Goal: Task Accomplishment & Management: Manage account settings

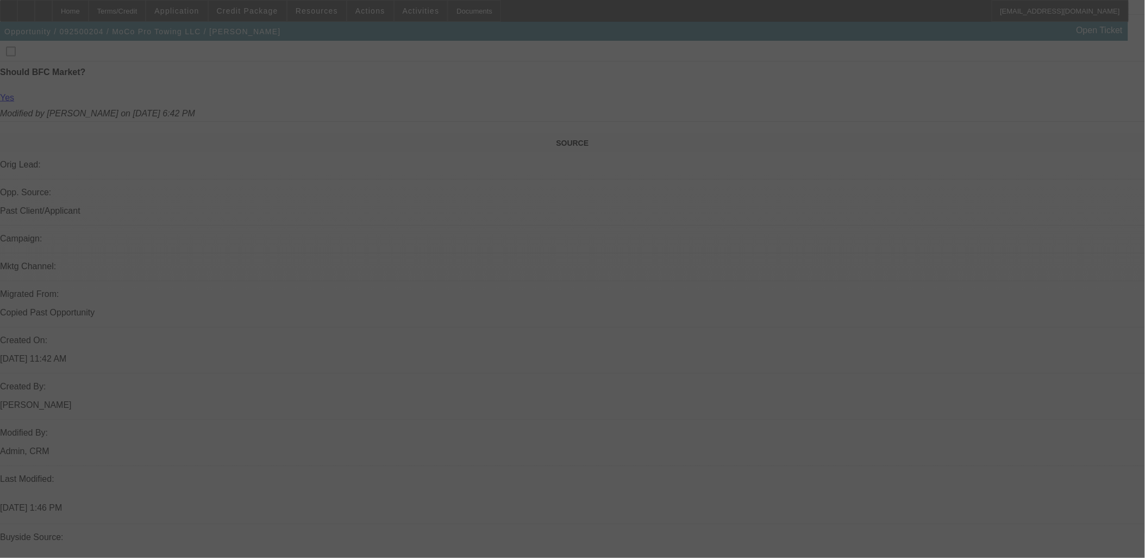
drag, startPoint x: 428, startPoint y: 365, endPoint x: 407, endPoint y: 381, distance: 26.5
click at [423, 373] on div at bounding box center [572, 279] width 1145 height 558
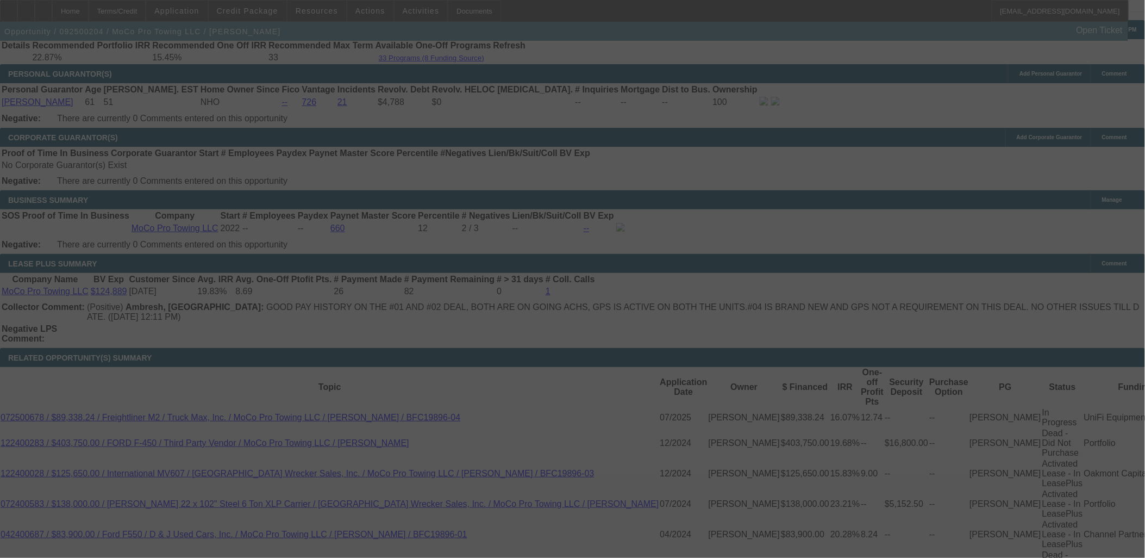
scroll to position [1687, 0]
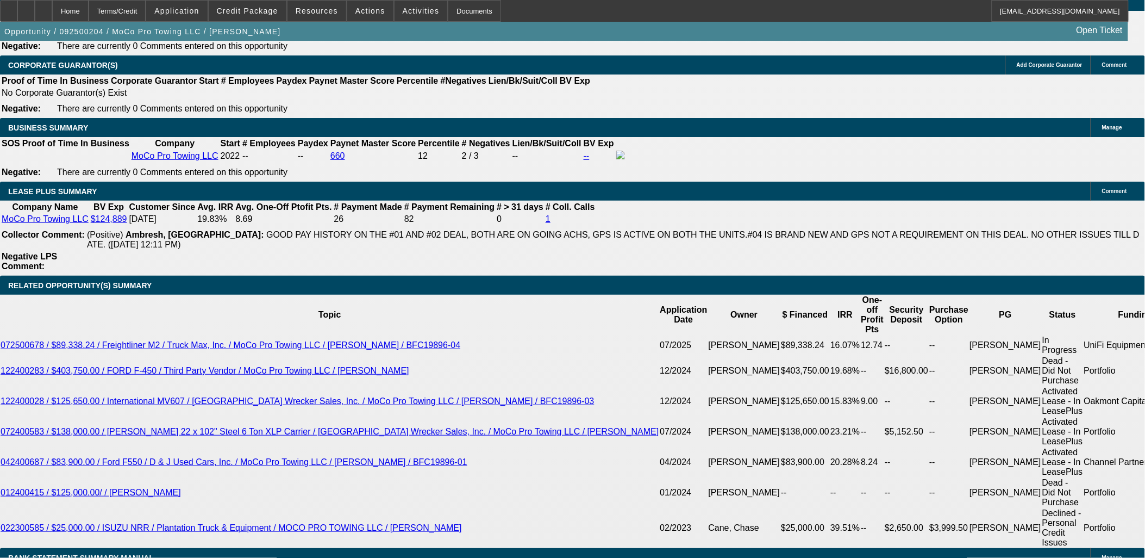
select select "0"
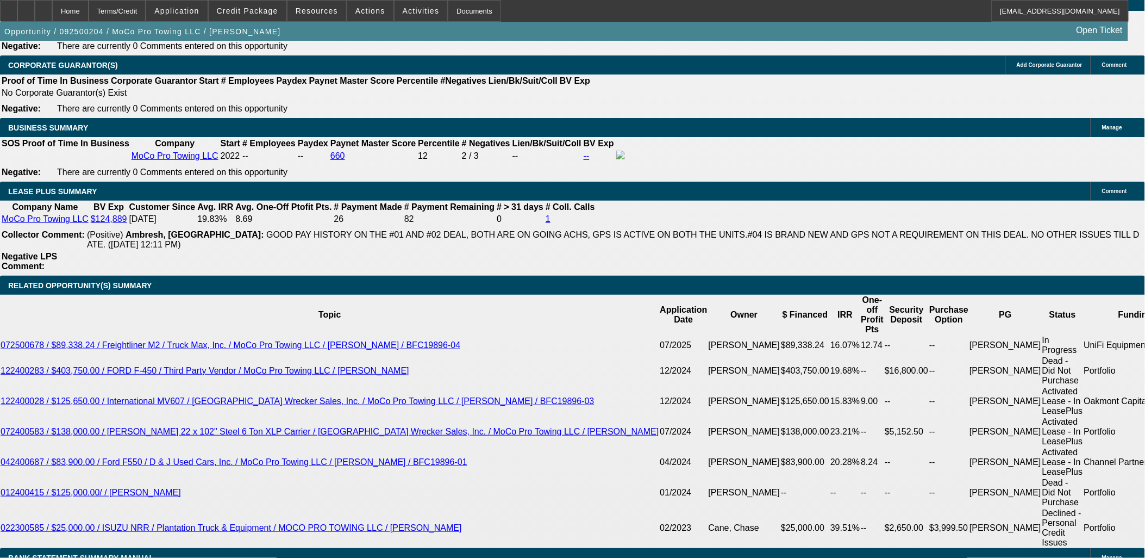
select select "0"
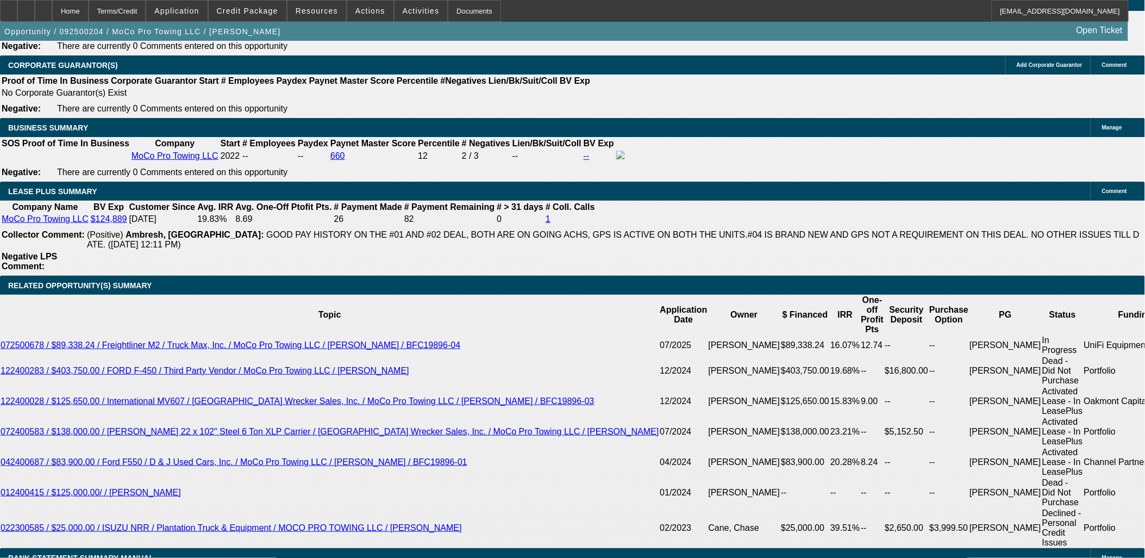
select select "0"
select select "1"
select select "2"
select select "6"
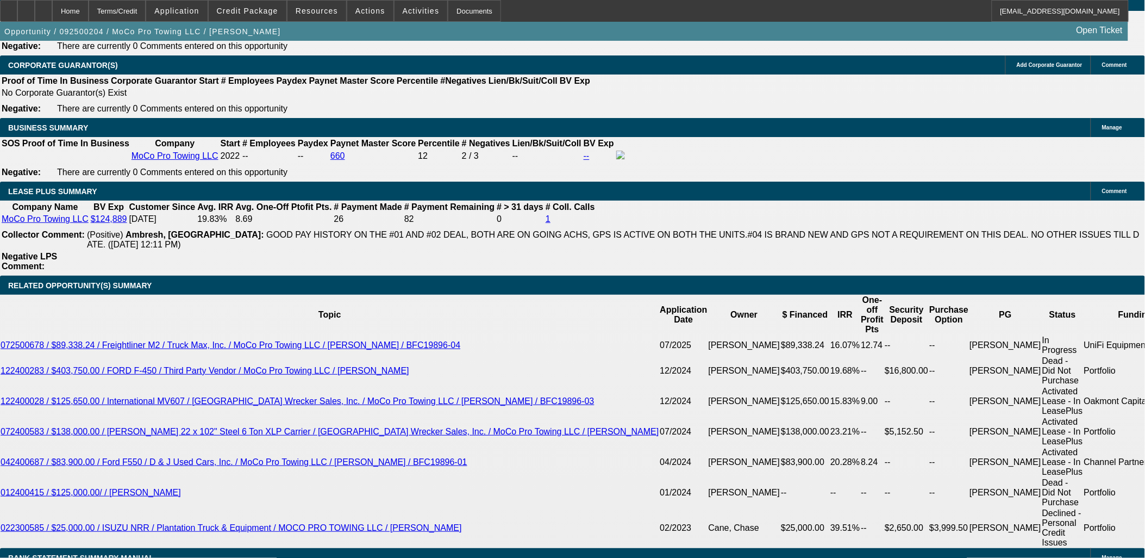
select select "1"
select select "2"
select select "6"
select select "1"
select select "2"
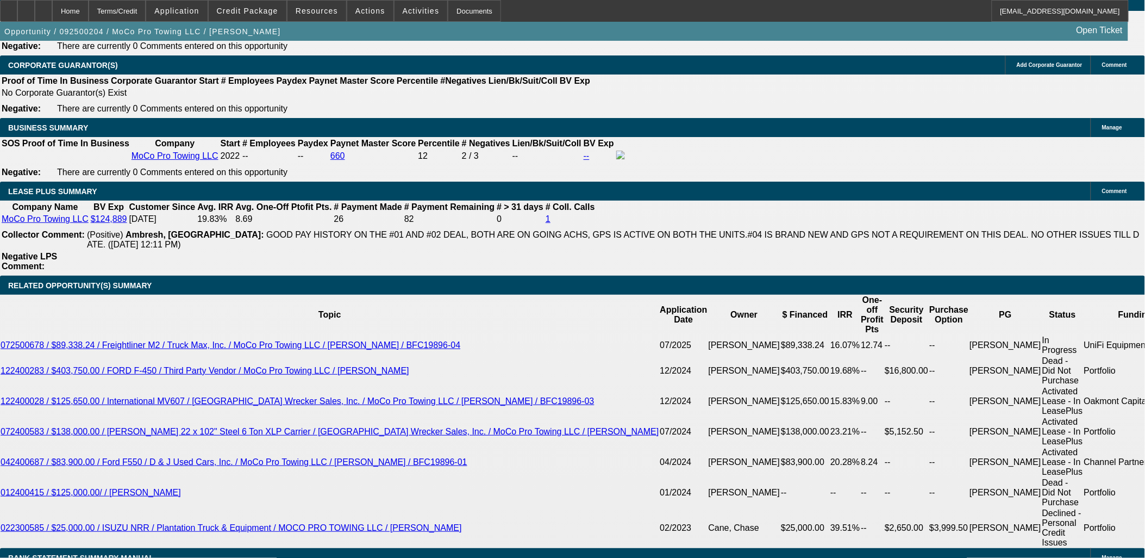
select select "6"
select select "1"
select select "2"
select select "6"
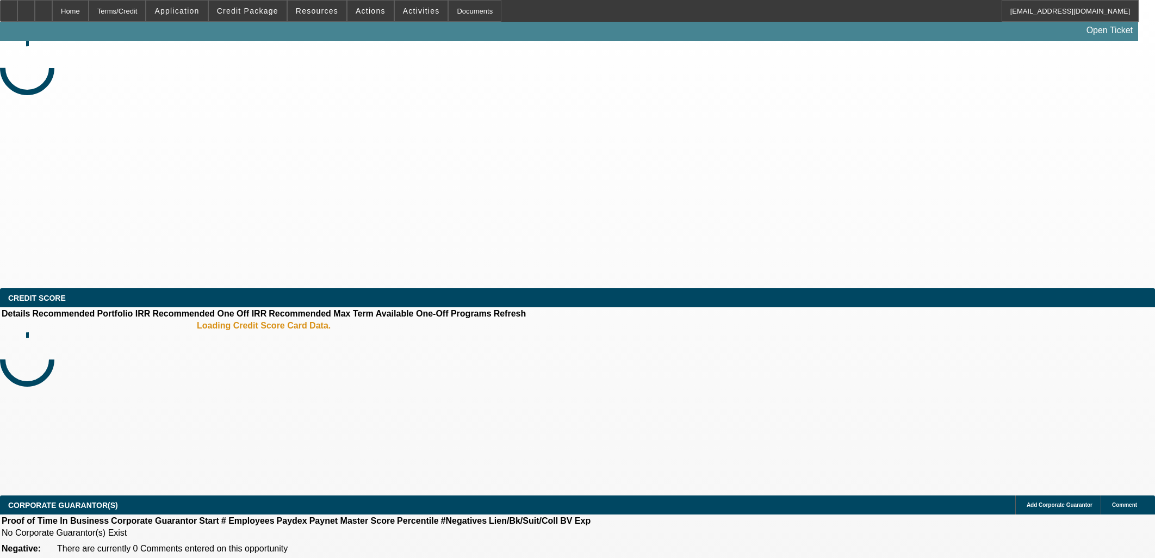
select select "0"
select select "2"
select select "0.1"
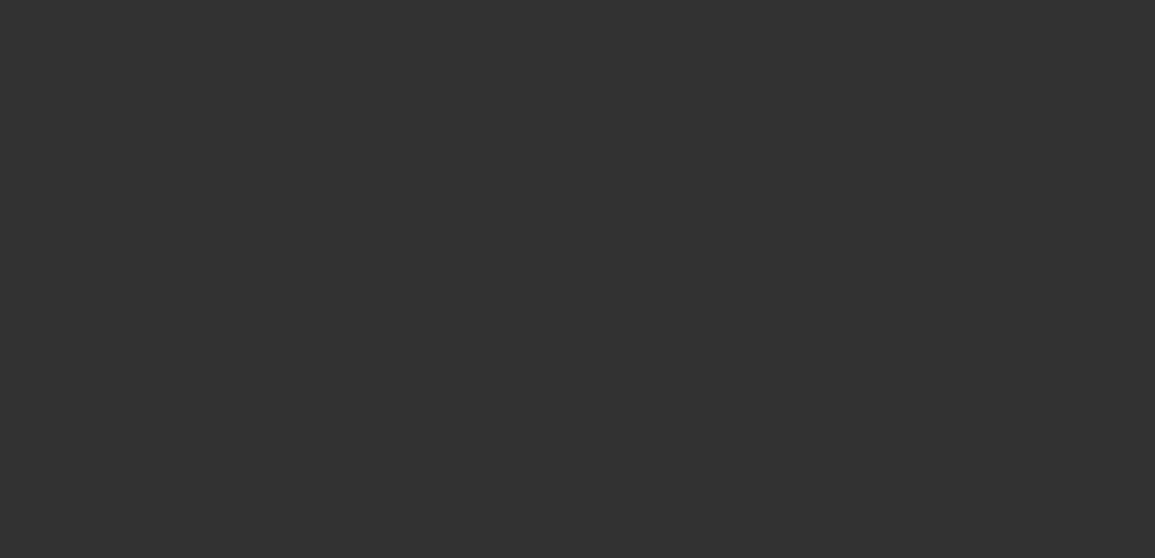
select select "1"
select select "2"
select select "4"
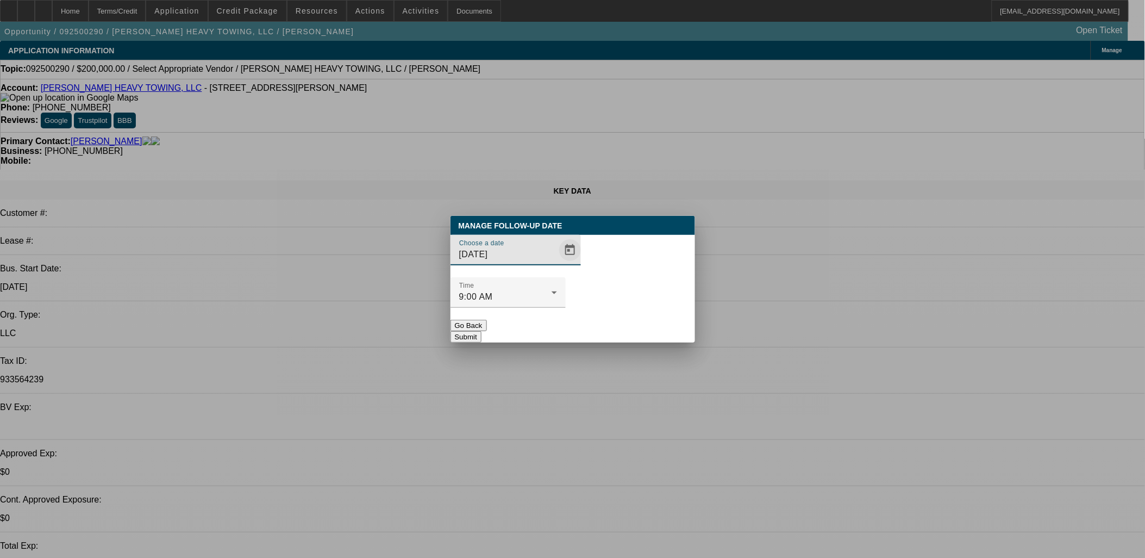
click at [557, 263] on span "Open calendar" at bounding box center [570, 250] width 26 height 26
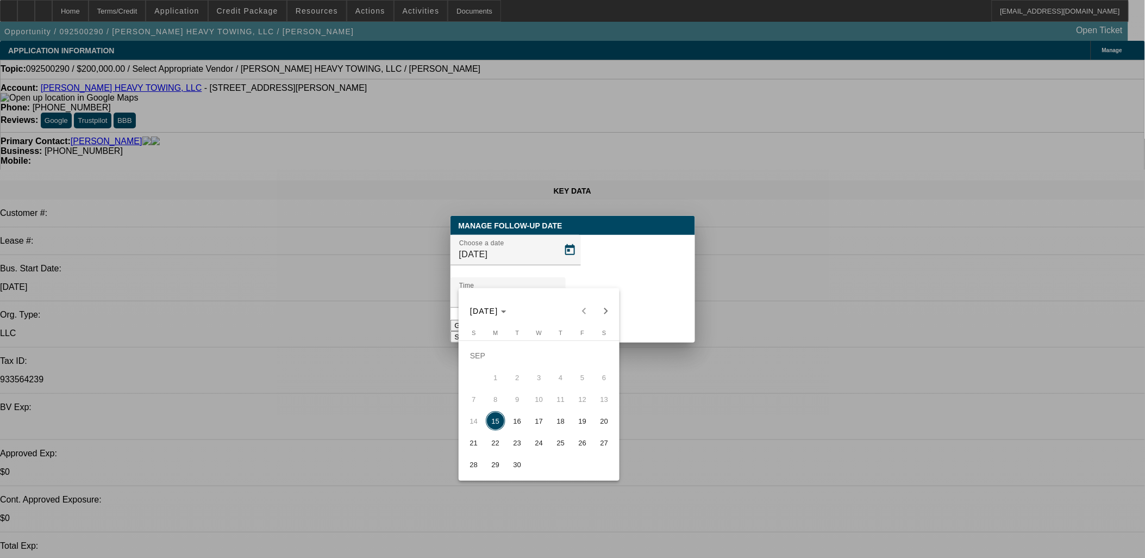
drag, startPoint x: 492, startPoint y: 421, endPoint x: 522, endPoint y: 402, distance: 35.0
click at [493, 421] on span "15" at bounding box center [496, 421] width 20 height 20
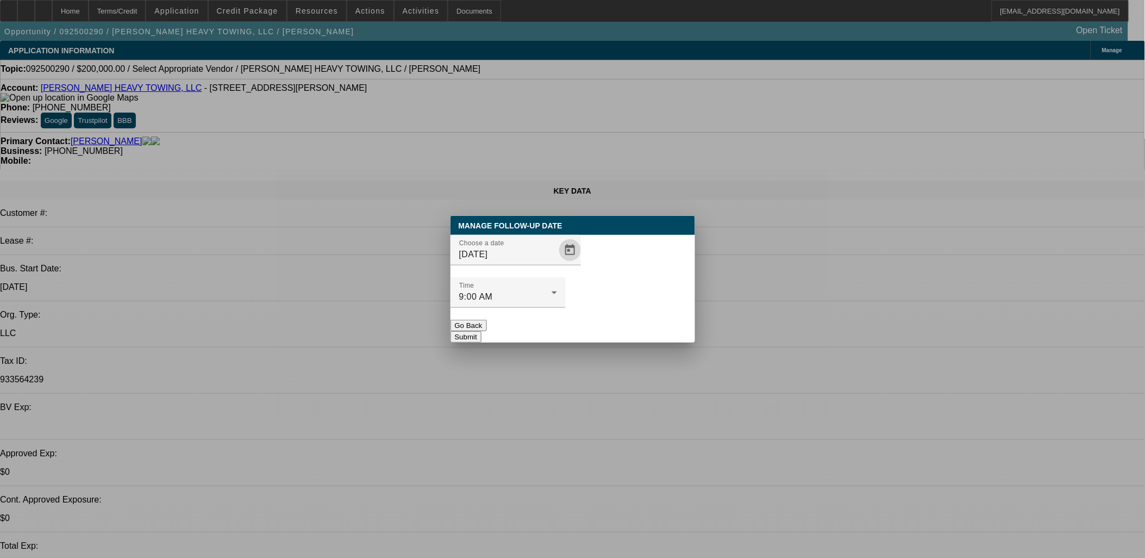
click at [566, 308] on div at bounding box center [508, 314] width 115 height 12
click at [482, 331] on button "Submit" at bounding box center [466, 336] width 31 height 11
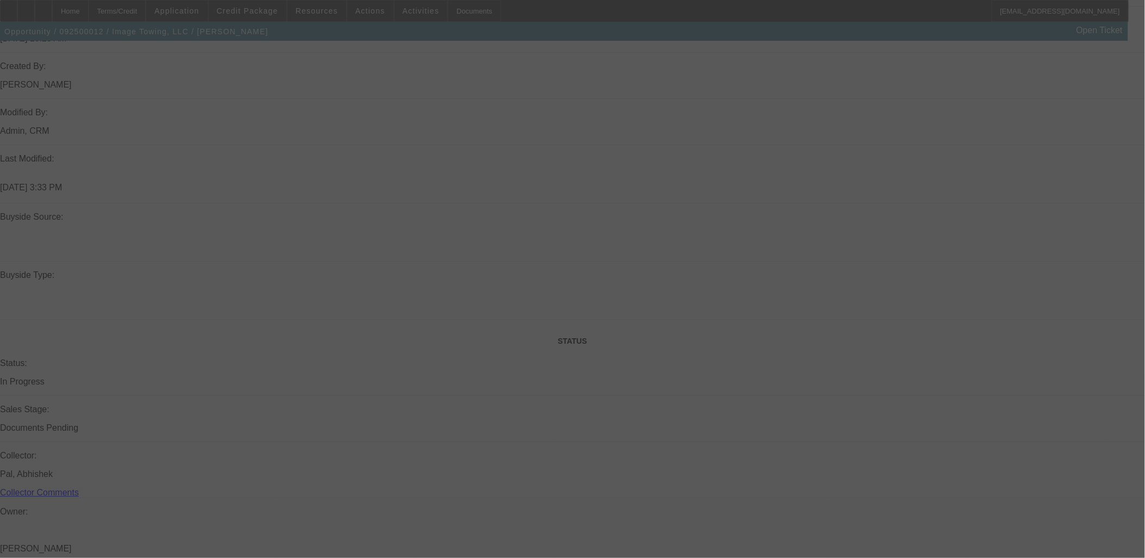
scroll to position [917, 0]
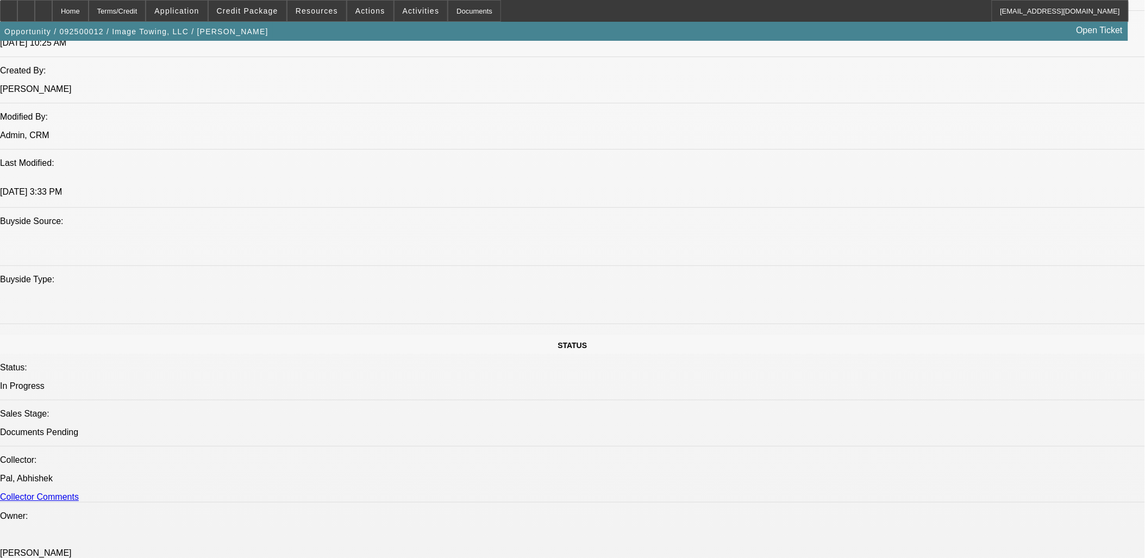
select select "0"
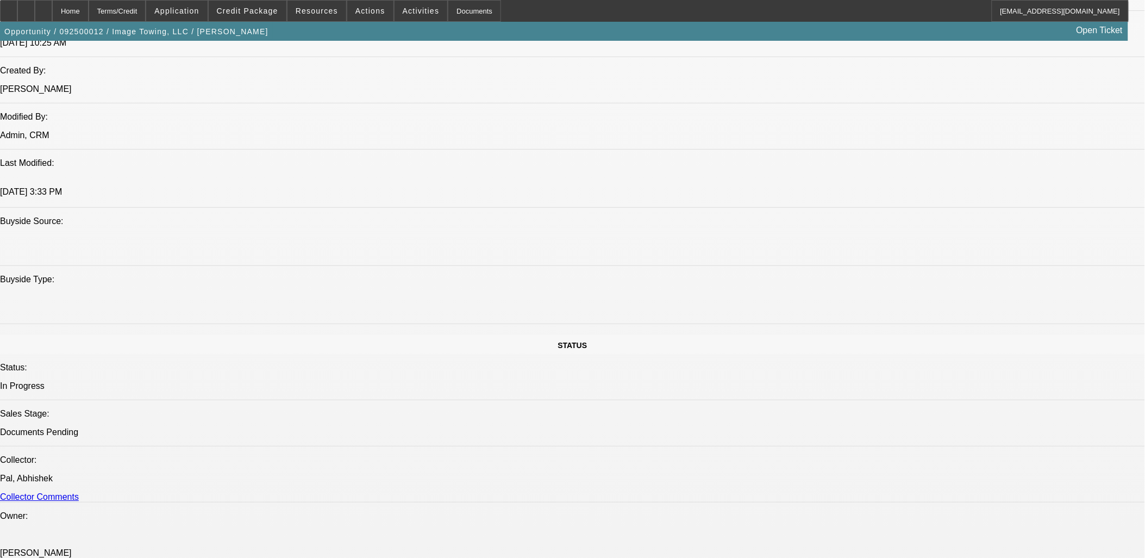
select select "0"
select select "1"
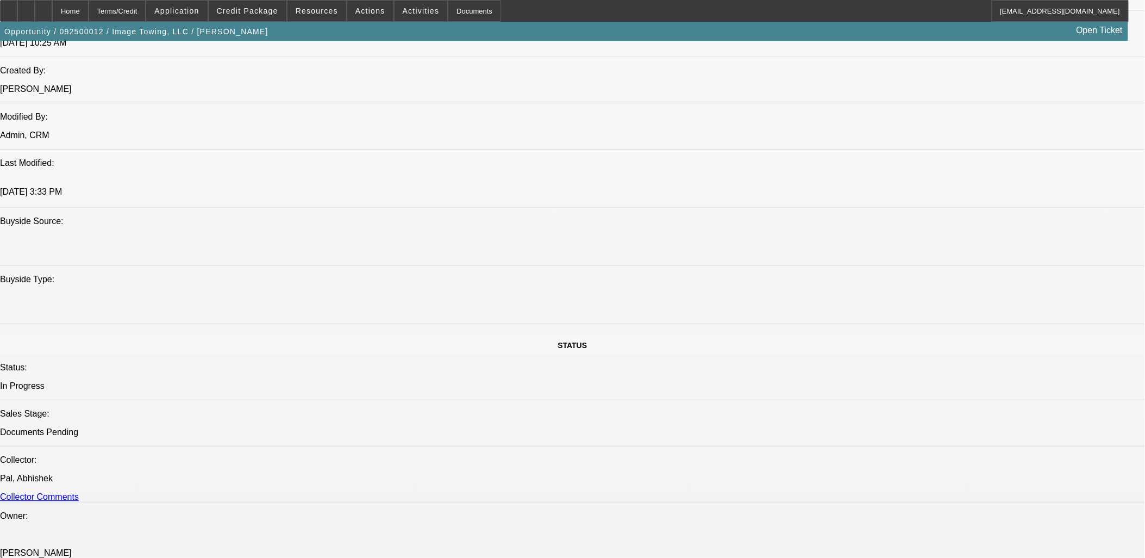
select select "1"
select select "6"
select select "1"
select select "6"
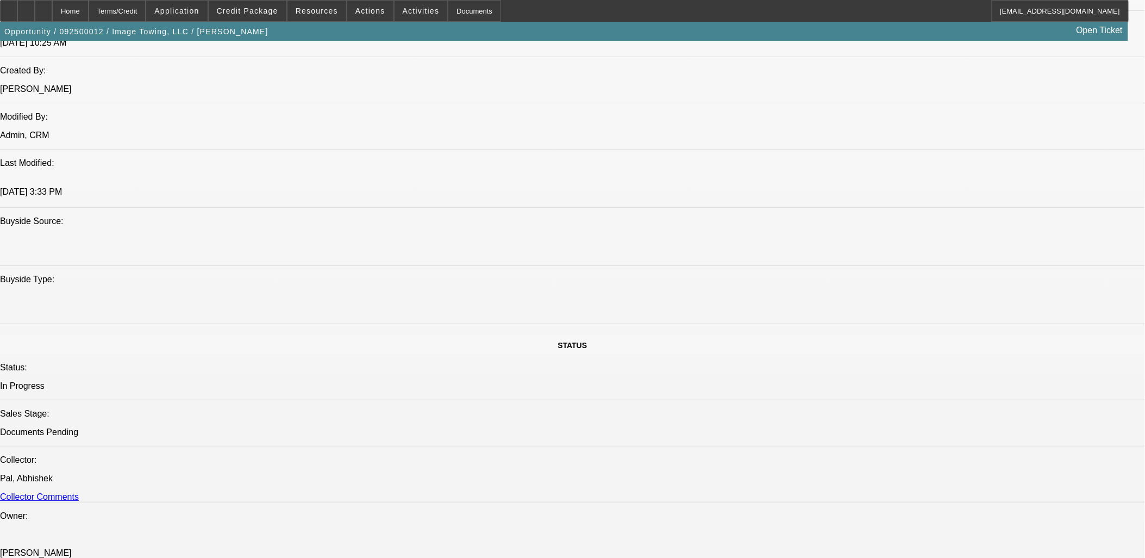
select select "1"
select select "6"
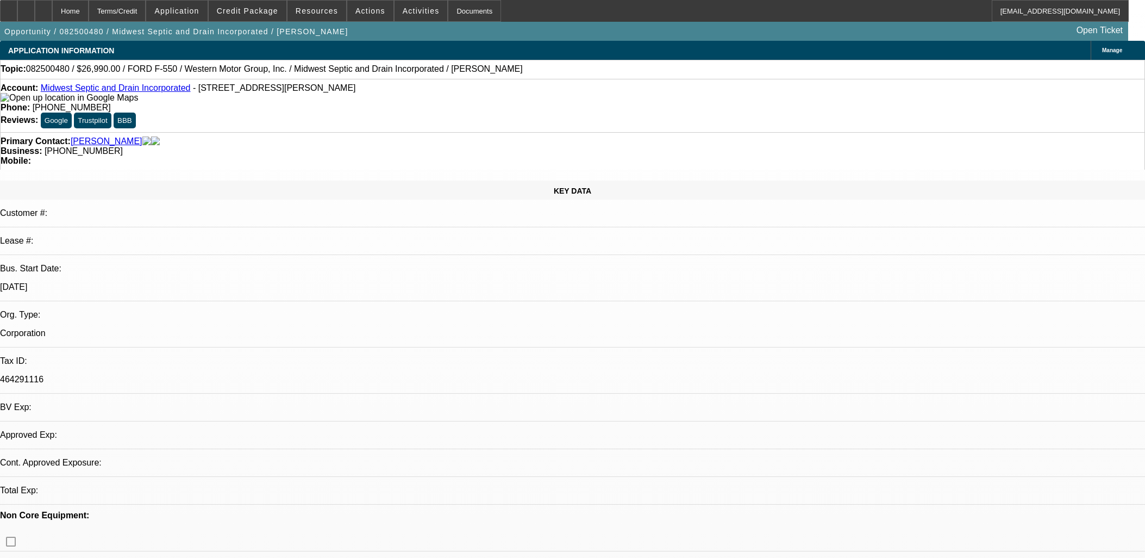
select select "0"
select select "6"
select select "0"
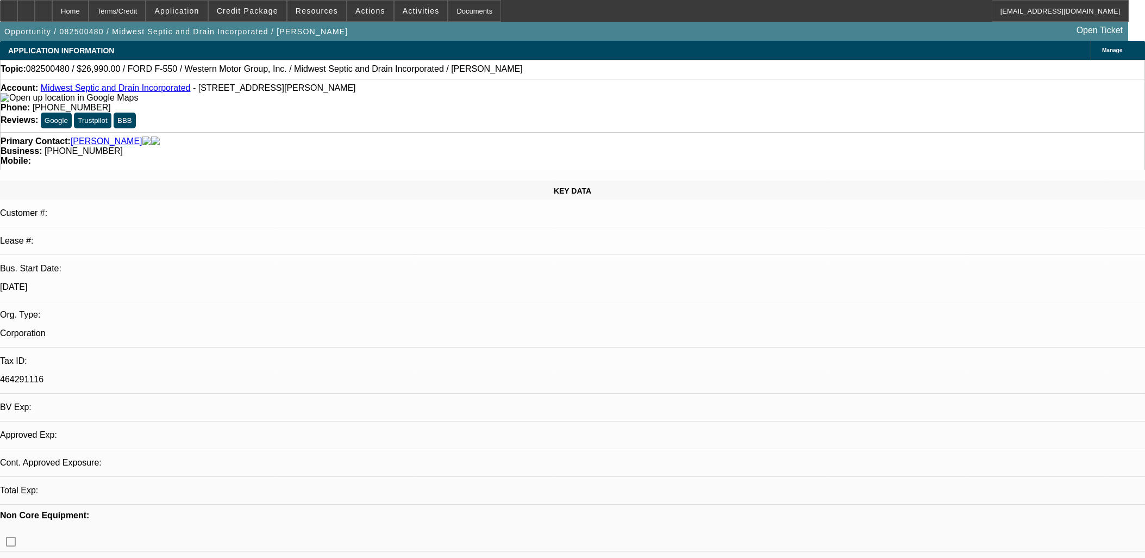
select select "0"
select select "6"
select select "0"
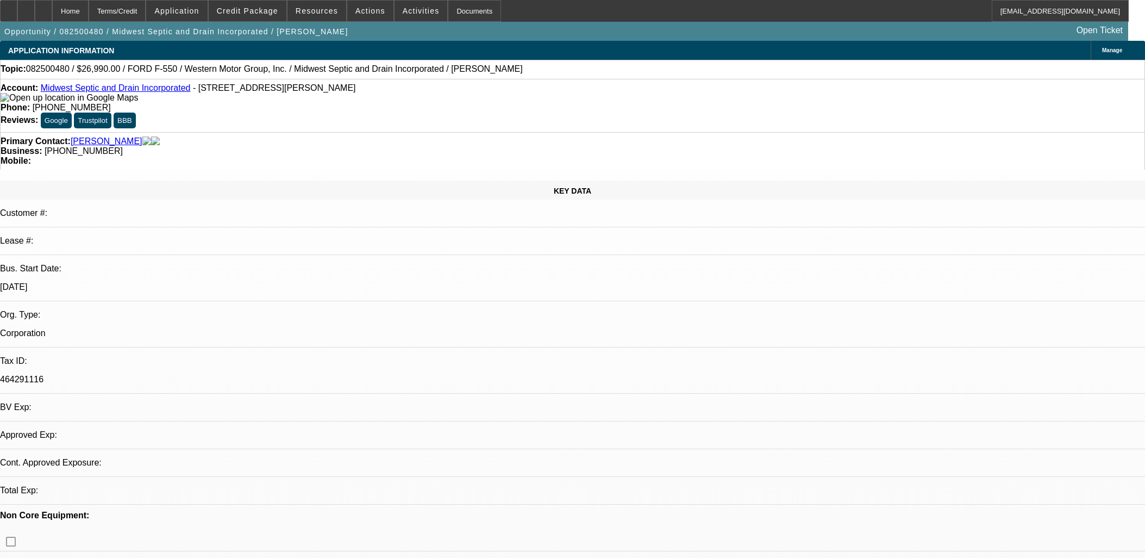
select select "0"
select select "6"
select select "0"
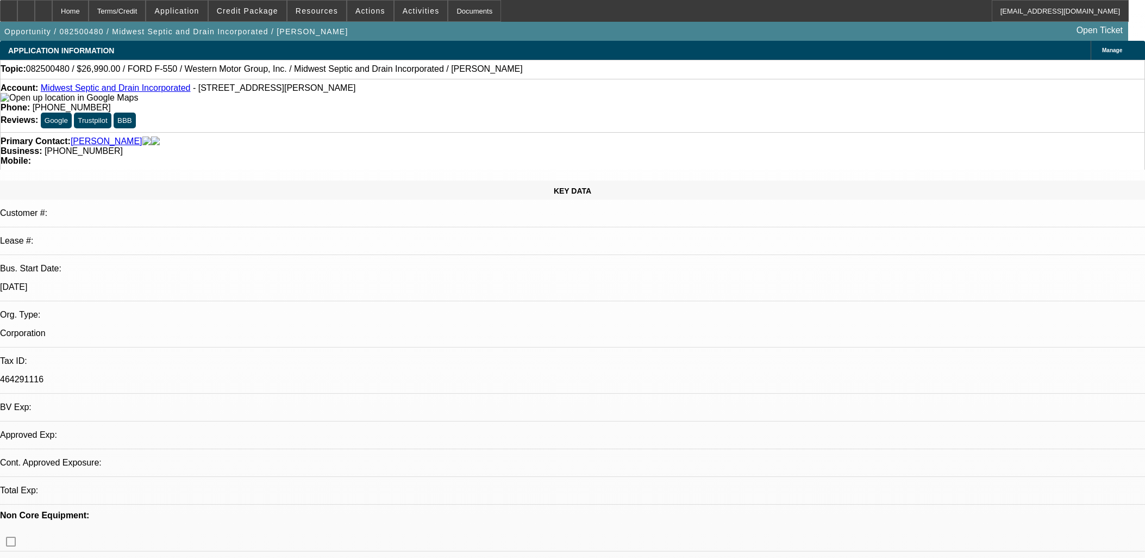
select select "6"
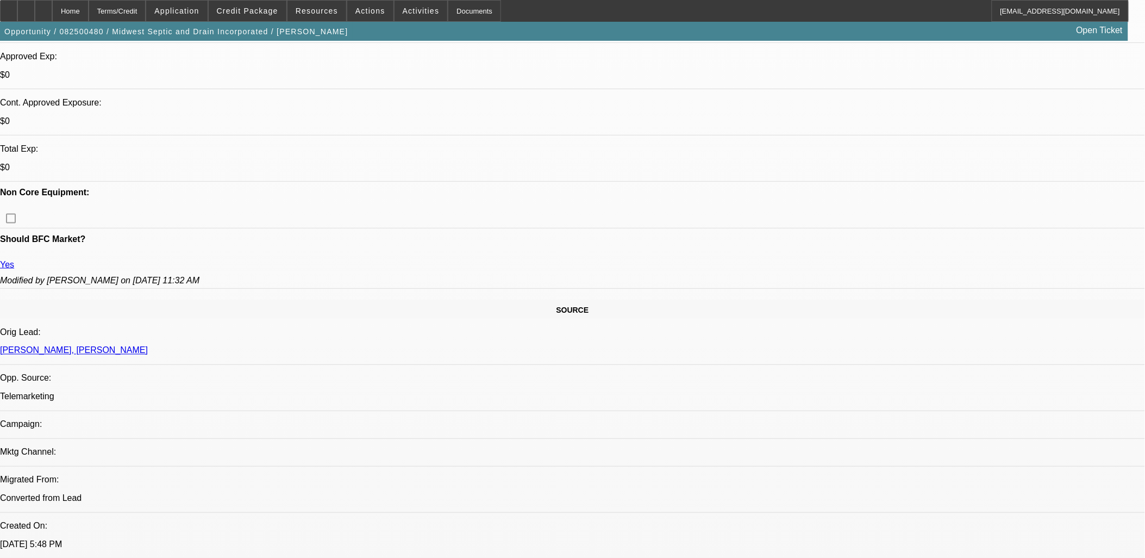
scroll to position [483, 0]
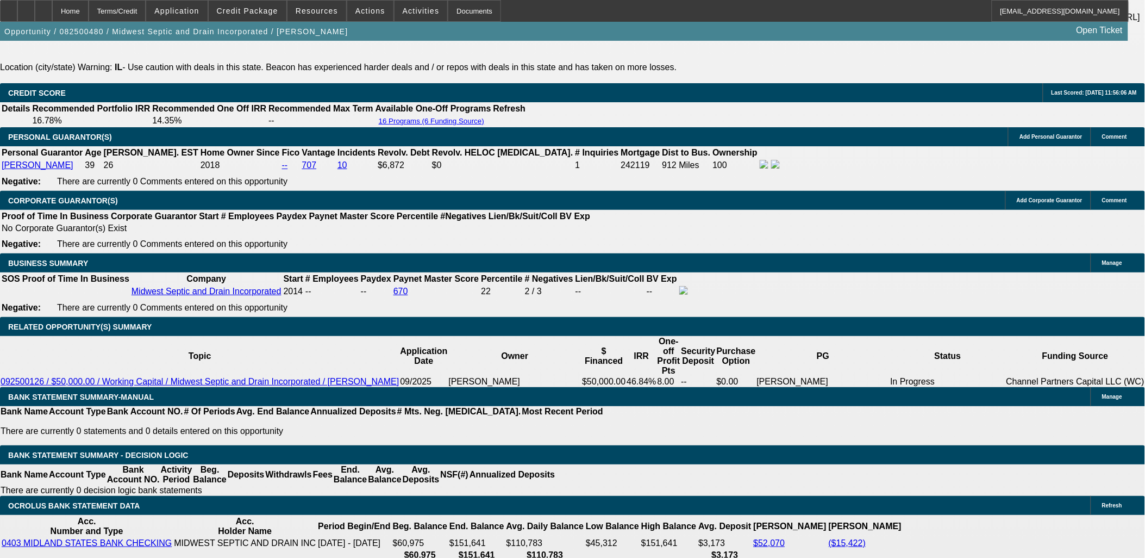
scroll to position [0, 0]
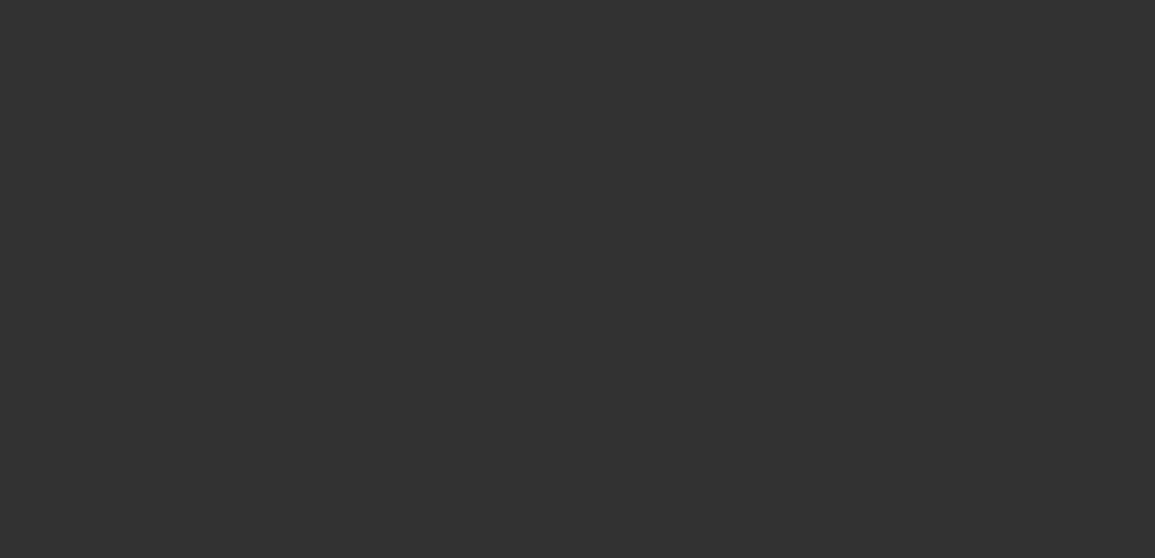
select select "0"
select select "6"
select select "0"
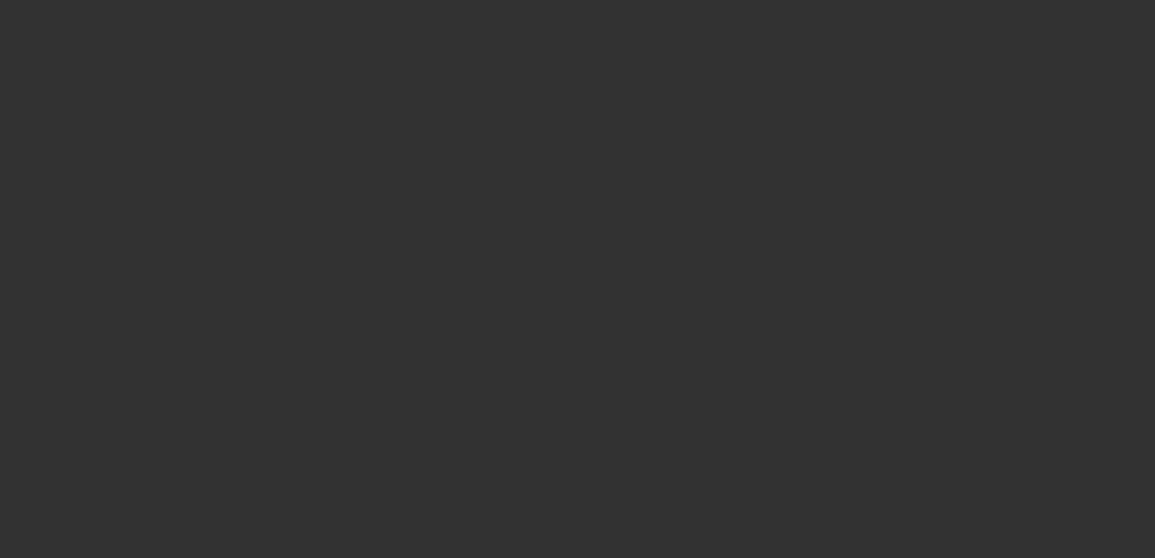
select select "0"
select select "6"
select select "0"
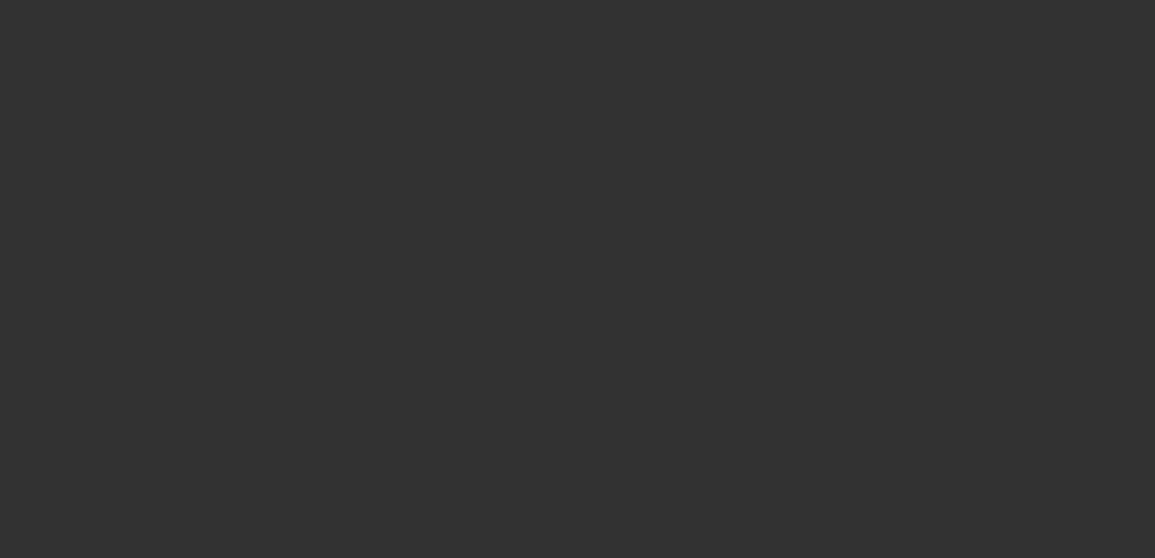
select select "0"
select select "6"
select select "0"
select select "2"
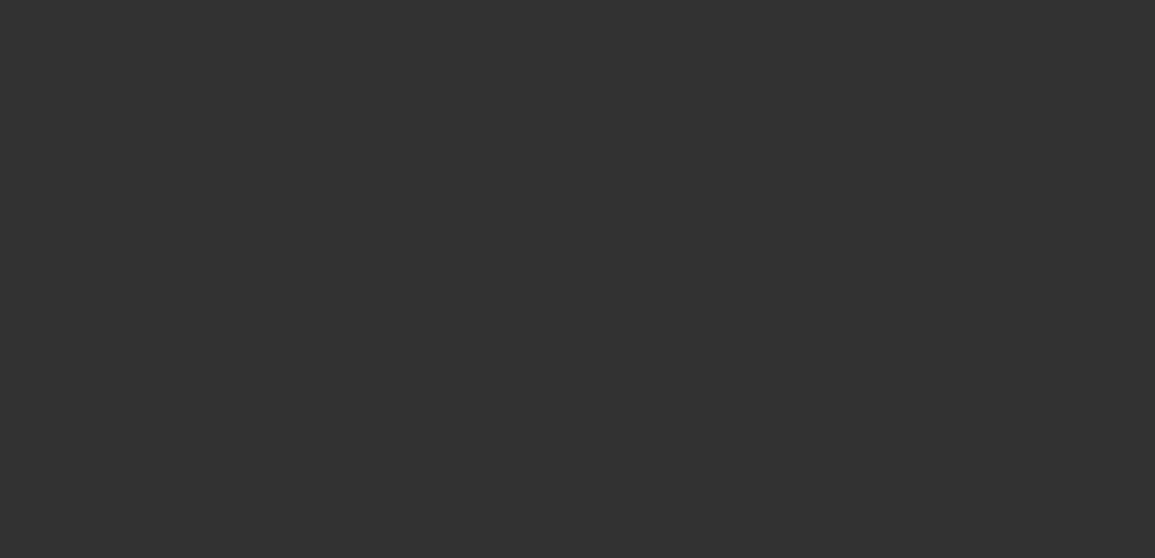
select select "0"
select select "6"
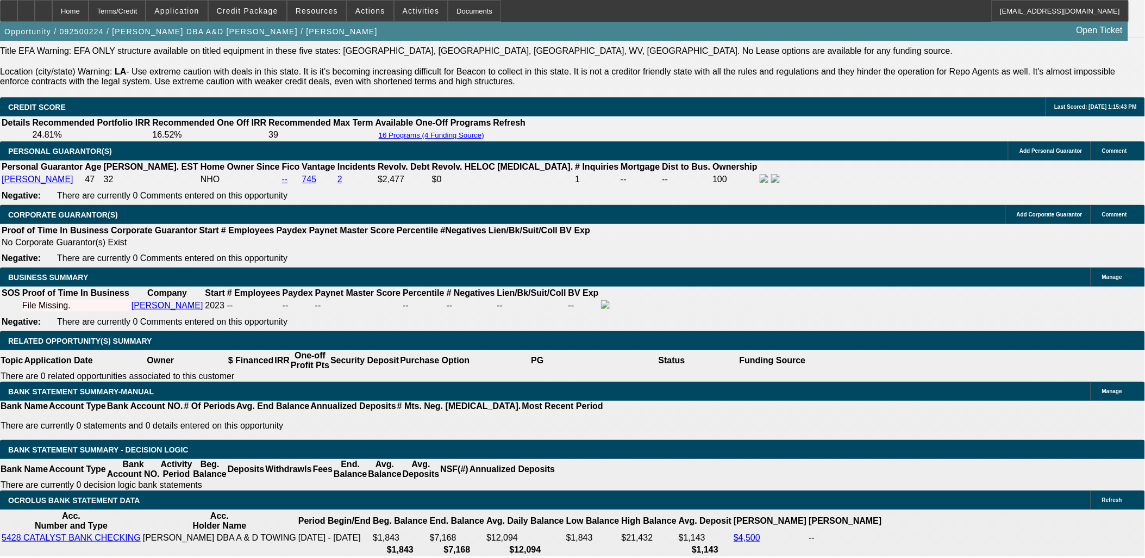
scroll to position [1570, 0]
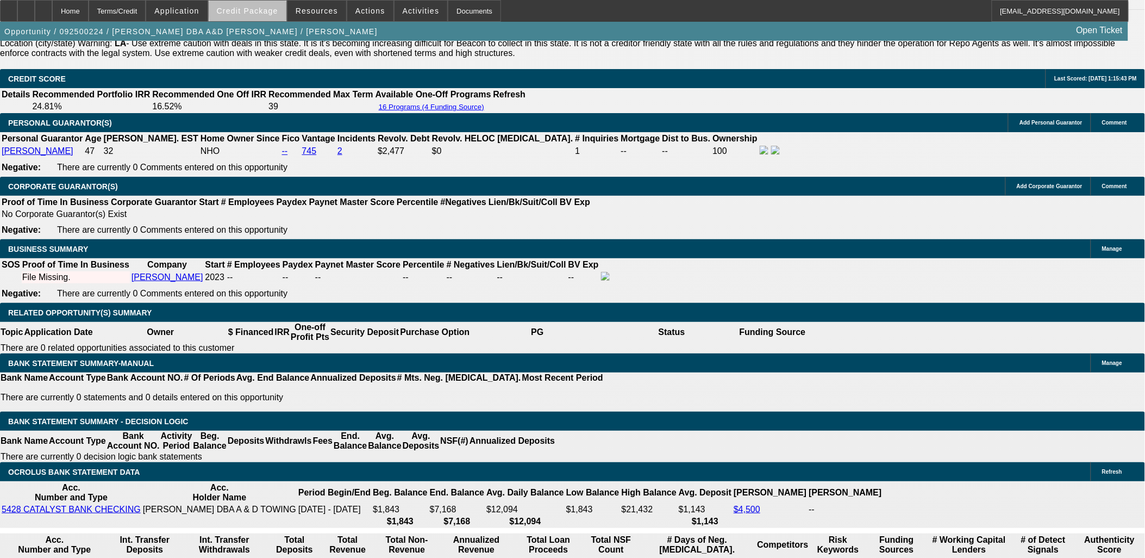
click at [278, 11] on span "Credit Package" at bounding box center [247, 11] width 61 height 9
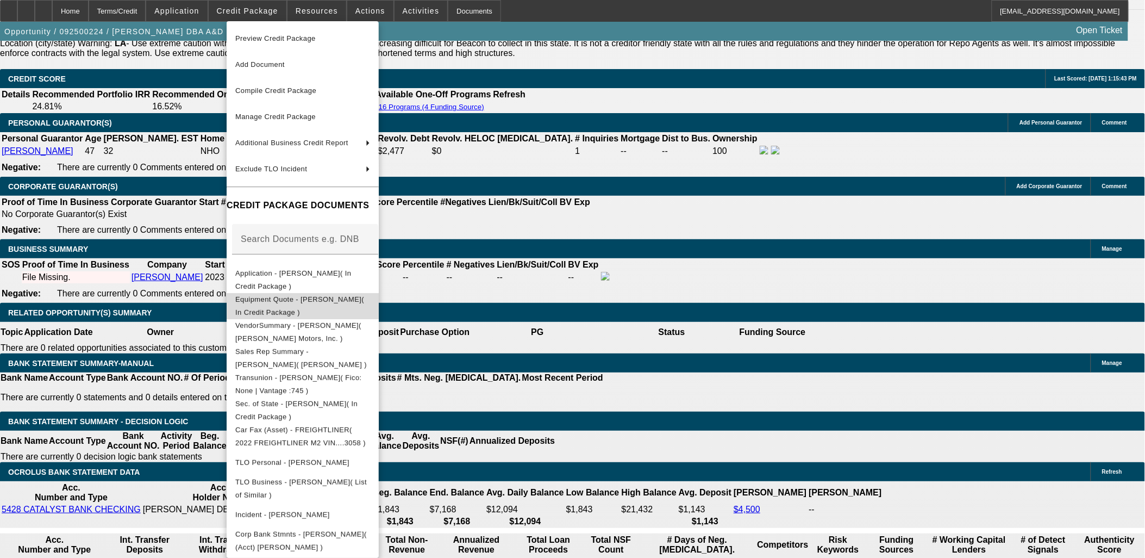
click at [286, 305] on span "Equipment Quote - Monica L Barron( In Credit Package )" at bounding box center [302, 305] width 135 height 26
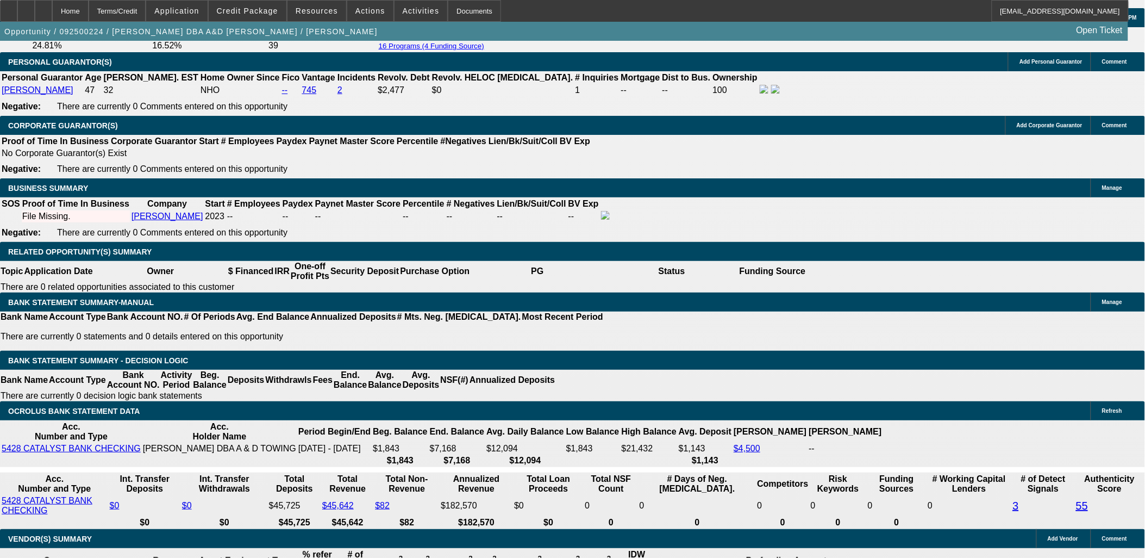
scroll to position [796, 0]
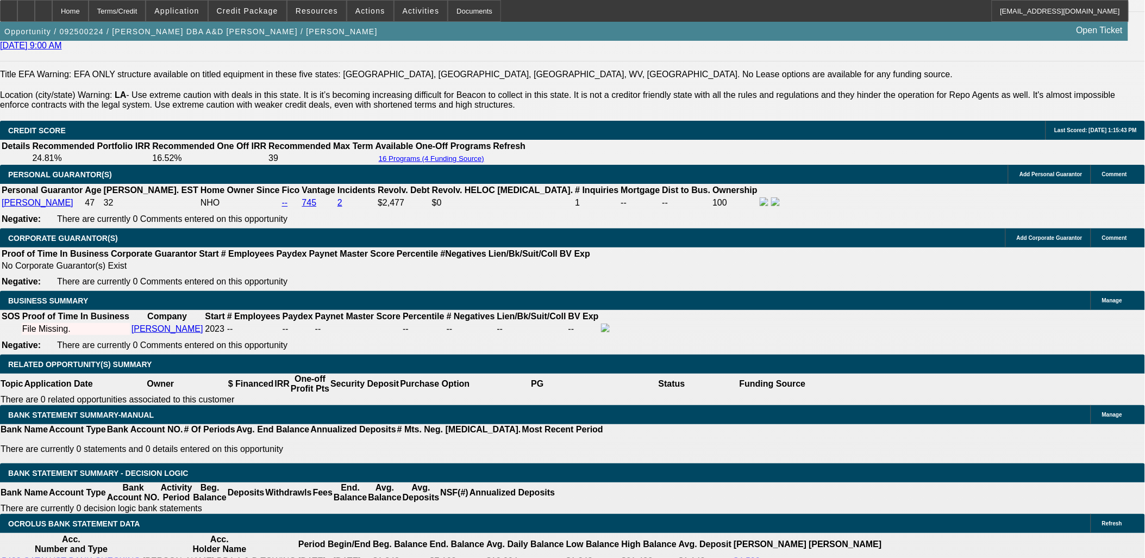
scroll to position [1510, 0]
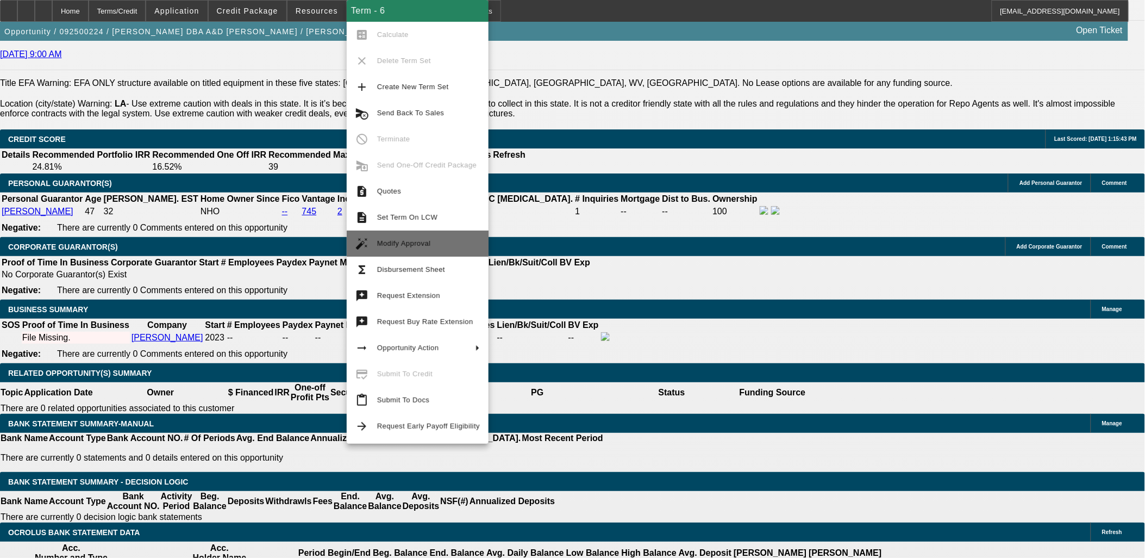
click at [417, 243] on span "Modify Approval" at bounding box center [404, 243] width 54 height 8
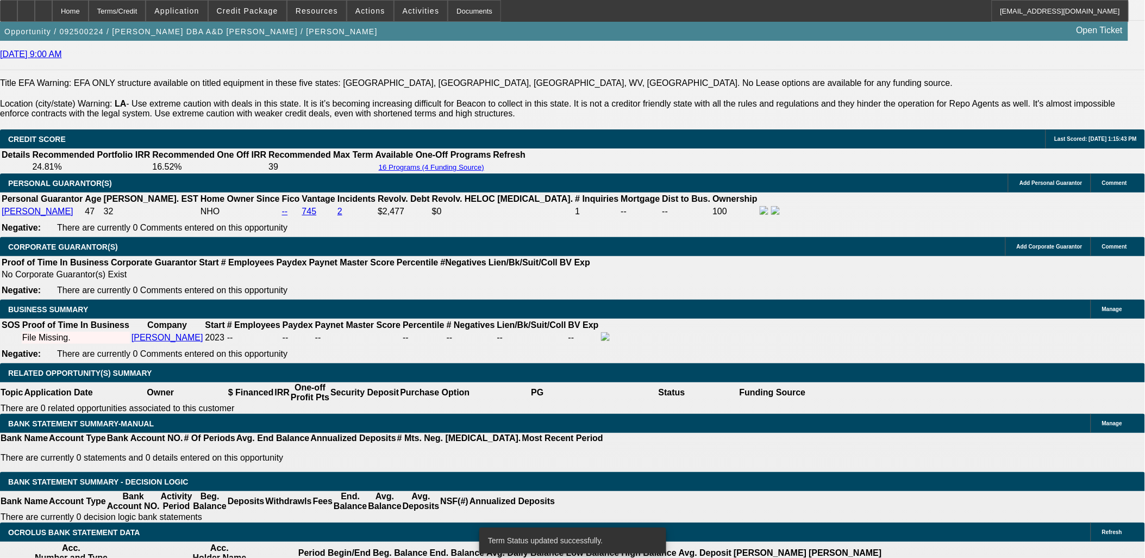
select select "0"
select select "6"
select select "0"
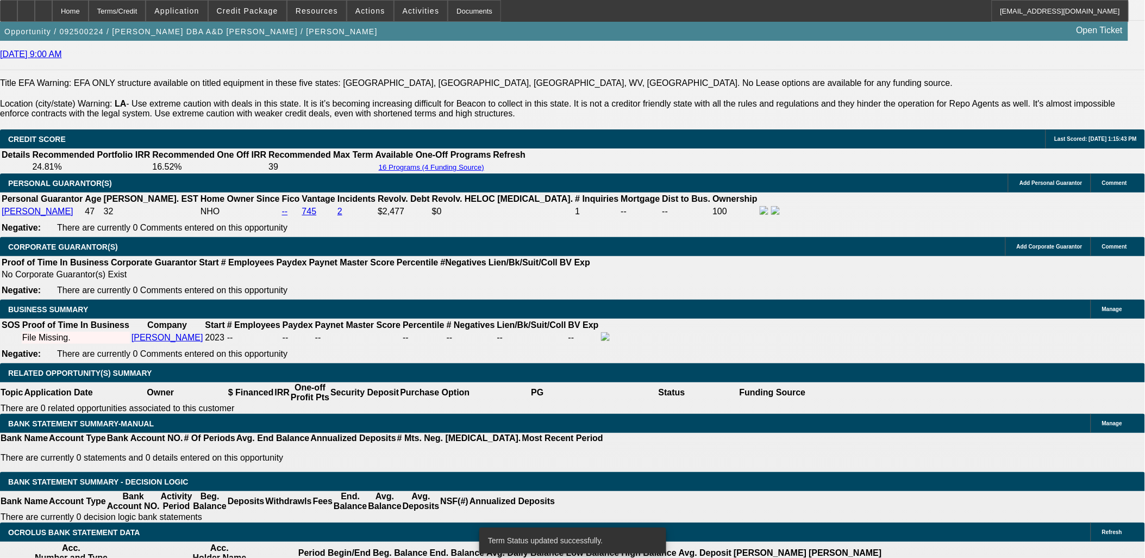
select select "0"
select select "6"
select select "0"
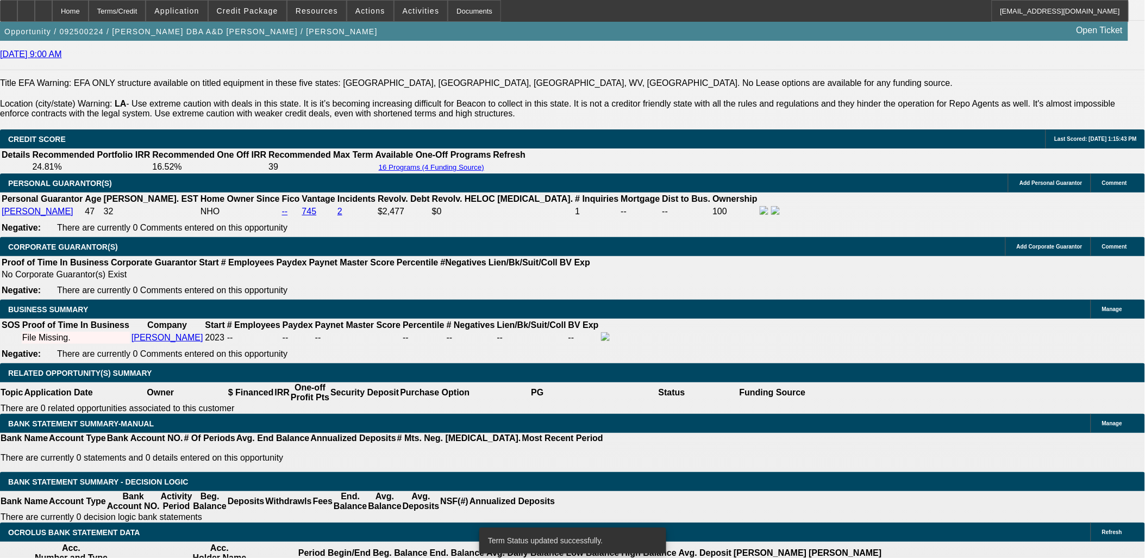
select select "0"
select select "6"
select select "0"
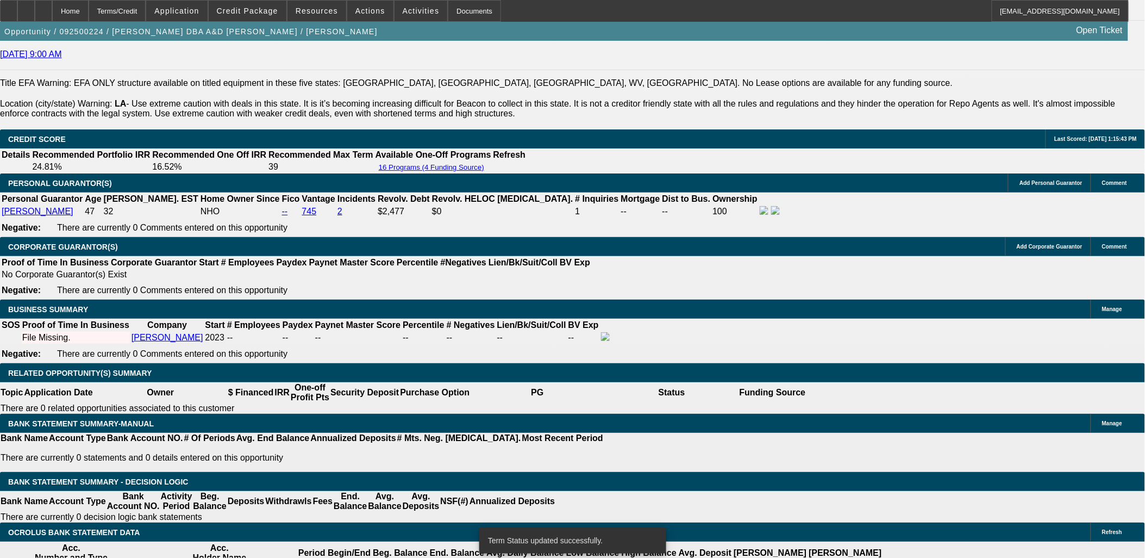
select select "6"
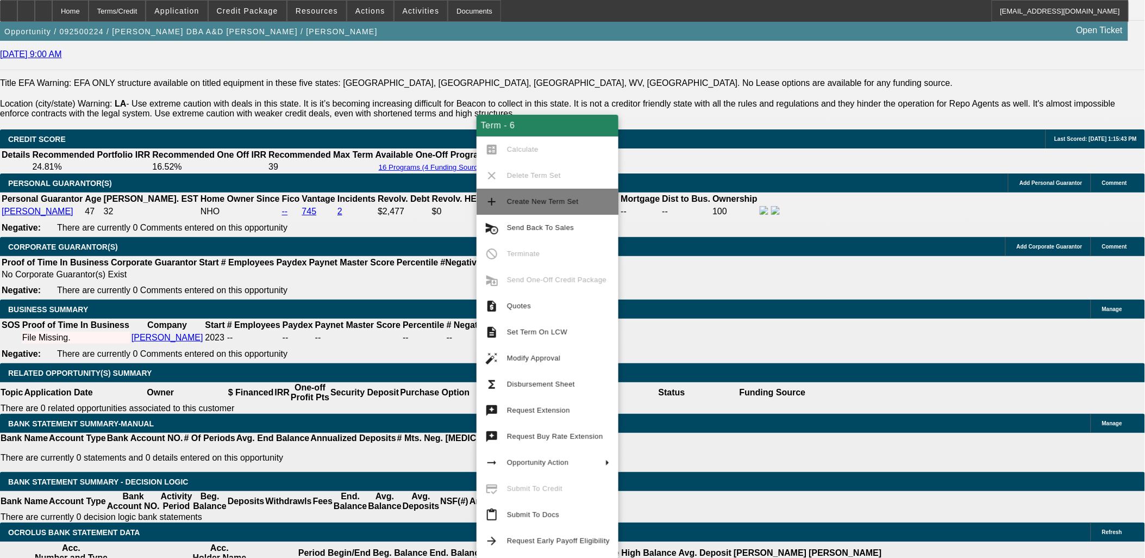
click at [562, 204] on span "Create New Term Set" at bounding box center [543, 201] width 72 height 8
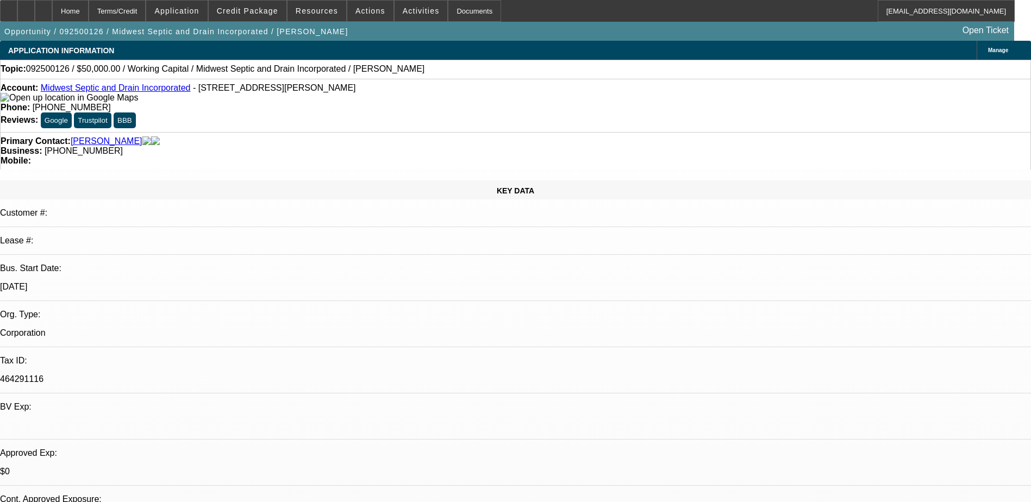
select select "0"
select select "2"
select select "0"
select select "6"
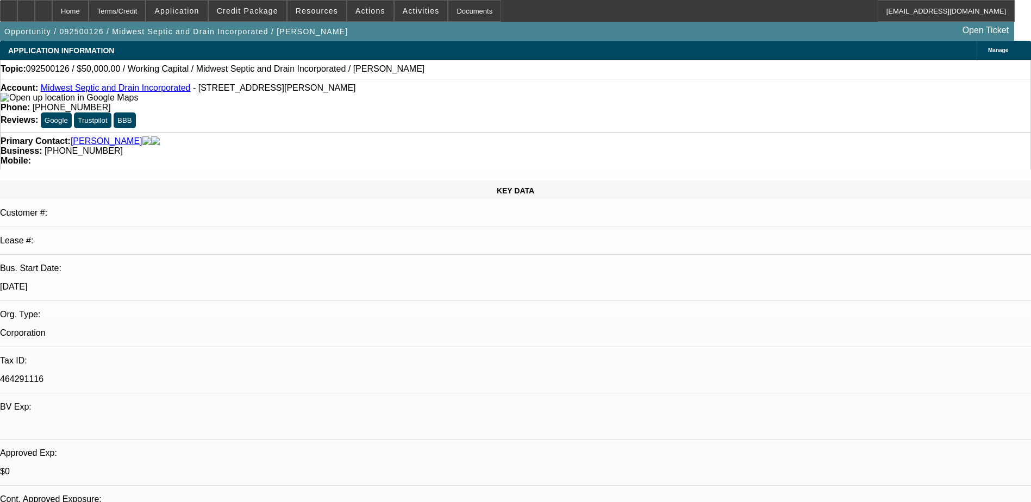
select select "0"
select select "2"
select select "0"
select select "6"
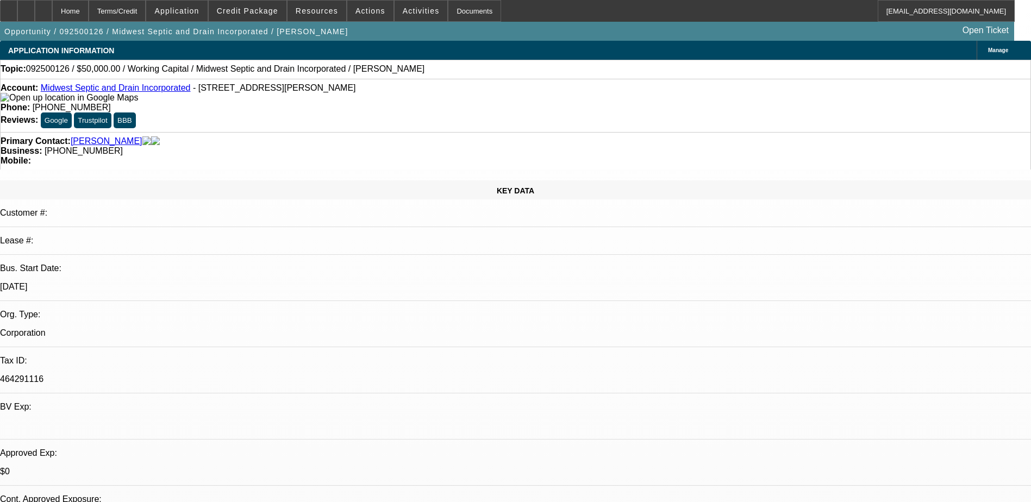
select select "0"
select select "2"
select select "0"
select select "6"
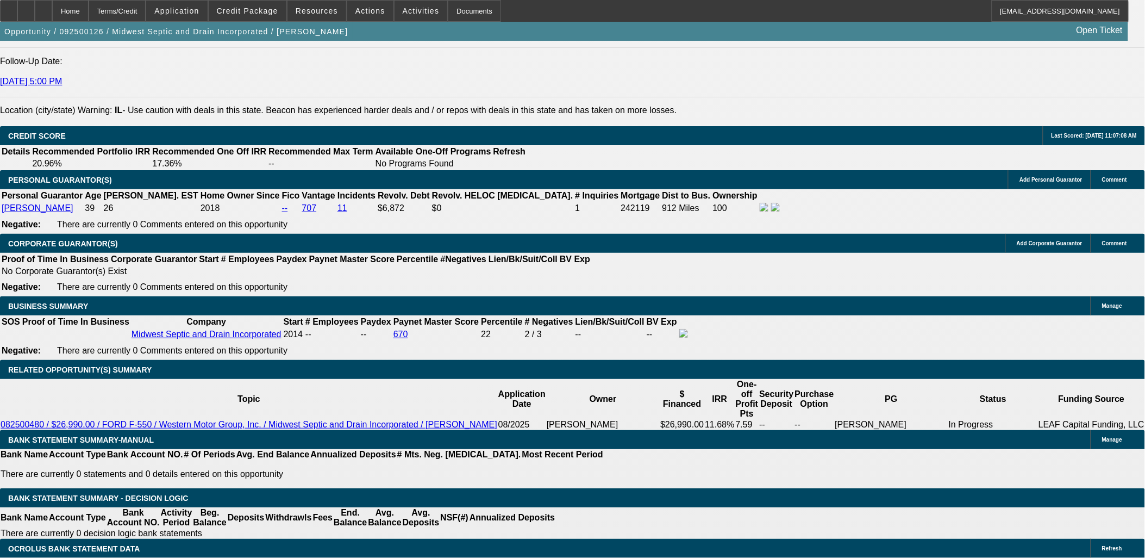
scroll to position [133, 0]
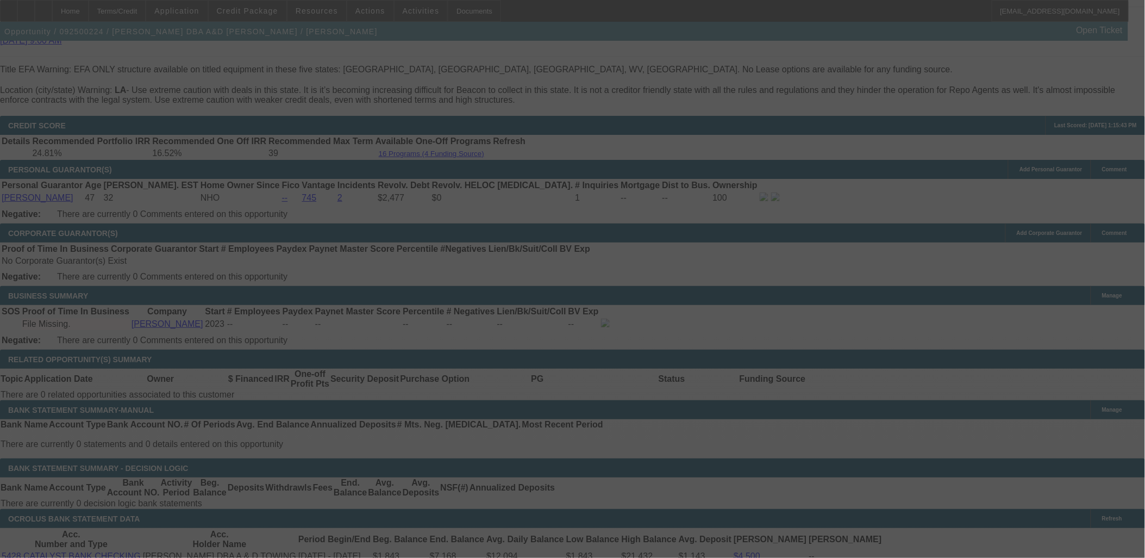
scroll to position [1537, 0]
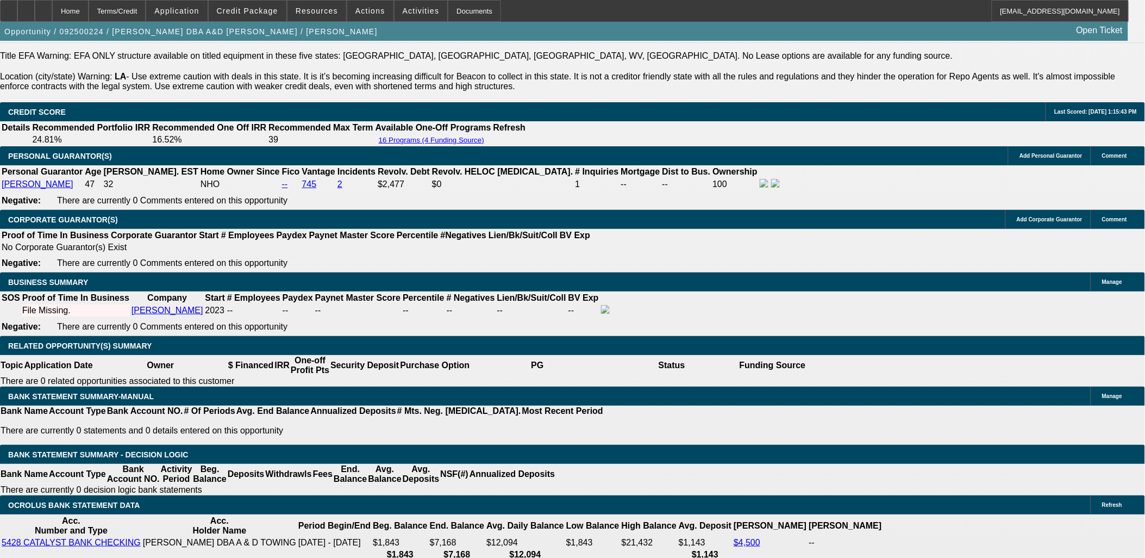
select select "0"
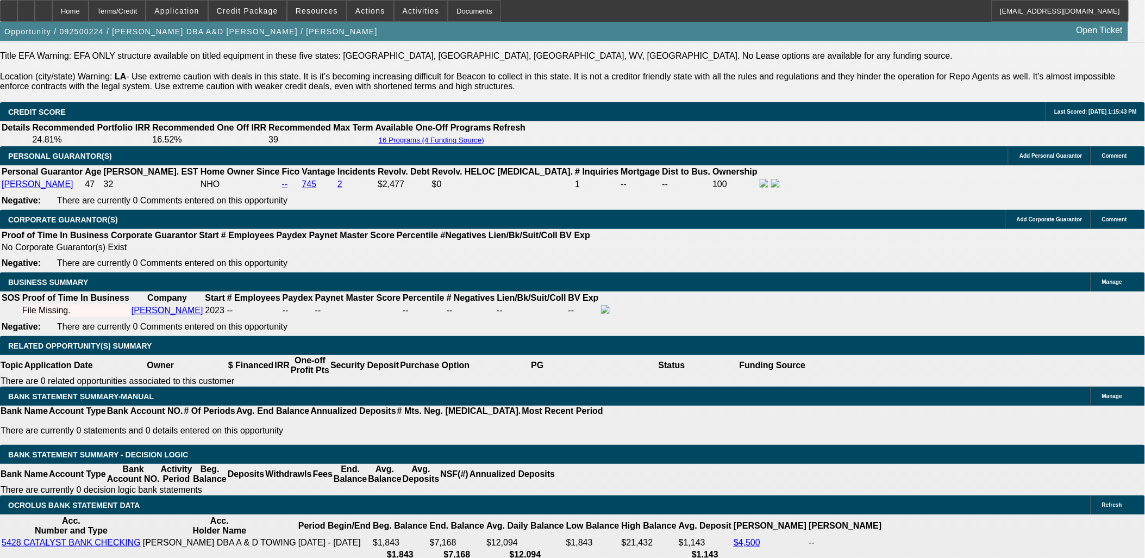
select select "0"
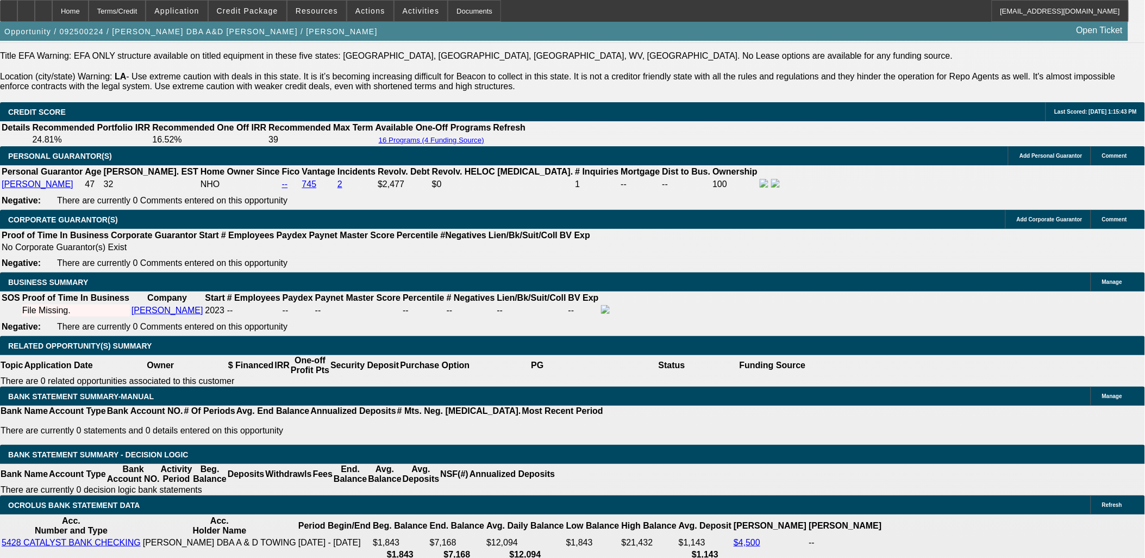
select select "0"
select select "1"
select select "6"
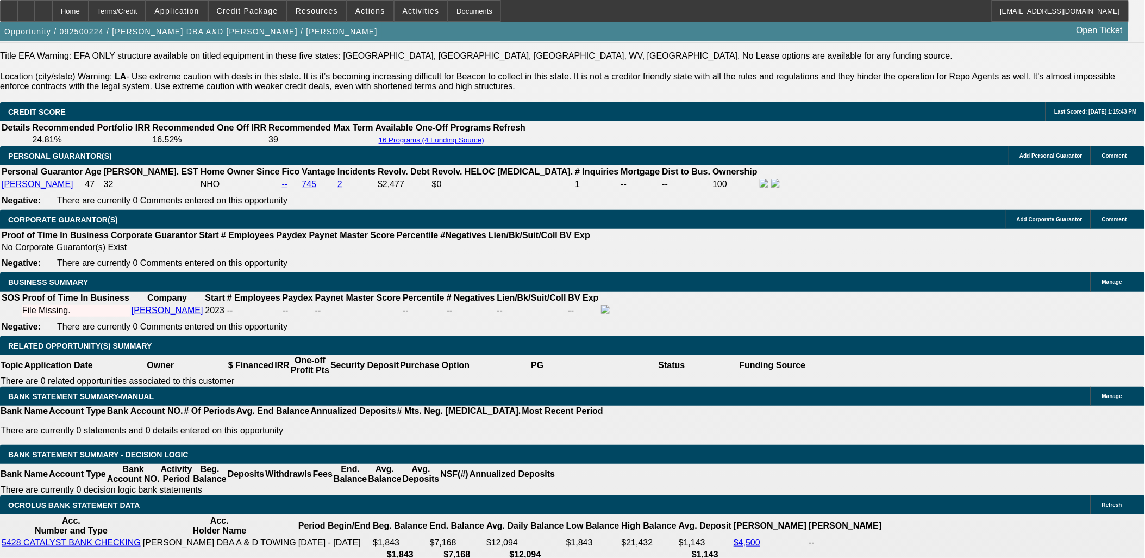
select select "1"
select select "6"
select select "1"
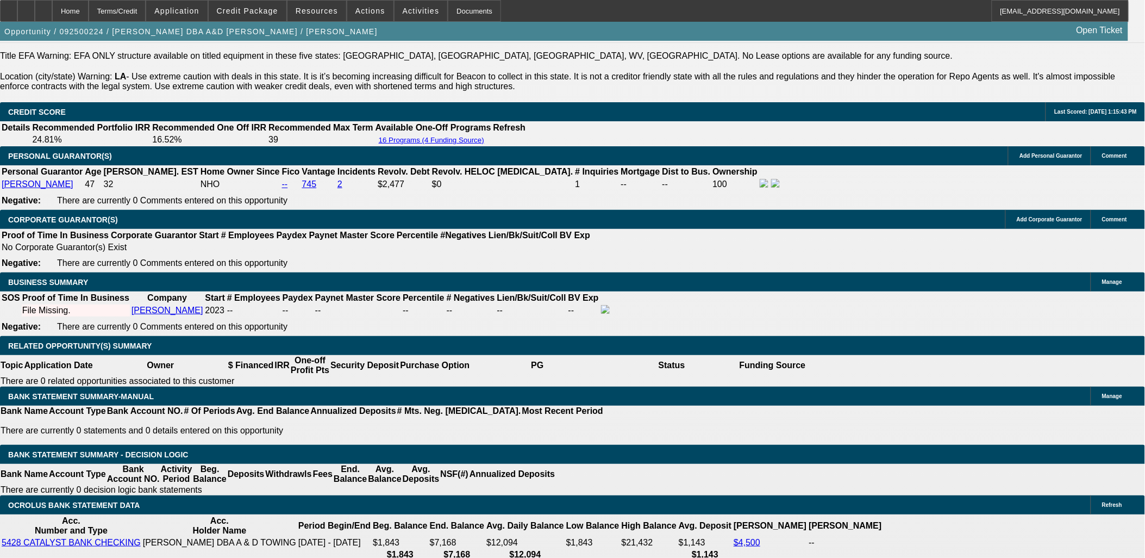
select select "6"
select select "1"
select select "6"
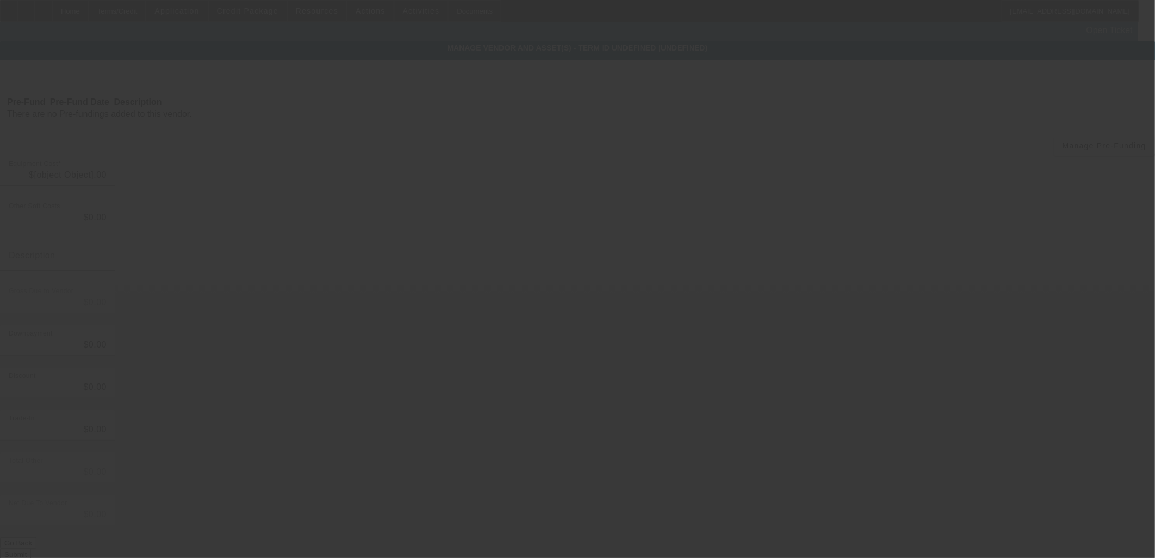
type input "$97,483.00"
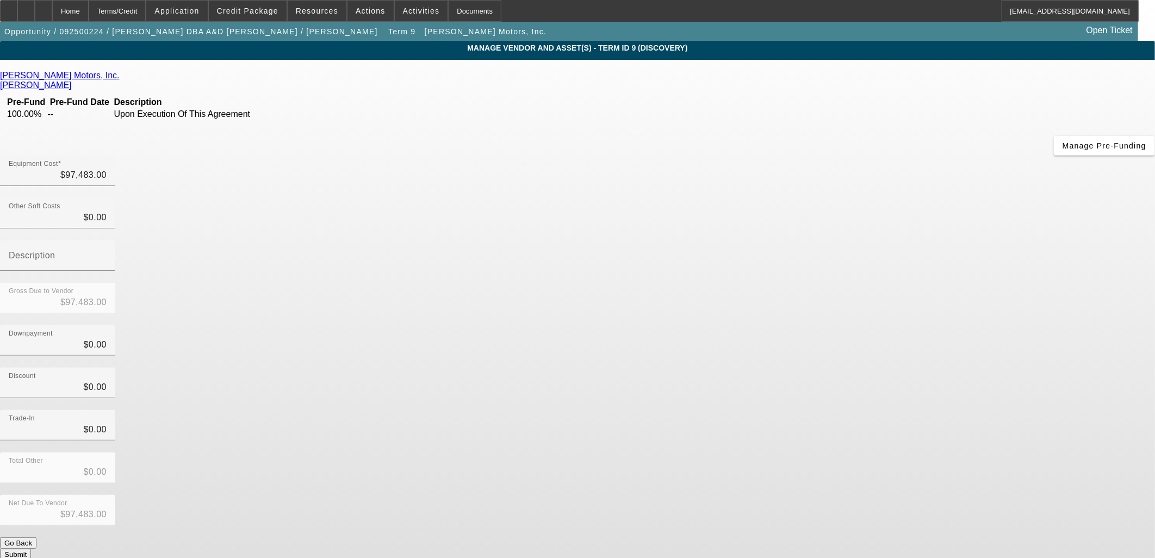
click at [356, 80] on div "Austin Hinds Motors, Inc." at bounding box center [577, 76] width 1155 height 10
click at [122, 79] on icon at bounding box center [122, 75] width 0 height 9
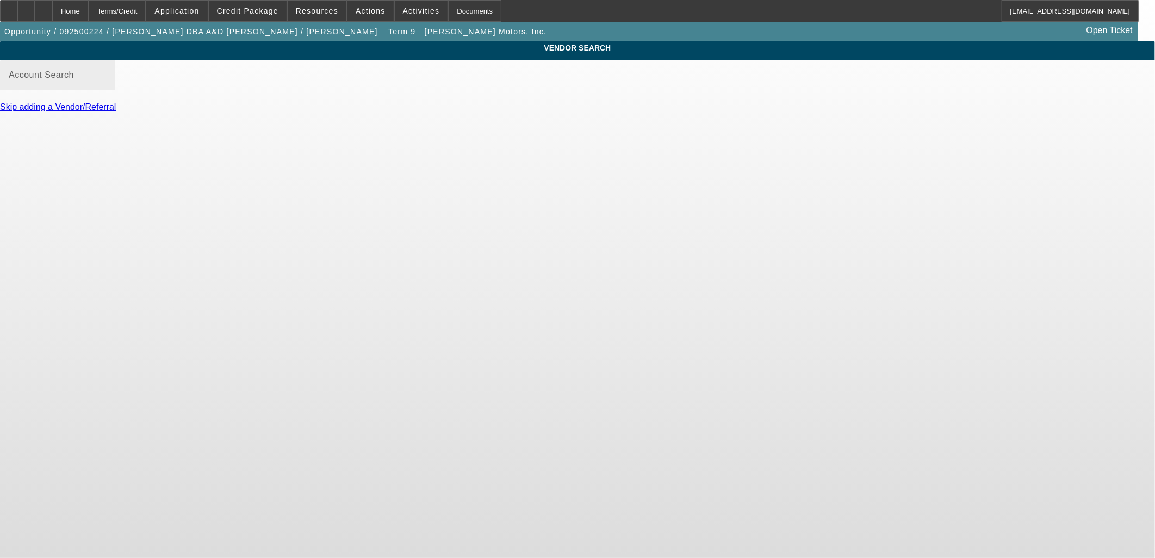
click at [107, 86] on input "Account Search" at bounding box center [58, 79] width 98 height 13
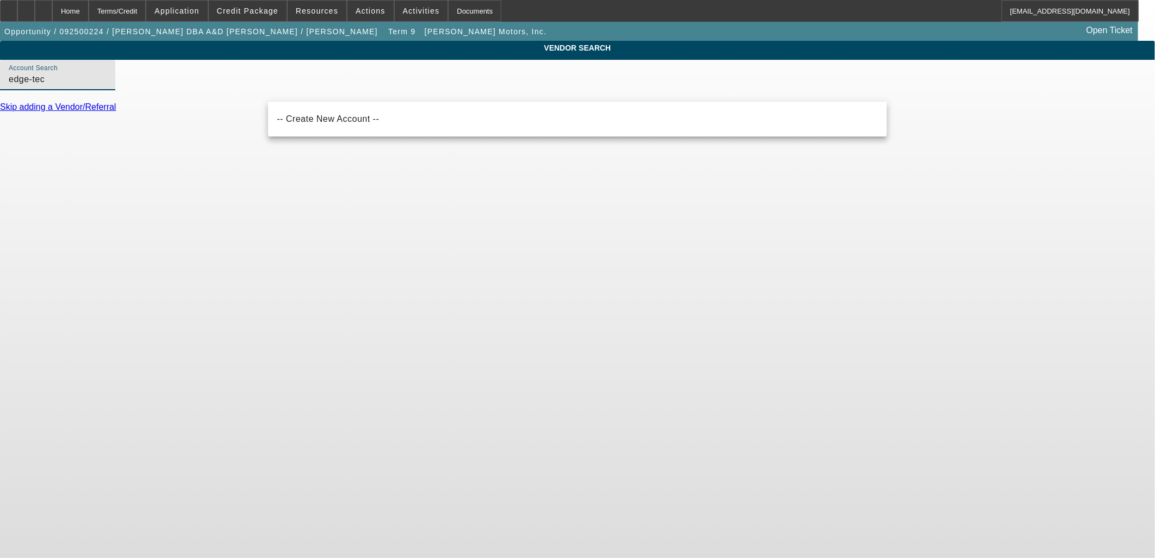
click at [107, 86] on input "edge-tec" at bounding box center [58, 79] width 98 height 13
click at [107, 86] on input "edge tec" at bounding box center [58, 79] width 98 height 13
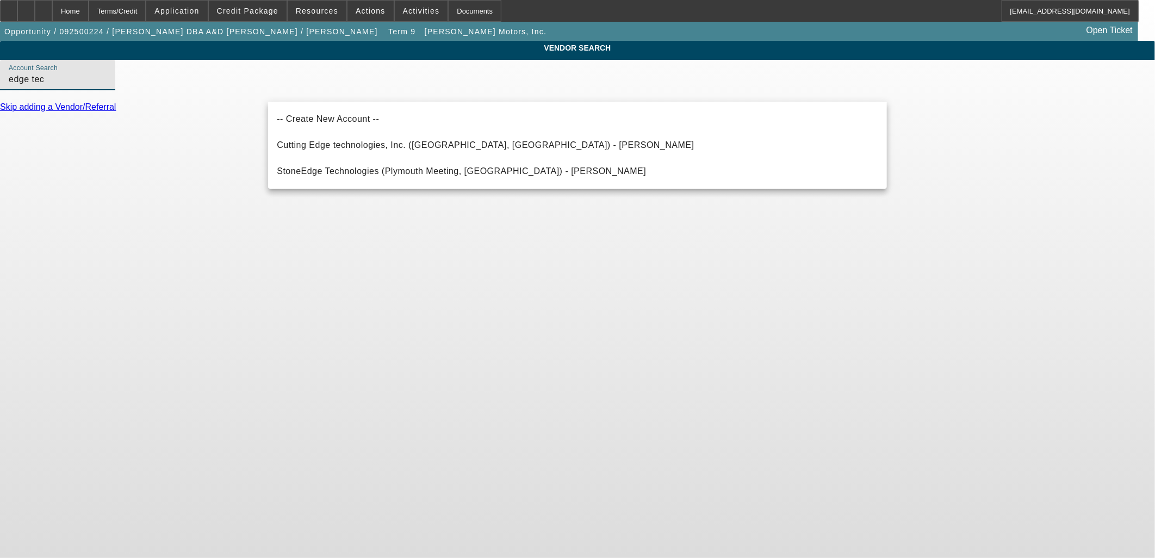
click at [107, 85] on input "edge tec" at bounding box center [58, 79] width 98 height 13
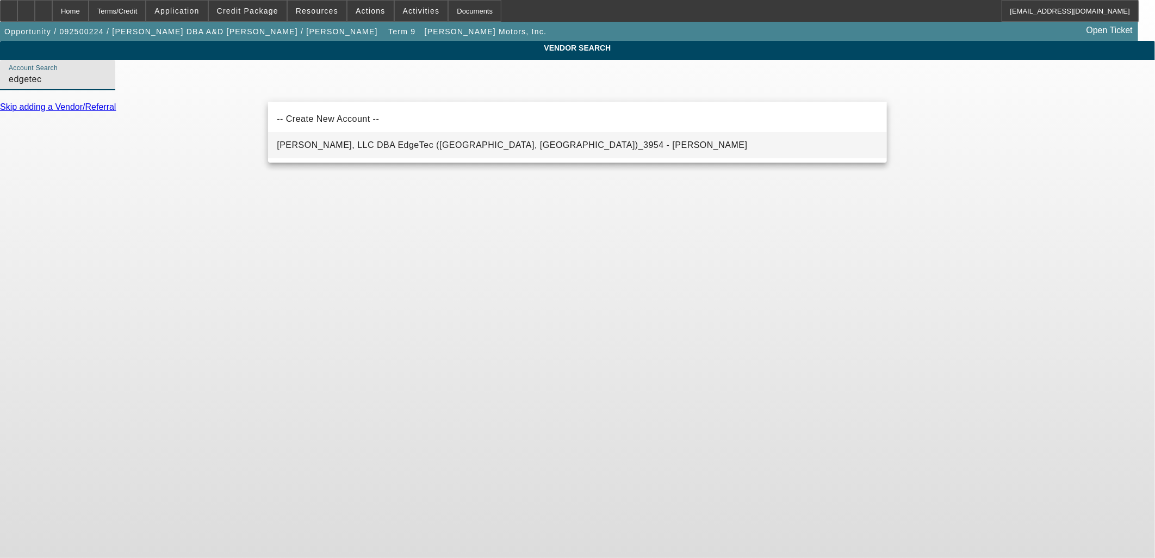
click at [351, 153] on mat-option "Ewing Bouressa, LLC DBA EdgeTec (Dallas, TX)_3954 - Coker, Stanley" at bounding box center [577, 145] width 619 height 26
type input "Ewing Bouressa, LLC DBA EdgeTec (Dallas, TX)_3954 - Coker, Stanley"
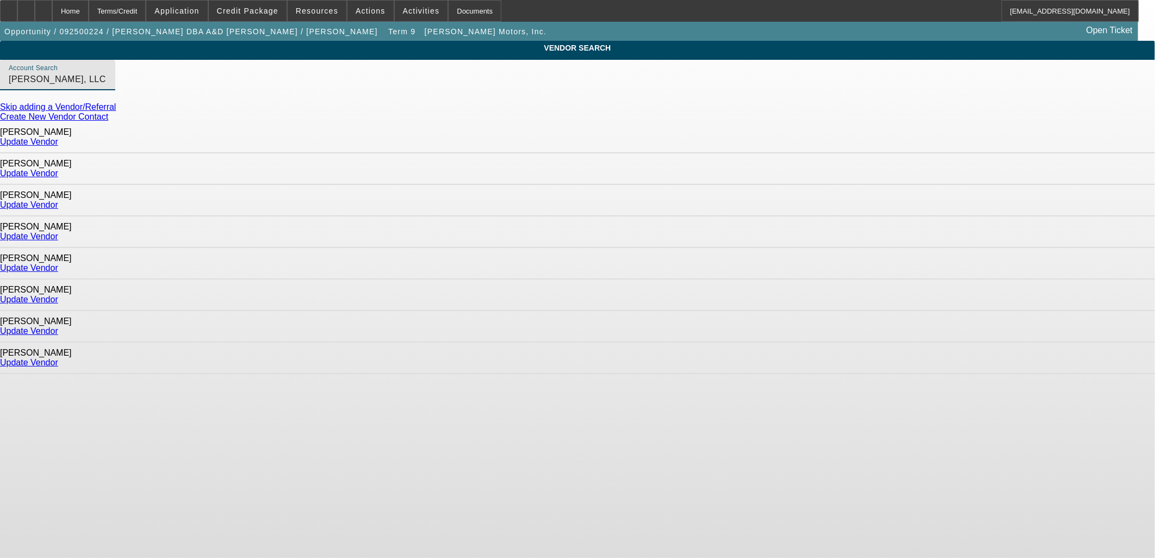
click at [58, 232] on link "Update Vendor" at bounding box center [29, 236] width 58 height 9
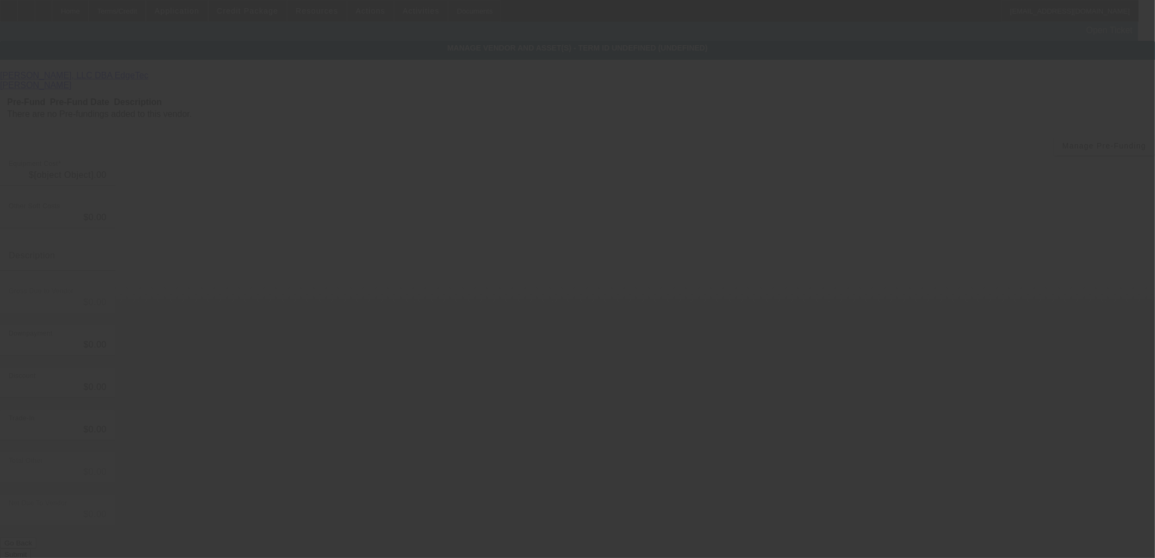
type input "$97,483.00"
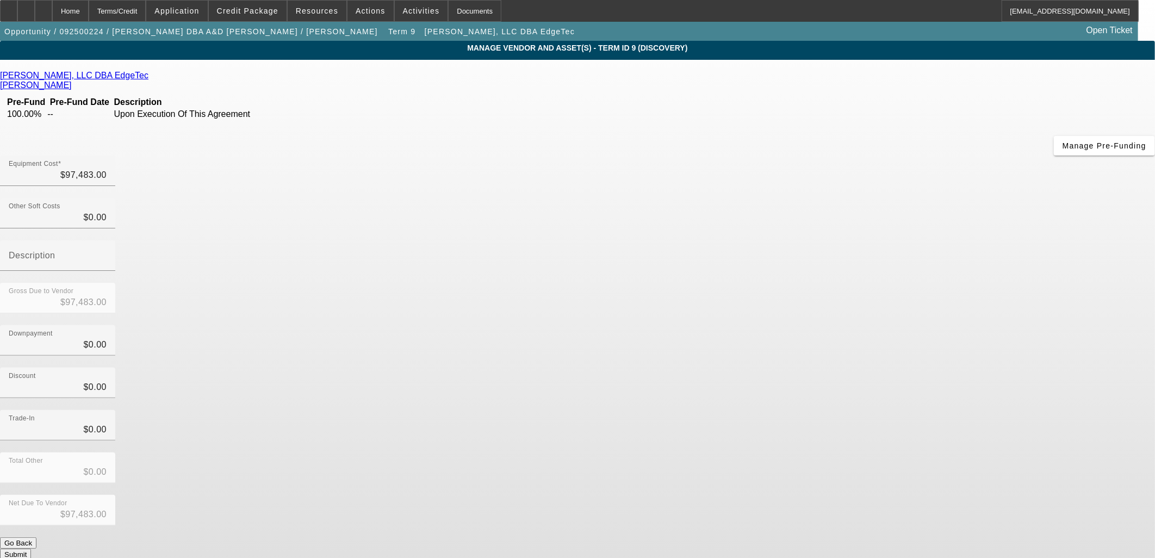
click at [31, 548] on button "Submit" at bounding box center [15, 553] width 31 height 11
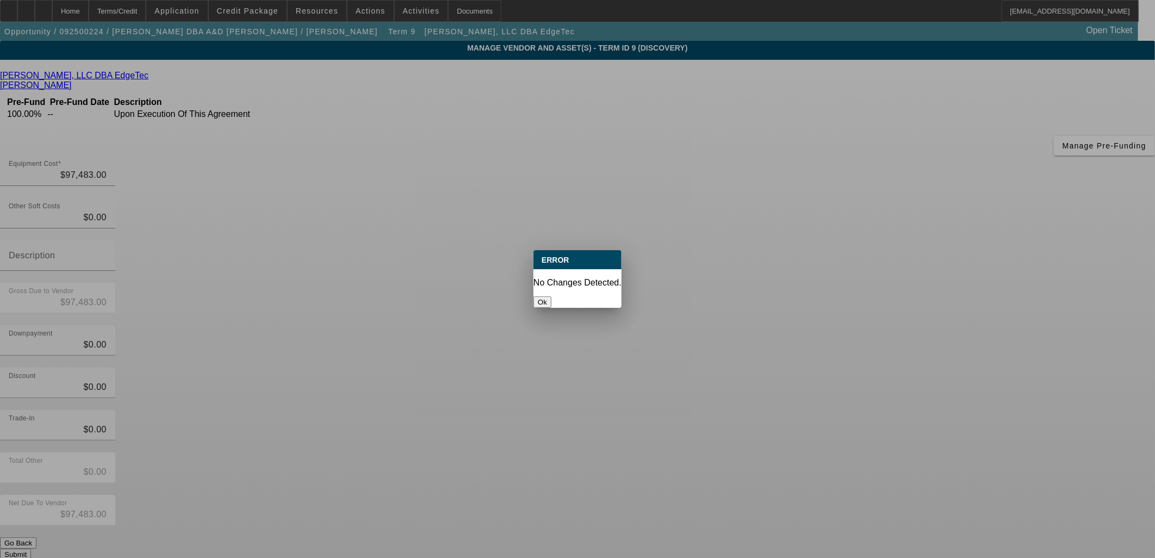
click at [551, 296] on button "Ok" at bounding box center [542, 301] width 18 height 11
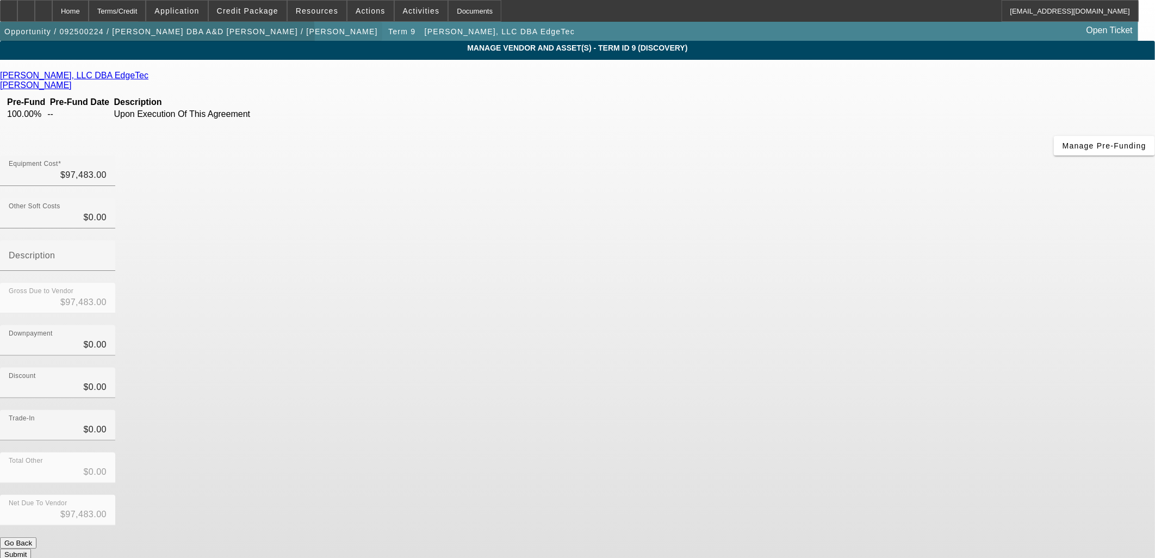
click at [165, 39] on span "button" at bounding box center [191, 31] width 382 height 26
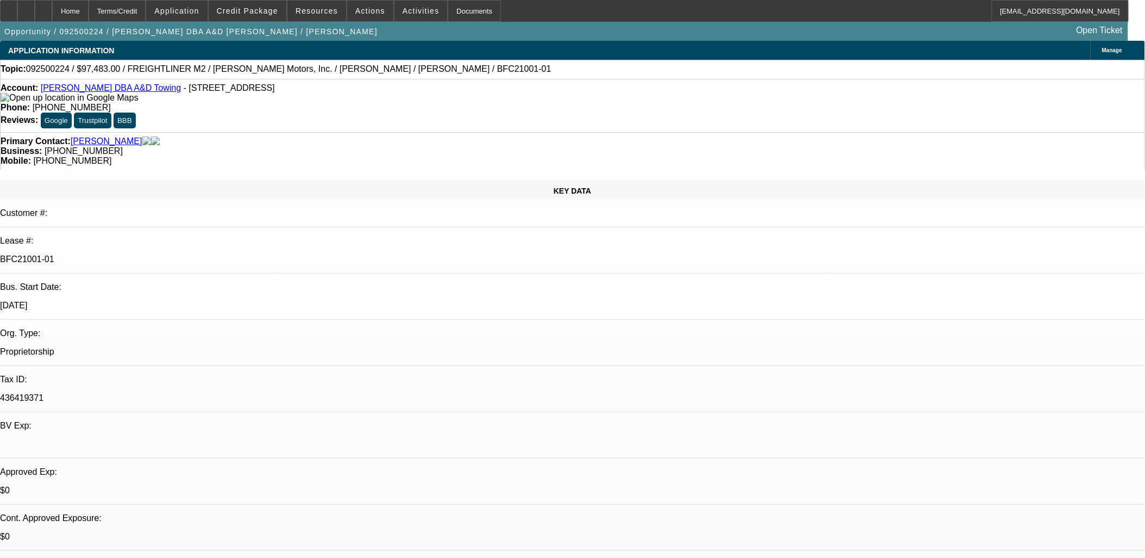
select select "0"
select select "6"
select select "0"
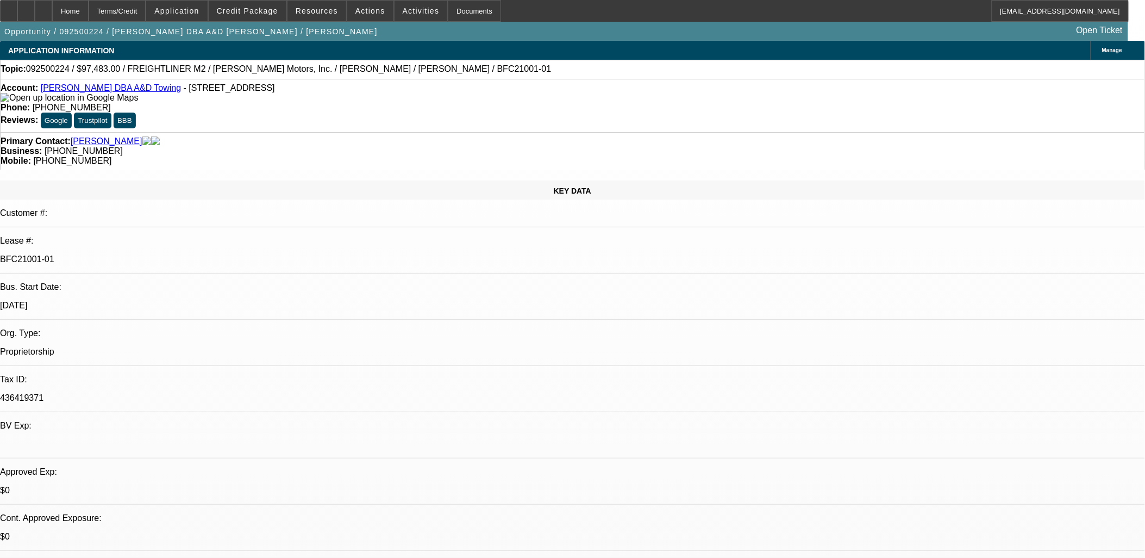
select select "0"
select select "6"
select select "0"
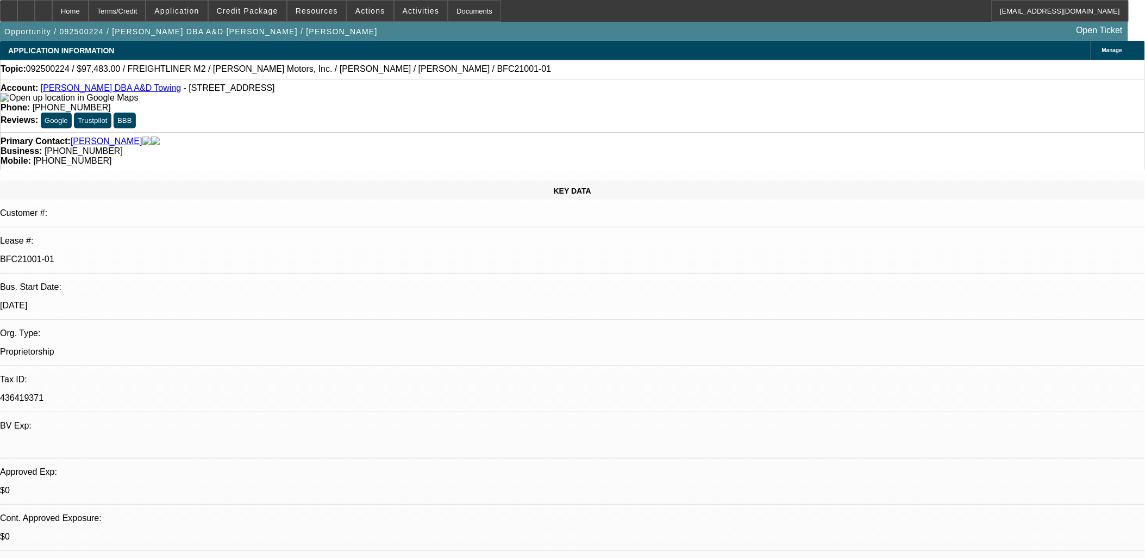
select select "0"
select select "6"
select select "0"
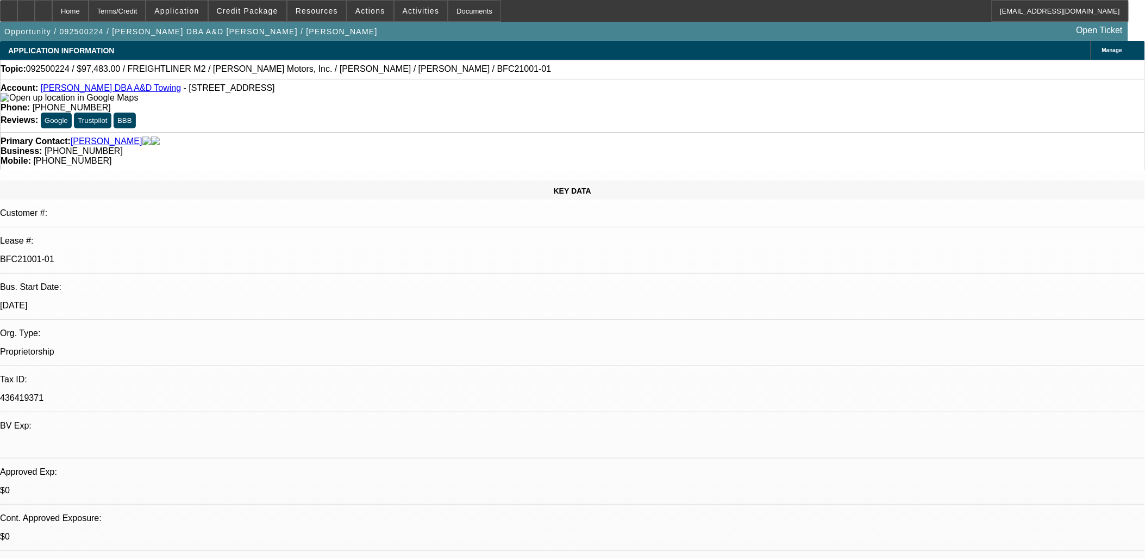
select select "6"
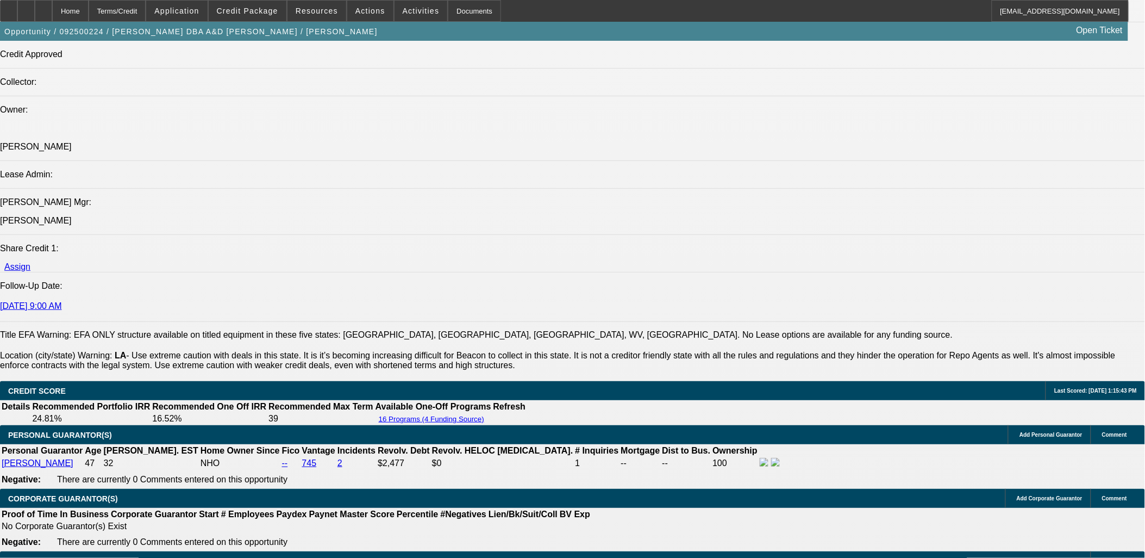
scroll to position [1389, 0]
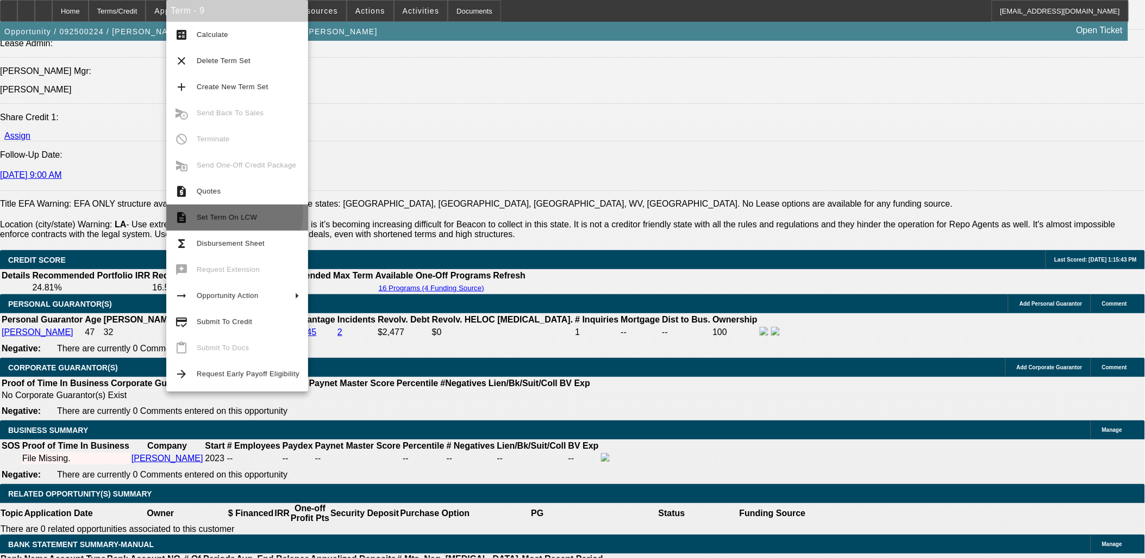
click at [227, 213] on span "Set Term On LCW" at bounding box center [248, 217] width 103 height 13
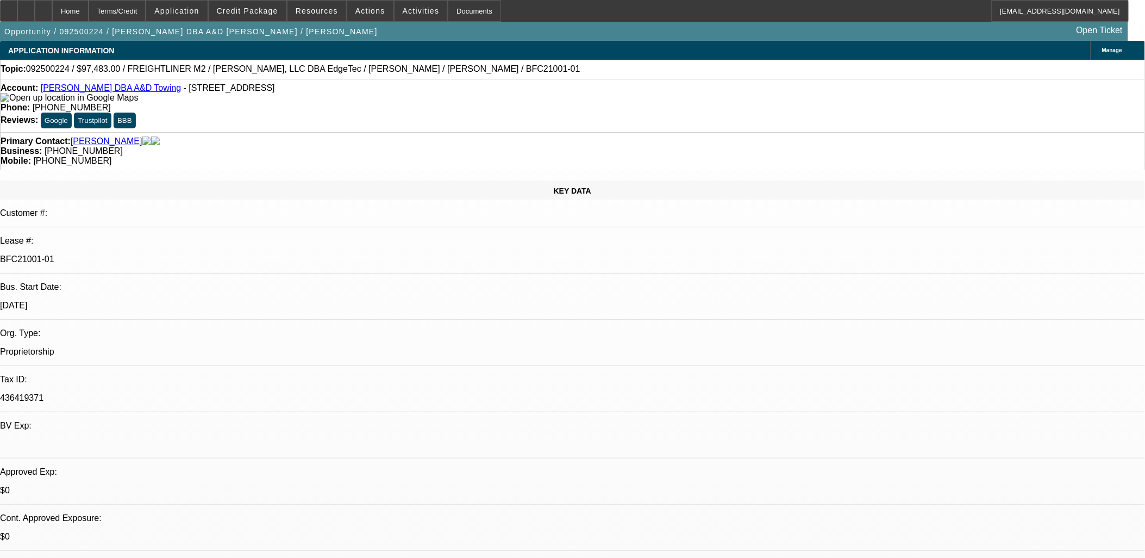
select select "0"
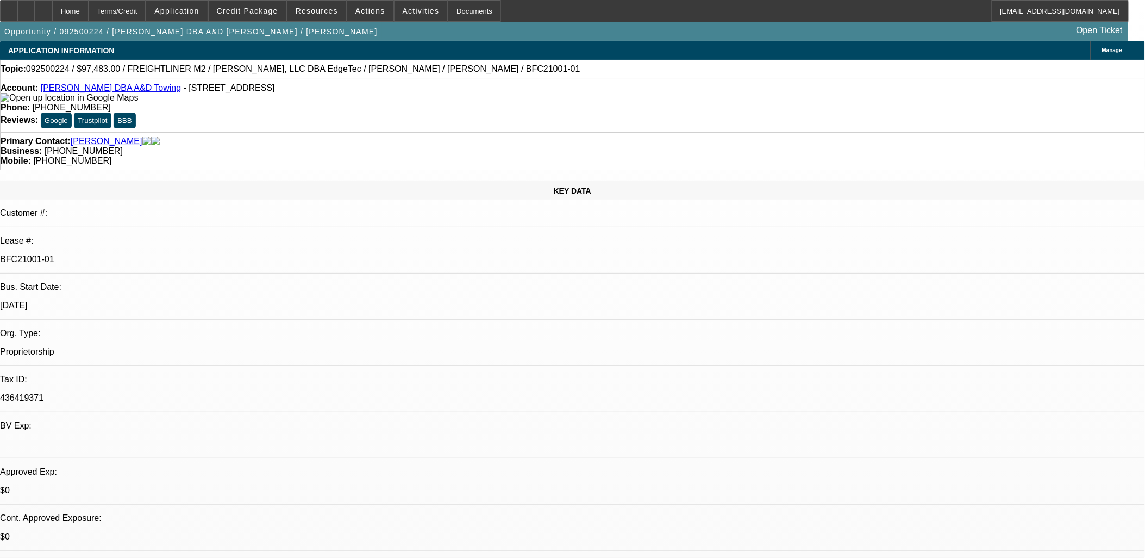
select select "0"
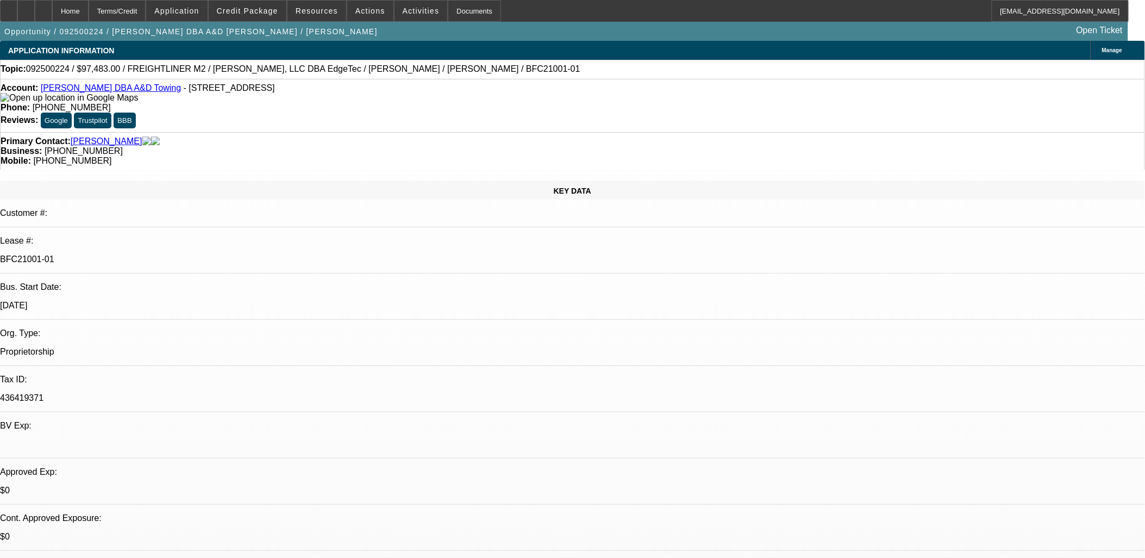
select select "0"
select select "1"
select select "6"
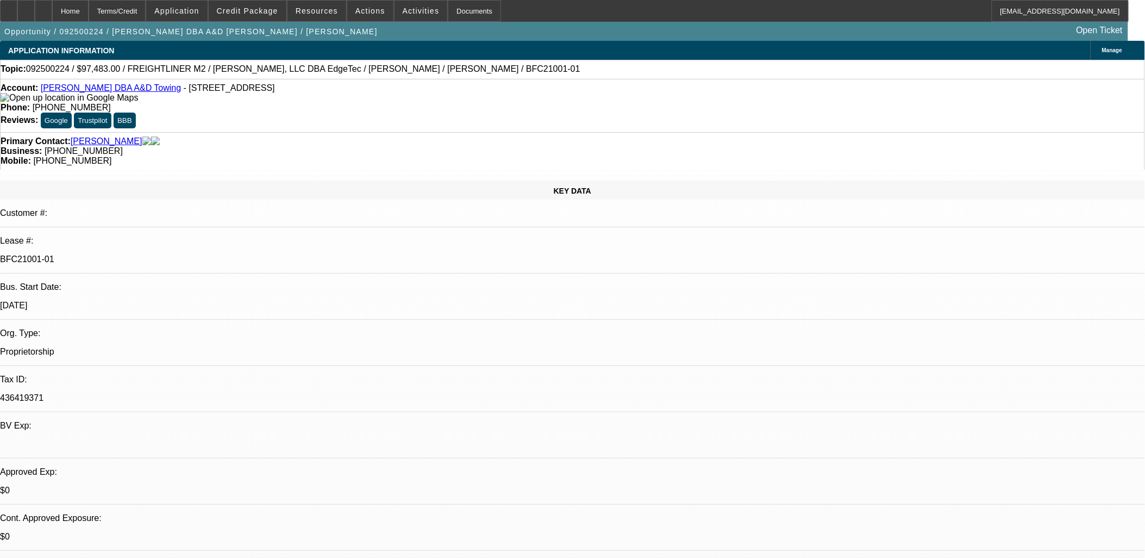
select select "1"
select select "6"
select select "1"
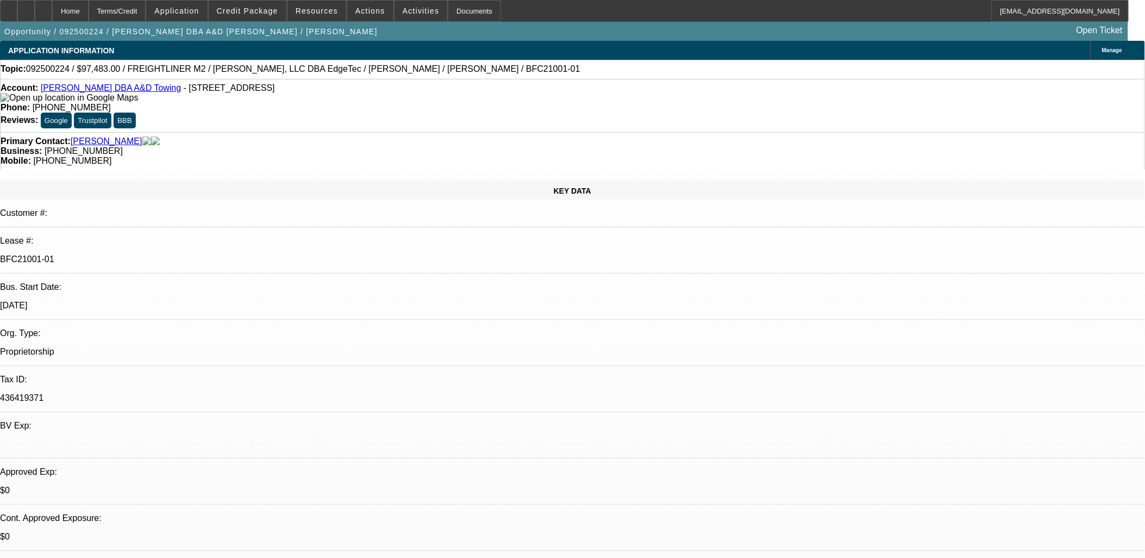
select select "6"
select select "1"
select select "6"
drag, startPoint x: 216, startPoint y: 370, endPoint x: 386, endPoint y: 383, distance: 170.1
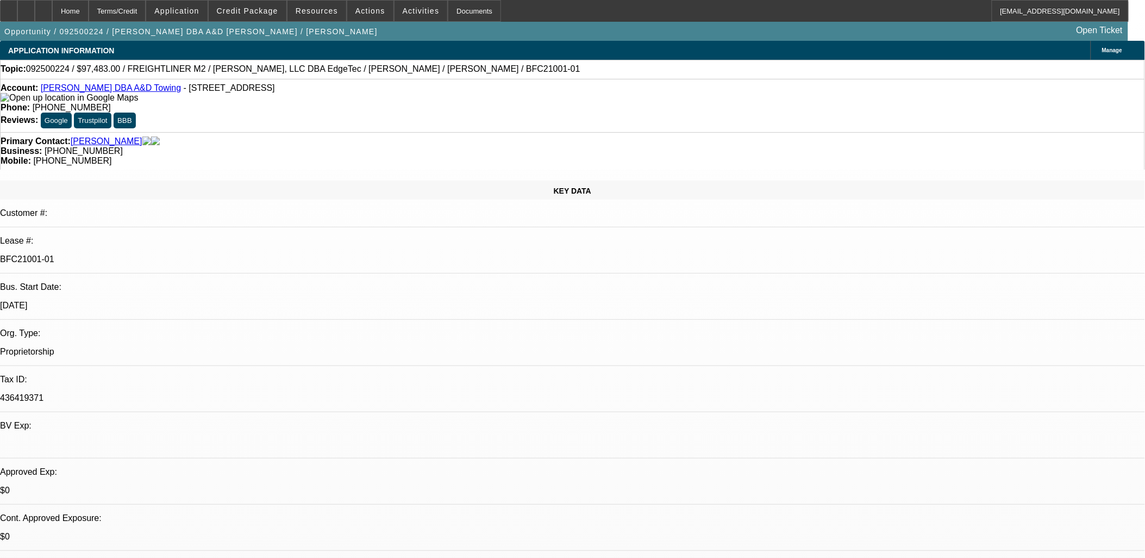
drag, startPoint x: 386, startPoint y: 382, endPoint x: 101, endPoint y: 369, distance: 285.7
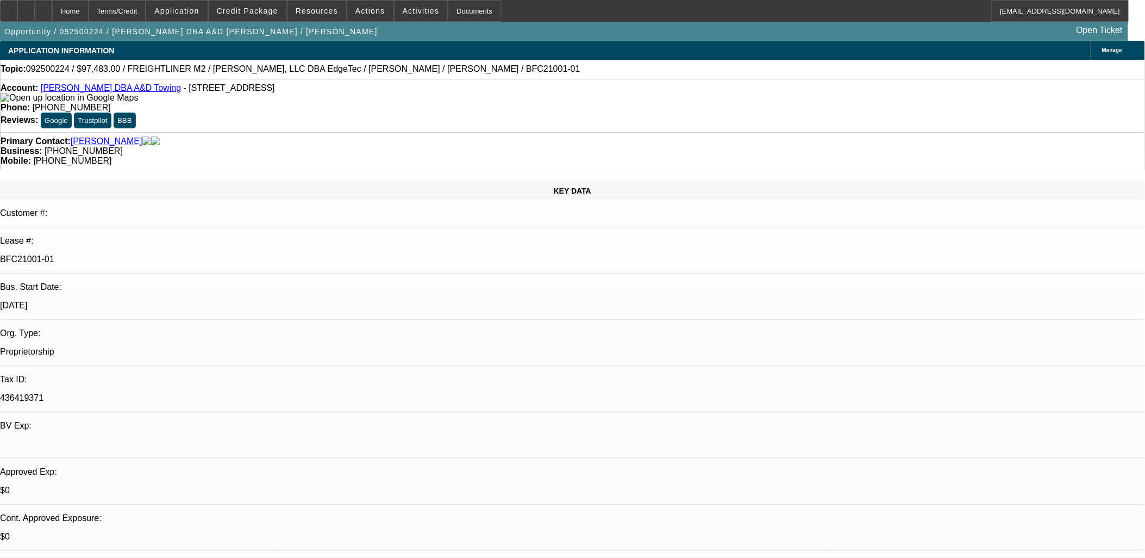
drag, startPoint x: 105, startPoint y: 367, endPoint x: 428, endPoint y: 378, distance: 323.1
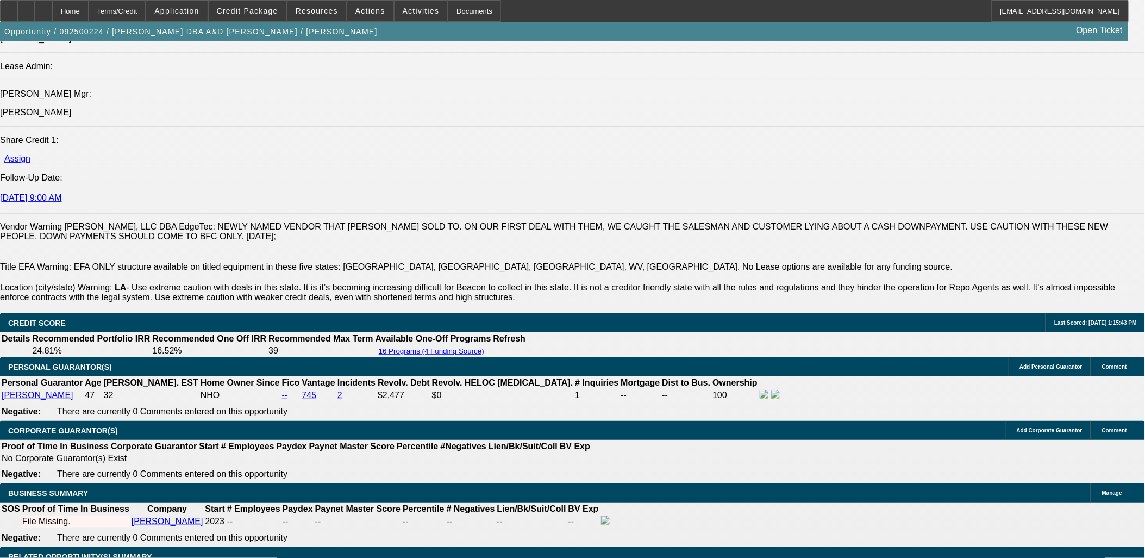
scroll to position [1147, 0]
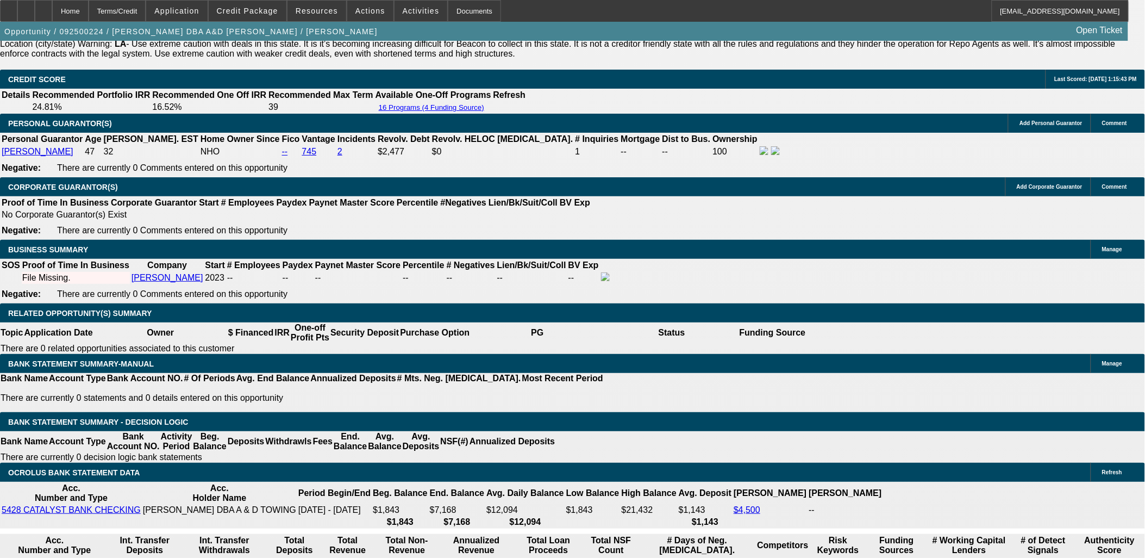
scroll to position [1631, 0]
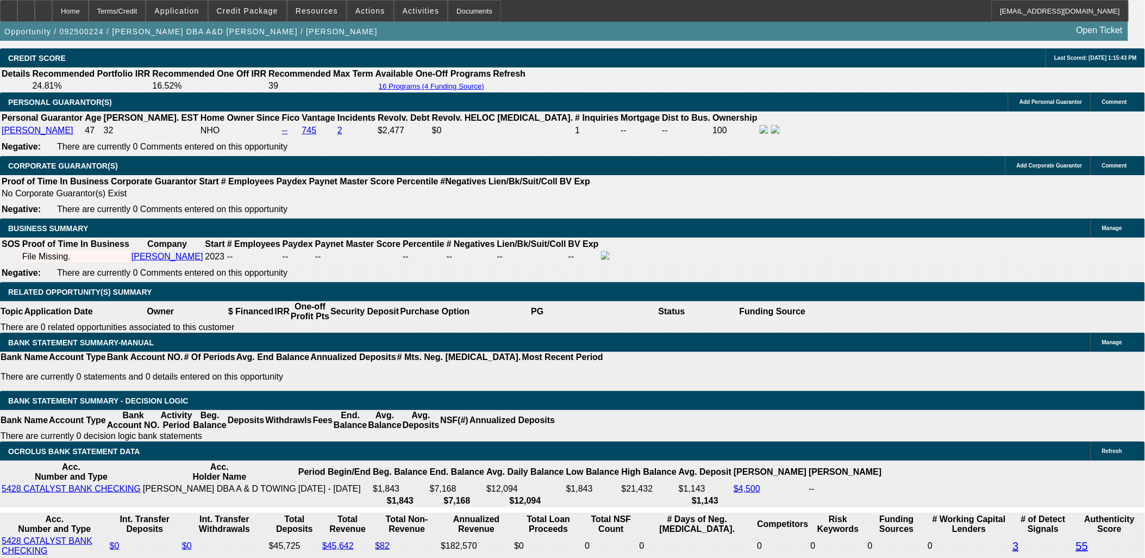
drag, startPoint x: 808, startPoint y: 344, endPoint x: 881, endPoint y: 357, distance: 73.5
drag, startPoint x: 887, startPoint y: 361, endPoint x: 10, endPoint y: 55, distance: 929.4
click at [11, 52] on div "APPLICATION INFORMATION Manage Topic: 092500224 / $97,483.00 / FREIGHTLINER M2 …" at bounding box center [572, 492] width 1145 height 4164
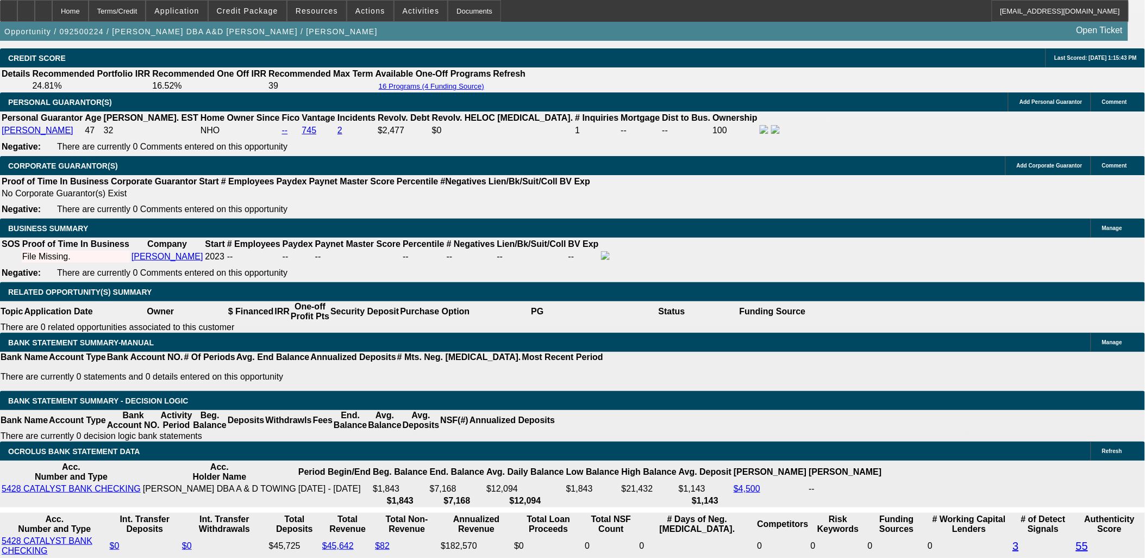
drag, startPoint x: 10, startPoint y: 55, endPoint x: 113, endPoint y: 160, distance: 146.8
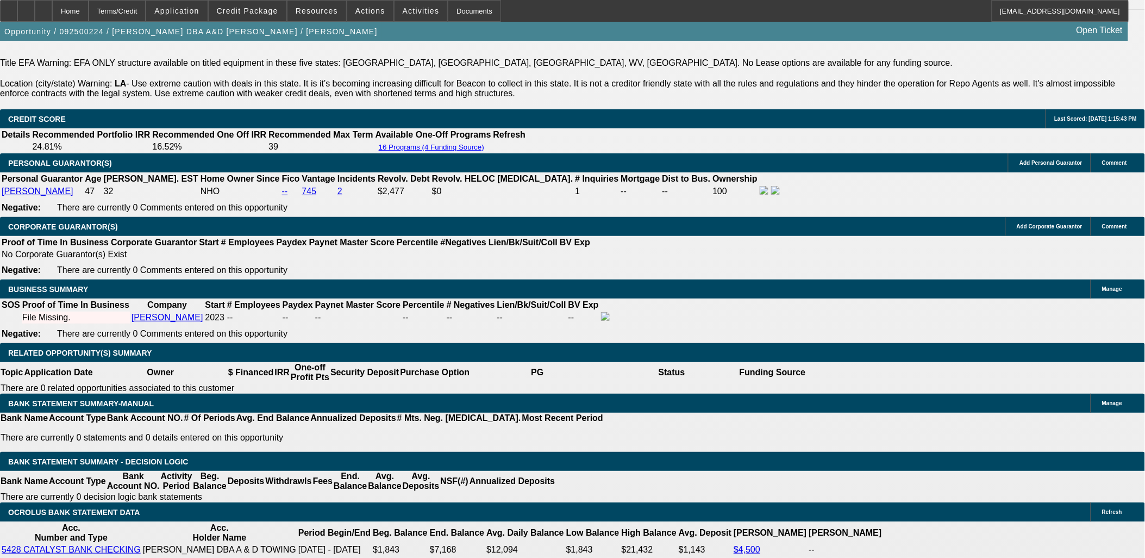
drag, startPoint x: 914, startPoint y: 377, endPoint x: 8, endPoint y: 86, distance: 951.3
click at [8, 86] on div "APPLICATION INFORMATION Manage Topic: 092500224 / $97,483.00 / FREIGHTLINER M2 …" at bounding box center [572, 553] width 1145 height 4164
drag, startPoint x: 8, startPoint y: 86, endPoint x: 921, endPoint y: 390, distance: 962.1
click at [921, 390] on div "APPLICATION INFORMATION Manage Topic: 092500224 / $97,483.00 / FREIGHTLINER M2 …" at bounding box center [572, 553] width 1145 height 4164
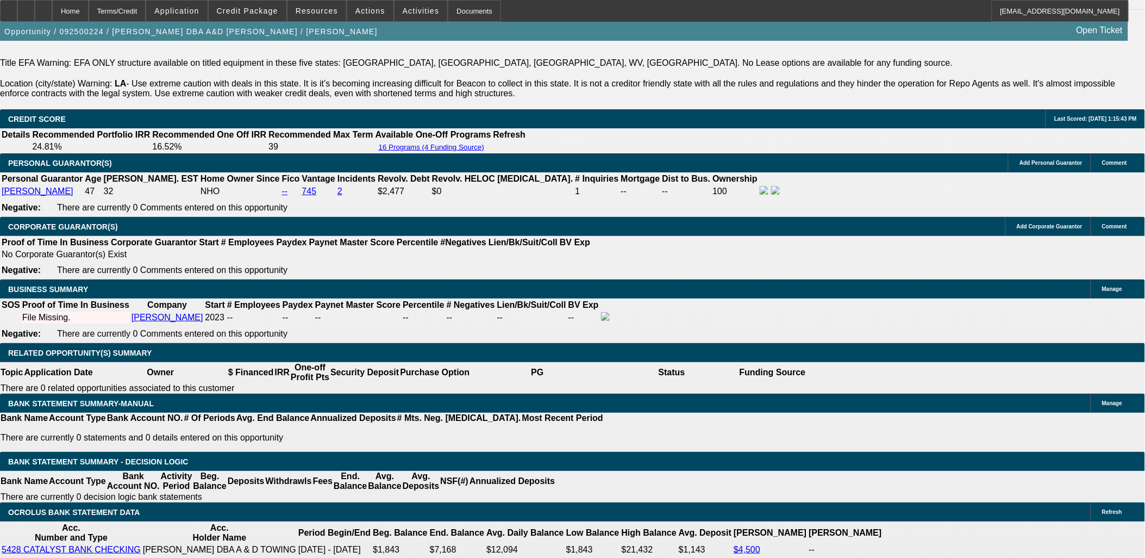
drag, startPoint x: 921, startPoint y: 390, endPoint x: 29, endPoint y: 96, distance: 938.9
click at [101, 95] on div "APPLICATION INFORMATION Manage Topic: 092500224 / $97,483.00 / FREIGHTLINER M2 …" at bounding box center [572, 553] width 1145 height 4164
drag, startPoint x: 29, startPoint y: 96, endPoint x: 510, endPoint y: 244, distance: 502.8
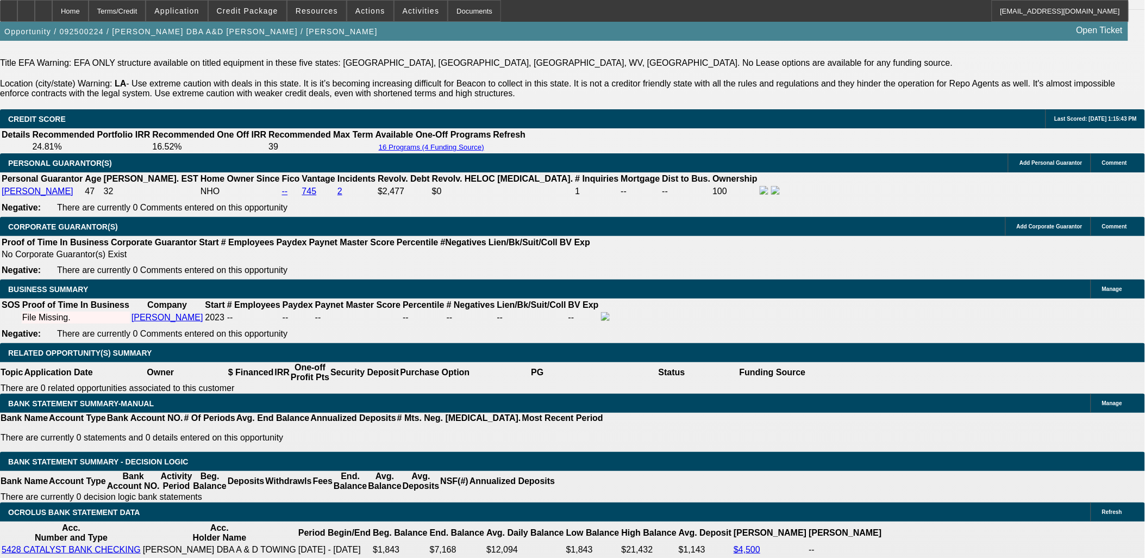
scroll to position [0, 129]
drag, startPoint x: 510, startPoint y: 244, endPoint x: 941, endPoint y: 373, distance: 450.6
click at [942, 373] on div "APPLICATION INFORMATION Manage Topic: 092500224 / $97,483.00 / FREIGHTLINER M2 …" at bounding box center [572, 553] width 1145 height 4164
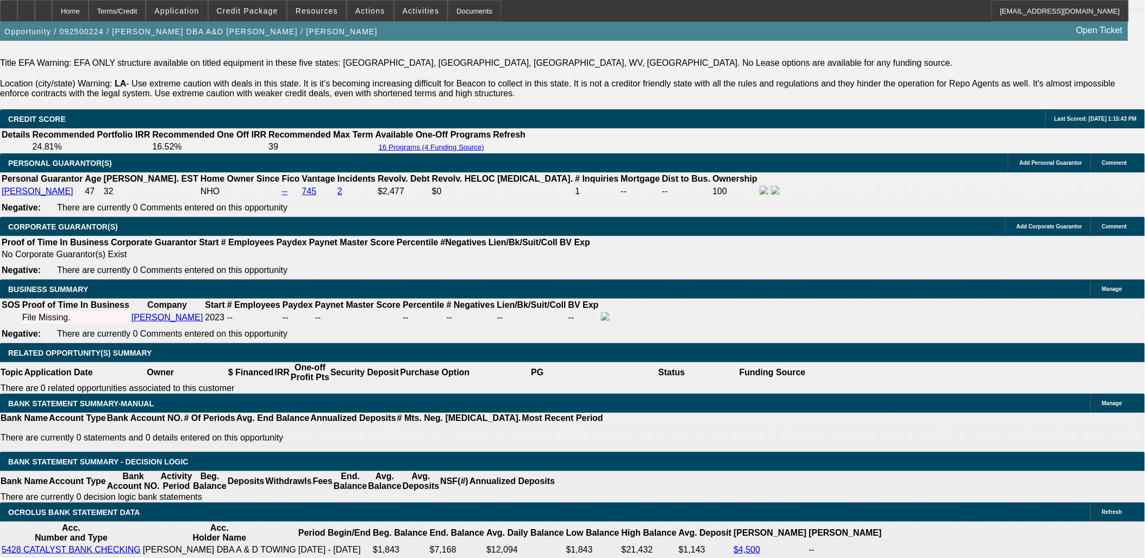
drag, startPoint x: 296, startPoint y: 289, endPoint x: 314, endPoint y: 234, distance: 57.8
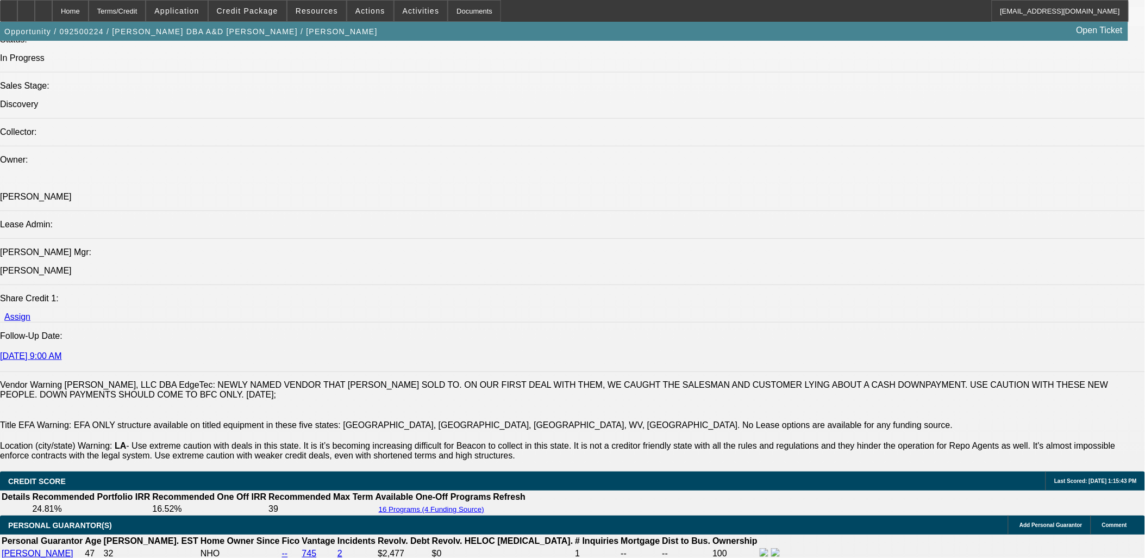
scroll to position [906, 0]
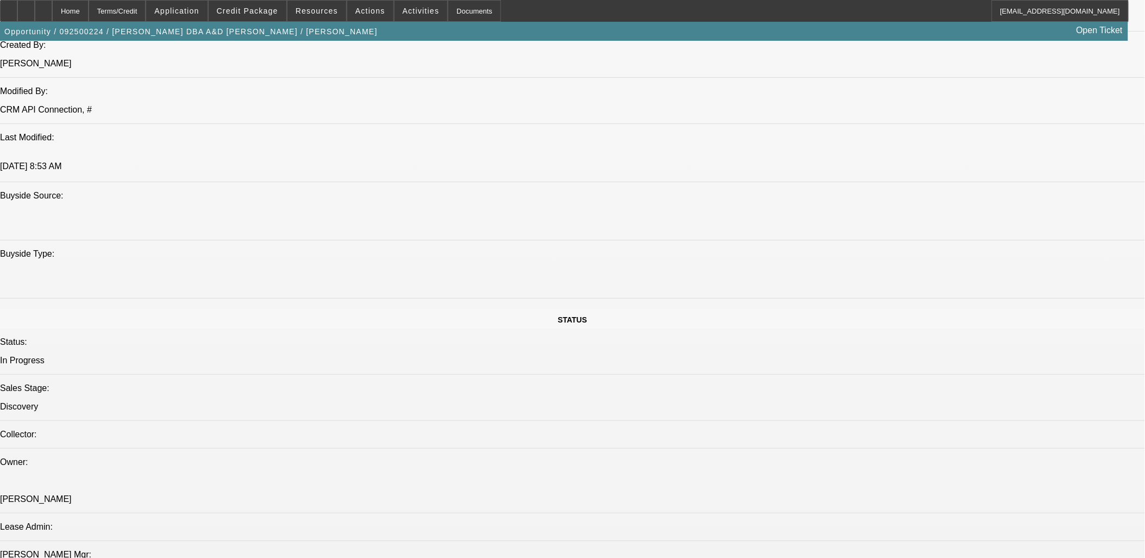
drag, startPoint x: 71, startPoint y: 223, endPoint x: 2, endPoint y: 58, distance: 178.6
drag, startPoint x: 2, startPoint y: 58, endPoint x: 617, endPoint y: 305, distance: 662.7
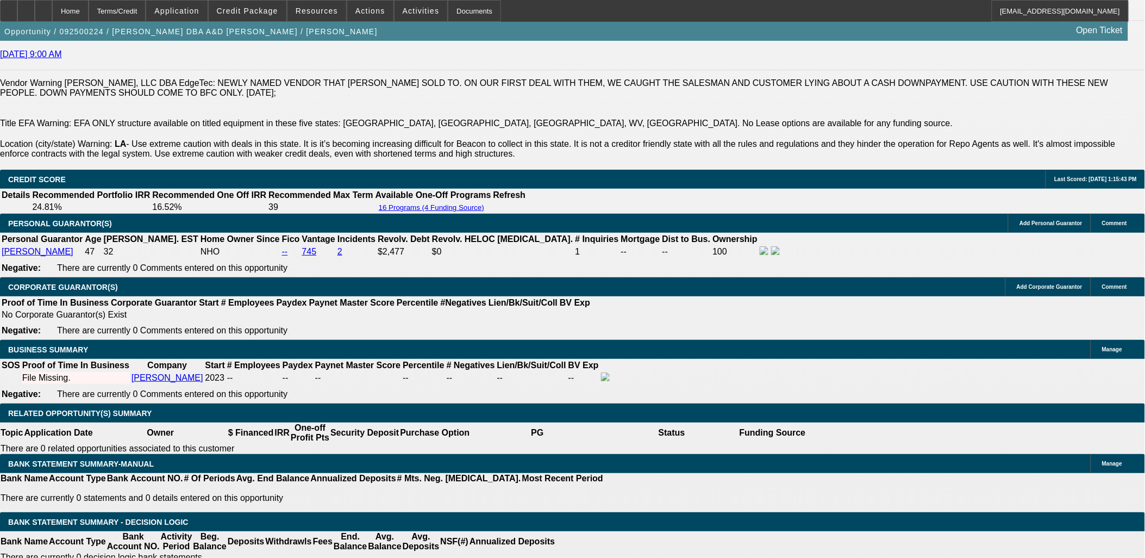
scroll to position [860, 0]
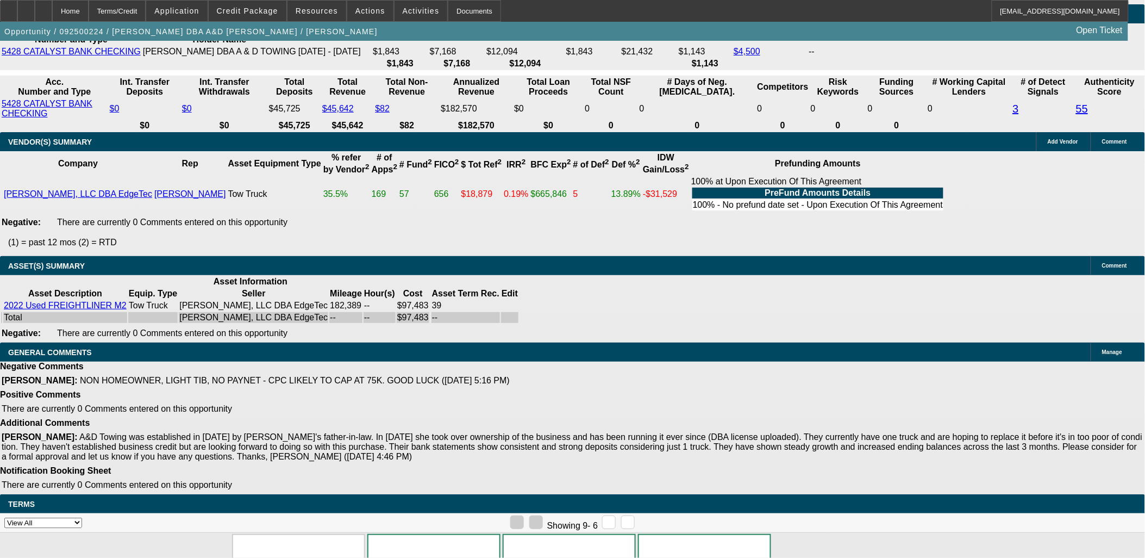
scroll to position [2093, 0]
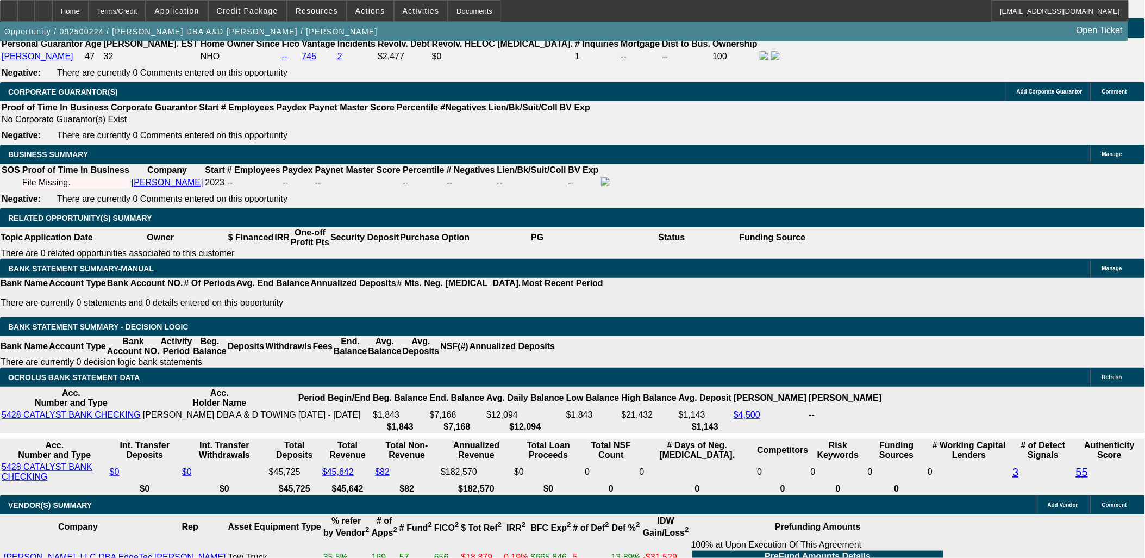
scroll to position [1670, 0]
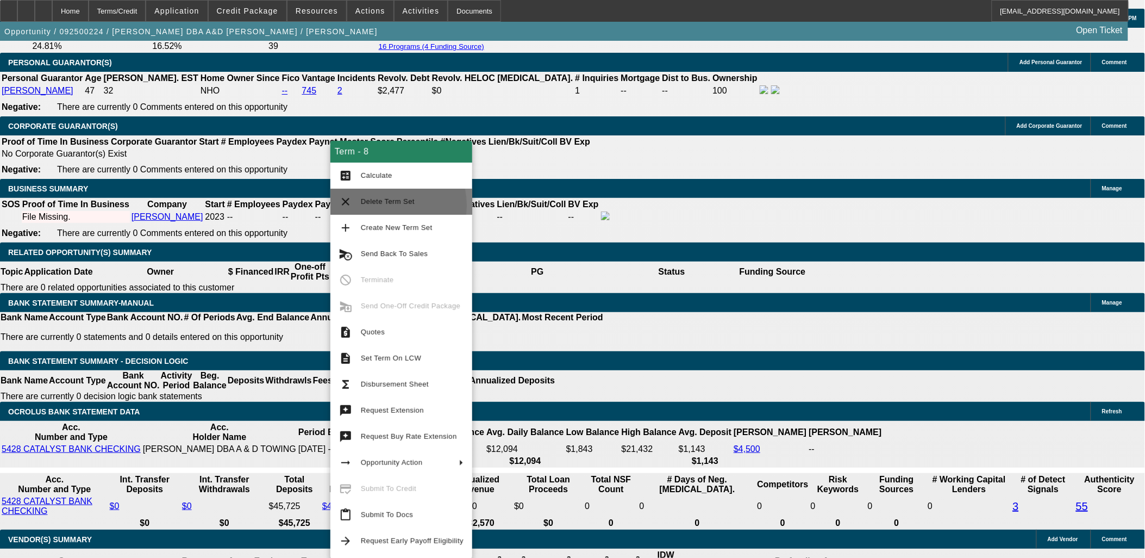
click at [374, 205] on span "Delete Term Set" at bounding box center [412, 201] width 103 height 13
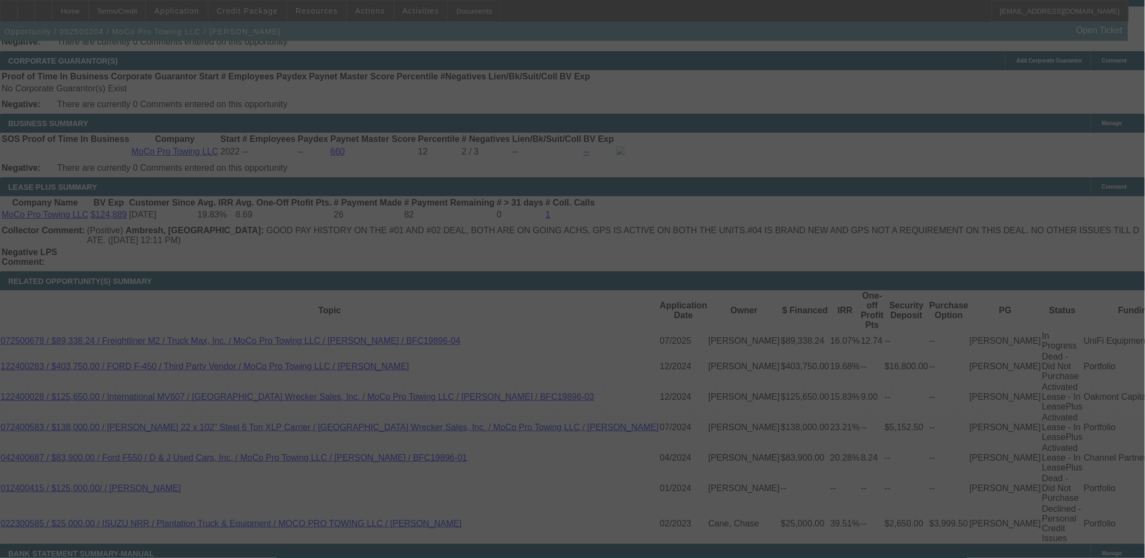
scroll to position [1686, 0]
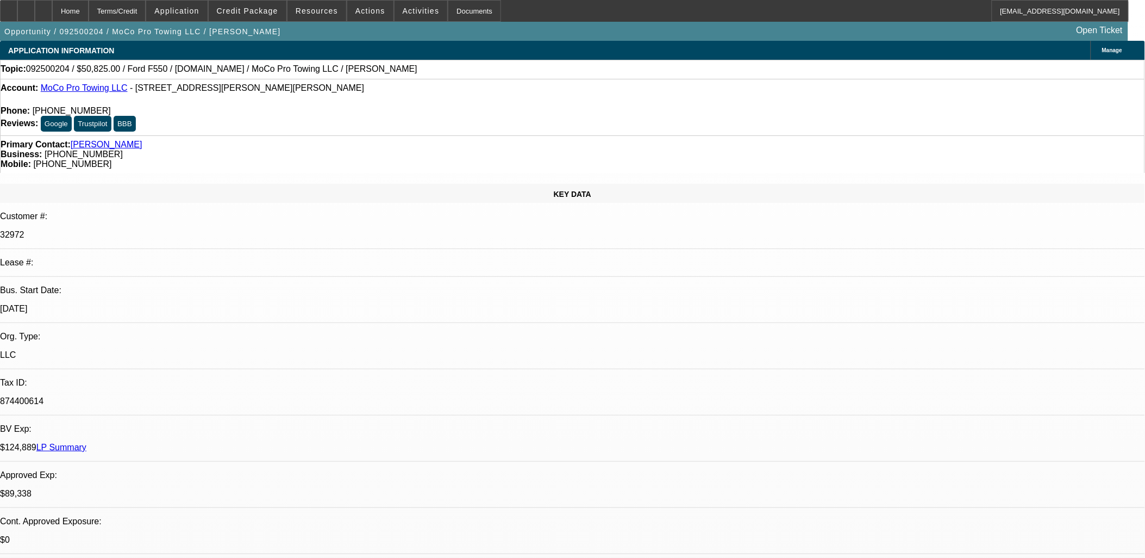
select select "0"
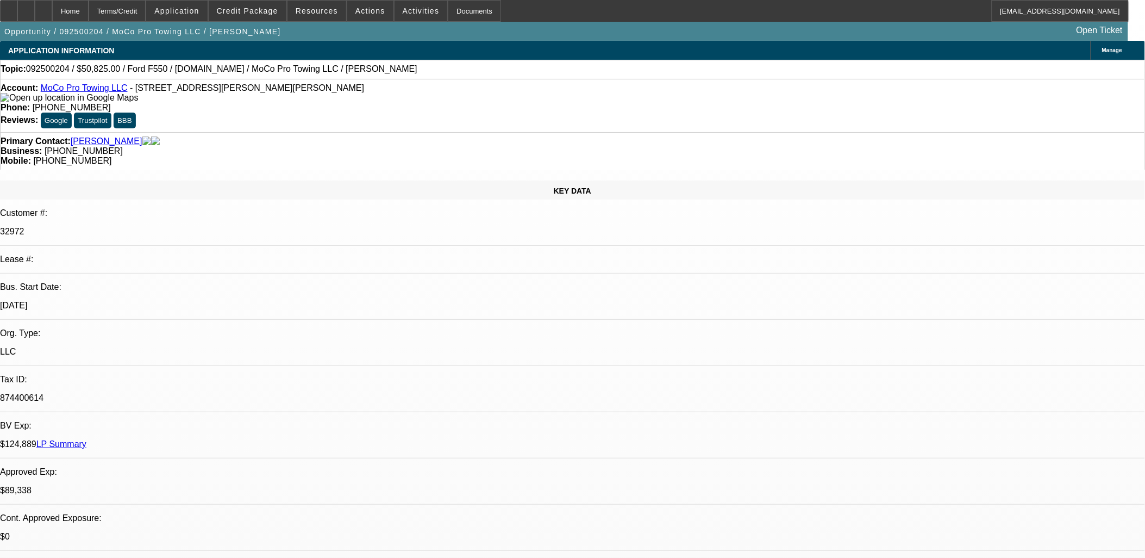
select select "0"
select select "2"
select select "0"
select select "6"
select select "0"
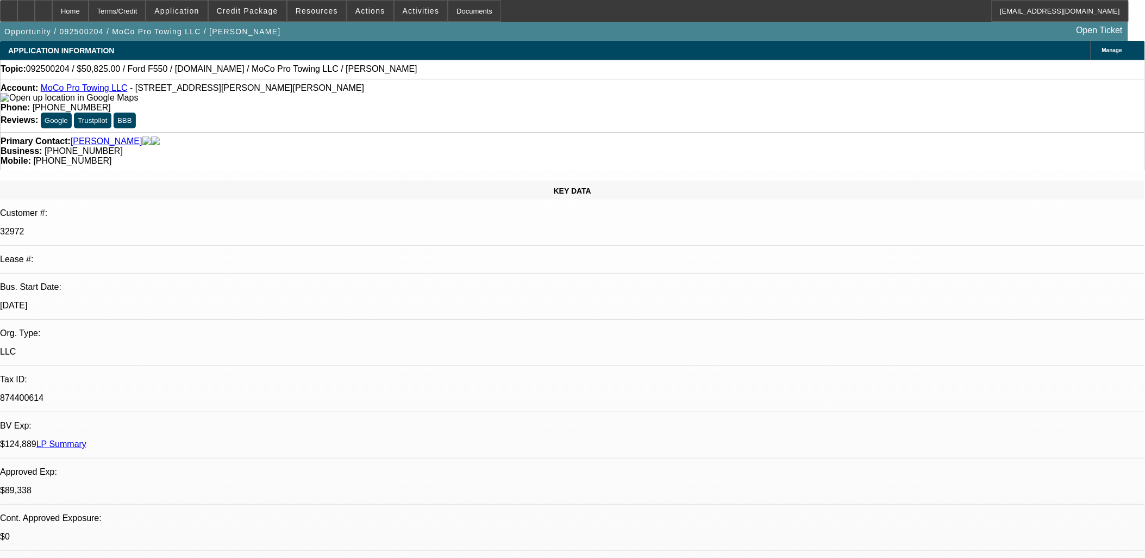
select select "0"
select select "2"
select select "0"
select select "6"
select select "0"
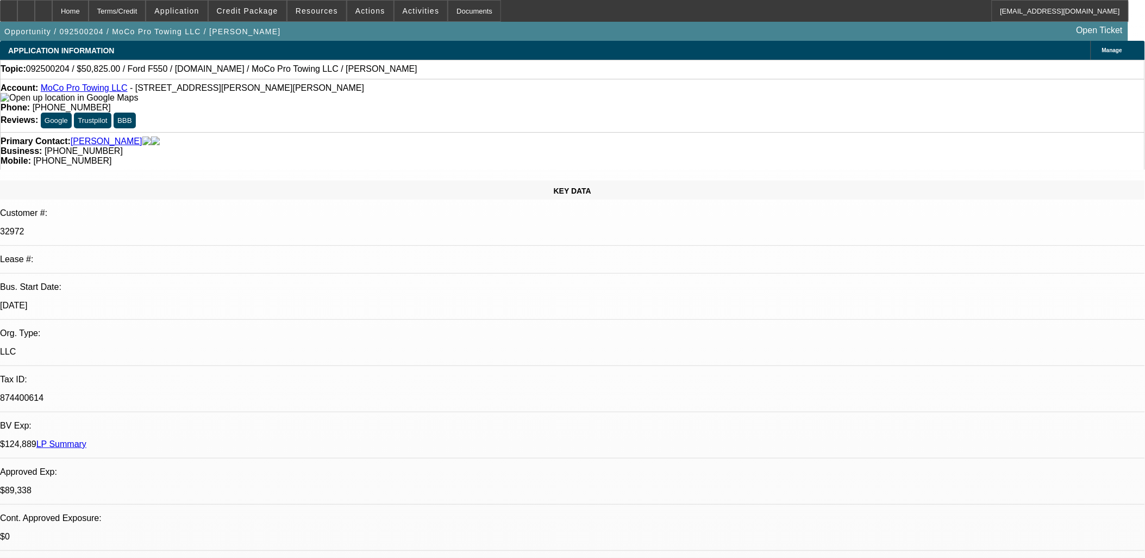
select select "0"
select select "2"
select select "0"
select select "6"
select select "0"
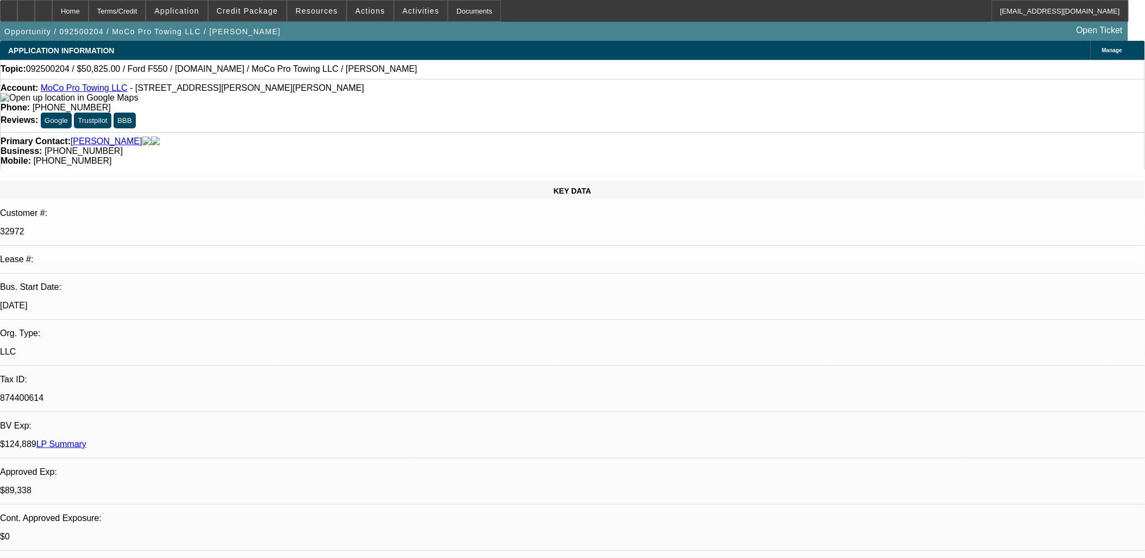
select select "0"
select select "2"
select select "0"
select select "6"
click at [914, 138] on button "reply_all Reply All" at bounding box center [924, 143] width 68 height 26
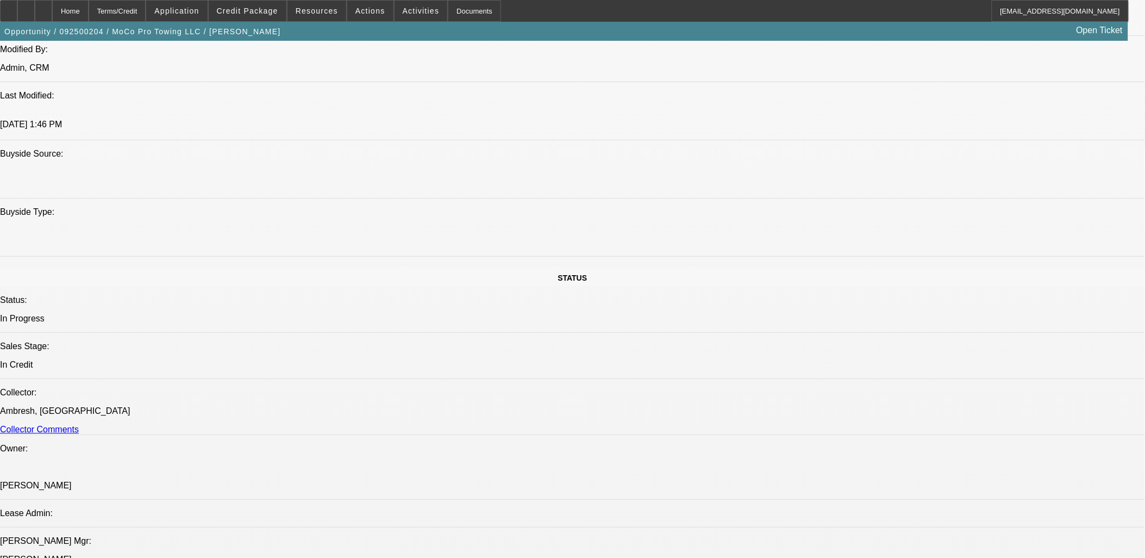
scroll to position [1389, 0]
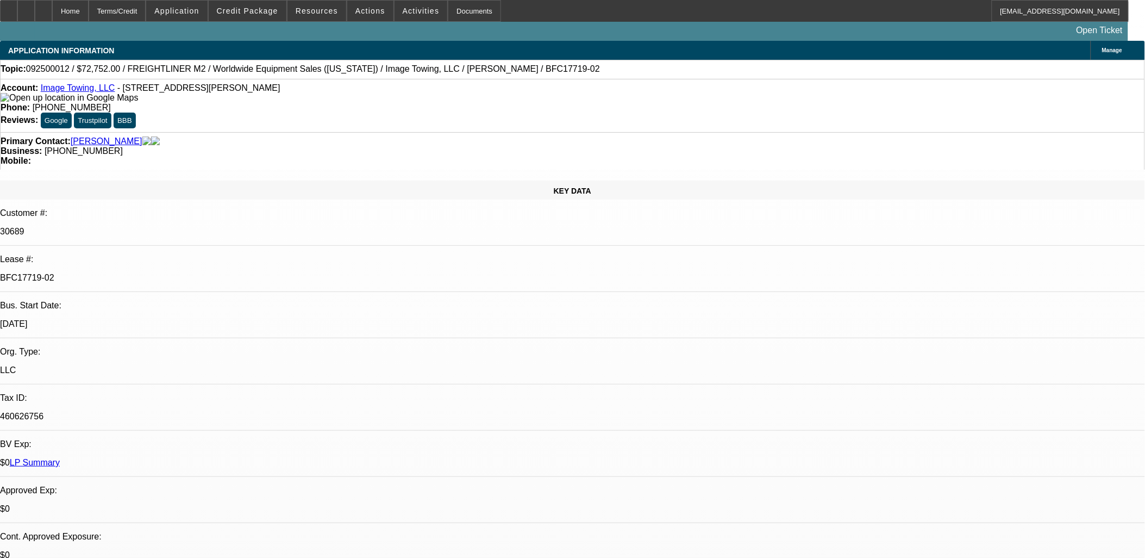
select select "0"
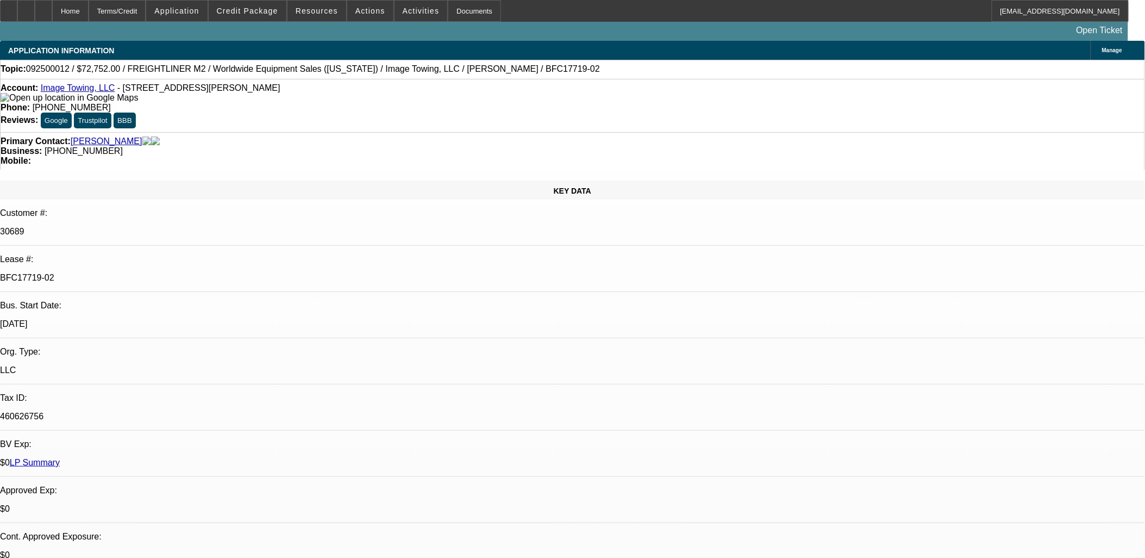
select select "0"
select select "1"
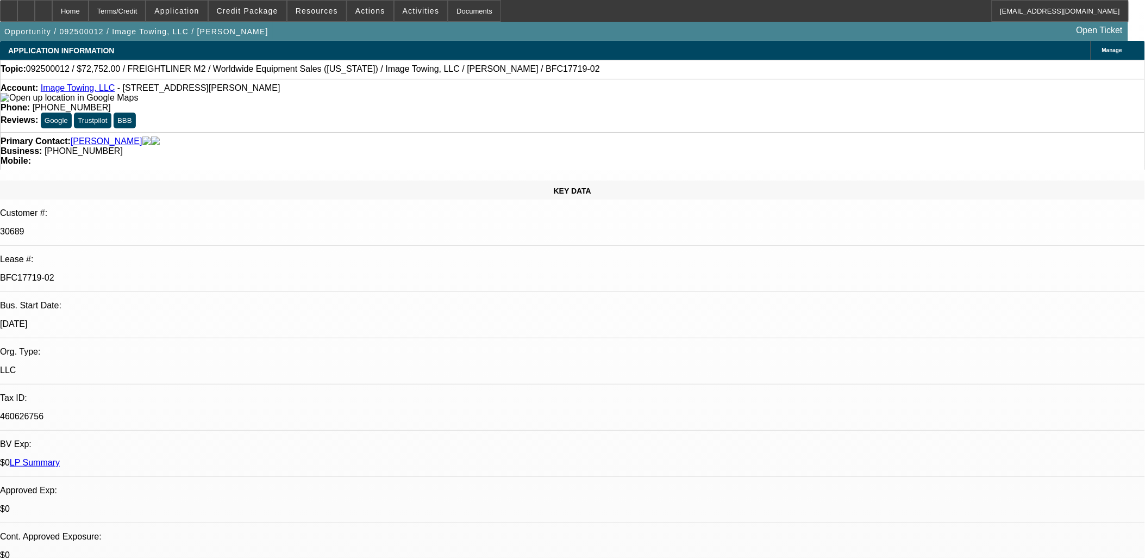
select select "1"
select select "6"
select select "1"
select select "6"
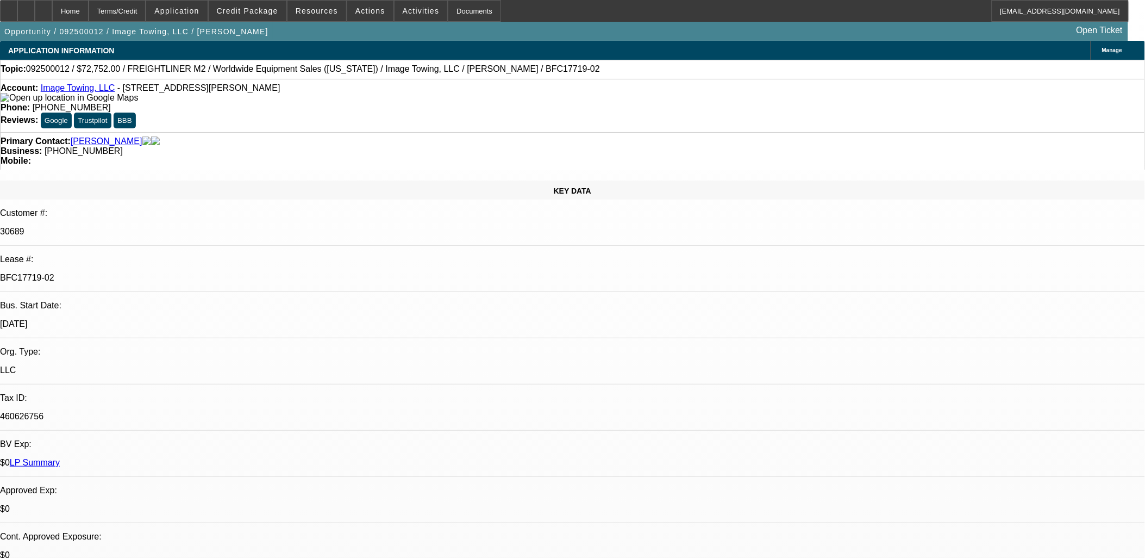
select select "1"
select select "6"
drag, startPoint x: 876, startPoint y: 198, endPoint x: 868, endPoint y: 204, distance: 10.1
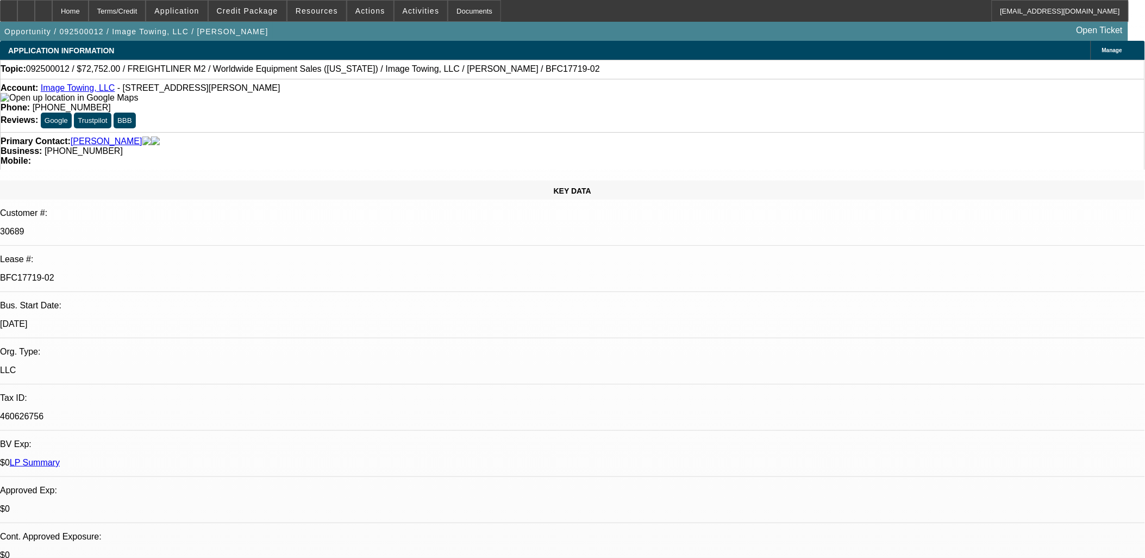
drag, startPoint x: 714, startPoint y: 291, endPoint x: 220, endPoint y: 115, distance: 524.0
drag, startPoint x: 220, startPoint y: 115, endPoint x: 107, endPoint y: 145, distance: 117.0
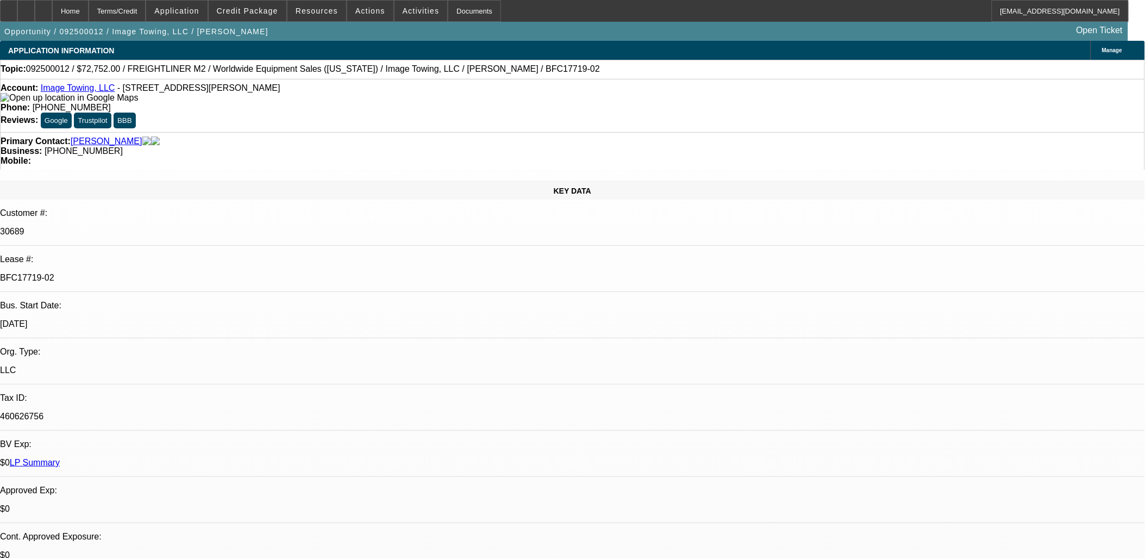
click at [113, 180] on div "KEY DATA" at bounding box center [572, 189] width 1145 height 19
click at [107, 180] on div "KEY DATA" at bounding box center [572, 189] width 1145 height 19
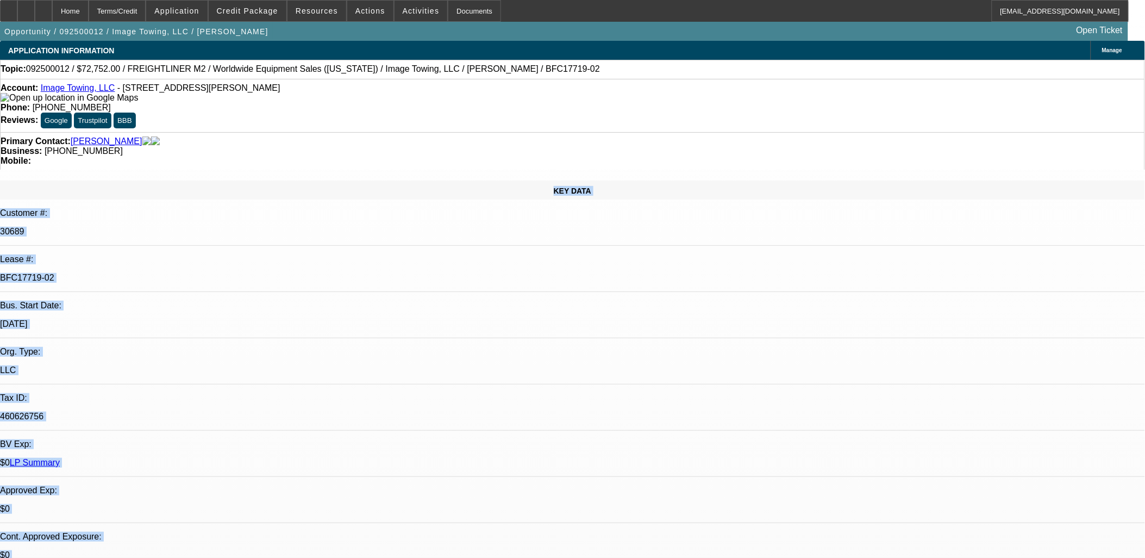
drag, startPoint x: 84, startPoint y: 158, endPoint x: 514, endPoint y: 275, distance: 446.2
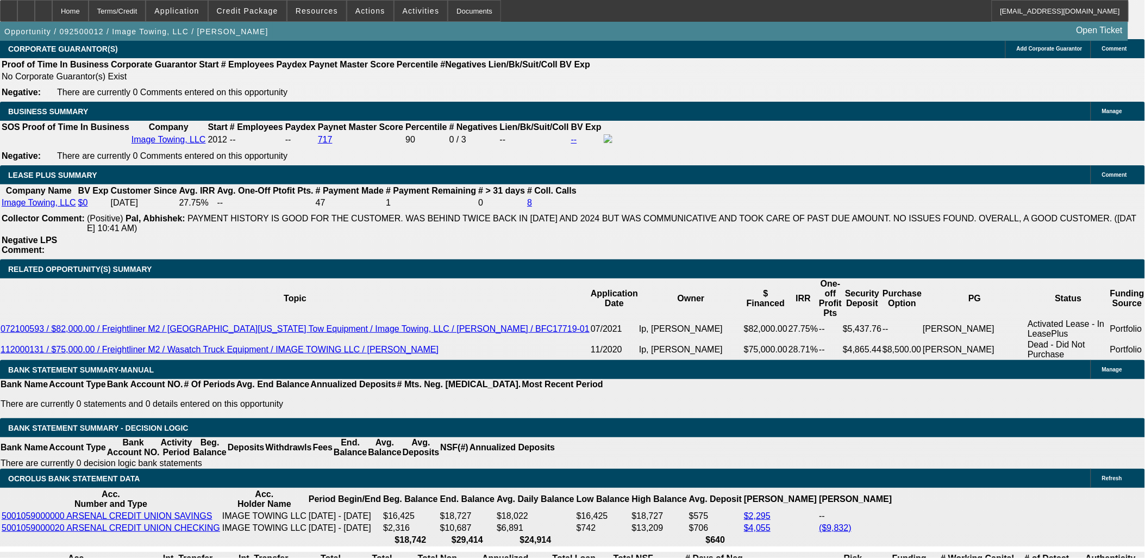
scroll to position [1751, 0]
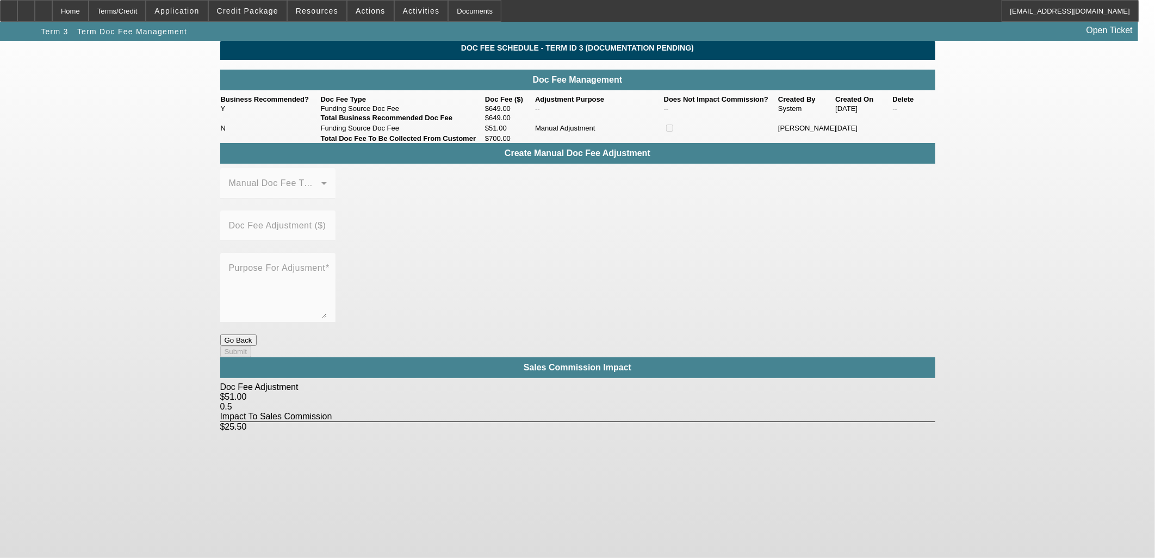
click at [257, 334] on button "Go Back" at bounding box center [238, 339] width 36 height 11
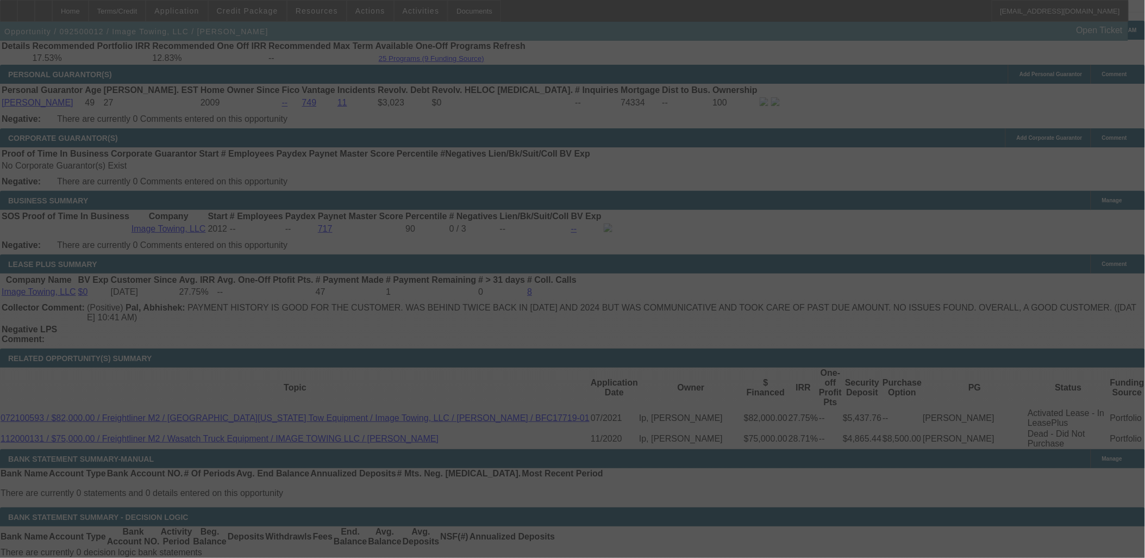
scroll to position [1687, 0]
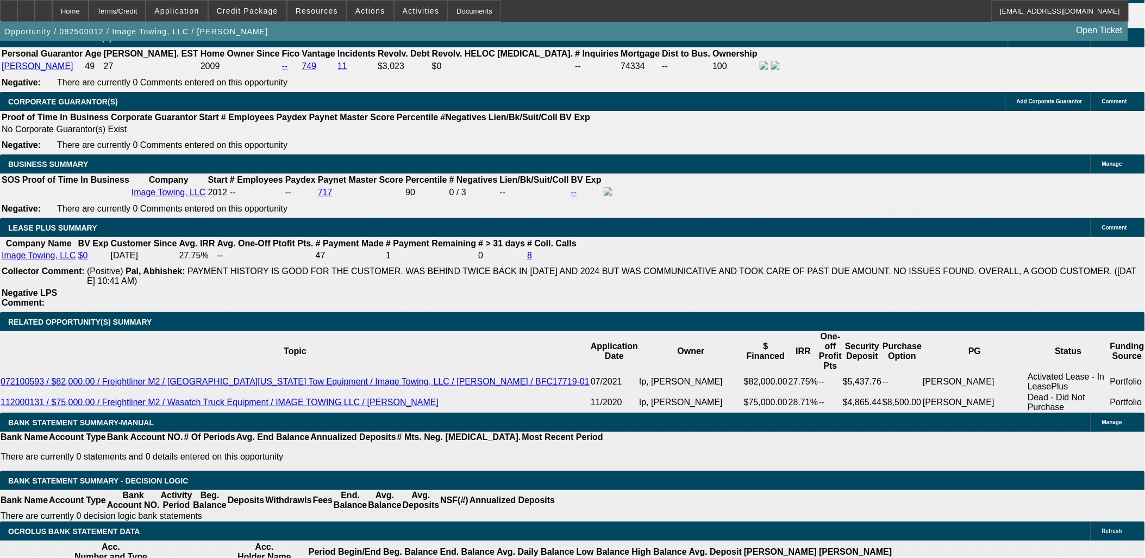
select select "0"
select select "6"
select select "0"
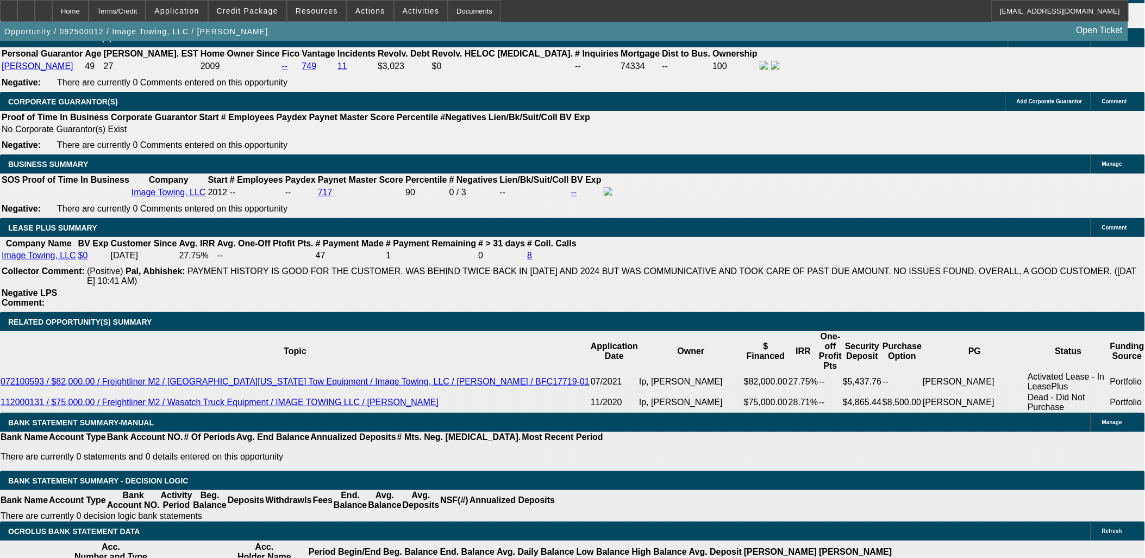
select select "0"
select select "6"
select select "0"
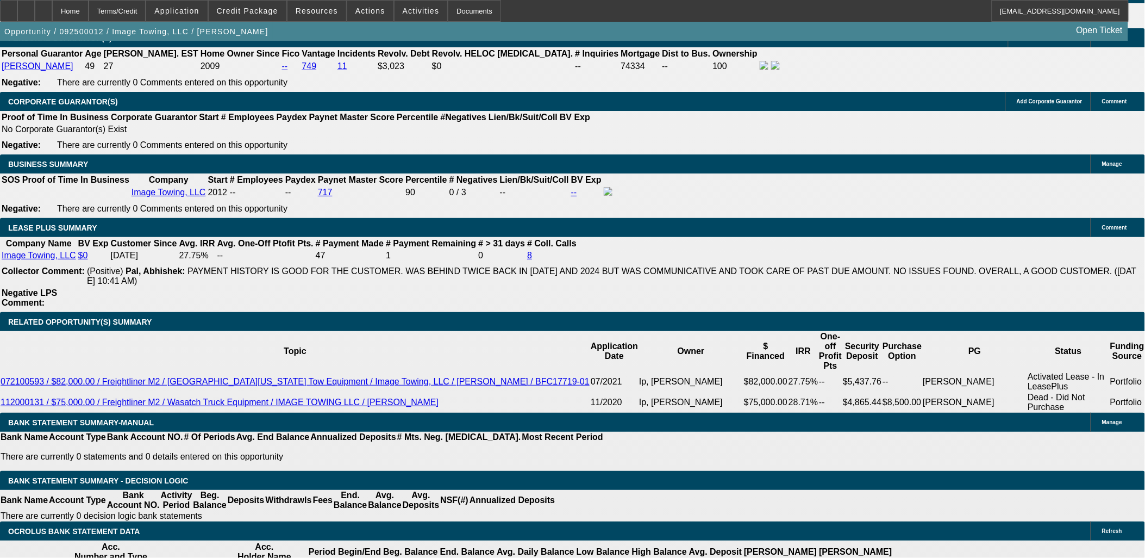
select select "0"
select select "6"
drag, startPoint x: 283, startPoint y: 254, endPoint x: 243, endPoint y: 205, distance: 62.6
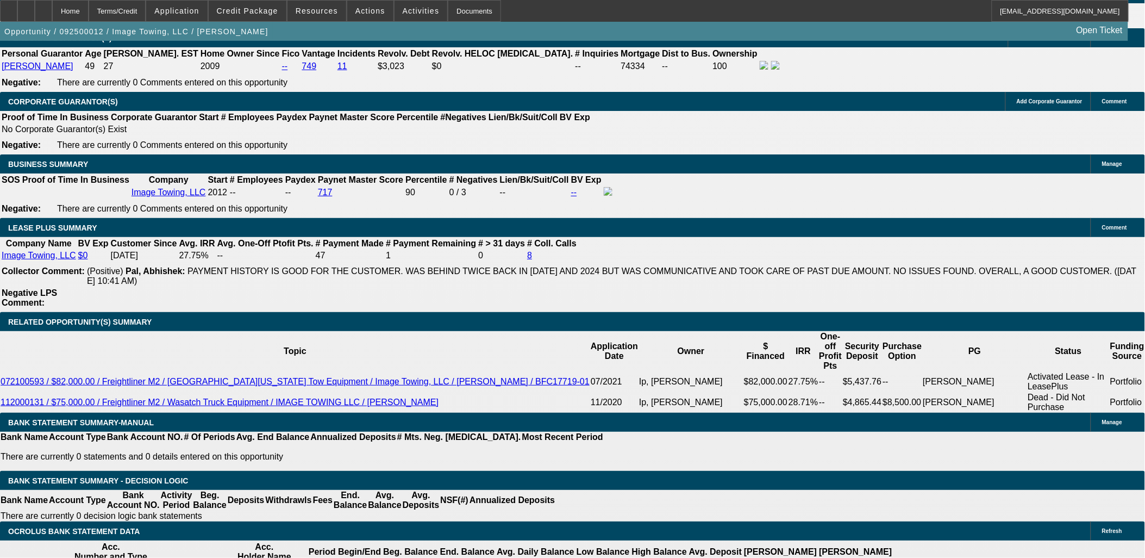
drag, startPoint x: 246, startPoint y: 201, endPoint x: 278, endPoint y: 252, distance: 60.3
drag, startPoint x: 283, startPoint y: 254, endPoint x: 245, endPoint y: 205, distance: 62.0
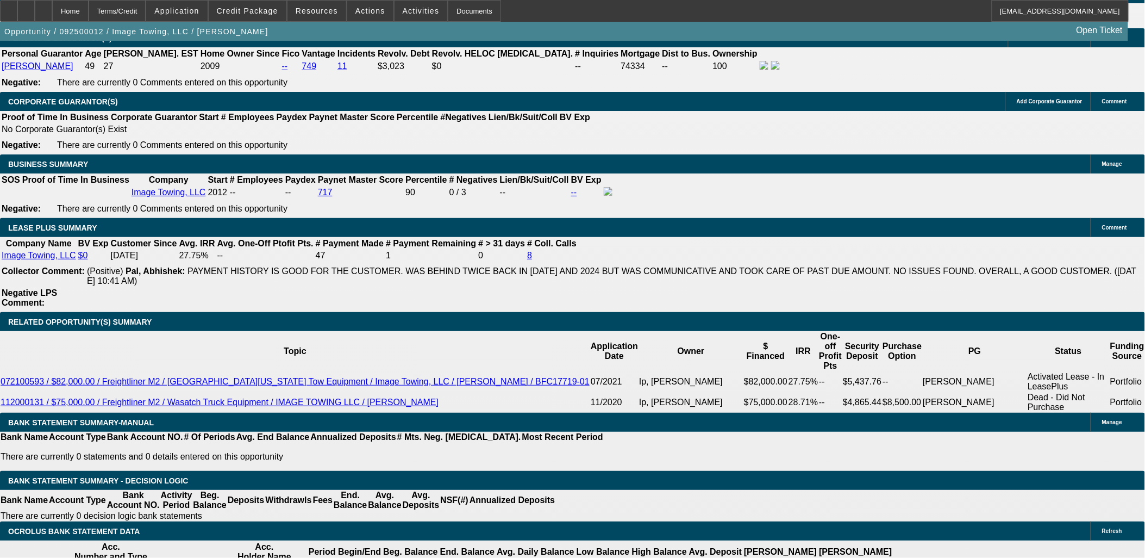
drag, startPoint x: 245, startPoint y: 202, endPoint x: 280, endPoint y: 254, distance: 62.7
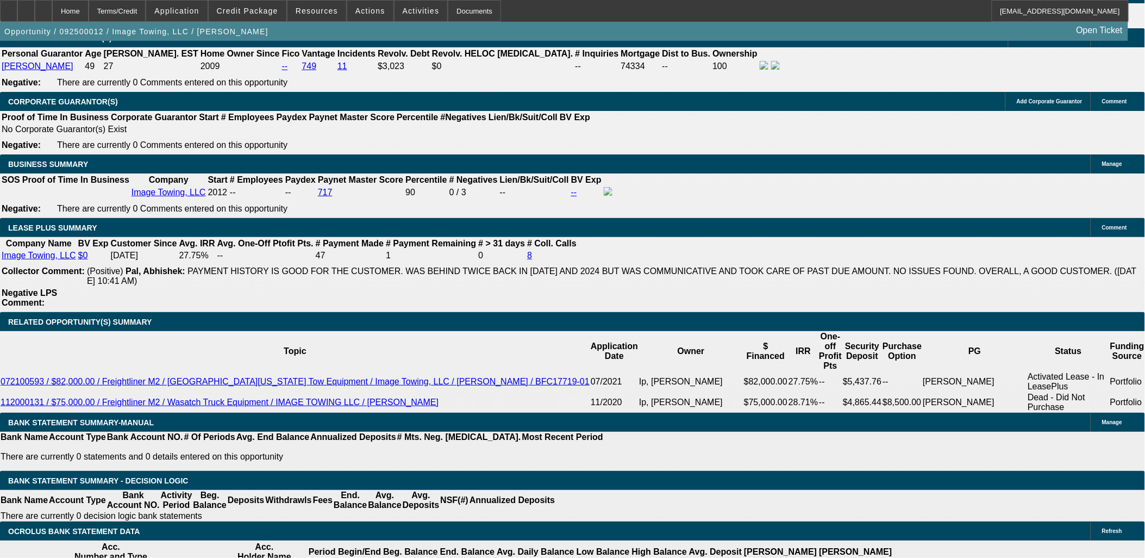
drag, startPoint x: 283, startPoint y: 254, endPoint x: 246, endPoint y: 198, distance: 67.4
drag, startPoint x: 259, startPoint y: 213, endPoint x: 286, endPoint y: 254, distance: 49.3
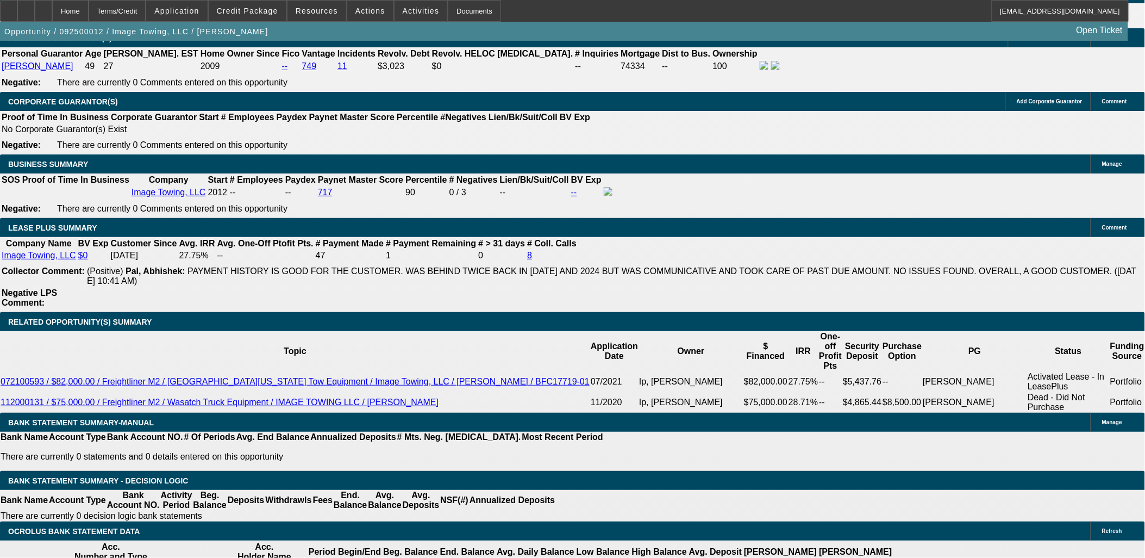
drag, startPoint x: 284, startPoint y: 254, endPoint x: 247, endPoint y: 203, distance: 63.1
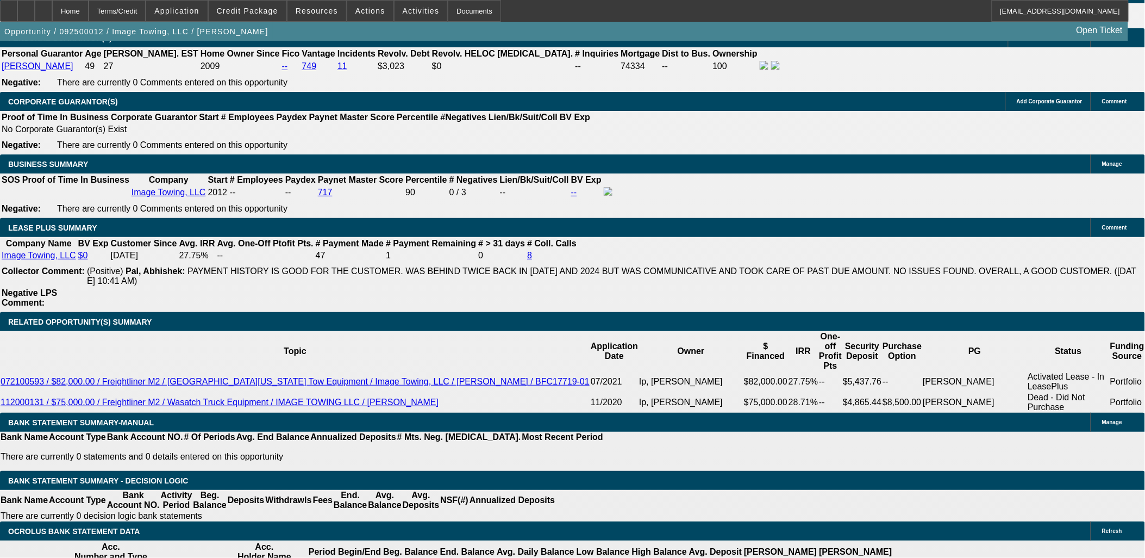
drag, startPoint x: 247, startPoint y: 203, endPoint x: 284, endPoint y: 250, distance: 59.3
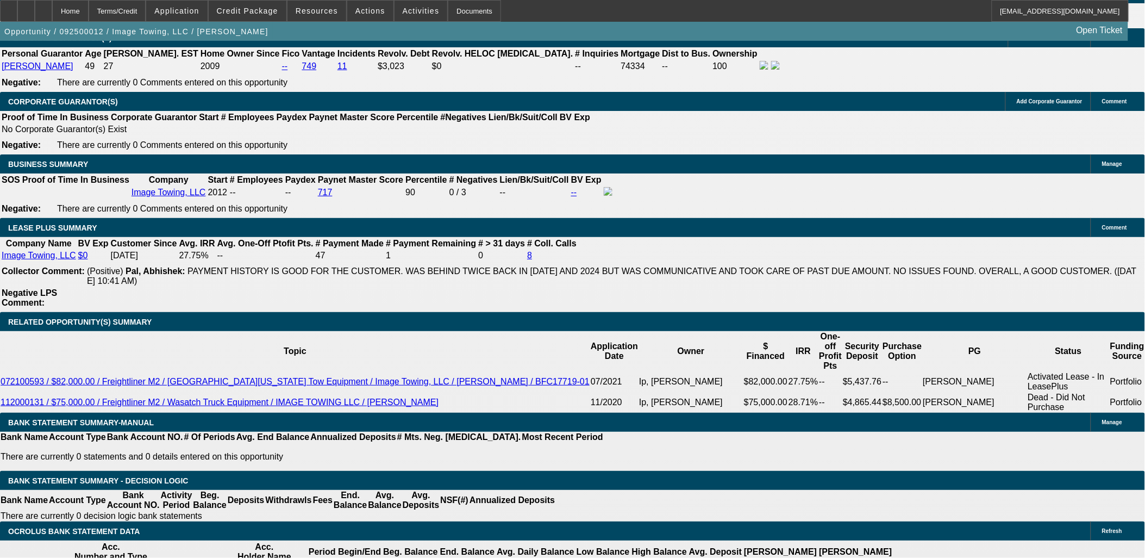
drag, startPoint x: 284, startPoint y: 252, endPoint x: 248, endPoint y: 204, distance: 59.8
drag, startPoint x: 248, startPoint y: 204, endPoint x: 282, endPoint y: 256, distance: 62.1
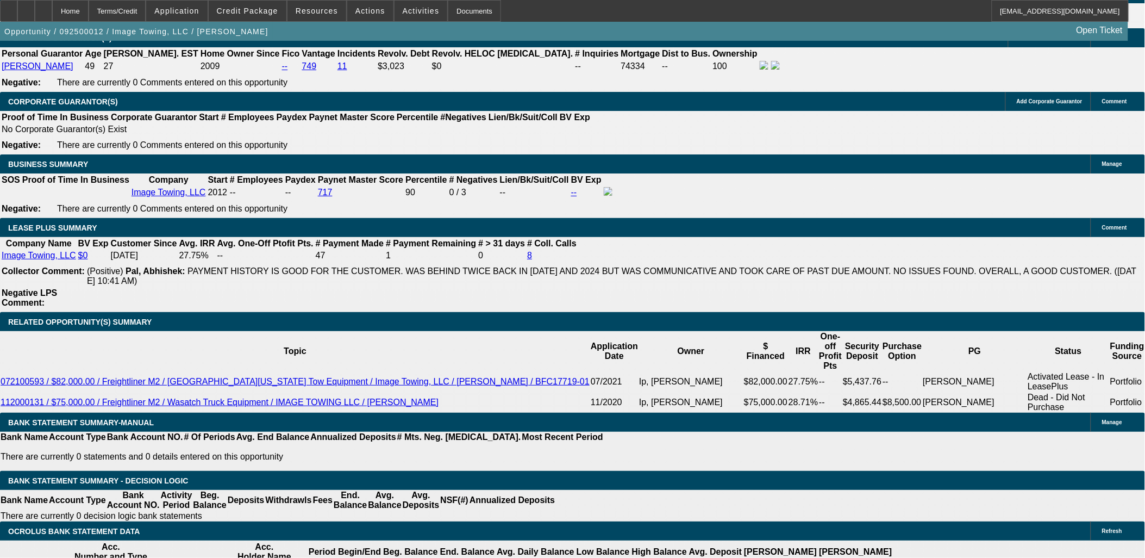
drag, startPoint x: 170, startPoint y: 159, endPoint x: 259, endPoint y: 163, distance: 89.2
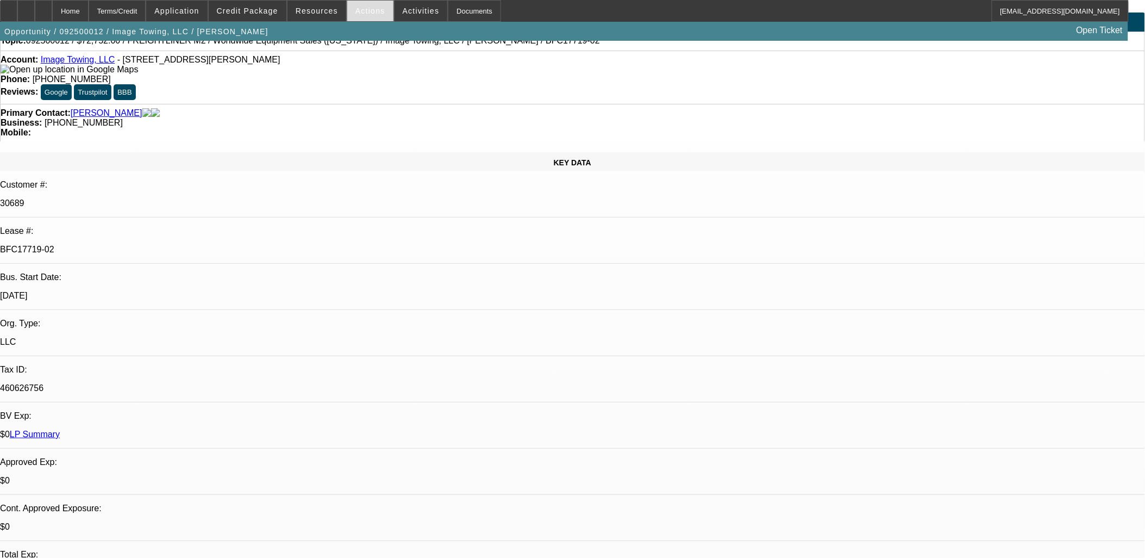
scroll to position [0, 0]
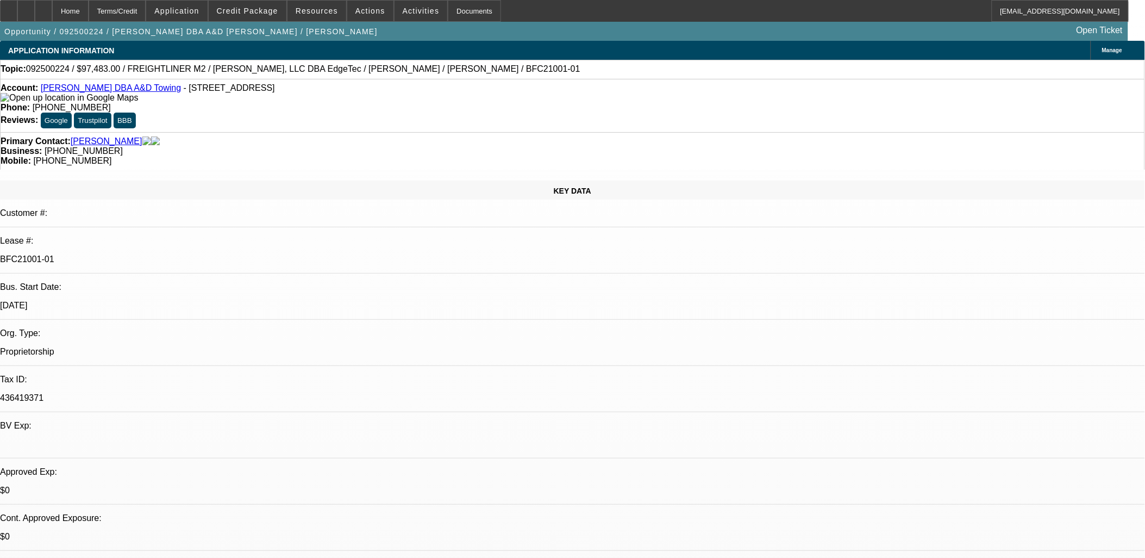
select select "0"
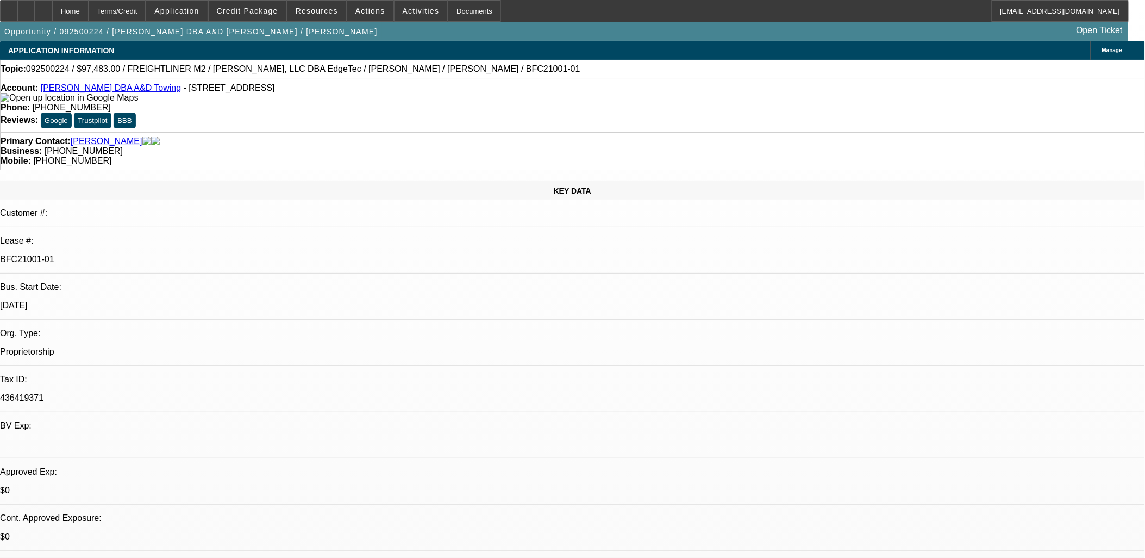
select select "0"
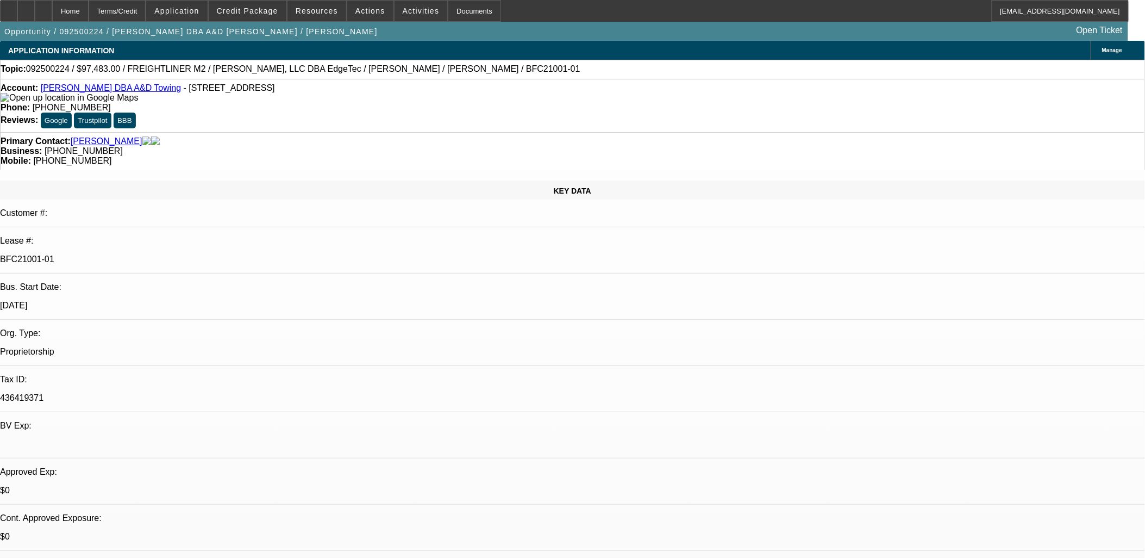
select select "0"
select select "1"
select select "6"
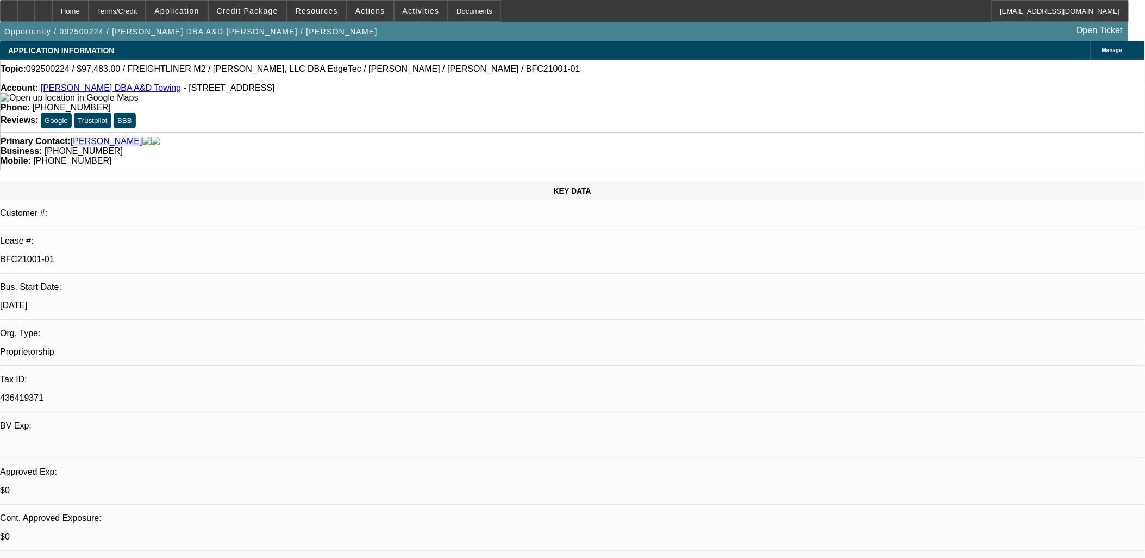
select select "1"
select select "6"
select select "1"
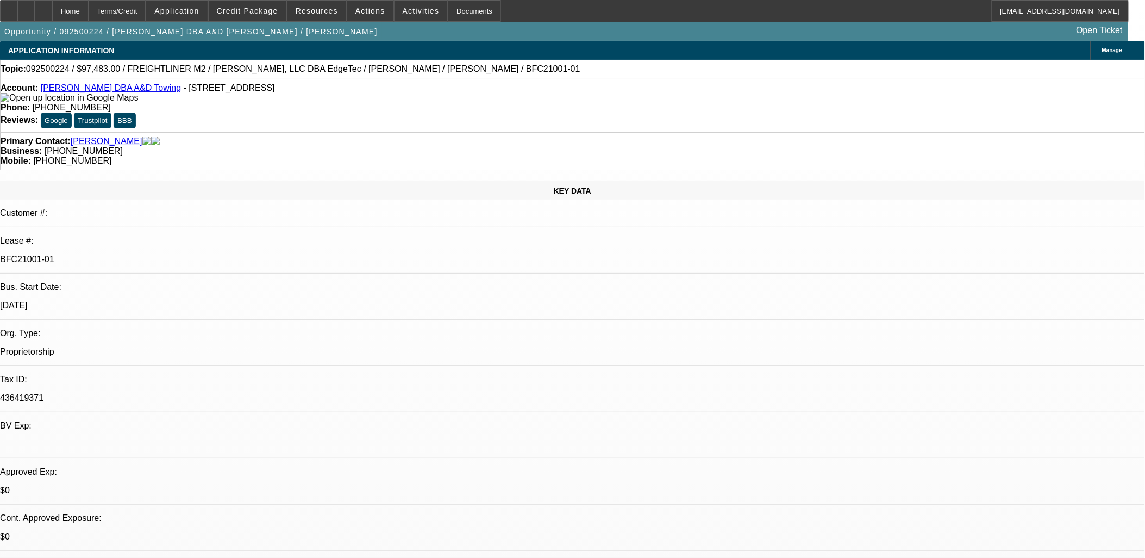
select select "6"
select select "1"
select select "6"
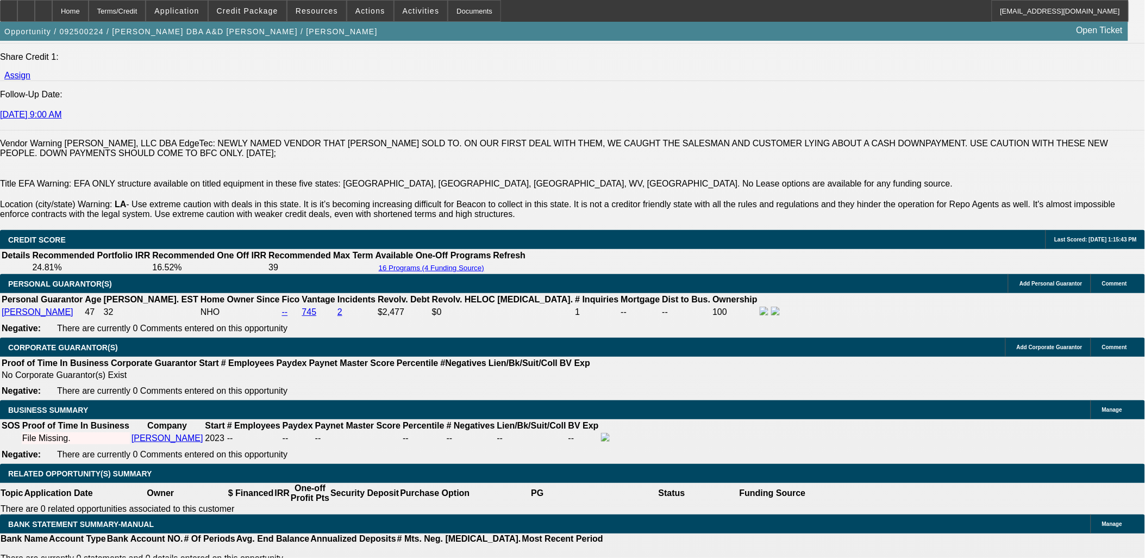
scroll to position [1486, 0]
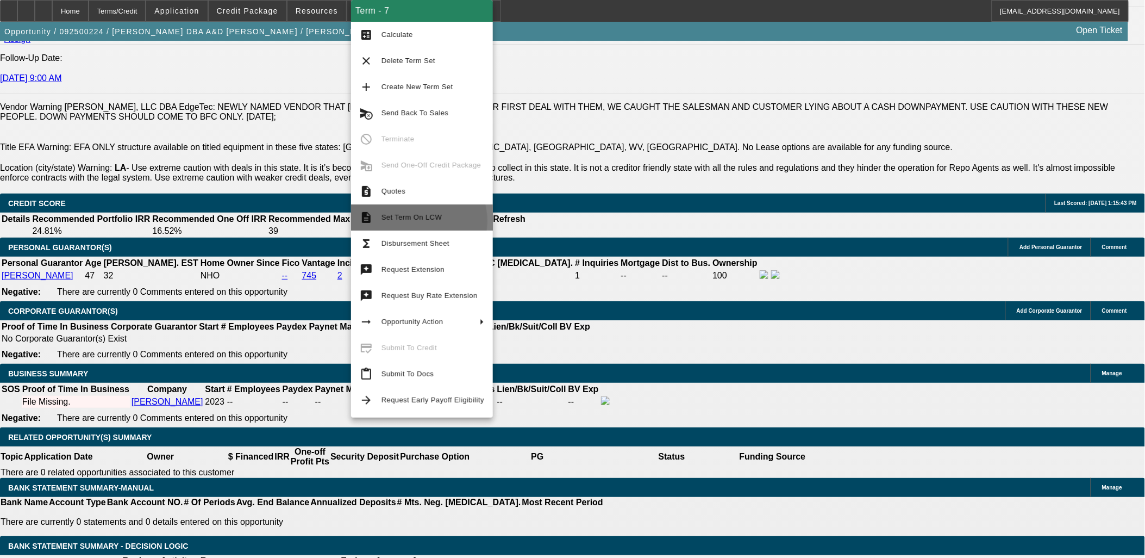
click at [413, 221] on span "Set Term On LCW" at bounding box center [433, 217] width 103 height 13
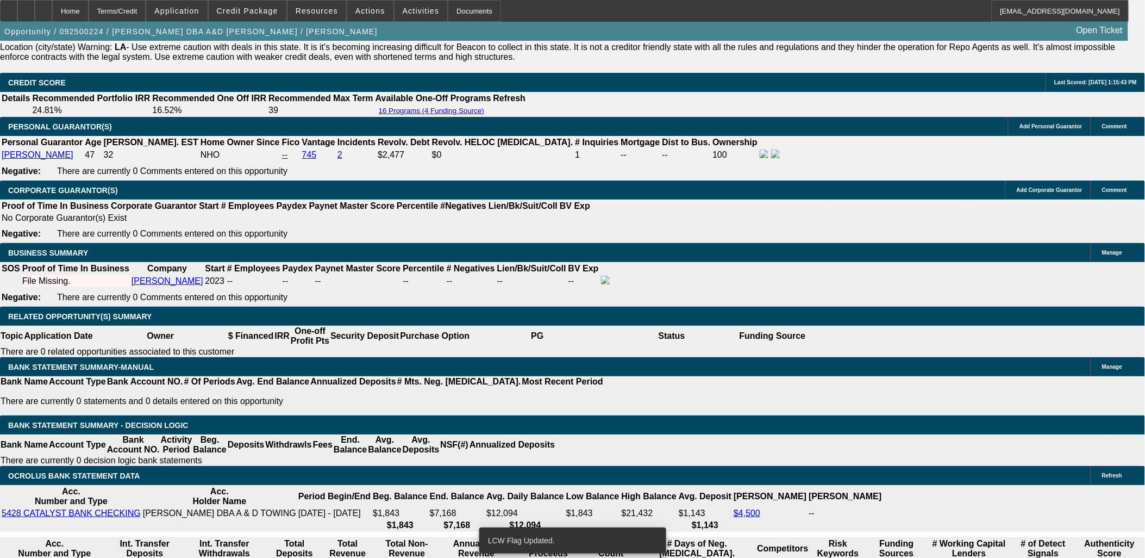
scroll to position [1646, 0]
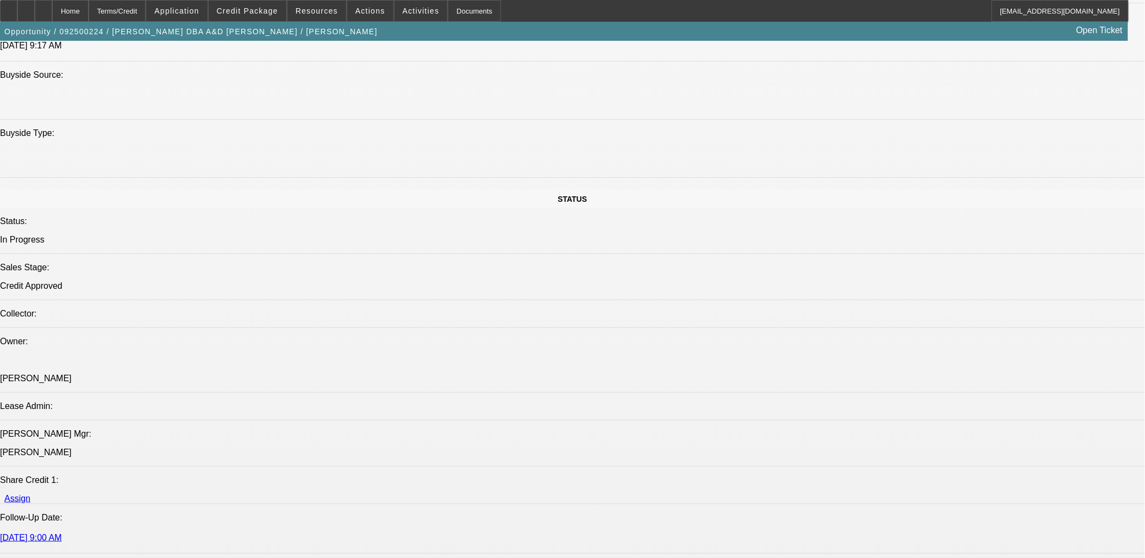
select select "0"
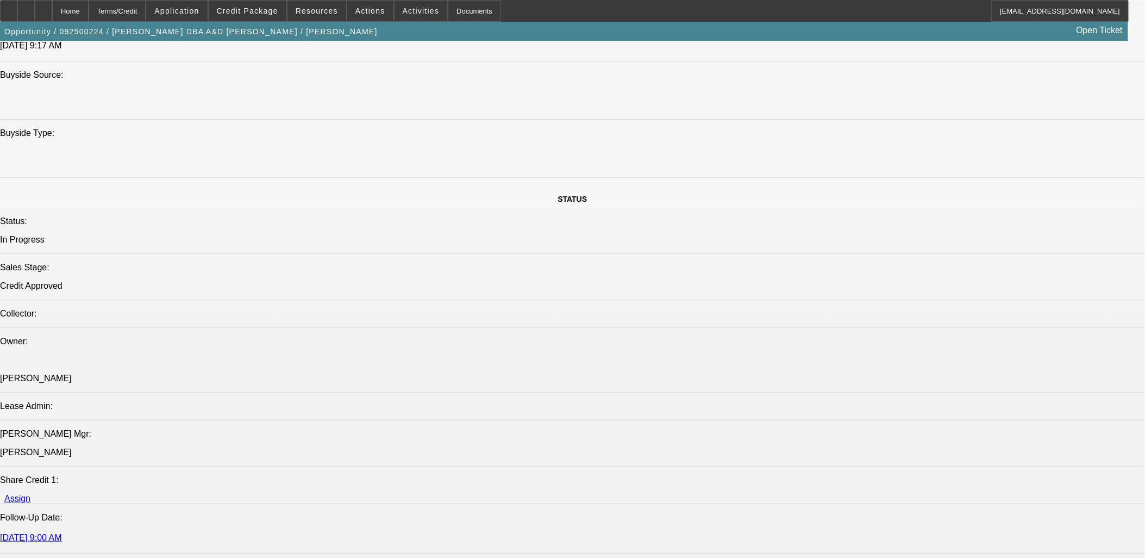
select select "0"
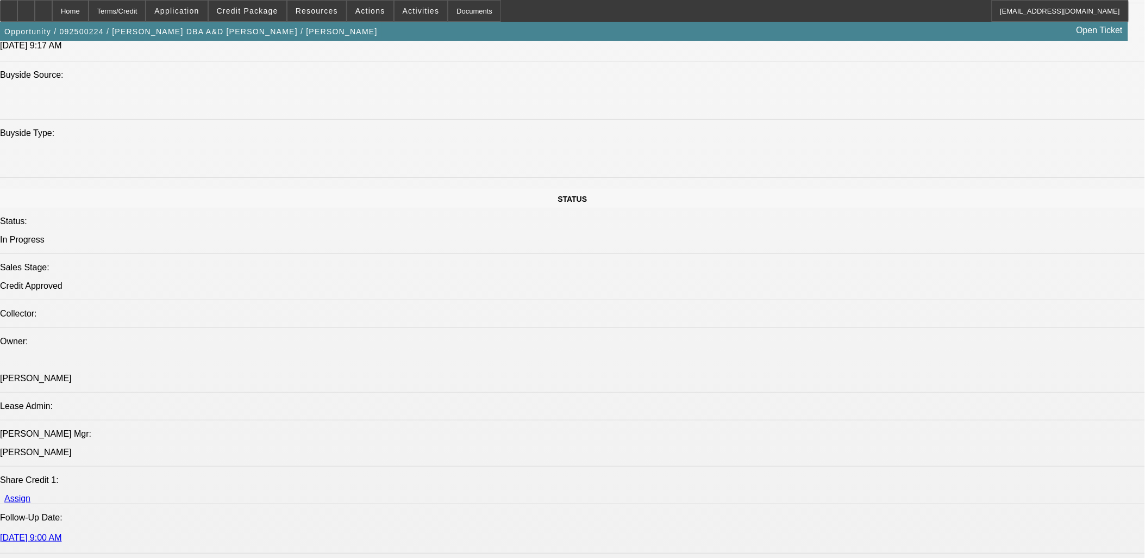
select select "0"
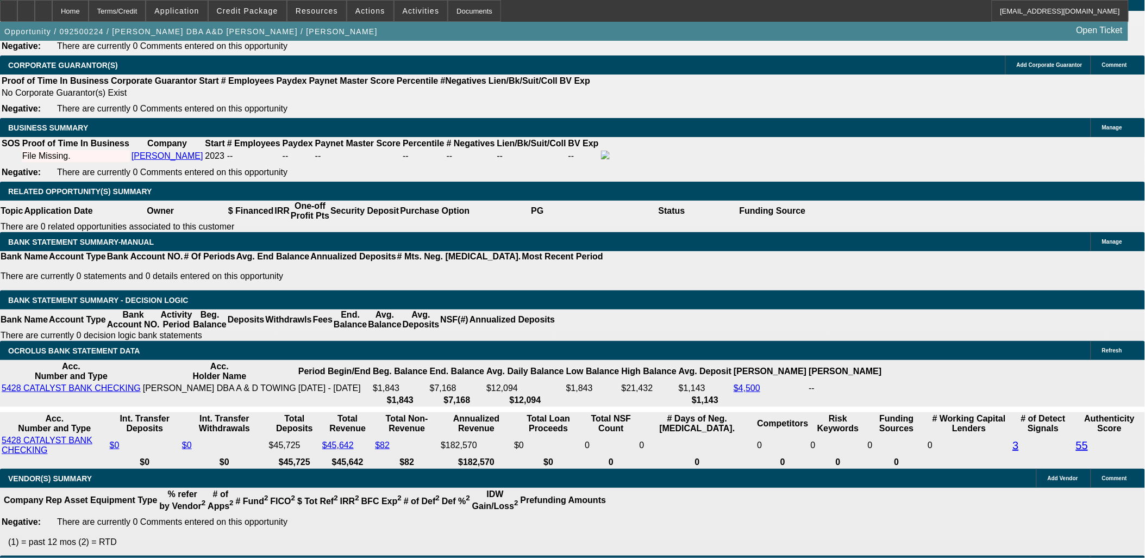
select select "1"
select select "6"
select select "1"
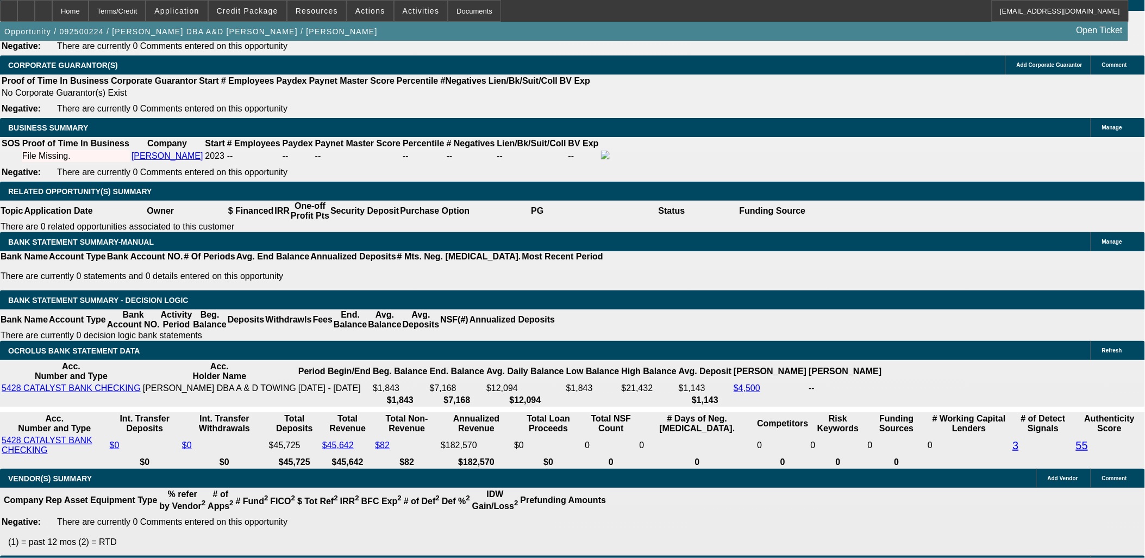
select select "6"
select select "1"
select select "6"
select select "1"
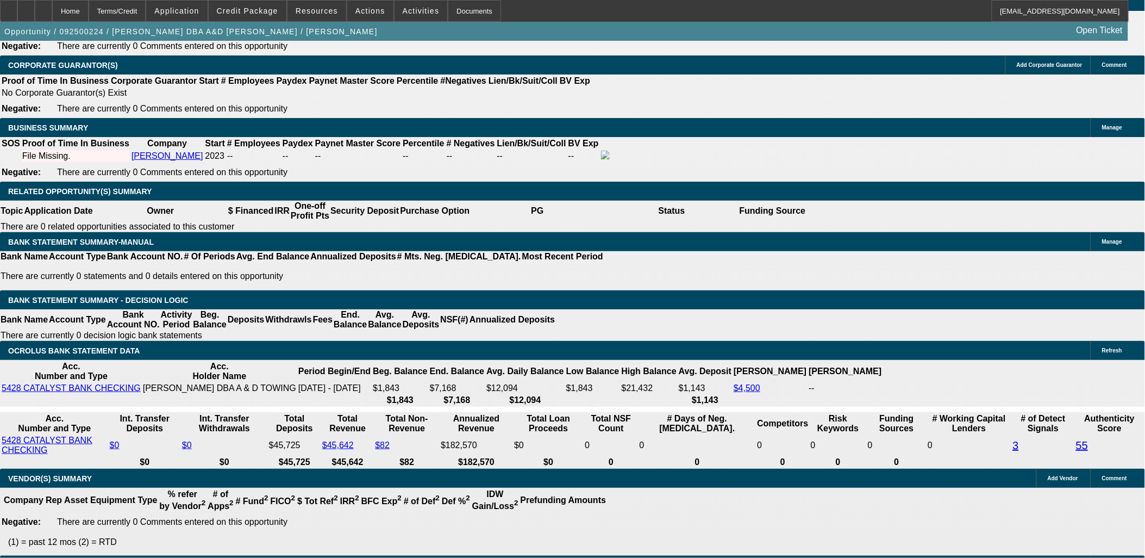
select select "1"
select select "6"
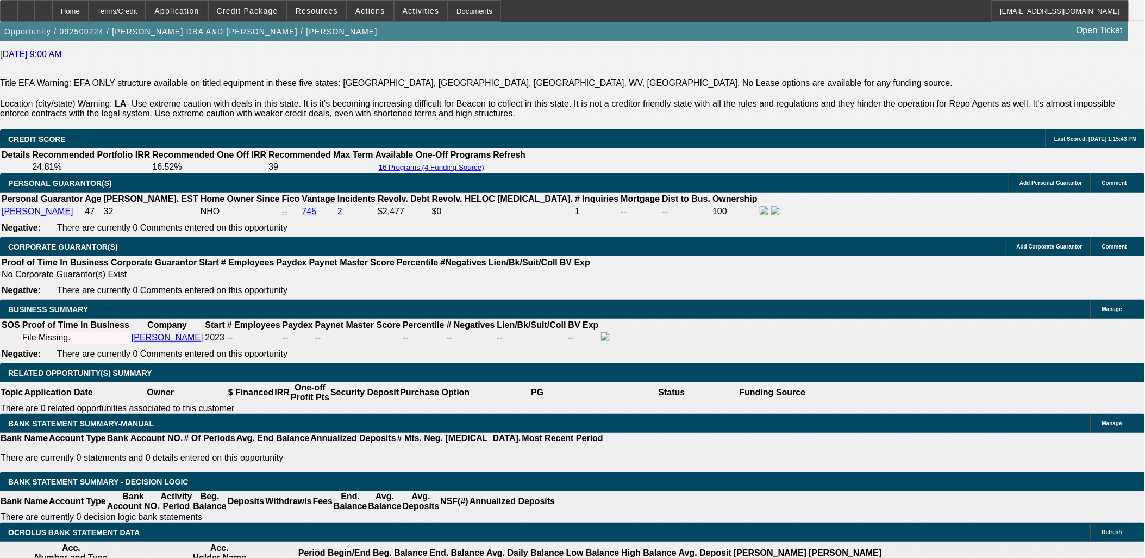
scroll to position [1570, 0]
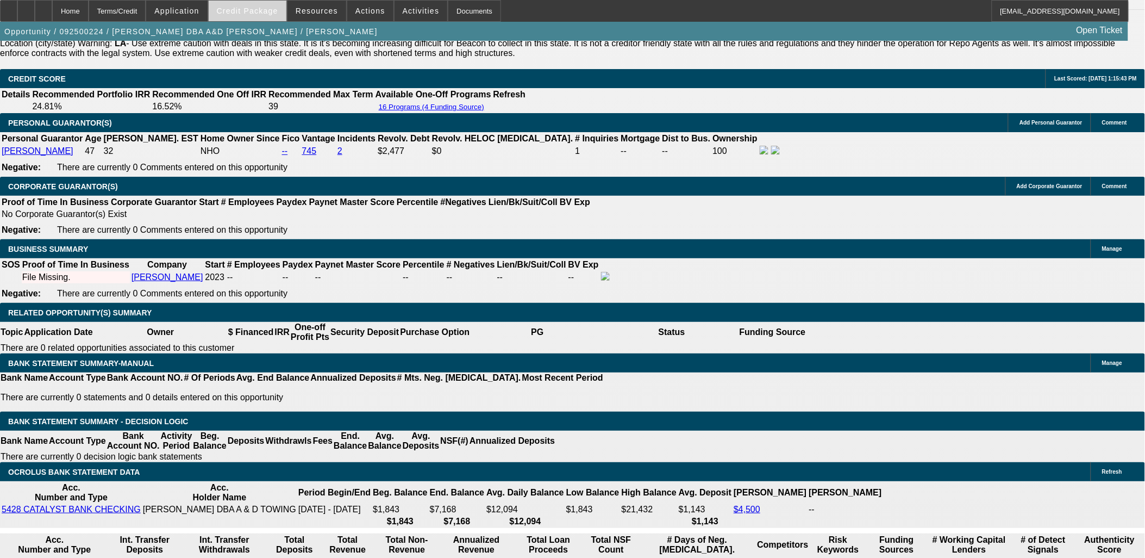
click at [273, 10] on span "Credit Package" at bounding box center [247, 11] width 61 height 9
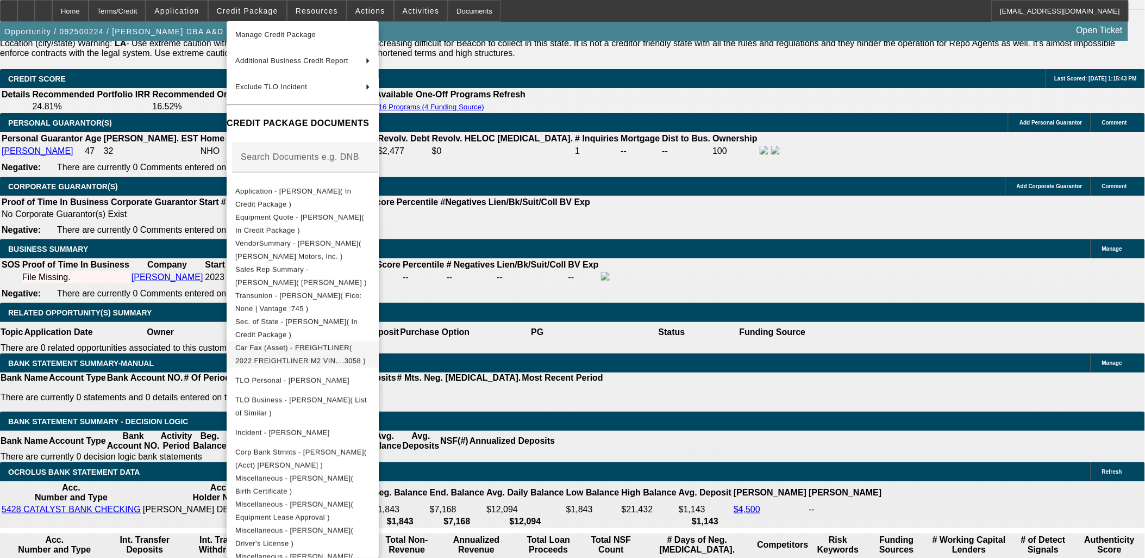
scroll to position [110, 0]
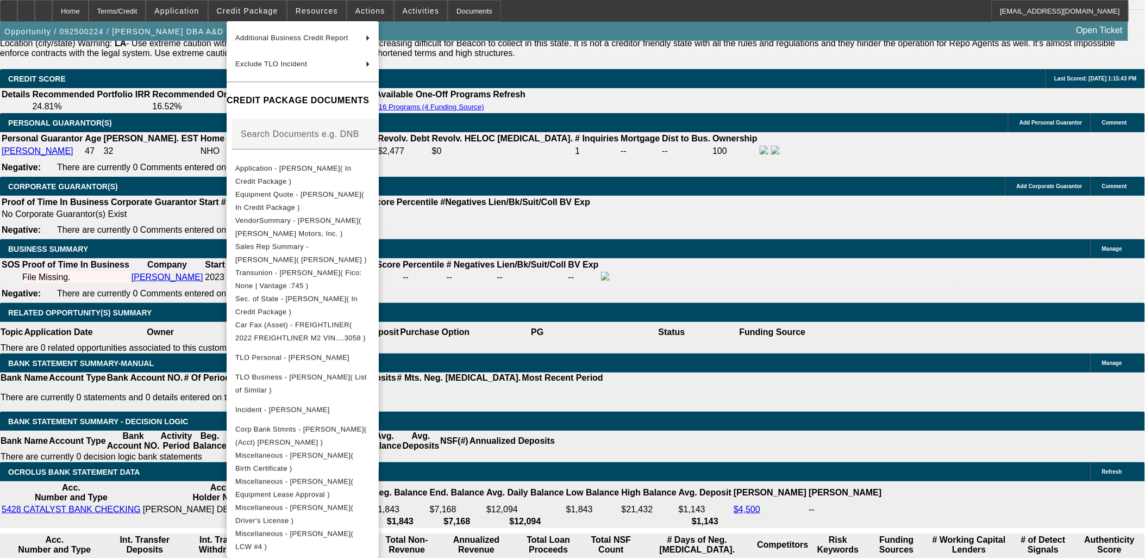
click at [117, 303] on div at bounding box center [572, 279] width 1145 height 558
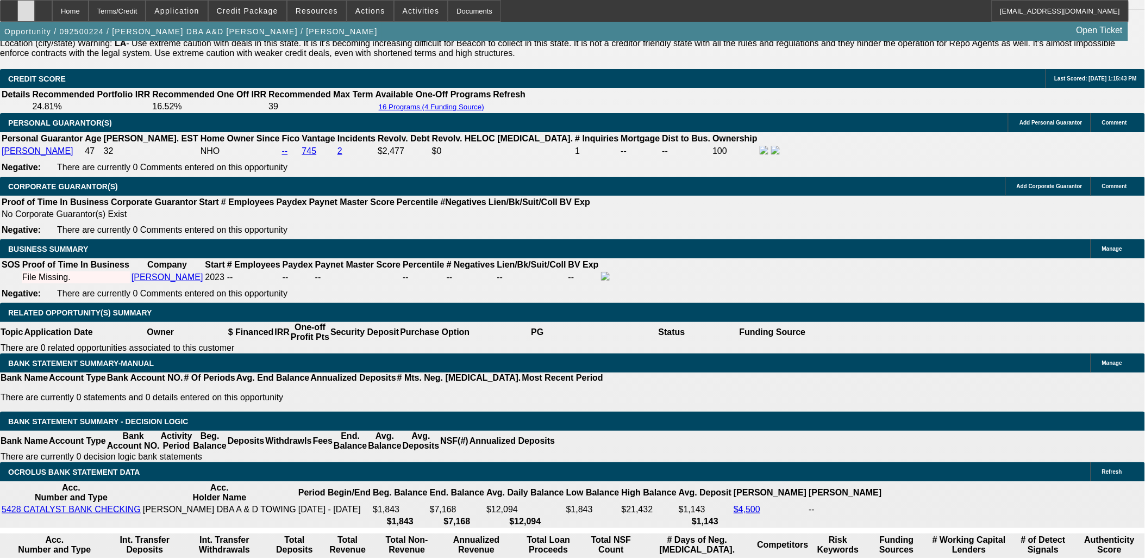
click at [35, 12] on div at bounding box center [25, 11] width 17 height 22
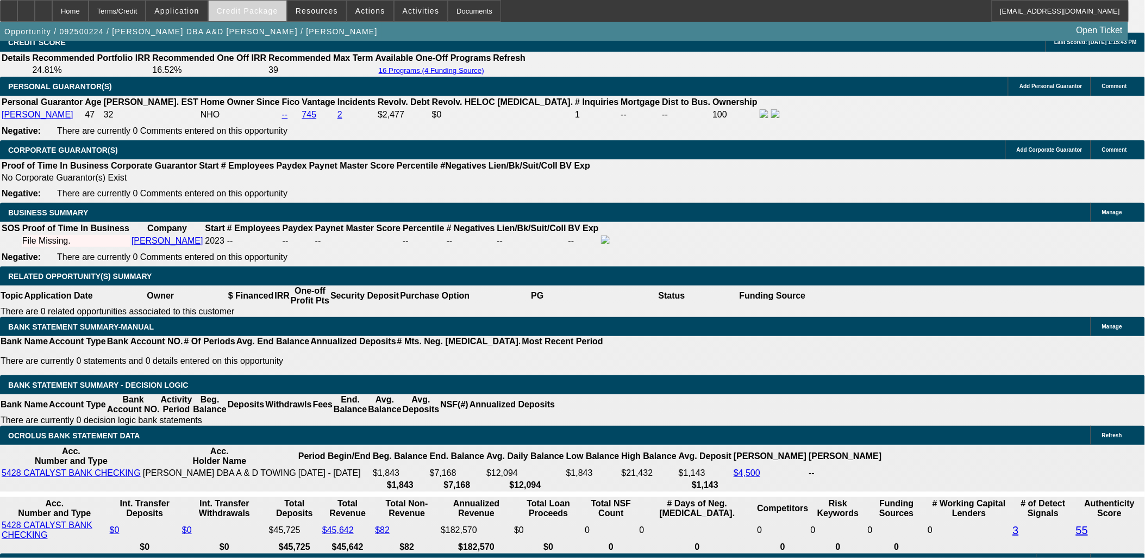
click at [264, 7] on span "Credit Package" at bounding box center [247, 11] width 61 height 9
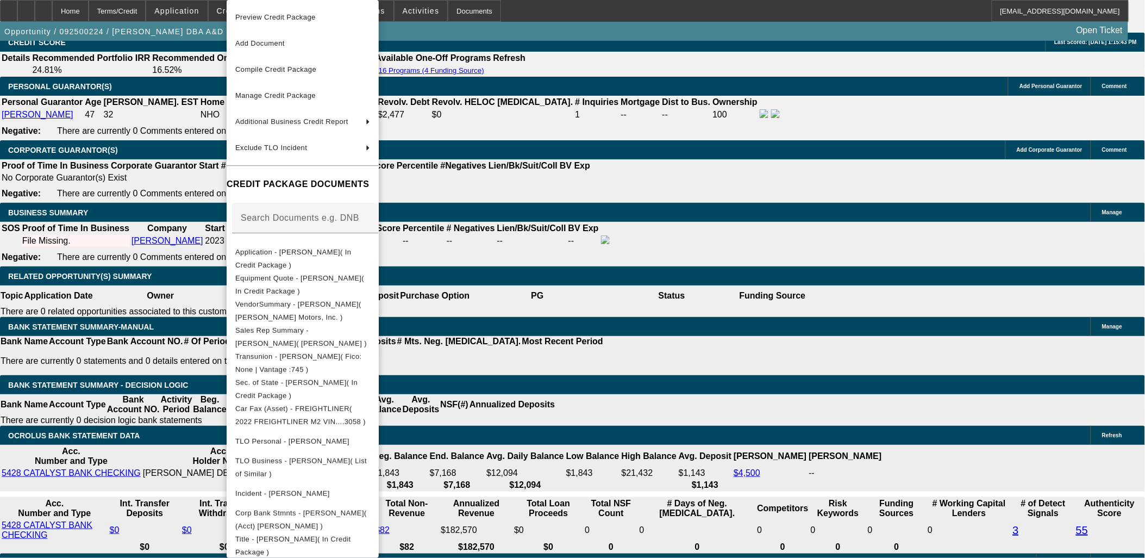
click at [114, 322] on div at bounding box center [572, 279] width 1145 height 558
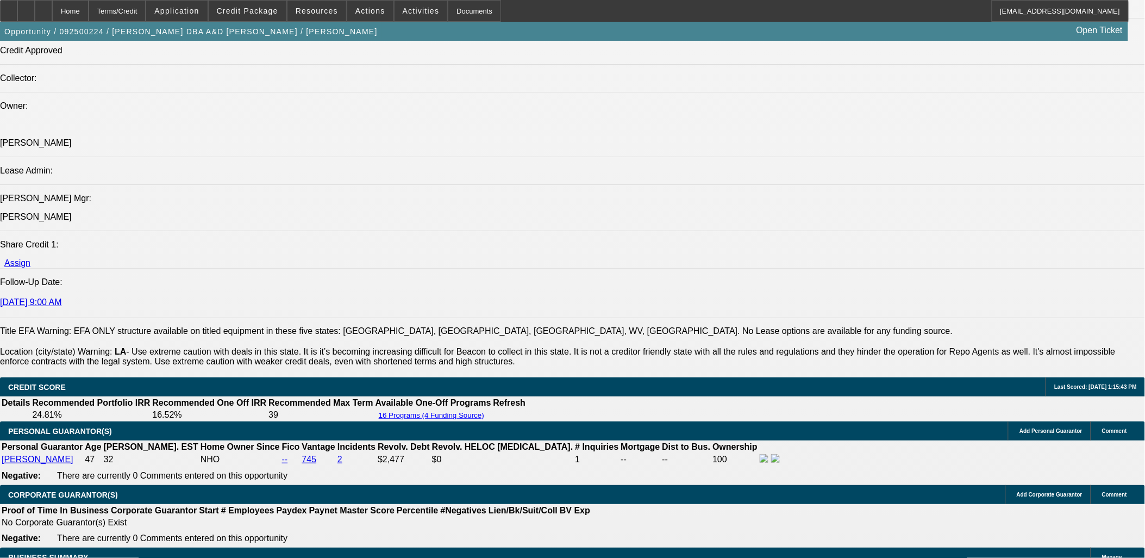
scroll to position [1063, 0]
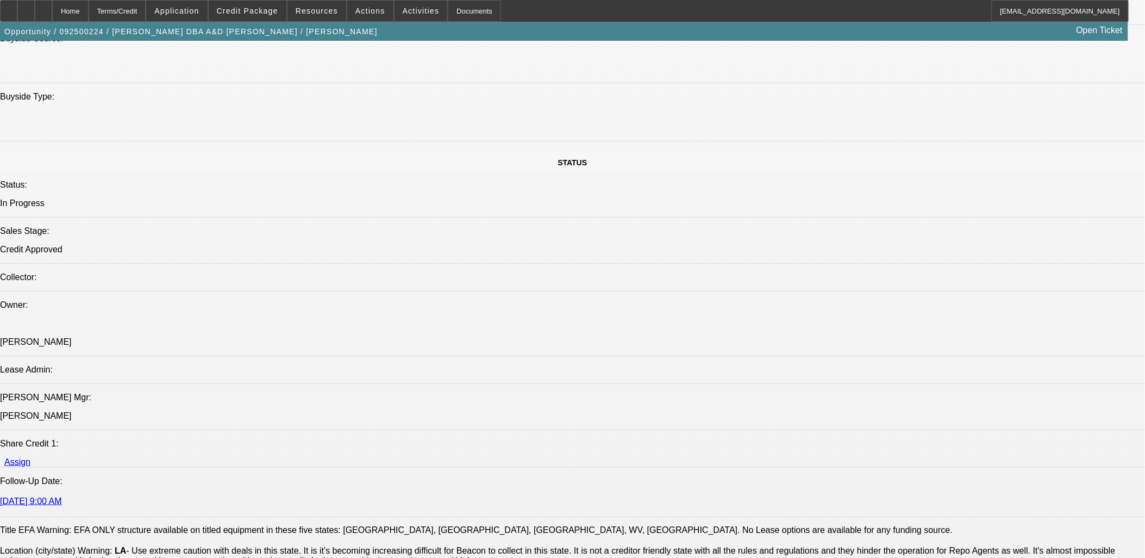
drag, startPoint x: 994, startPoint y: 419, endPoint x: 903, endPoint y: 350, distance: 113.6
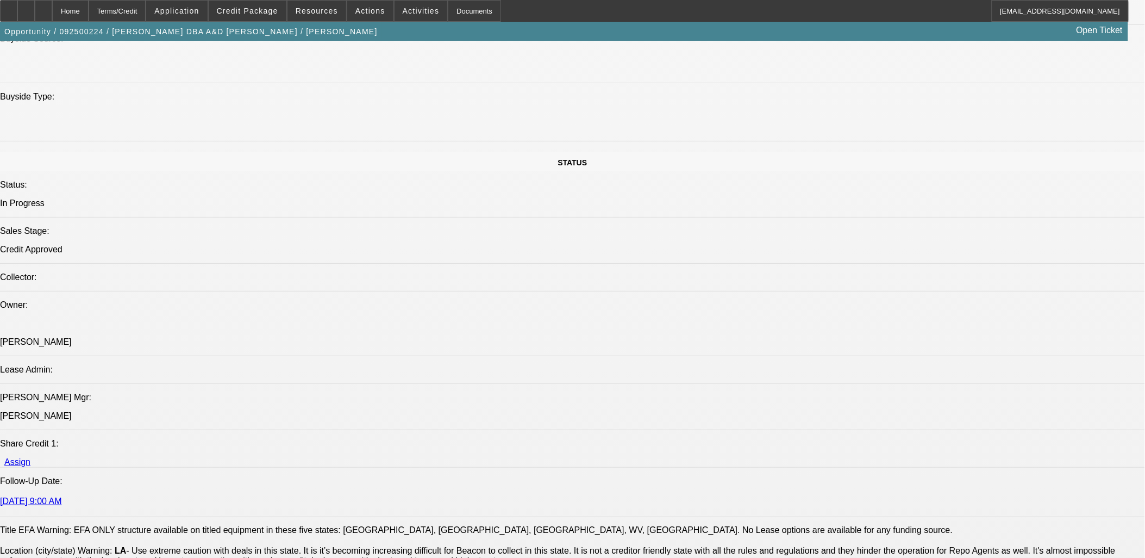
copy td "Please send Docs to arvillestowing@gmail.com and call PG at (337) 692-6704 for …"
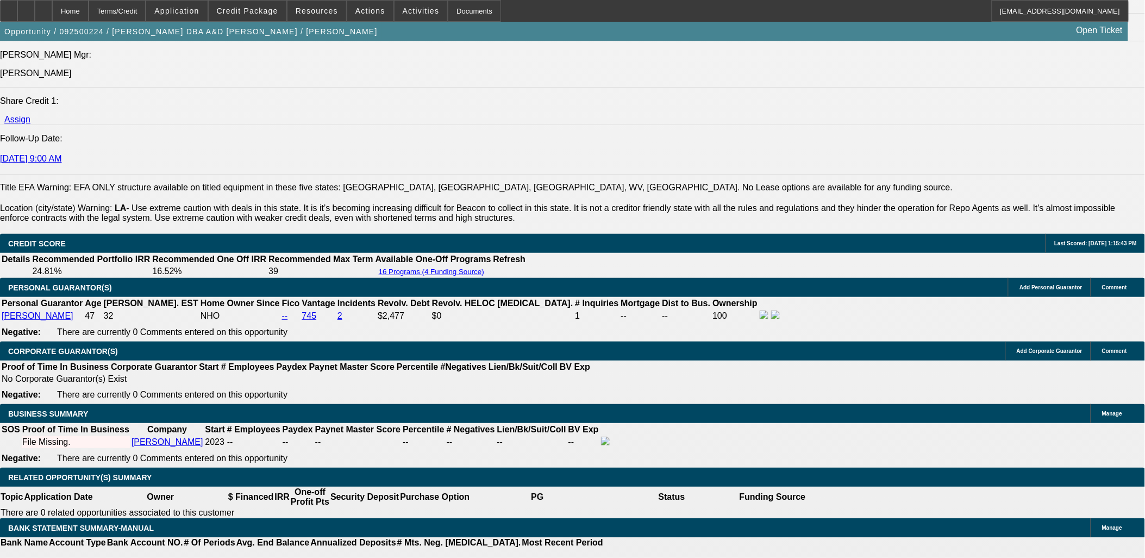
scroll to position [1486, 0]
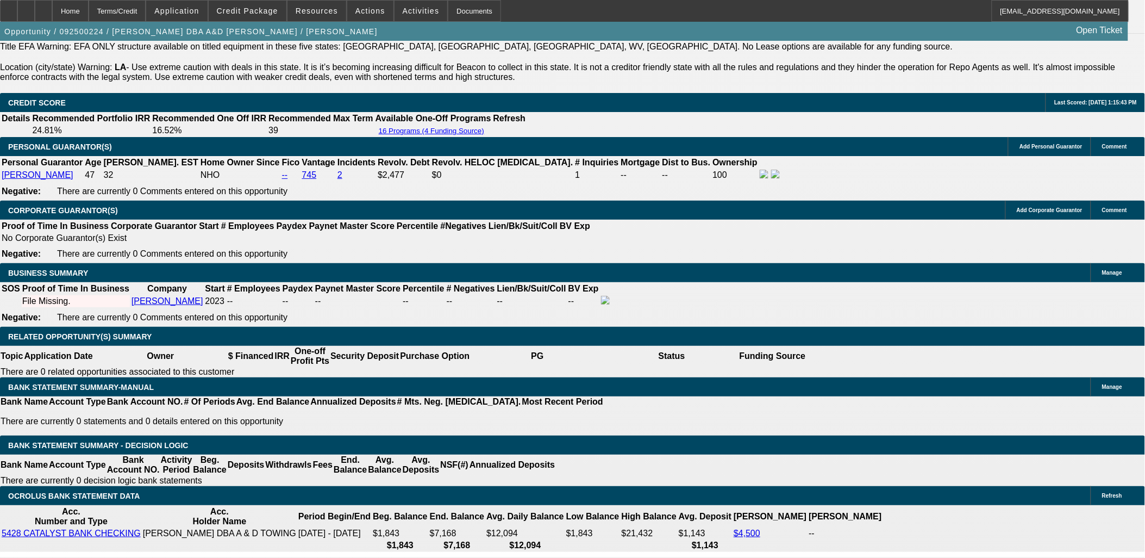
scroll to position [1606, 0]
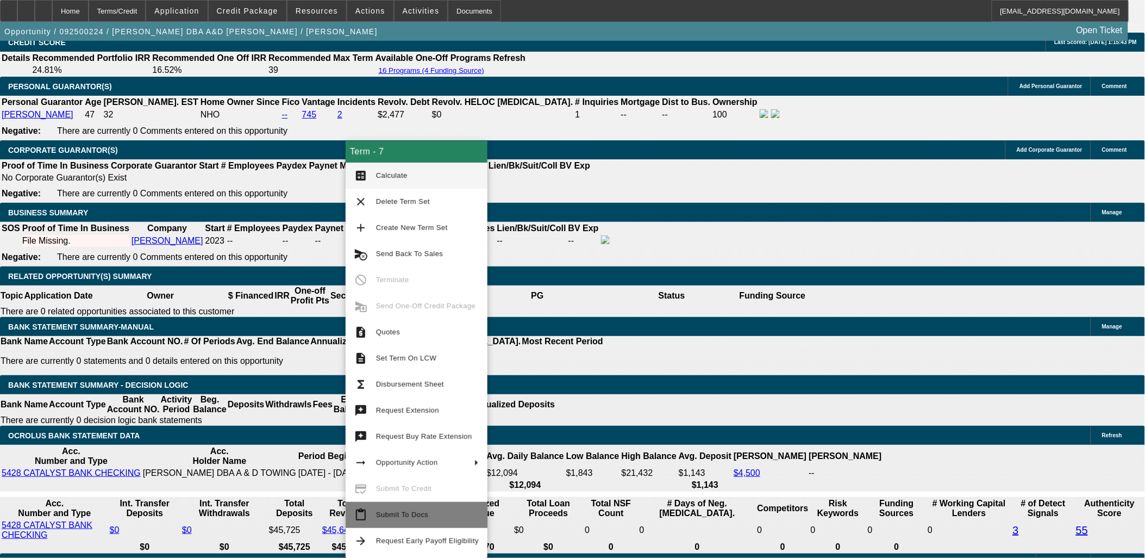
click at [409, 507] on button "content_paste Submit To Docs" at bounding box center [417, 515] width 142 height 26
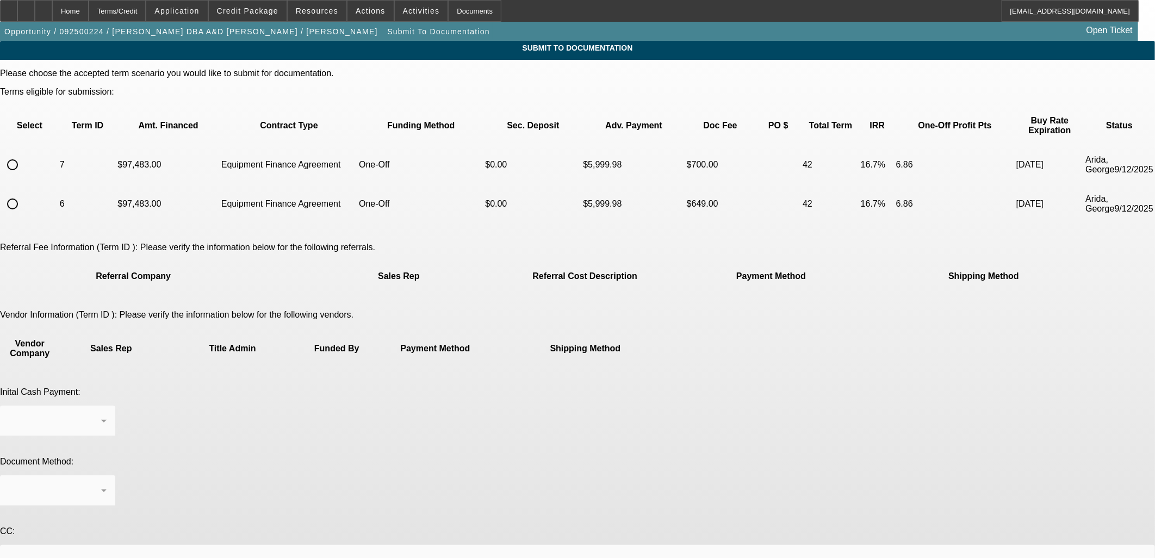
click at [23, 193] on input "radio" at bounding box center [13, 204] width 22 height 22
radio input "true"
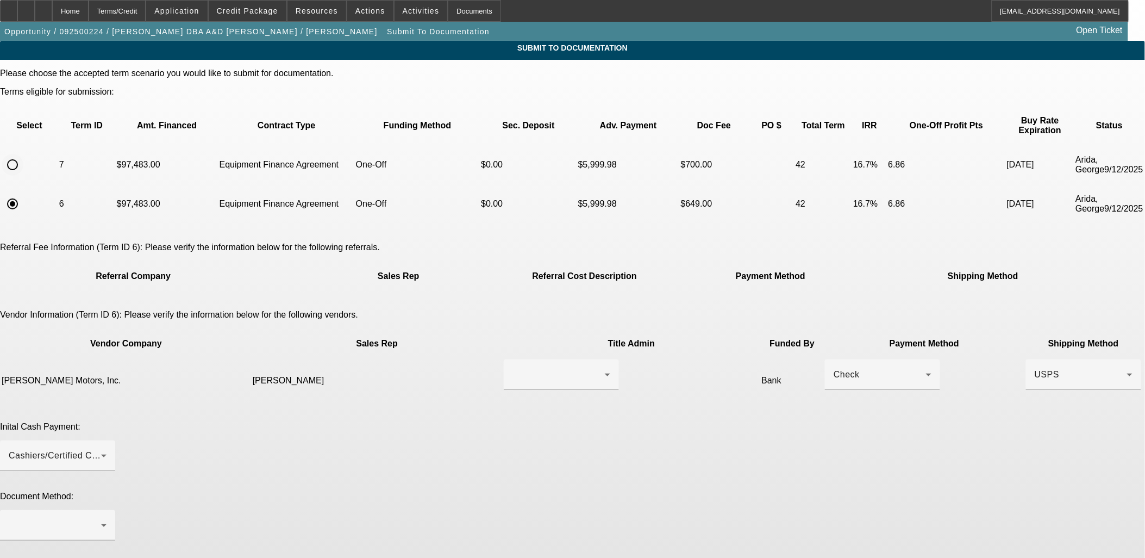
click at [23, 154] on input "radio" at bounding box center [13, 165] width 22 height 22
radio input "true"
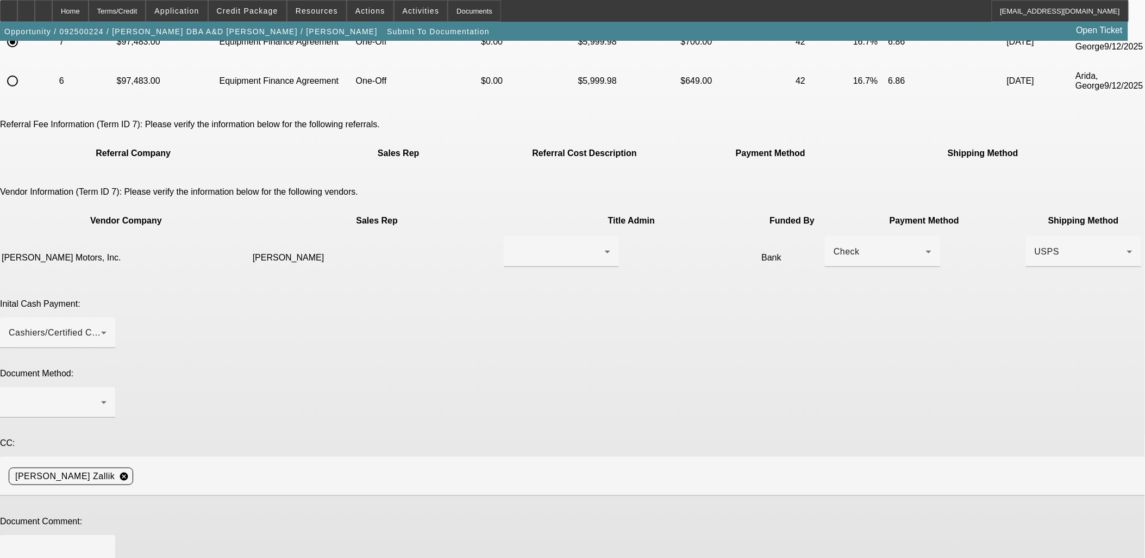
scroll to position [125, 0]
click at [181, 33] on span "Opportunity / 092500224 / Monica L Barron DBA A&D Towing / Barron, Monica" at bounding box center [190, 31] width 373 height 9
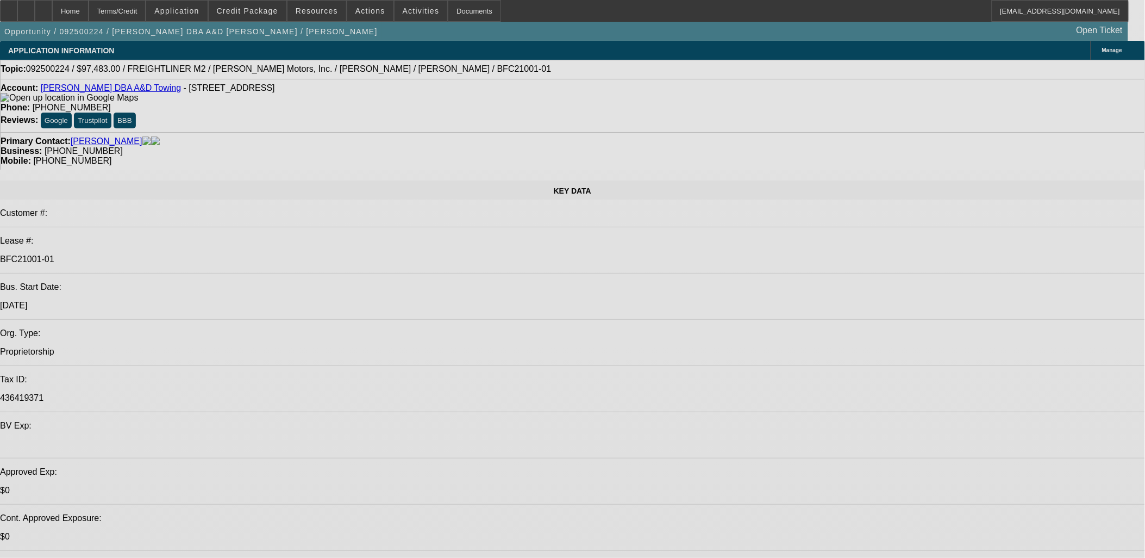
select select "0"
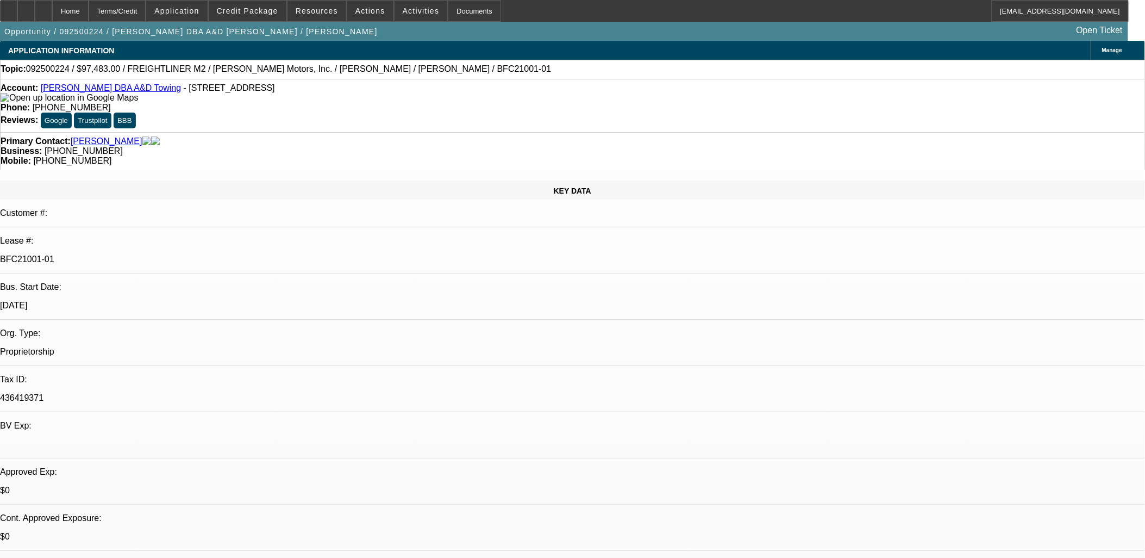
select select "0"
select select "6"
select select "0"
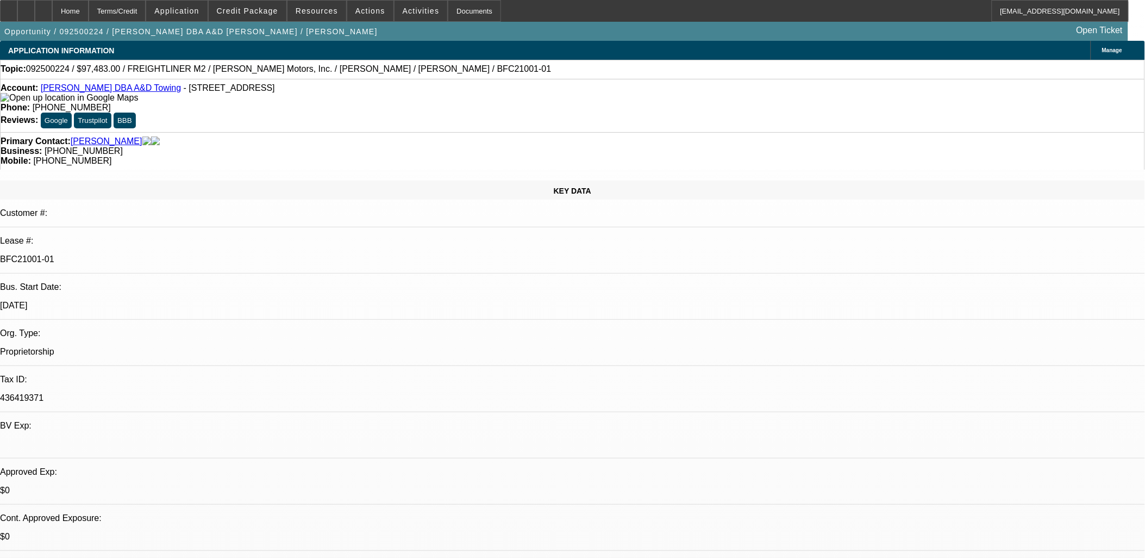
select select "6"
select select "0"
select select "6"
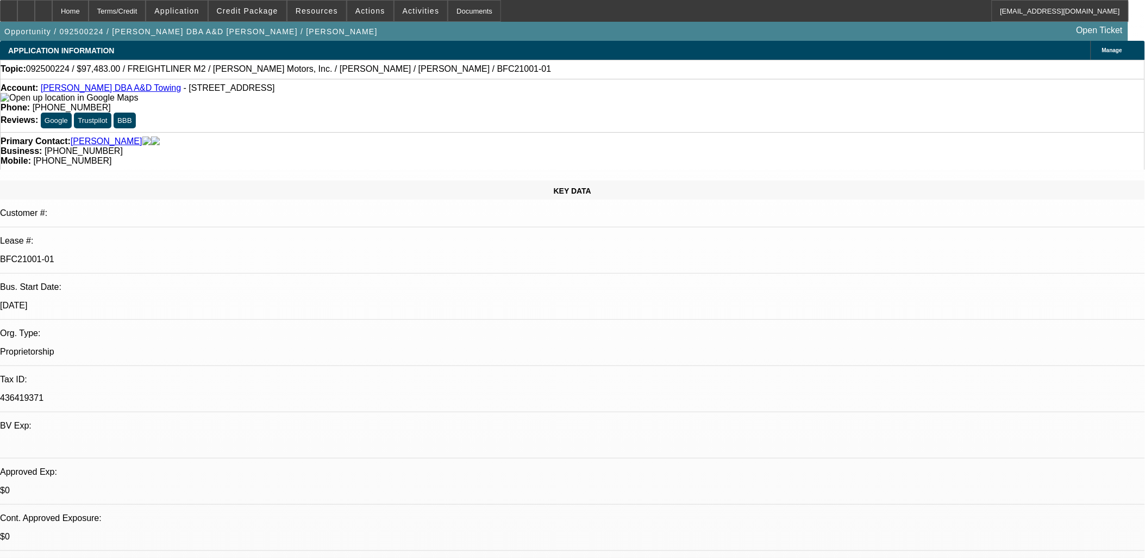
select select "0"
select select "6"
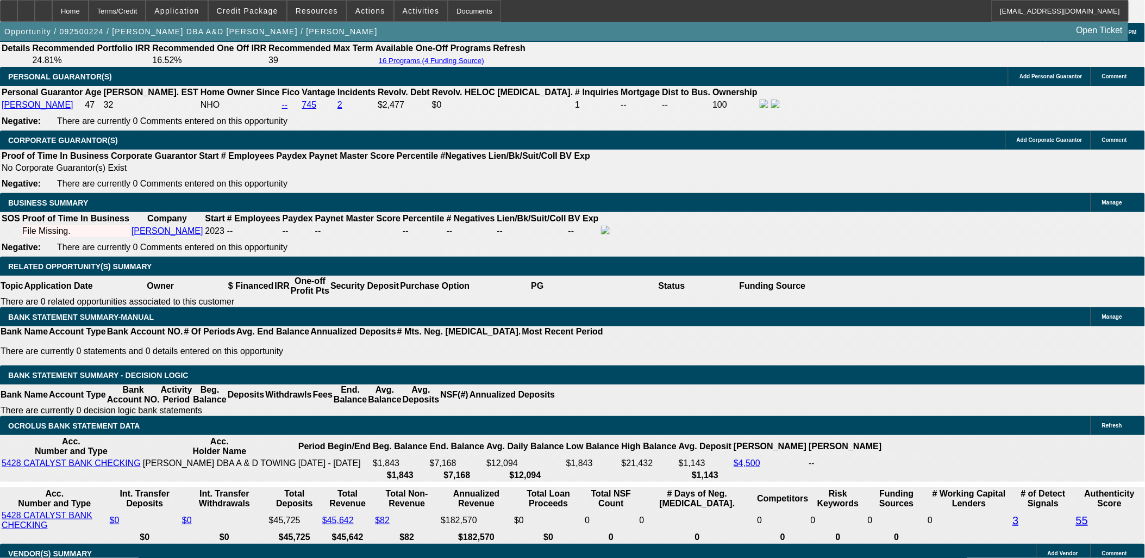
scroll to position [1631, 0]
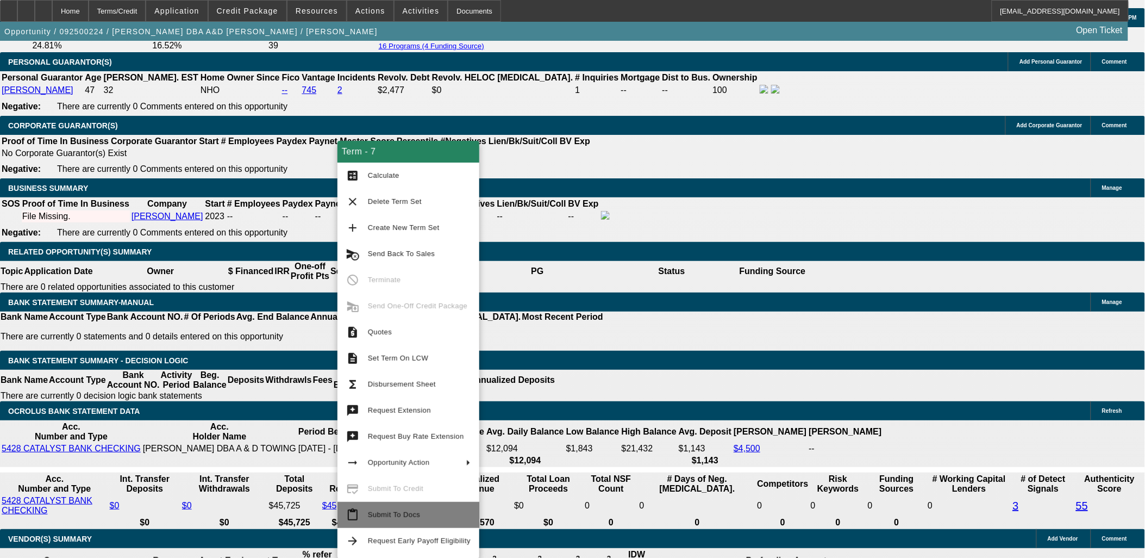
click at [407, 518] on span "Submit To Docs" at bounding box center [419, 514] width 103 height 13
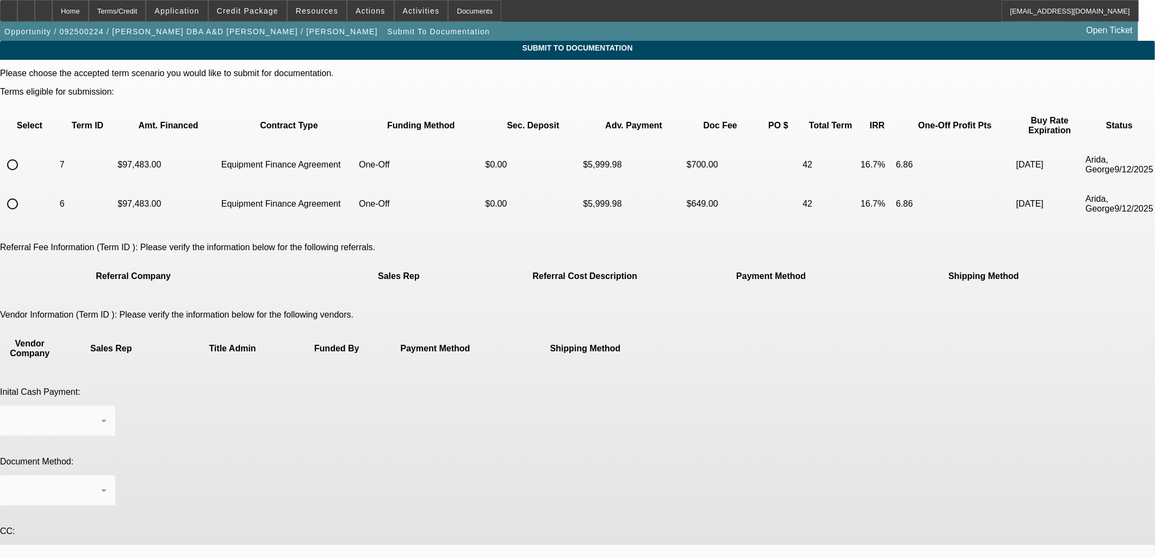
click at [23, 154] on input "radio" at bounding box center [13, 165] width 22 height 22
radio input "true"
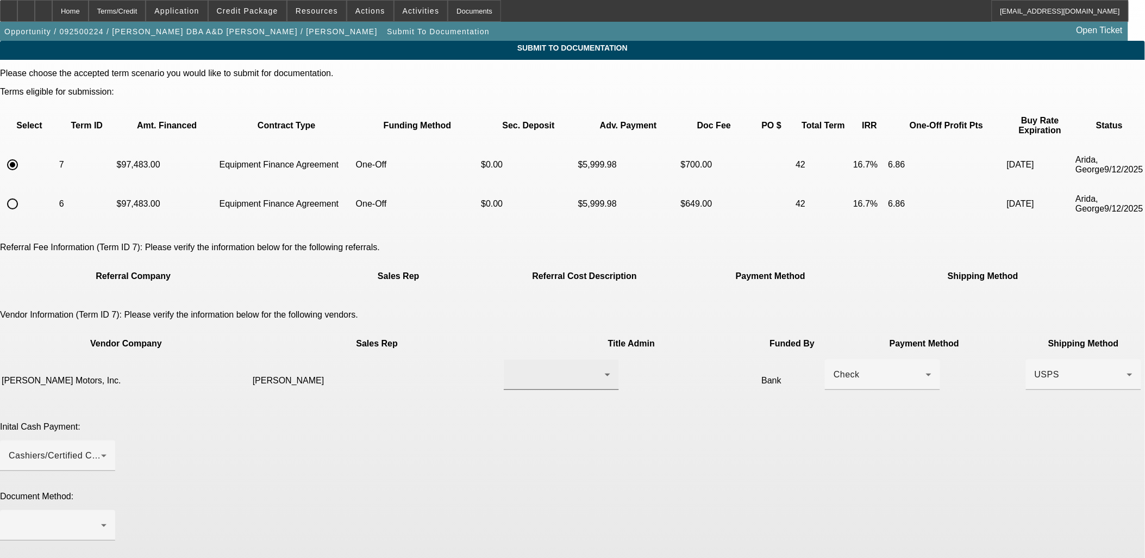
click at [513, 359] on div at bounding box center [562, 374] width 98 height 30
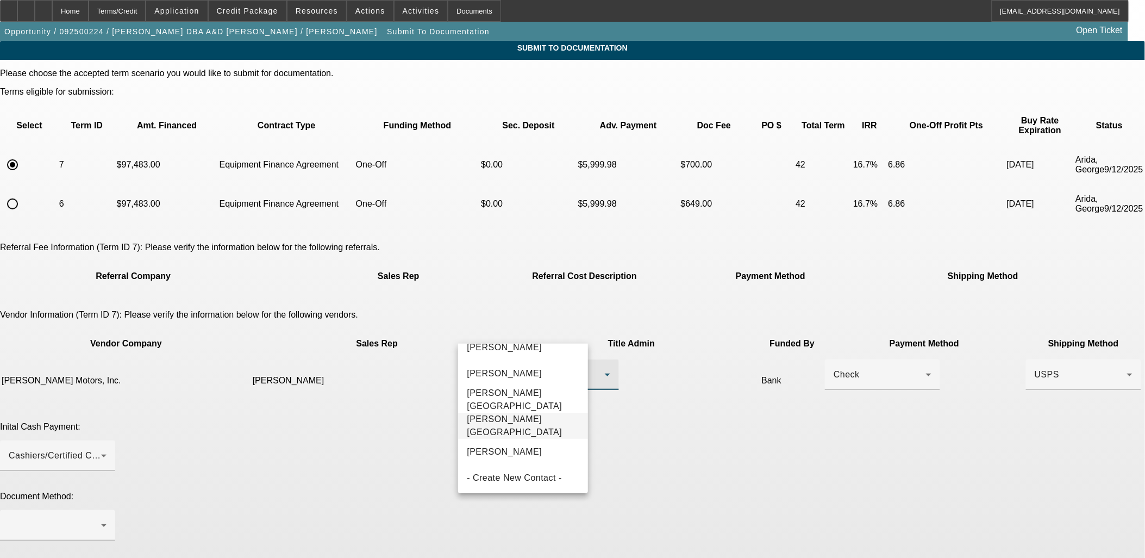
scroll to position [67, 0]
click at [546, 452] on mat-option "Russell, Courtney" at bounding box center [523, 450] width 130 height 26
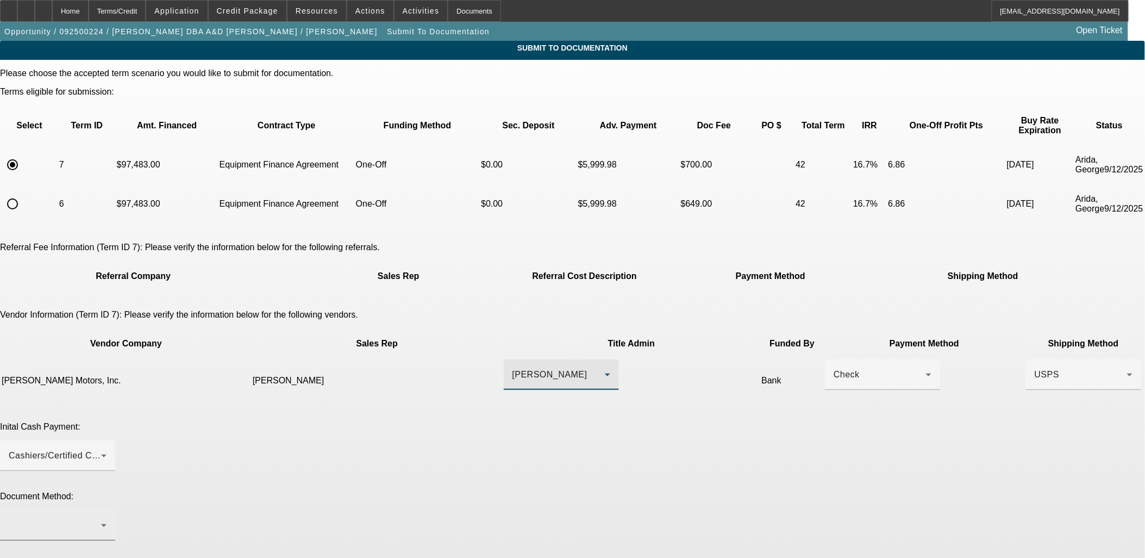
click at [101, 519] on div at bounding box center [55, 525] width 92 height 13
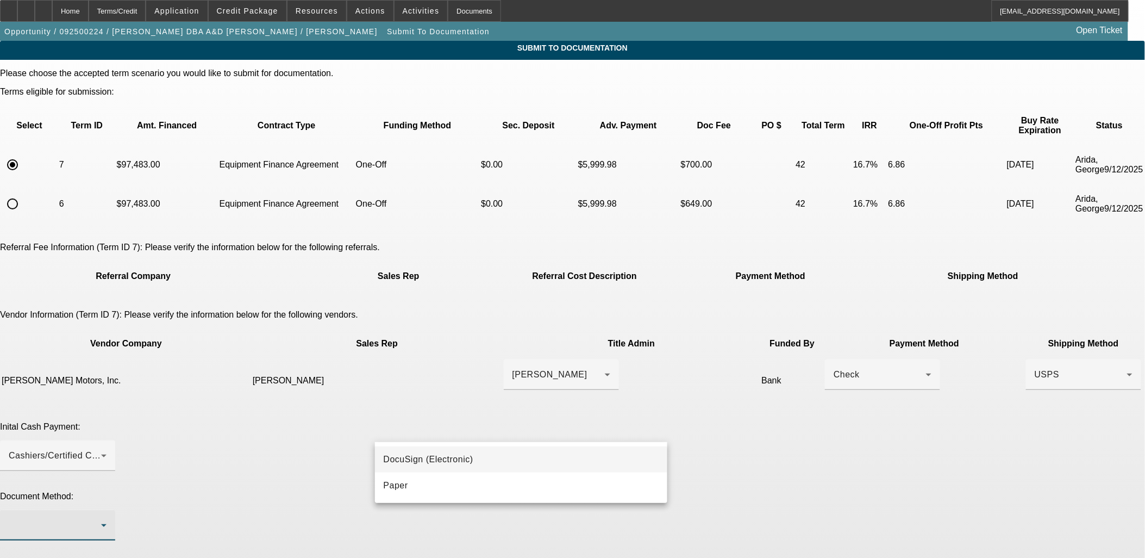
click at [596, 455] on mat-option "DocuSign (Electronic)" at bounding box center [521, 459] width 293 height 26
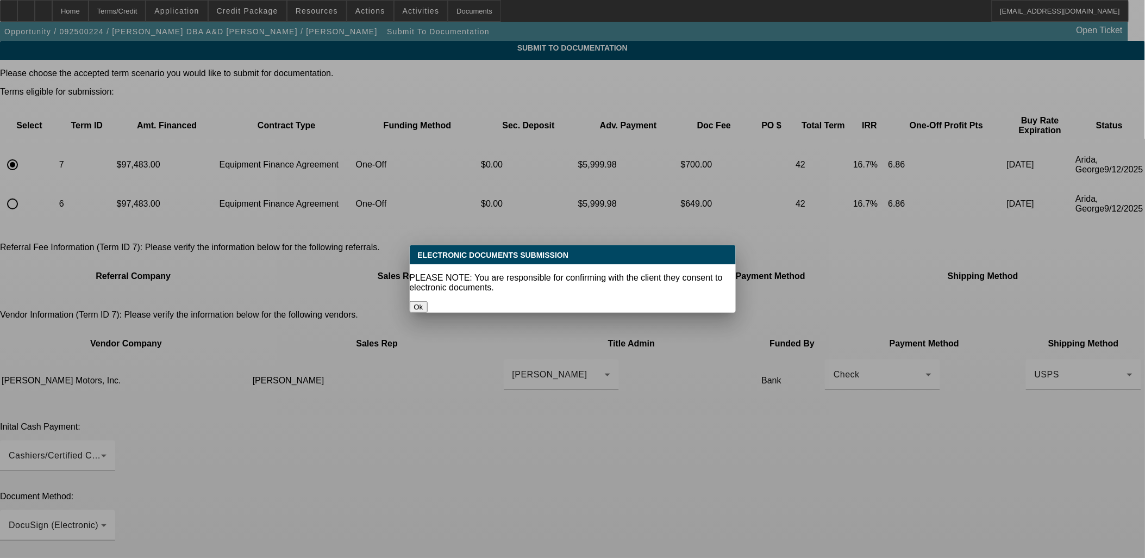
click at [617, 514] on div at bounding box center [572, 279] width 1145 height 558
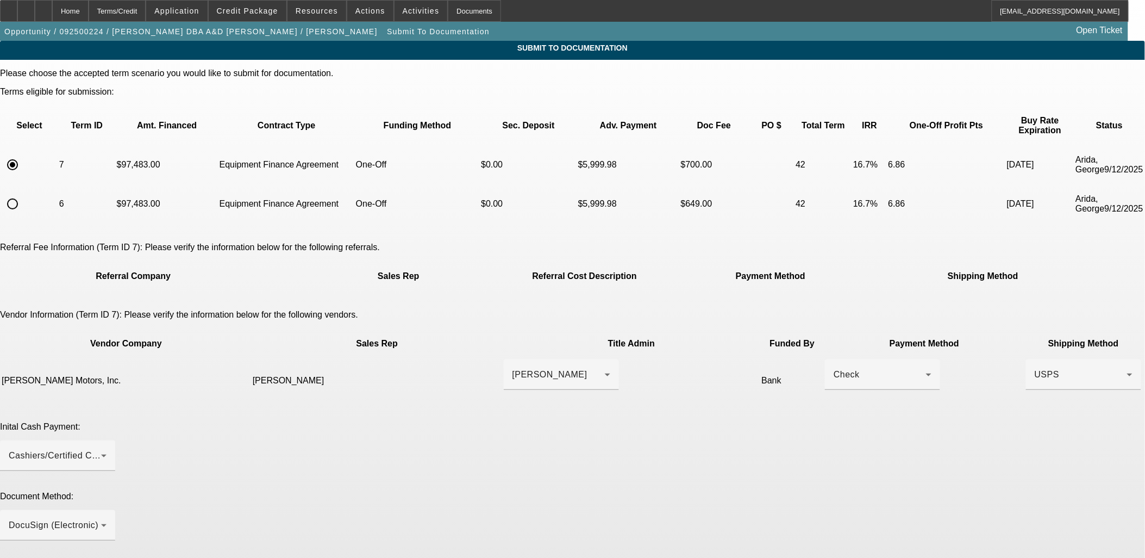
paste textarea "Please send Docs to arvillestowing@gmail.com and call PG at (337) 692-6704 for …"
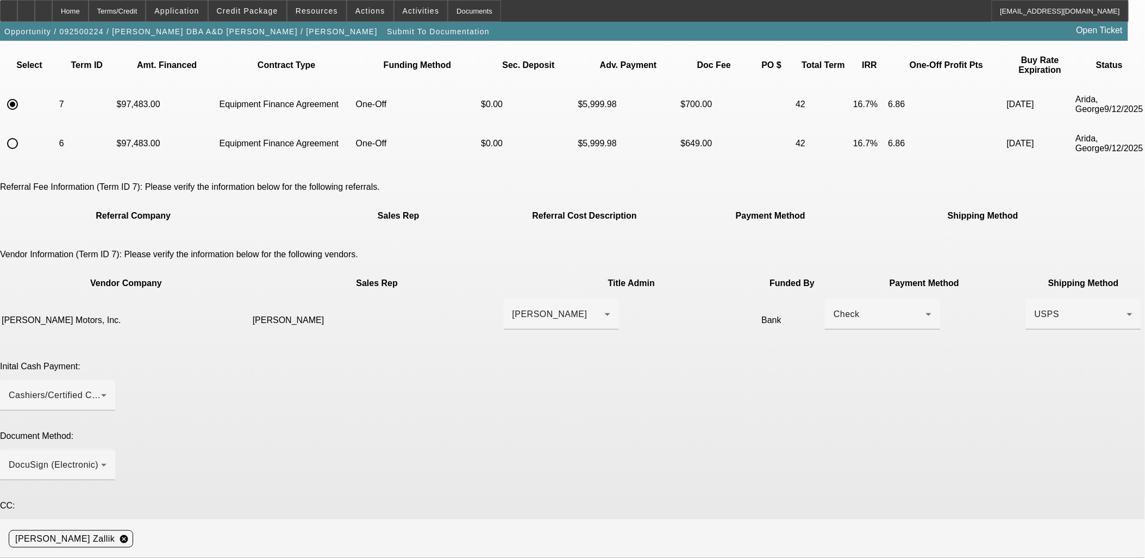
scroll to position [0, 0]
drag, startPoint x: 860, startPoint y: 479, endPoint x: 872, endPoint y: 536, distance: 57.7
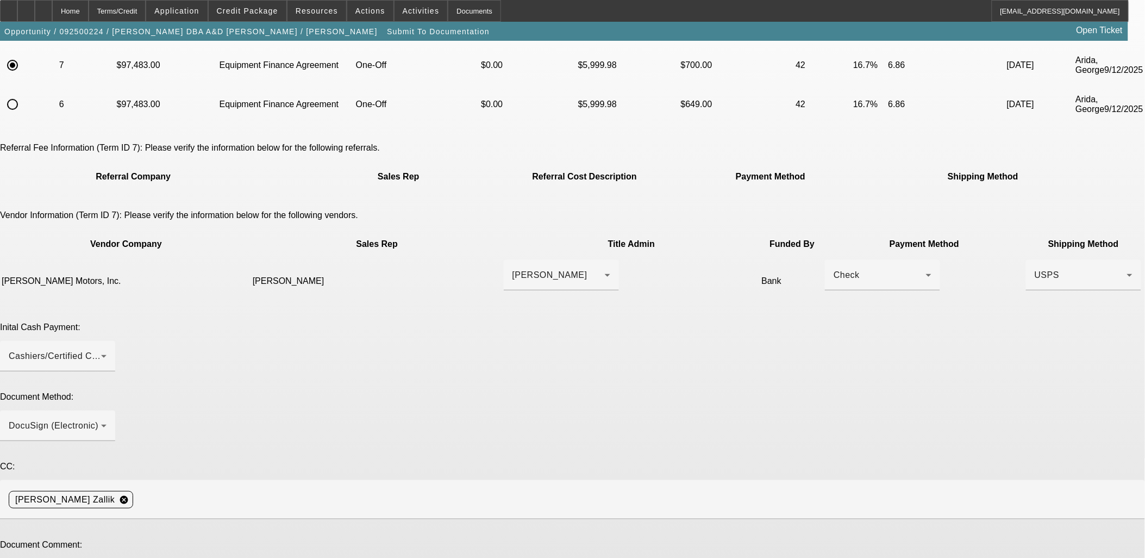
scroll to position [121, 0]
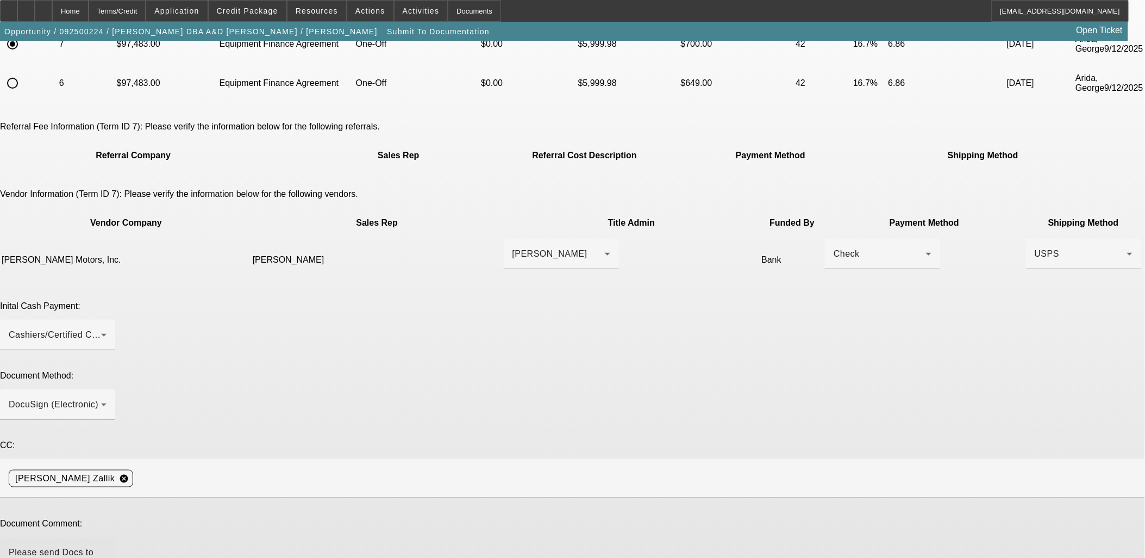
drag, startPoint x: 411, startPoint y: 426, endPoint x: 825, endPoint y: 408, distance: 414.0
click at [959, 421] on app-submit-to-documentation "Submit To Documentation Please choose the accepted term scenario you would like…" at bounding box center [572, 360] width 1145 height 881
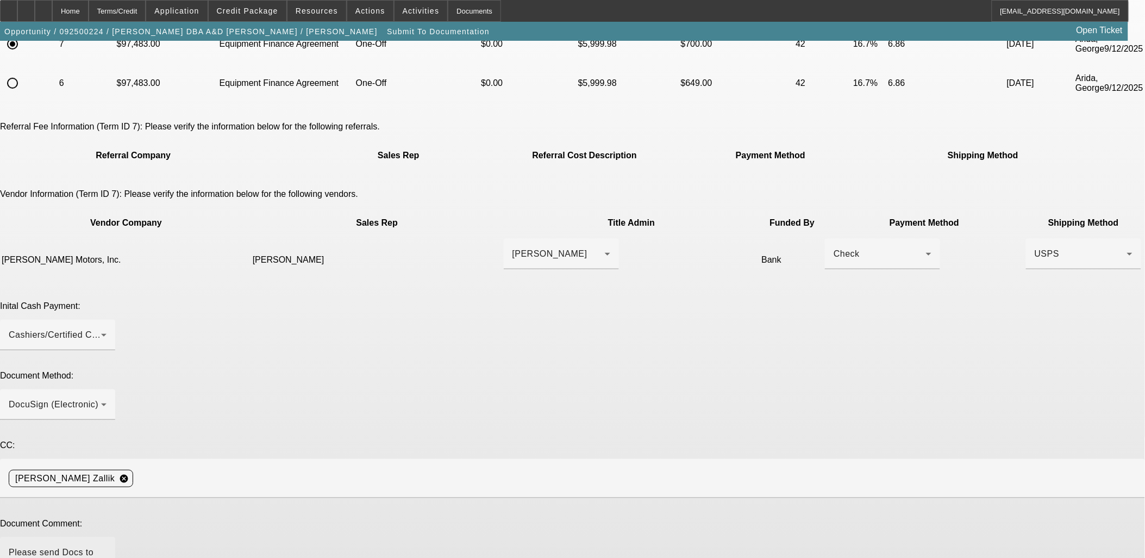
drag, startPoint x: 855, startPoint y: 414, endPoint x: 868, endPoint y: 411, distance: 13.3
drag, startPoint x: 675, startPoint y: 427, endPoint x: 856, endPoint y: 412, distance: 182.1
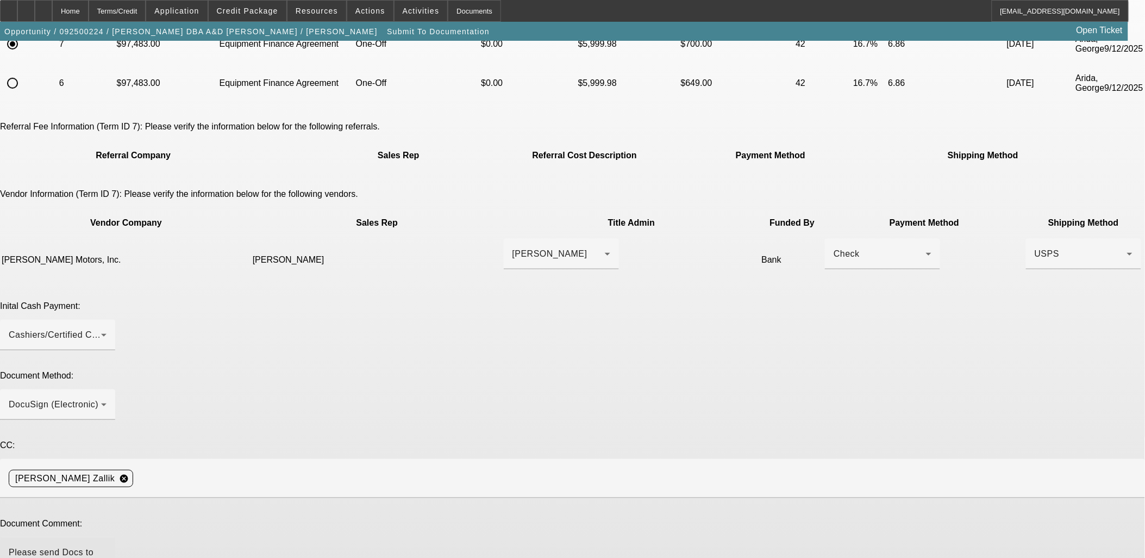
click at [834, 239] on div "Check" at bounding box center [883, 254] width 98 height 30
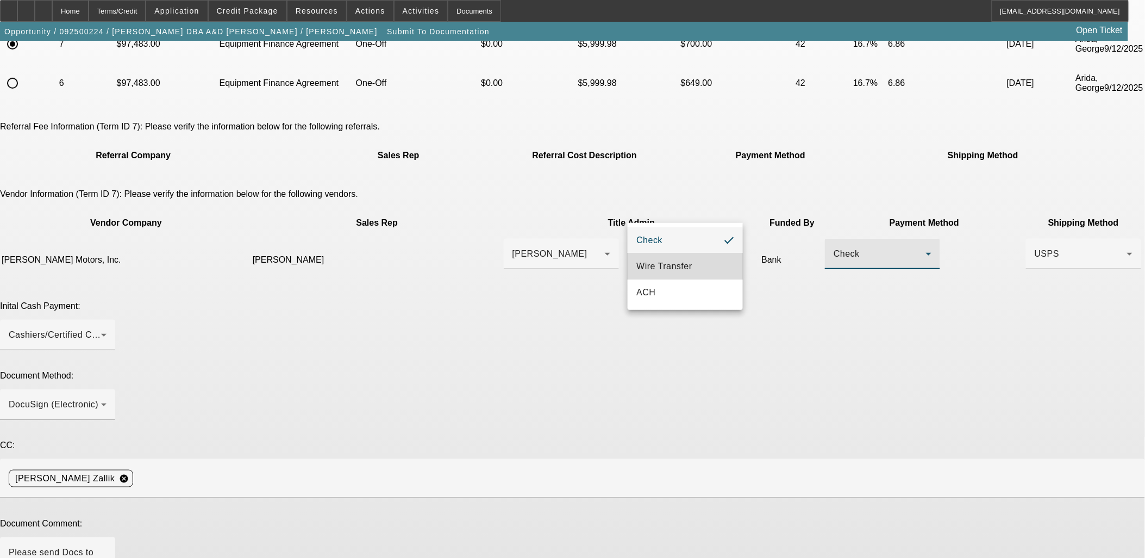
click at [675, 265] on span "Wire Transfer" at bounding box center [665, 266] width 56 height 13
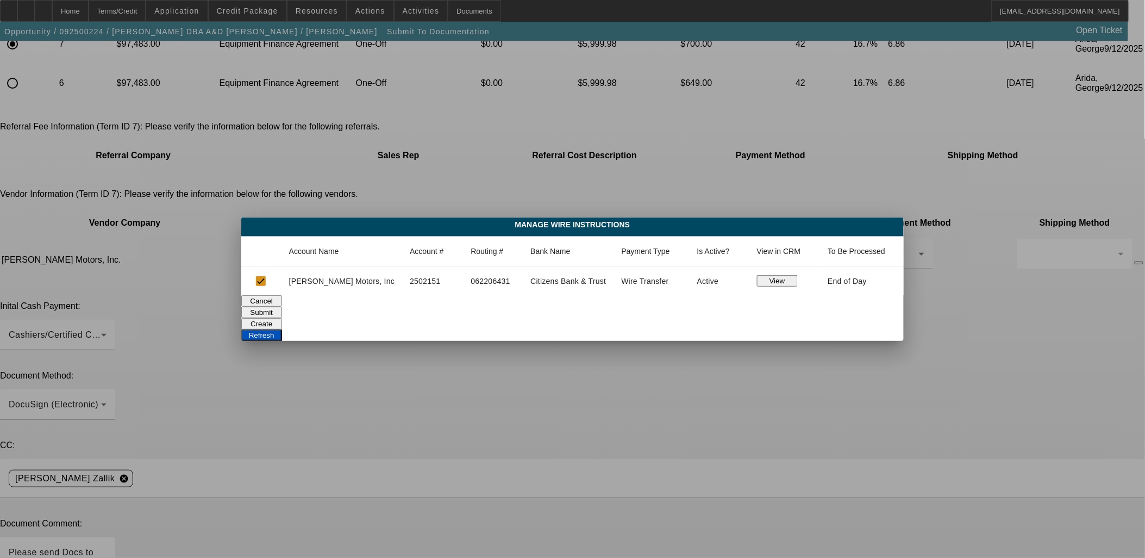
drag, startPoint x: 484, startPoint y: 292, endPoint x: 484, endPoint y: 302, distance: 9.2
click at [484, 295] on td "062206431" at bounding box center [493, 281] width 60 height 28
click at [282, 307] on button "Submit" at bounding box center [261, 312] width 41 height 11
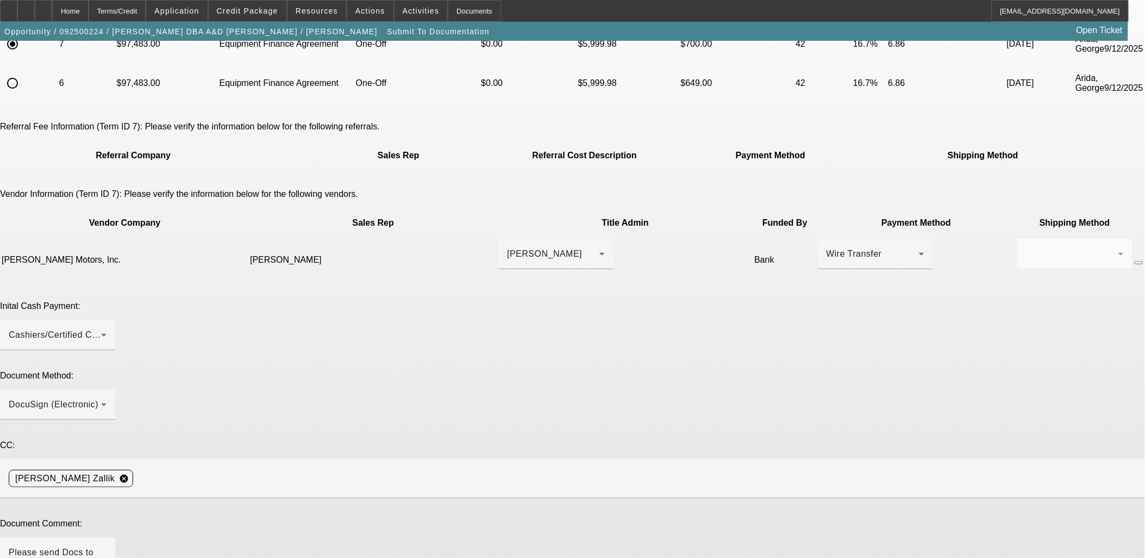
scroll to position [121, 0]
drag, startPoint x: 809, startPoint y: 416, endPoint x: 802, endPoint y: 420, distance: 8.0
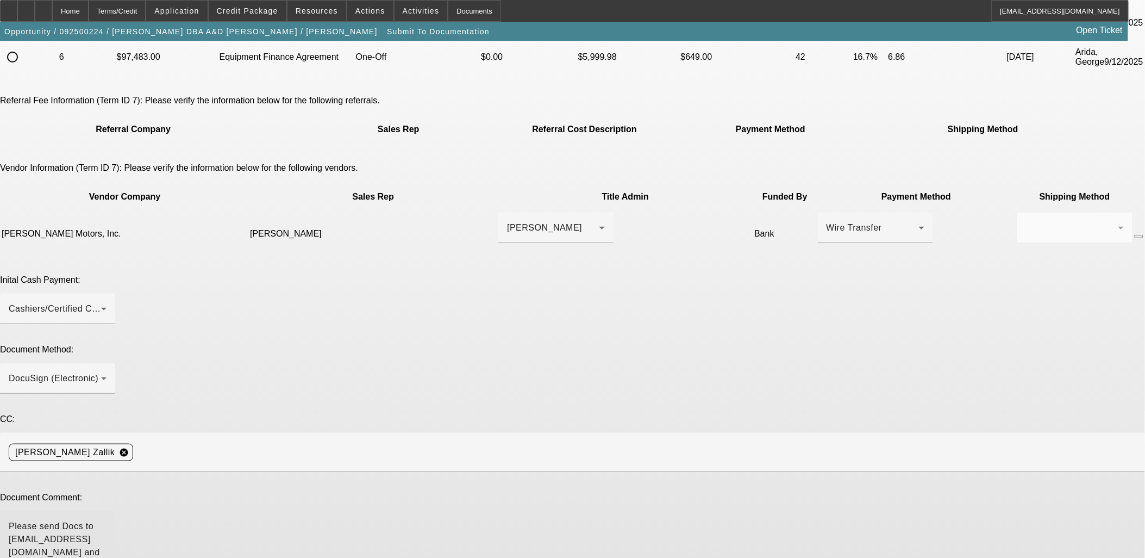
scroll to position [182, 0]
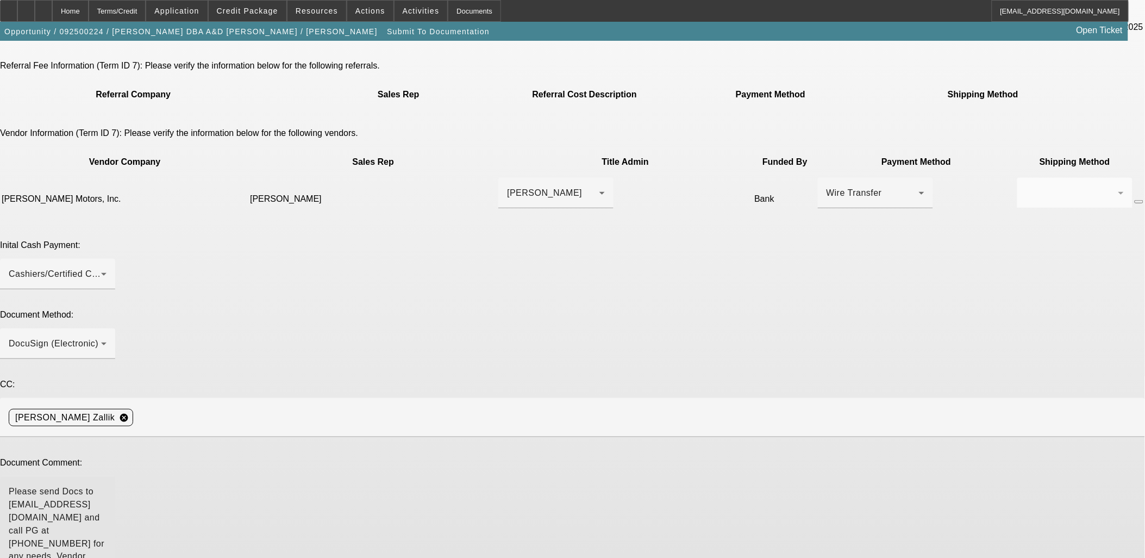
type textarea "Please send Docs to arvillestowing@gmail.com and call PG at (337) 692-6704 for …"
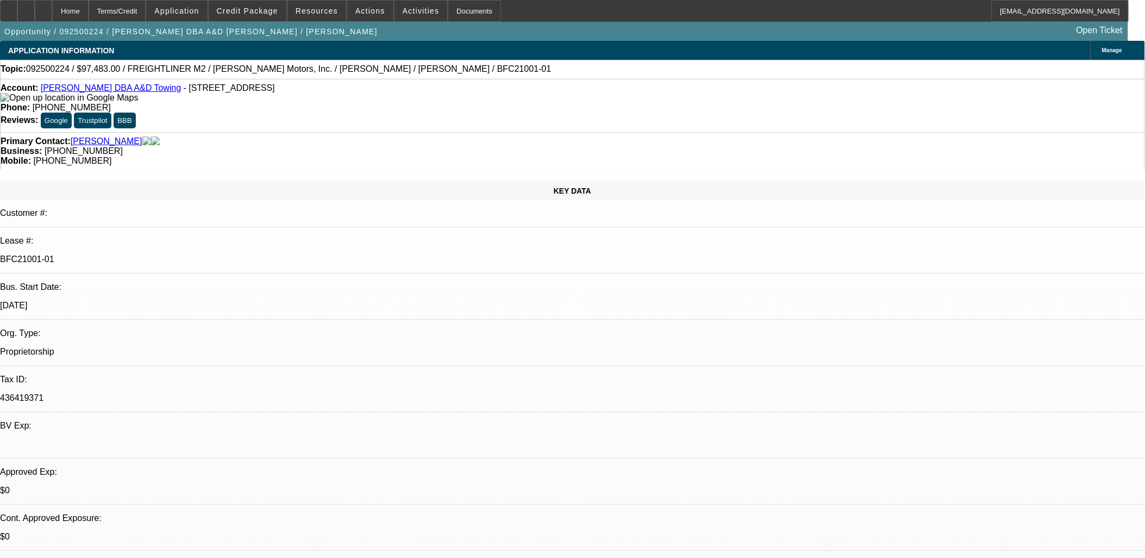
select select "0"
select select "6"
select select "0"
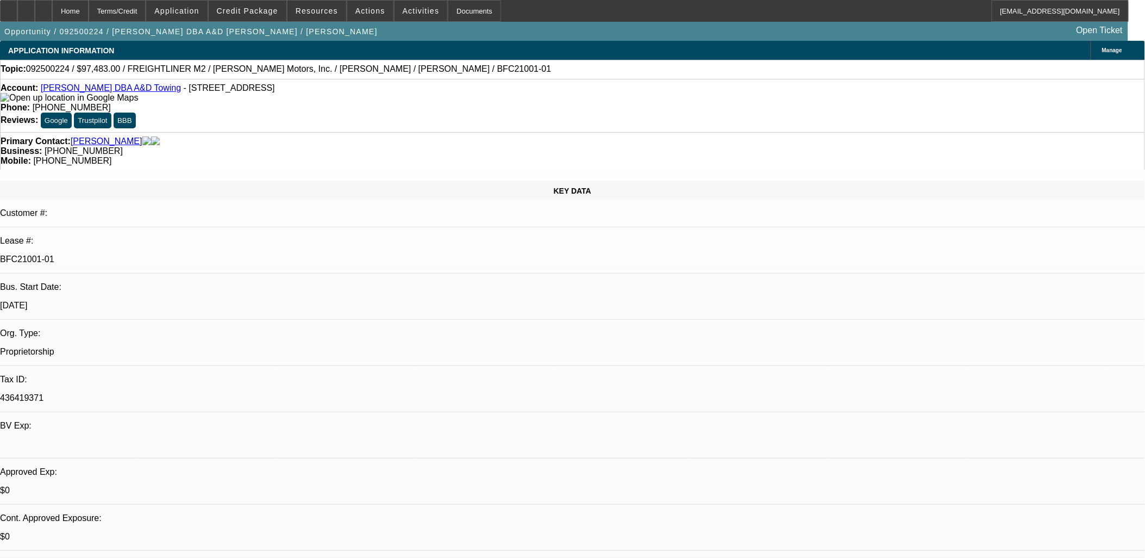
select select "0"
select select "6"
select select "0"
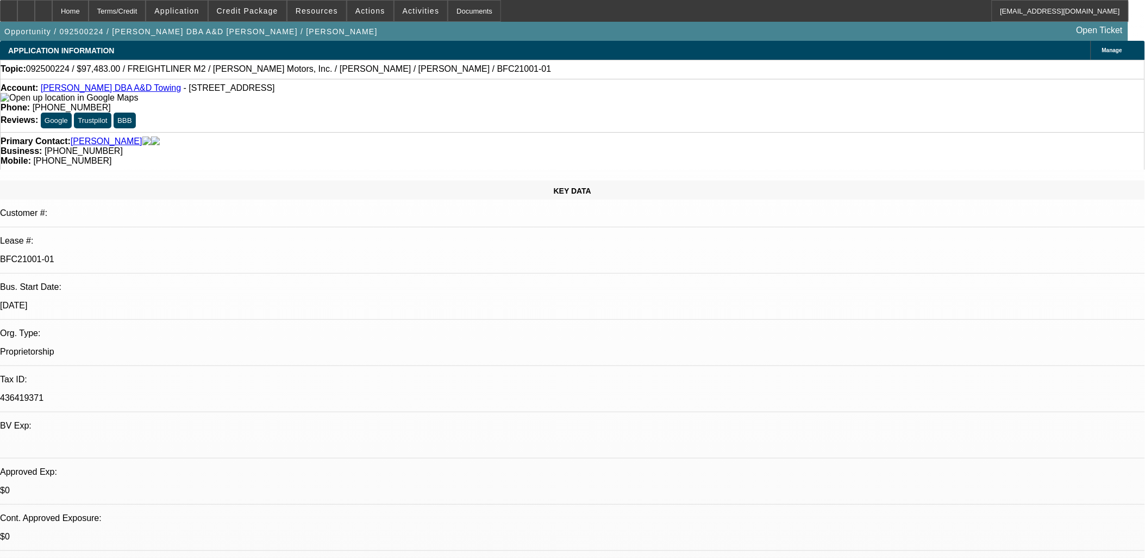
select select "0"
select select "6"
select select "0"
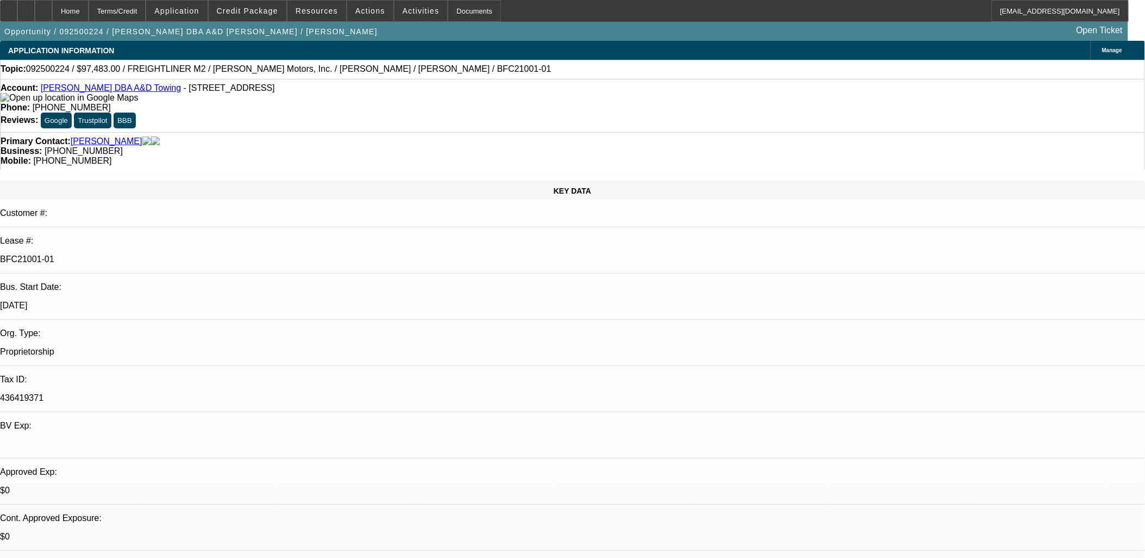
select select "6"
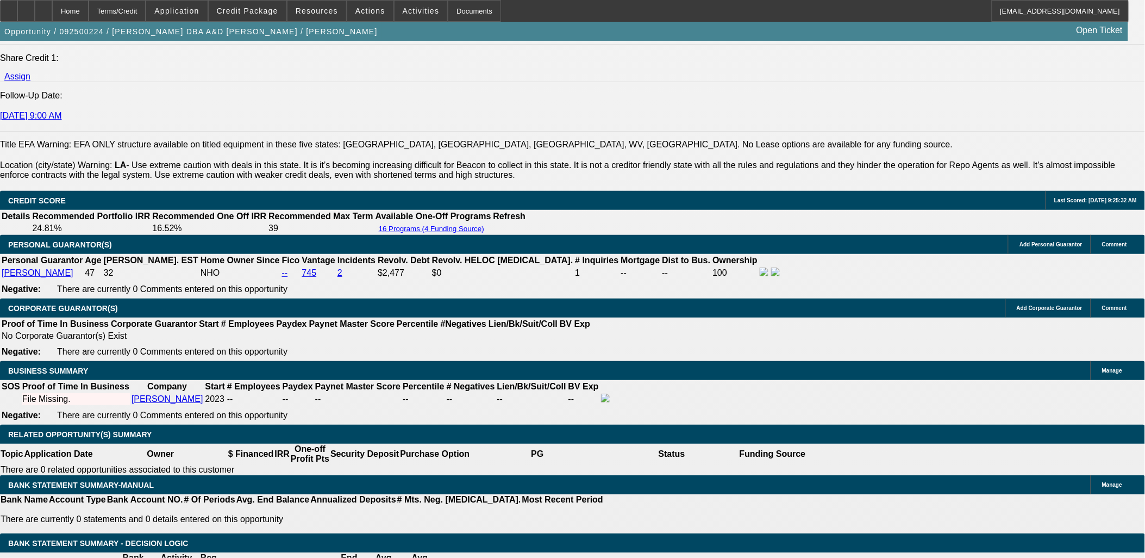
scroll to position [1449, 0]
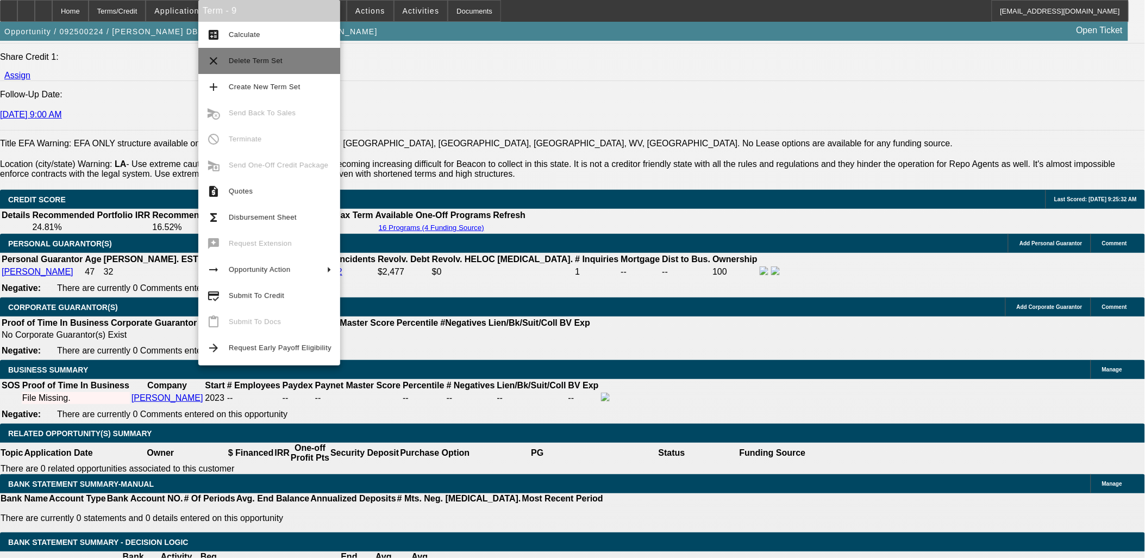
click at [283, 61] on span "Delete Term Set" at bounding box center [280, 60] width 103 height 13
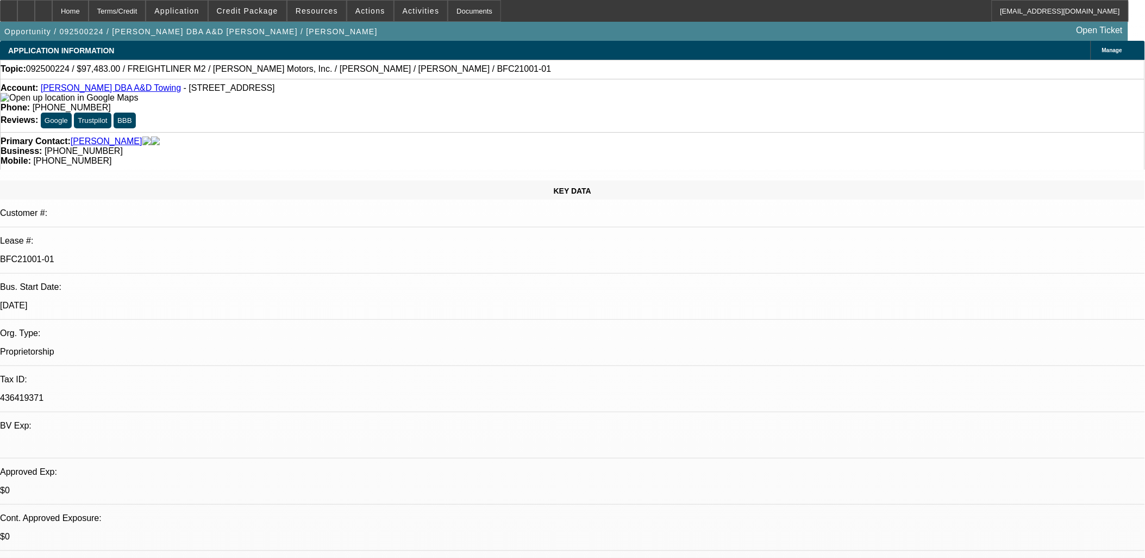
select select "0"
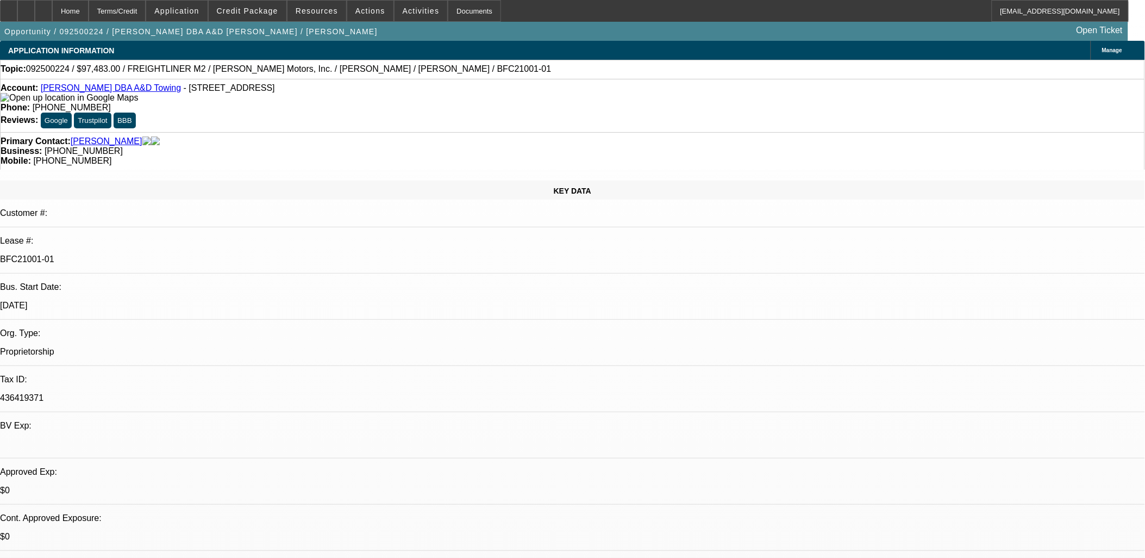
select select "0"
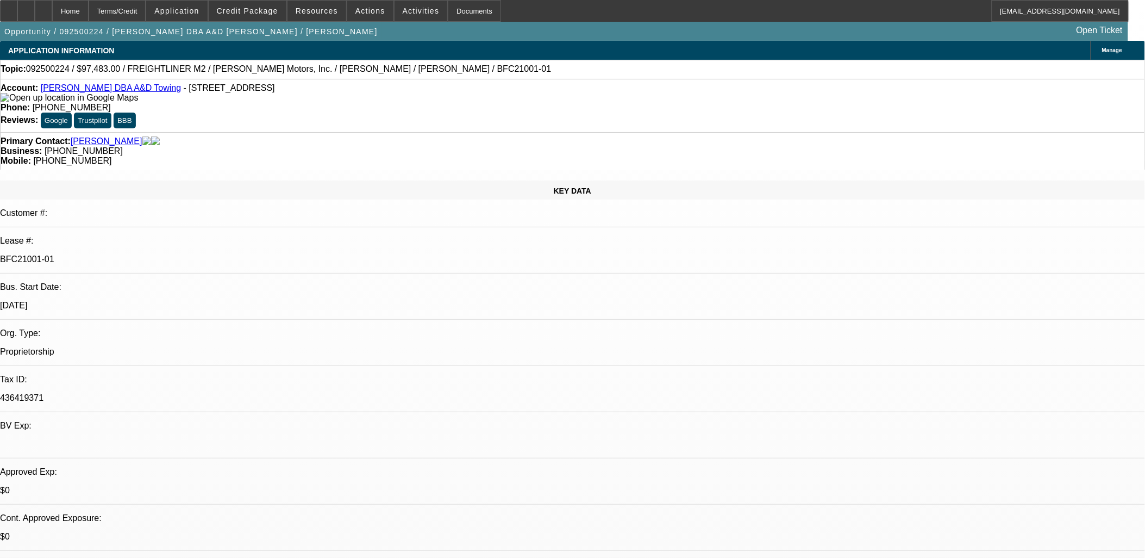
select select "2"
select select "0"
select select "1"
select select "6"
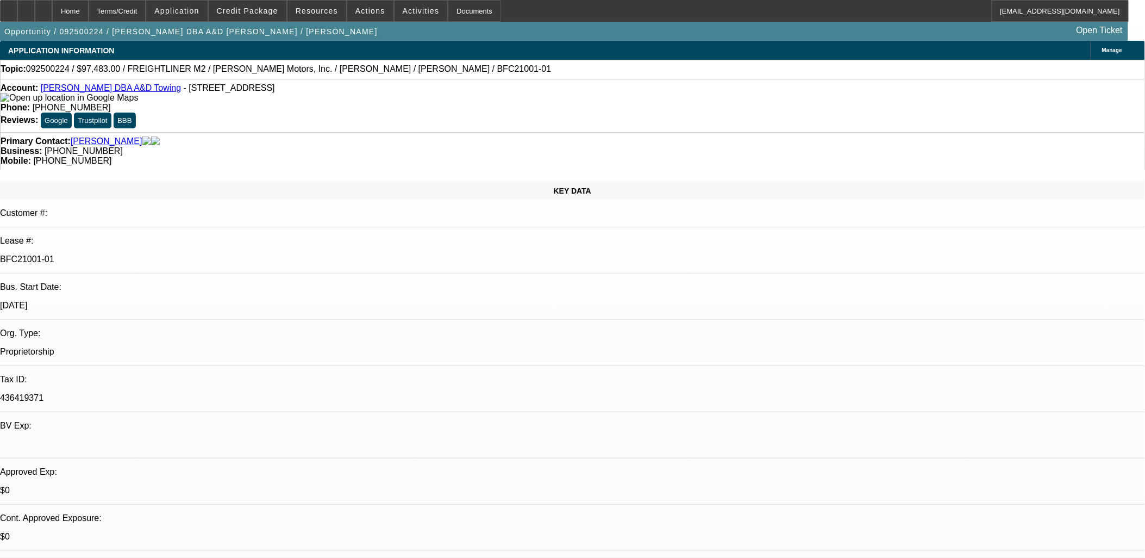
select select "1"
select select "6"
select select "1"
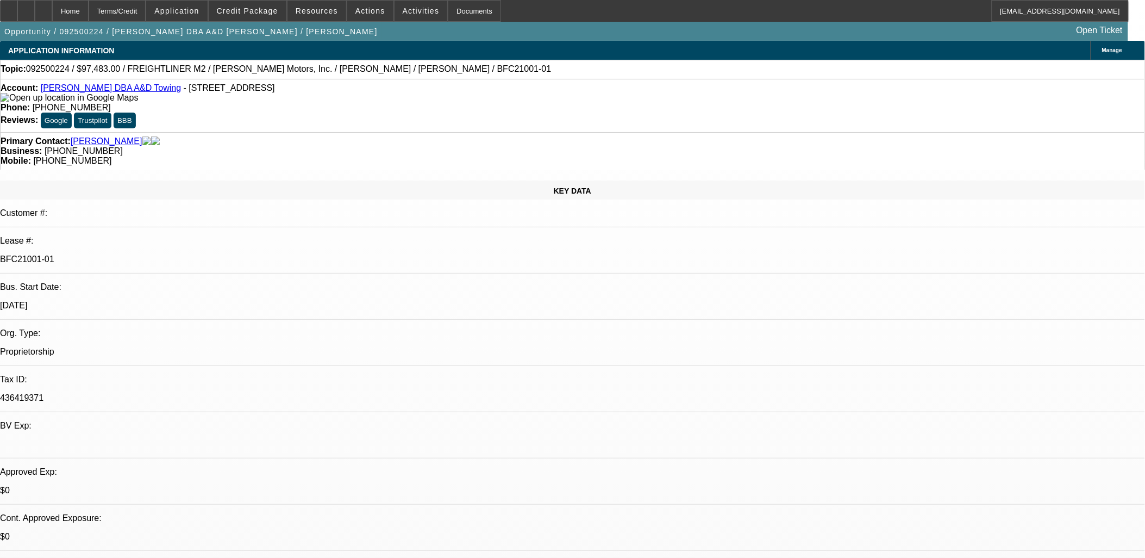
select select "6"
select select "1"
select select "2"
select select "6"
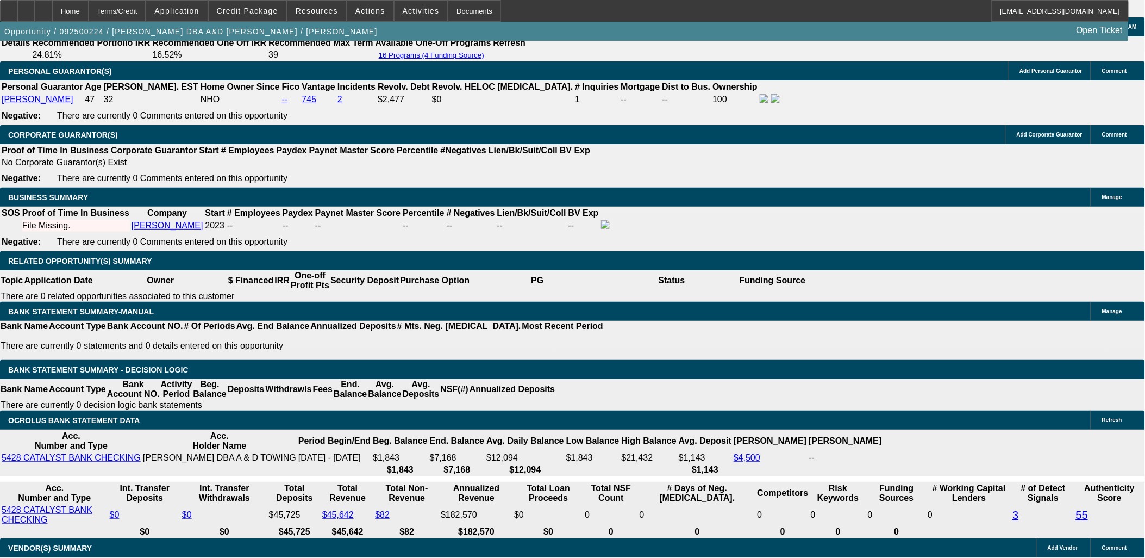
scroll to position [1610, 0]
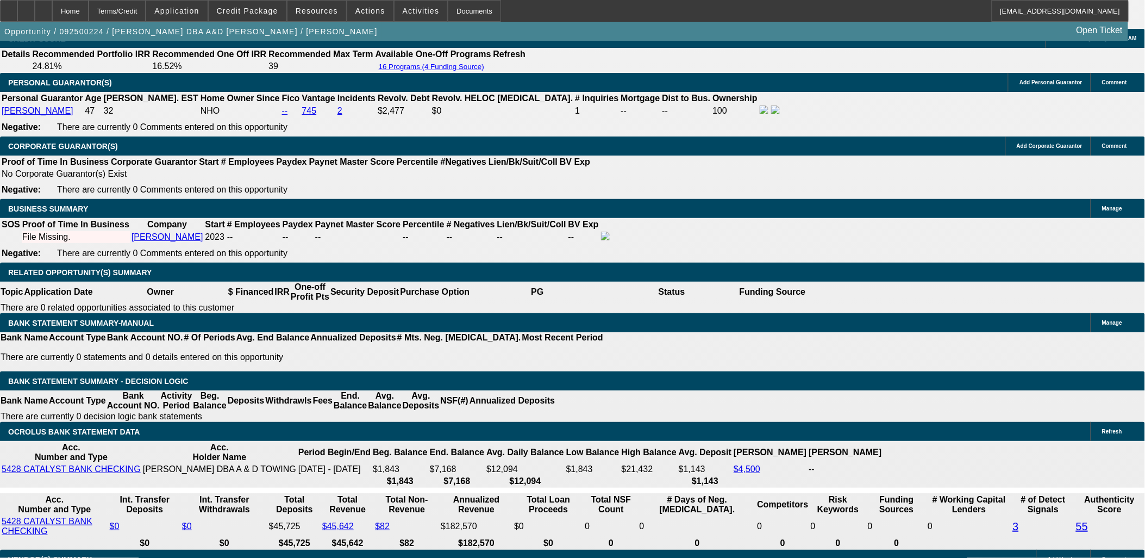
drag, startPoint x: 83, startPoint y: 300, endPoint x: 9, endPoint y: 151, distance: 166.3
drag, startPoint x: 10, startPoint y: 150, endPoint x: 121, endPoint y: 286, distance: 175.8
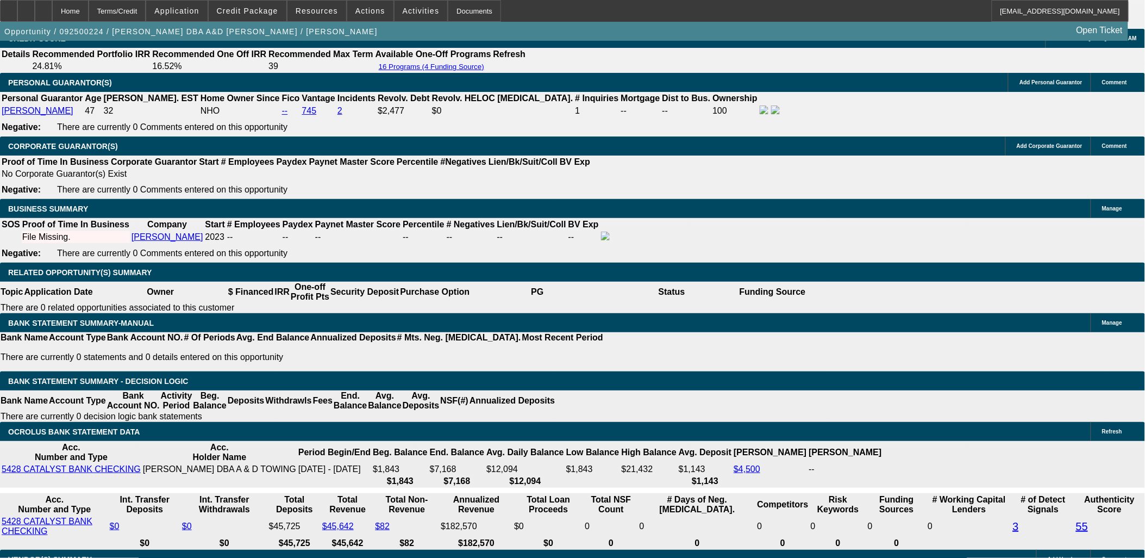
drag, startPoint x: 121, startPoint y: 287, endPoint x: 118, endPoint y: 294, distance: 7.6
drag, startPoint x: 116, startPoint y: 294, endPoint x: 11, endPoint y: 145, distance: 182.2
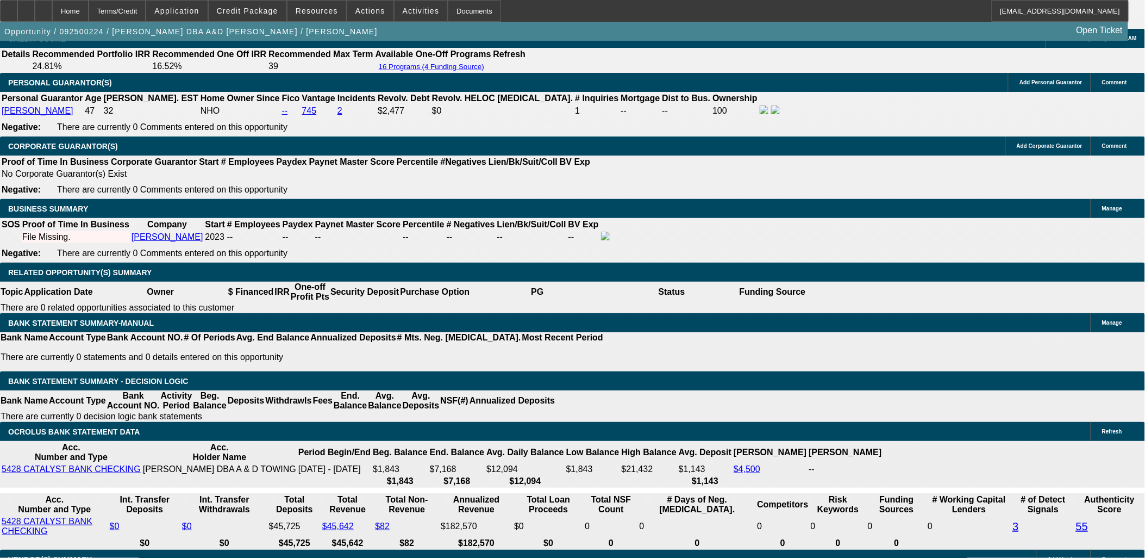
drag, startPoint x: 11, startPoint y: 145, endPoint x: 88, endPoint y: 301, distance: 173.3
drag, startPoint x: 155, startPoint y: 197, endPoint x: 169, endPoint y: 191, distance: 14.1
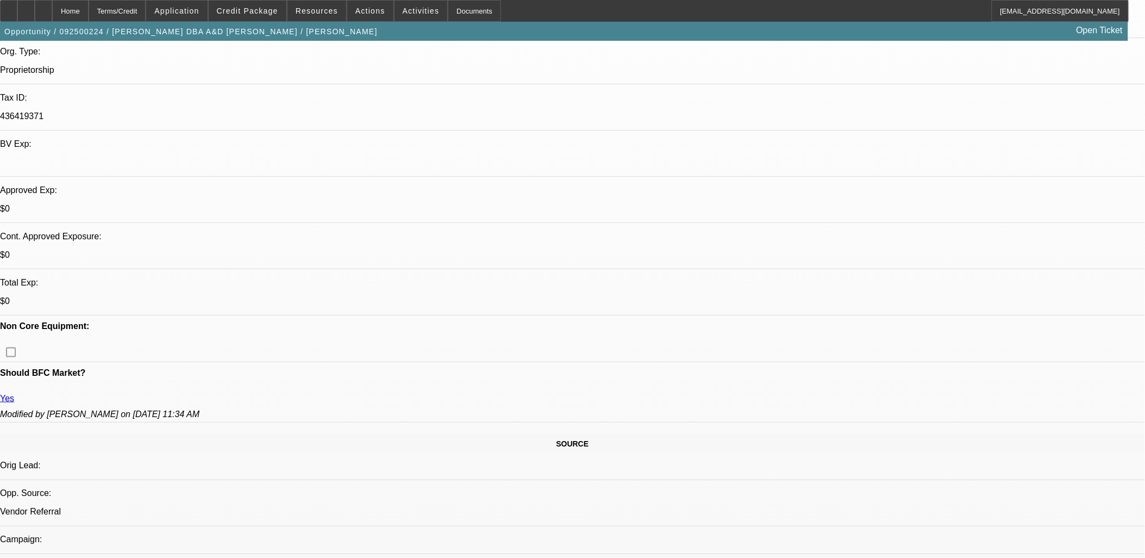
scroll to position [0, 0]
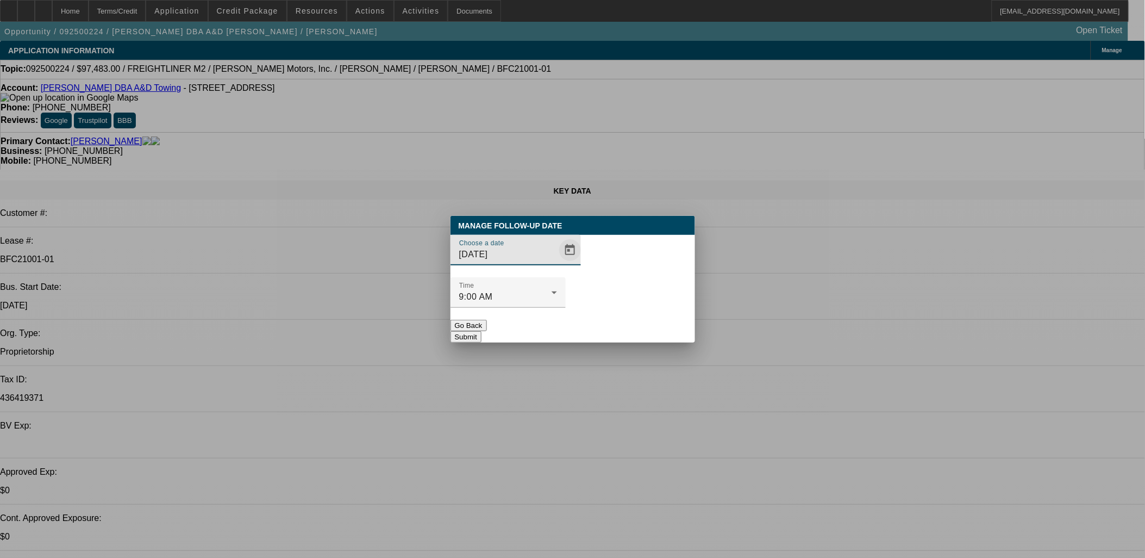
click at [557, 263] on span "Open calendar" at bounding box center [570, 250] width 26 height 26
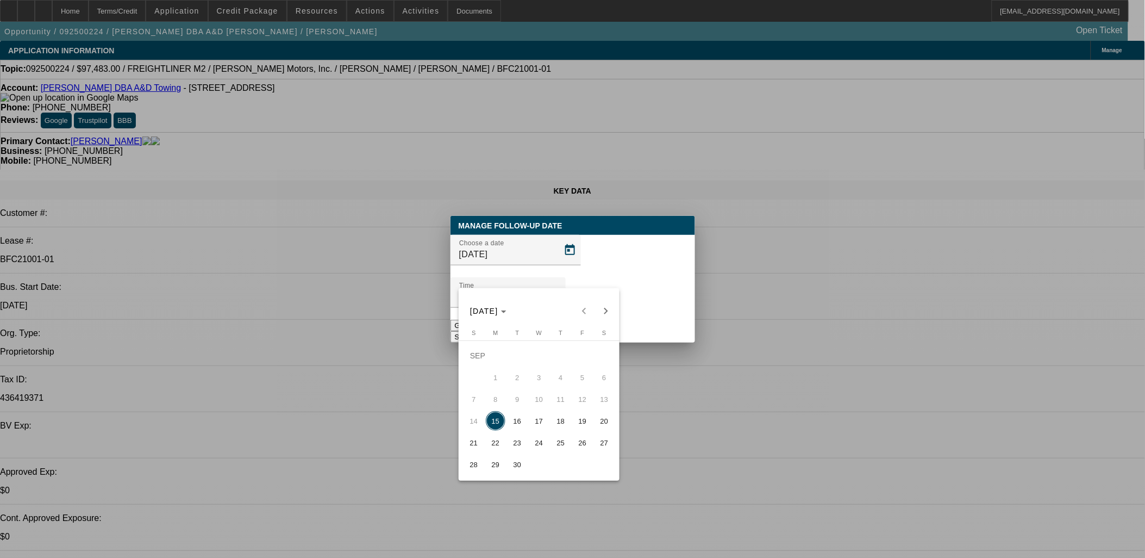
click at [529, 415] on button "17" at bounding box center [539, 421] width 22 height 22
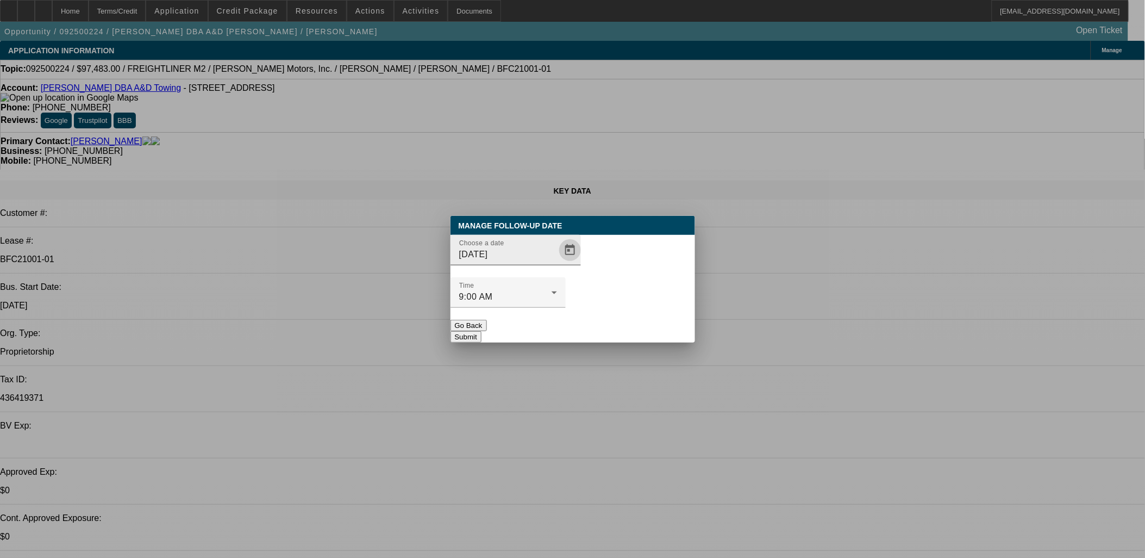
click at [557, 263] on span "Open calendar" at bounding box center [570, 250] width 26 height 26
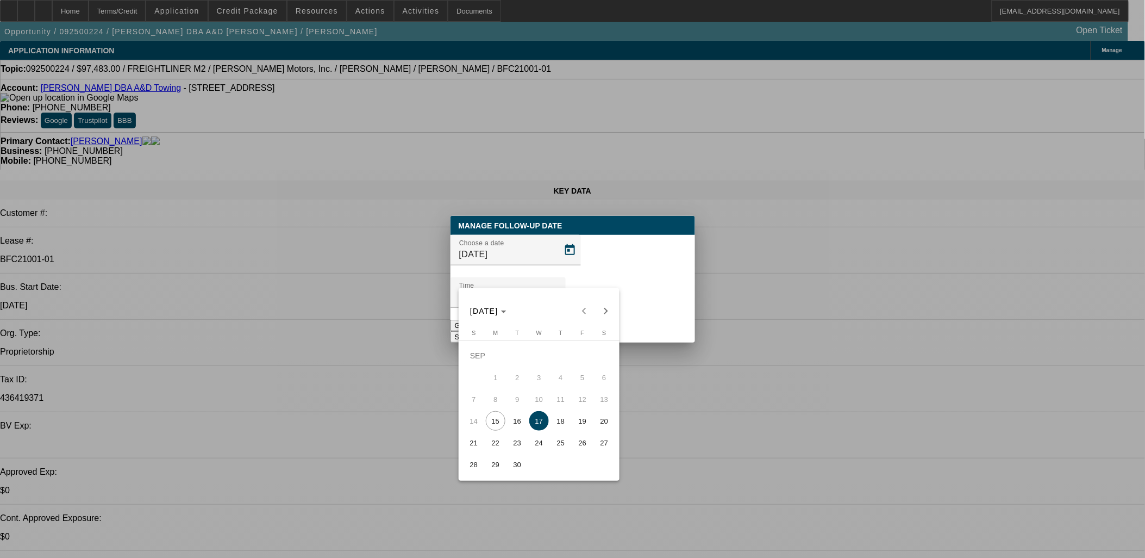
click at [515, 425] on span "16" at bounding box center [518, 421] width 20 height 20
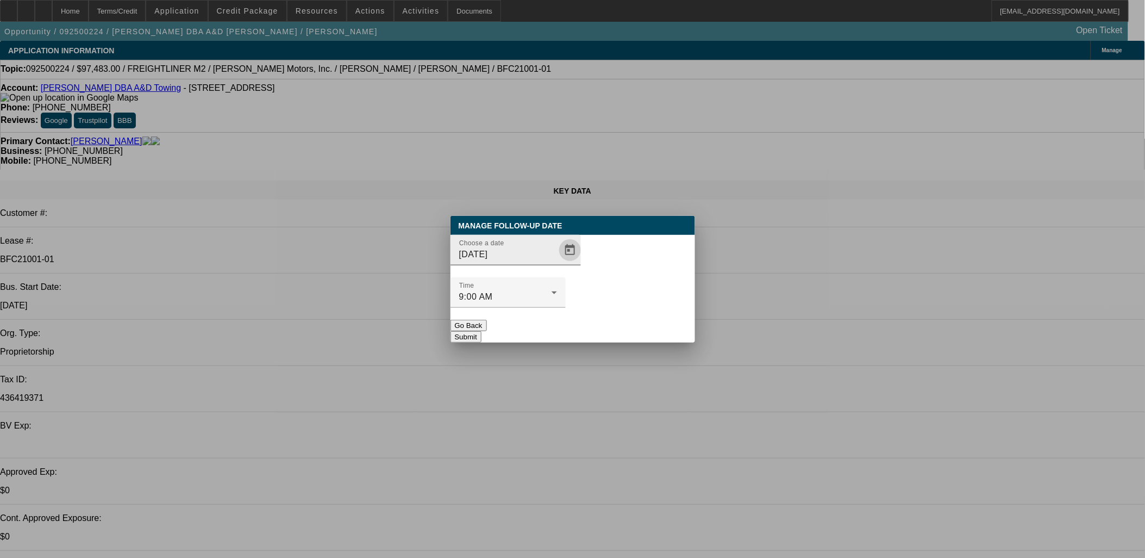
drag, startPoint x: 542, startPoint y: 267, endPoint x: 542, endPoint y: 277, distance: 9.8
click at [557, 263] on span "Open calendar" at bounding box center [570, 250] width 26 height 26
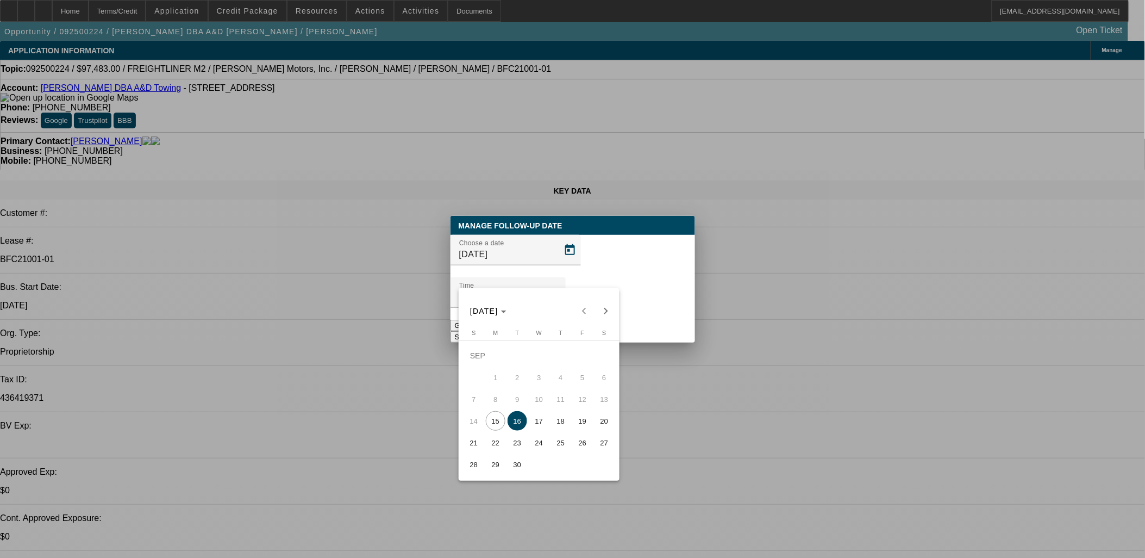
click at [497, 427] on span "15" at bounding box center [496, 421] width 20 height 20
type input "9/15/2025"
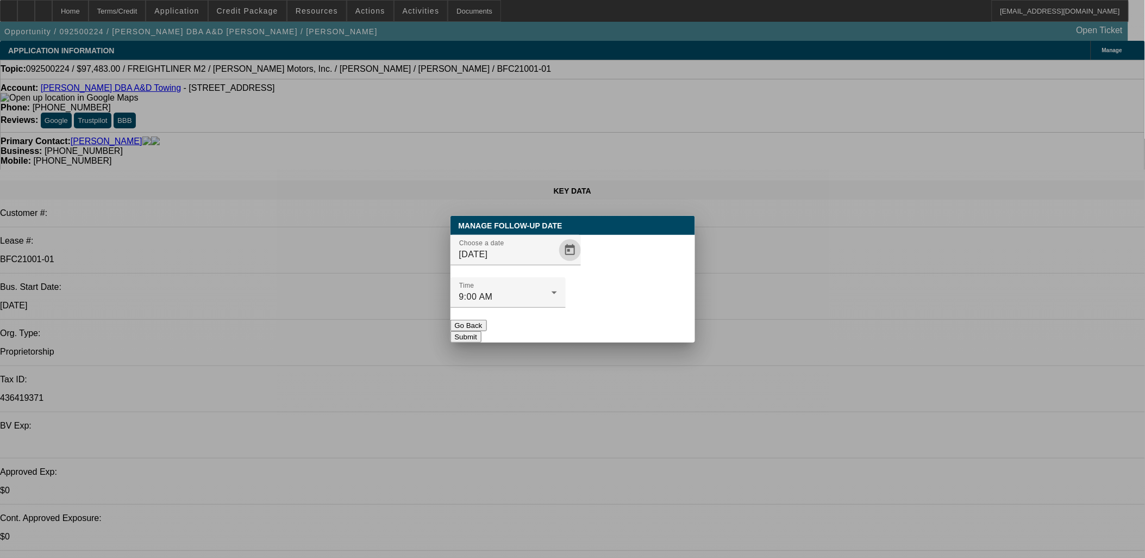
click at [482, 331] on button "Submit" at bounding box center [466, 336] width 31 height 11
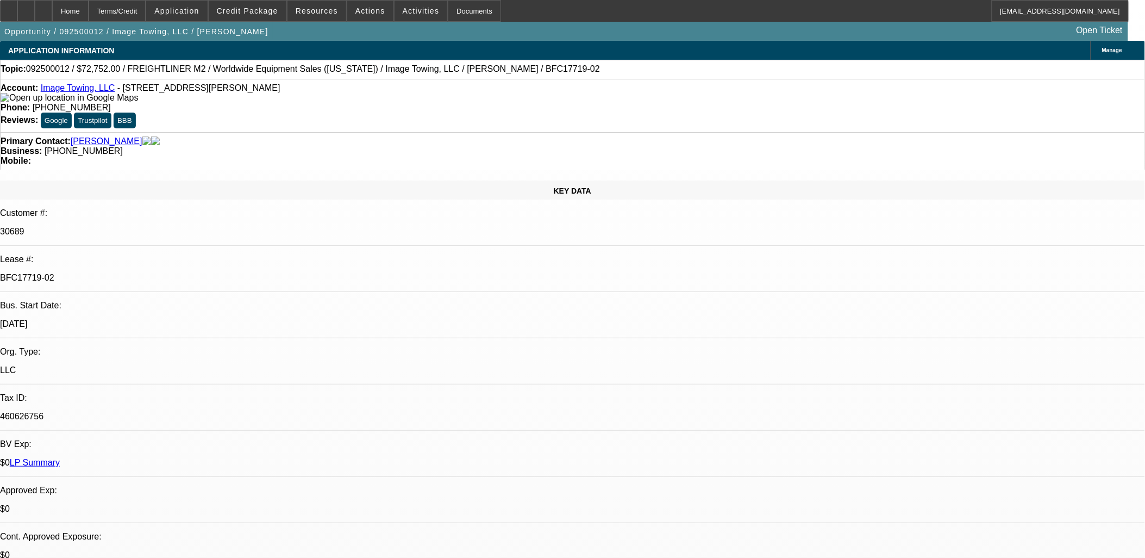
select select "0"
select select "6"
select select "0"
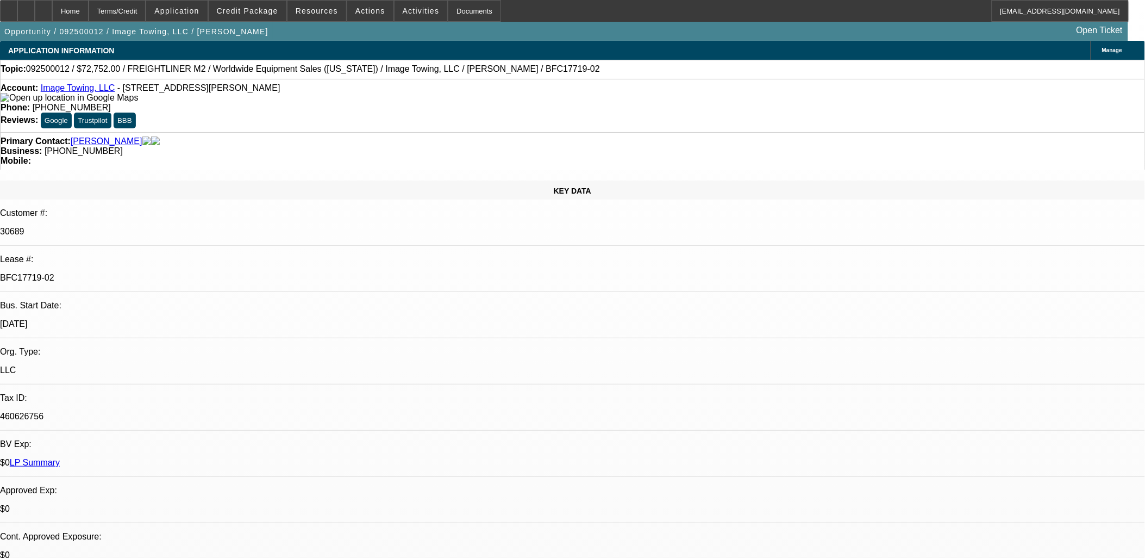
select select "0"
select select "6"
select select "0"
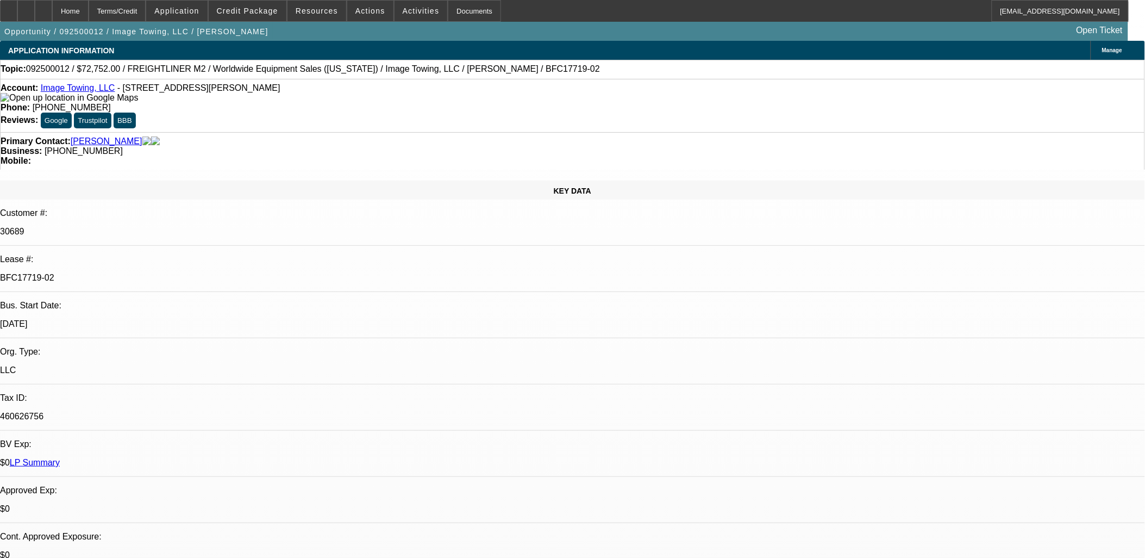
select select "0"
select select "6"
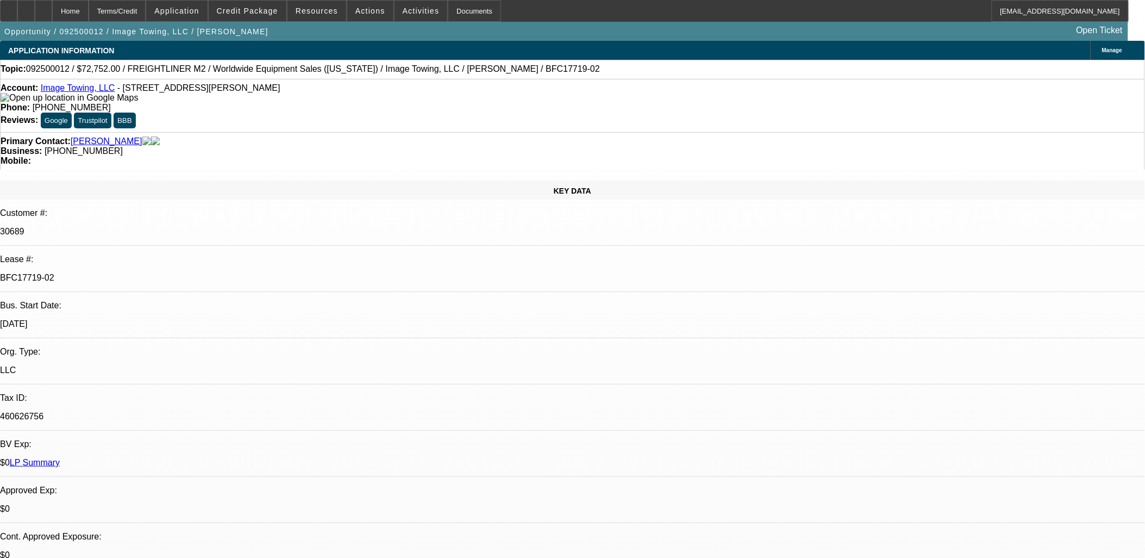
drag, startPoint x: 876, startPoint y: 382, endPoint x: 776, endPoint y: 370, distance: 101.3
drag, startPoint x: 777, startPoint y: 370, endPoint x: 838, endPoint y: 382, distance: 62.0
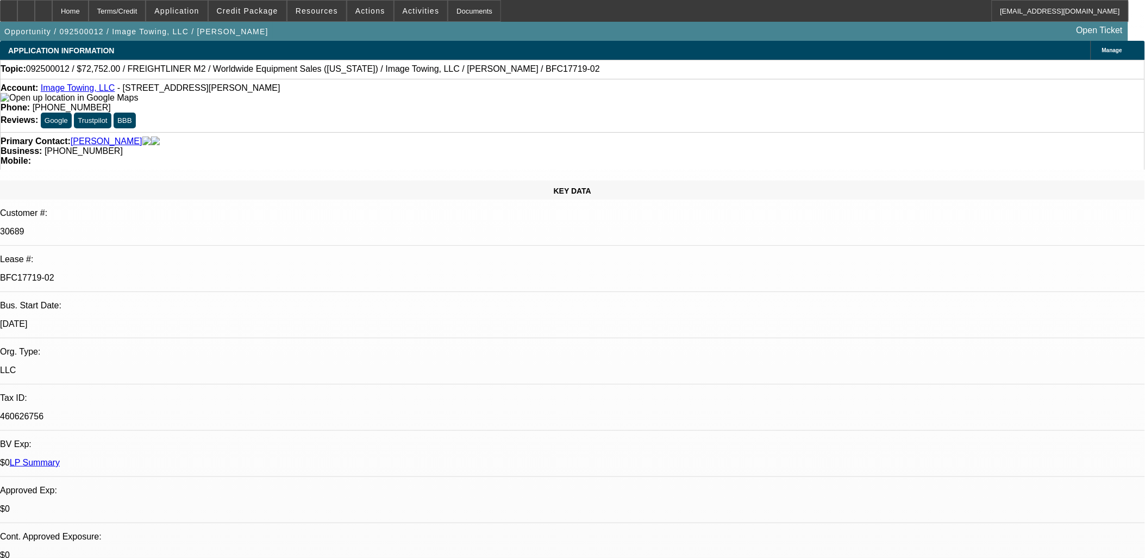
drag, startPoint x: 839, startPoint y: 382, endPoint x: 773, endPoint y: 373, distance: 66.3
drag, startPoint x: 773, startPoint y: 373, endPoint x: 841, endPoint y: 382, distance: 68.4
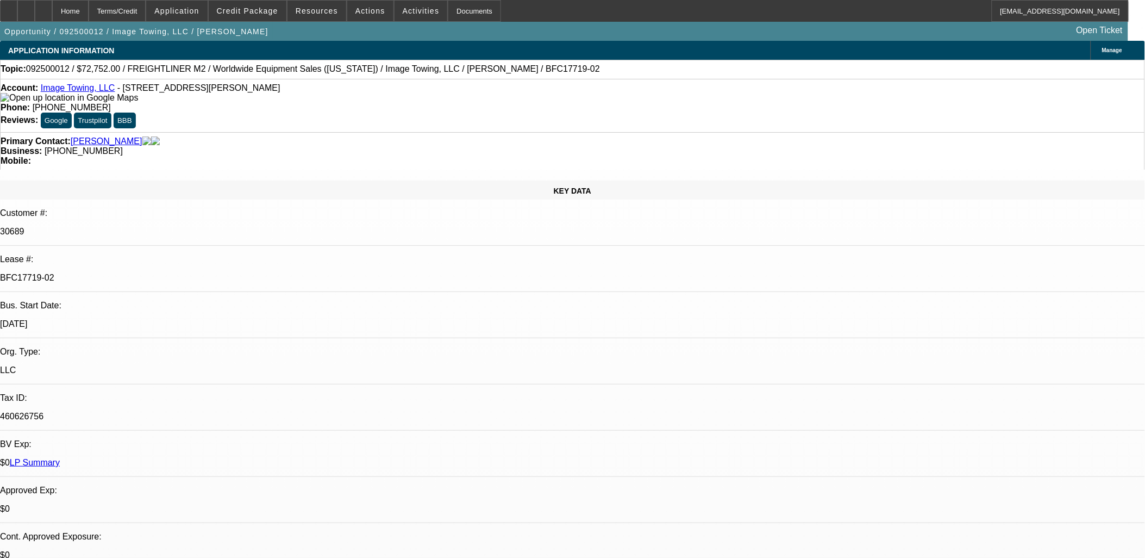
drag, startPoint x: 870, startPoint y: 415, endPoint x: 866, endPoint y: 409, distance: 6.8
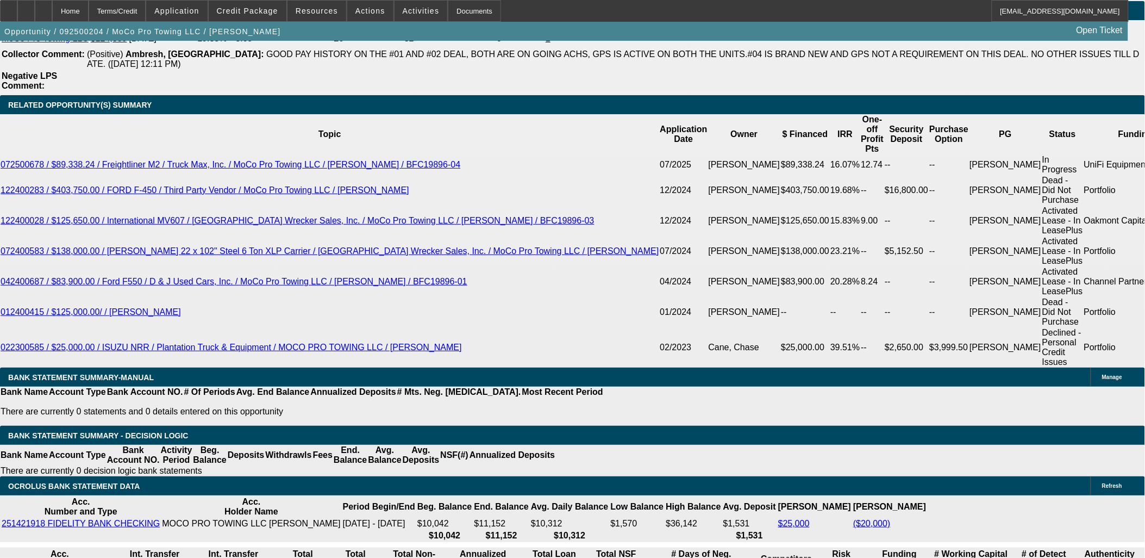
select select "0"
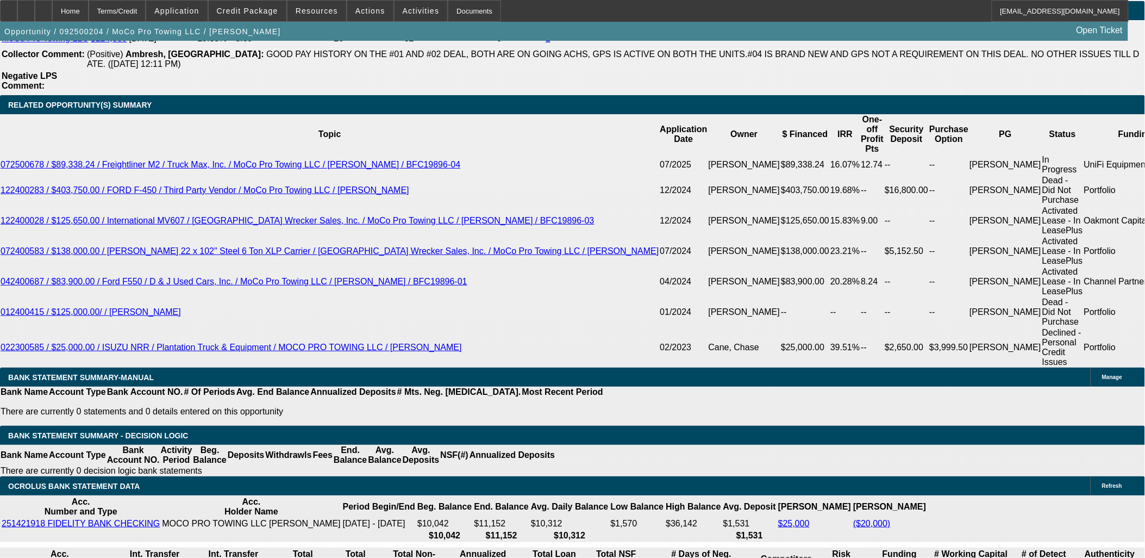
select select "0"
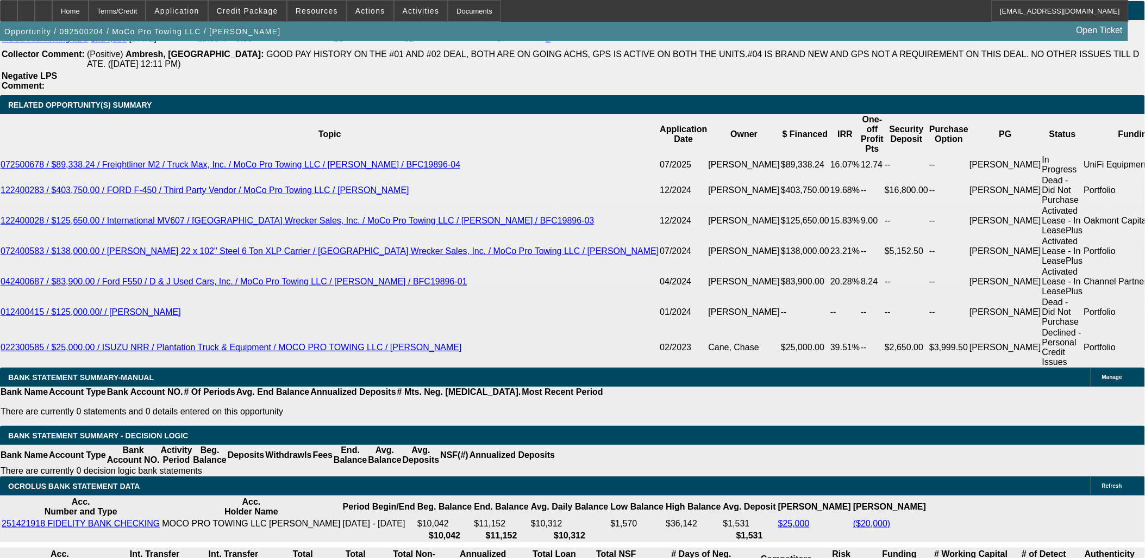
select select "0"
select select "1"
select select "2"
select select "6"
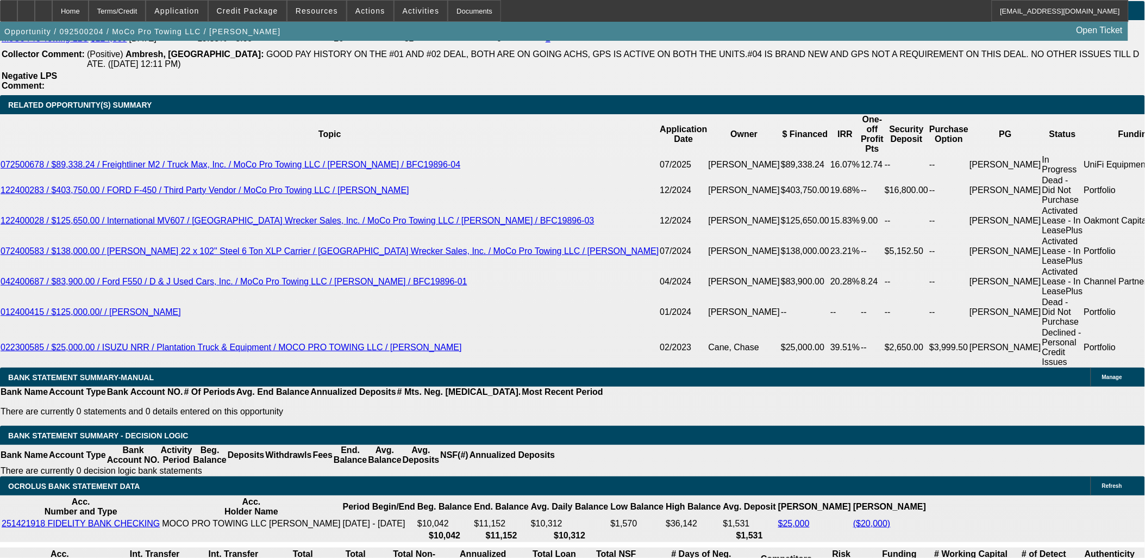
select select "1"
select select "2"
select select "6"
select select "1"
select select "2"
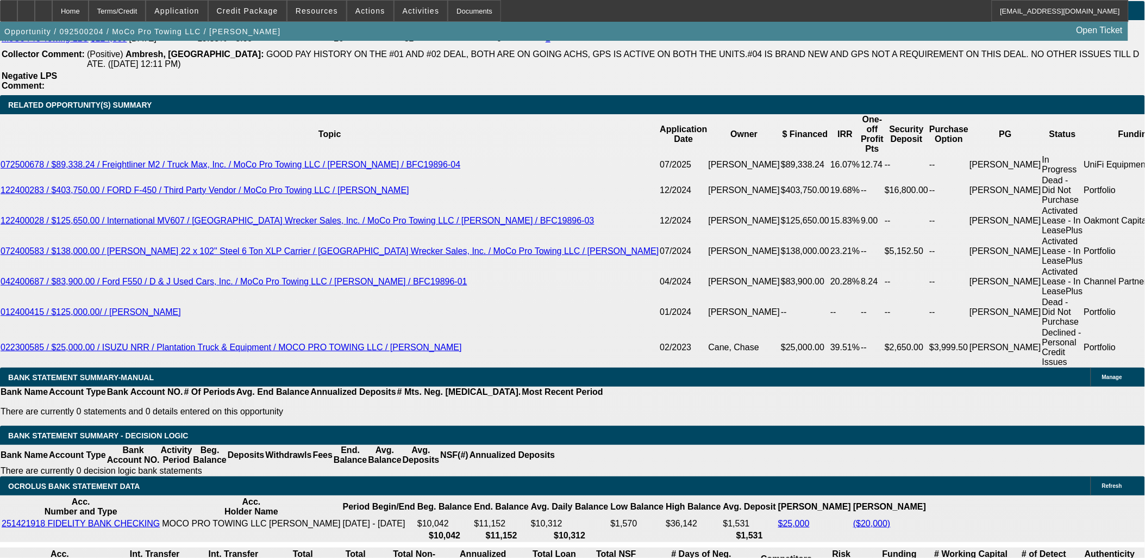
select select "6"
select select "1"
select select "2"
select select "6"
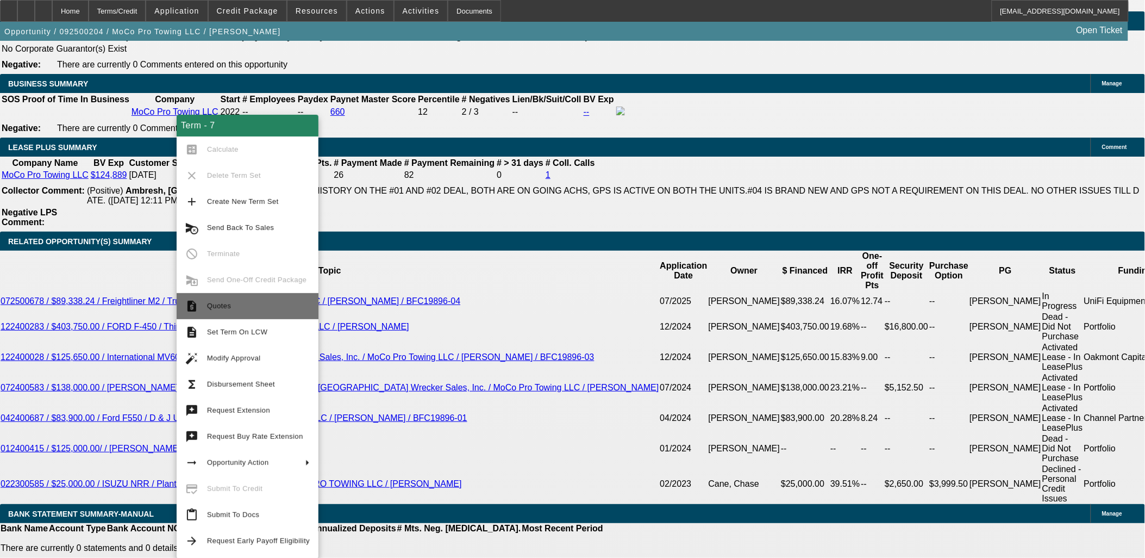
click at [258, 311] on span "Quotes" at bounding box center [258, 306] width 103 height 13
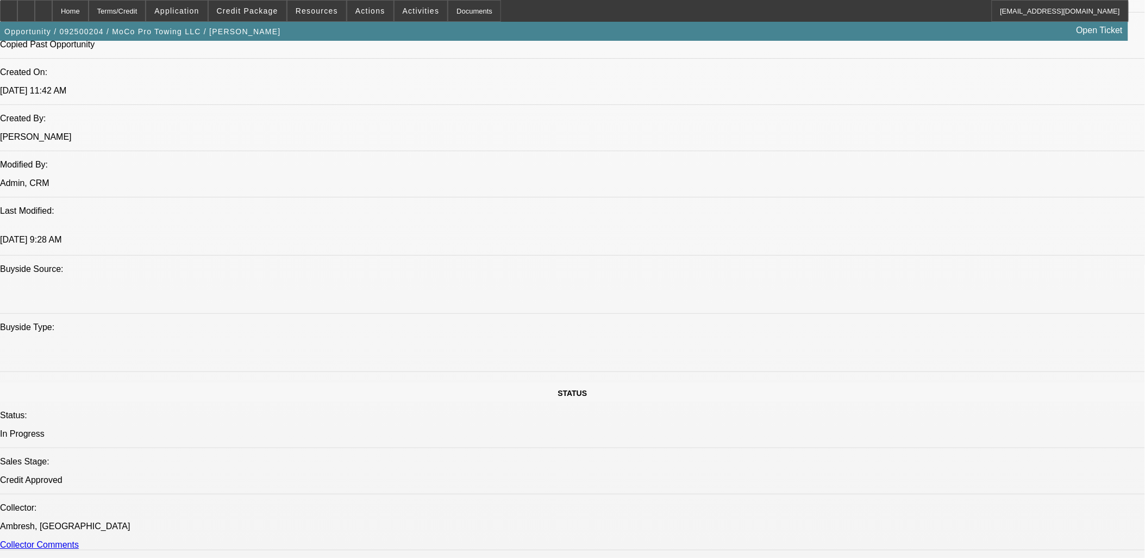
scroll to position [764, 0]
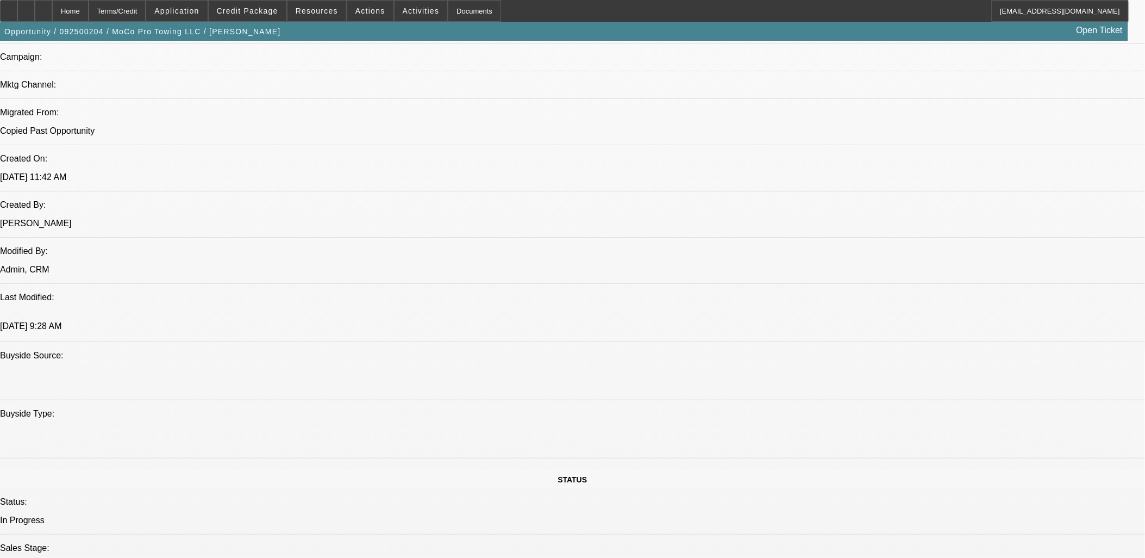
drag, startPoint x: 743, startPoint y: 100, endPoint x: 6, endPoint y: 101, distance: 737.1
drag, startPoint x: 5, startPoint y: 100, endPoint x: 676, endPoint y: 170, distance: 674.4
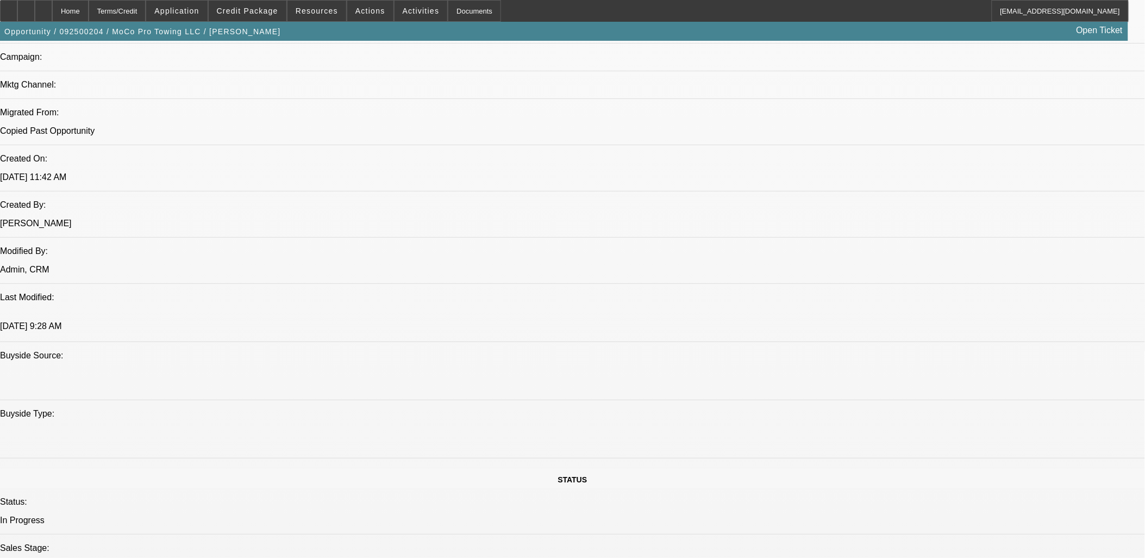
drag, startPoint x: 676, startPoint y: 170, endPoint x: 727, endPoint y: 170, distance: 51.1
drag, startPoint x: 753, startPoint y: 170, endPoint x: 2, endPoint y: 66, distance: 757.9
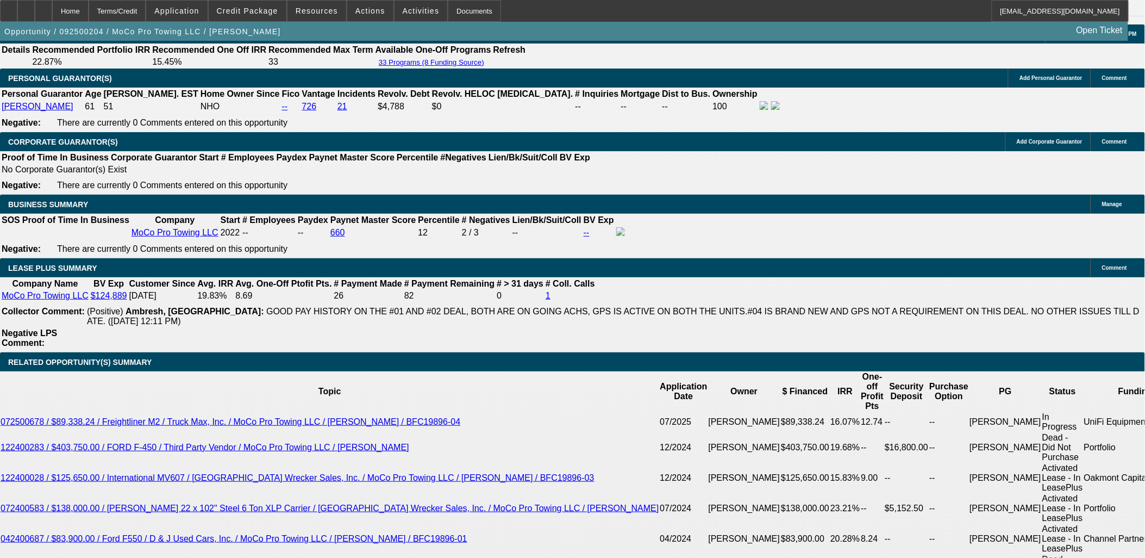
scroll to position [1489, 0]
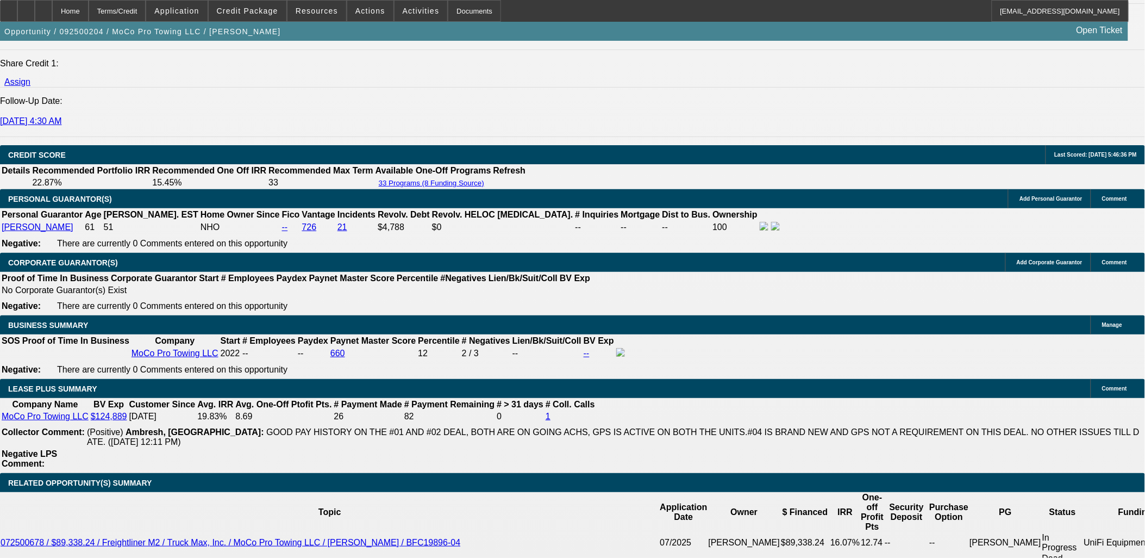
select select "0"
select select "2"
select select "0"
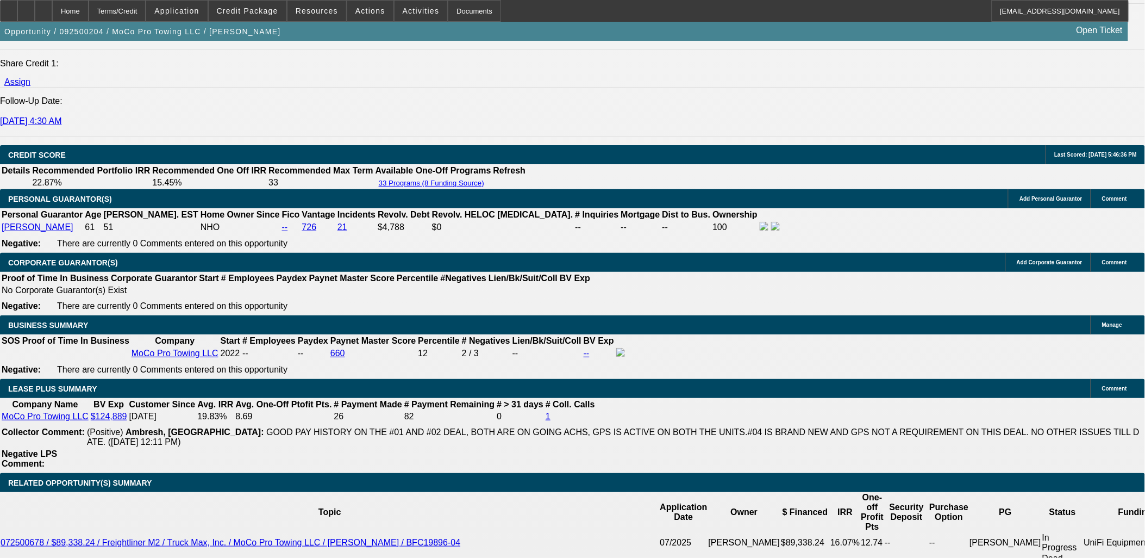
select select "6"
select select "0"
select select "2"
select select "0"
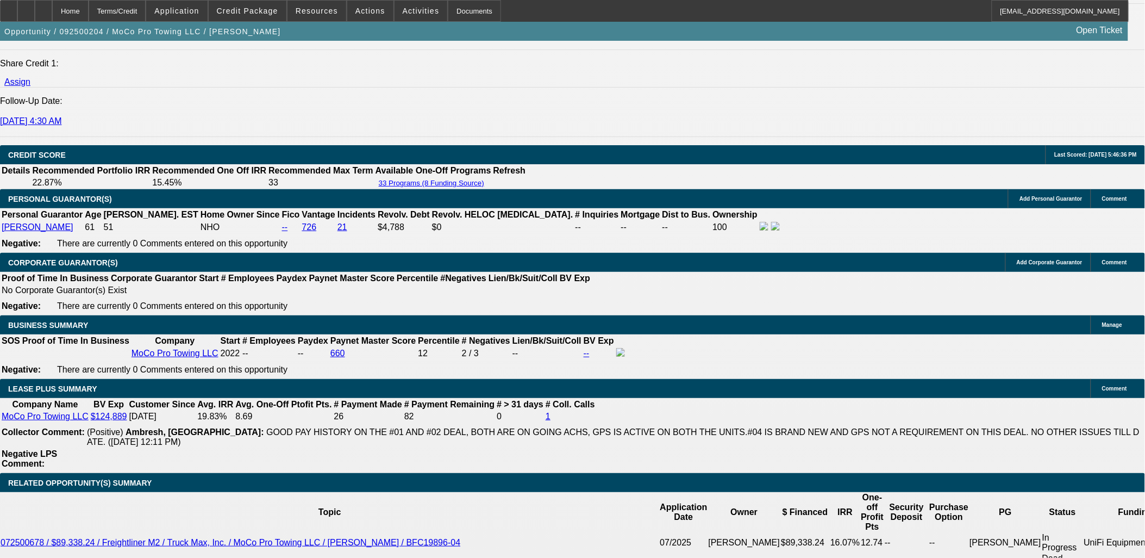
select select "6"
select select "0"
select select "2"
select select "0"
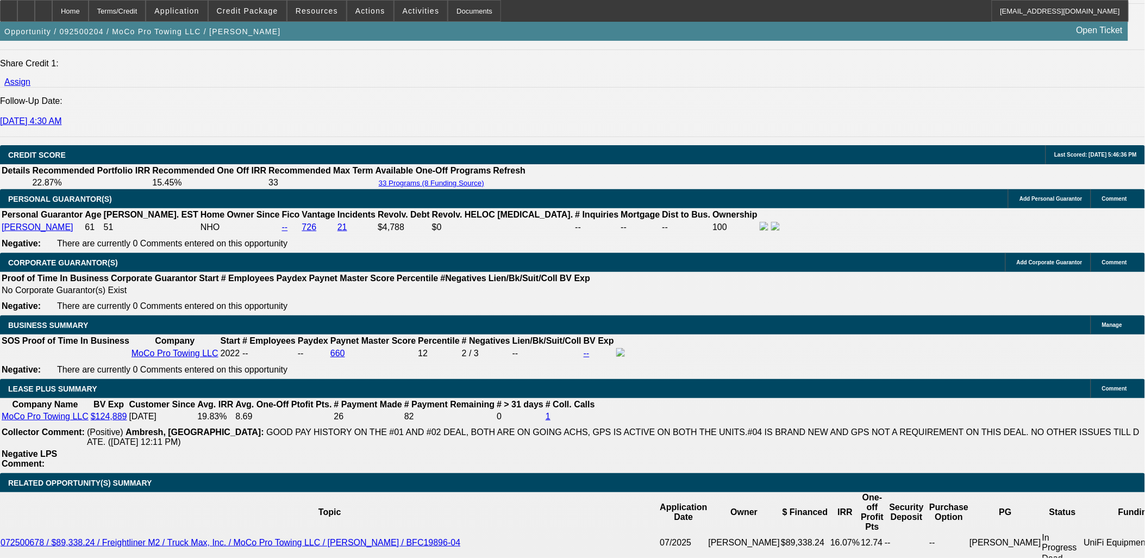
select select "6"
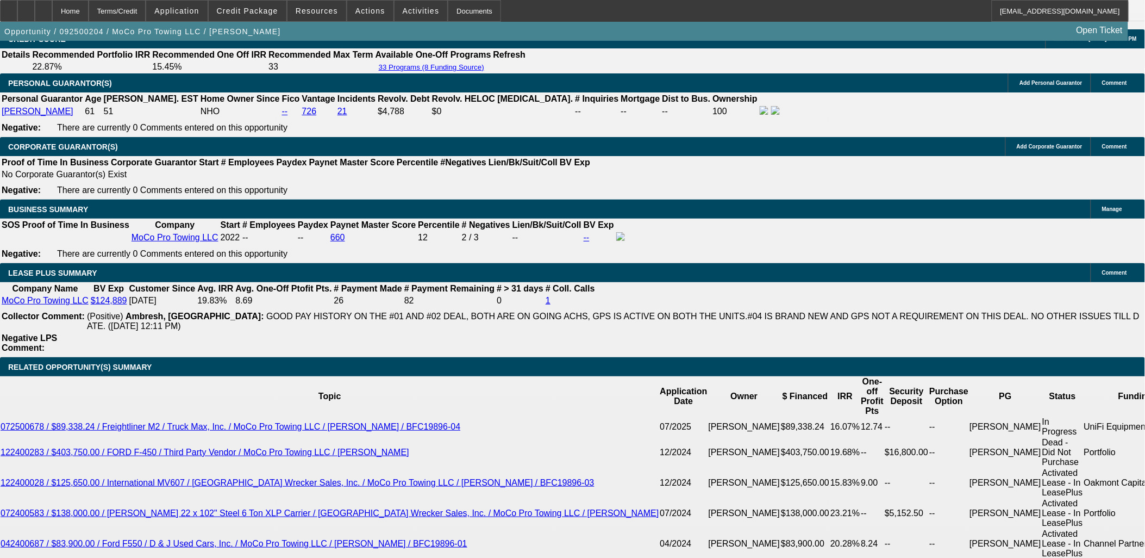
scroll to position [1610, 0]
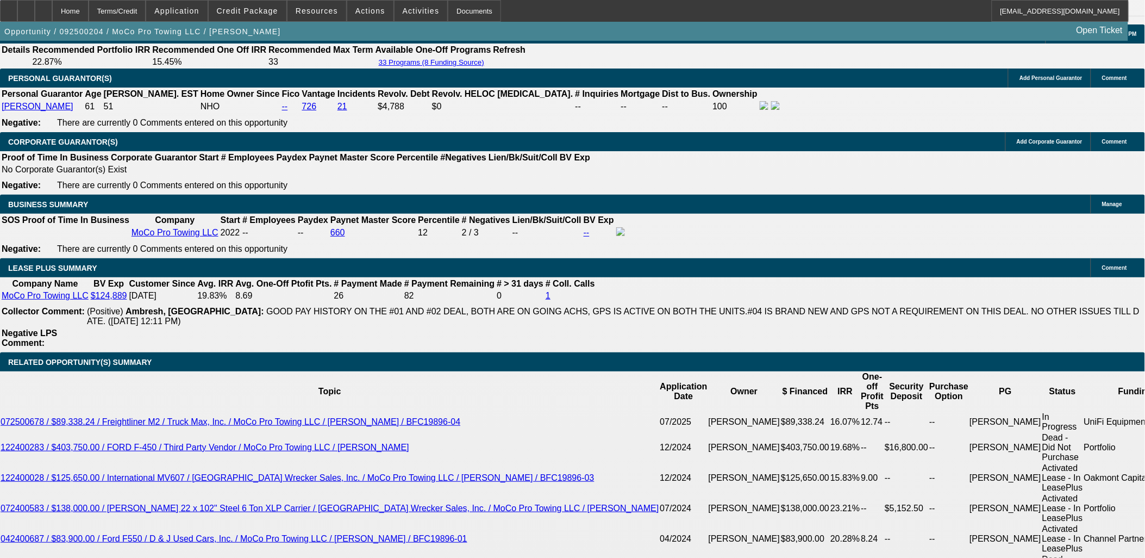
select select "0"
select select "2"
select select "0"
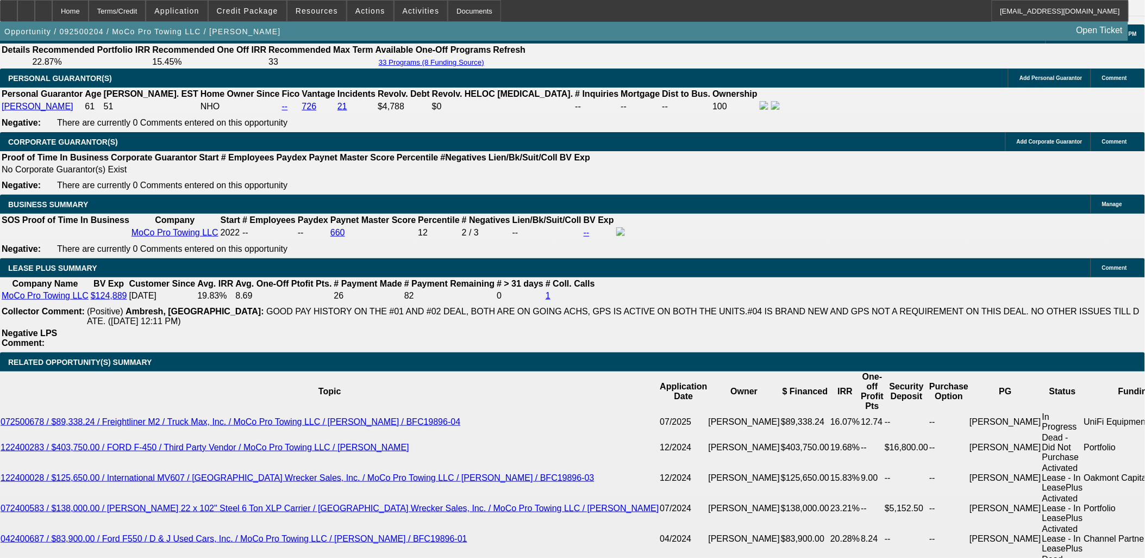
select select "6"
select select "0"
select select "2"
select select "0"
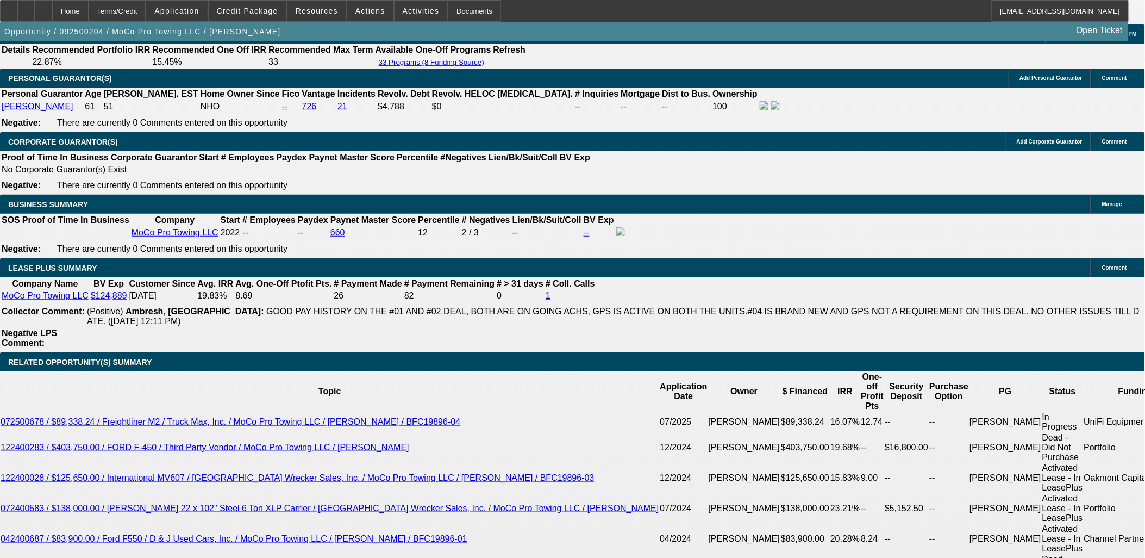
select select "6"
select select "0"
select select "2"
select select "0"
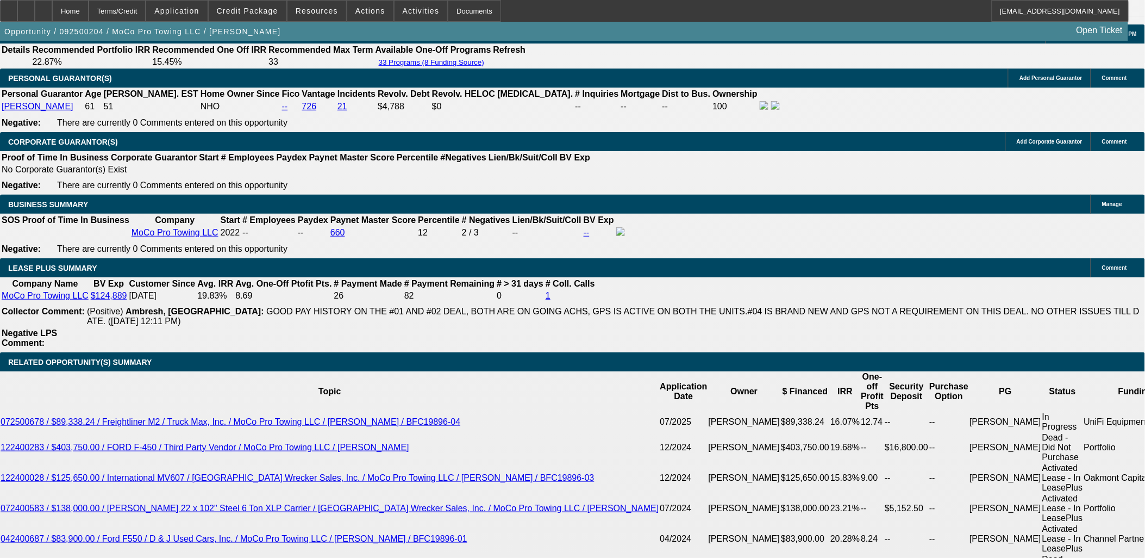
select select "6"
select select "0"
select select "2"
select select "0"
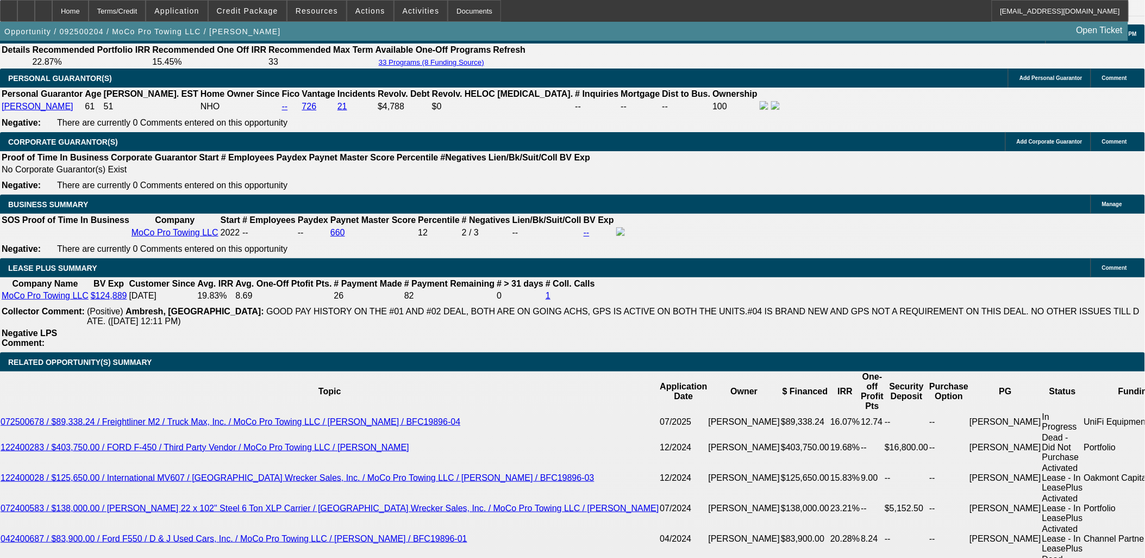
select select "6"
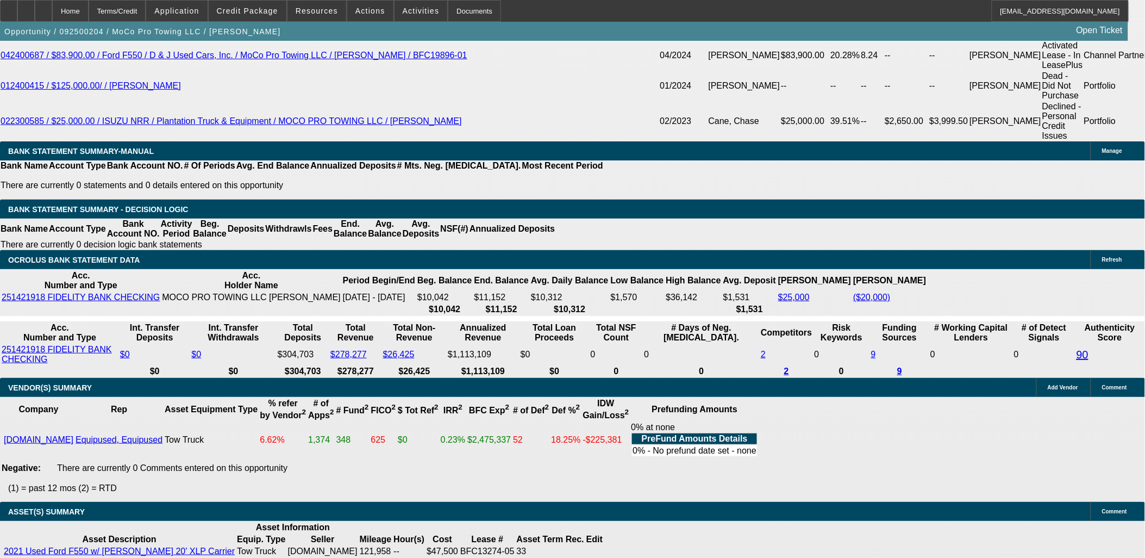
scroll to position [906, 0]
drag, startPoint x: 903, startPoint y: 381, endPoint x: 774, endPoint y: 328, distance: 139.9
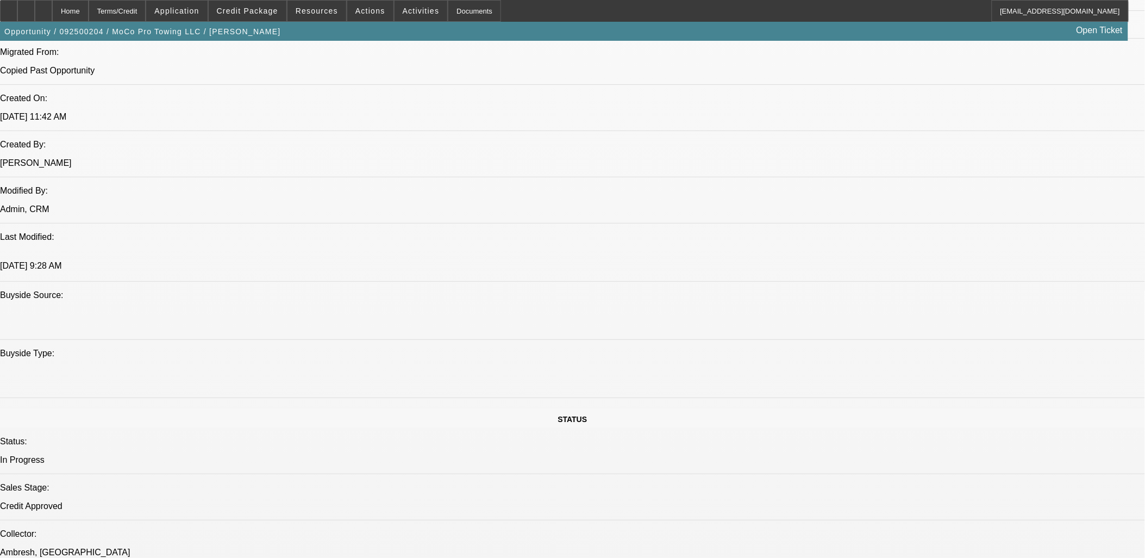
scroll to position [644, 0]
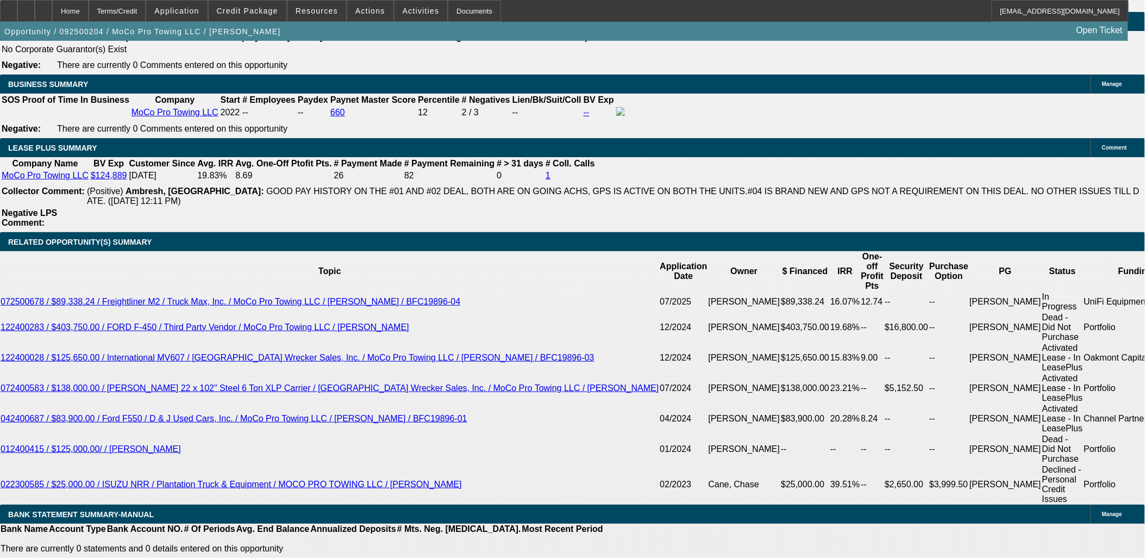
scroll to position [1731, 0]
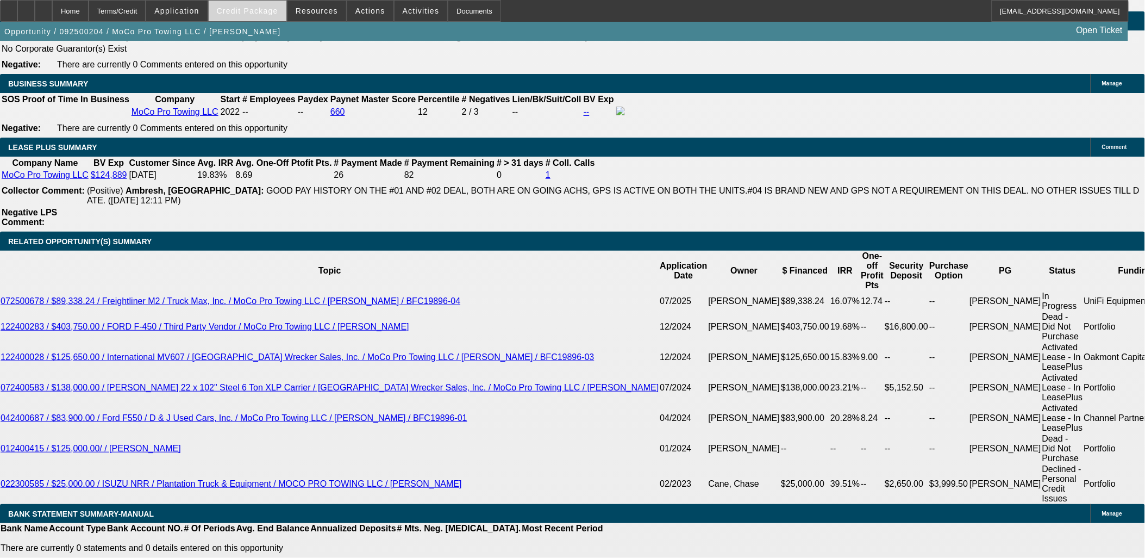
click at [249, 17] on span at bounding box center [248, 11] width 78 height 26
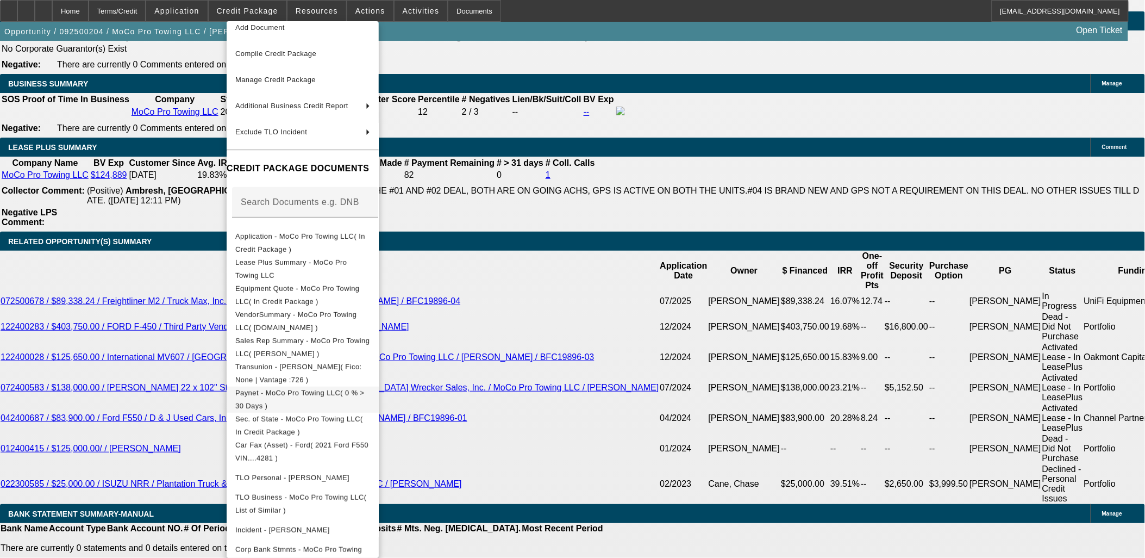
scroll to position [57, 0]
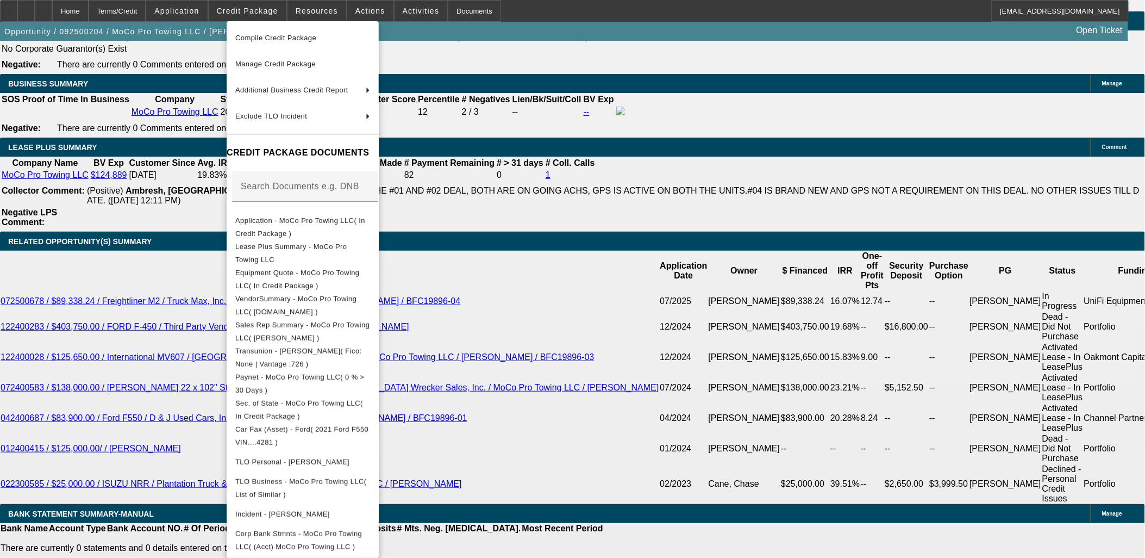
click at [113, 347] on div at bounding box center [572, 279] width 1145 height 558
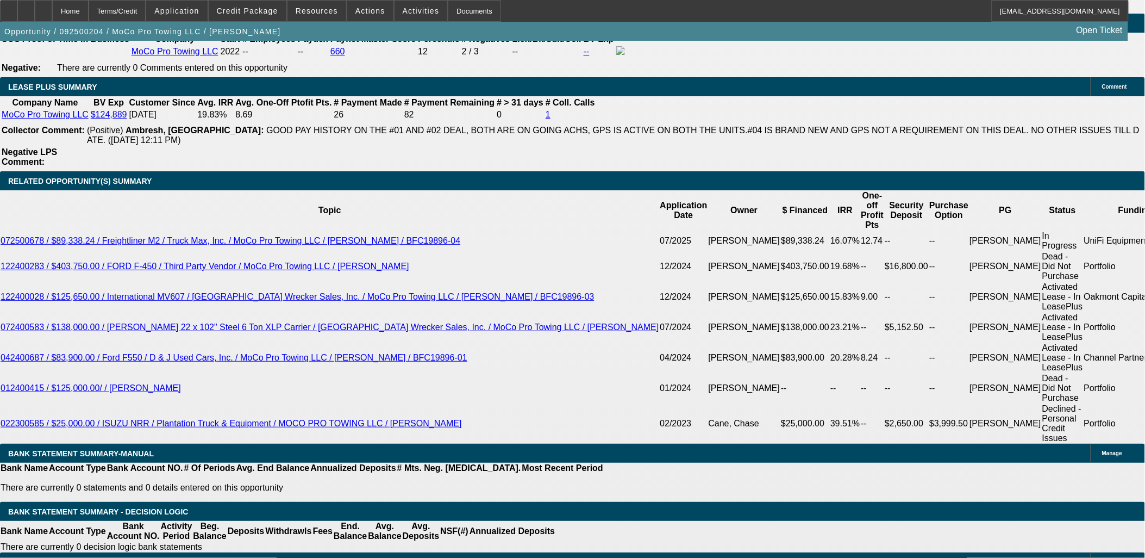
scroll to position [1426, 0]
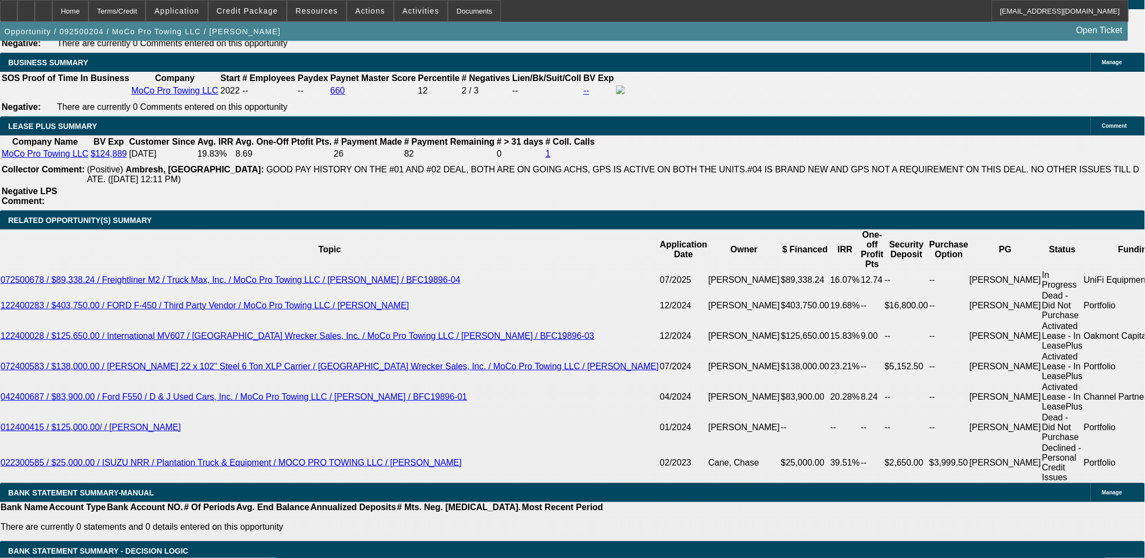
scroll to position [1731, 0]
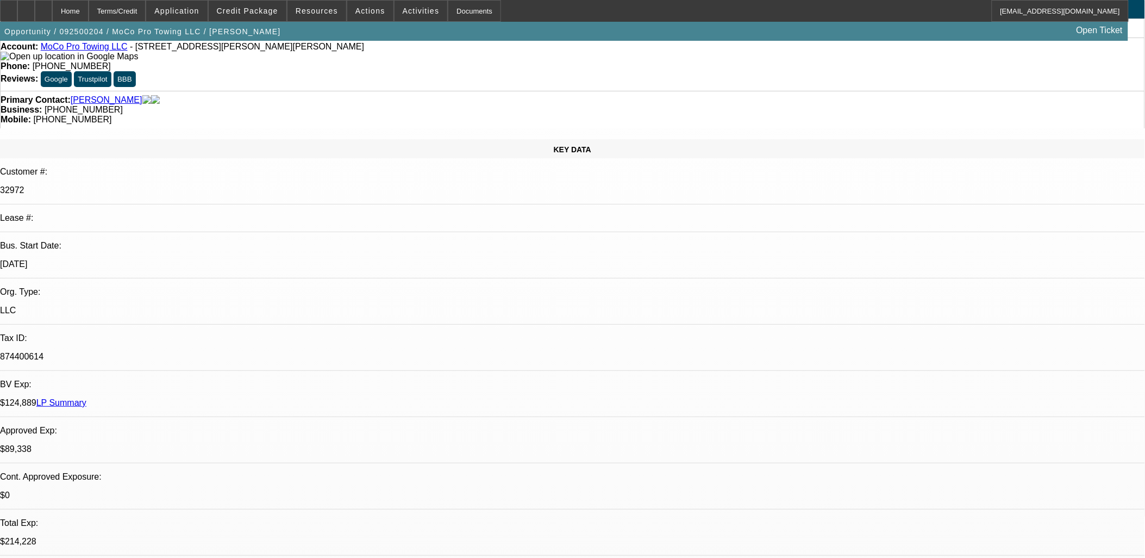
scroll to position [0, 0]
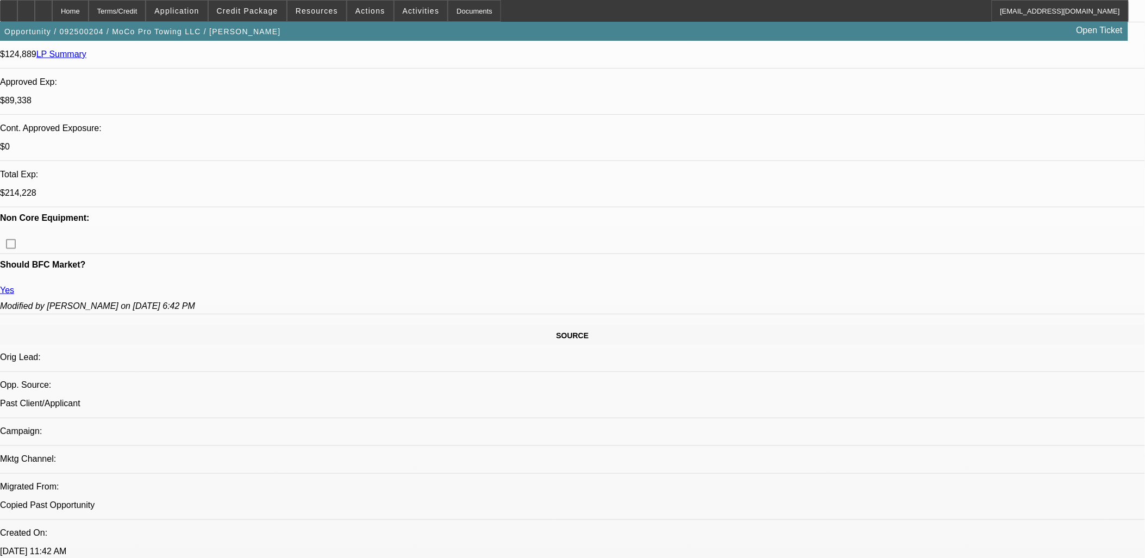
scroll to position [422, 0]
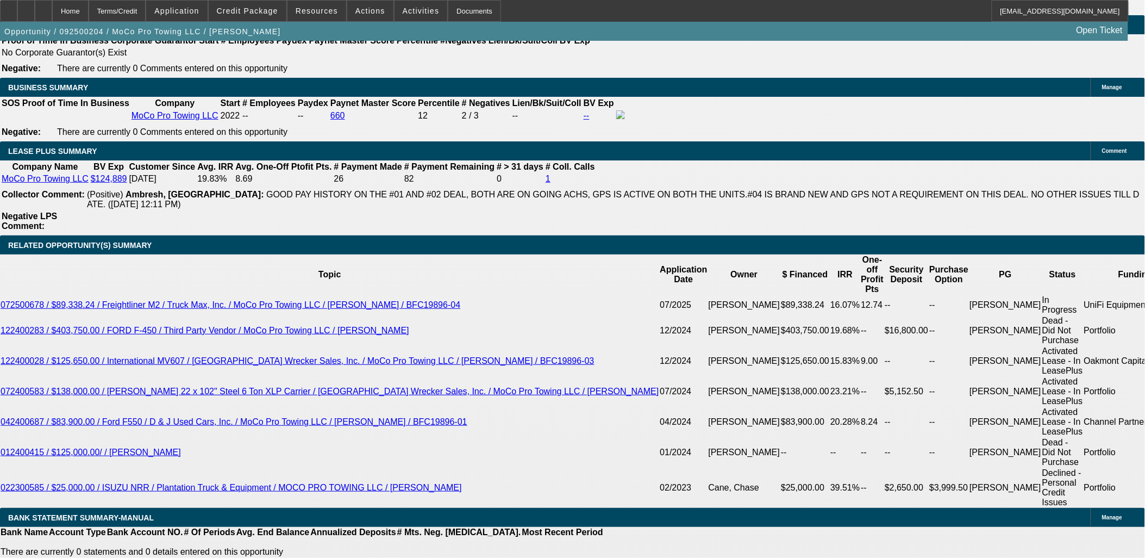
scroll to position [1751, 0]
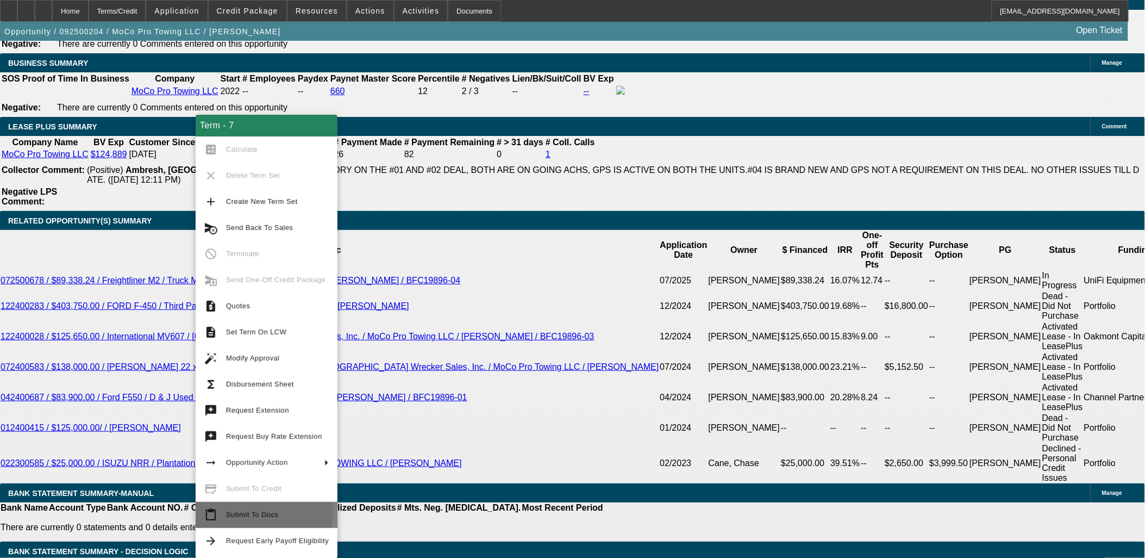
click at [264, 514] on span "Submit To Docs" at bounding box center [252, 514] width 52 height 8
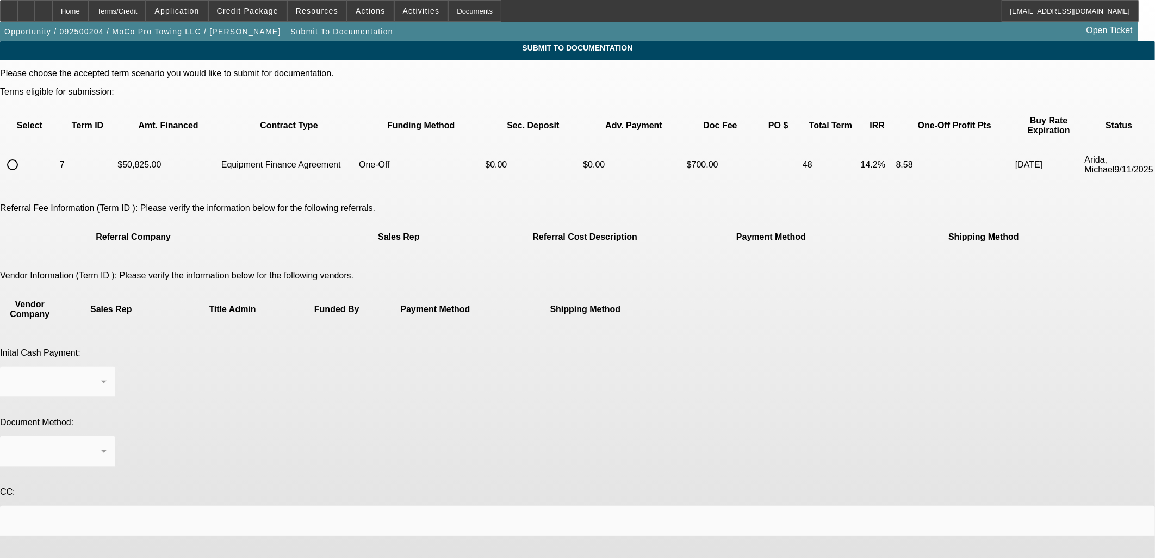
click at [23, 155] on input "radio" at bounding box center [13, 165] width 22 height 22
radio input "true"
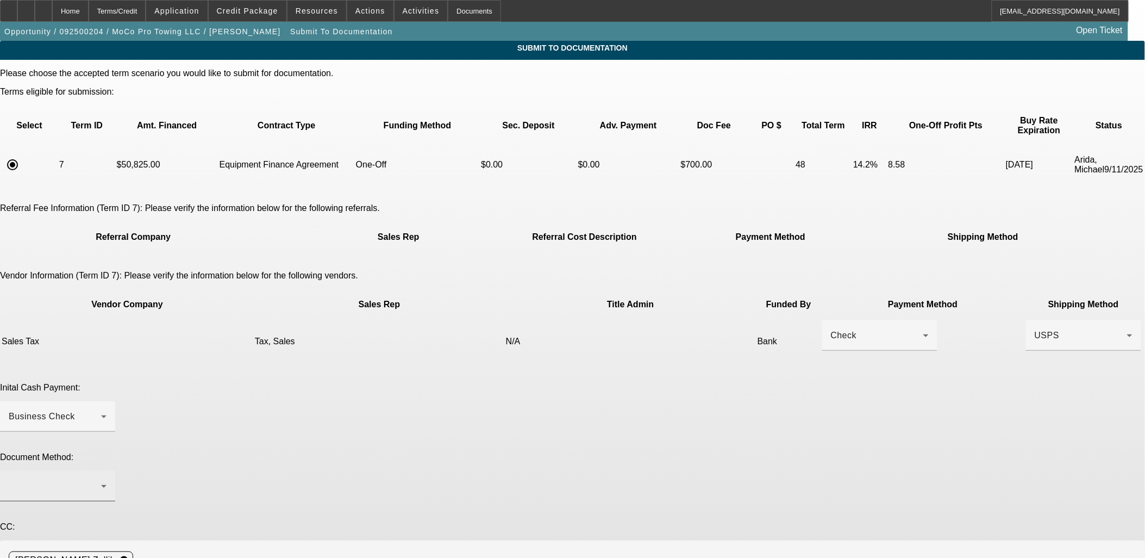
click at [107, 471] on div at bounding box center [58, 486] width 98 height 30
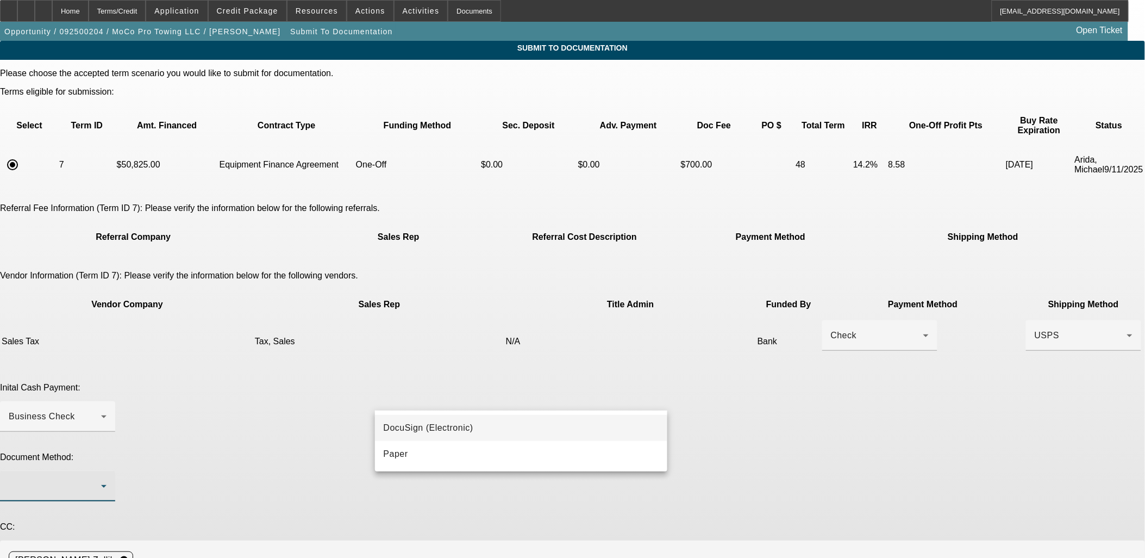
click at [544, 421] on mat-option "DocuSign (Electronic)" at bounding box center [521, 428] width 293 height 26
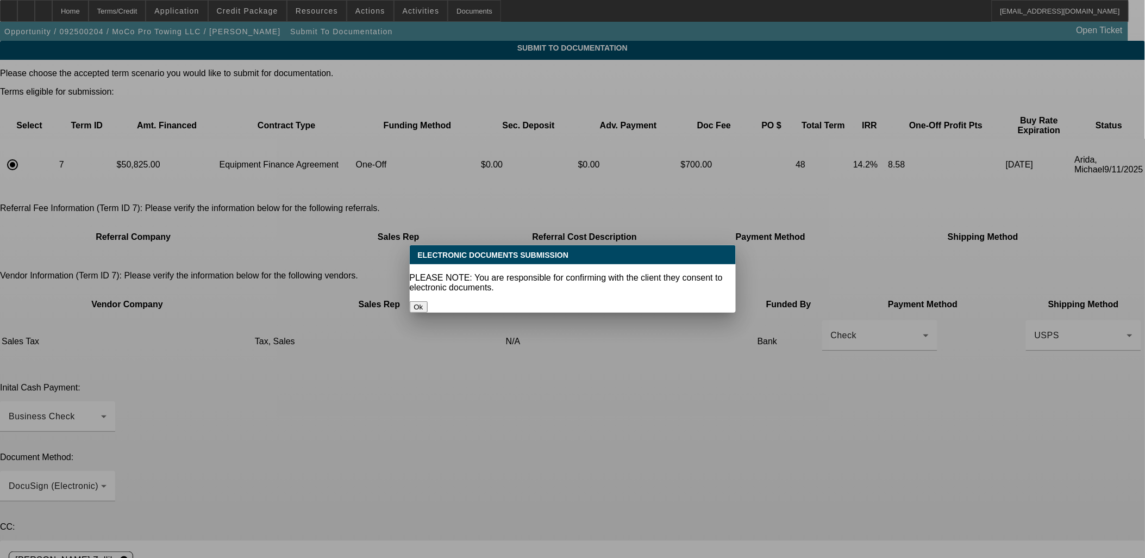
drag, startPoint x: 864, startPoint y: 421, endPoint x: 840, endPoint y: 419, distance: 24.0
click at [860, 420] on div at bounding box center [572, 279] width 1145 height 558
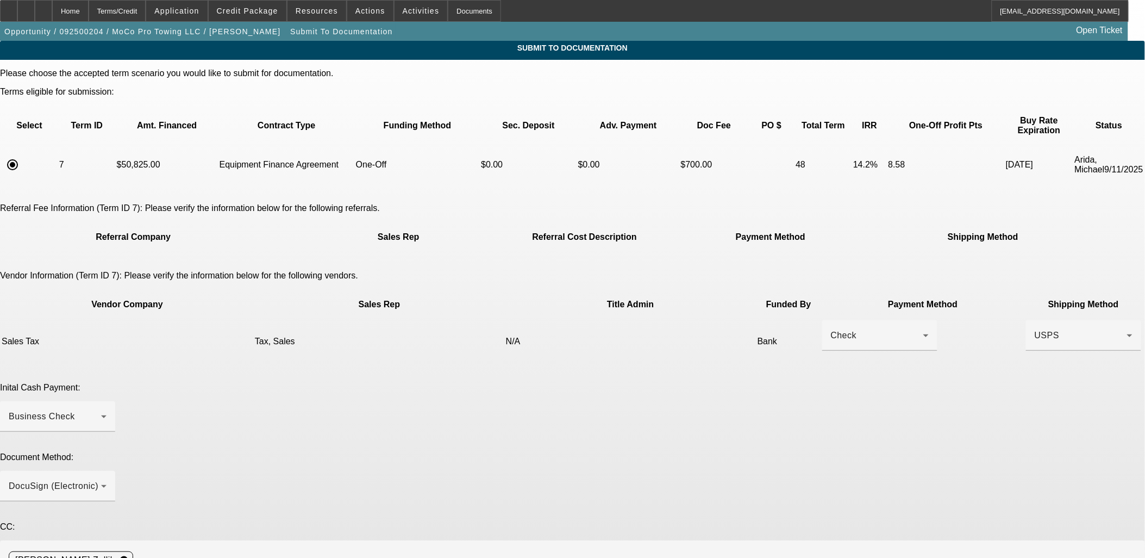
drag, startPoint x: 863, startPoint y: 504, endPoint x: 880, endPoint y: 573, distance: 70.5
click at [880, 557] on html "Home Terms/Credit Application Credit Package Resources Actions Activities Docum…" at bounding box center [572, 279] width 1145 height 558
paste textarea "RUSHED DOCS - CUSTOMER HOPING TO DRIVE TRUCK HOME TOMORROW BY NOON. Please send…"
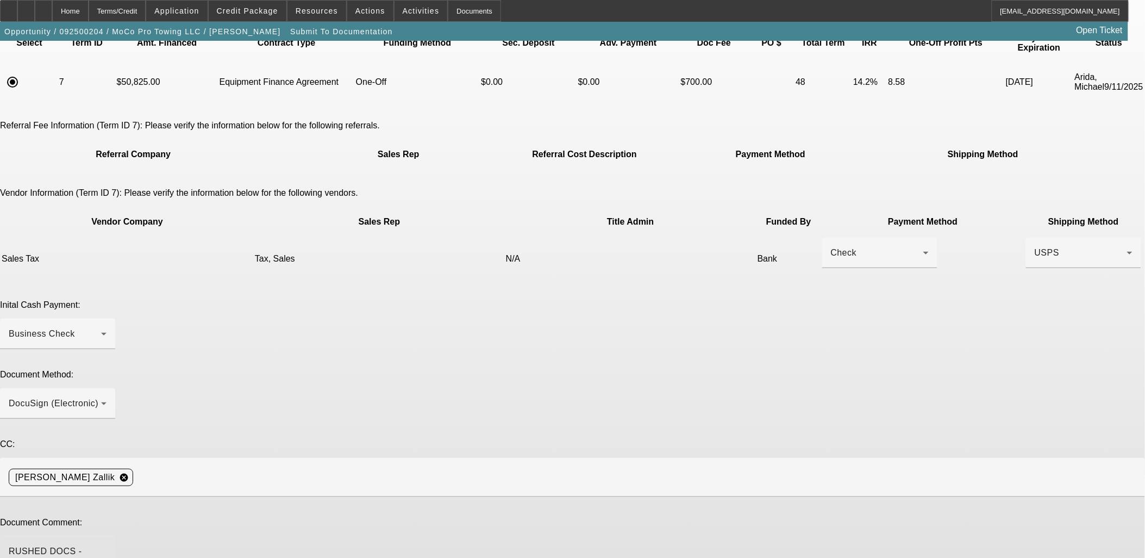
scroll to position [83, 0]
drag, startPoint x: 697, startPoint y: 423, endPoint x: 691, endPoint y: 415, distance: 9.7
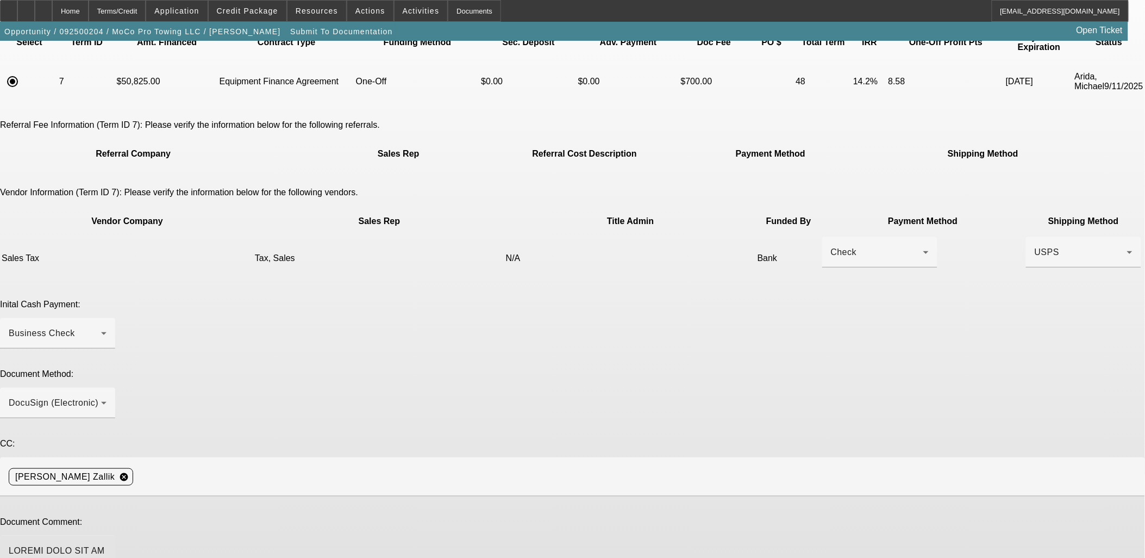
type textarea "RUSHED DOCS FOR EU DEAL - CUSTOMER PLANS TO DRIVE TRUCK HOME TOMORROW BY NOON (…"
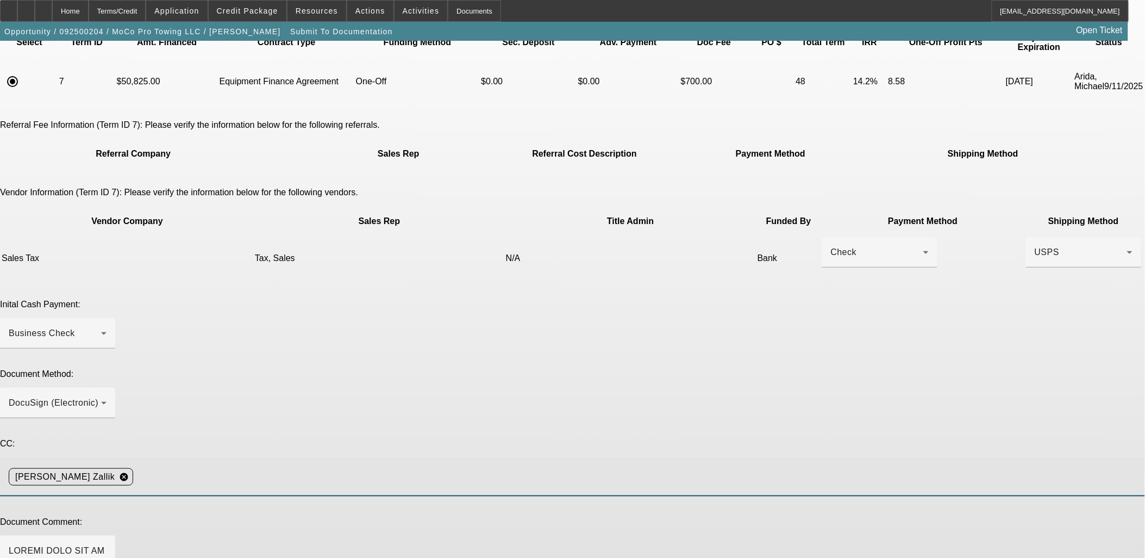
click at [689, 466] on input at bounding box center [635, 477] width 995 height 22
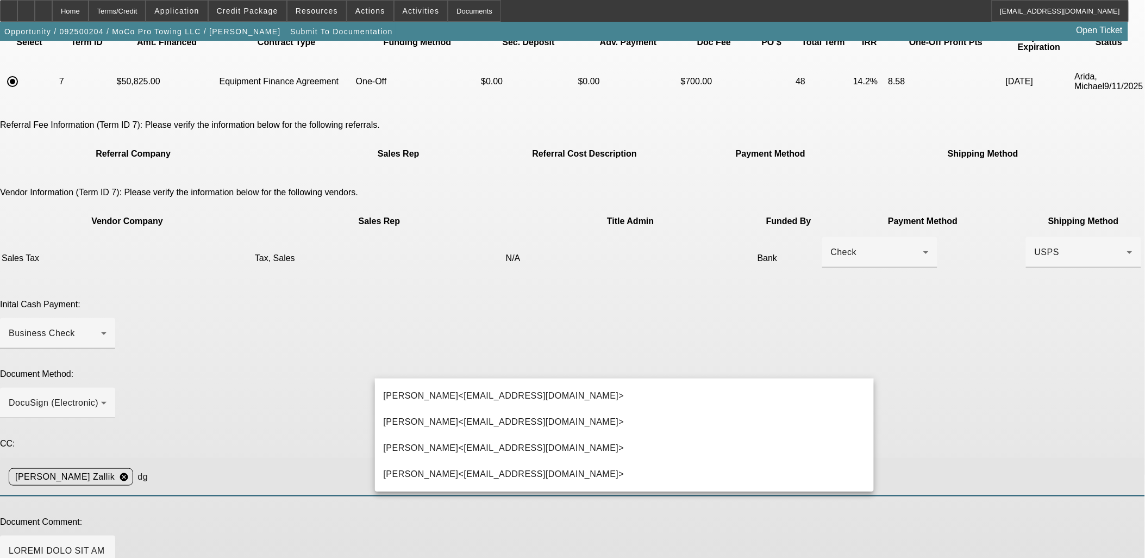
type input "dgr"
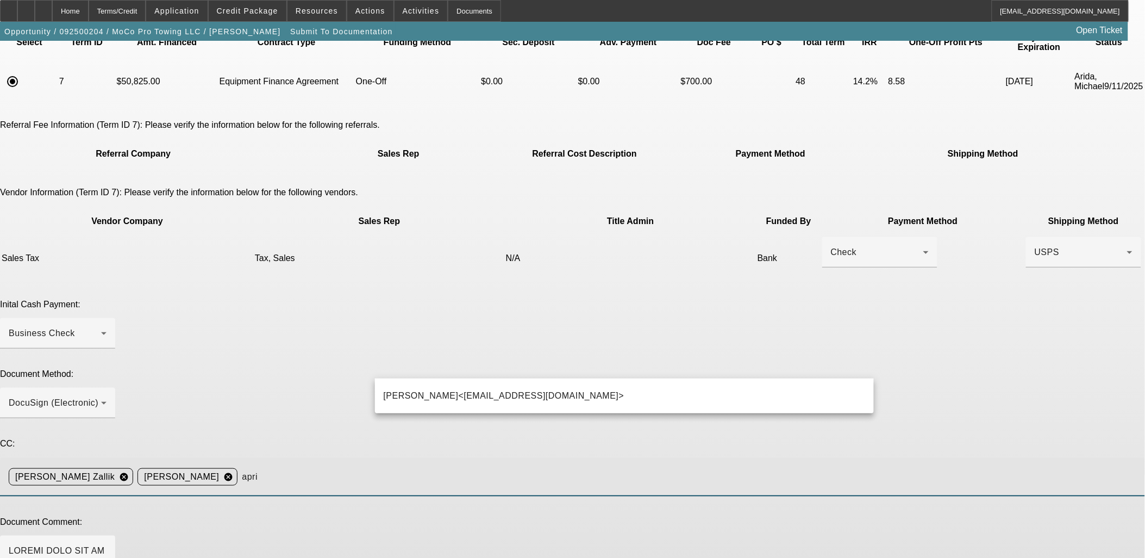
type input "aprim"
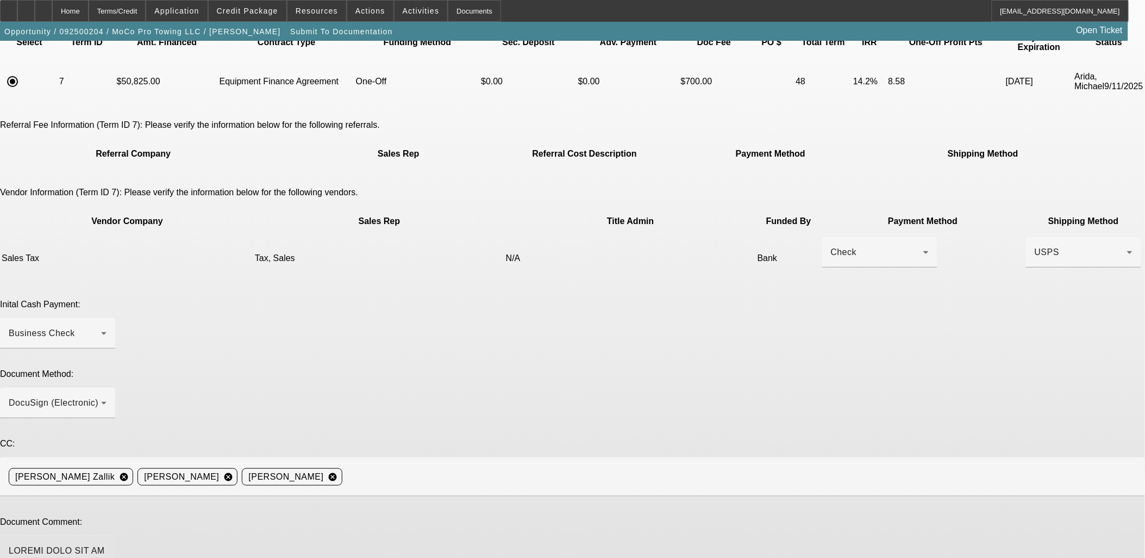
drag, startPoint x: 453, startPoint y: 445, endPoint x: 699, endPoint y: 434, distance: 246.5
drag, startPoint x: 407, startPoint y: 446, endPoint x: 705, endPoint y: 429, distance: 298.9
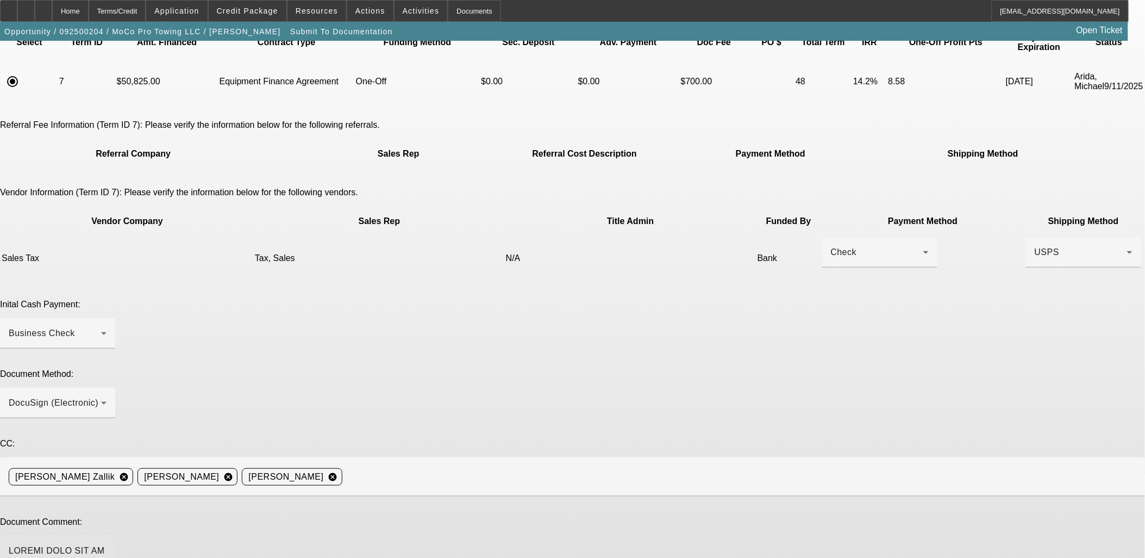
drag, startPoint x: 704, startPoint y: 431, endPoint x: 633, endPoint y: 448, distance: 73.7
drag, startPoint x: 851, startPoint y: 432, endPoint x: 859, endPoint y: 458, distance: 28.0
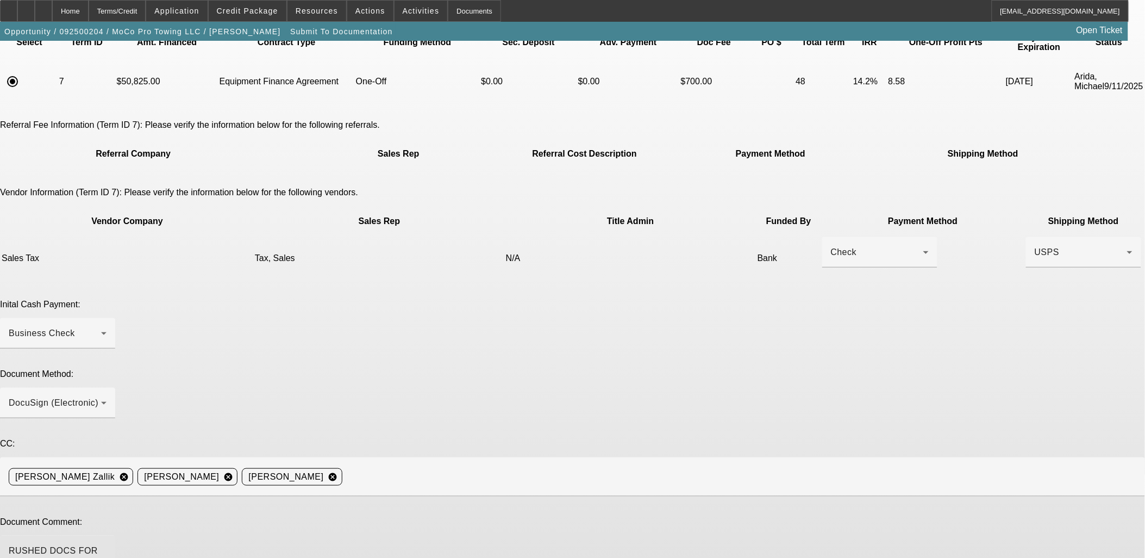
drag, startPoint x: 491, startPoint y: 446, endPoint x: 609, endPoint y: 443, distance: 118.0
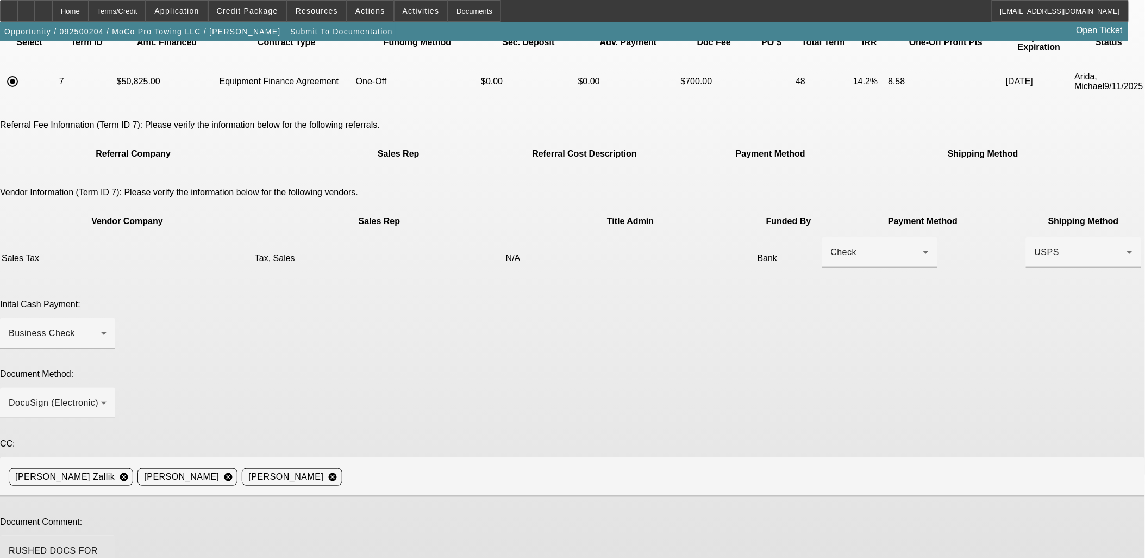
drag, startPoint x: 585, startPoint y: 446, endPoint x: 563, endPoint y: 441, distance: 22.9
drag, startPoint x: 545, startPoint y: 446, endPoint x: 787, endPoint y: 443, distance: 241.9
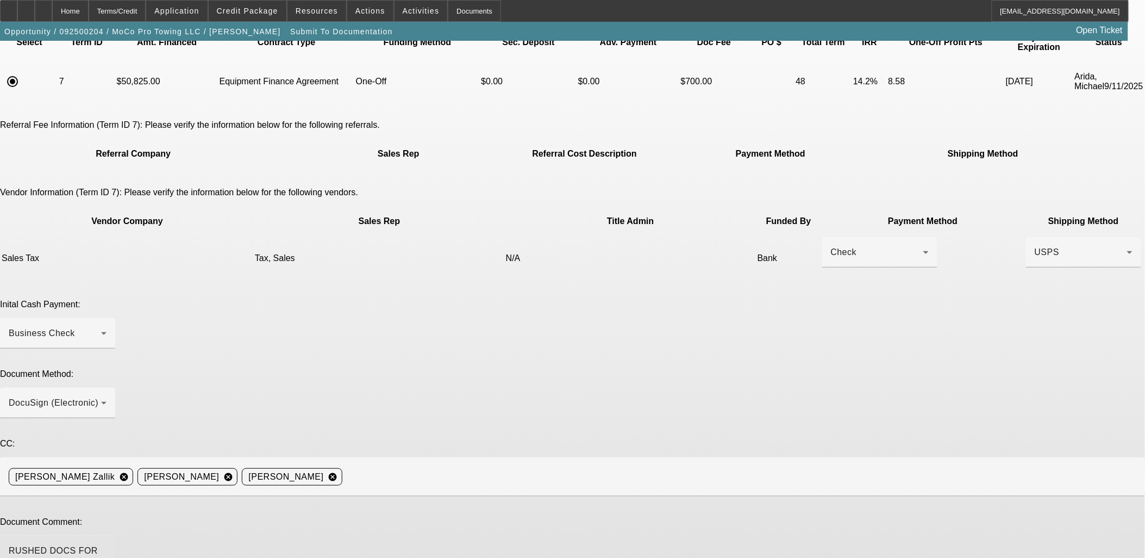
click at [26, 7] on icon at bounding box center [26, 7] width 0 height 0
click at [263, 8] on span "Credit Package" at bounding box center [247, 11] width 61 height 9
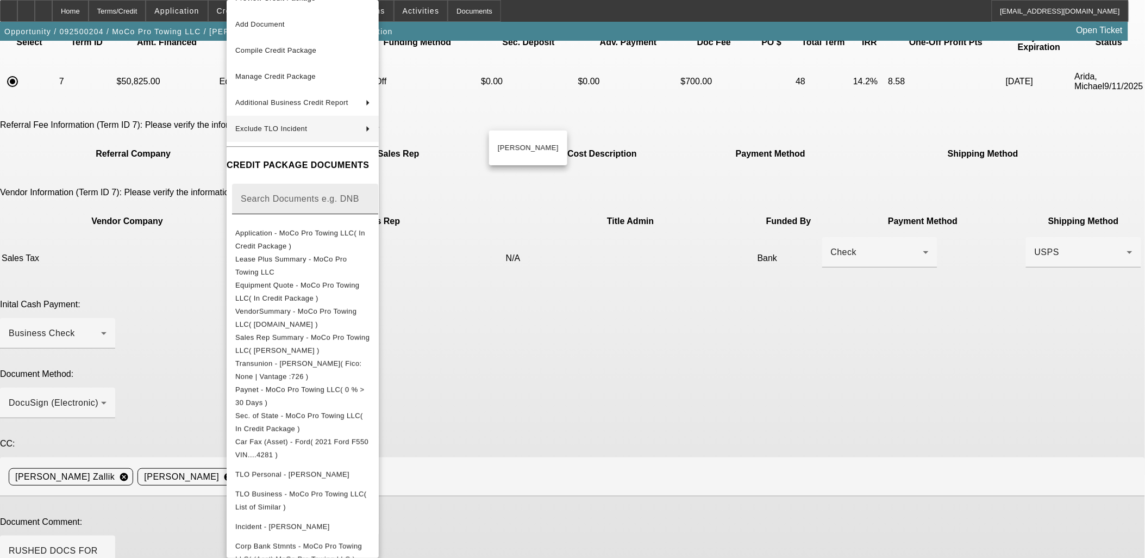
scroll to position [35, 0]
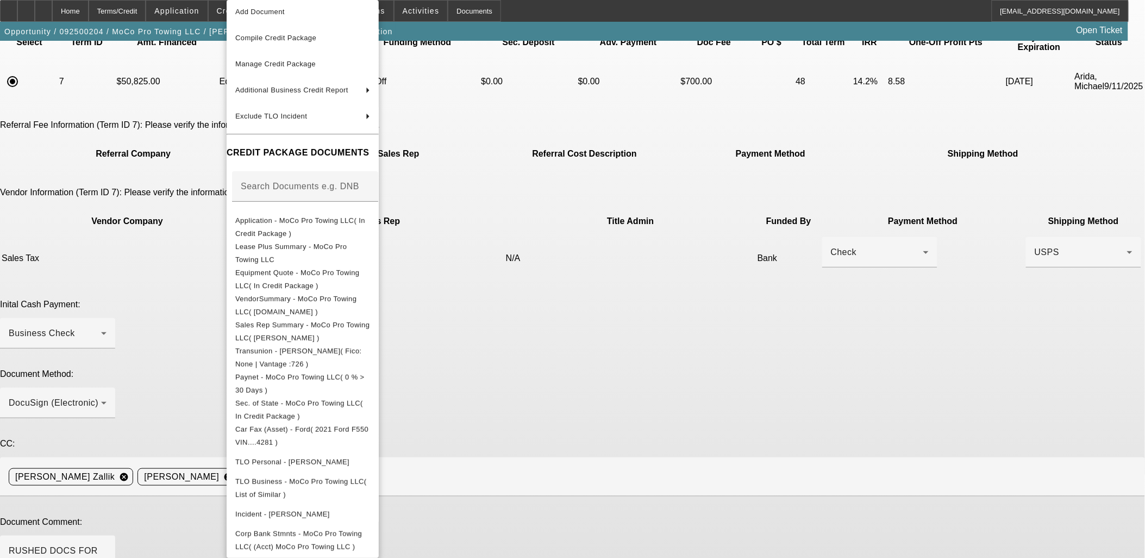
click at [821, 454] on div at bounding box center [572, 279] width 1145 height 558
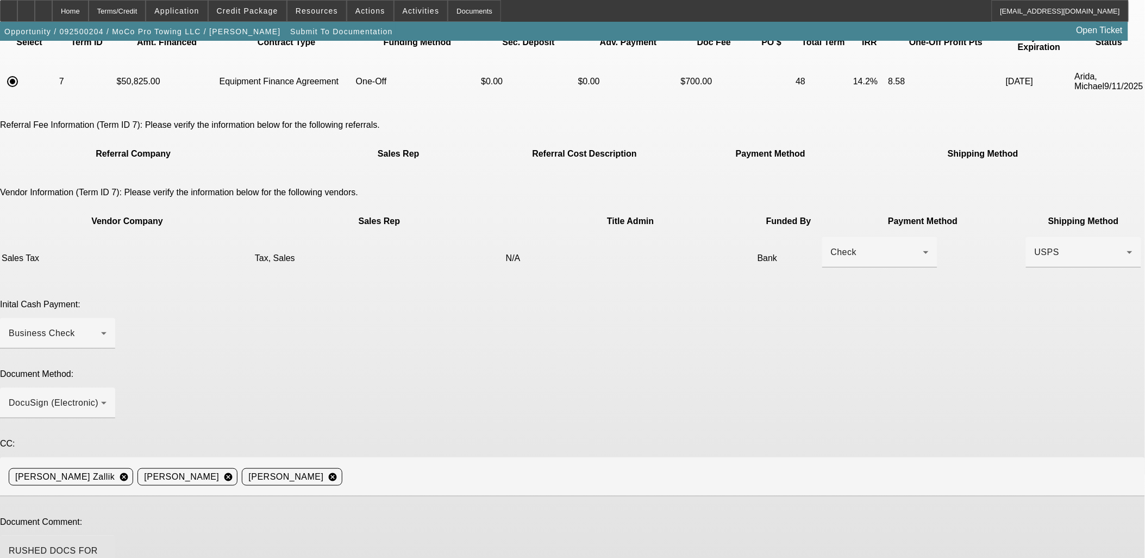
type textarea "RUSHED DOCS FOR EU DEAL - CUSTOMER PLANS TO DRIVE TRUCK HOME TOMORROW 9/16 BY N…"
click at [831, 246] on div "Check" at bounding box center [877, 252] width 92 height 13
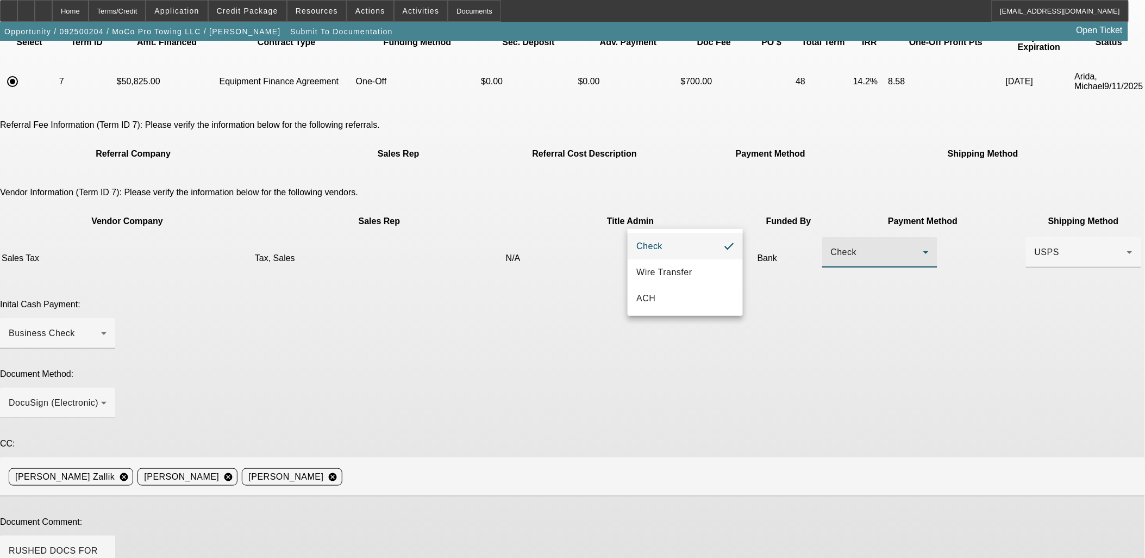
click at [980, 259] on div at bounding box center [572, 279] width 1145 height 558
click at [1035, 237] on div "USPS" at bounding box center [1084, 252] width 98 height 30
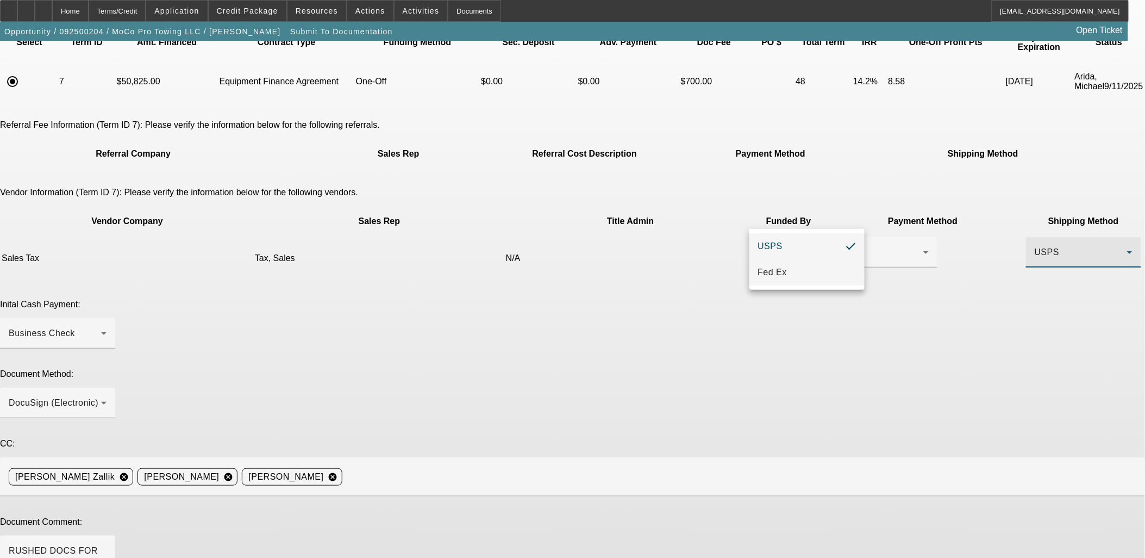
click at [817, 269] on mat-option "Fed Ex" at bounding box center [807, 272] width 115 height 26
click at [944, 245] on app-submit-to-documentation "Submit To Documentation Please choose the accepted term scenario you would like…" at bounding box center [572, 325] width 1145 height 734
drag, startPoint x: 813, startPoint y: 549, endPoint x: 812, endPoint y: 541, distance: 7.7
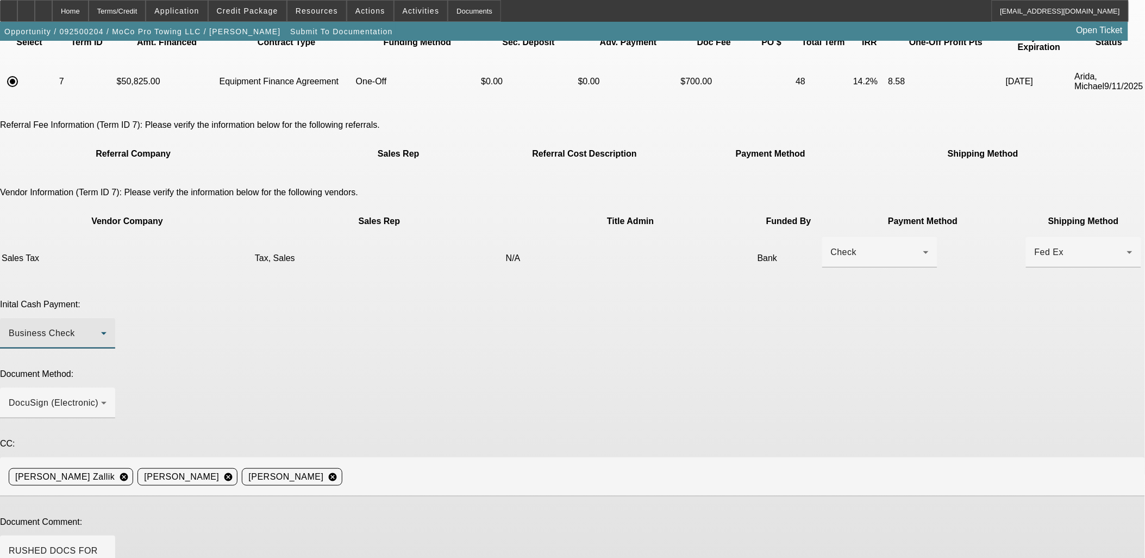
click at [101, 327] on div "Business Check" at bounding box center [55, 333] width 92 height 13
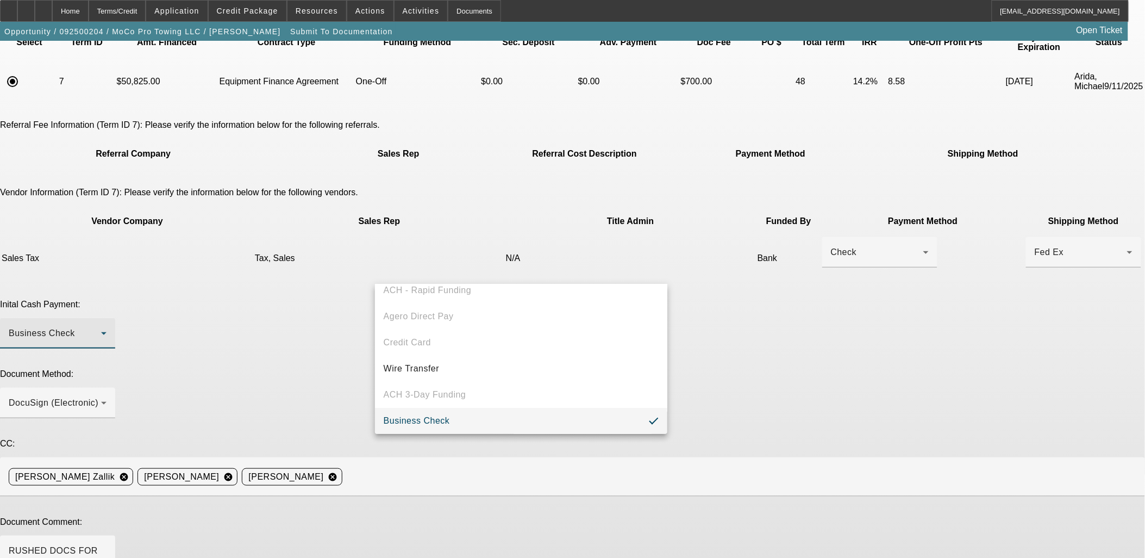
scroll to position [0, 0]
click at [1002, 280] on div at bounding box center [572, 279] width 1145 height 558
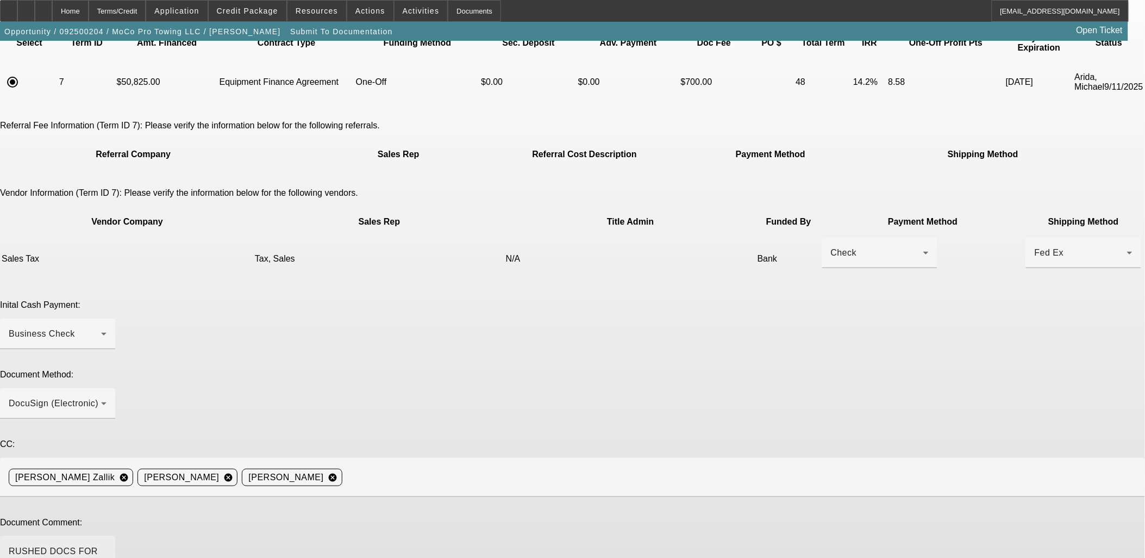
scroll to position [83, 0]
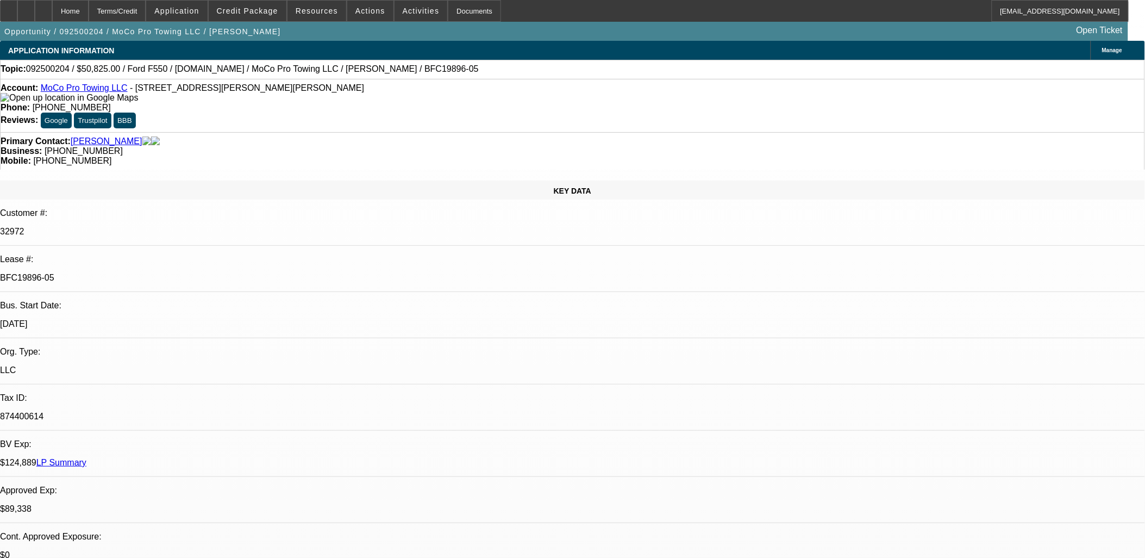
select select "0"
select select "2"
select select "0"
select select "6"
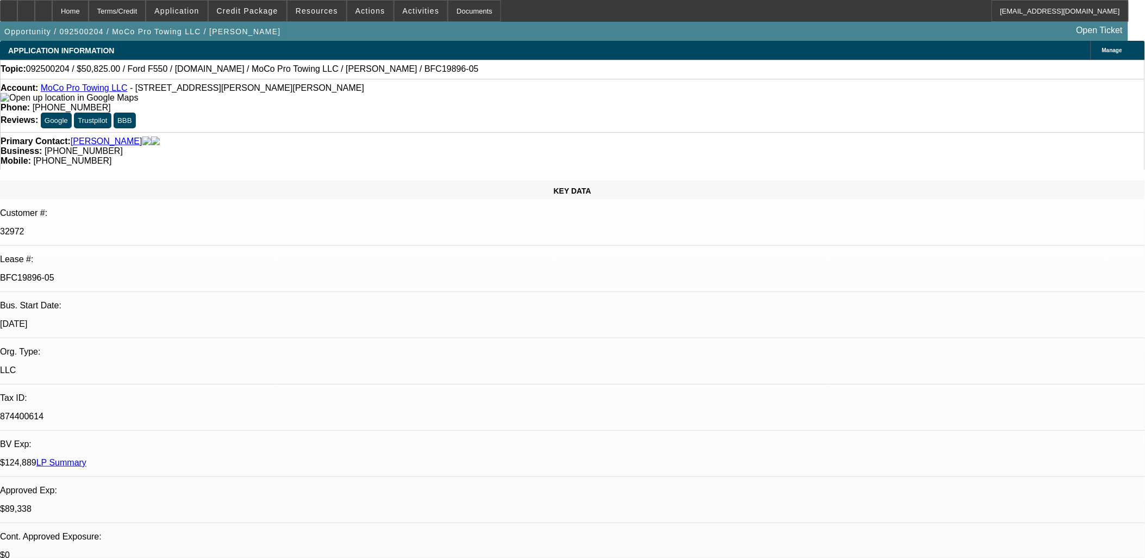
select select "0"
select select "2"
select select "0"
select select "6"
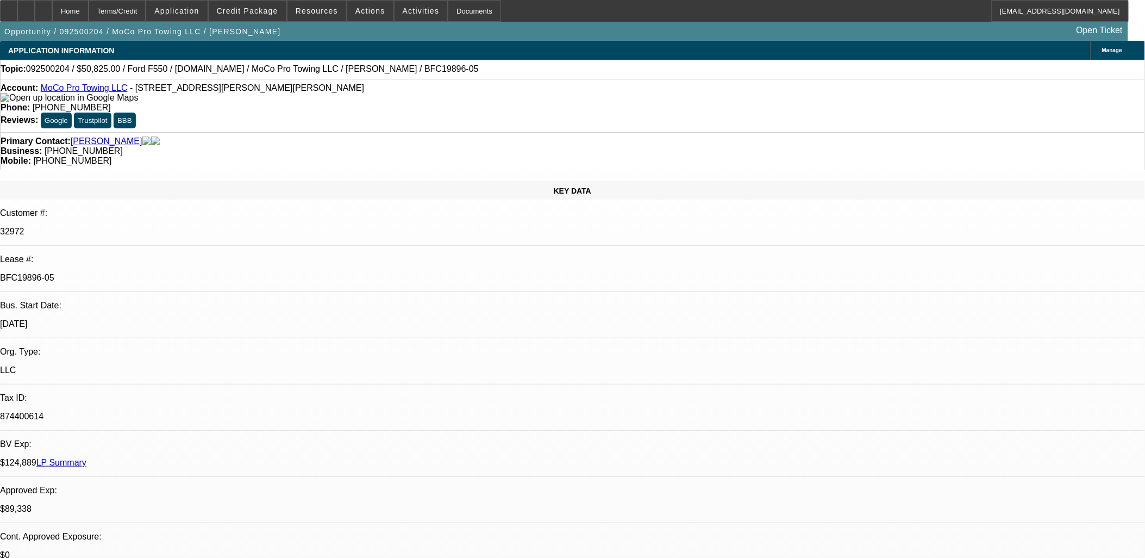
select select "0"
select select "2"
select select "0"
select select "6"
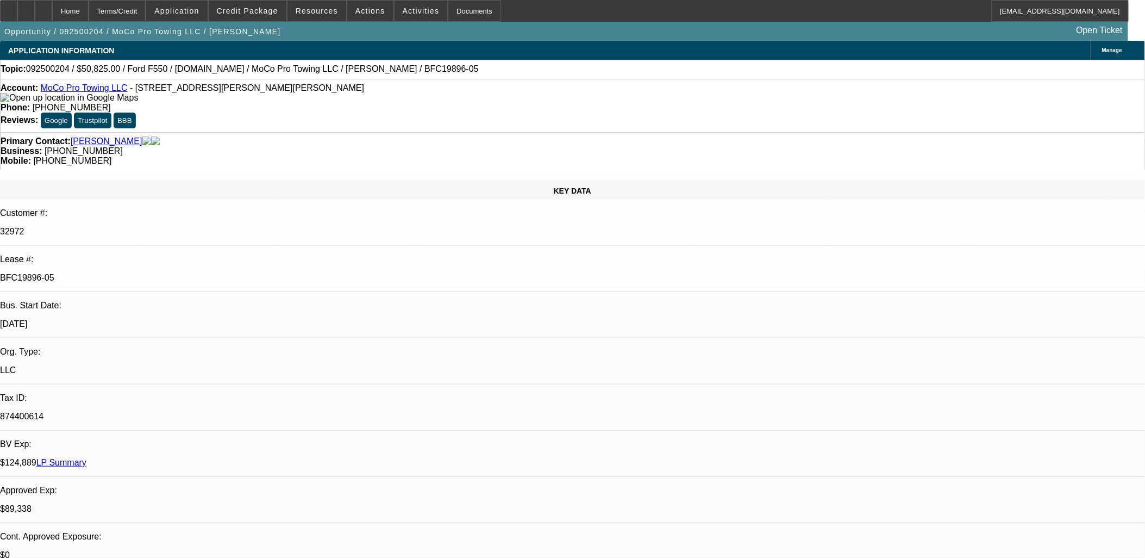
select select "0"
select select "2"
select select "0"
select select "6"
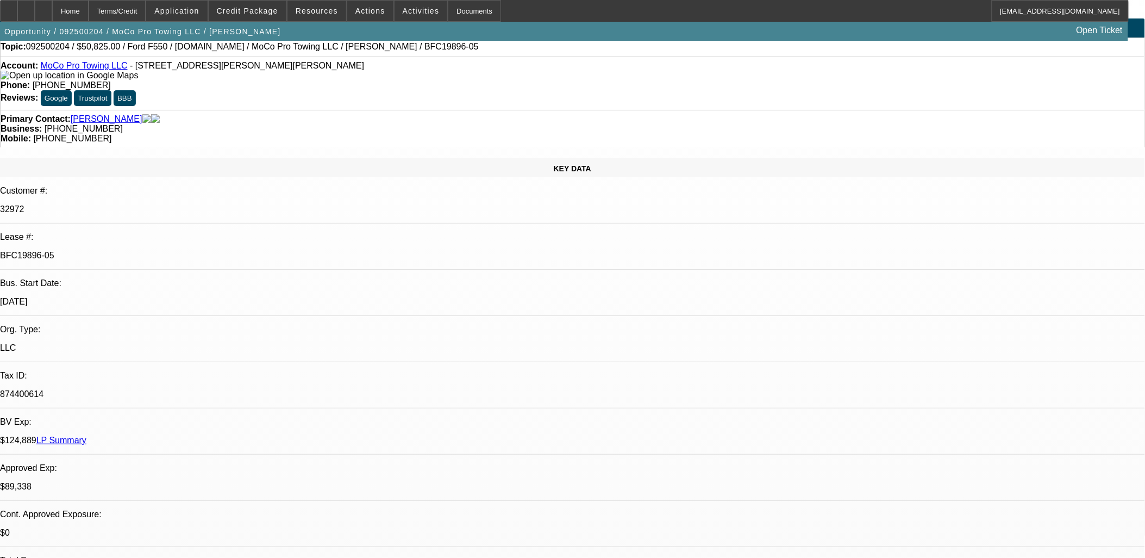
scroll to position [60, 0]
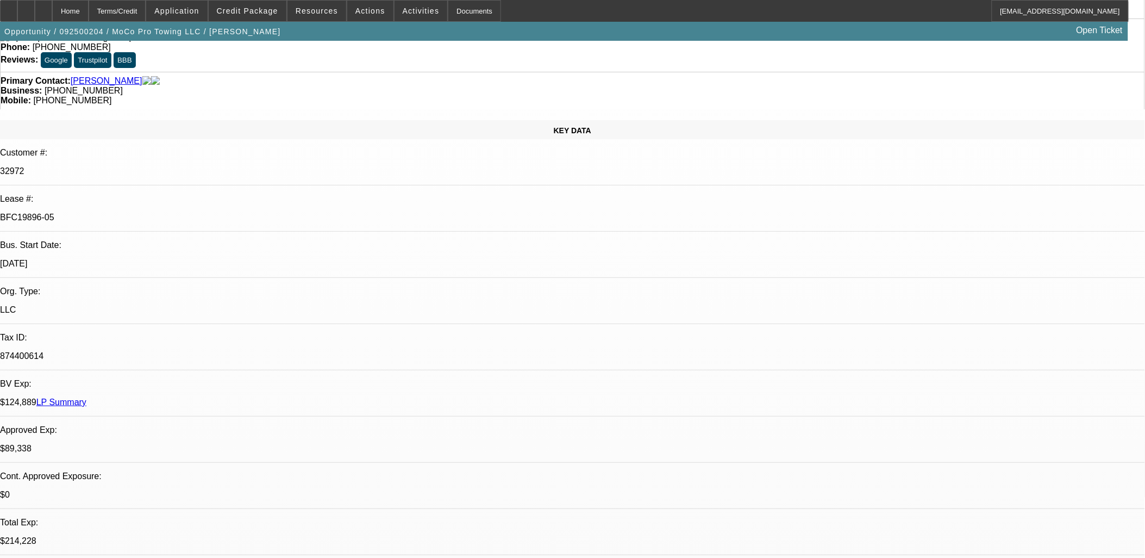
drag, startPoint x: 446, startPoint y: 122, endPoint x: 445, endPoint y: 115, distance: 7.8
drag, startPoint x: 700, startPoint y: 209, endPoint x: 697, endPoint y: 215, distance: 6.1
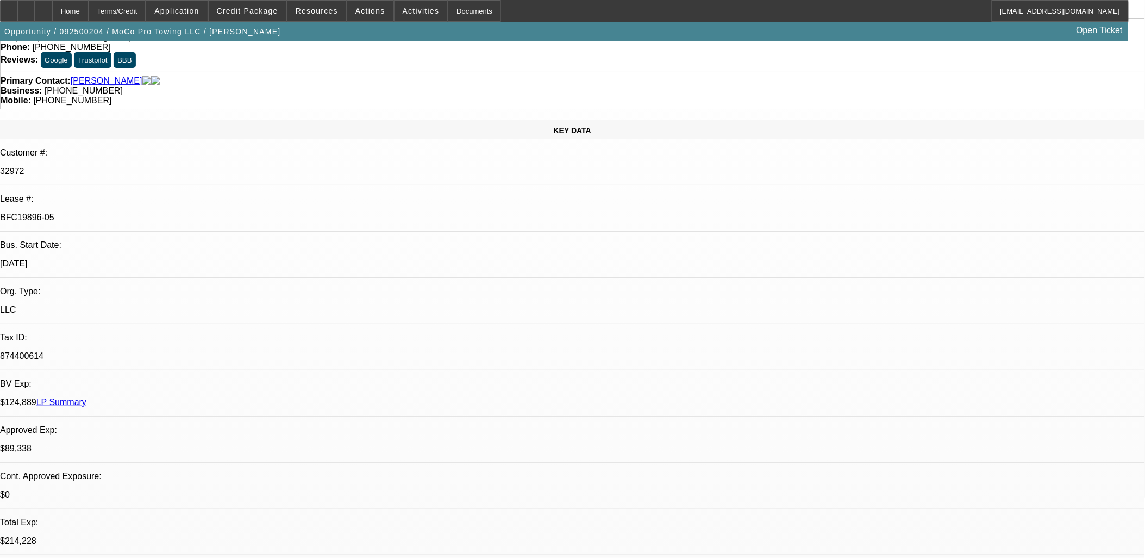
scroll to position [0, 0]
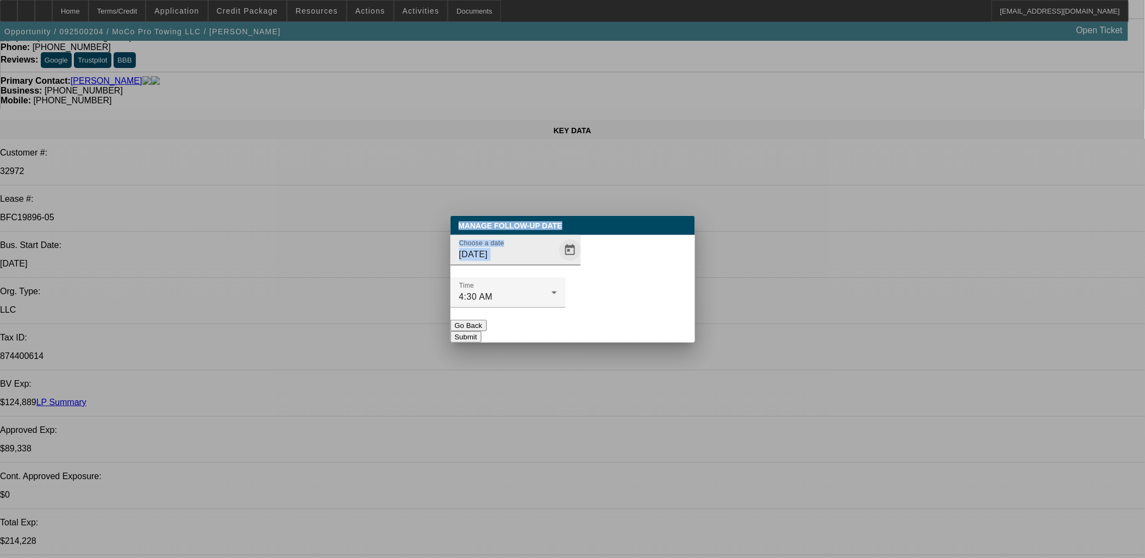
drag, startPoint x: 553, startPoint y: 272, endPoint x: 550, endPoint y: 282, distance: 9.6
click at [557, 263] on span "Open calendar" at bounding box center [570, 250] width 26 height 26
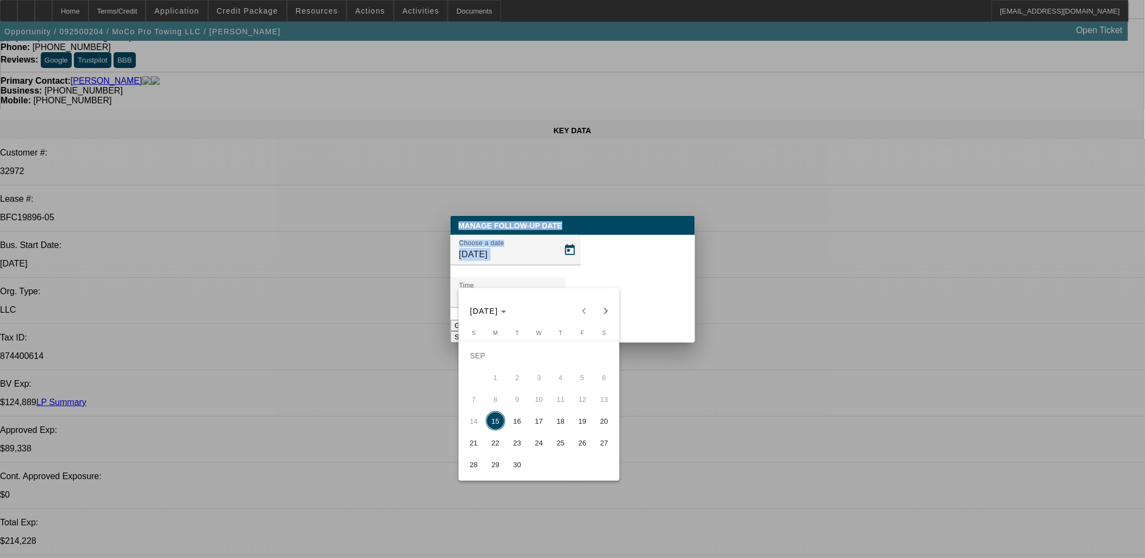
click at [521, 424] on span "16" at bounding box center [518, 421] width 20 height 20
type input "9/16/2025"
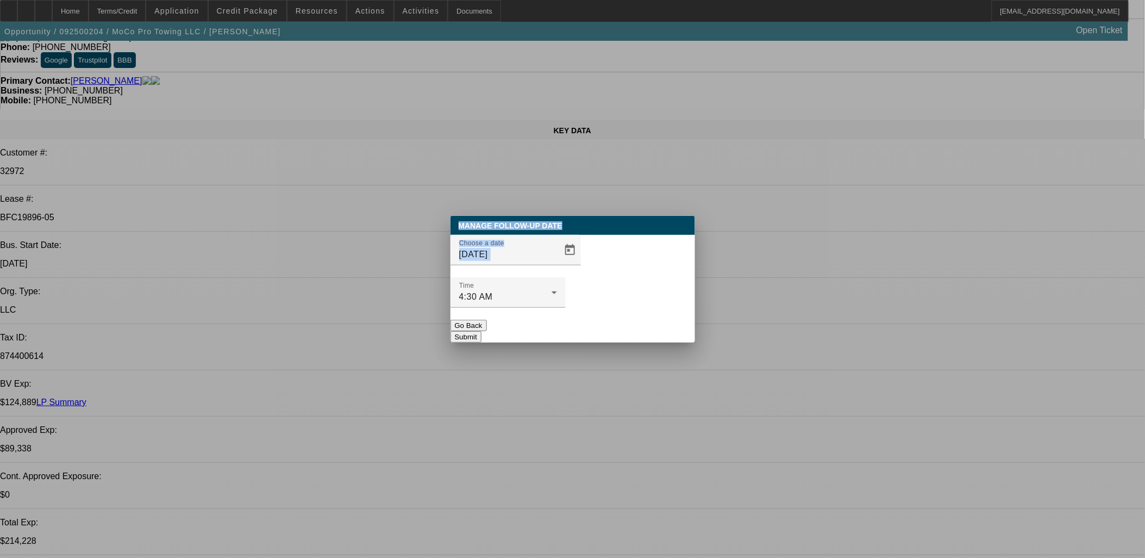
click at [482, 331] on button "Submit" at bounding box center [466, 336] width 31 height 11
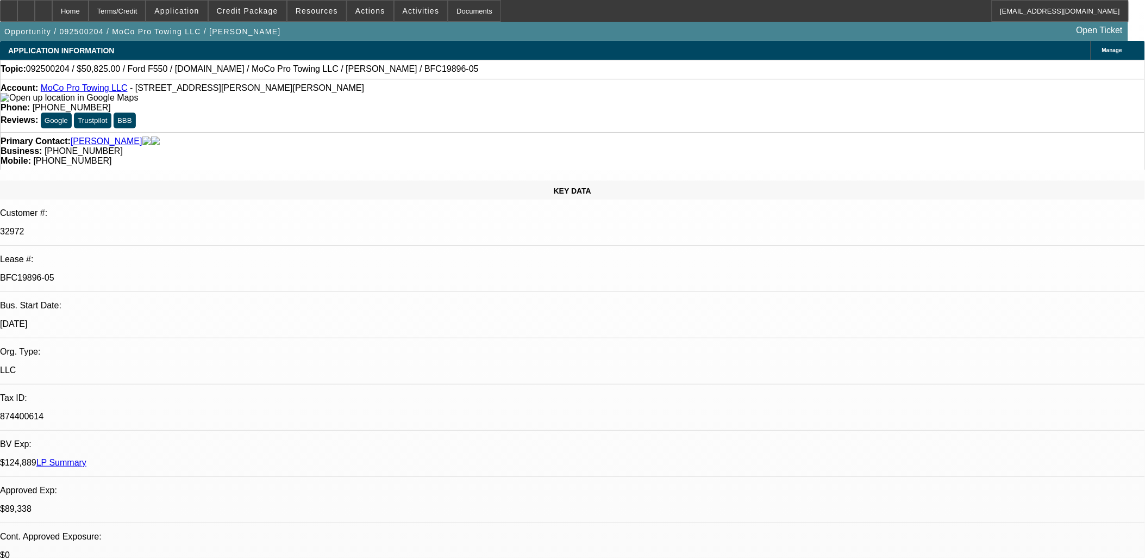
scroll to position [60, 0]
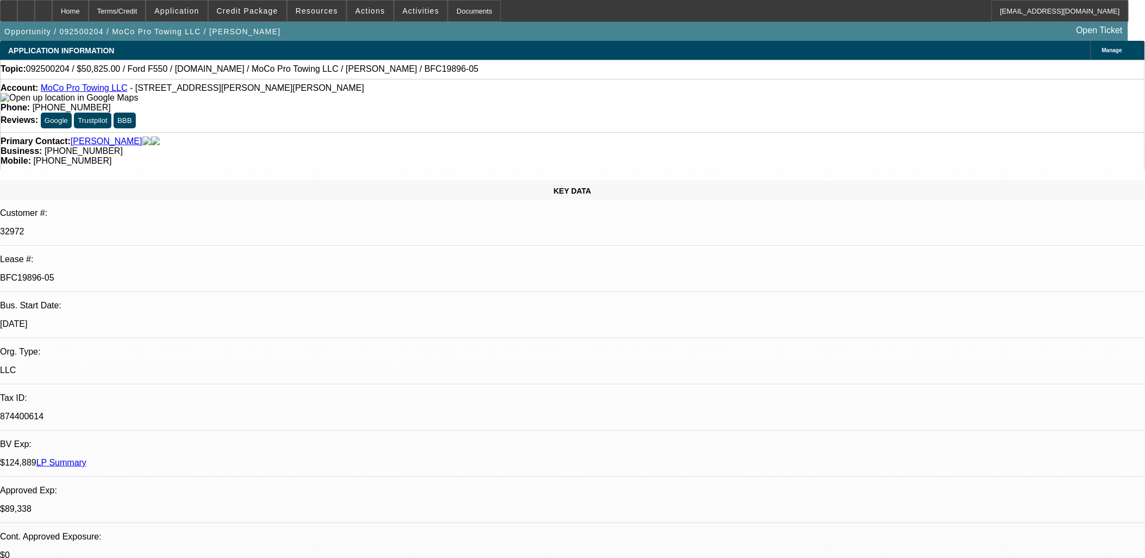
scroll to position [241, 0]
drag, startPoint x: 253, startPoint y: 88, endPoint x: 127, endPoint y: 90, distance: 126.7
click at [127, 90] on div "Account: MoCo Pro Towing LLC - 262 Claude Rd, Robbins, NC 27325" at bounding box center [573, 93] width 1144 height 20
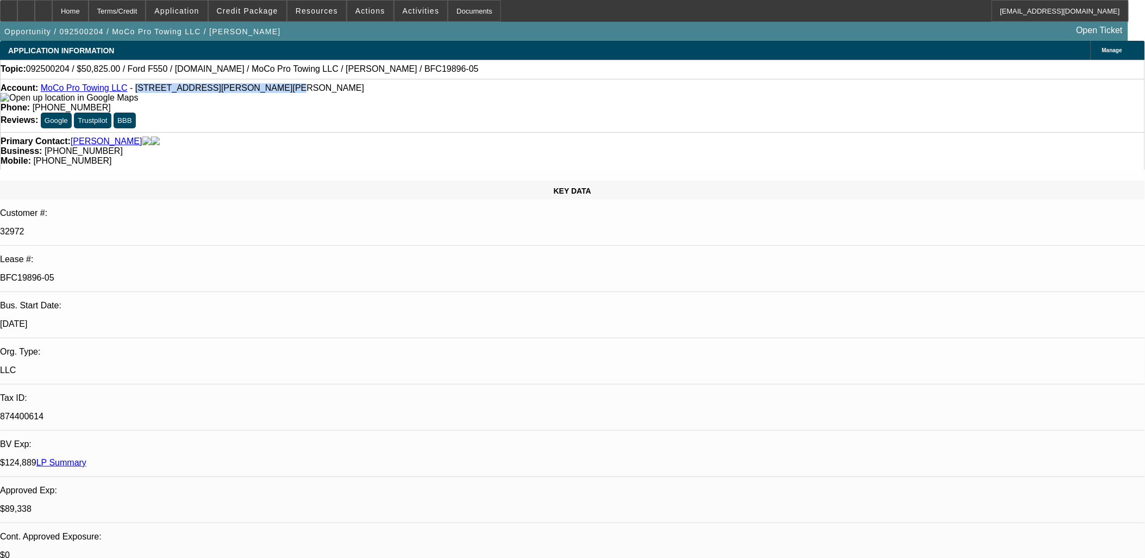
copy span "262 Claude Rd, Robbins, NC 27325"
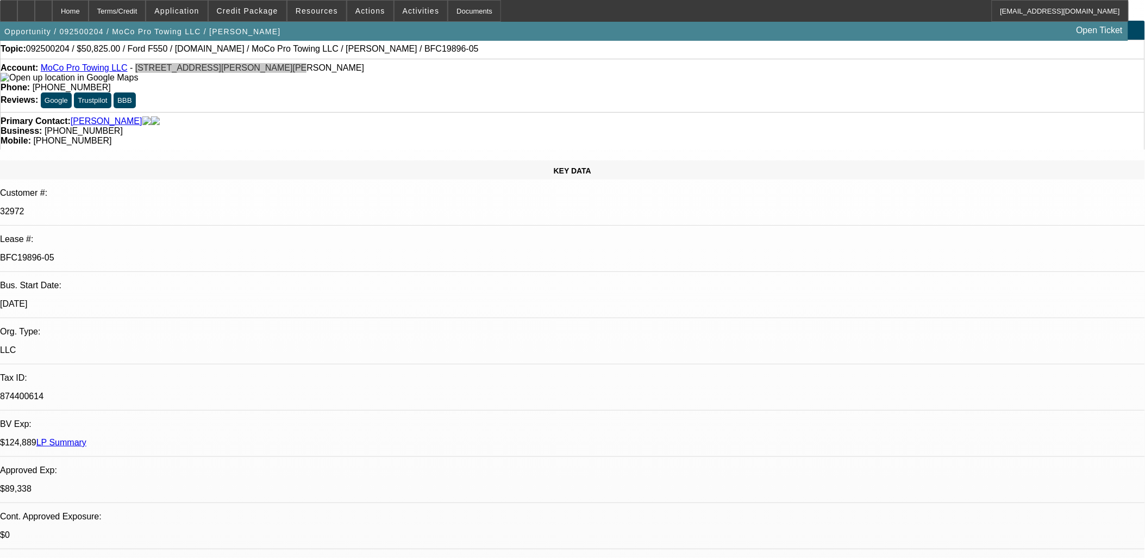
scroll to position [0, 0]
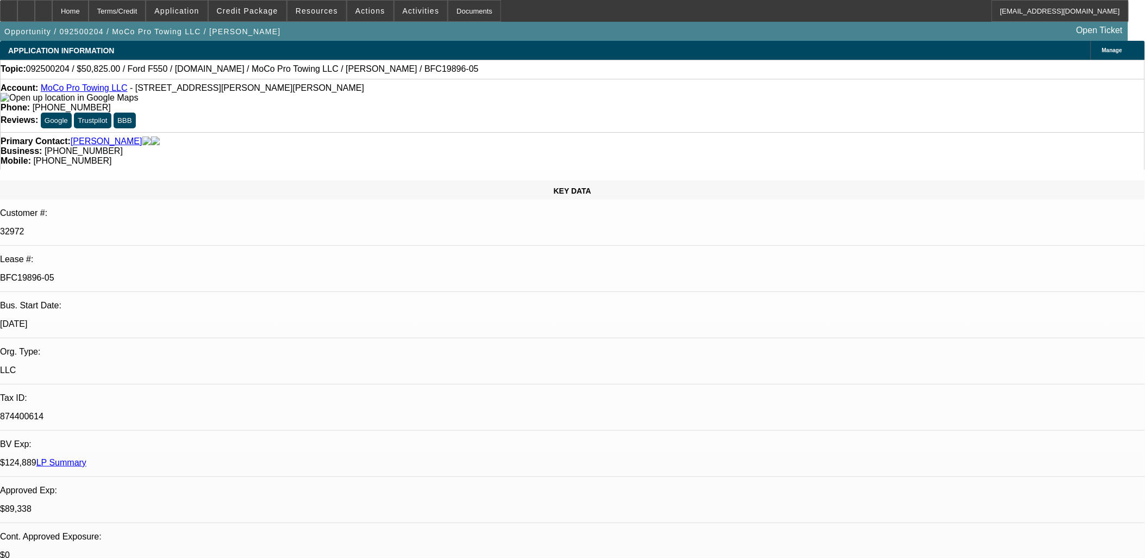
drag, startPoint x: 471, startPoint y: 261, endPoint x: 267, endPoint y: 235, distance: 205.0
drag, startPoint x: 268, startPoint y: 235, endPoint x: 447, endPoint y: 270, distance: 182.6
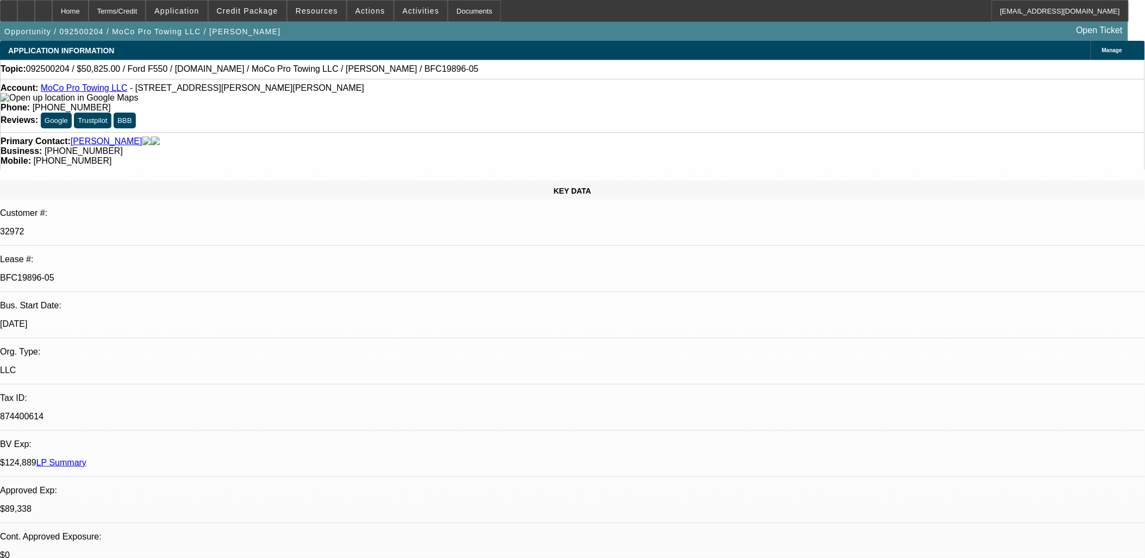
drag, startPoint x: 447, startPoint y: 269, endPoint x: 261, endPoint y: 238, distance: 187.8
drag, startPoint x: 261, startPoint y: 238, endPoint x: 442, endPoint y: 269, distance: 183.6
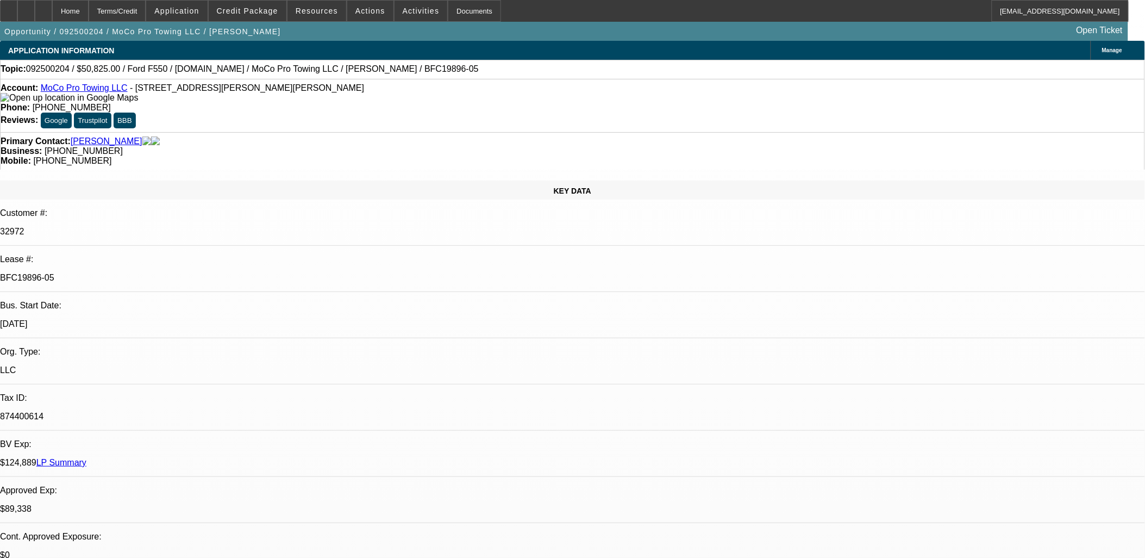
drag, startPoint x: 442, startPoint y: 269, endPoint x: 265, endPoint y: 241, distance: 179.9
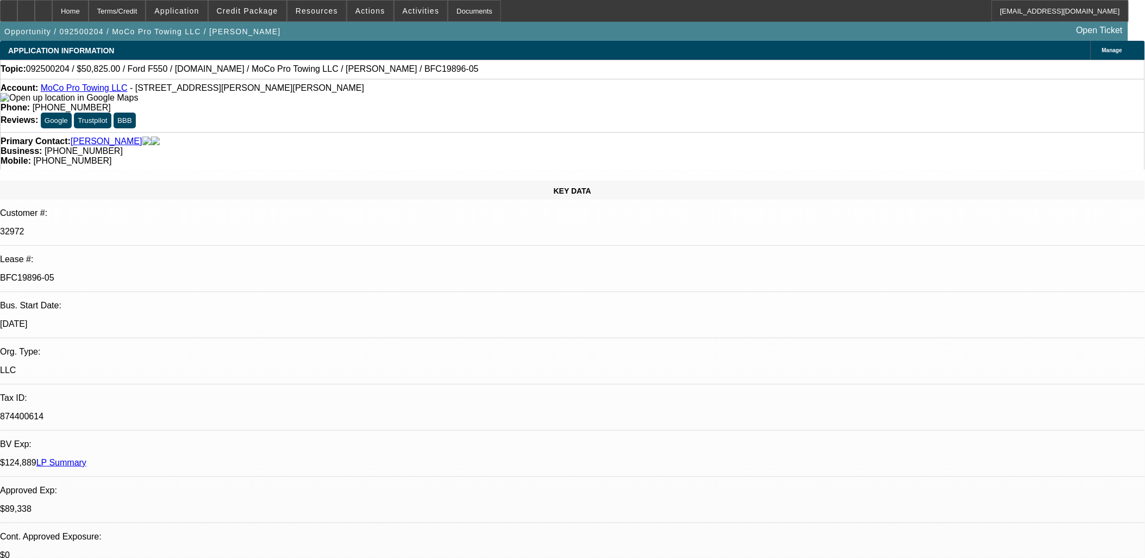
drag, startPoint x: 264, startPoint y: 240, endPoint x: 446, endPoint y: 271, distance: 184.2
drag, startPoint x: 441, startPoint y: 272, endPoint x: 262, endPoint y: 236, distance: 182.4
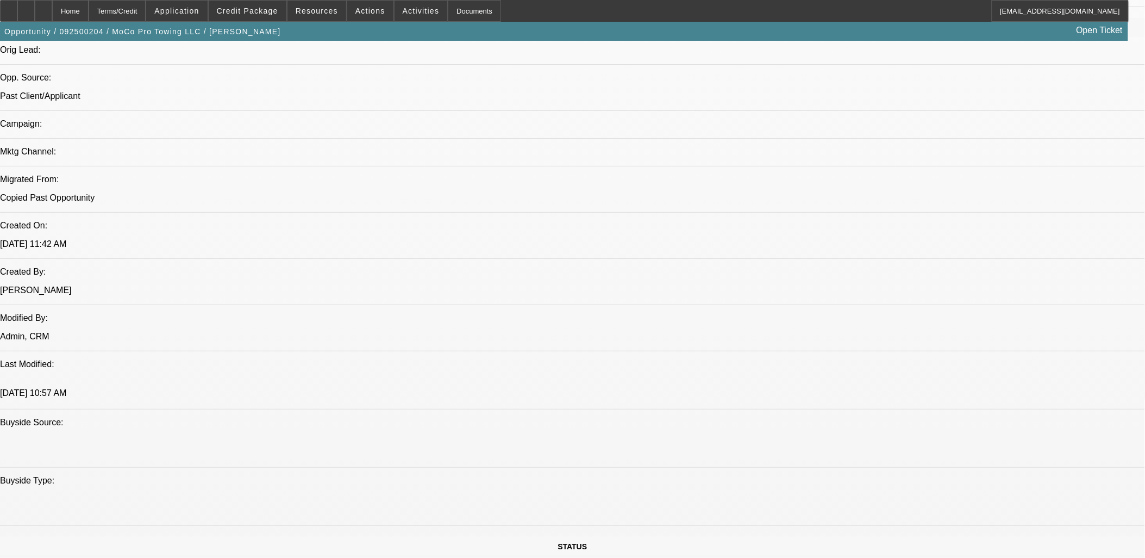
scroll to position [604, 0]
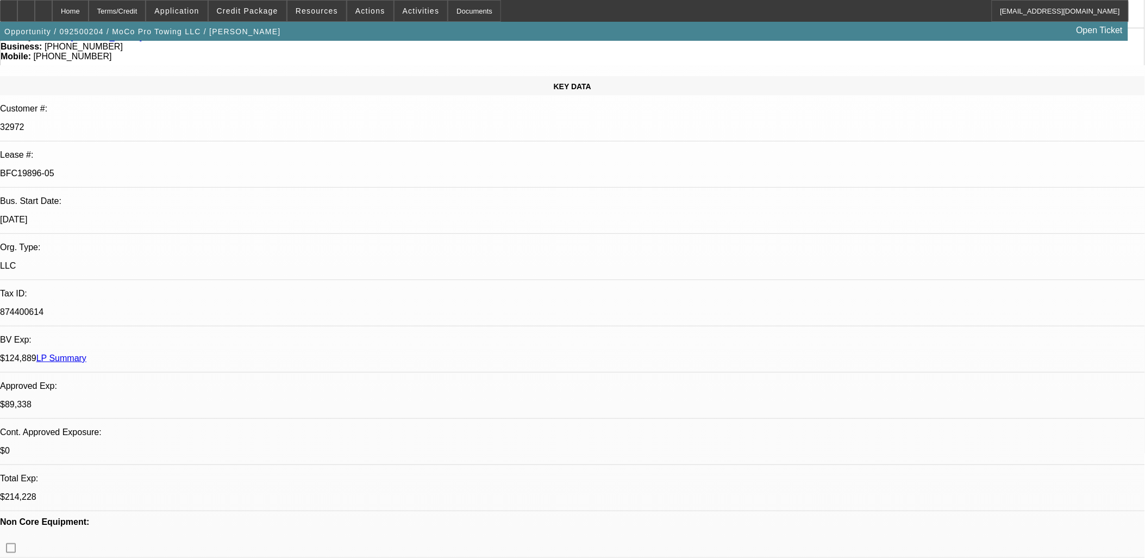
scroll to position [0, 0]
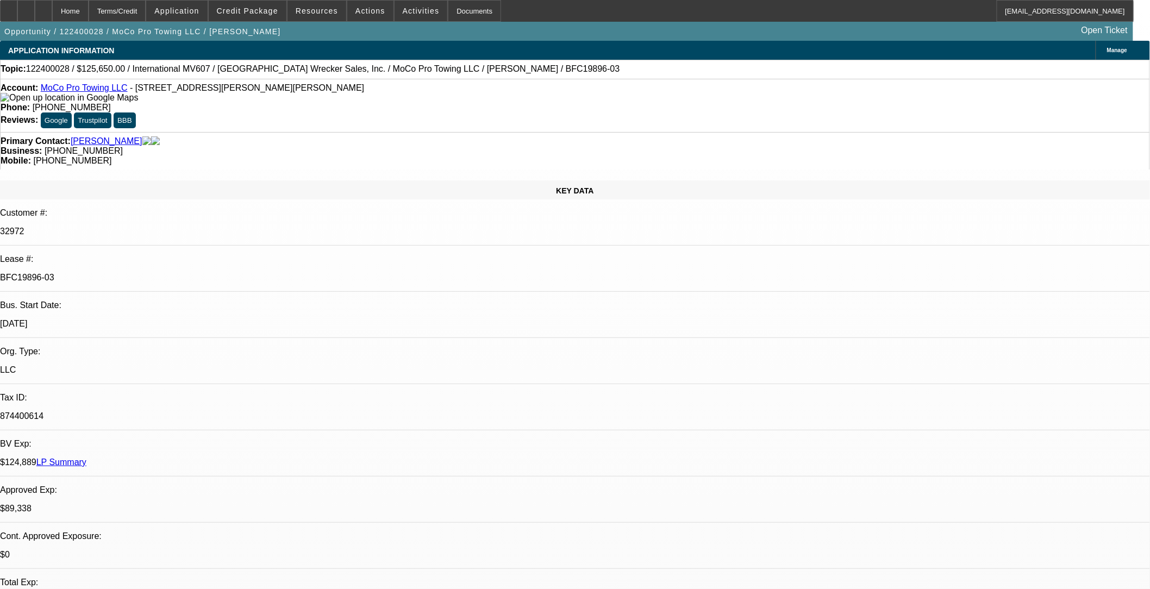
select select "0"
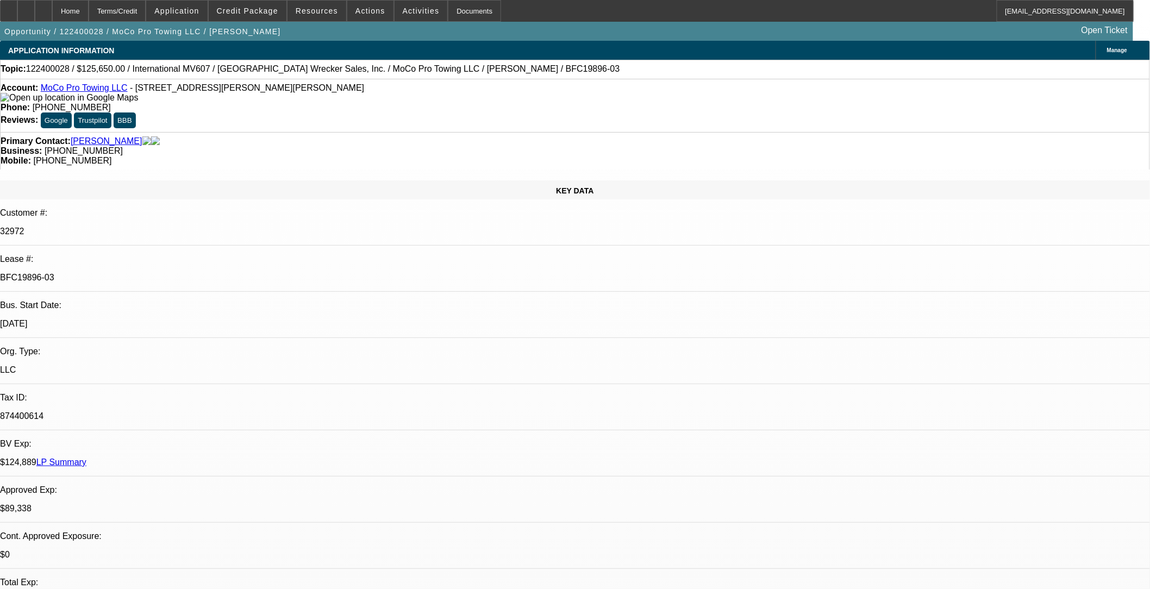
select select "0"
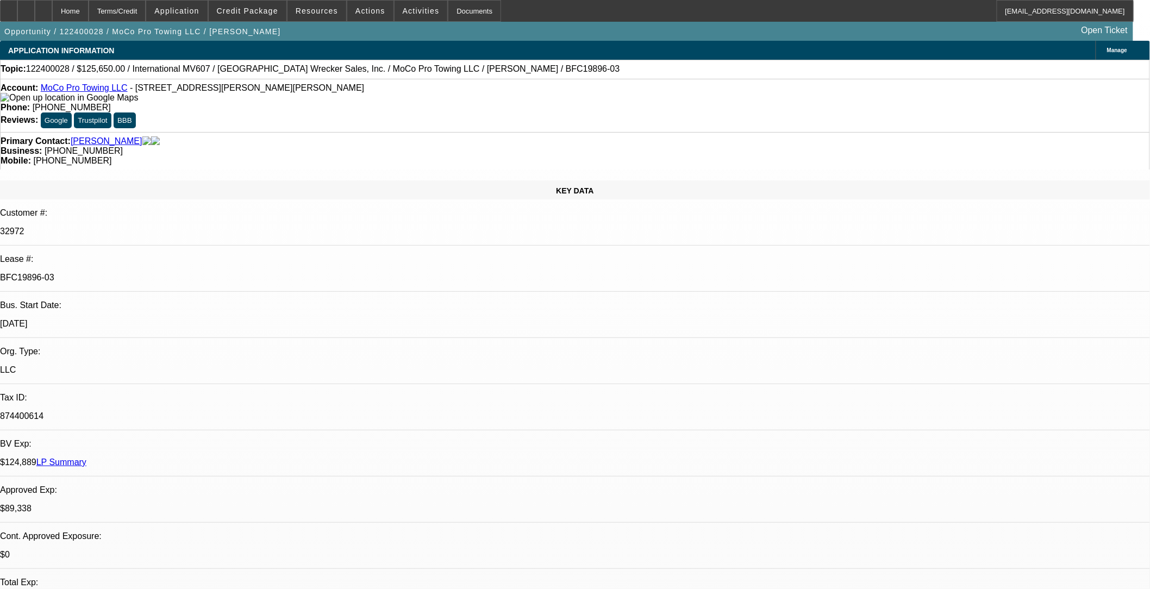
select select "0"
select select "1"
select select "6"
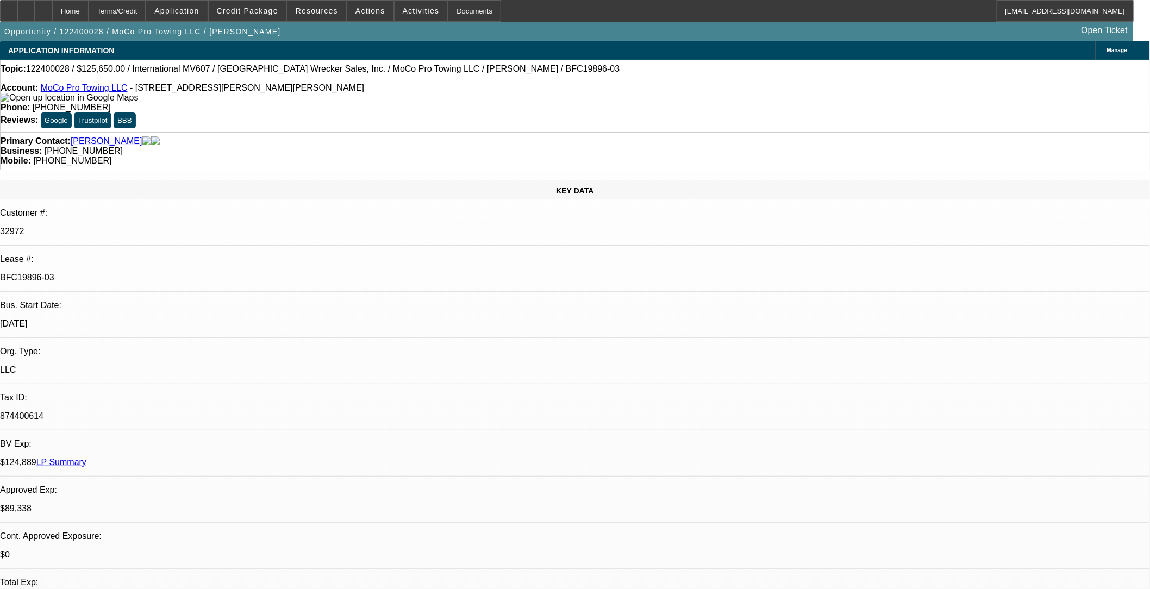
select select "1"
select select "6"
select select "1"
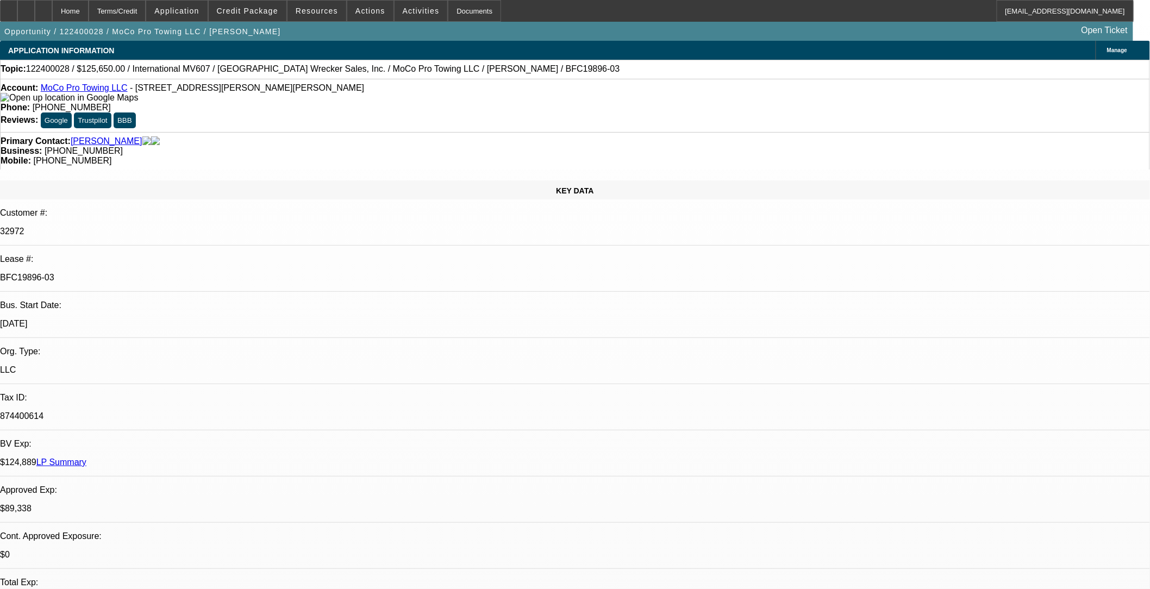
select select "6"
select select "1"
select select "6"
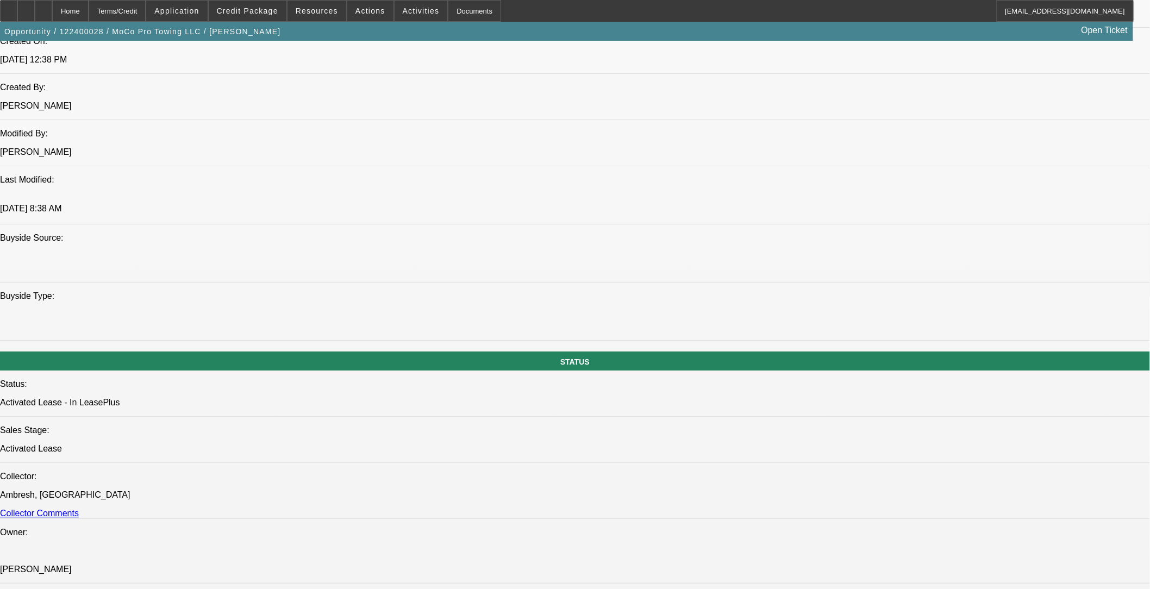
scroll to position [906, 0]
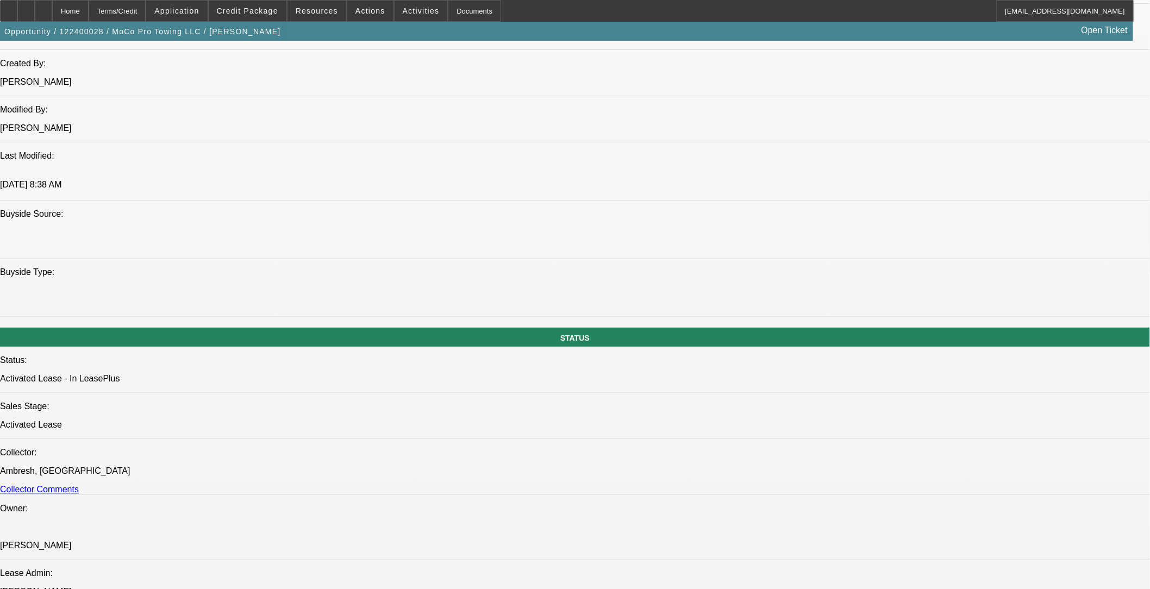
drag, startPoint x: 609, startPoint y: 370, endPoint x: 12, endPoint y: 120, distance: 647.8
drag, startPoint x: 294, startPoint y: 246, endPoint x: 352, endPoint y: 248, distance: 58.2
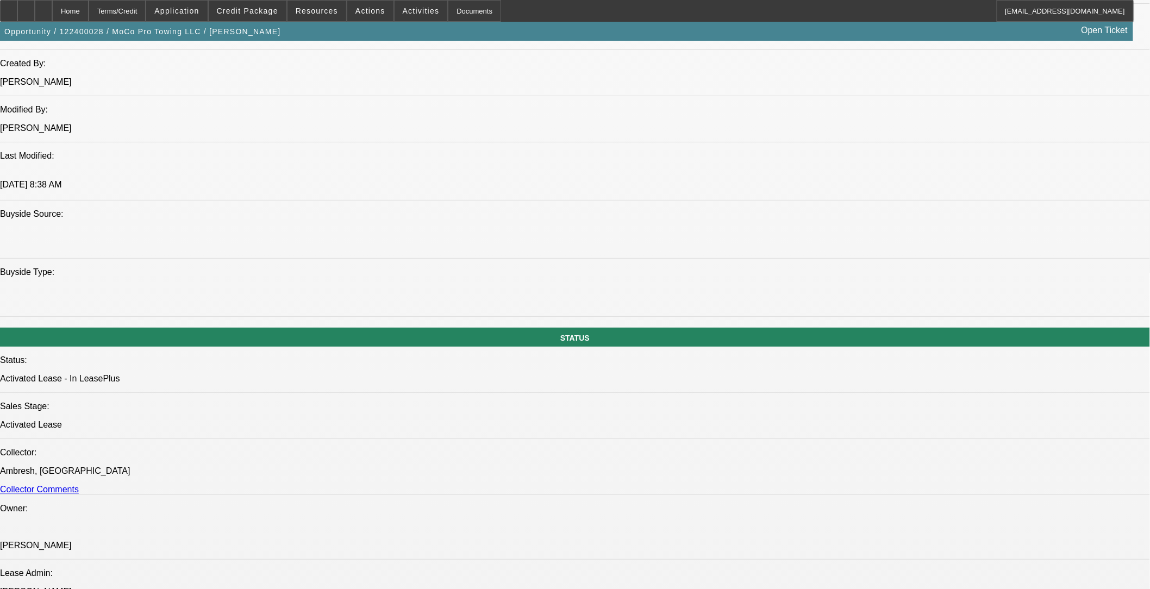
drag, startPoint x: 350, startPoint y: 245, endPoint x: 238, endPoint y: 251, distance: 112.2
drag, startPoint x: 239, startPoint y: 251, endPoint x: 267, endPoint y: 272, distance: 35.0
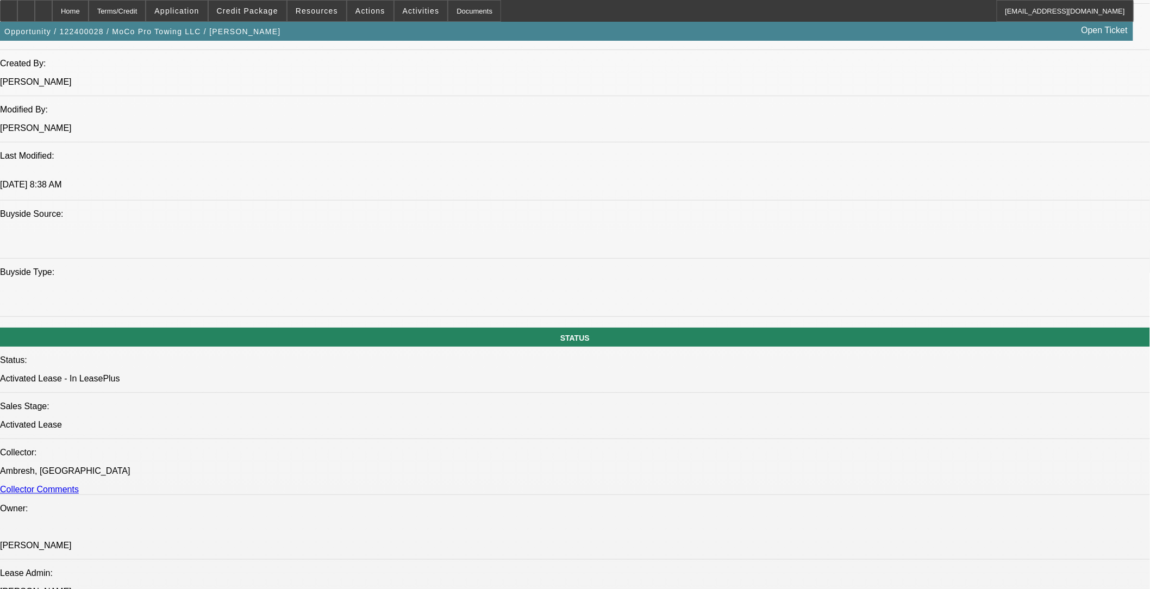
drag, startPoint x: 297, startPoint y: 238, endPoint x: 303, endPoint y: 240, distance: 6.4
drag, startPoint x: 292, startPoint y: 240, endPoint x: 346, endPoint y: 243, distance: 53.9
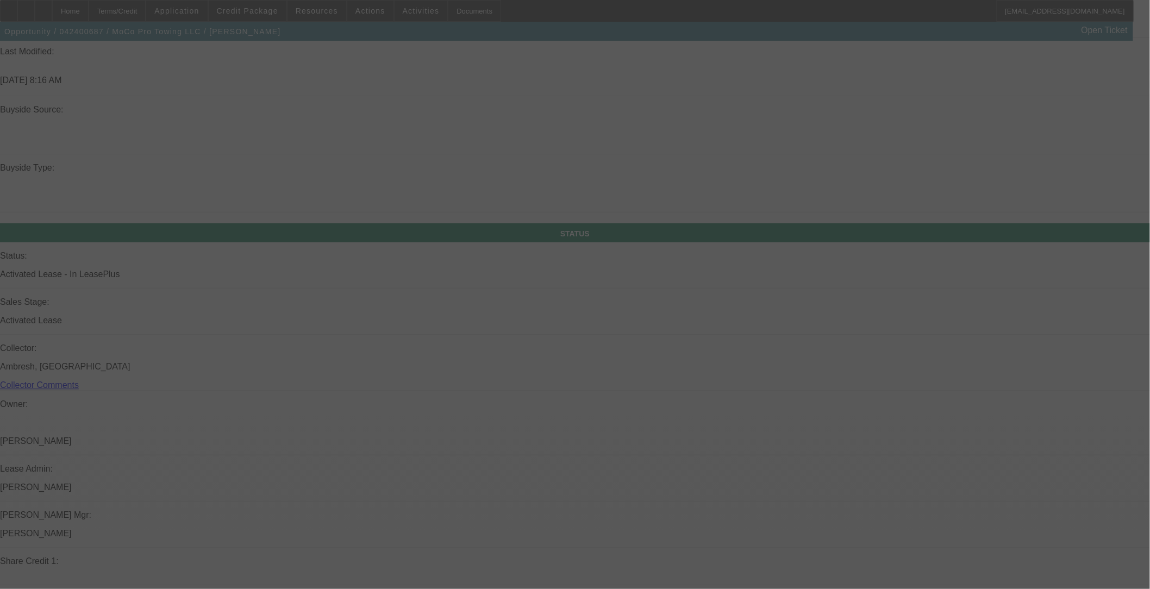
scroll to position [1025, 0]
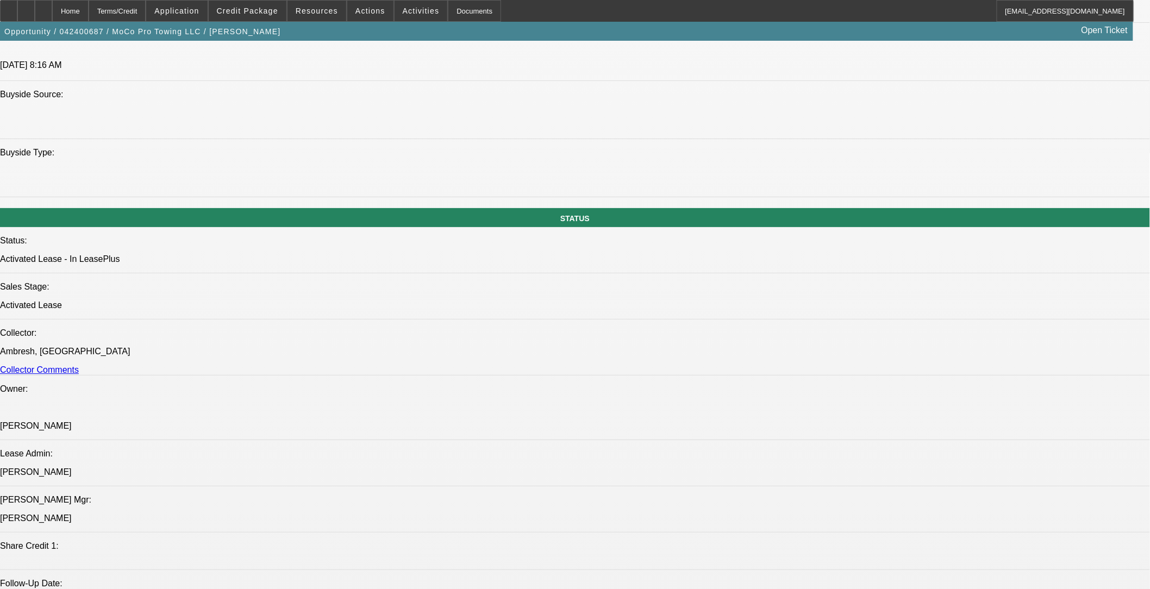
select select "0"
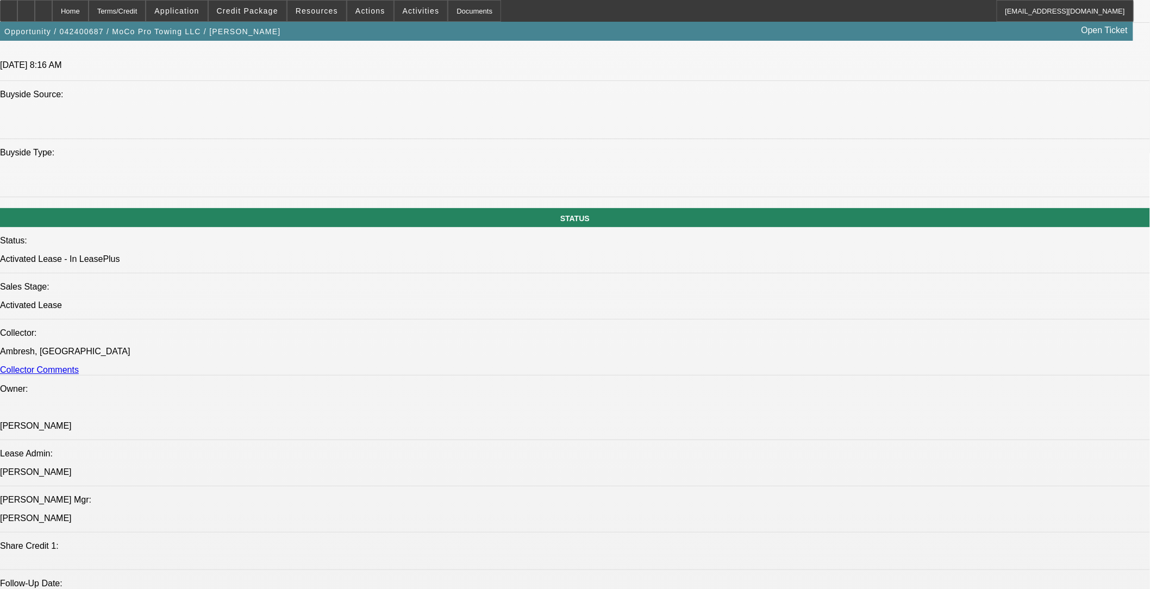
select select "0"
select select "0.1"
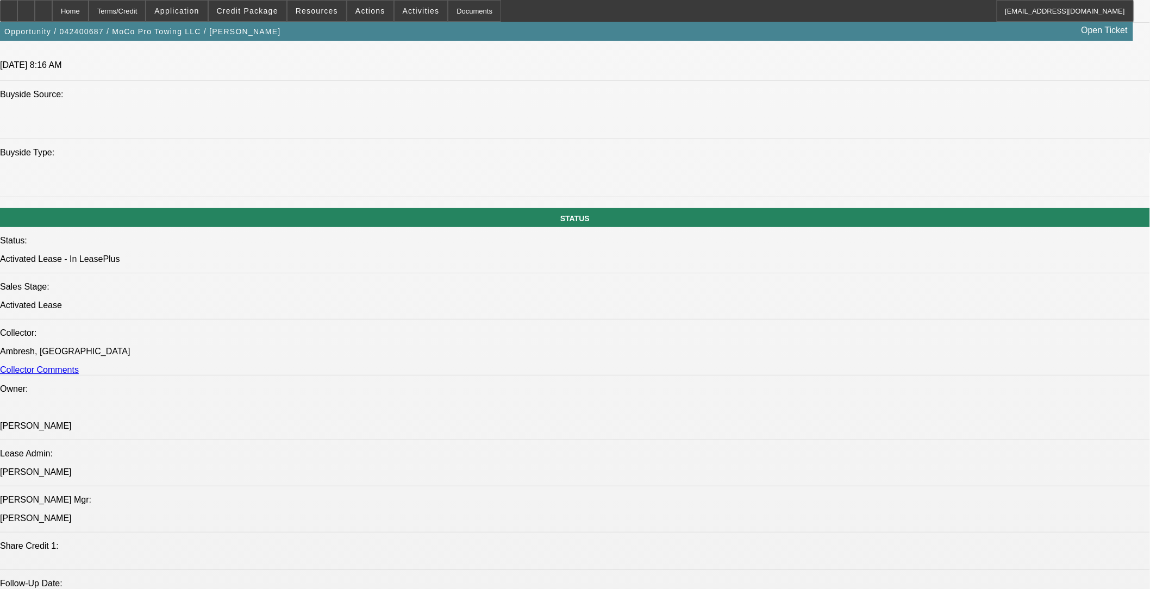
select select "0"
select select "1"
select select "6"
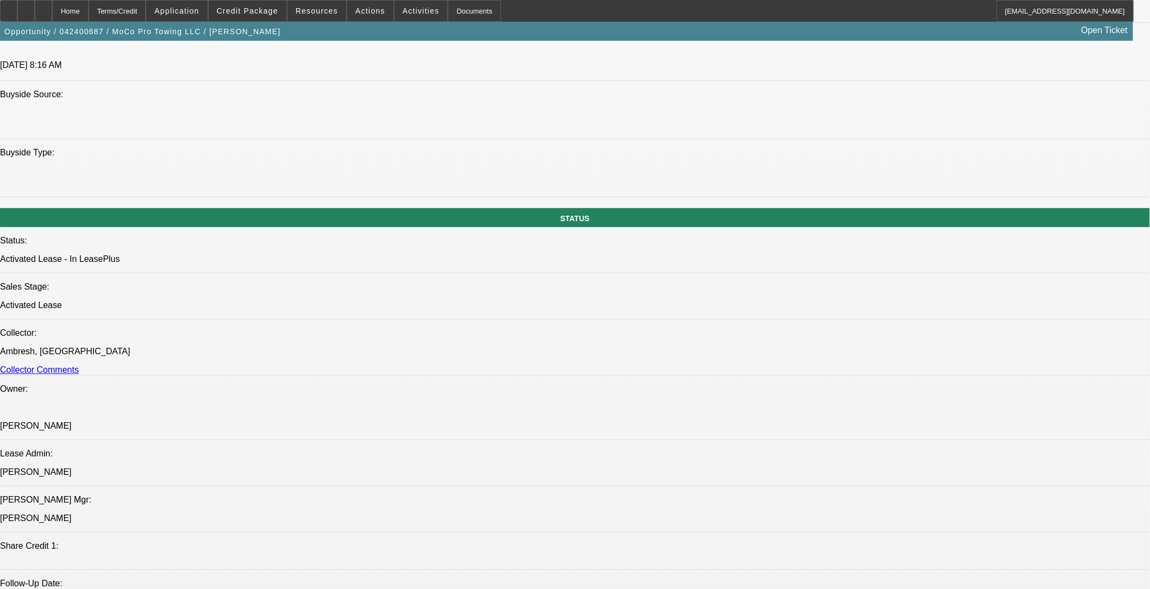
select select "1"
select select "2"
select select "6"
select select "1"
select select "2"
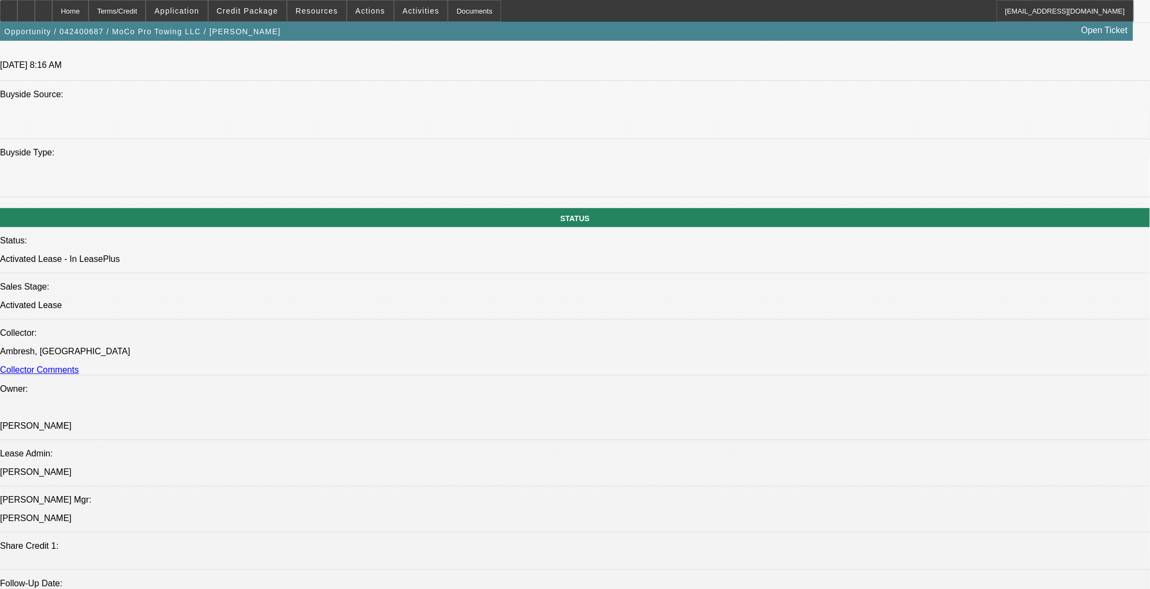
select select "6"
select select "1"
select select "2"
select select "6"
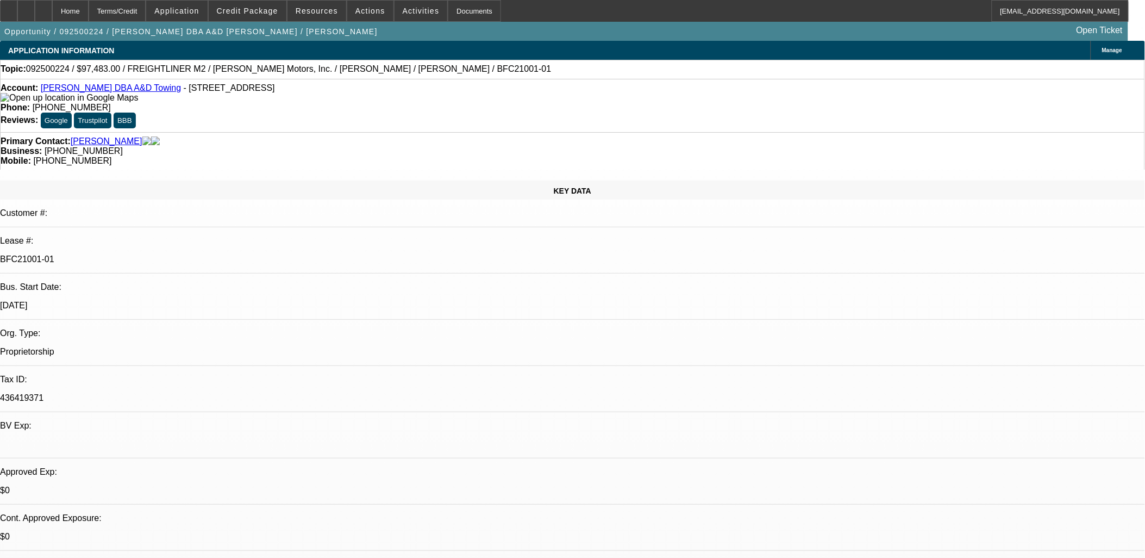
select select "0"
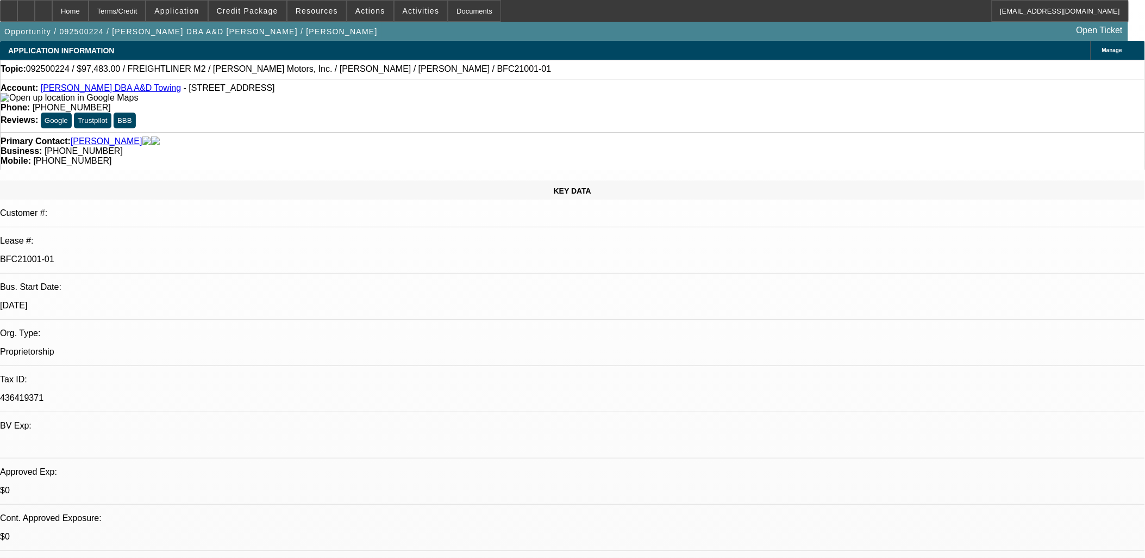
select select "0"
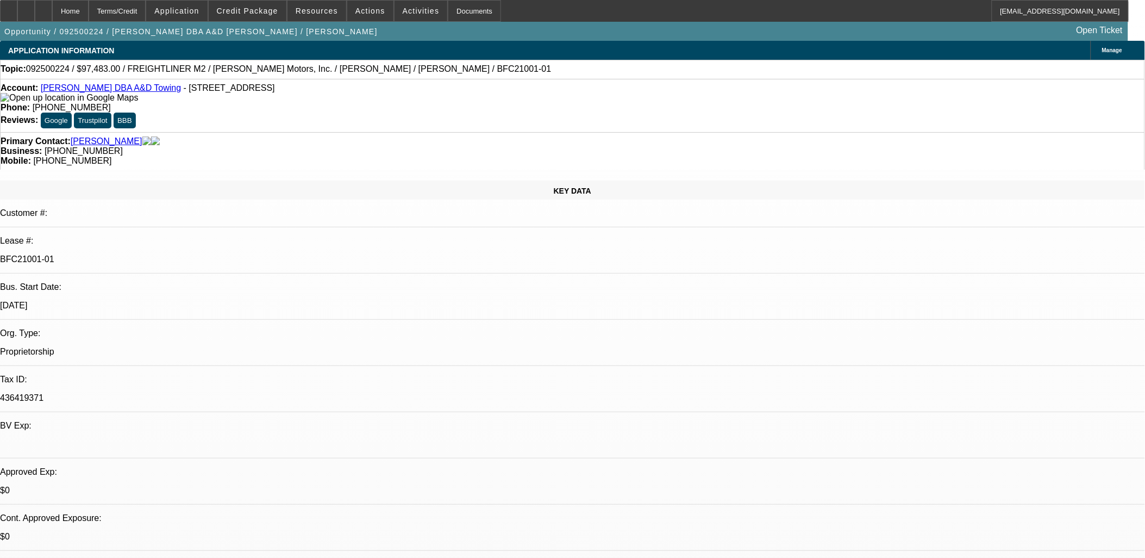
select select "2"
select select "0"
select select "1"
select select "6"
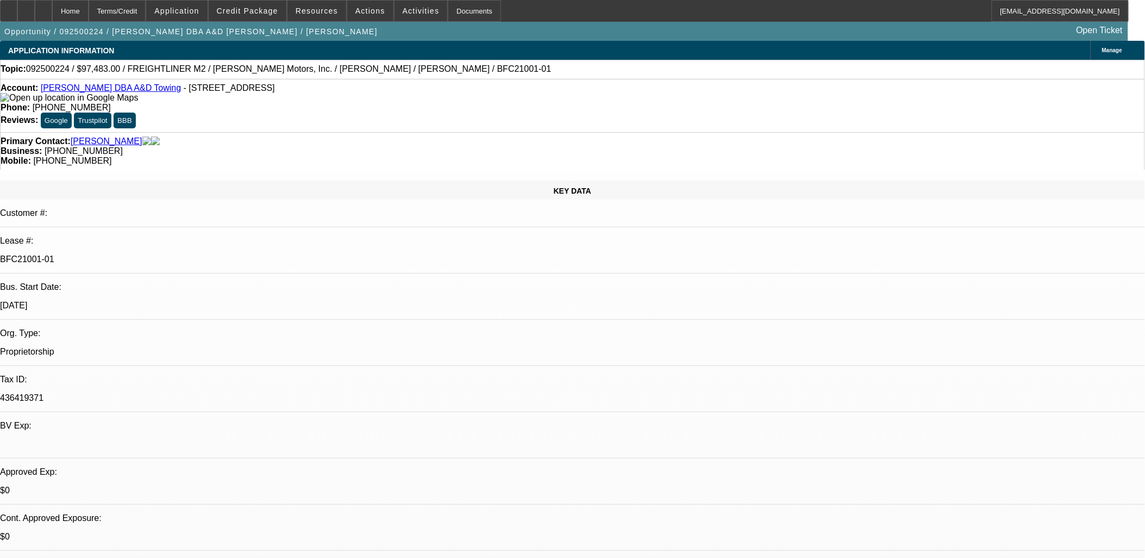
select select "1"
select select "6"
select select "1"
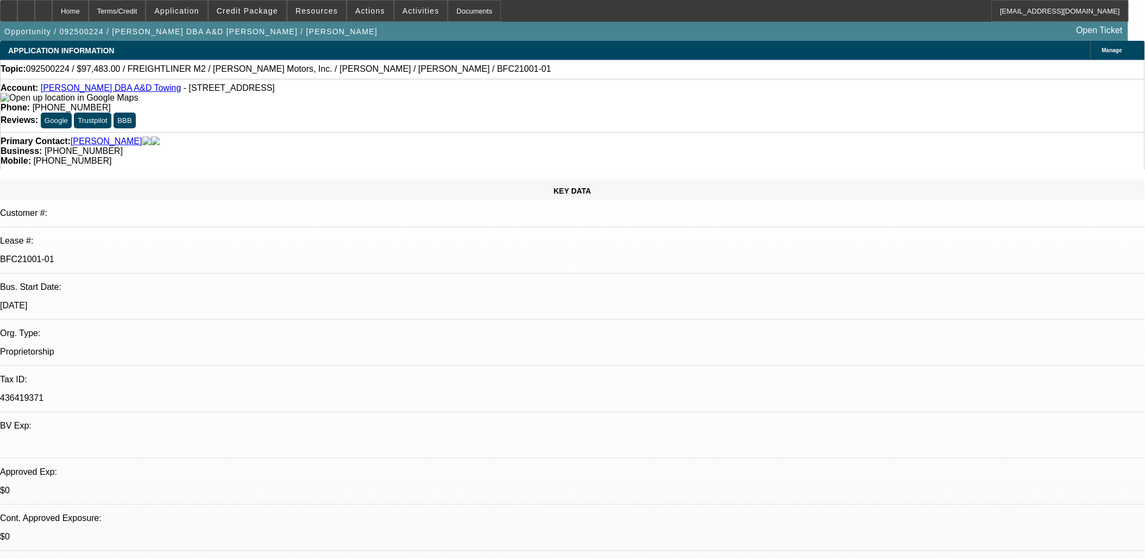
select select "6"
select select "1"
select select "2"
select select "6"
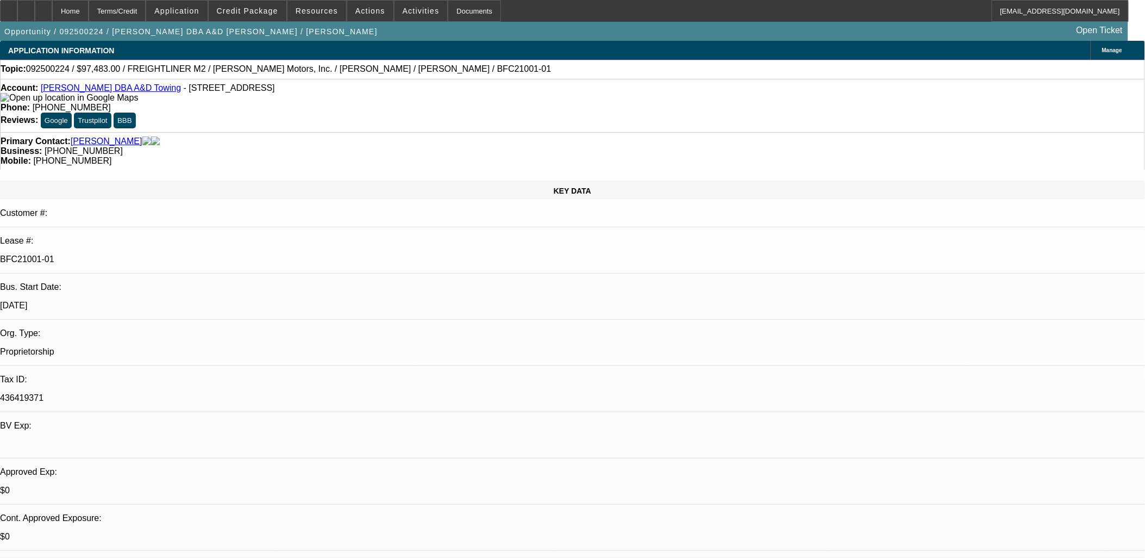
scroll to position [60, 0]
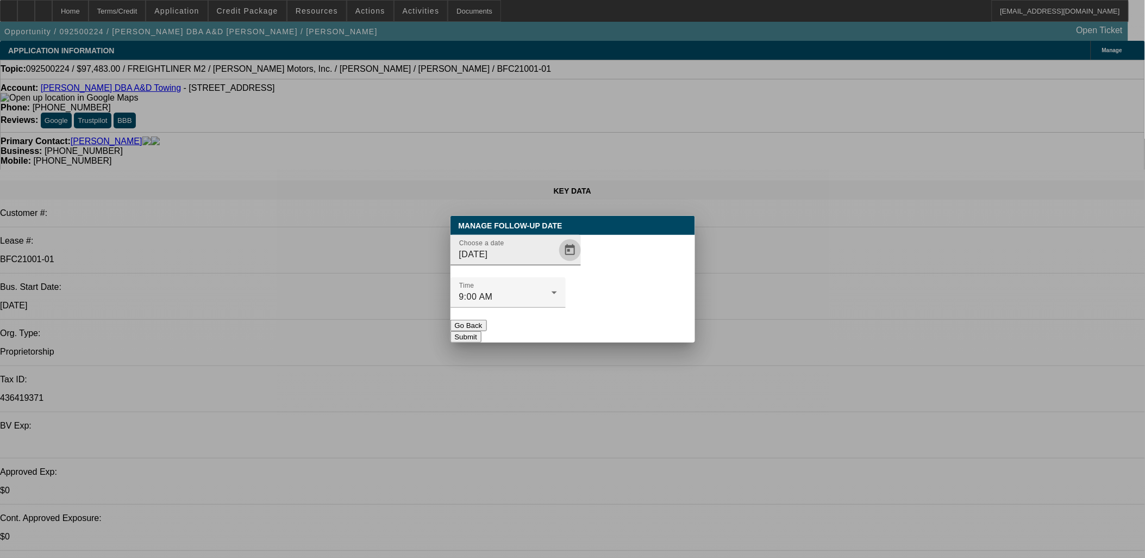
click at [559, 263] on span "Open calendar" at bounding box center [570, 250] width 26 height 26
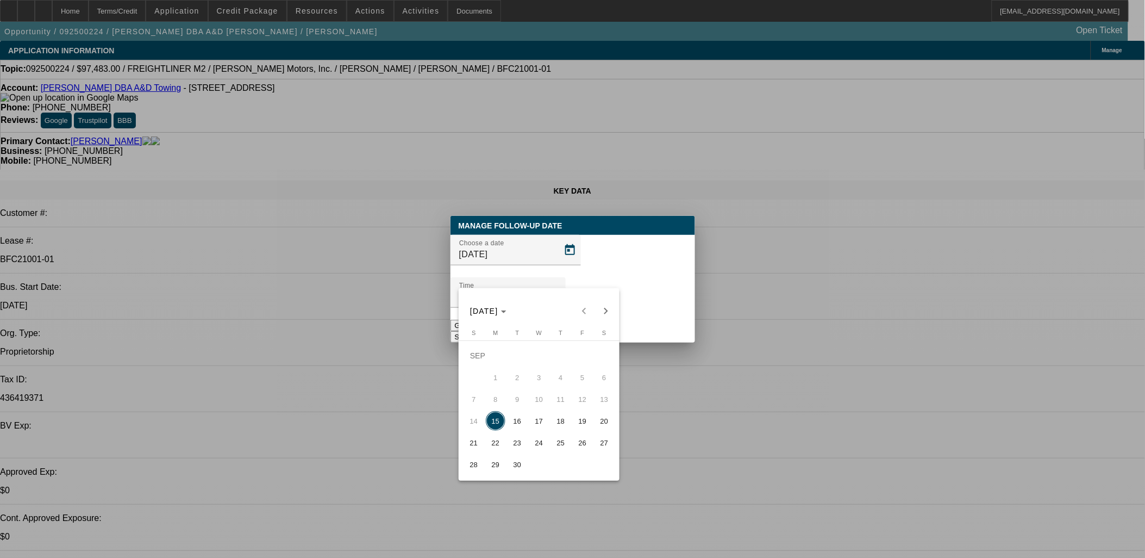
click at [520, 425] on span "16" at bounding box center [518, 421] width 20 height 20
type input "[DATE]"
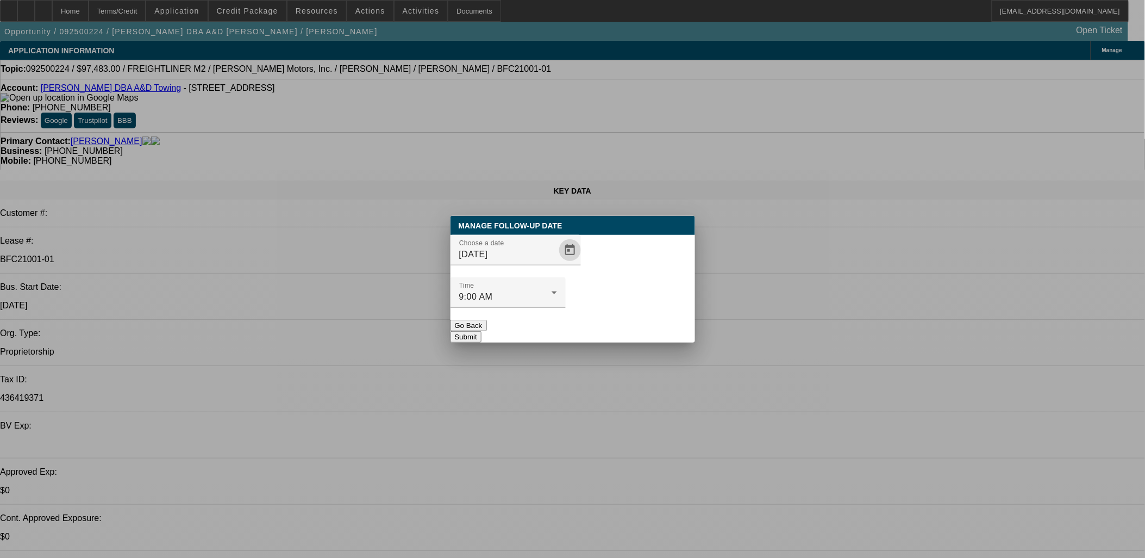
drag, startPoint x: 633, startPoint y: 308, endPoint x: 358, endPoint y: 338, distance: 276.7
click at [482, 331] on button "Submit" at bounding box center [466, 336] width 31 height 11
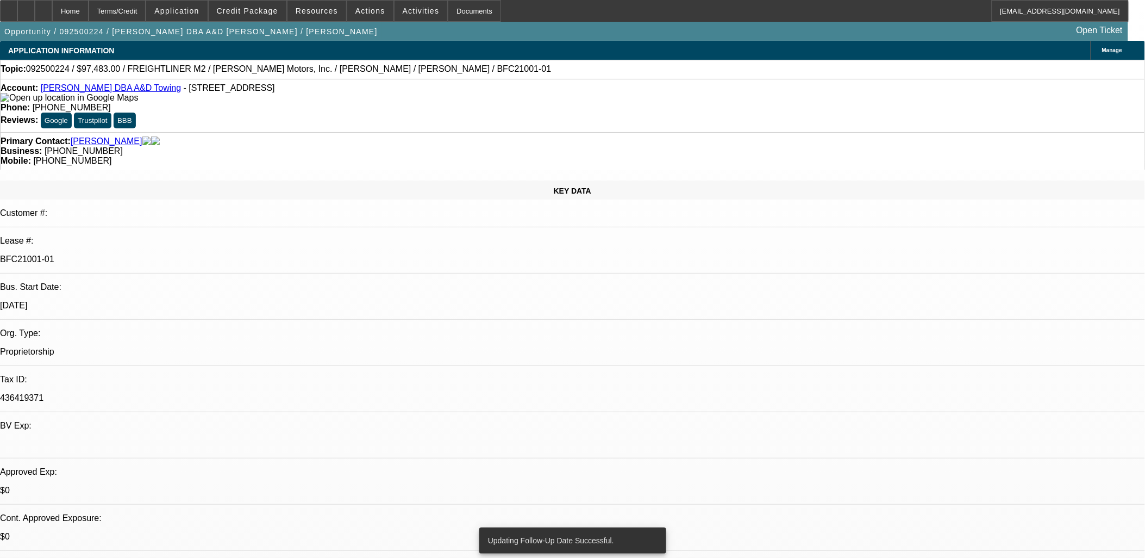
drag, startPoint x: 470, startPoint y: 198, endPoint x: 469, endPoint y: 192, distance: 5.5
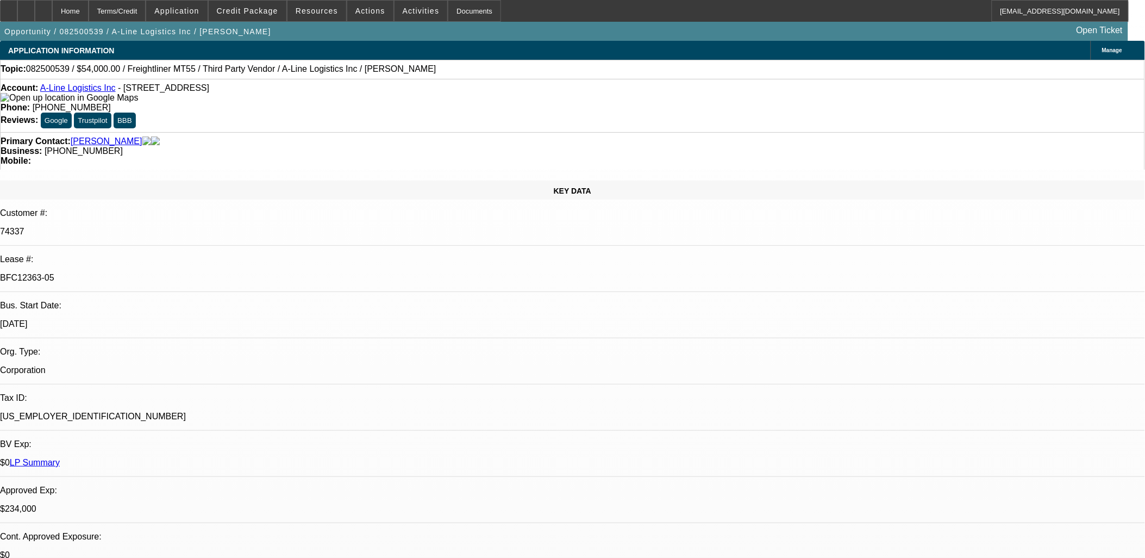
select select "0"
select select "6"
select select "0"
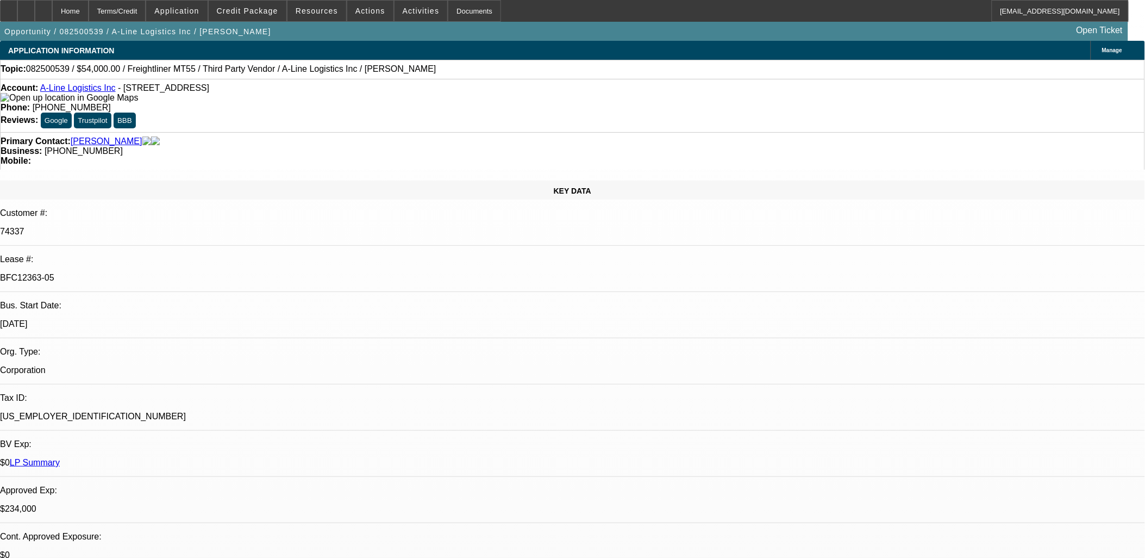
select select "0"
select select "0.1"
select select "4"
select select "0"
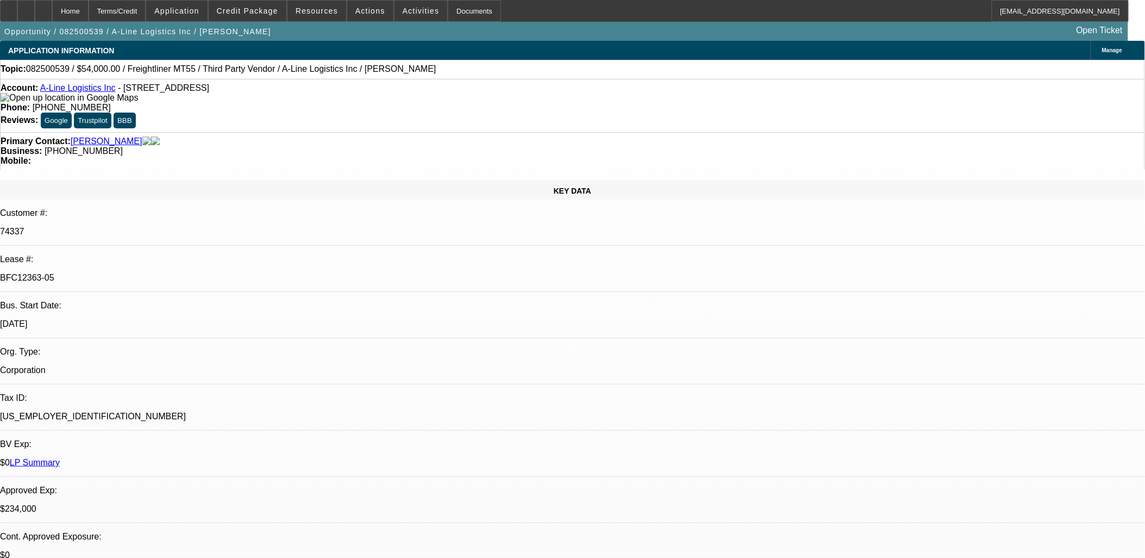
select select "0.1"
select select "4"
select select "0"
select select "0.1"
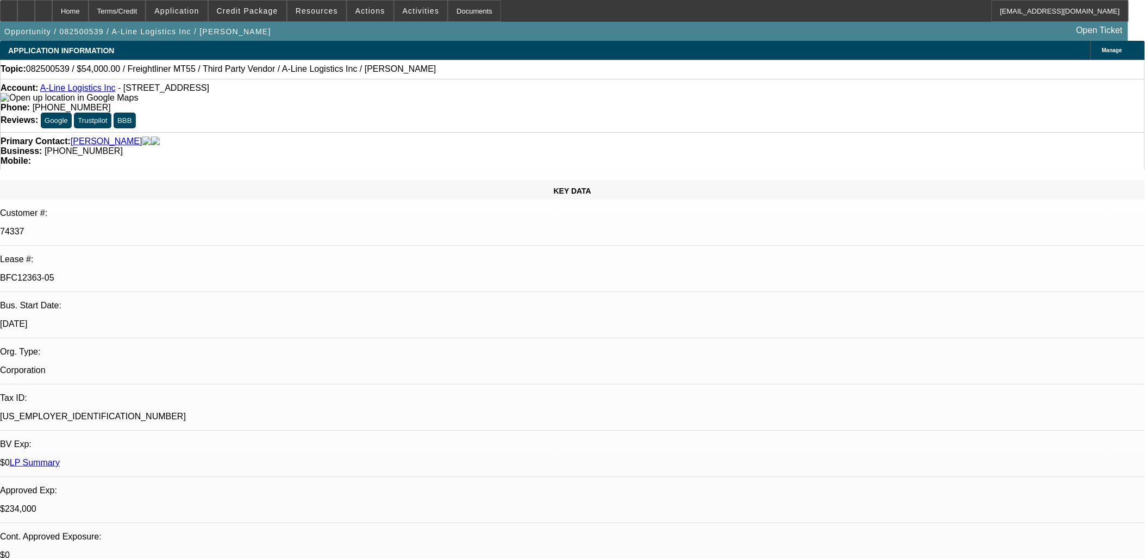
select select "4"
drag, startPoint x: 844, startPoint y: 134, endPoint x: 845, endPoint y: 123, distance: 10.4
copy p "r"
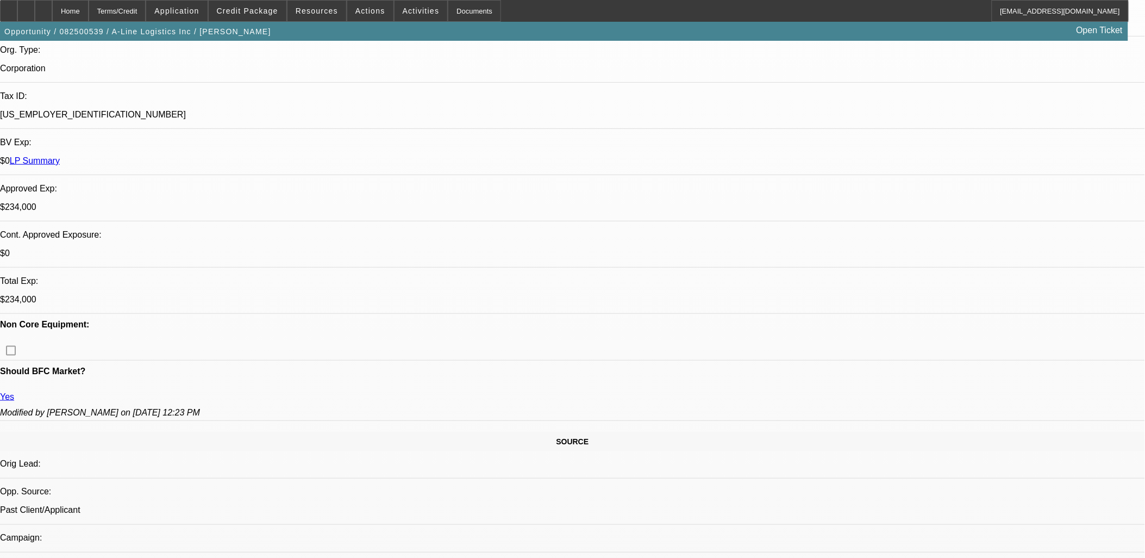
scroll to position [748, 0]
drag, startPoint x: 890, startPoint y: 232, endPoint x: 894, endPoint y: 227, distance: 6.6
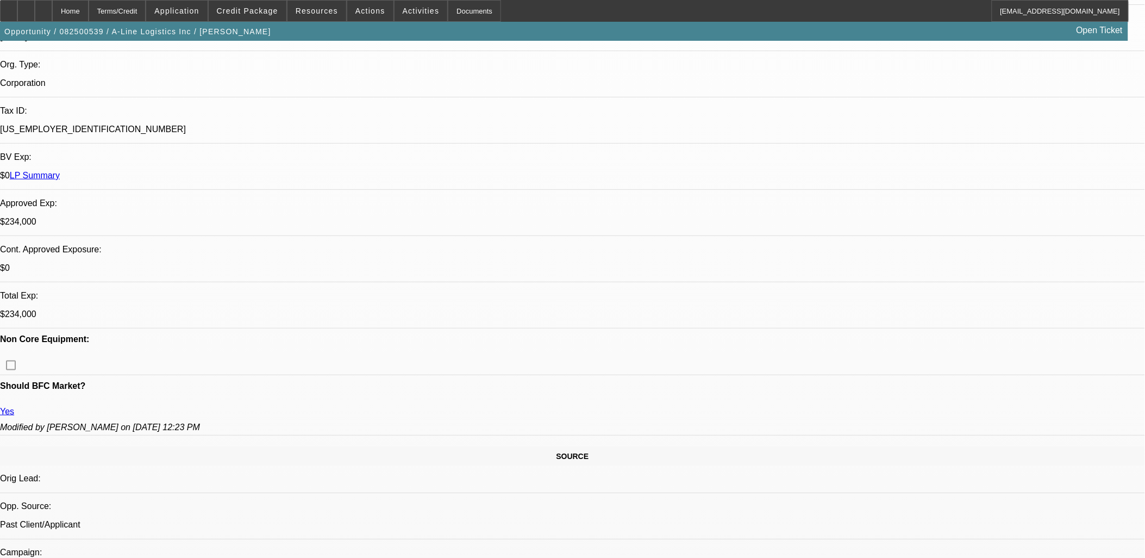
scroll to position [121, 0]
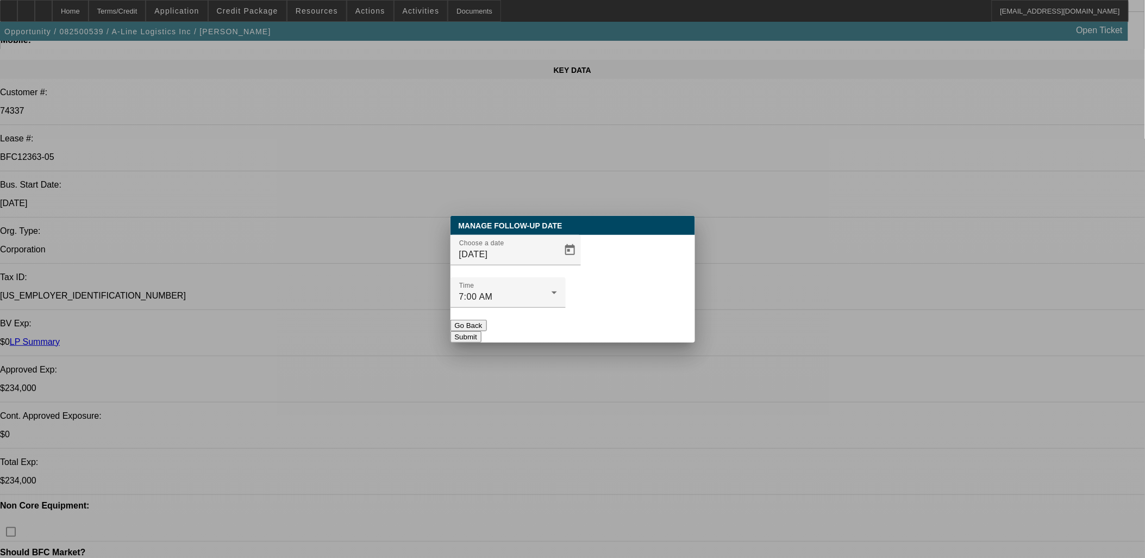
scroll to position [0, 0]
click at [559, 263] on span "Open calendar" at bounding box center [570, 250] width 26 height 26
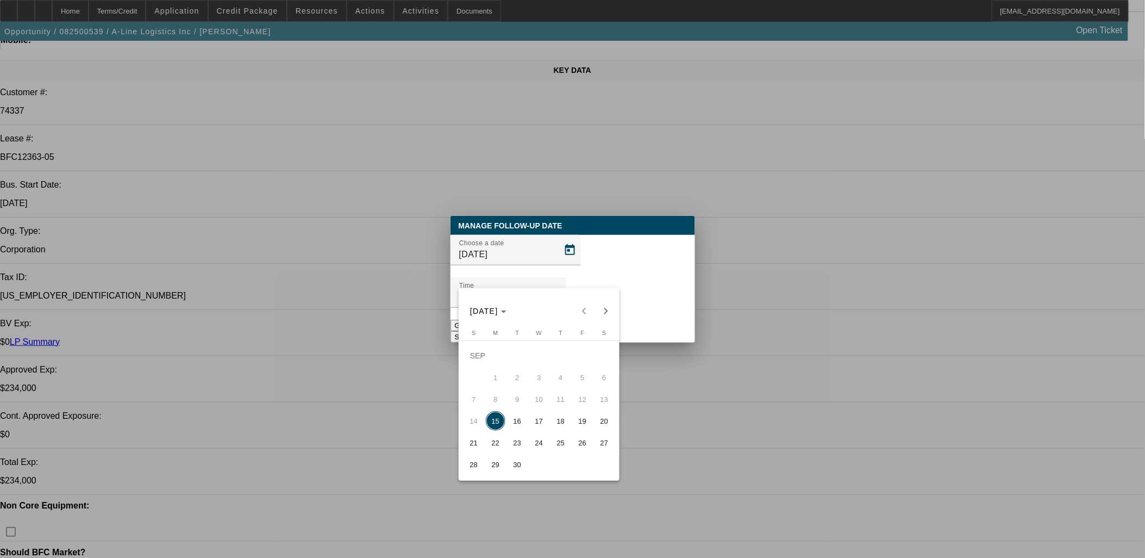
click at [523, 415] on button "16" at bounding box center [518, 421] width 22 height 22
type input "[DATE]"
click at [482, 331] on button "Submit" at bounding box center [466, 336] width 31 height 11
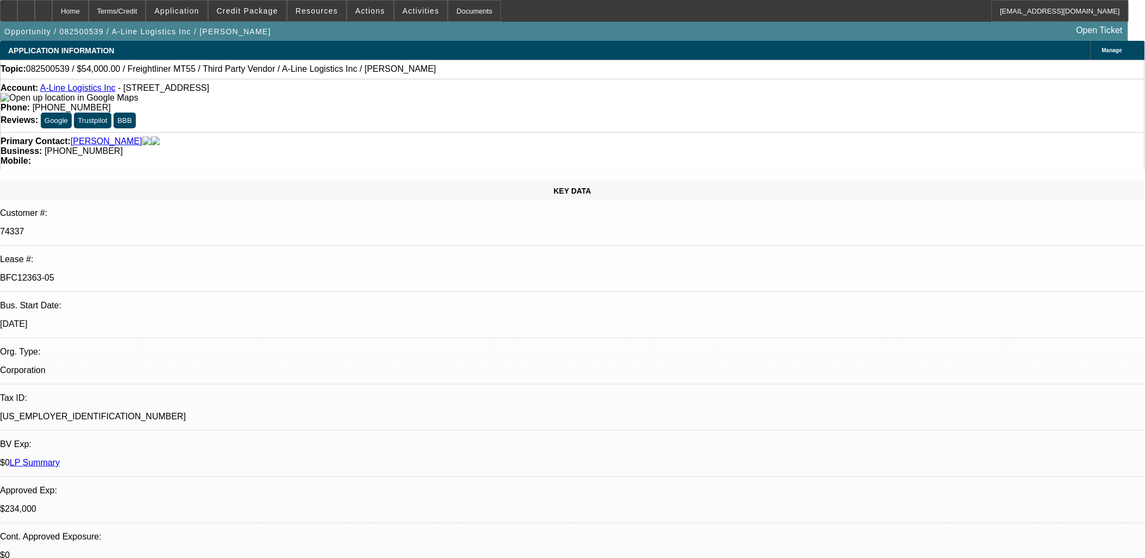
scroll to position [121, 0]
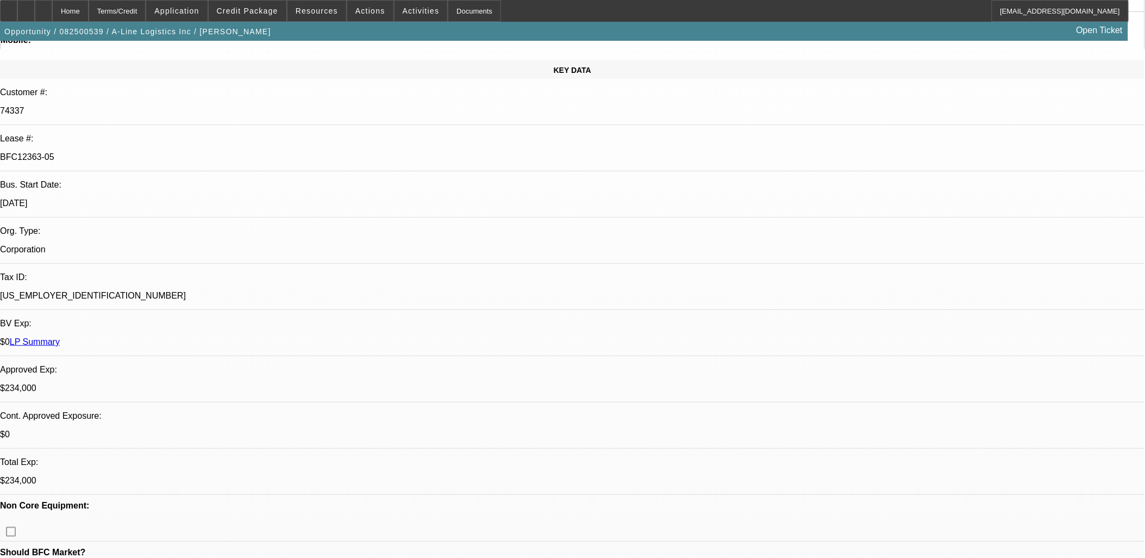
drag, startPoint x: 383, startPoint y: 209, endPoint x: 307, endPoint y: 221, distance: 77.6
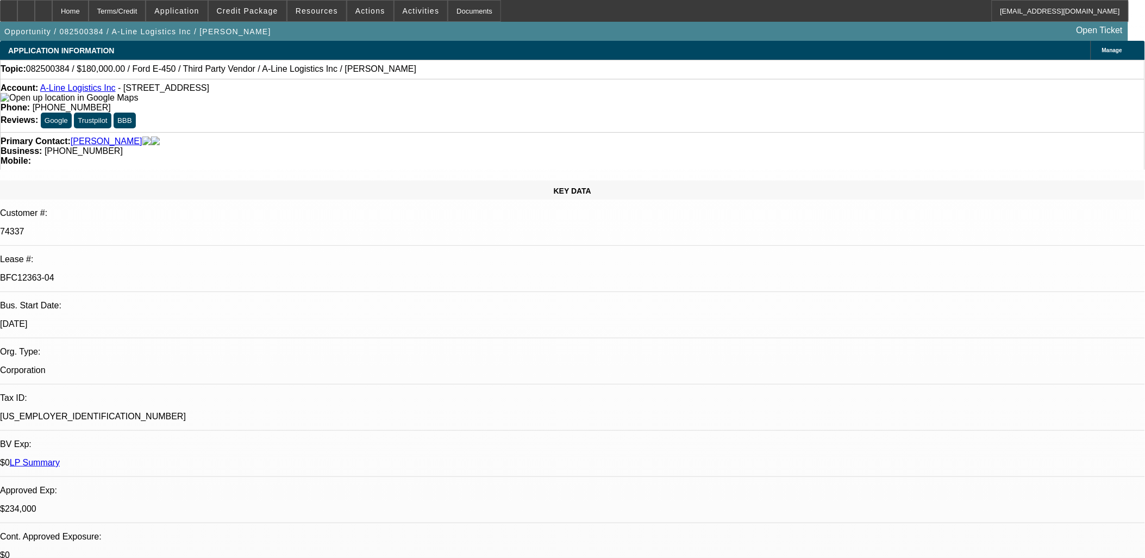
select select "0"
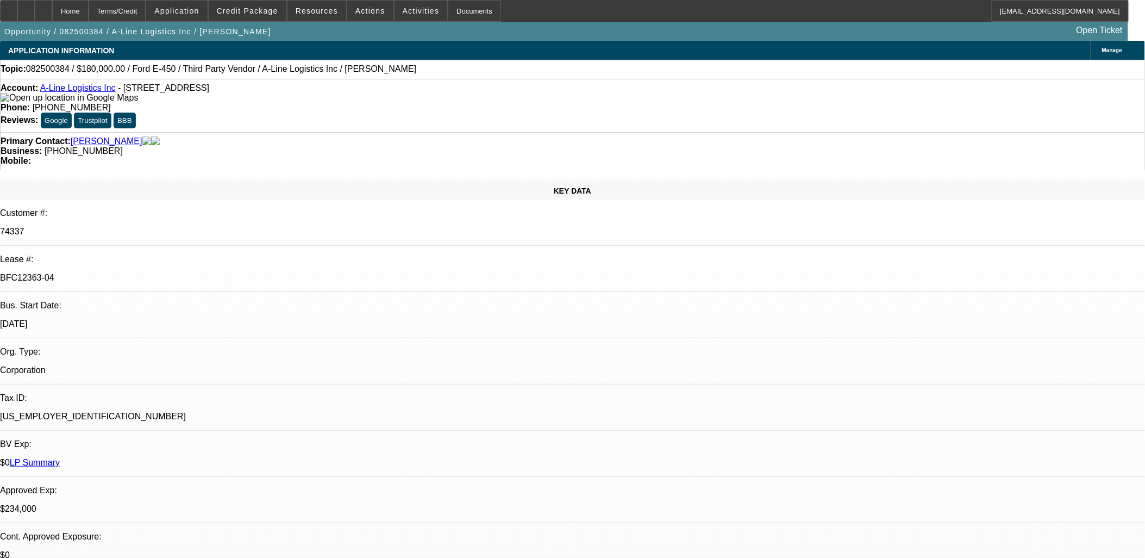
select select "0.1"
select select "0"
select select "0.1"
select select "0"
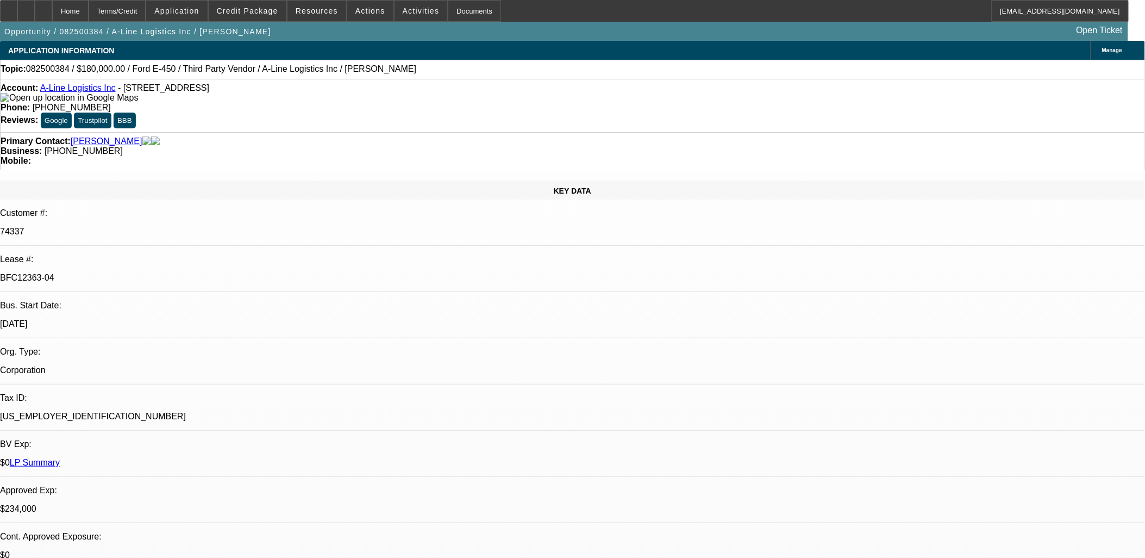
select select "0"
select select "0.1"
select select "1"
select select "6"
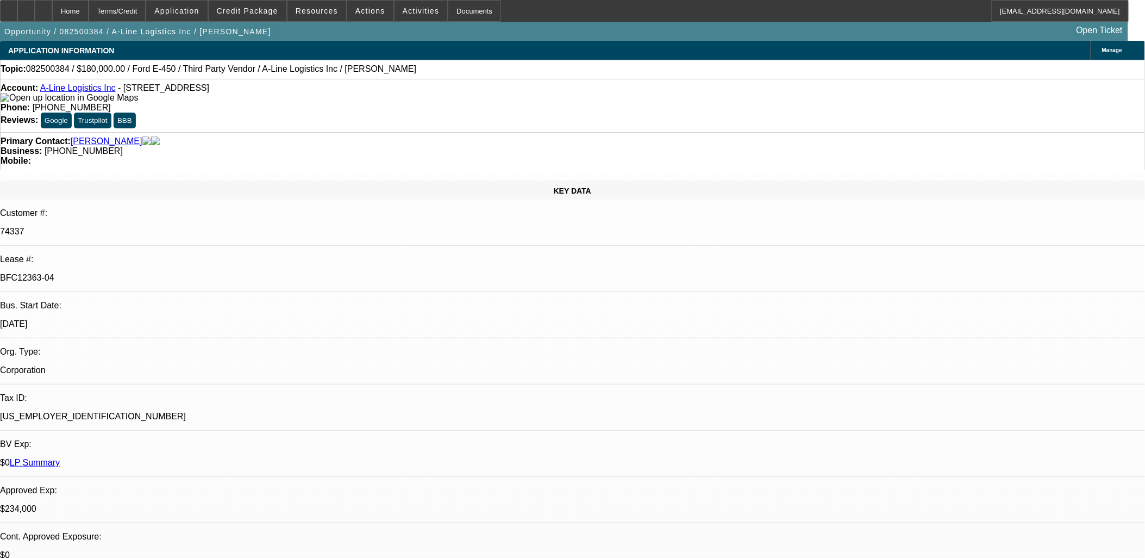
select select "1"
select select "4"
select select "1"
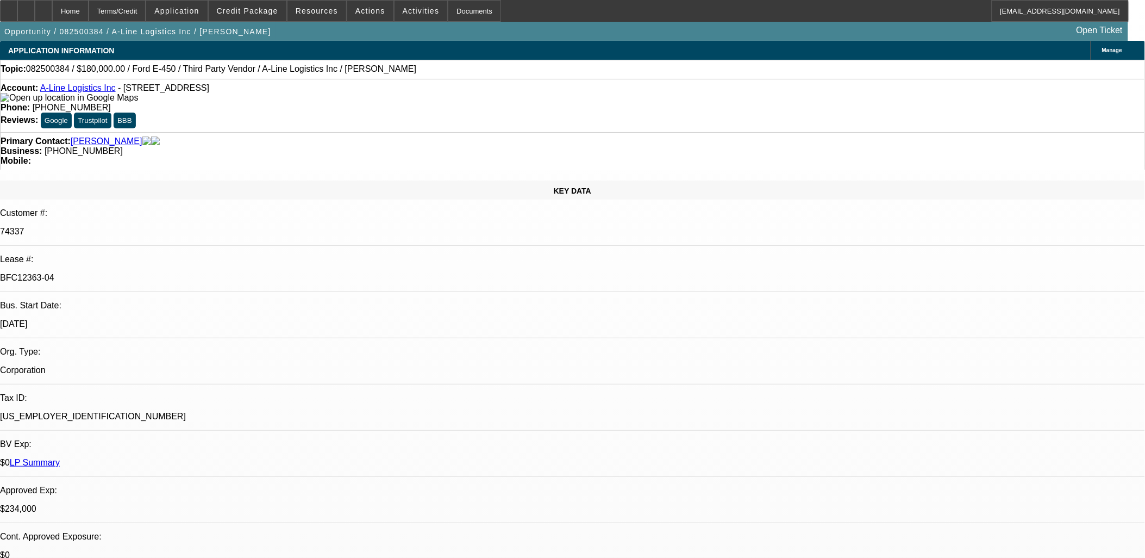
select select "4"
select select "1"
select select "4"
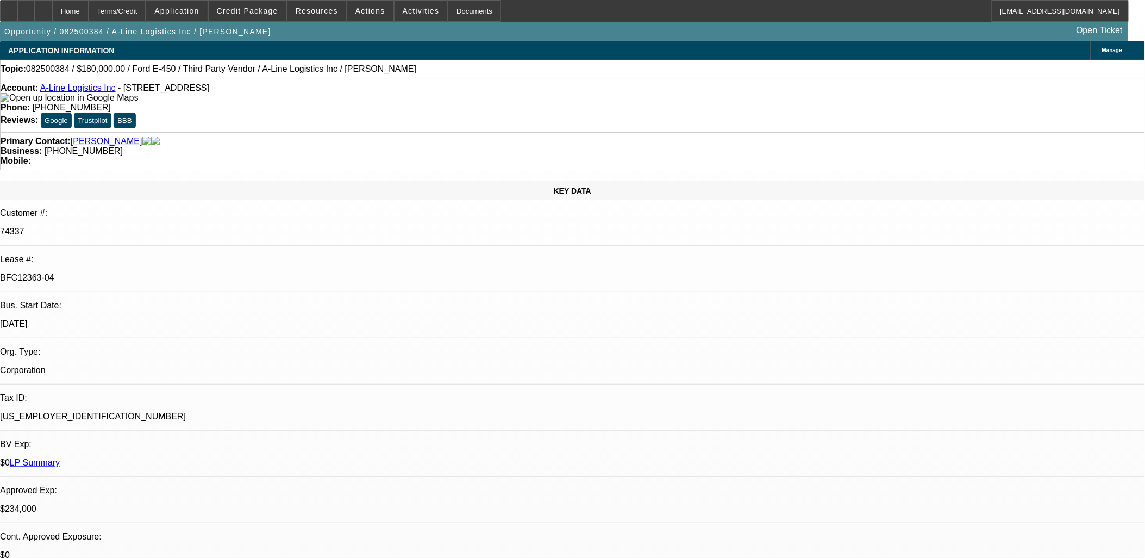
scroll to position [60, 0]
drag, startPoint x: 1052, startPoint y: 438, endPoint x: 877, endPoint y: 443, distance: 175.1
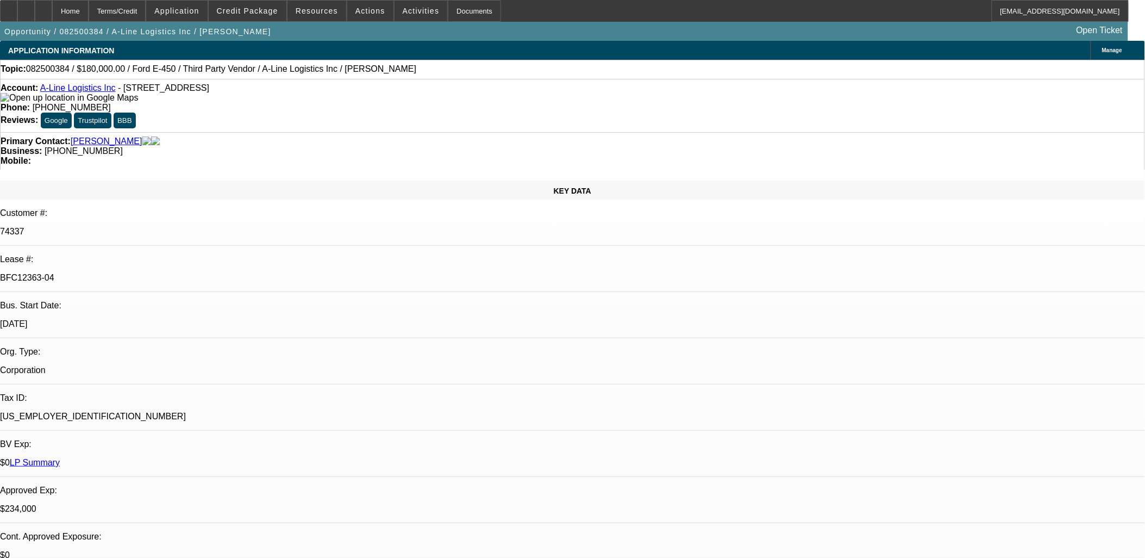
scroll to position [0, 0]
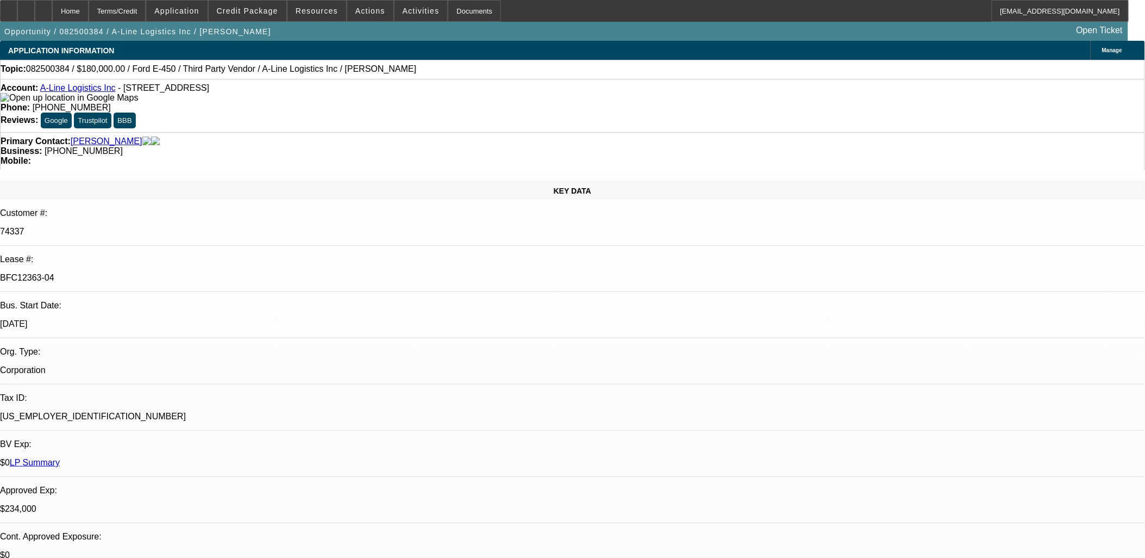
drag, startPoint x: 925, startPoint y: 98, endPoint x: 923, endPoint y: 109, distance: 11.0
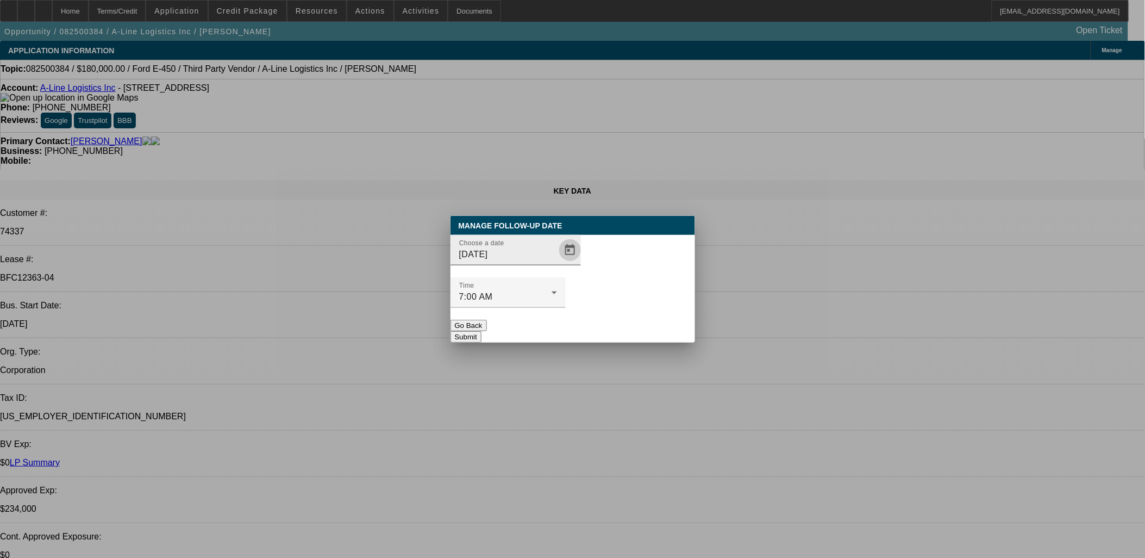
click at [557, 263] on span "Open calendar" at bounding box center [570, 250] width 26 height 26
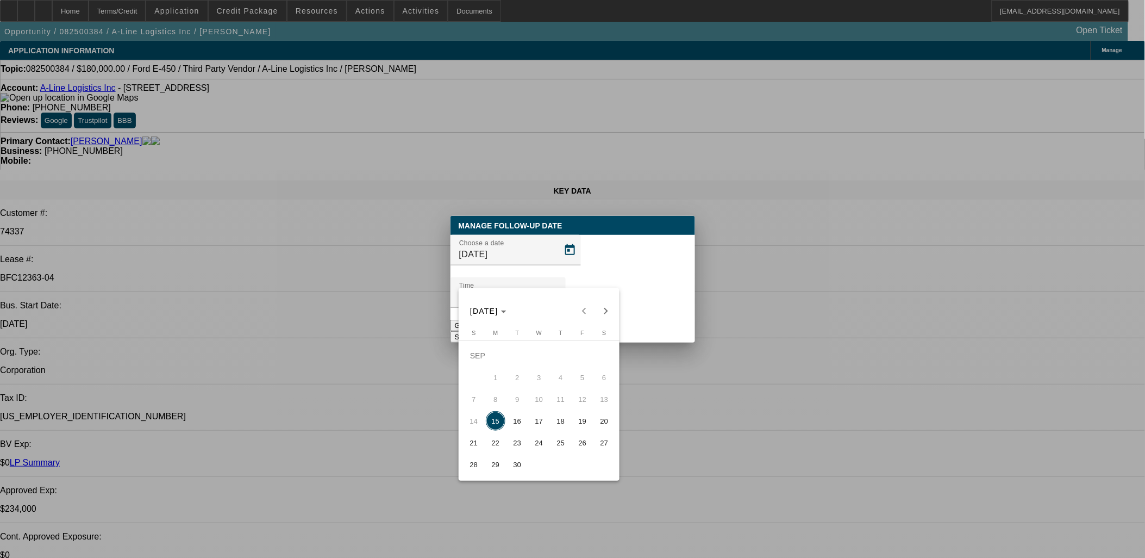
click at [519, 423] on span "16" at bounding box center [518, 421] width 20 height 20
type input "9/16/2025"
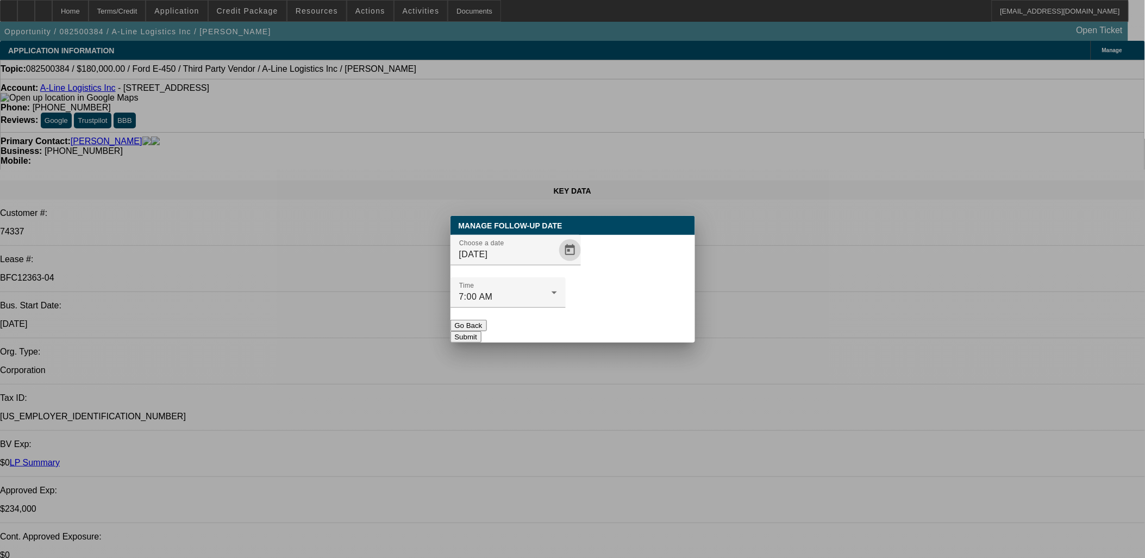
click at [482, 331] on button "Submit" at bounding box center [466, 336] width 31 height 11
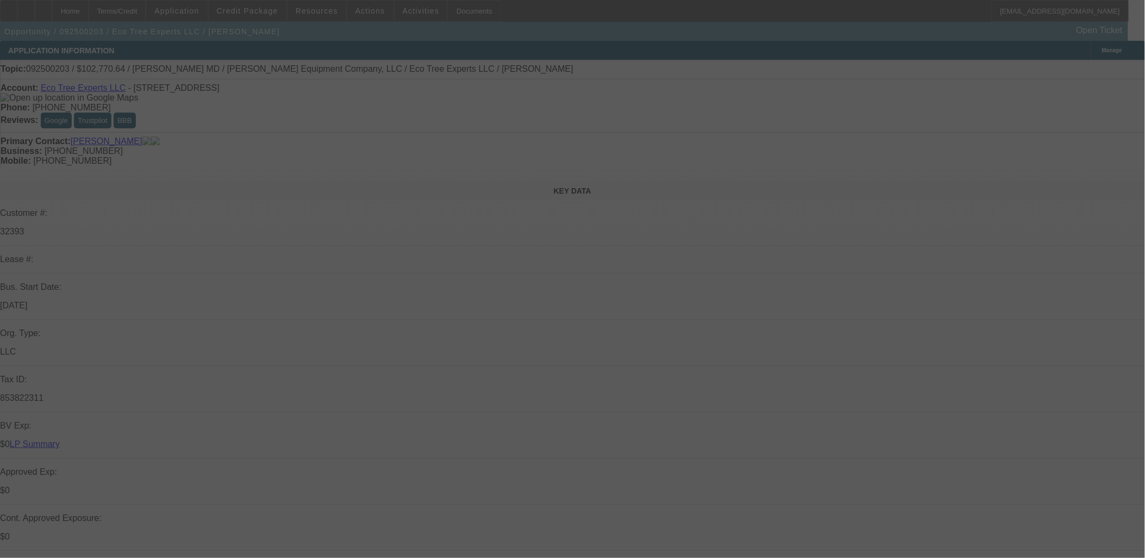
click at [690, 272] on div at bounding box center [572, 279] width 1145 height 558
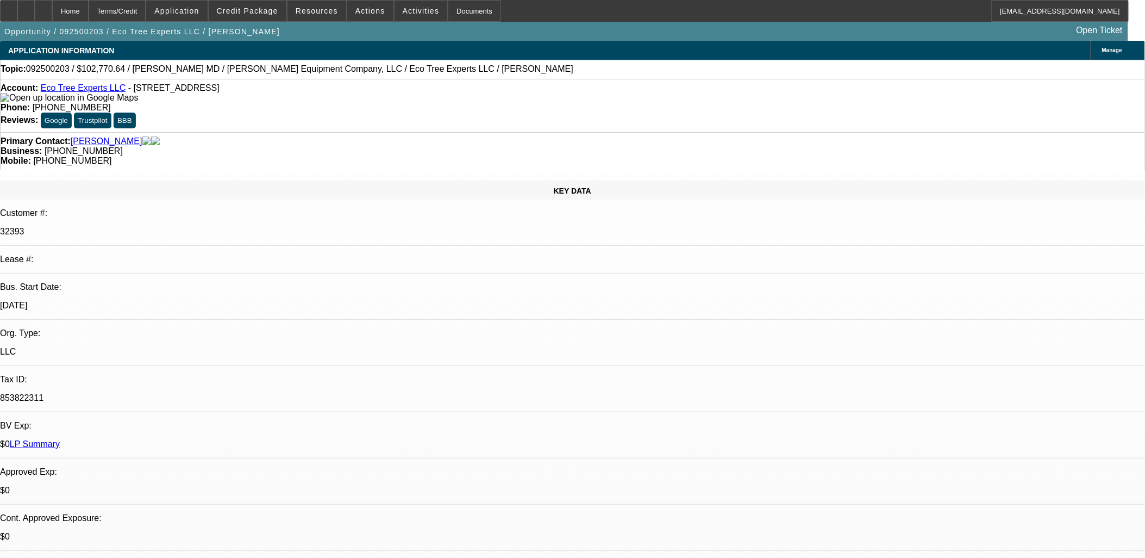
select select "0"
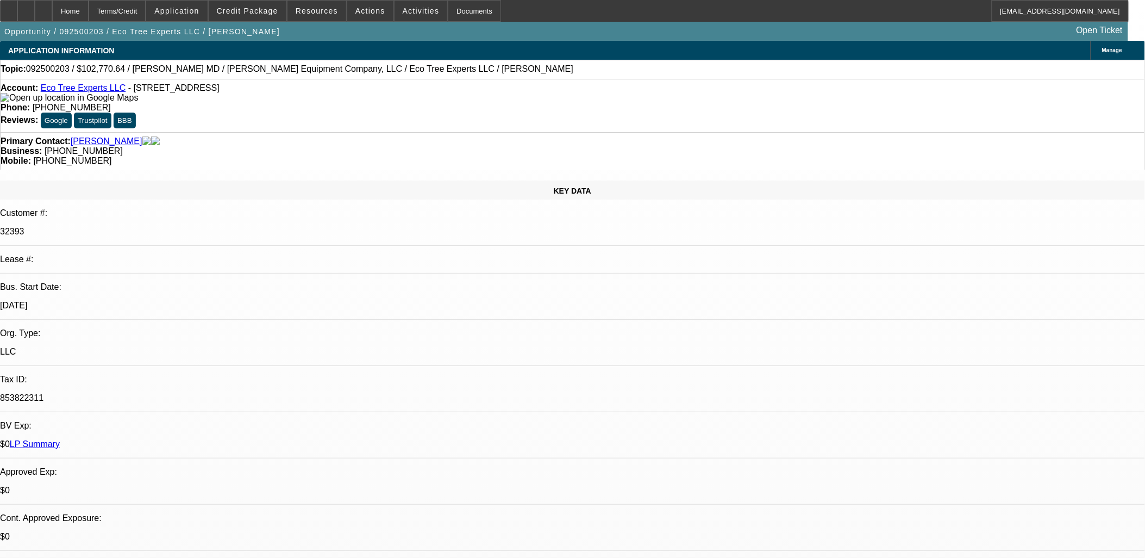
select select "0"
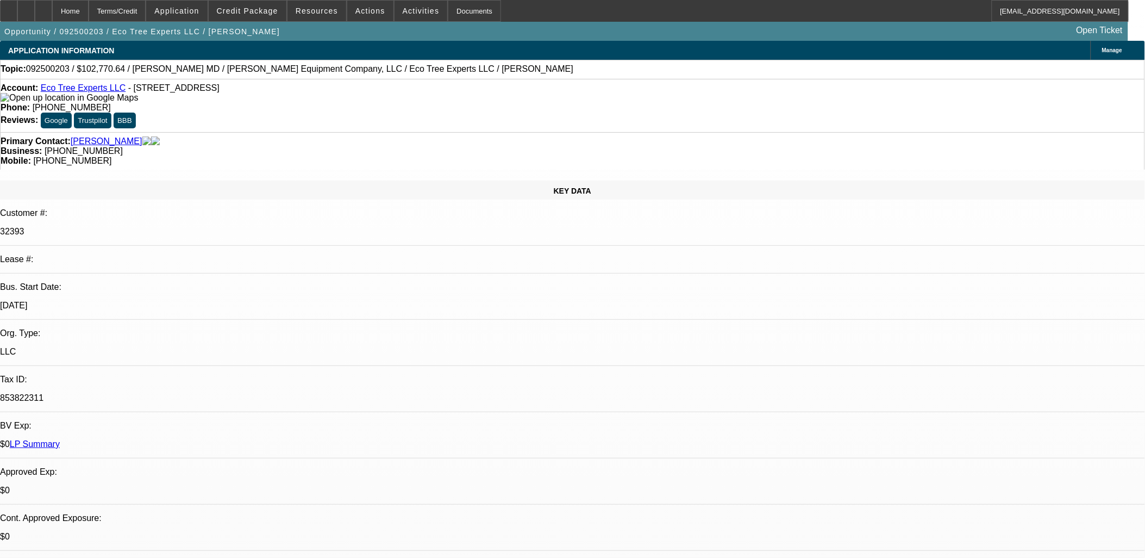
select select "0"
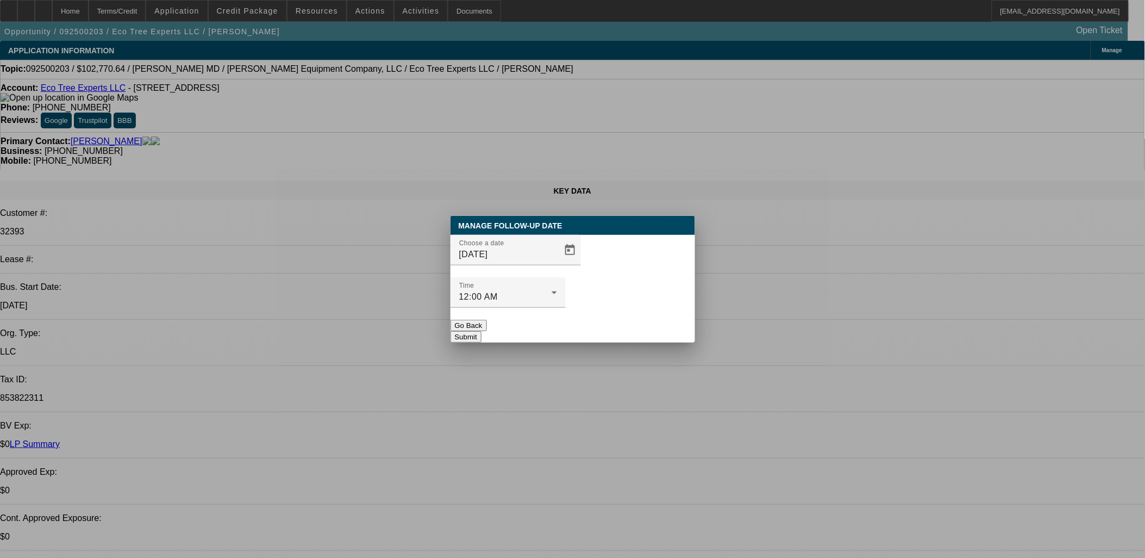
select select "1"
select select "6"
select select "1"
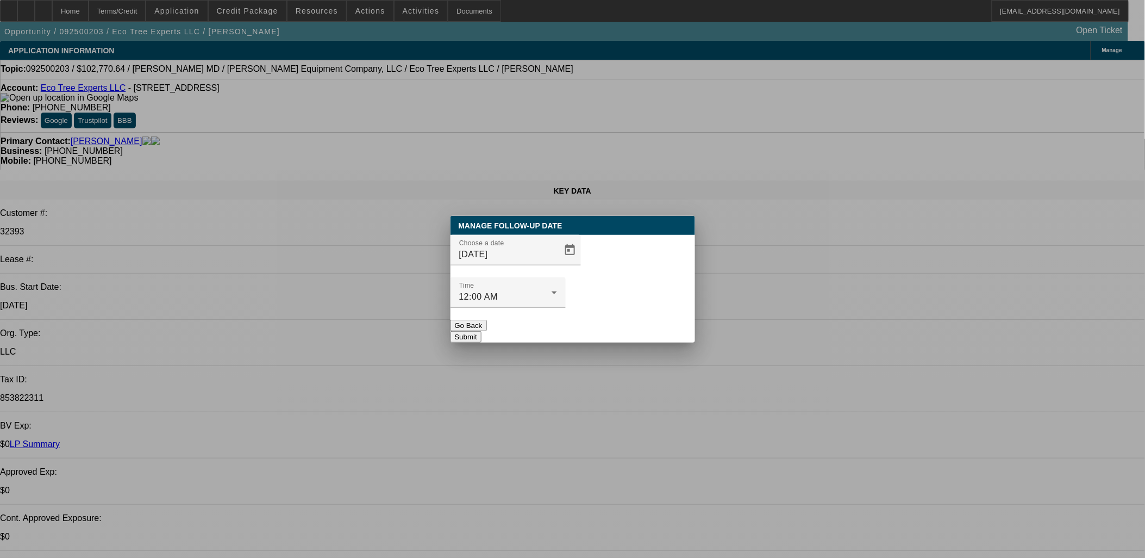
select select "6"
select select "1"
select select "6"
select select "1"
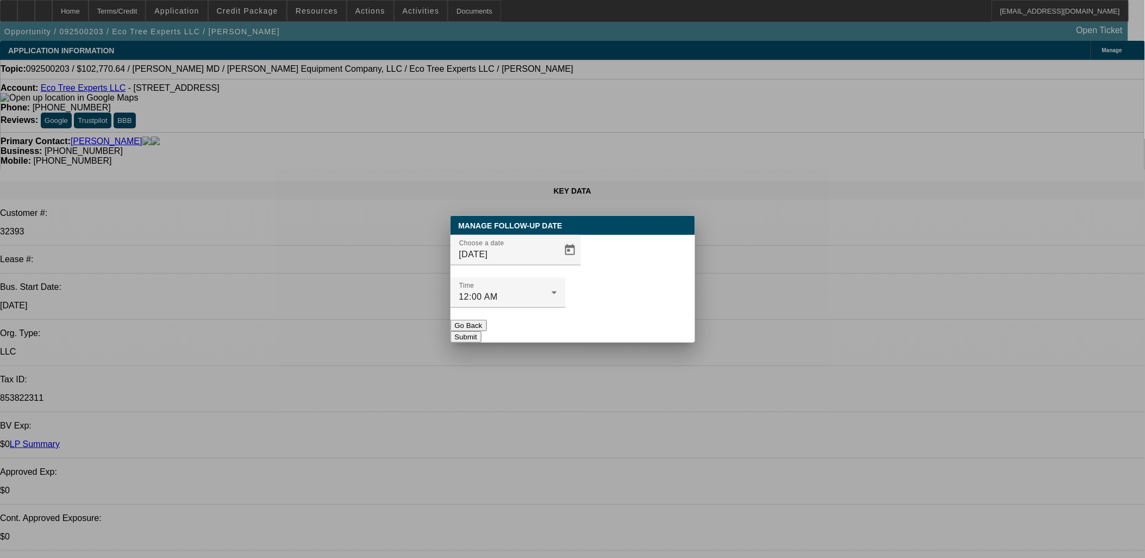
select select "1"
select select "6"
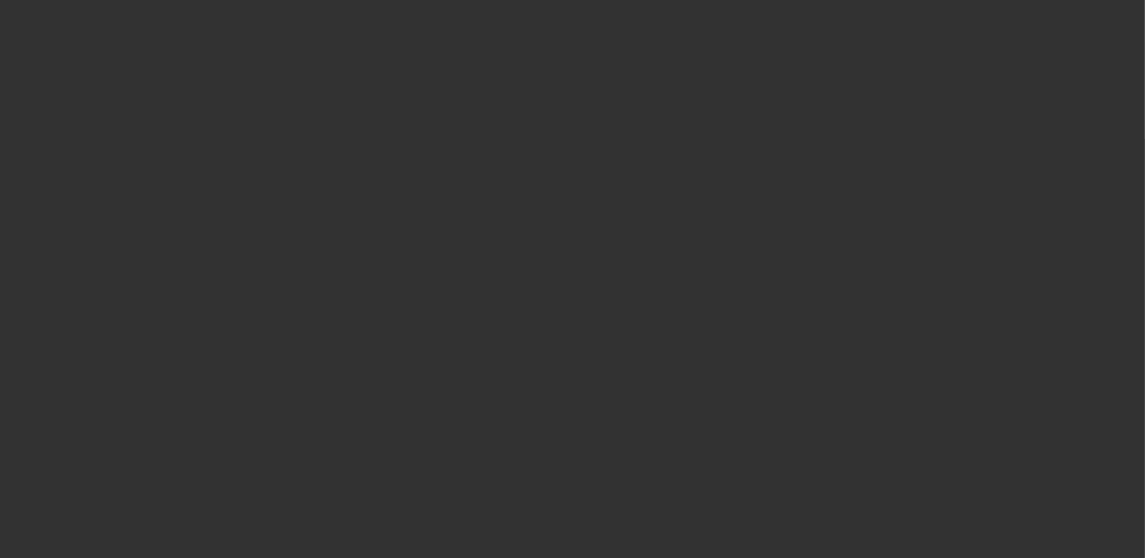
click at [688, 275] on div at bounding box center [572, 279] width 1145 height 558
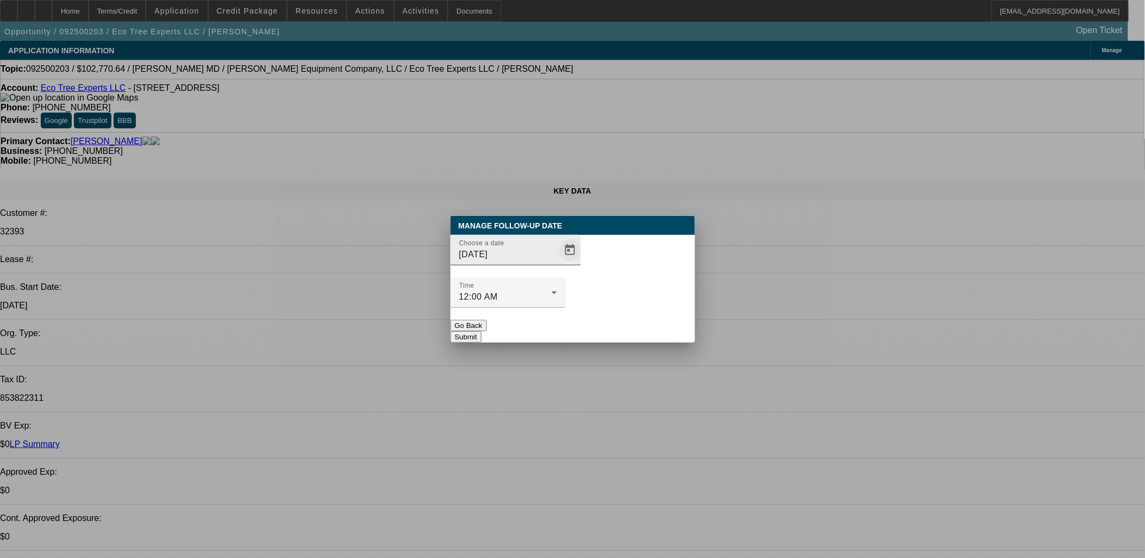
click at [557, 263] on span "Open calendar" at bounding box center [570, 250] width 26 height 26
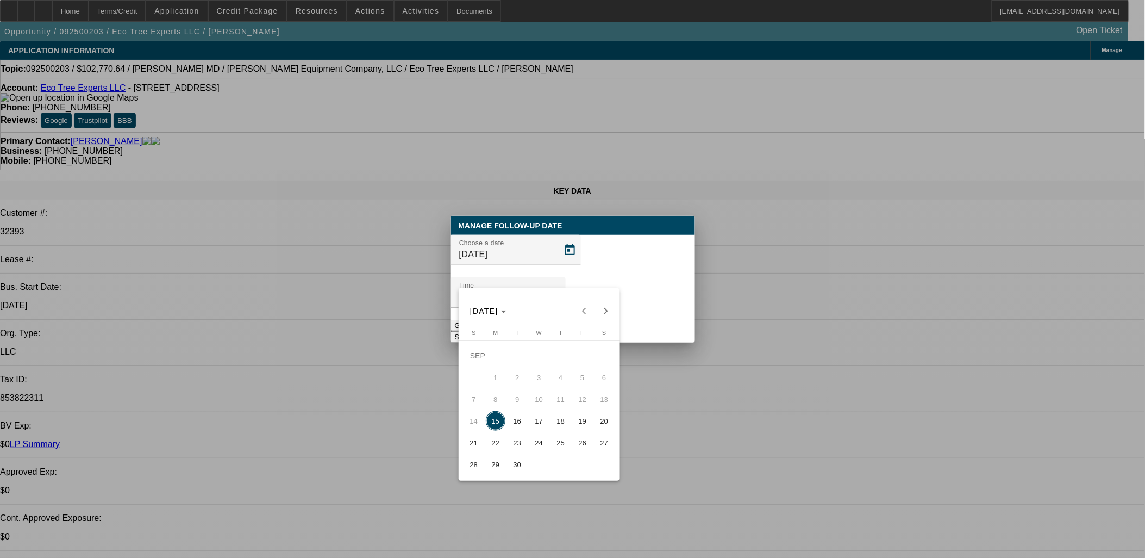
click at [529, 424] on span "17" at bounding box center [539, 421] width 20 height 20
type input "9/17/2025"
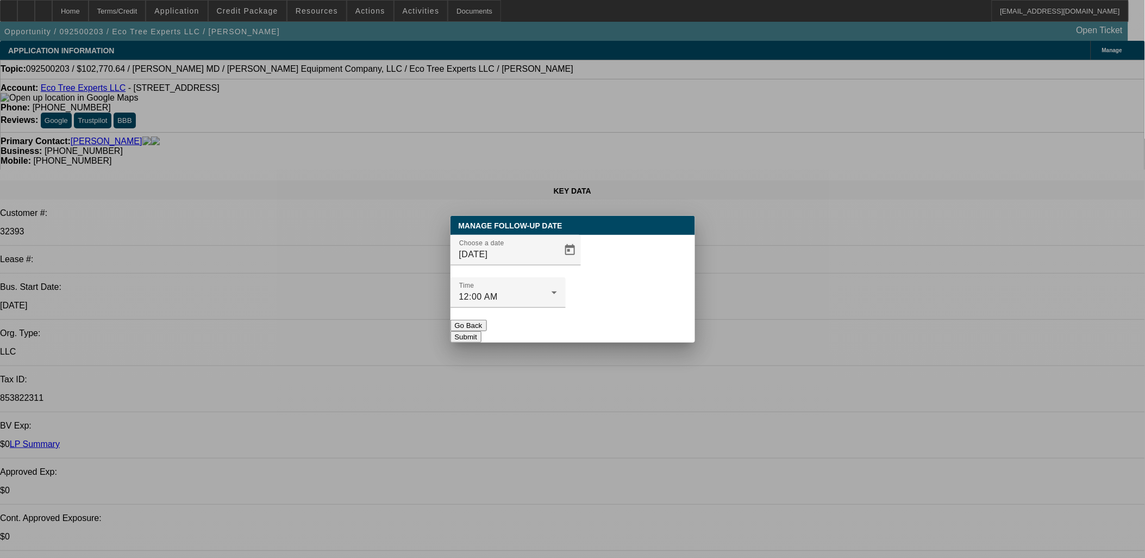
drag, startPoint x: 638, startPoint y: 329, endPoint x: 647, endPoint y: 313, distance: 19.0
click at [638, 329] on div "Manage Follow-Up Date Choose a date 9/17/2025 Time 12:00 AM Go Back Submit" at bounding box center [573, 279] width 245 height 127
click at [482, 331] on button "Submit" at bounding box center [466, 336] width 31 height 11
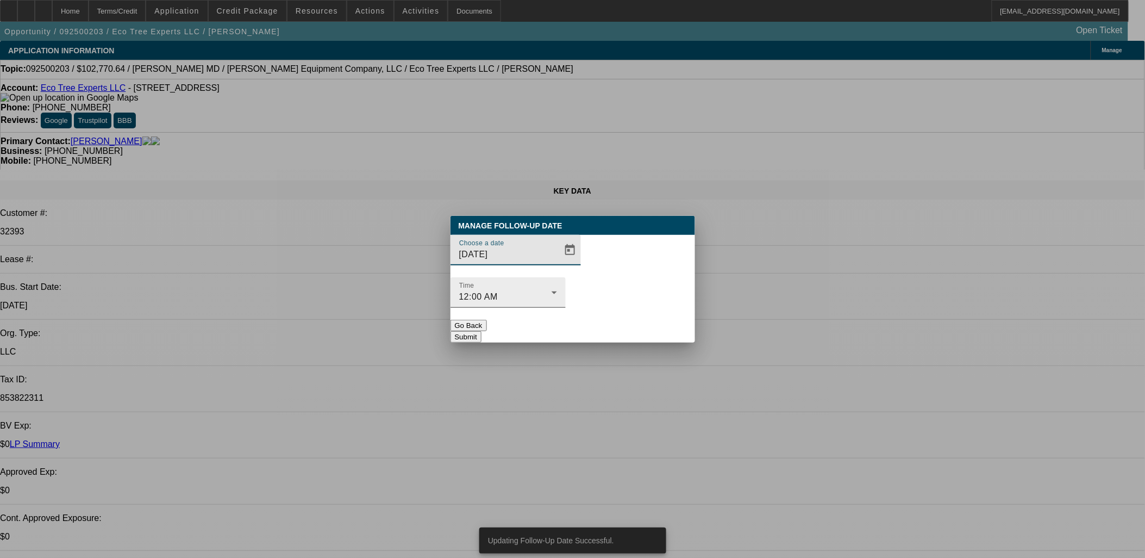
click at [552, 290] on div "12:00 AM" at bounding box center [505, 296] width 92 height 13
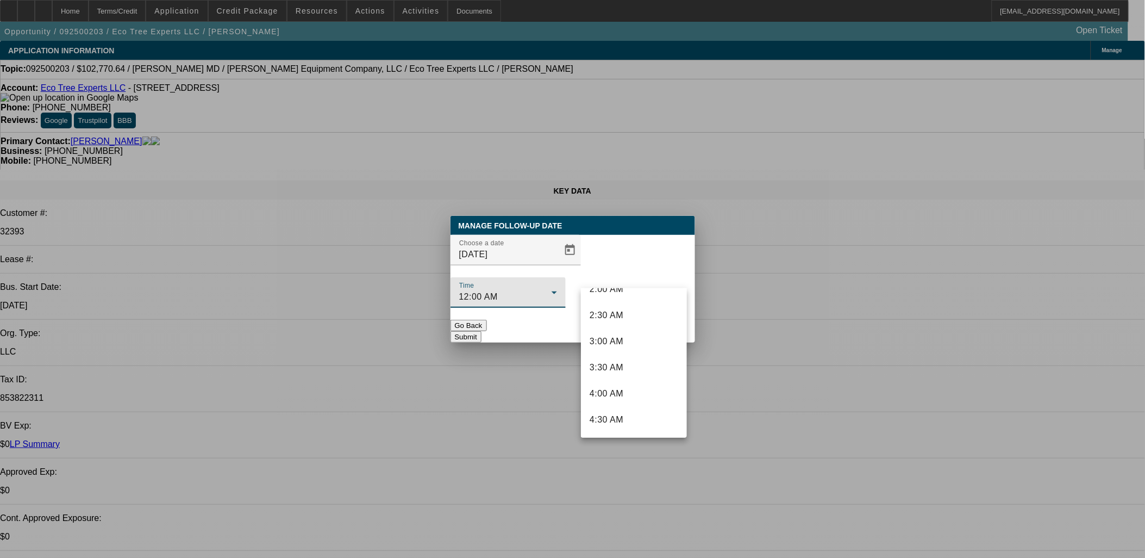
scroll to position [302, 0]
click at [640, 420] on mat-option "8:00 AM" at bounding box center [634, 421] width 106 height 26
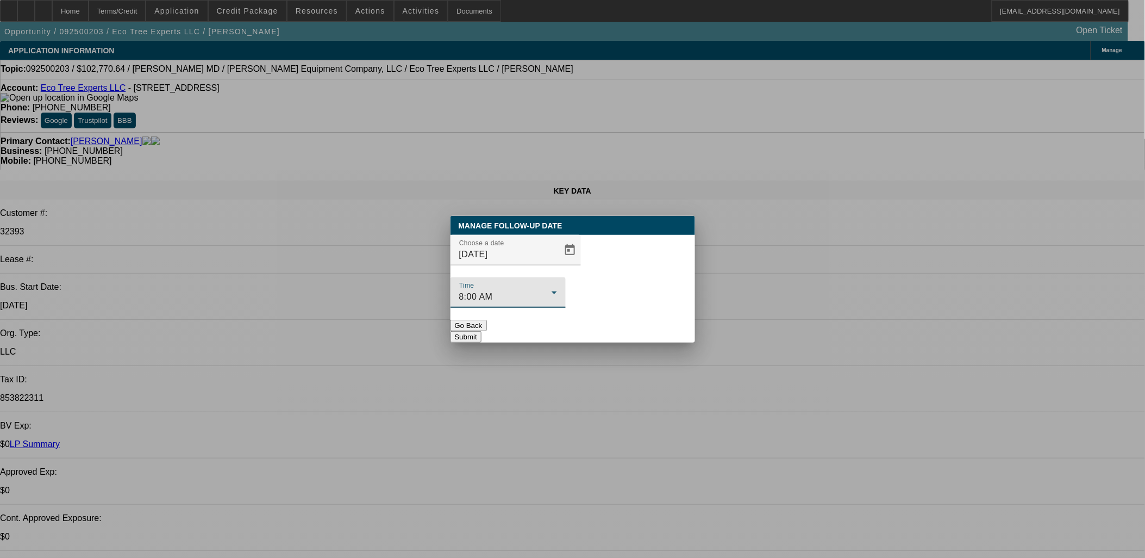
click at [482, 331] on button "Submit" at bounding box center [466, 336] width 31 height 11
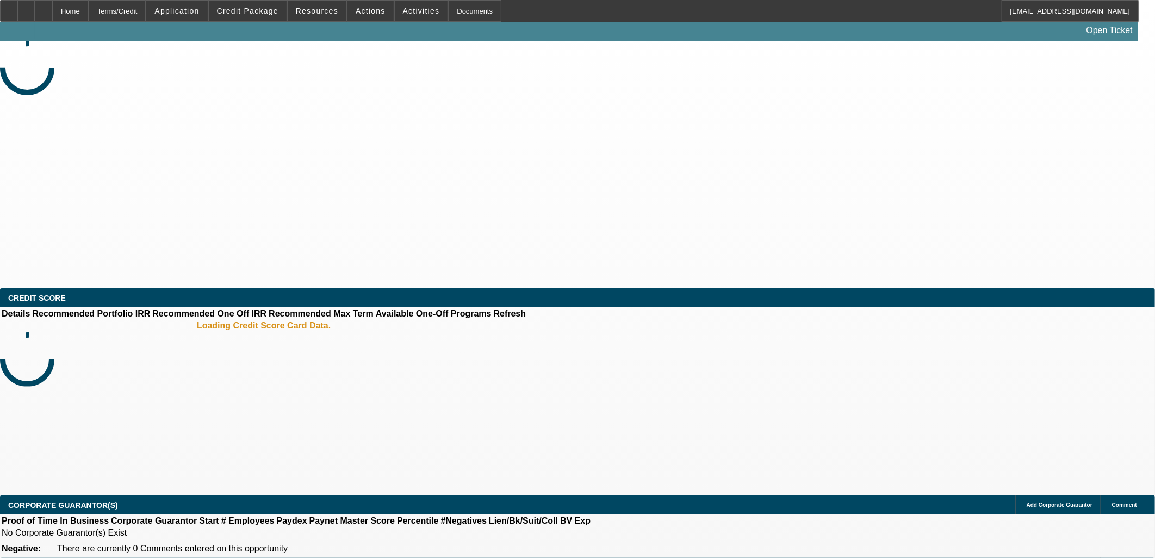
select select "0"
select select "2"
select select "0.1"
select select "4"
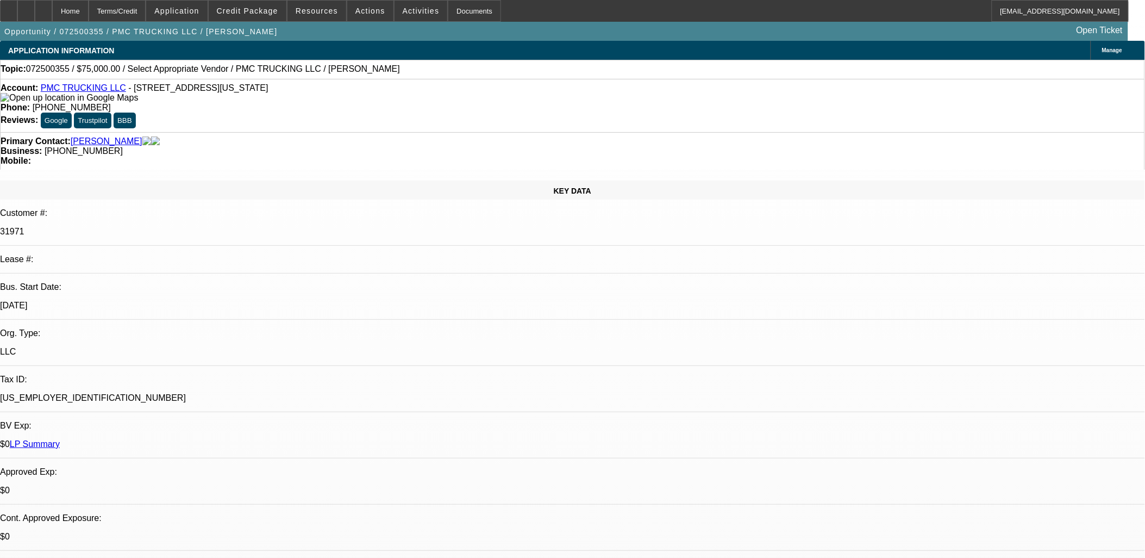
drag, startPoint x: 874, startPoint y: 144, endPoint x: 879, endPoint y: 136, distance: 9.5
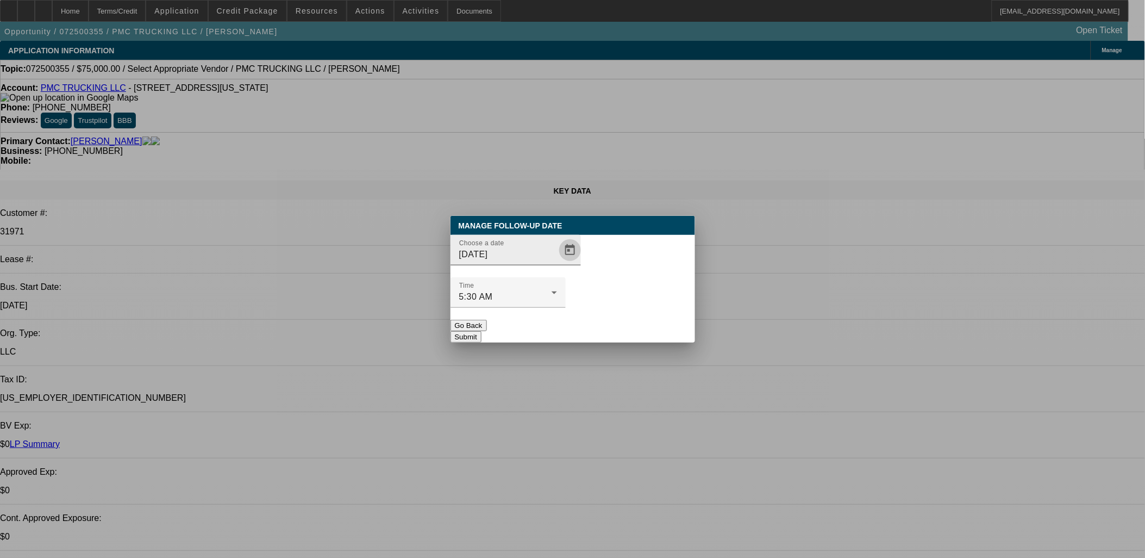
click at [558, 263] on span "Open calendar" at bounding box center [570, 250] width 26 height 26
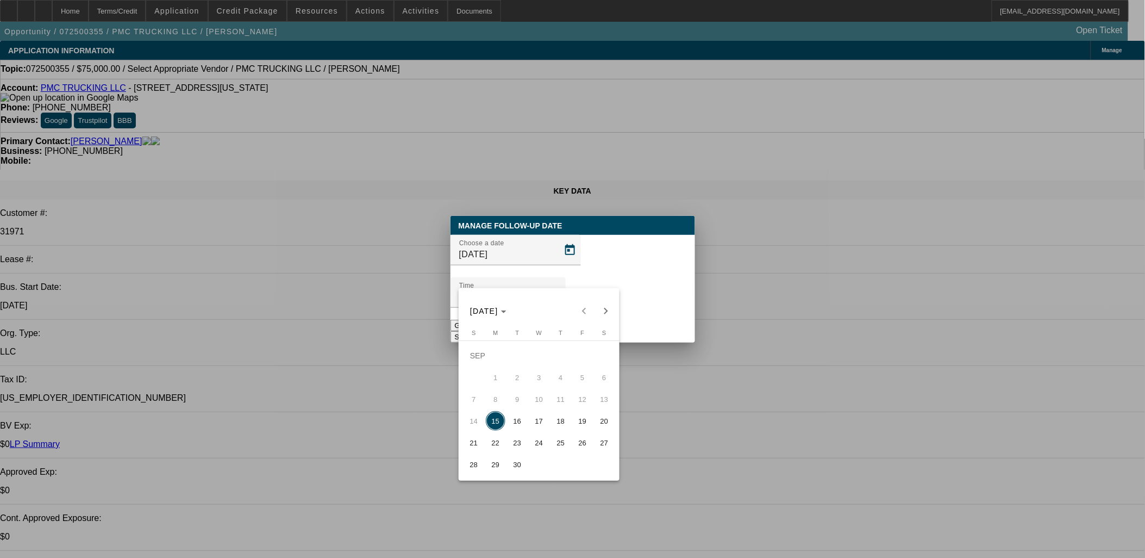
click at [501, 469] on span "29" at bounding box center [496, 464] width 20 height 20
type input "9/29/2025"
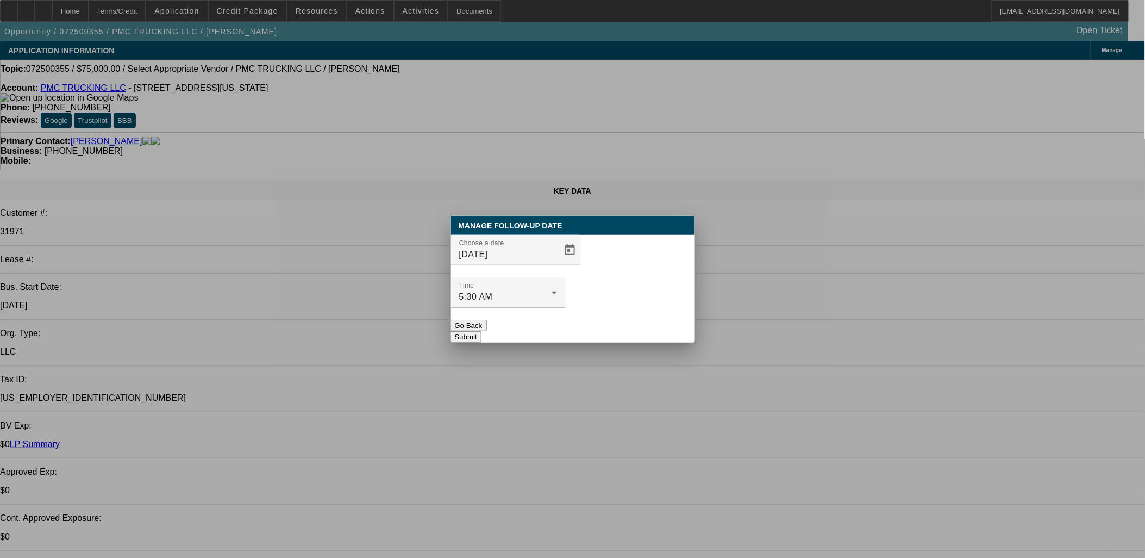
click at [482, 331] on button "Submit" at bounding box center [466, 336] width 31 height 11
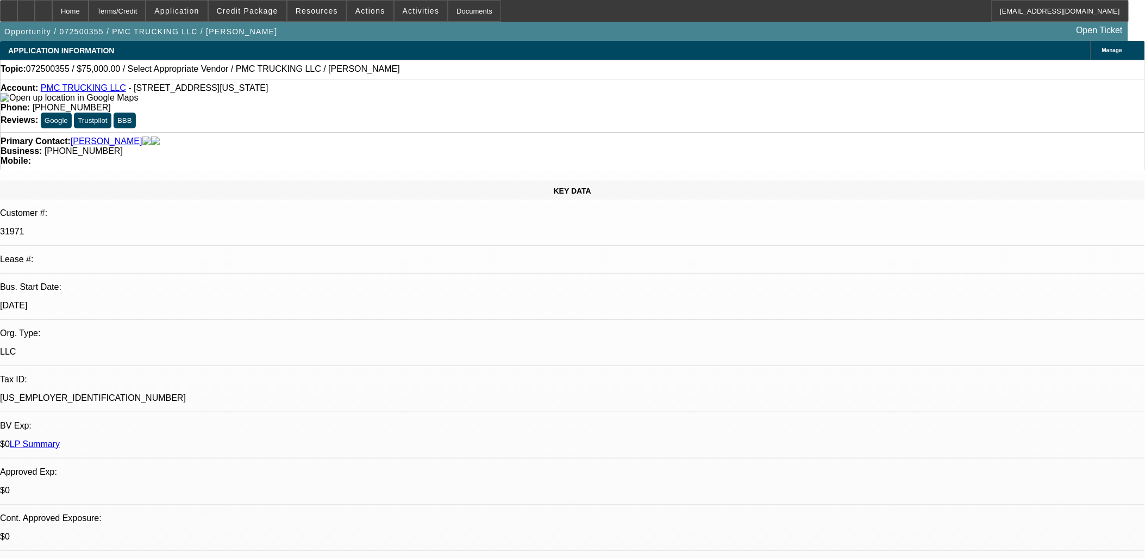
drag, startPoint x: 455, startPoint y: 272, endPoint x: 257, endPoint y: 238, distance: 200.9
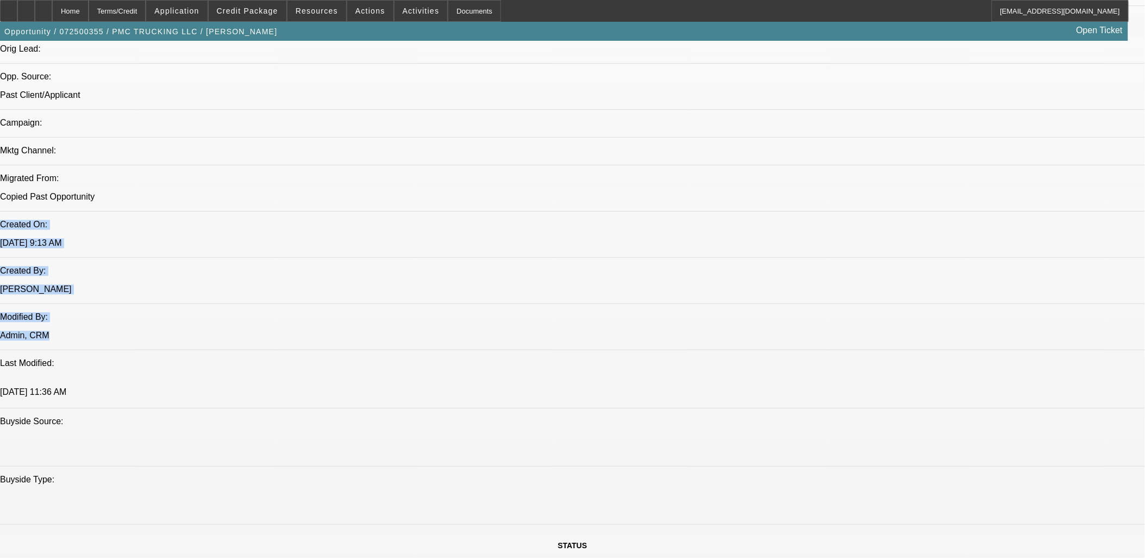
scroll to position [725, 0]
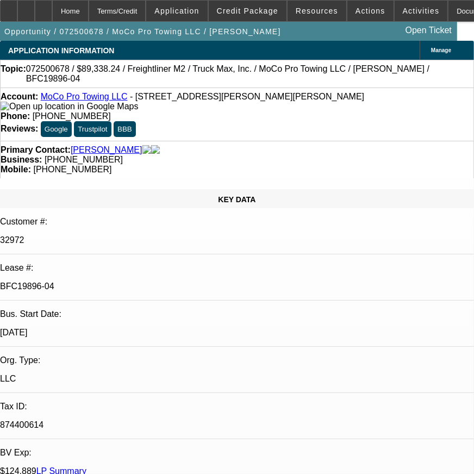
select select "0"
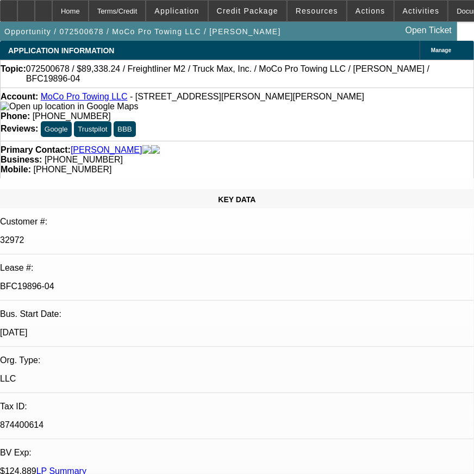
select select "0"
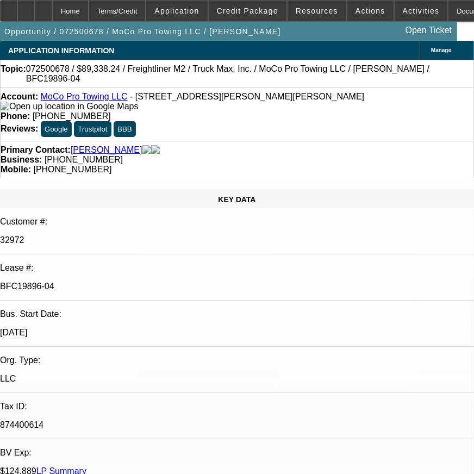
select select "0"
select select "1"
select select "6"
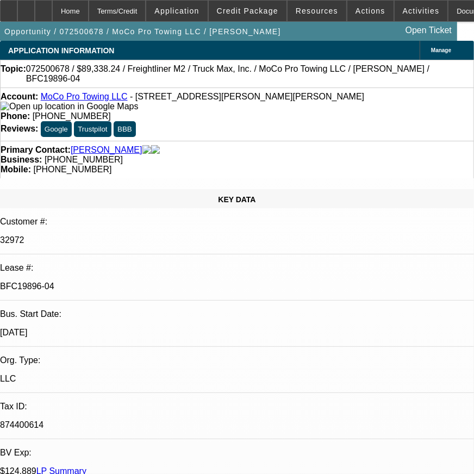
select select "1"
select select "6"
select select "1"
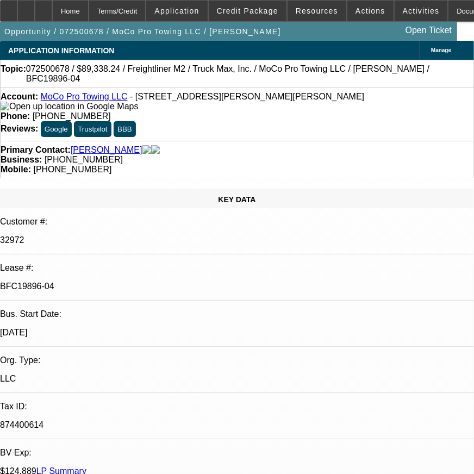
select select "6"
select select "1"
select select "6"
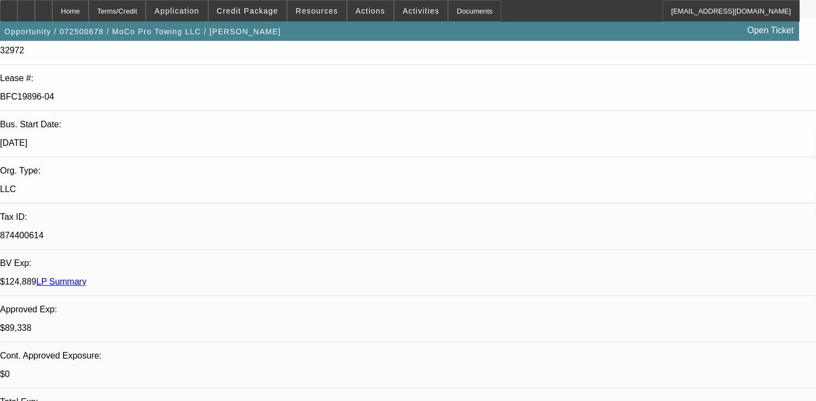
scroll to position [1087, 0]
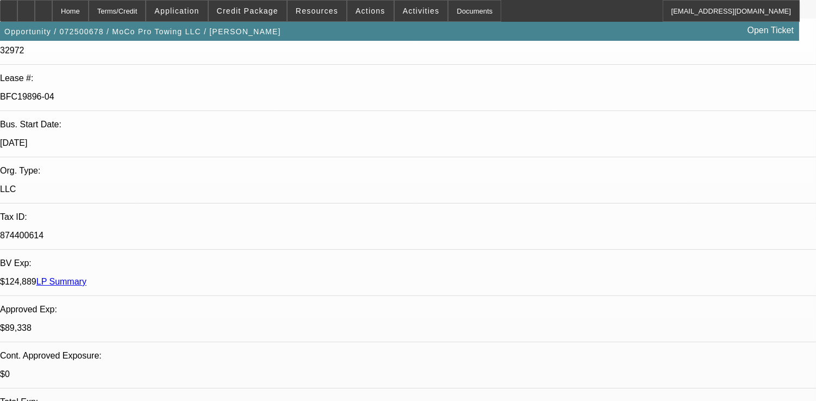
drag, startPoint x: 687, startPoint y: 288, endPoint x: 708, endPoint y: 335, distance: 51.6
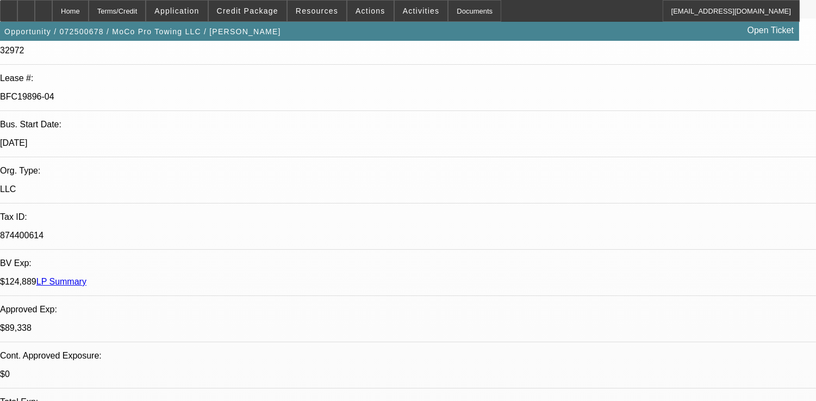
scroll to position [181, 0]
drag, startPoint x: 685, startPoint y: 296, endPoint x: 762, endPoint y: 347, distance: 91.8
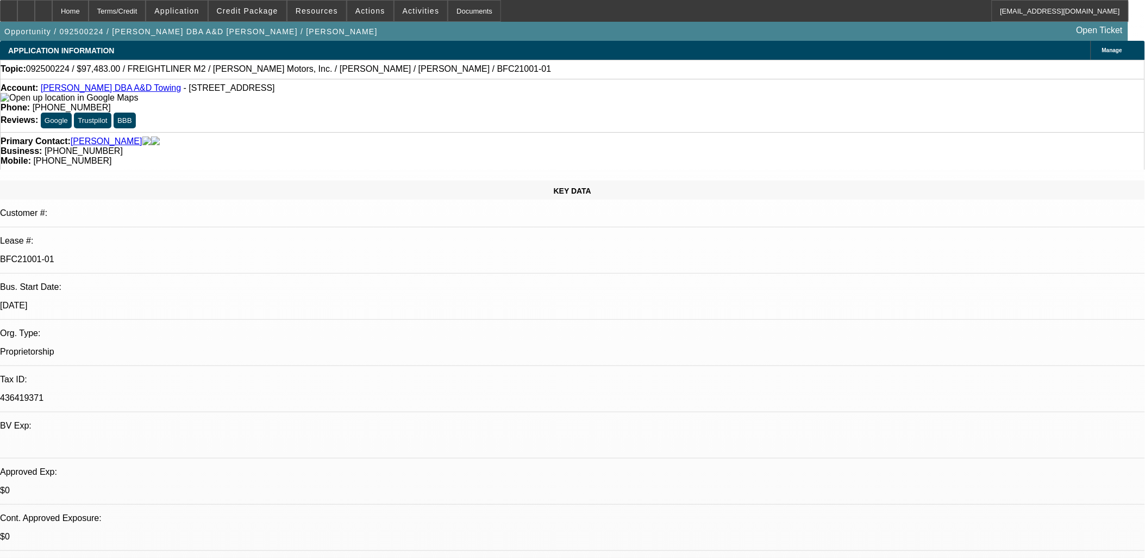
select select "0"
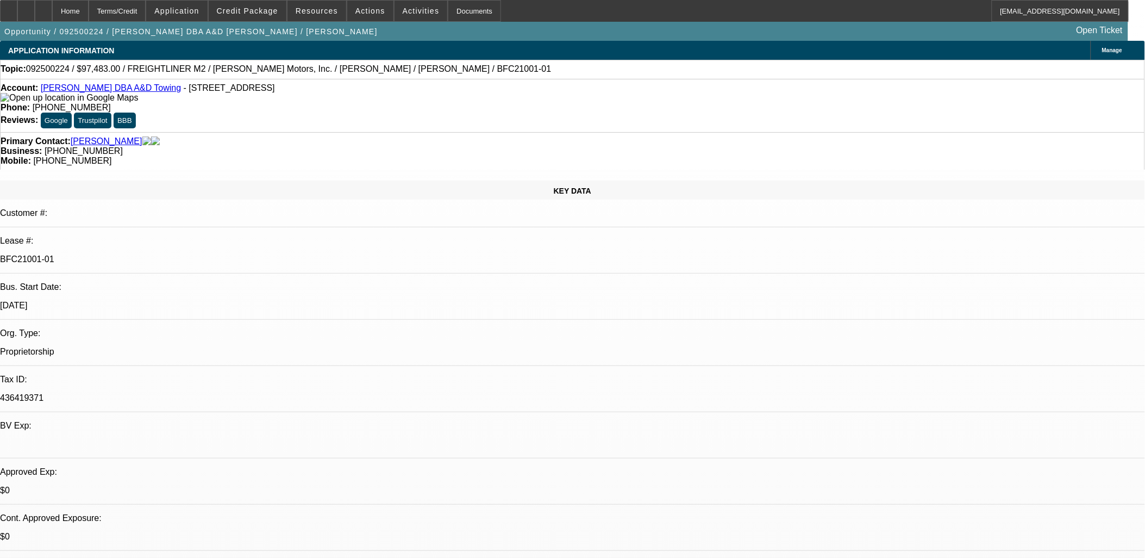
select select "0"
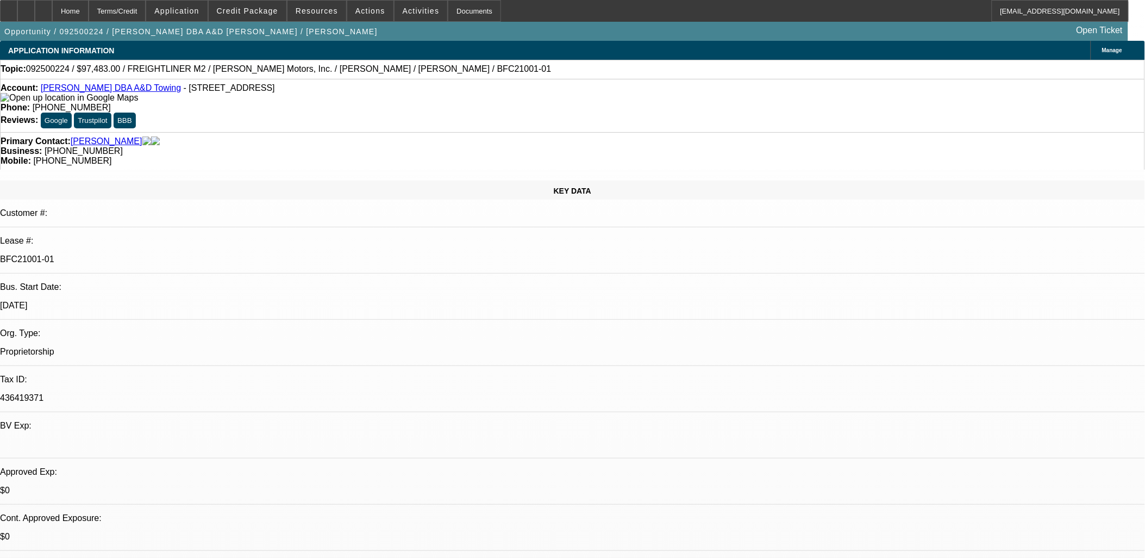
select select "2"
select select "0"
select select "1"
select select "6"
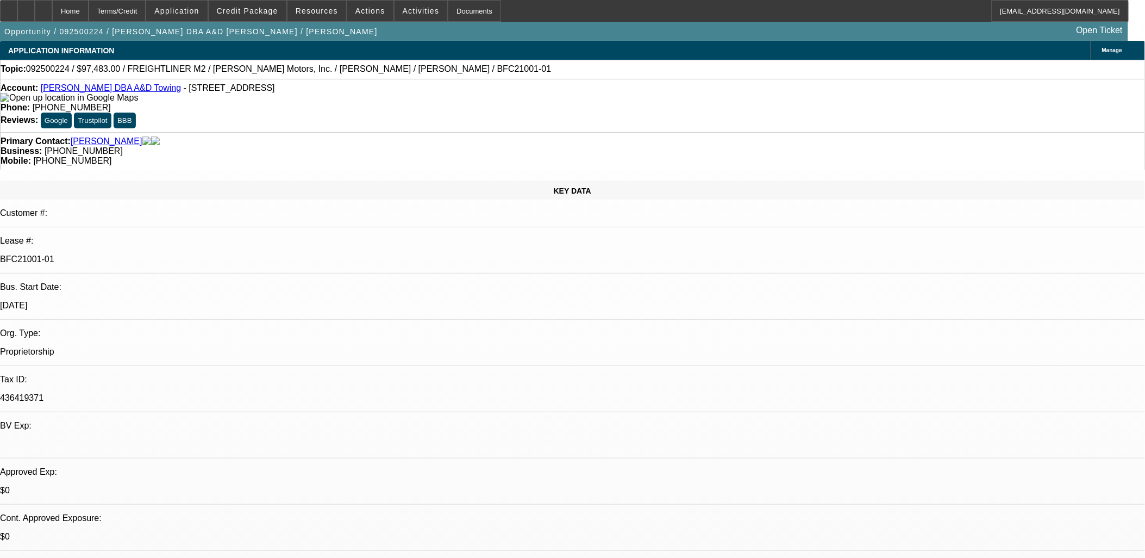
select select "1"
select select "6"
select select "1"
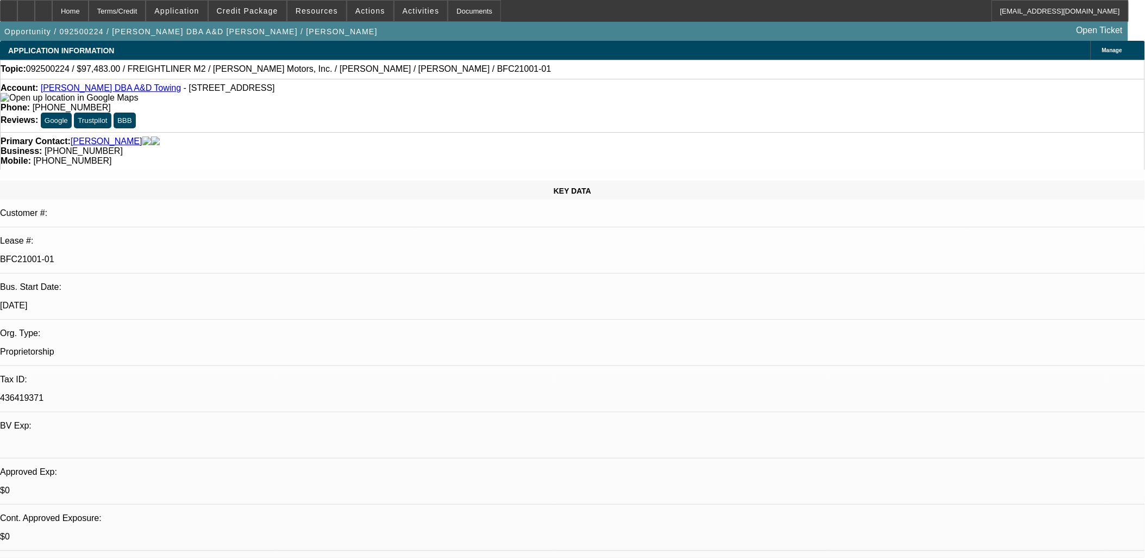
select select "6"
select select "1"
select select "2"
select select "6"
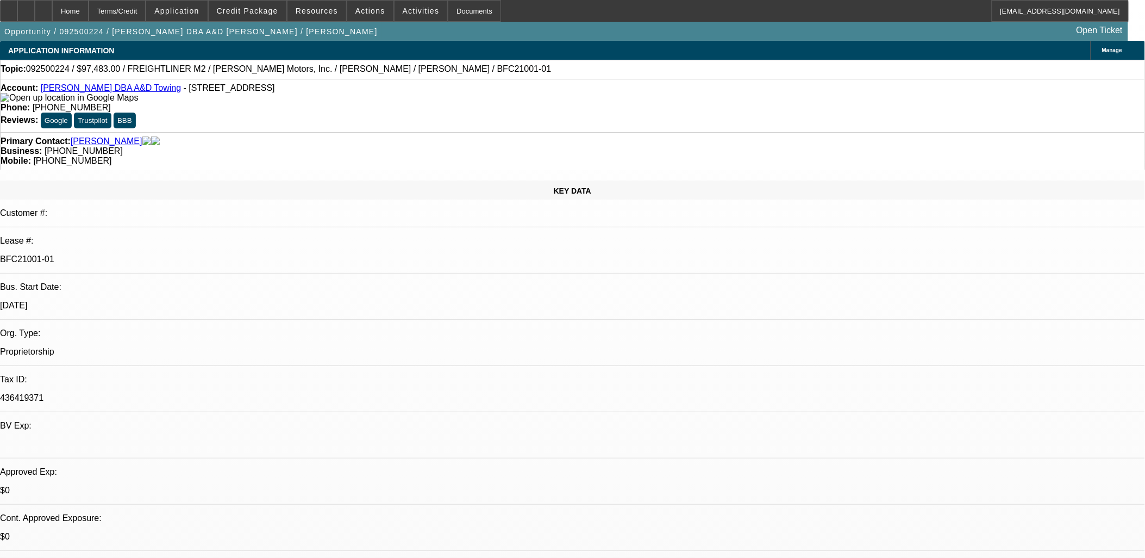
drag, startPoint x: 856, startPoint y: 95, endPoint x: 855, endPoint y: 106, distance: 11.5
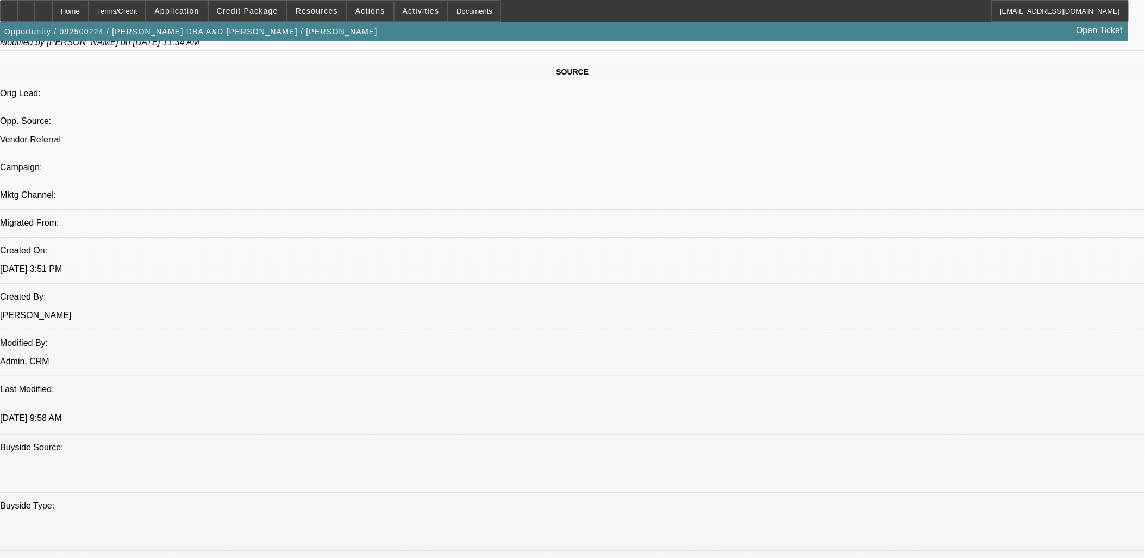
scroll to position [664, 0]
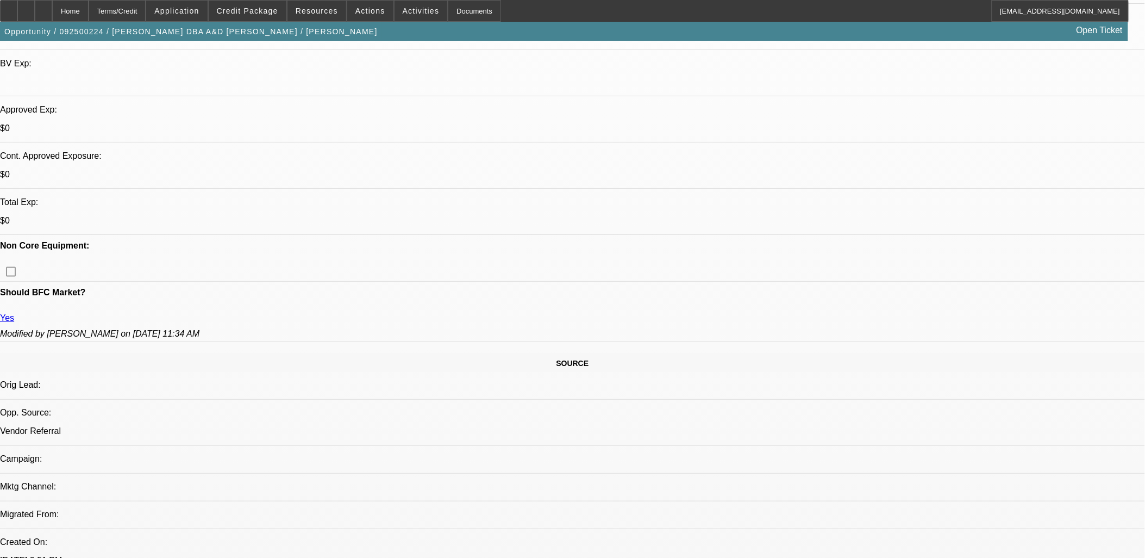
scroll to position [0, 0]
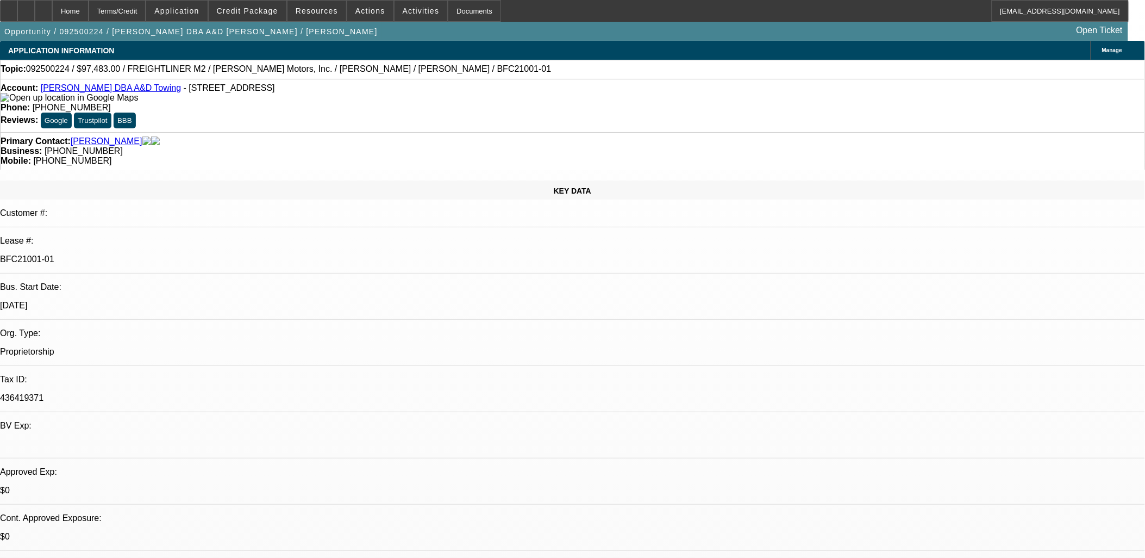
drag, startPoint x: 718, startPoint y: 280, endPoint x: 8, endPoint y: 53, distance: 745.6
click at [8, 53] on div "APPLICATION INFORMATION" at bounding box center [61, 51] width 122 height 20
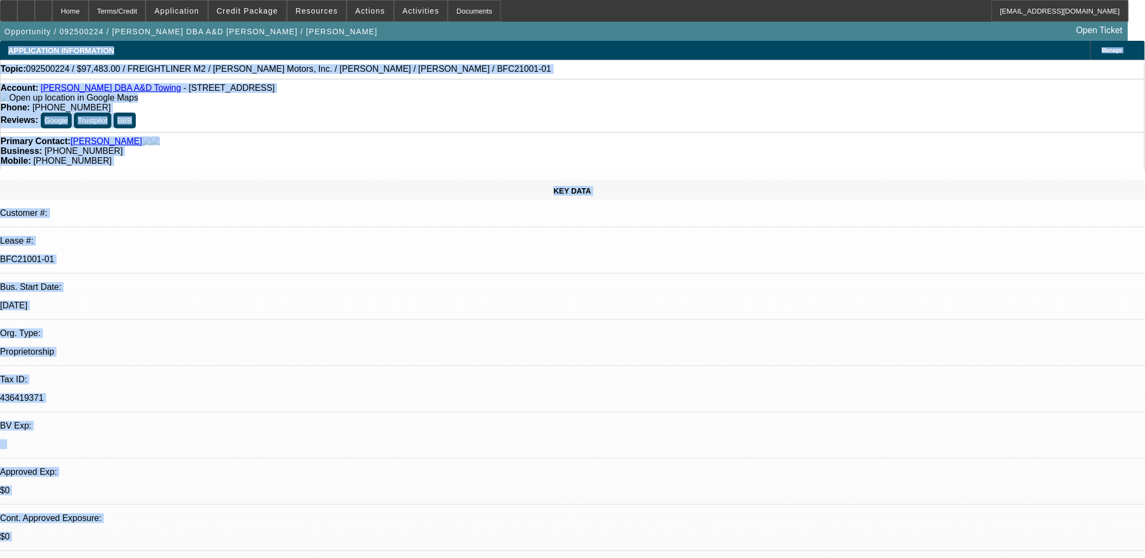
drag, startPoint x: 8, startPoint y: 53, endPoint x: 714, endPoint y: 426, distance: 799.3
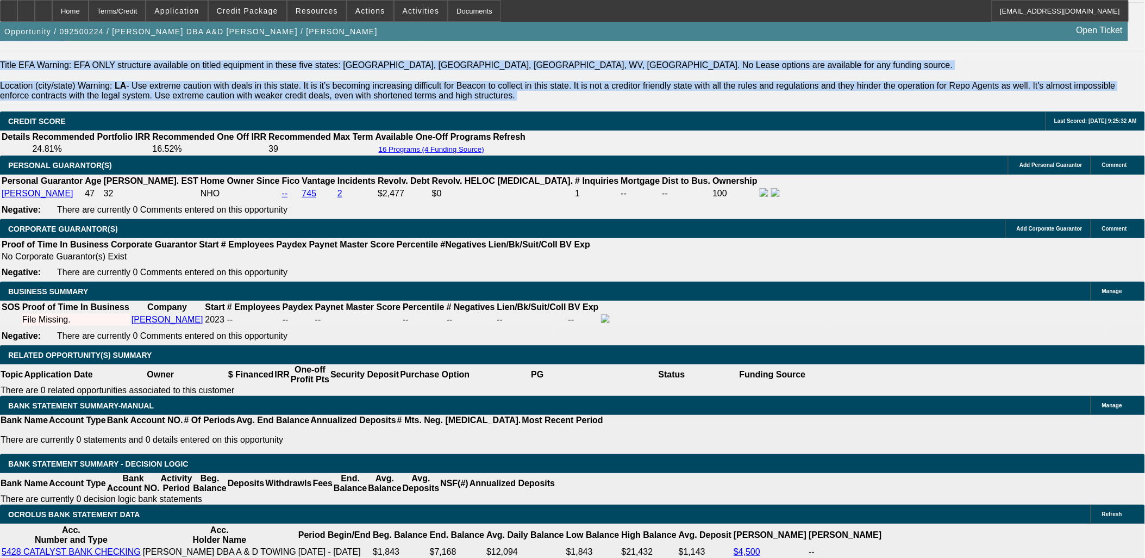
scroll to position [1606, 0]
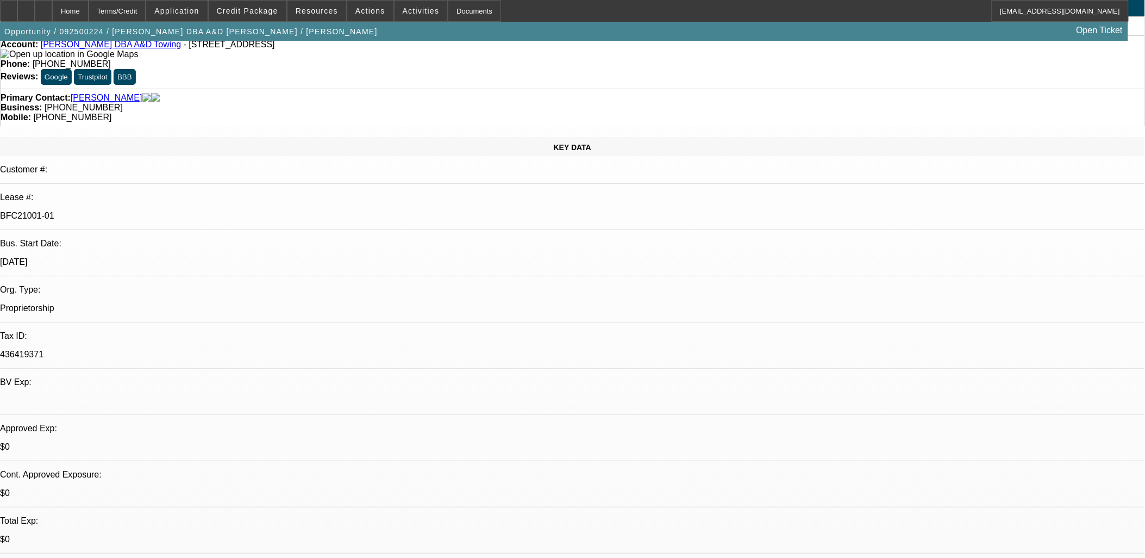
scroll to position [0, 0]
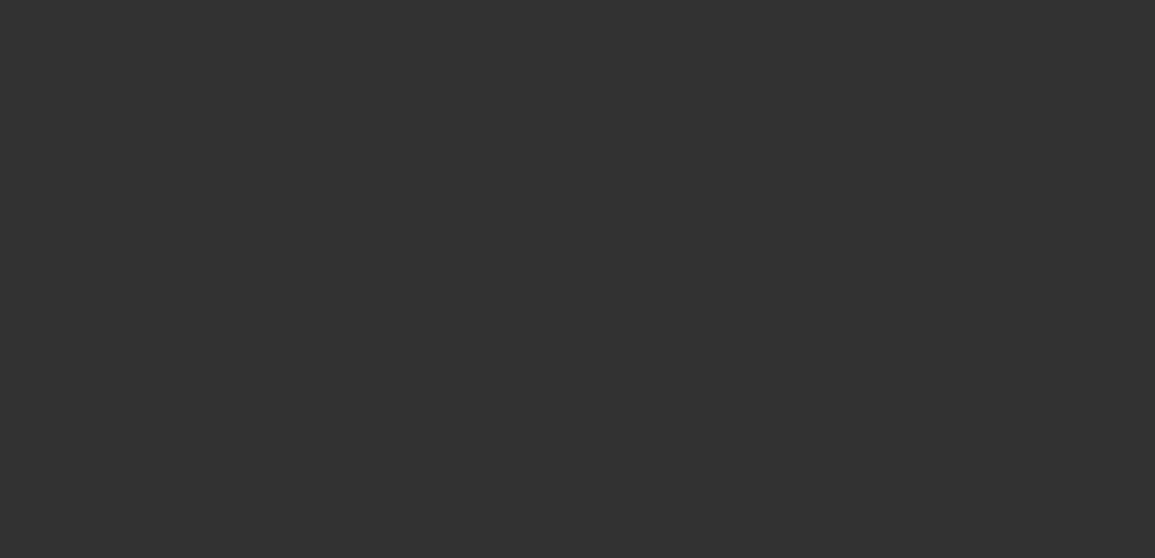
select select "0"
select select "2"
select select "0.1"
select select "4"
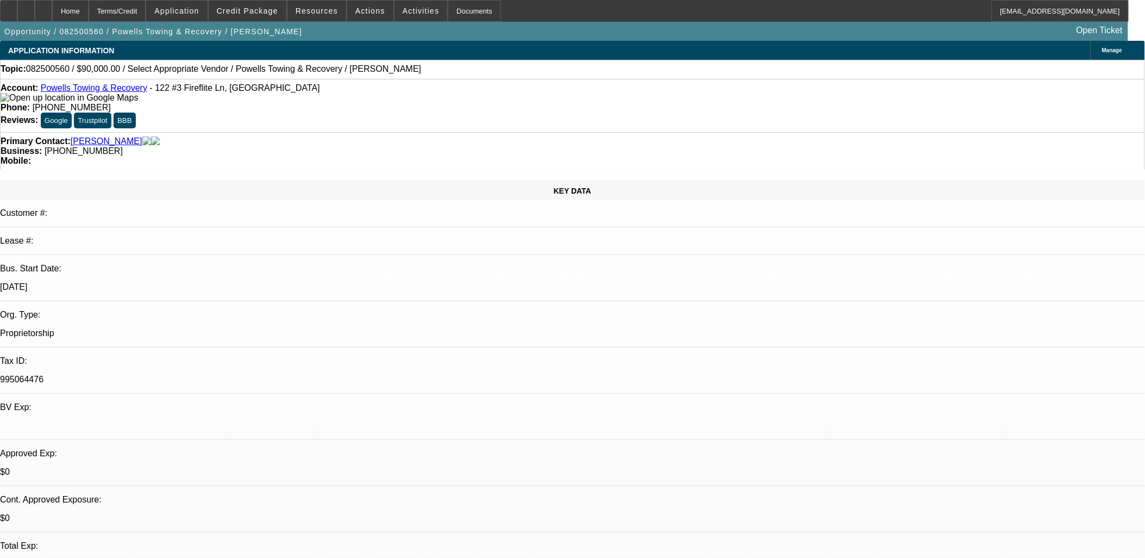
drag, startPoint x: 412, startPoint y: 253, endPoint x: 267, endPoint y: 242, distance: 145.0
click at [251, 421] on div at bounding box center [572, 426] width 1145 height 10
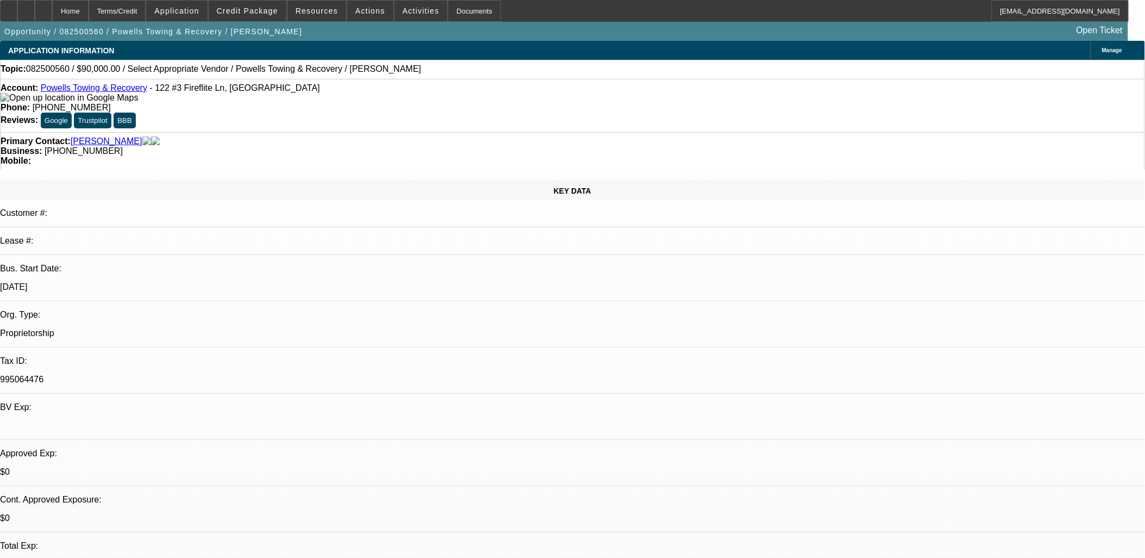
drag, startPoint x: 272, startPoint y: 232, endPoint x: 263, endPoint y: 235, distance: 9.8
drag, startPoint x: 265, startPoint y: 239, endPoint x: 451, endPoint y: 265, distance: 188.3
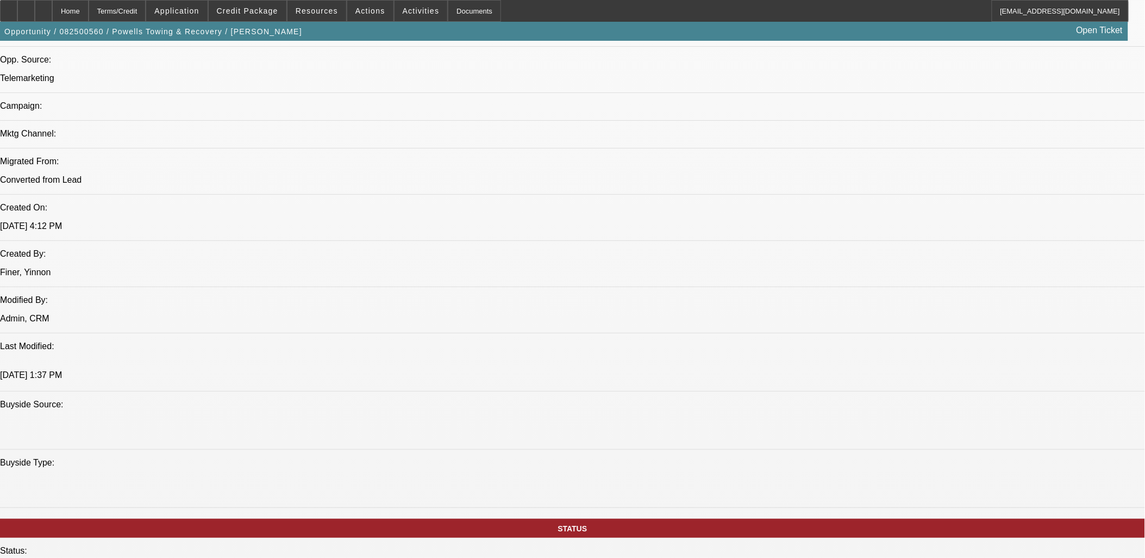
scroll to position [725, 0]
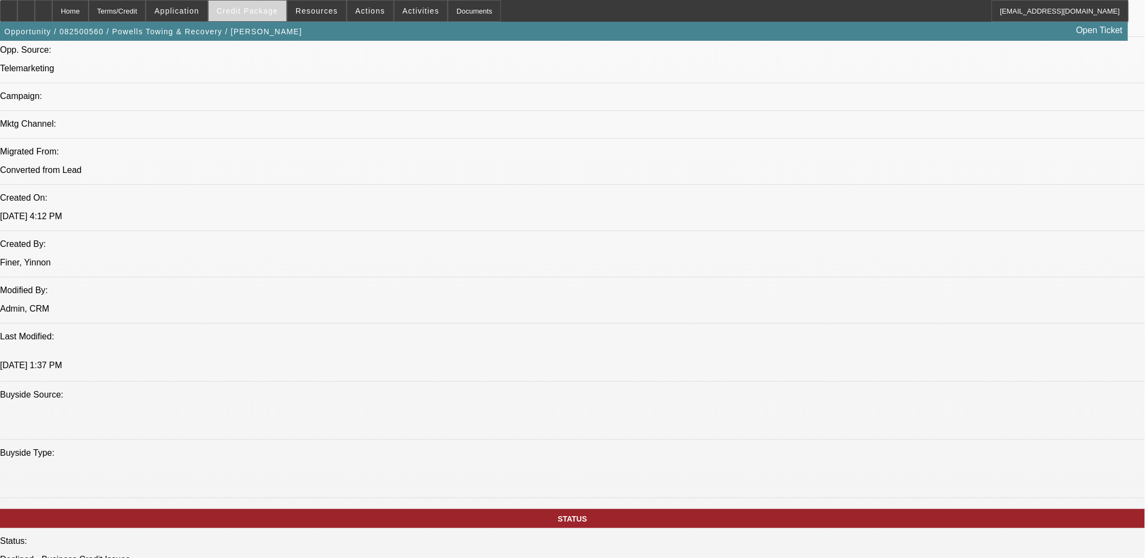
click at [276, 13] on span "Credit Package" at bounding box center [247, 11] width 61 height 9
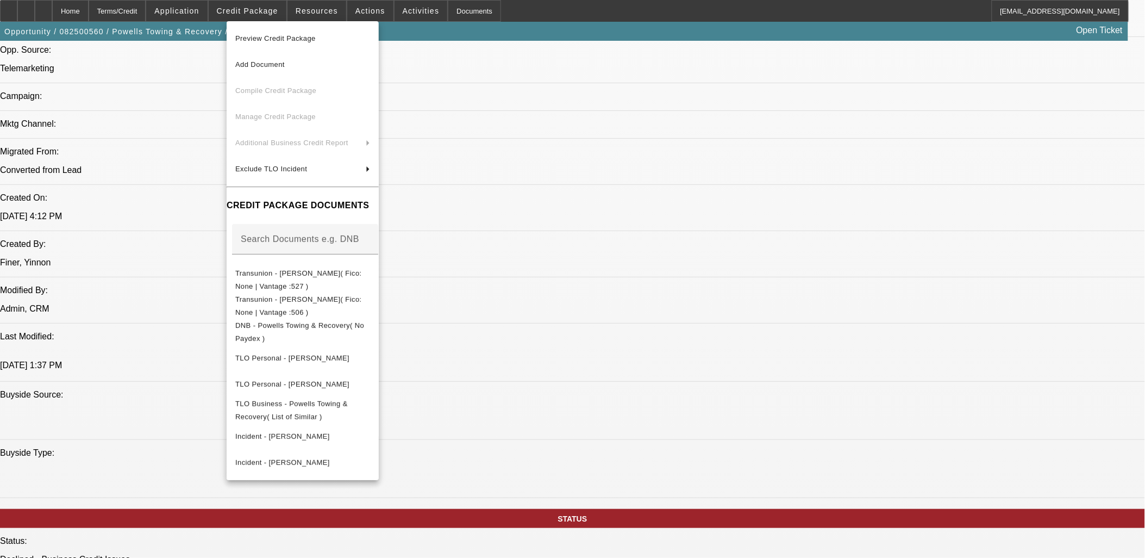
drag, startPoint x: 209, startPoint y: 320, endPoint x: 220, endPoint y: 346, distance: 28.3
click at [209, 321] on div at bounding box center [572, 279] width 1145 height 558
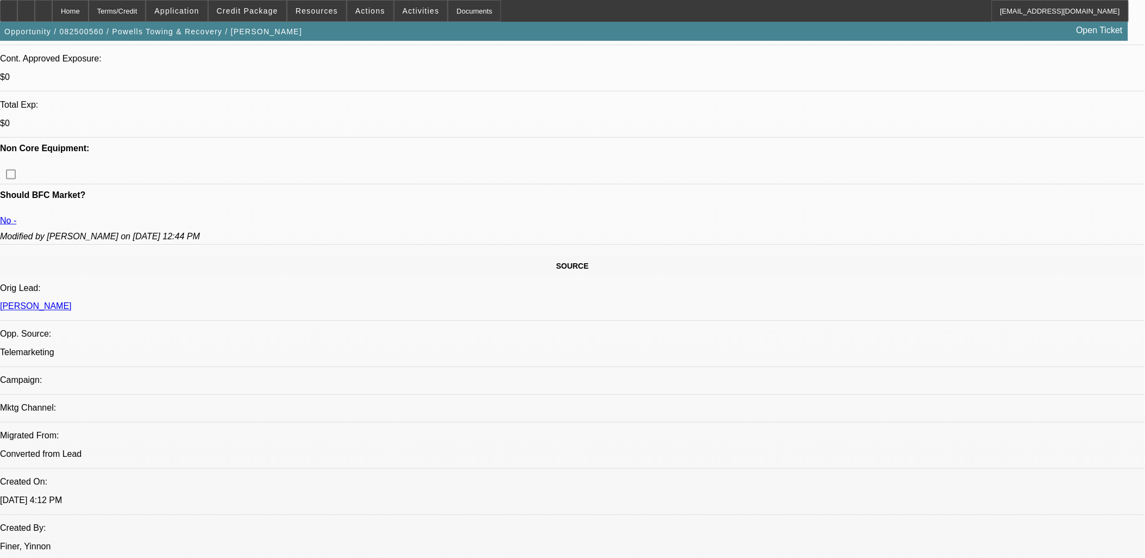
scroll to position [302, 0]
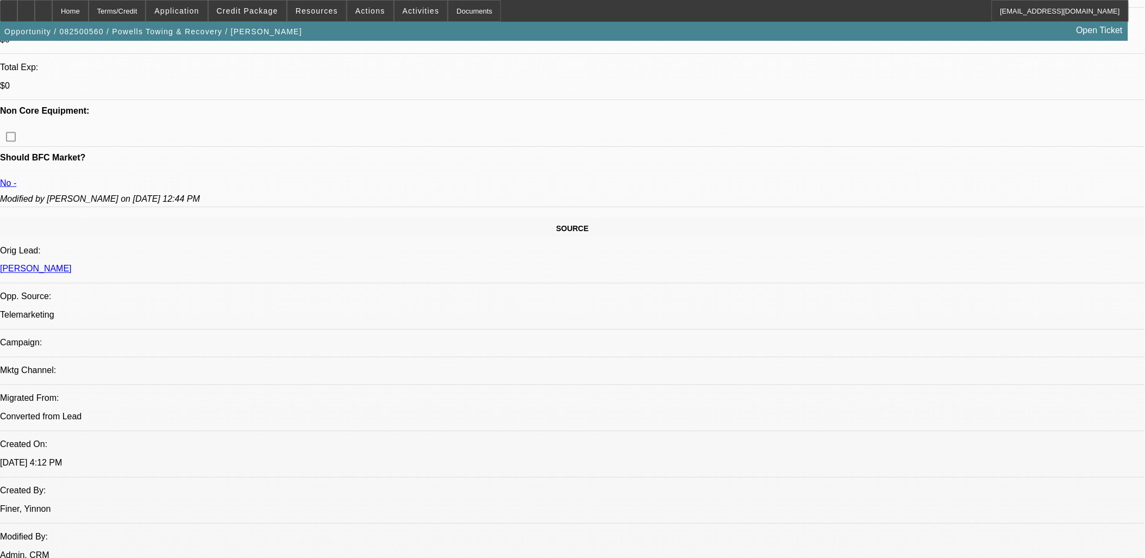
scroll to position [483, 0]
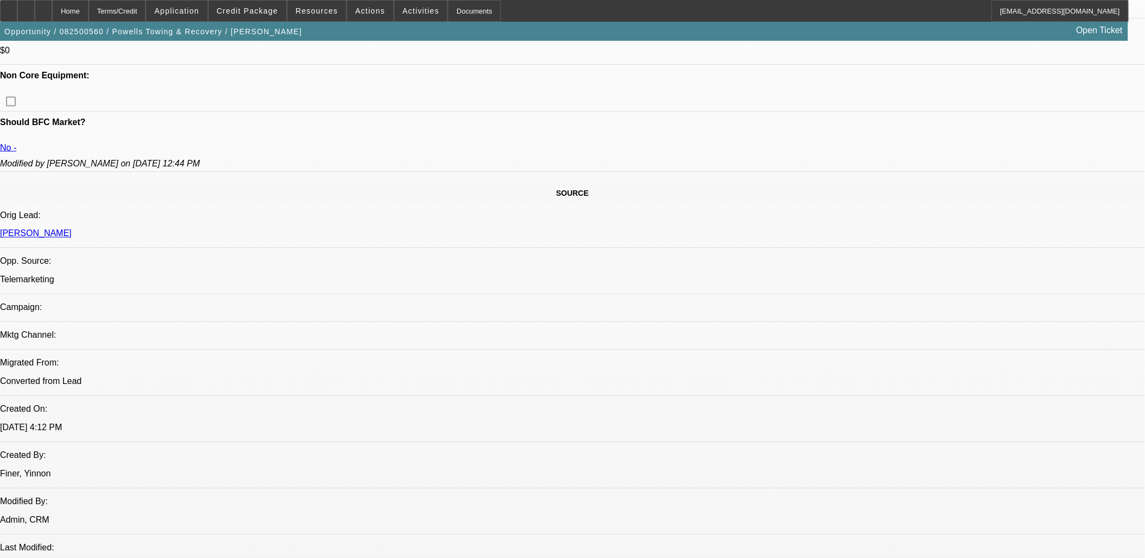
scroll to position [544, 0]
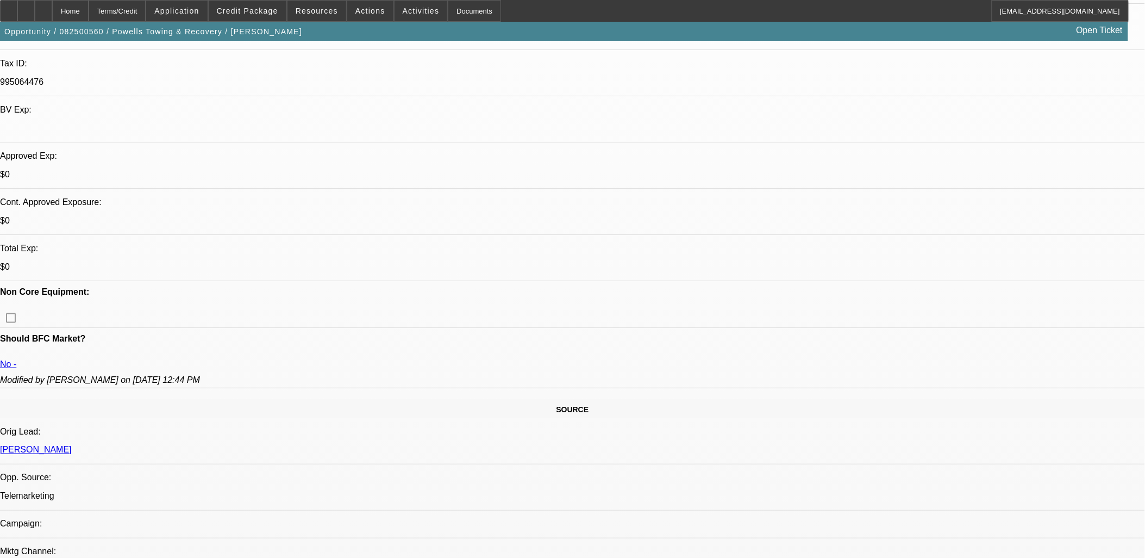
scroll to position [60, 0]
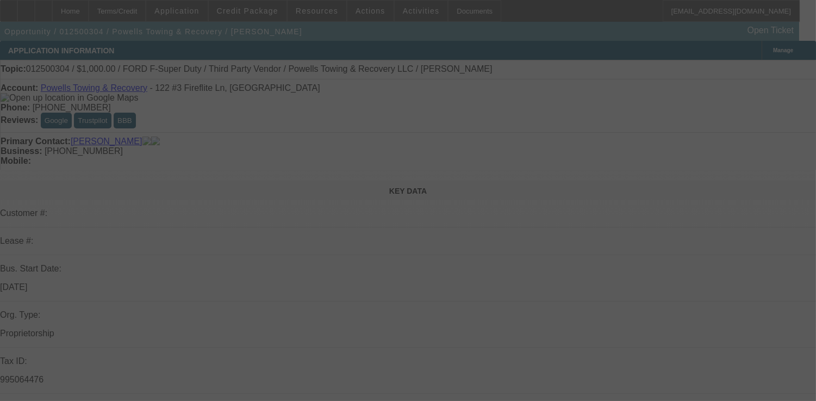
select select "0"
select select "2"
select select "0.1"
select select "0"
select select "2"
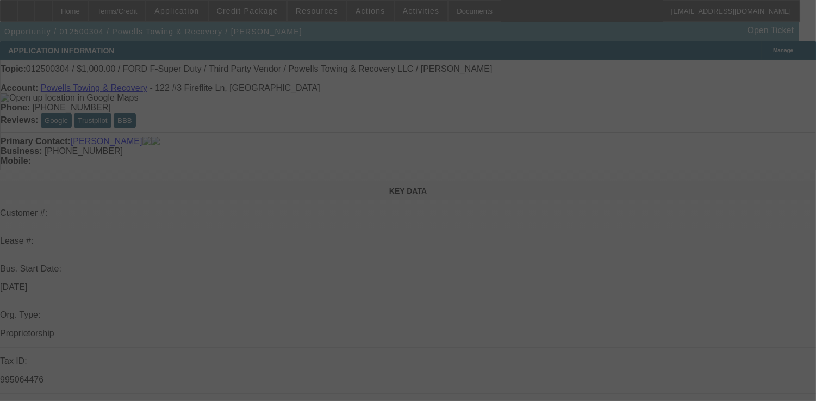
select select "0.1"
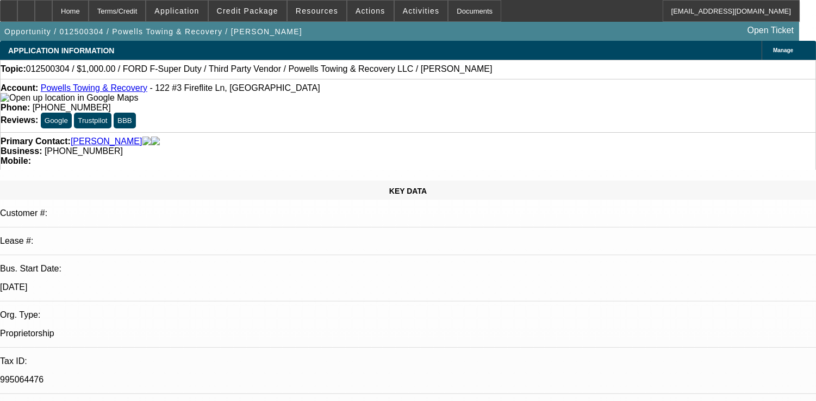
select select "1"
select select "2"
select select "4"
select select "1"
select select "2"
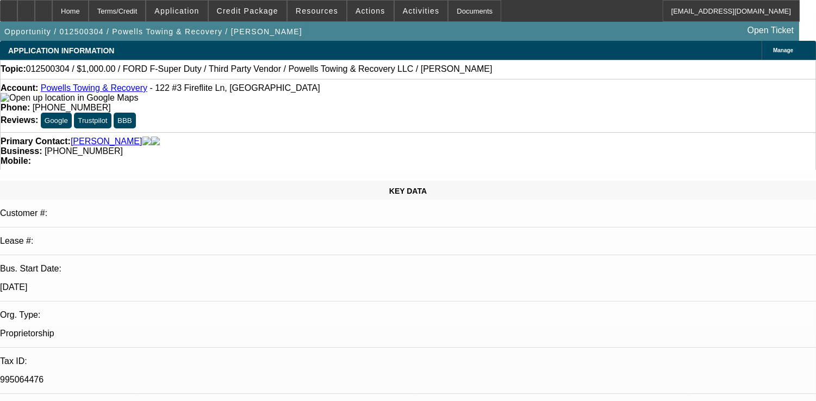
select select "4"
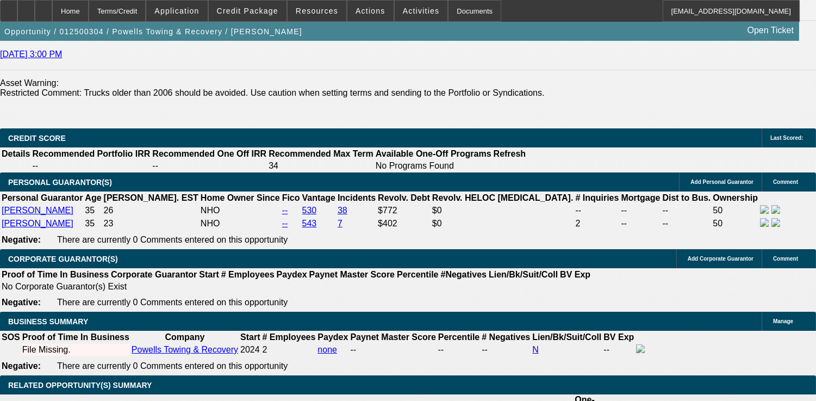
scroll to position [1872, 0]
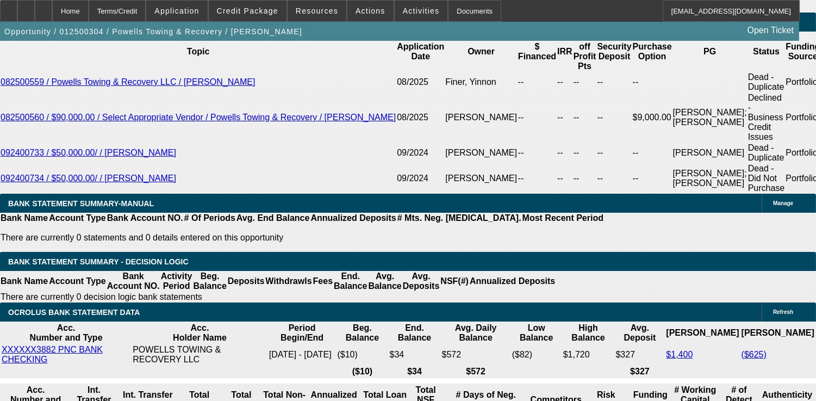
drag, startPoint x: 658, startPoint y: 178, endPoint x: 655, endPoint y: 183, distance: 5.9
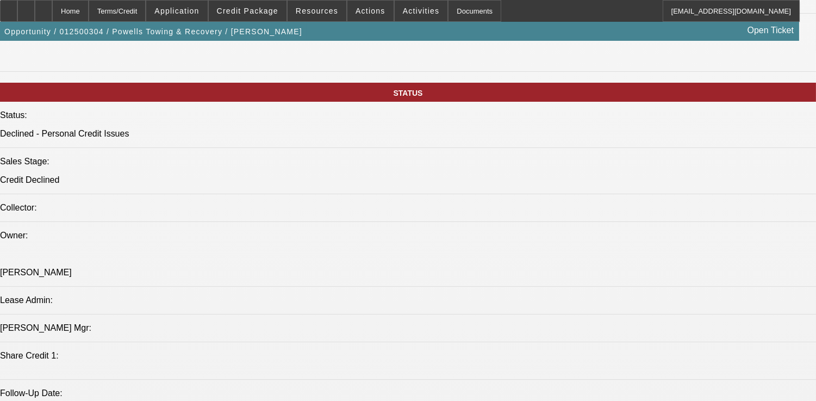
scroll to position [966, 0]
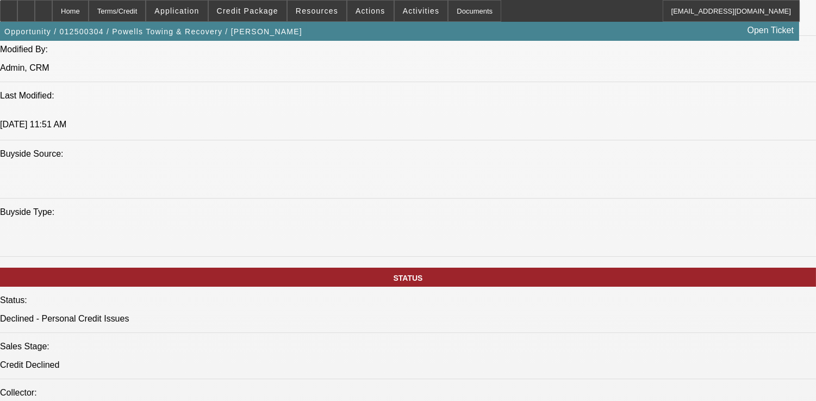
drag, startPoint x: 333, startPoint y: 259, endPoint x: 278, endPoint y: 249, distance: 56.4
drag, startPoint x: 278, startPoint y: 249, endPoint x: 402, endPoint y: 274, distance: 127.0
drag, startPoint x: 460, startPoint y: 264, endPoint x: 13, endPoint y: 105, distance: 474.5
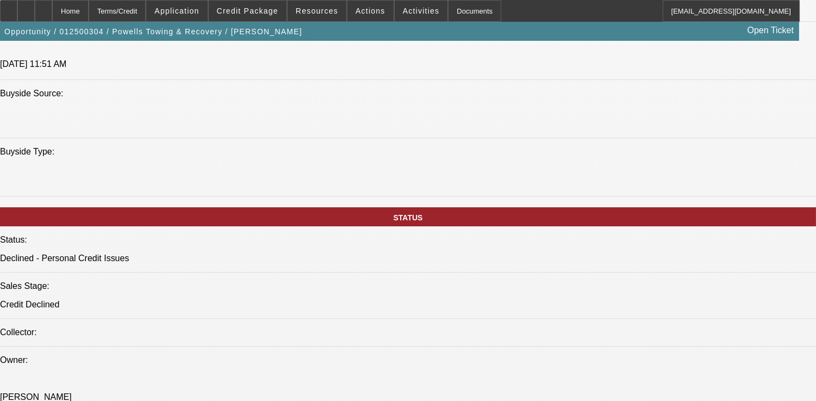
drag, startPoint x: 13, startPoint y: 105, endPoint x: 516, endPoint y: 326, distance: 550.1
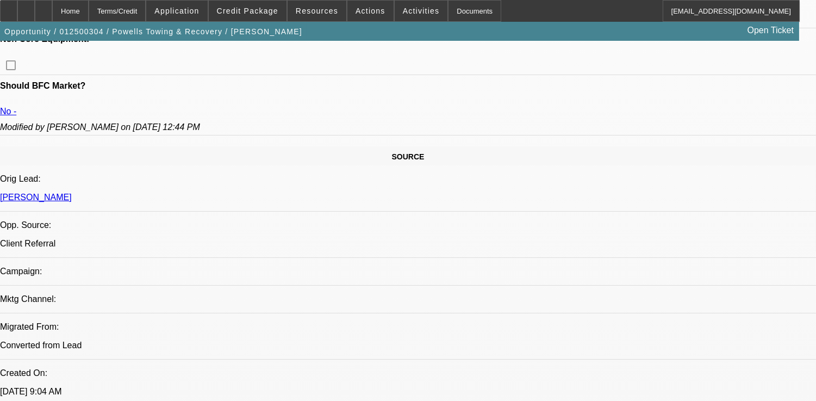
scroll to position [483, 0]
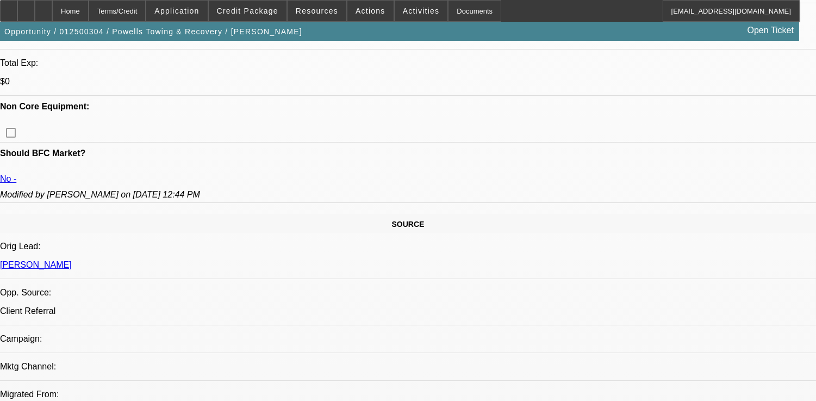
drag, startPoint x: 390, startPoint y: 345, endPoint x: 1, endPoint y: 67, distance: 478.3
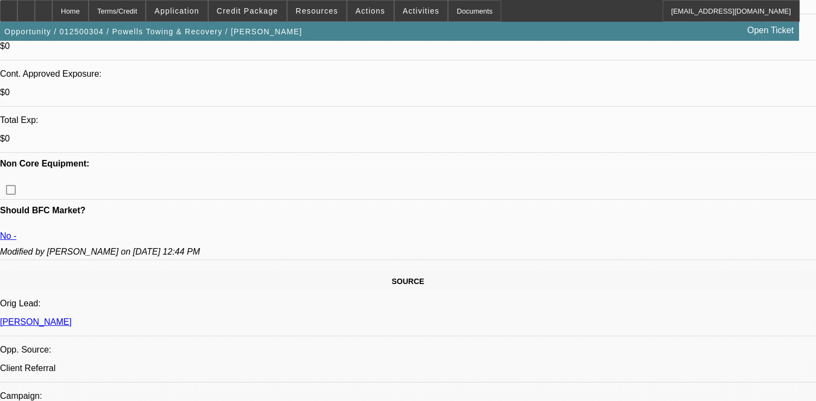
scroll to position [422, 0]
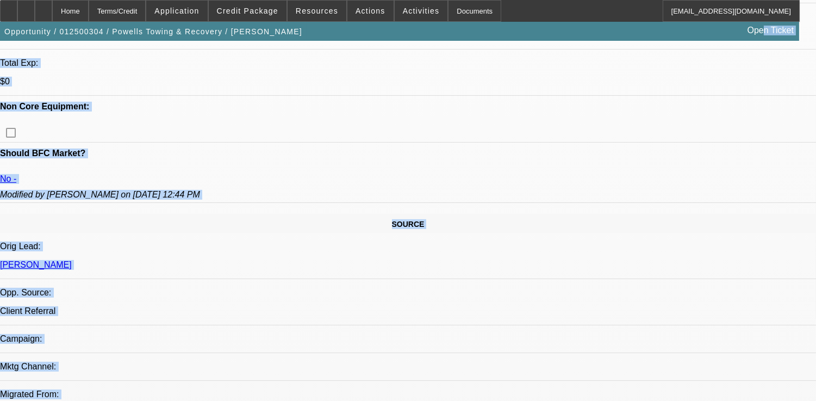
scroll to position [474, 0]
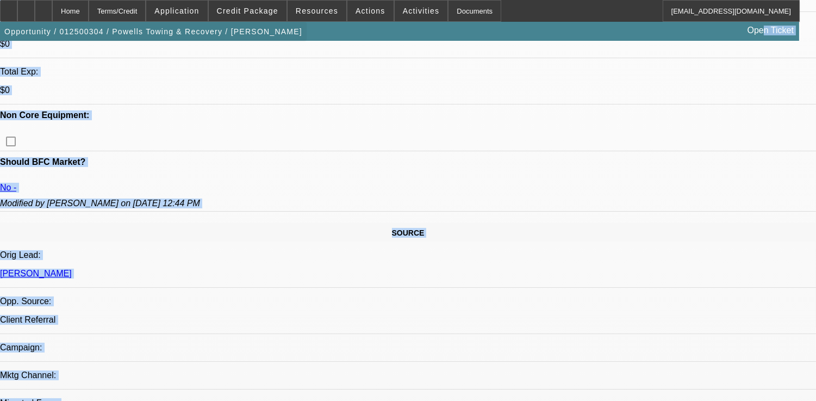
drag, startPoint x: 465, startPoint y: 338, endPoint x: 8, endPoint y: 46, distance: 542.4
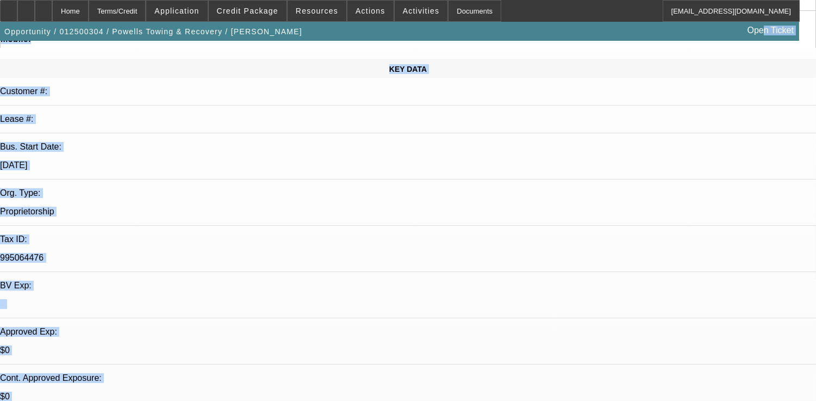
scroll to position [0, 0]
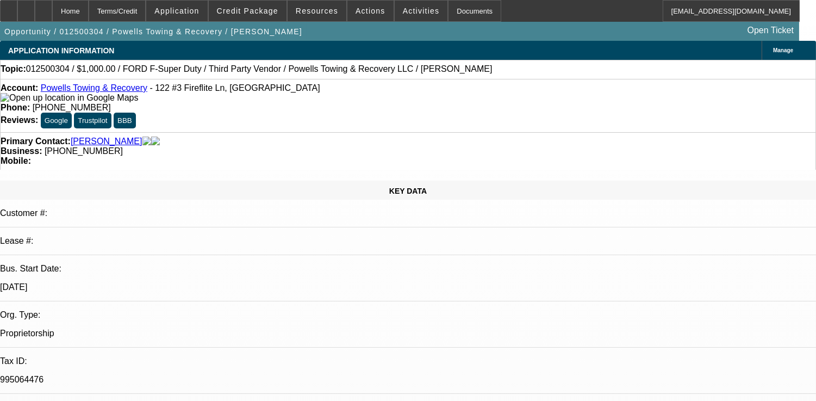
drag, startPoint x: 27, startPoint y: 79, endPoint x: 525, endPoint y: 326, distance: 556.0
drag, startPoint x: 525, startPoint y: 326, endPoint x: 500, endPoint y: 333, distance: 26.0
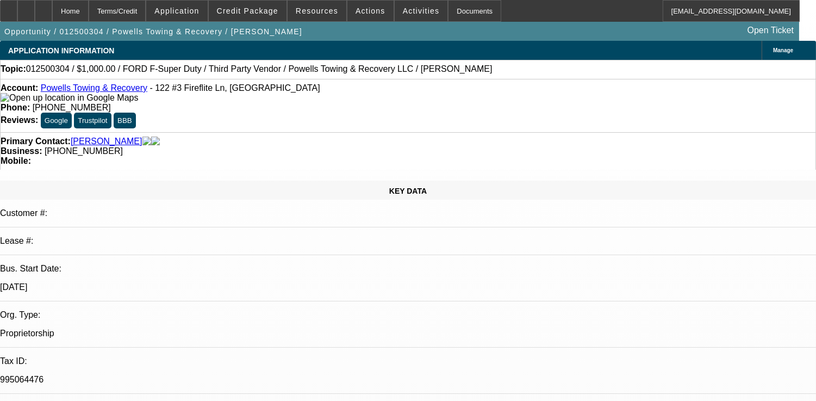
drag, startPoint x: 710, startPoint y: 342, endPoint x: 553, endPoint y: 294, distance: 164.4
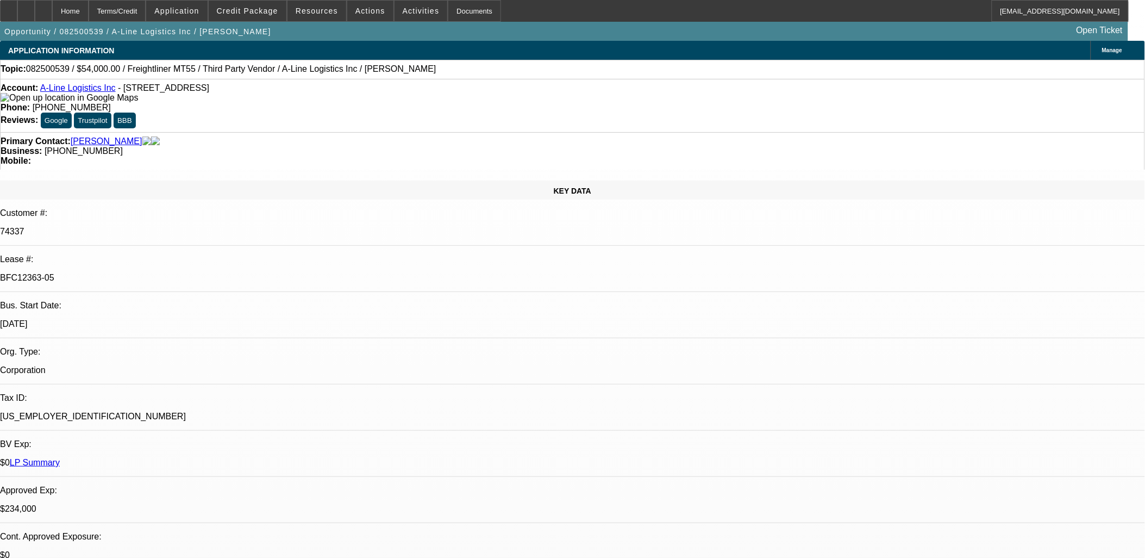
select select "0"
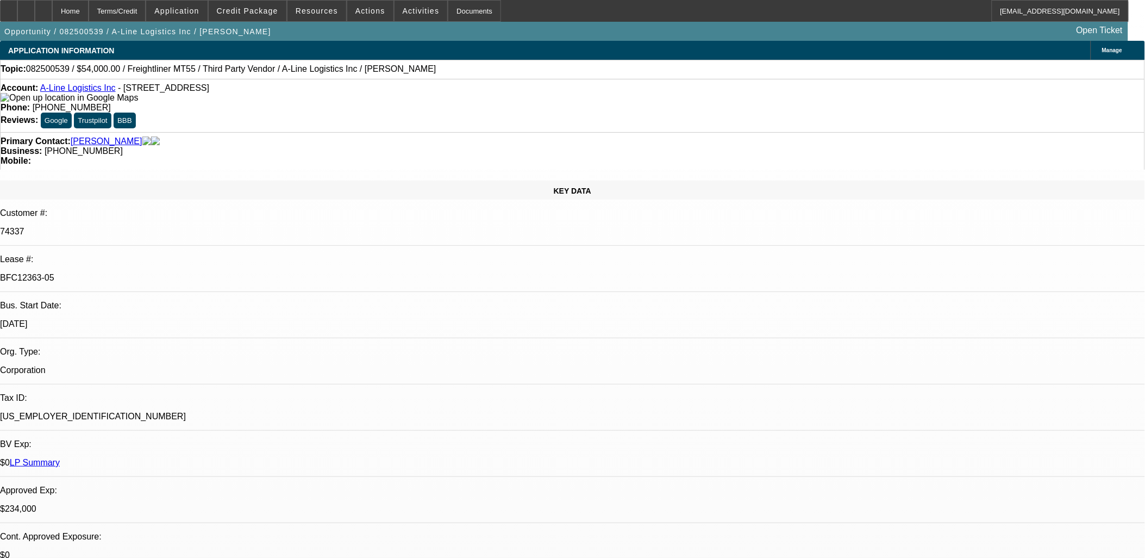
select select "0.1"
select select "0"
select select "0.1"
select select "0"
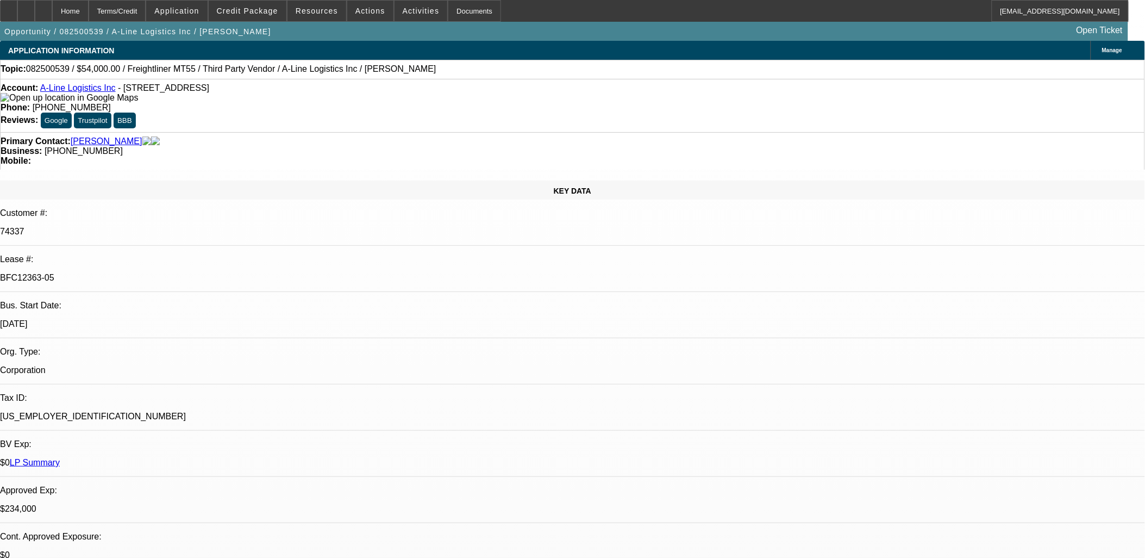
select select "0"
select select "0.1"
select select "1"
select select "6"
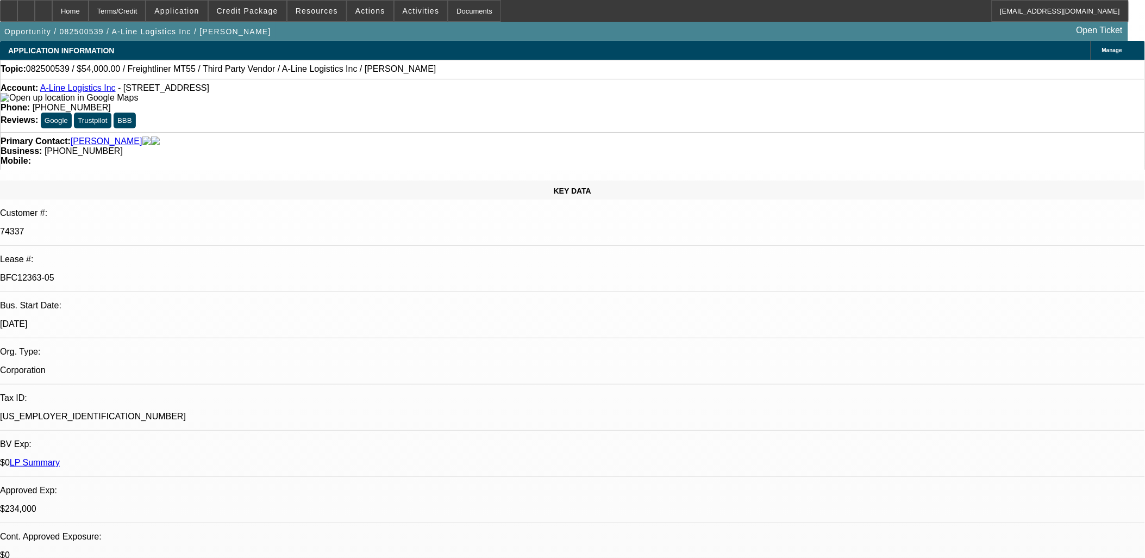
select select "1"
select select "4"
select select "1"
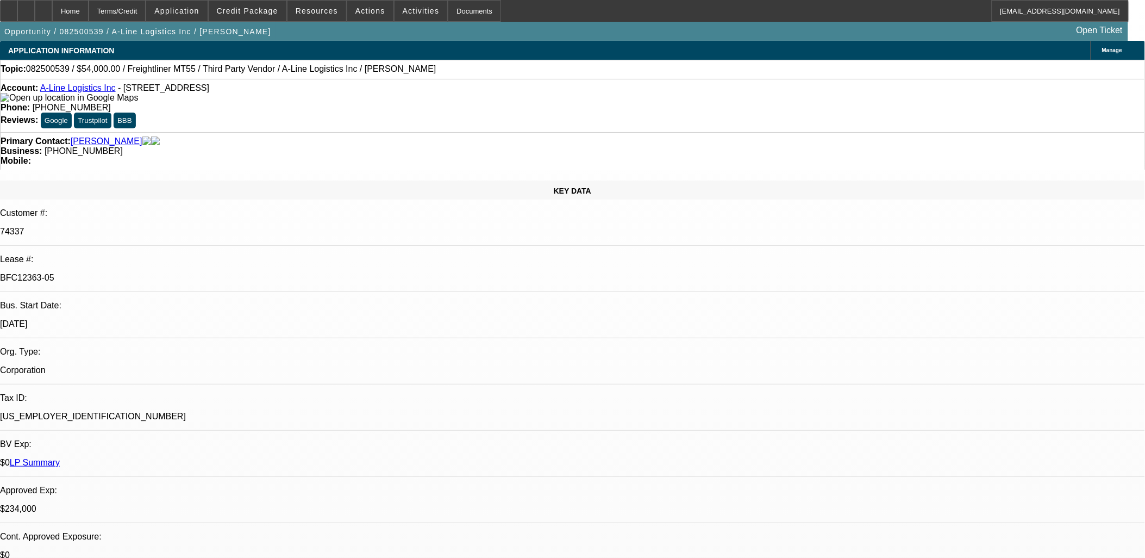
select select "4"
select select "1"
select select "4"
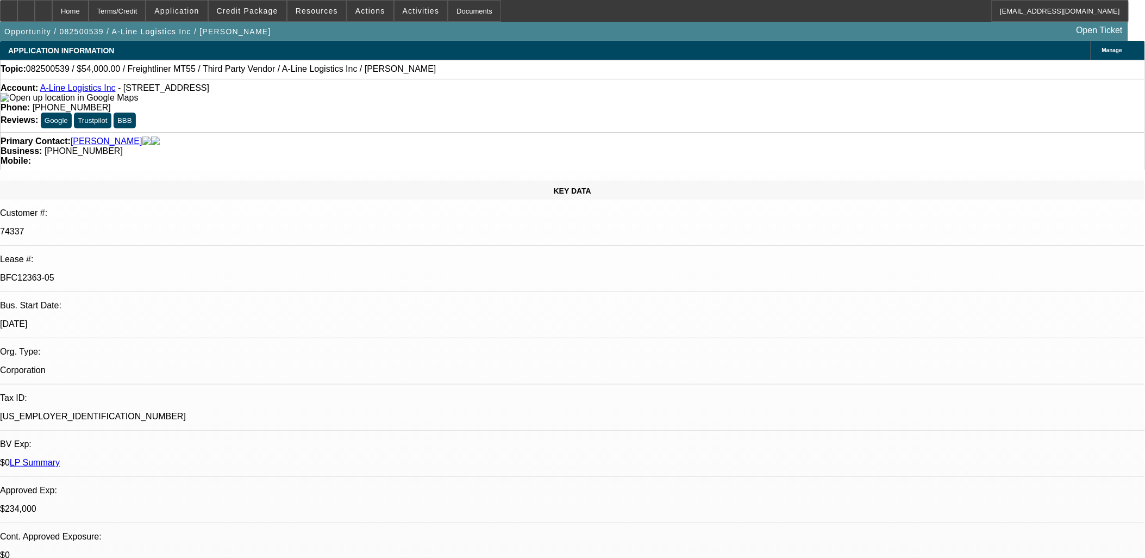
drag, startPoint x: 950, startPoint y: 488, endPoint x: 1039, endPoint y: 486, distance: 89.2
copy td "AshleyDreirer2@gmail.com"
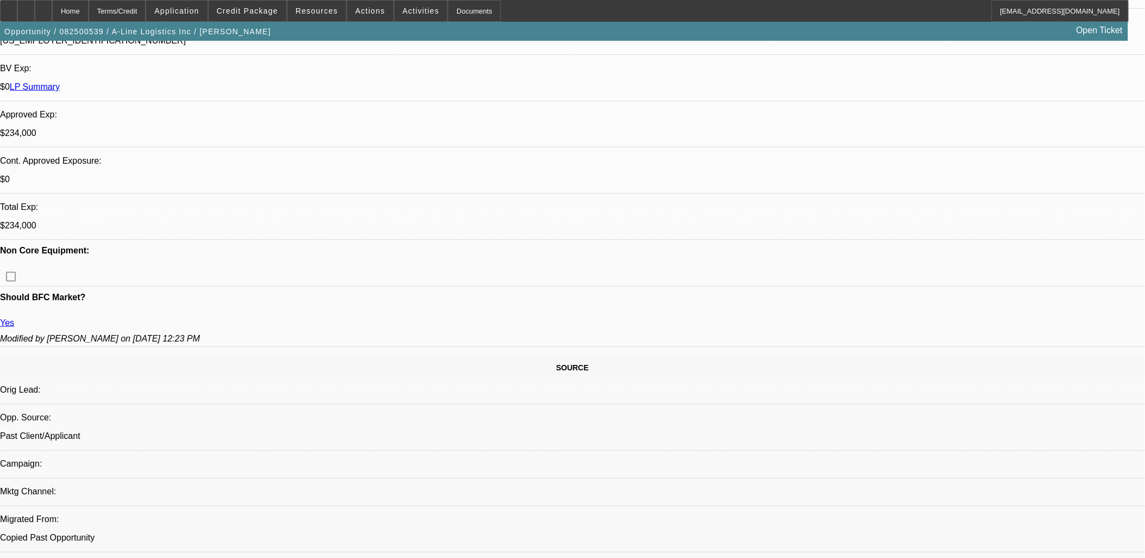
scroll to position [483, 0]
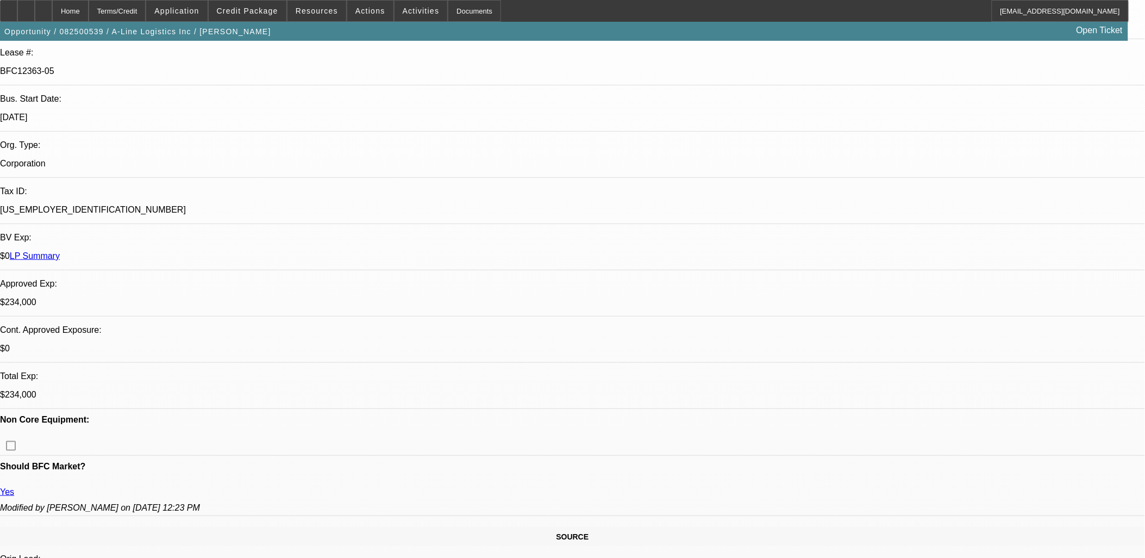
scroll to position [0, 0]
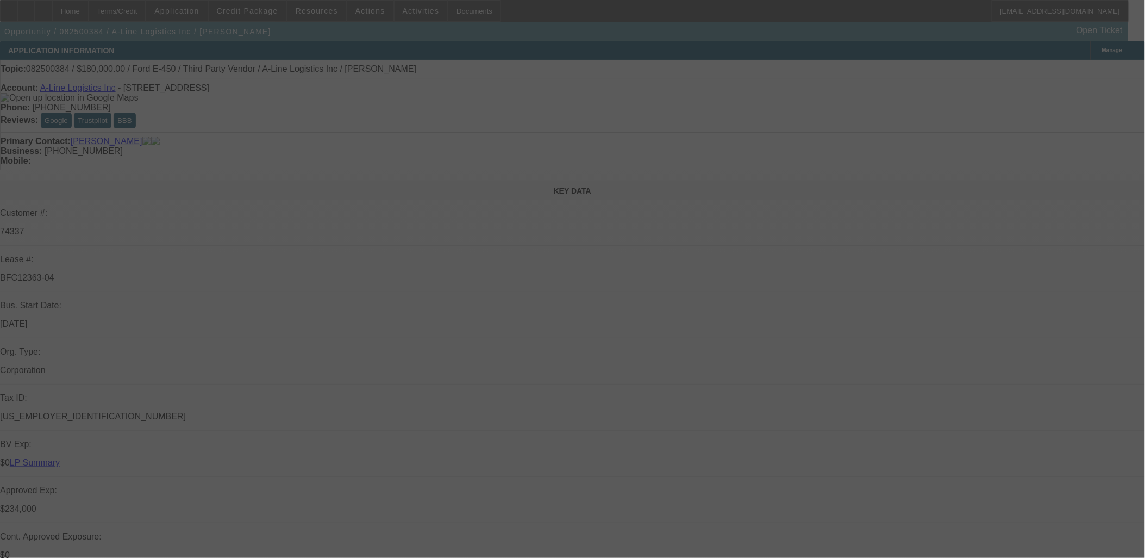
select select "0"
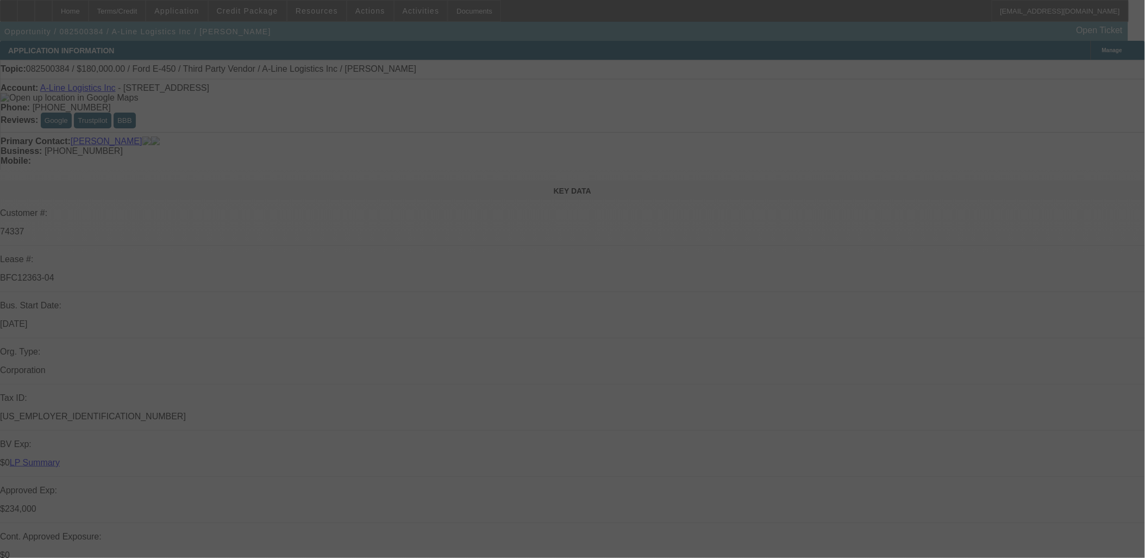
select select "0.1"
select select "0"
select select "0.1"
select select "0"
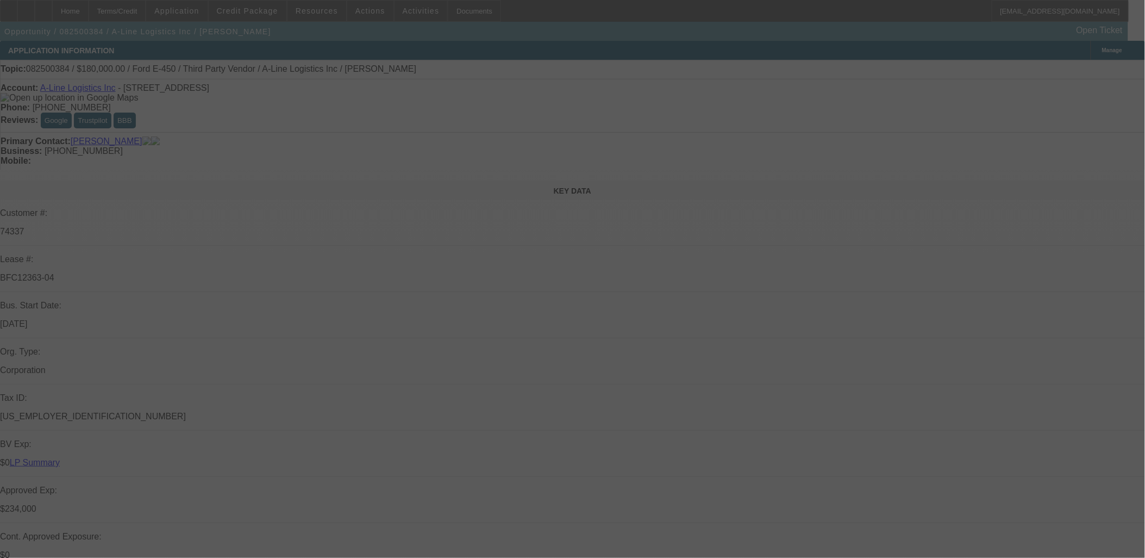
select select "0"
select select "0.1"
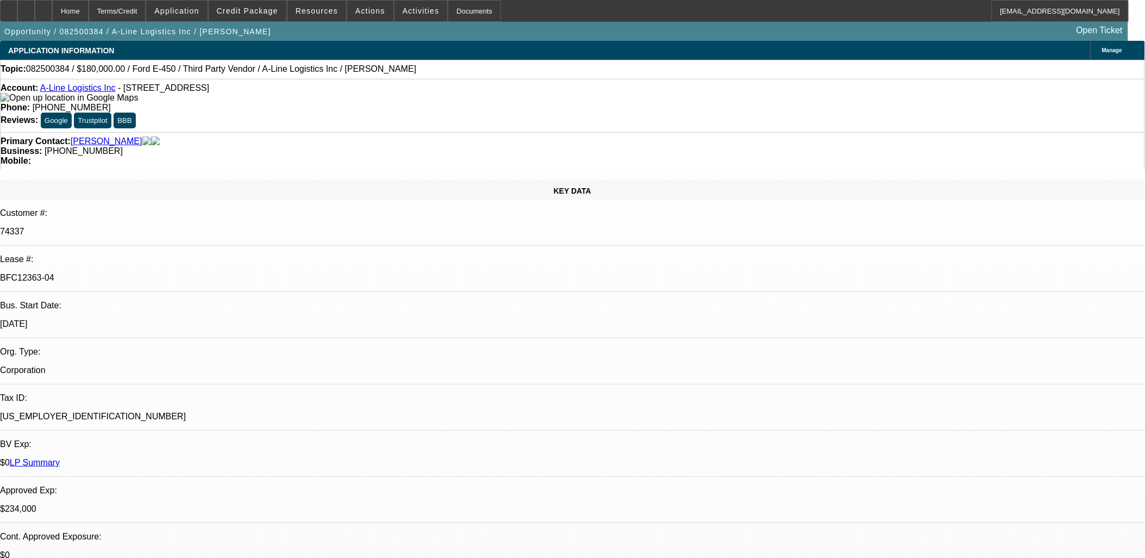
select select "1"
select select "6"
select select "1"
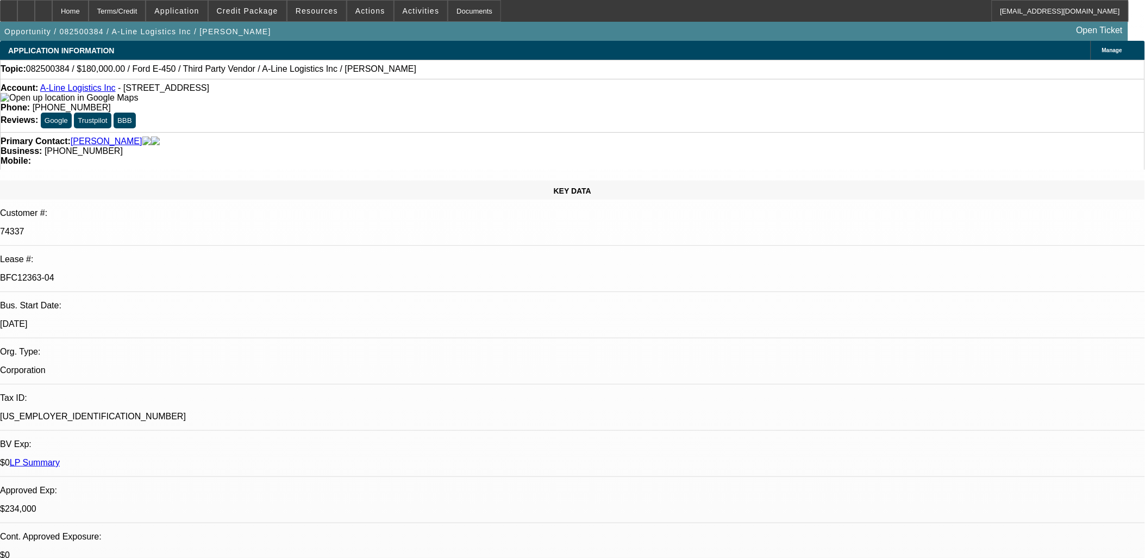
select select "4"
select select "1"
select select "4"
select select "1"
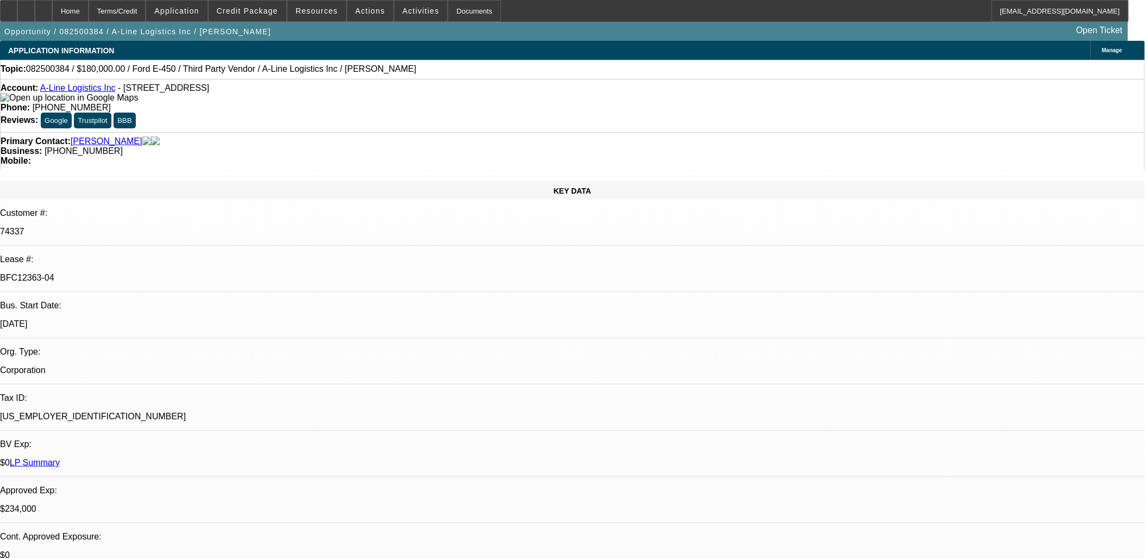
select select "1"
select select "4"
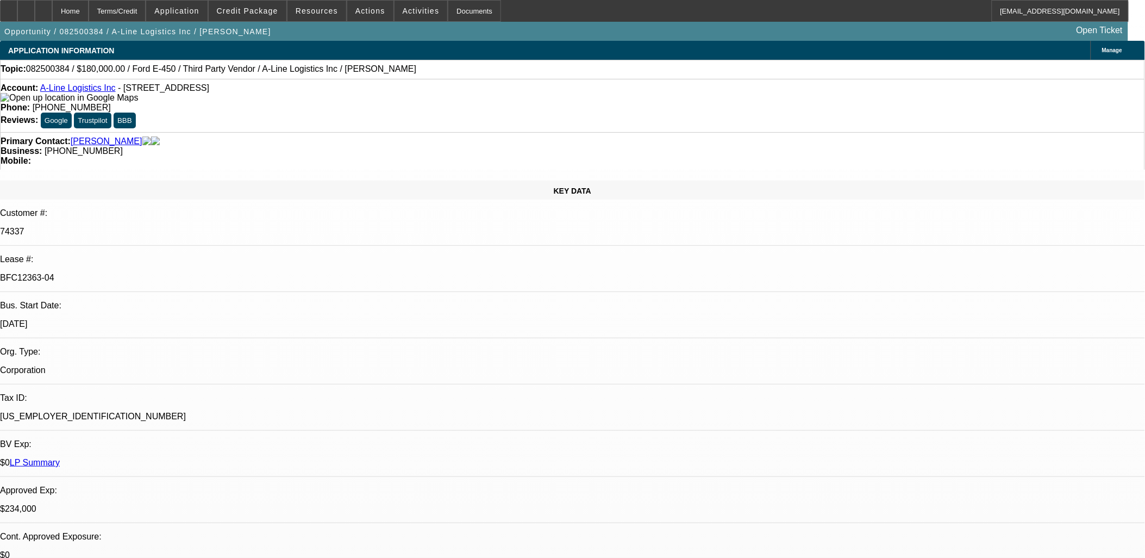
click at [236, 51] on div "APPLICATION INFORMATION [GEOGRAPHIC_DATA]" at bounding box center [572, 50] width 1145 height 19
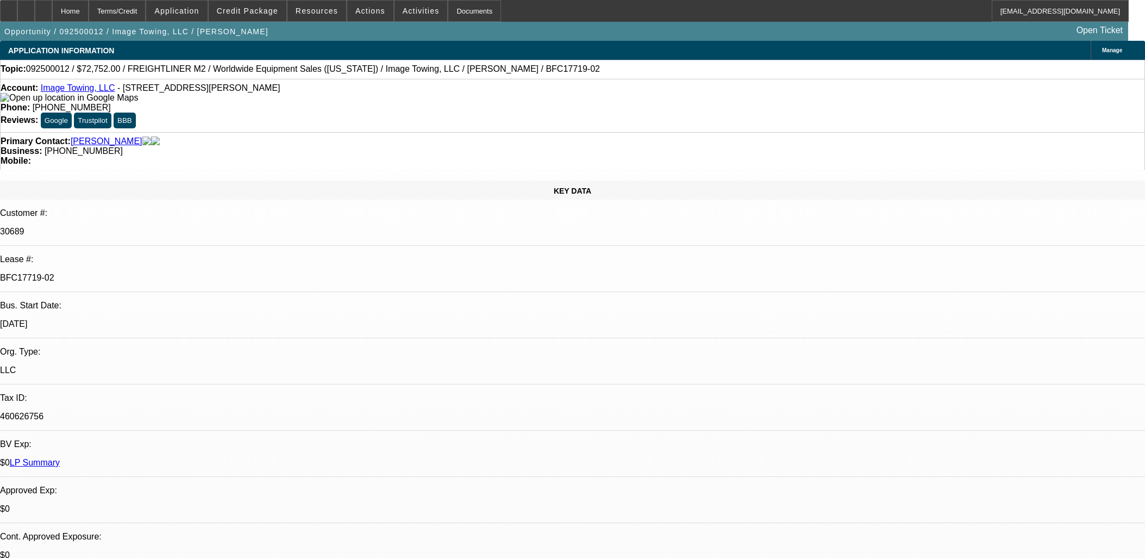
select select "0"
select select "6"
select select "0"
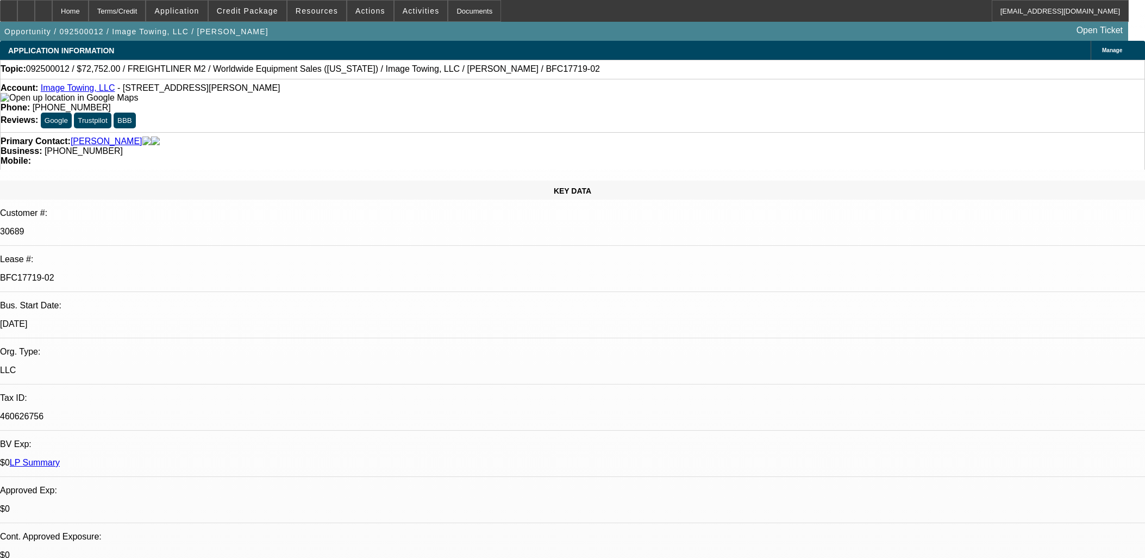
select select "0"
select select "6"
select select "0"
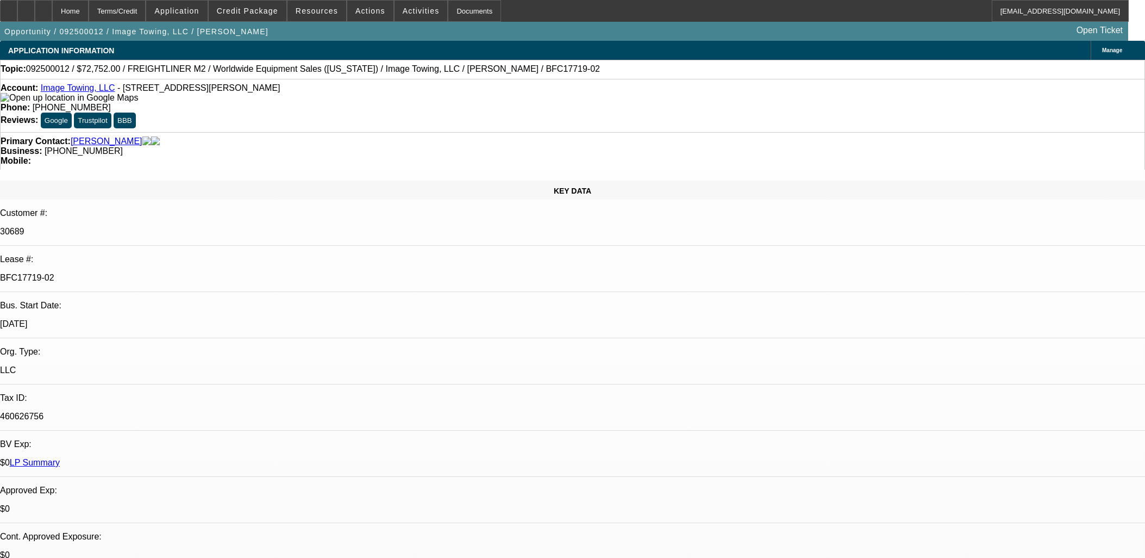
select select "0"
select select "6"
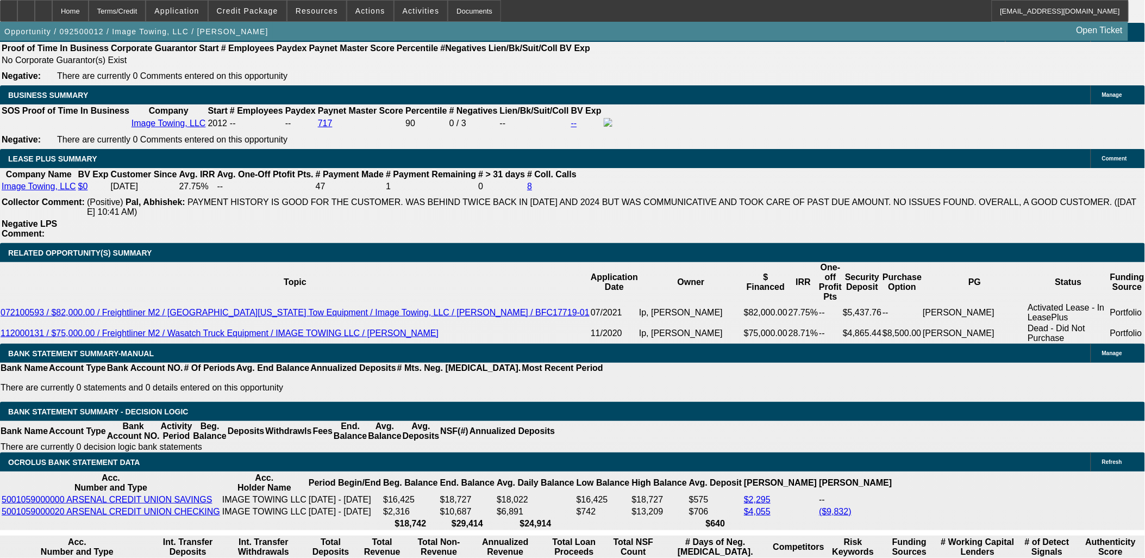
scroll to position [1751, 0]
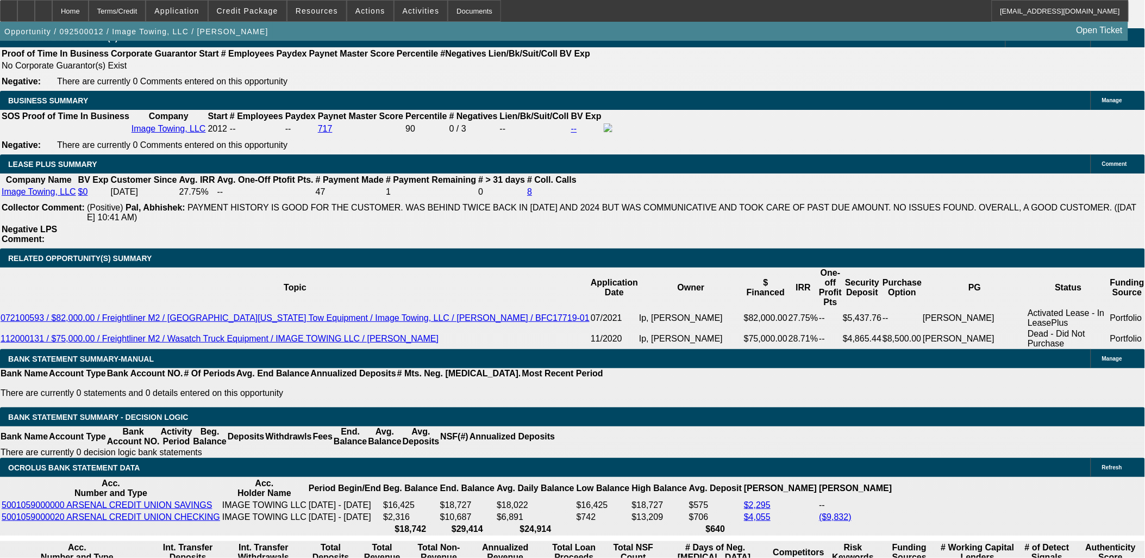
scroll to position [1570, 0]
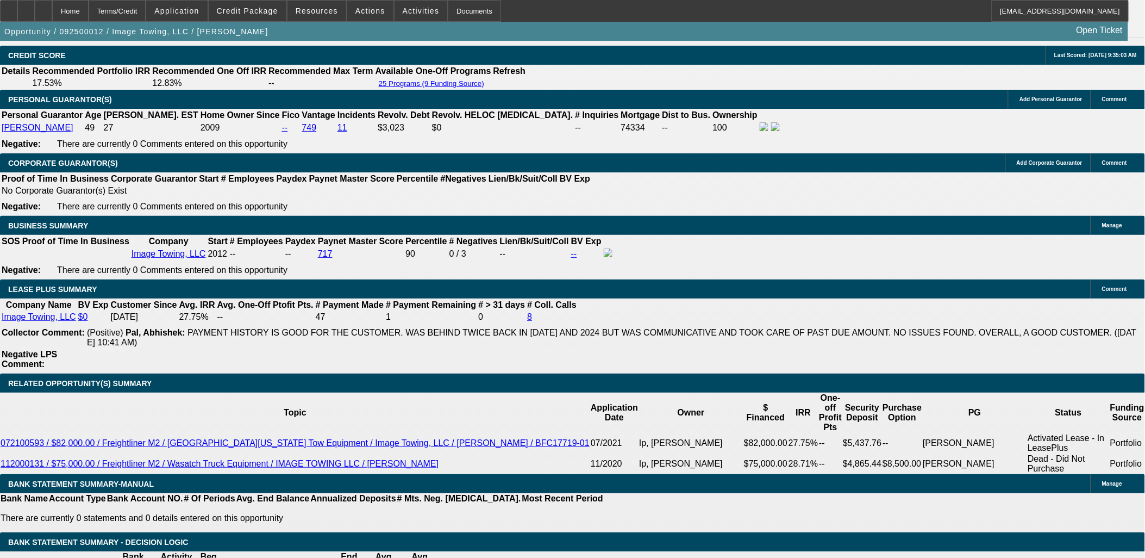
scroll to position [1691, 0]
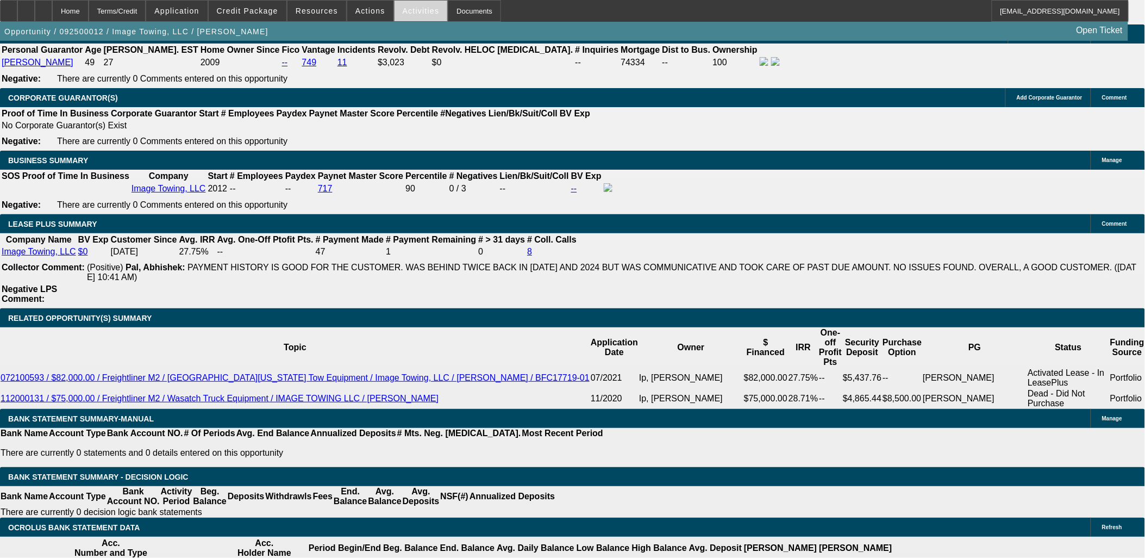
click at [427, 9] on span at bounding box center [421, 11] width 53 height 26
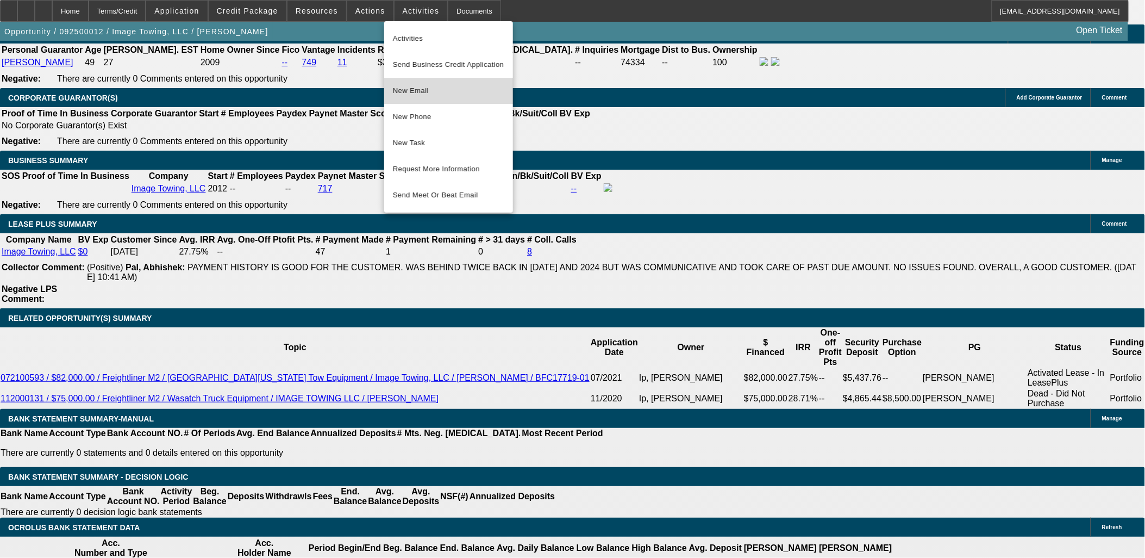
click at [461, 93] on span "New Email" at bounding box center [448, 90] width 111 height 13
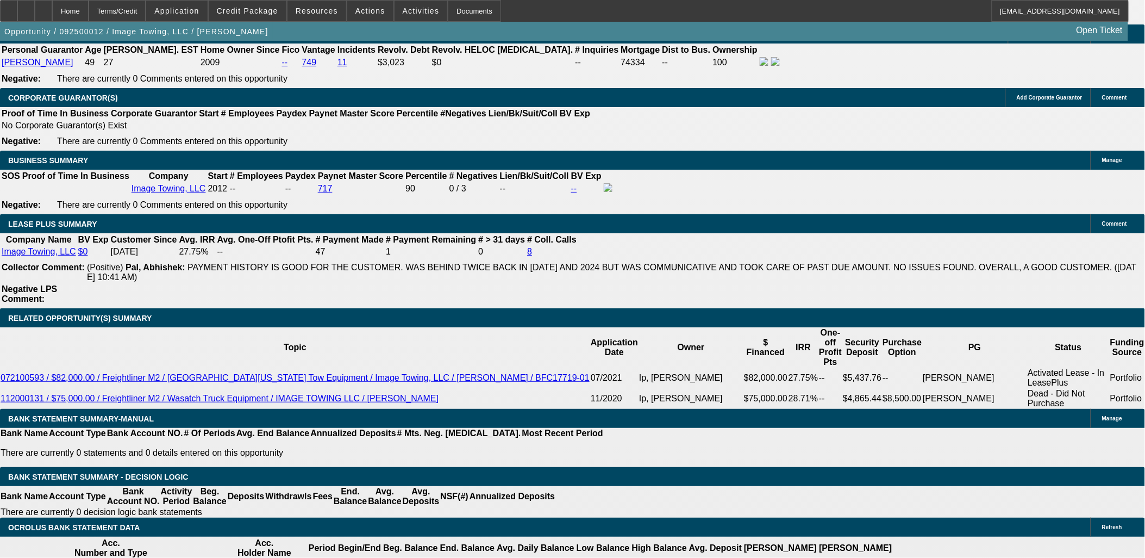
drag, startPoint x: 835, startPoint y: 236, endPoint x: 838, endPoint y: 242, distance: 6.9
drag, startPoint x: 891, startPoint y: 286, endPoint x: 856, endPoint y: 296, distance: 37.0
click at [893, 290] on button "reply_all Reply All" at bounding box center [874, 295] width 68 height 26
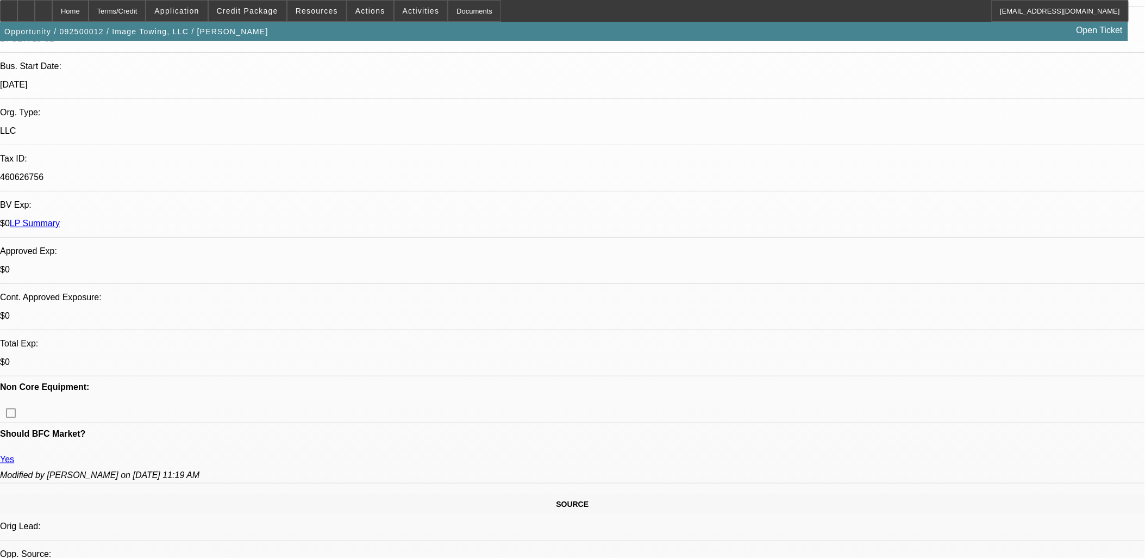
scroll to position [0, 0]
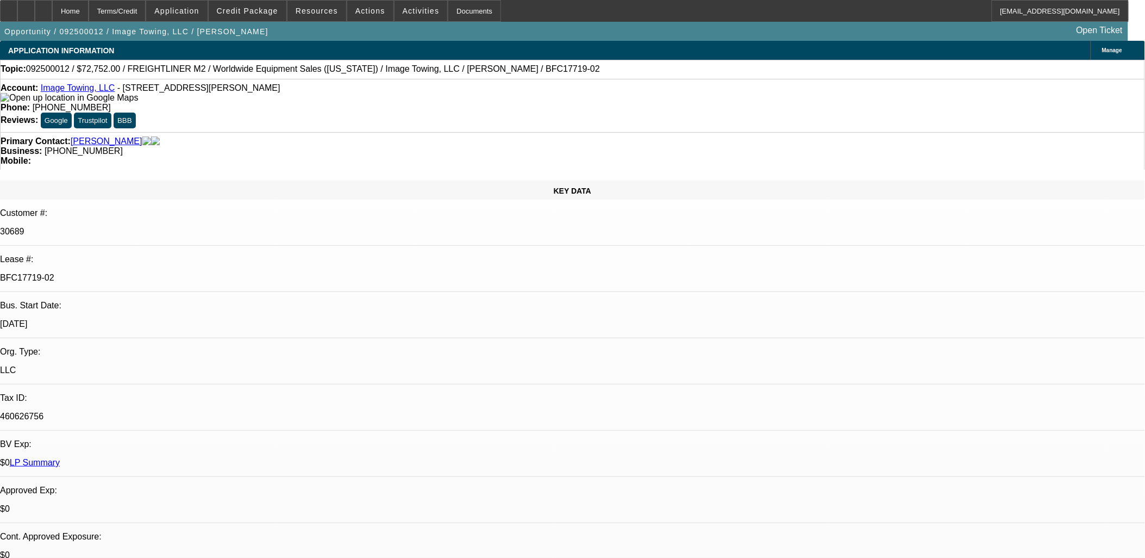
drag, startPoint x: 507, startPoint y: 295, endPoint x: 509, endPoint y: 286, distance: 9.5
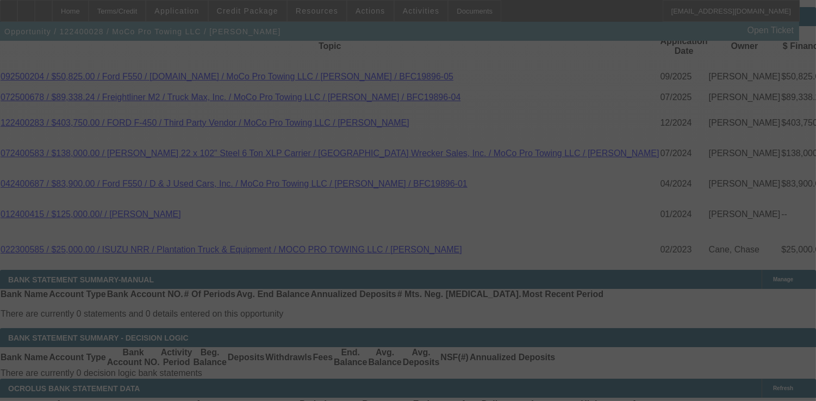
scroll to position [1969, 0]
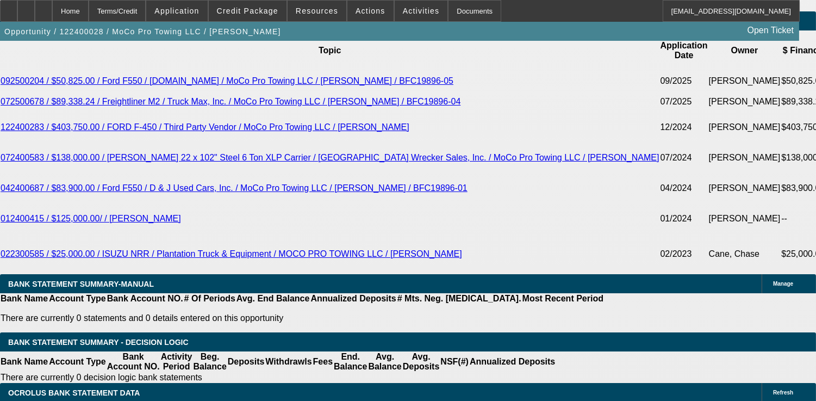
select select "0"
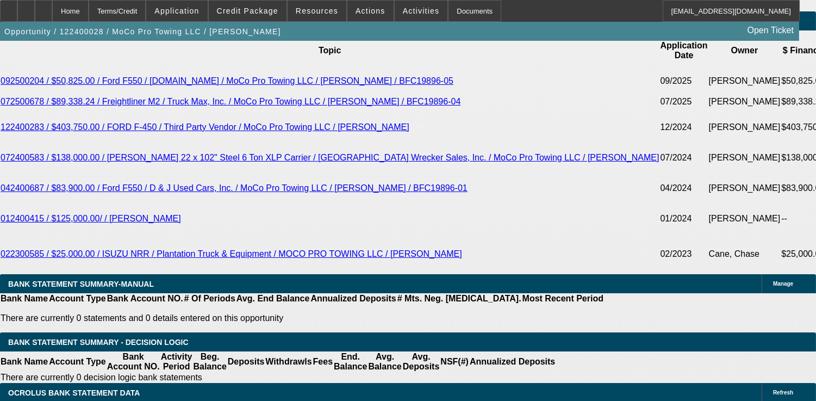
select select "0"
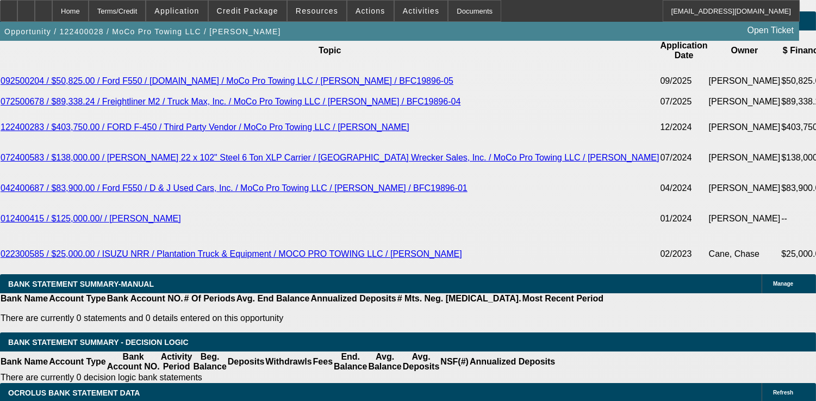
select select "0"
select select "1"
select select "6"
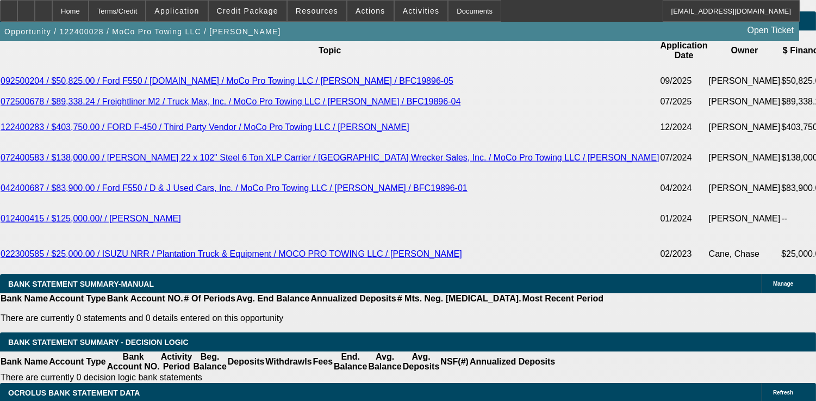
select select "1"
select select "6"
select select "1"
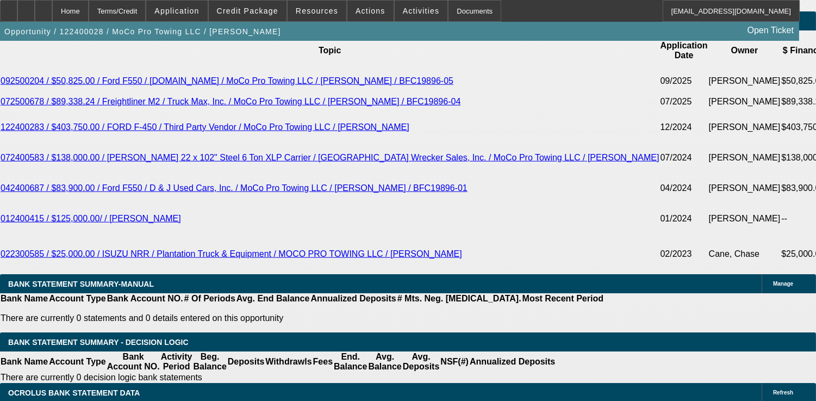
select select "6"
select select "1"
select select "6"
click at [257, 13] on span "Credit Package" at bounding box center [247, 11] width 61 height 9
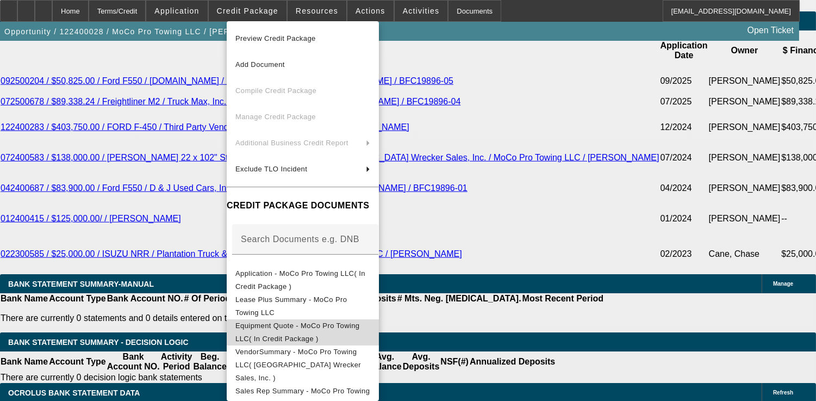
click at [339, 319] on button "Equipment Quote - MoCo Pro Towing LLC( In Credit Package )" at bounding box center [303, 332] width 152 height 26
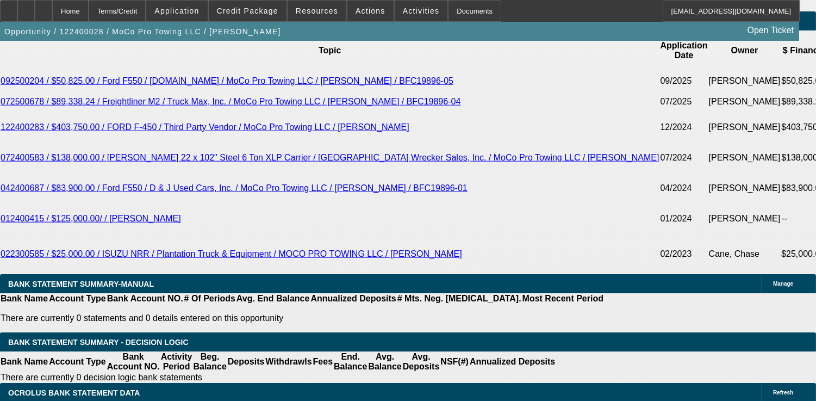
drag, startPoint x: 127, startPoint y: 149, endPoint x: 152, endPoint y: 164, distance: 29.0
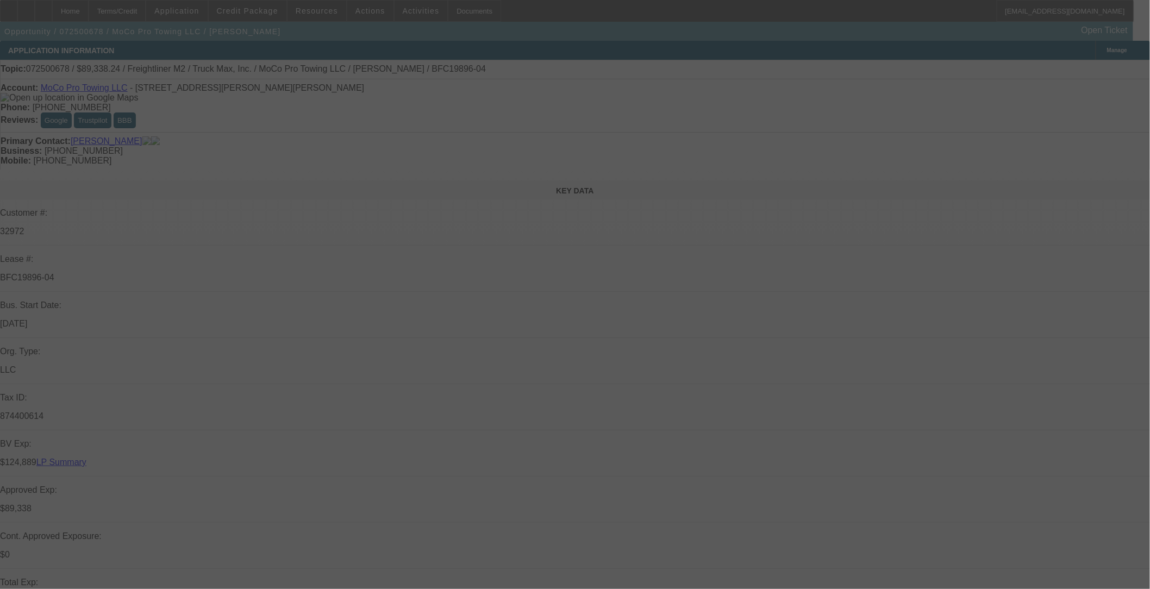
click at [263, 17] on div at bounding box center [575, 294] width 1150 height 589
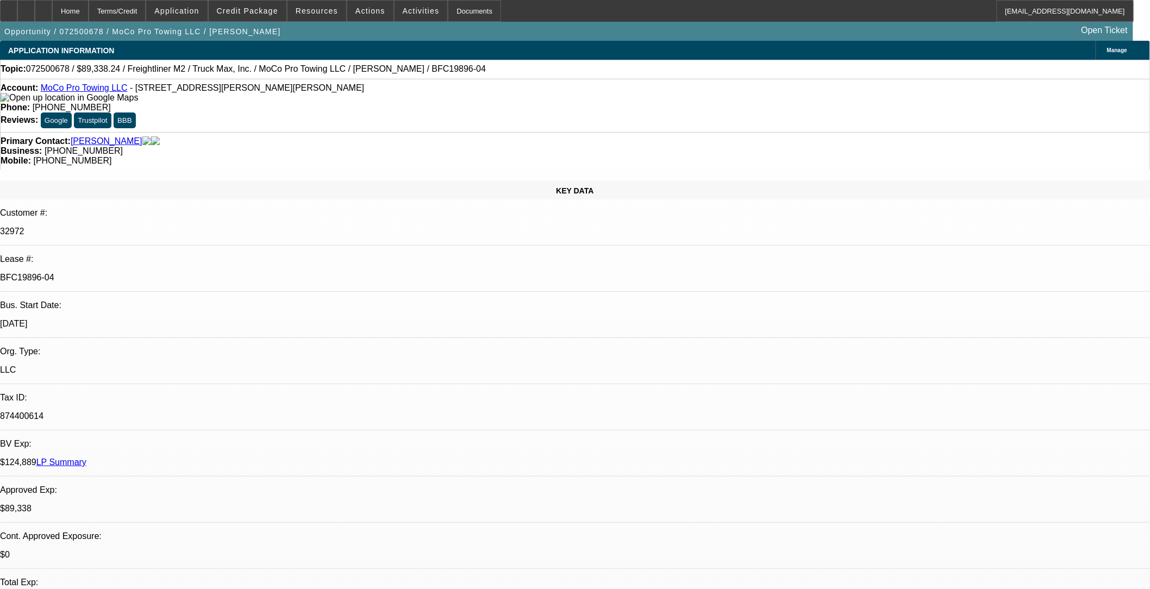
select select "0"
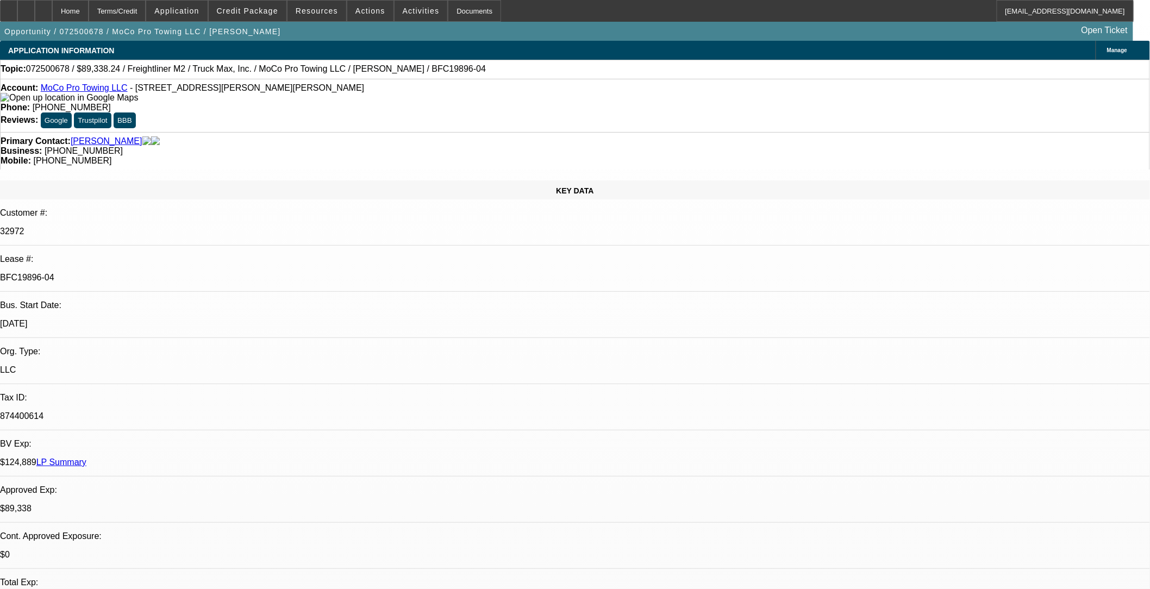
select select "0"
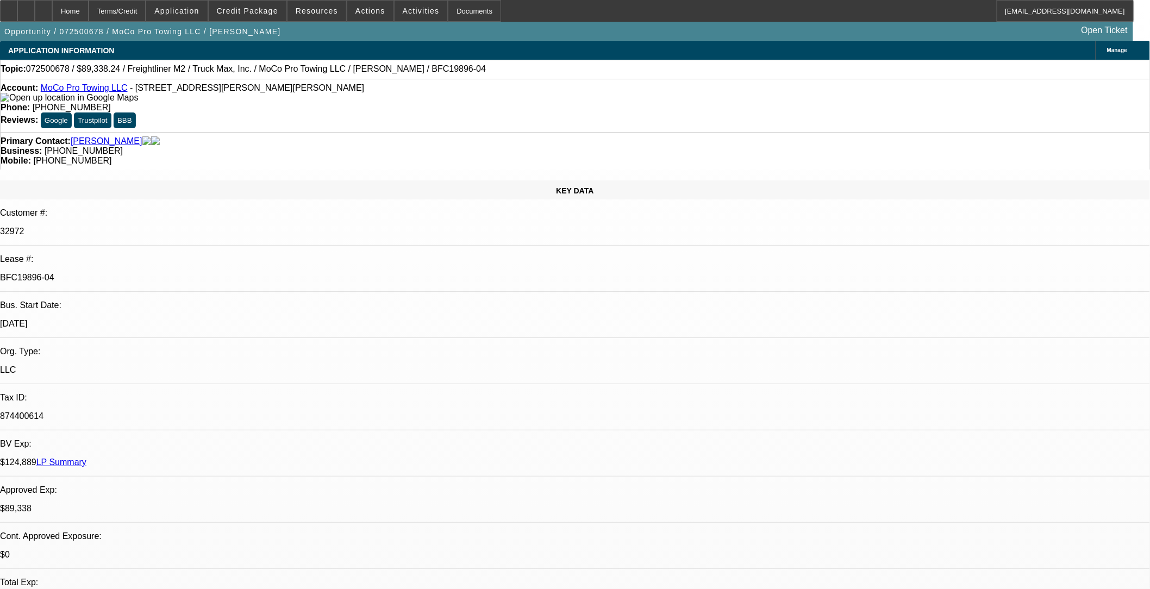
select select "0"
click at [263, 17] on span at bounding box center [248, 11] width 78 height 26
select select "1"
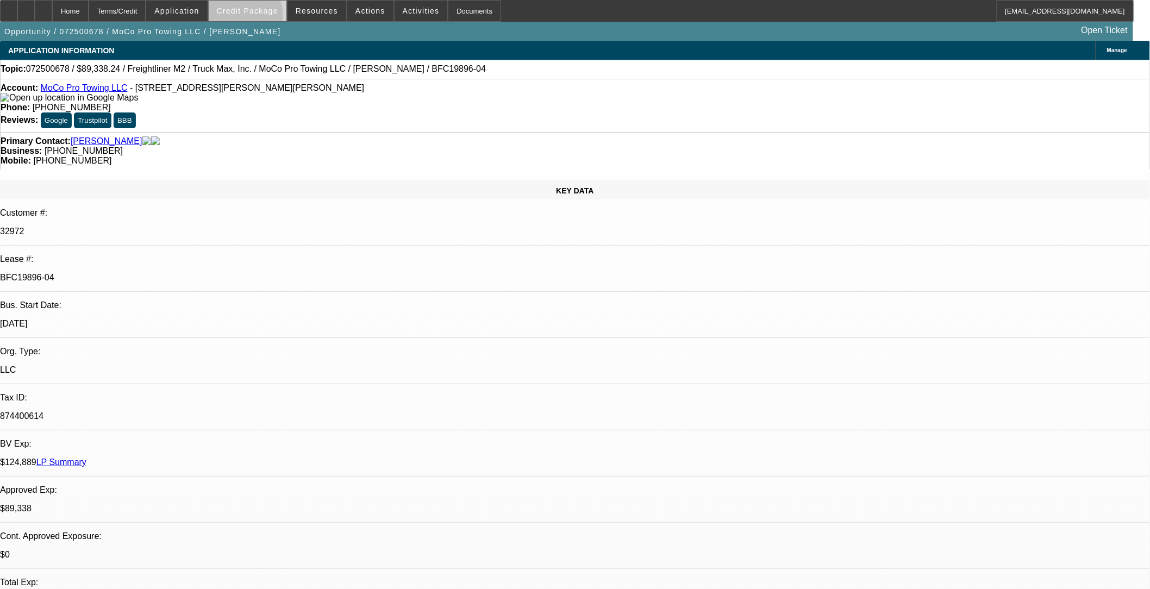
select select "6"
select select "1"
select select "6"
select select "1"
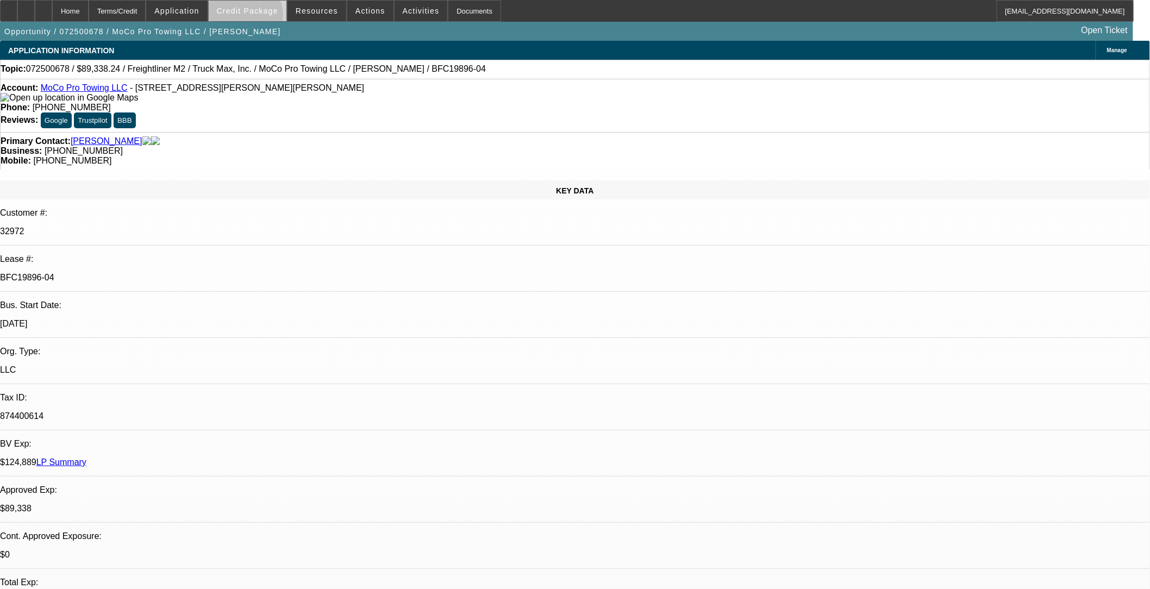
select select "1"
select select "6"
select select "1"
select select "6"
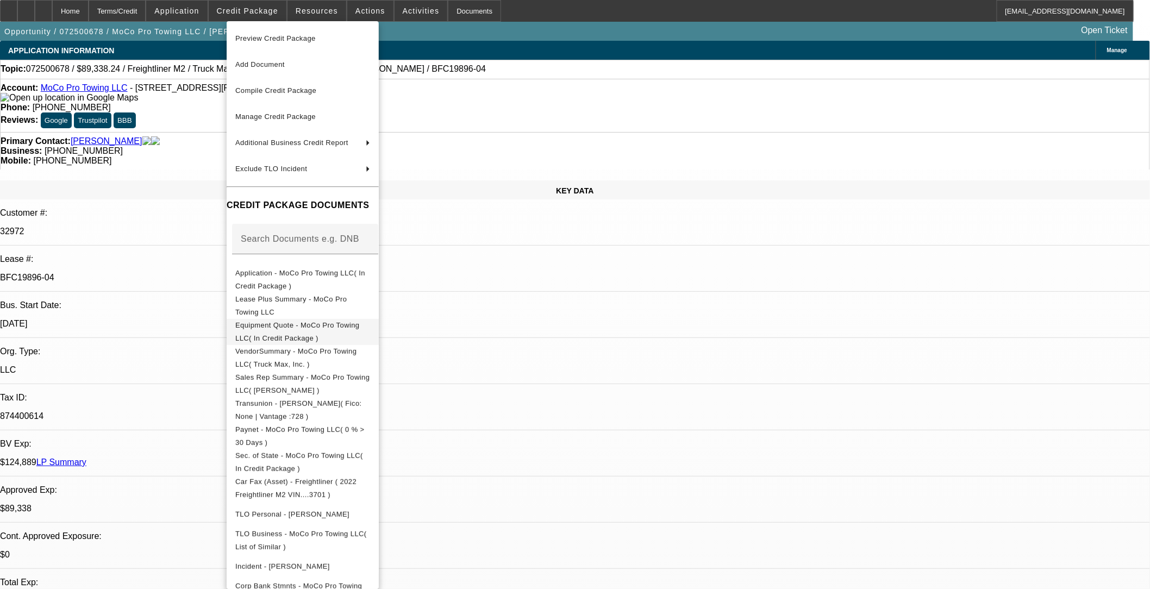
drag, startPoint x: 314, startPoint y: 307, endPoint x: 320, endPoint y: 328, distance: 22.4
click at [320, 328] on div "Preview Credit Package Add Document Compile Credit Package Manage Credit Packag…" at bounding box center [303, 368] width 152 height 694
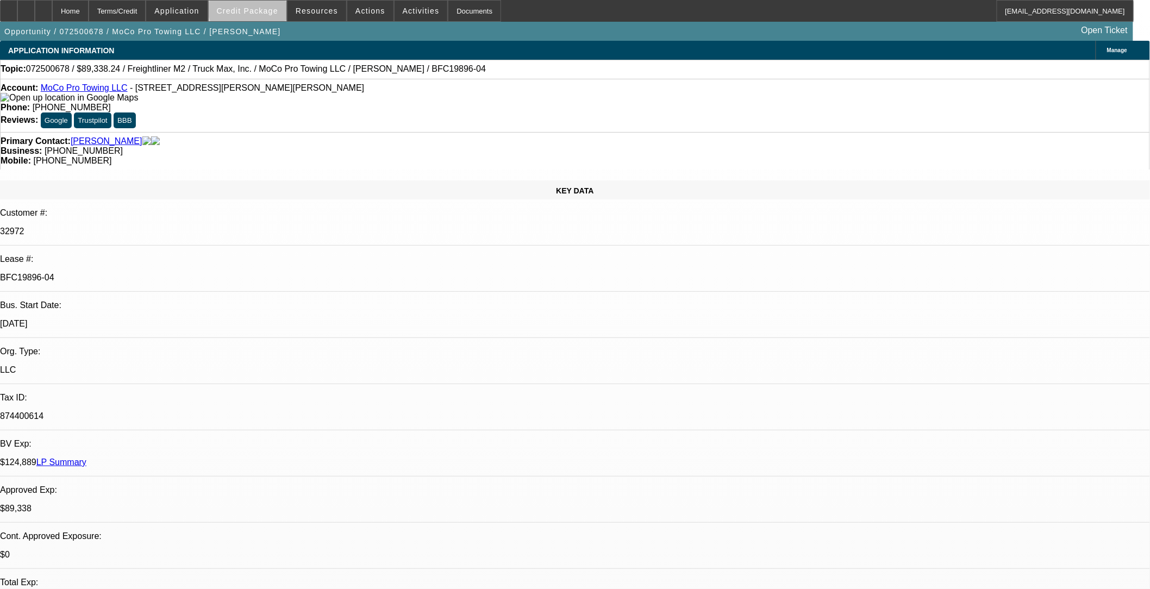
click at [279, 5] on span at bounding box center [248, 11] width 78 height 26
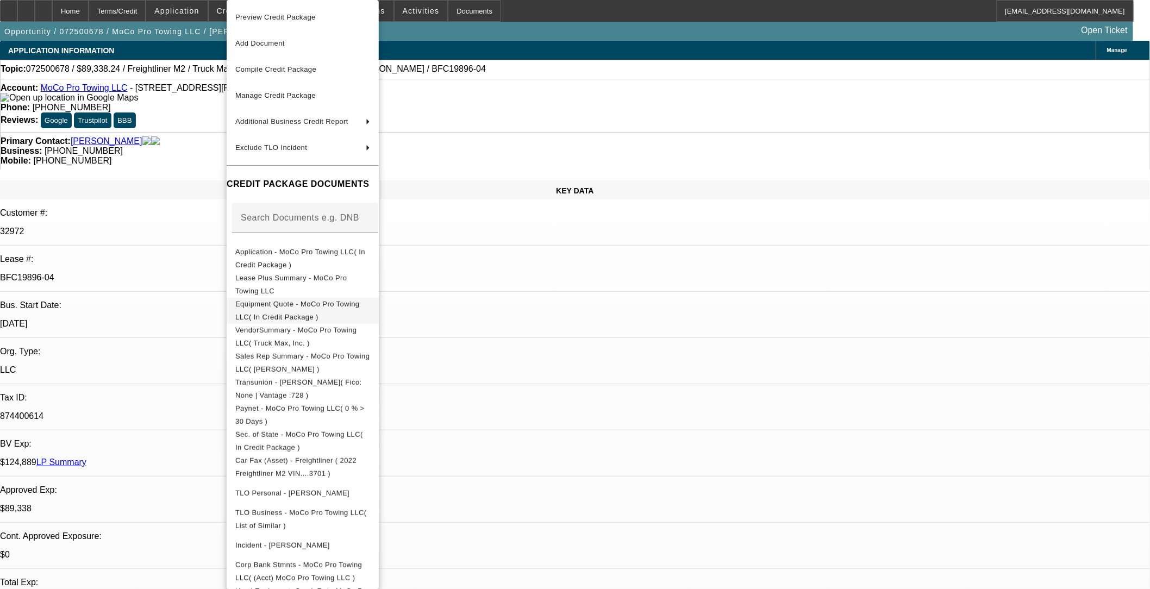
click at [327, 307] on span "Equipment Quote - MoCo Pro Towing LLC( In Credit Package )" at bounding box center [297, 310] width 124 height 21
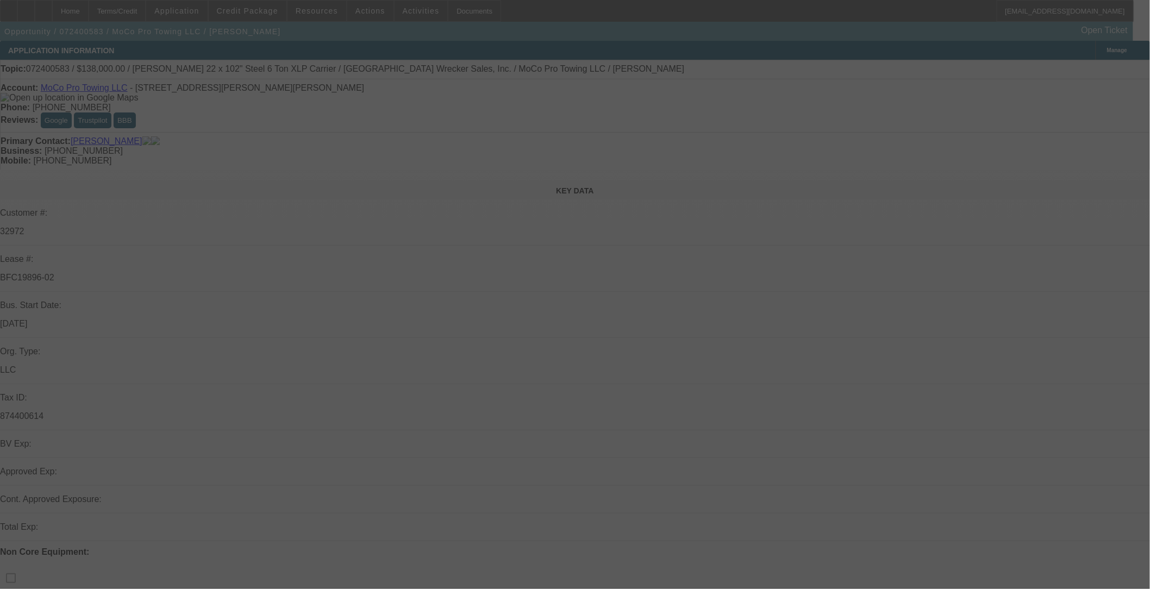
click at [267, 13] on div at bounding box center [575, 294] width 1150 height 589
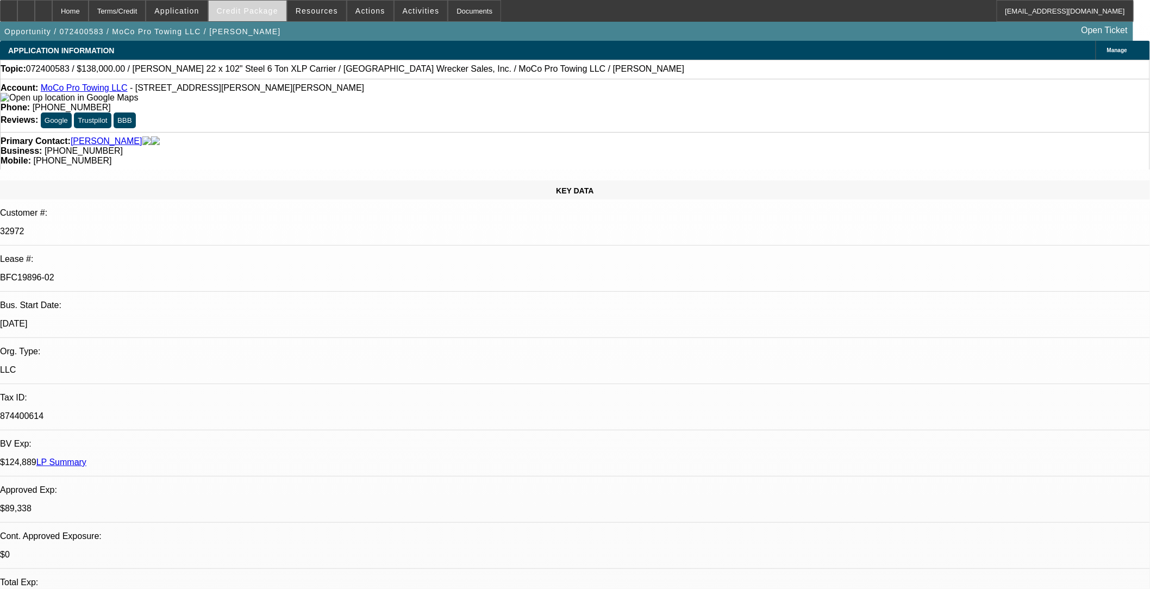
select select "0"
select select "1.5"
select select "0"
select select "1.5"
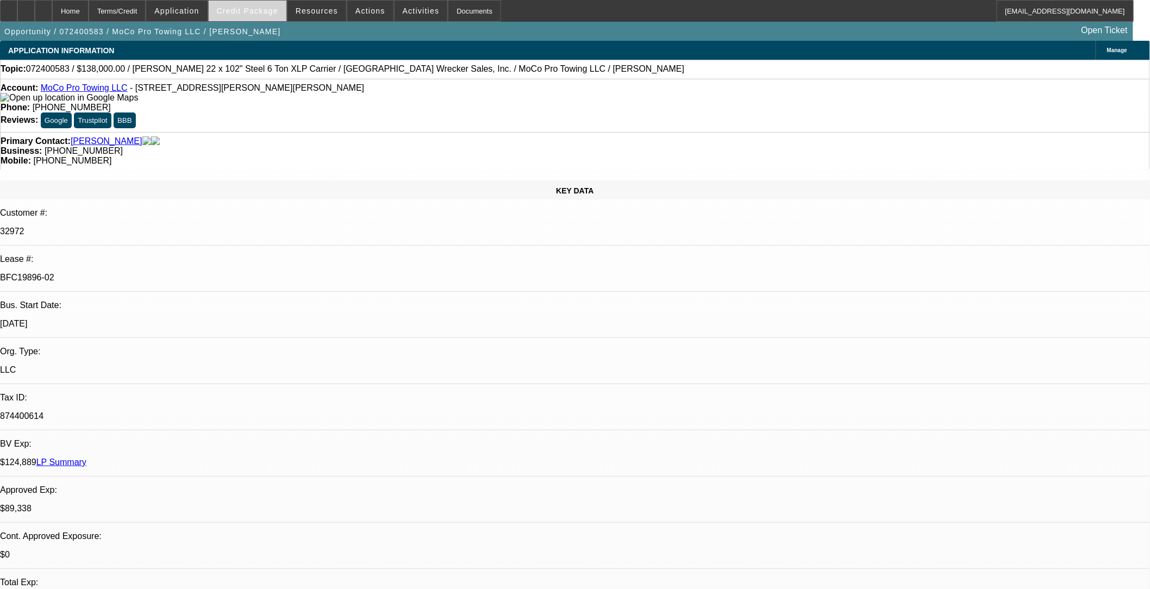
select select "0"
select select "1.5"
select select "0"
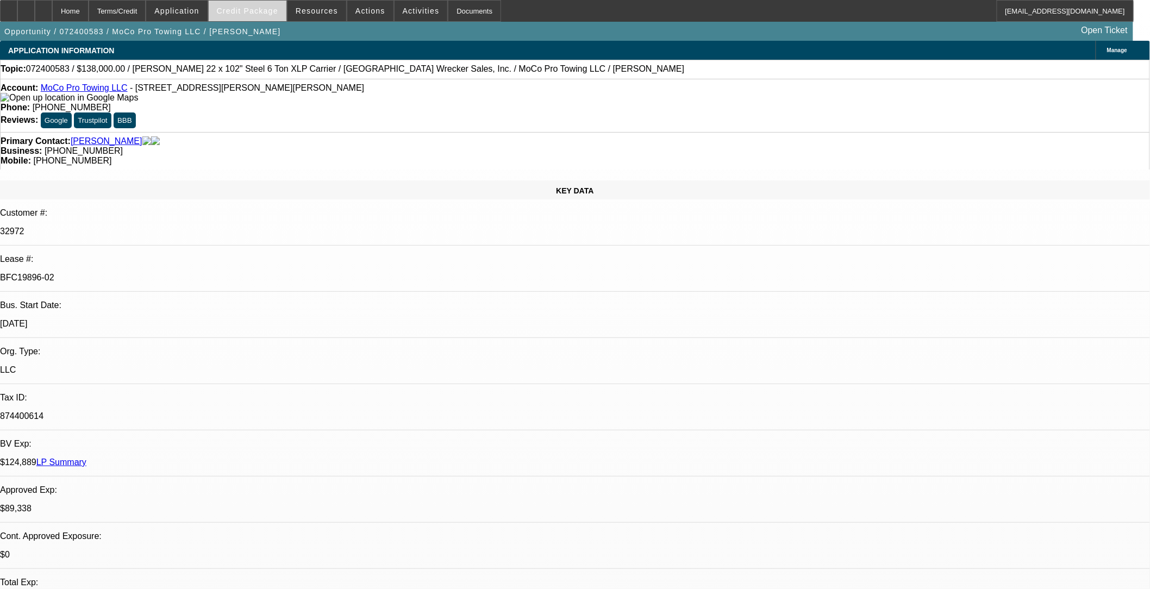
select select "1.5"
select select "0"
select select "1"
select select "2"
select select "6"
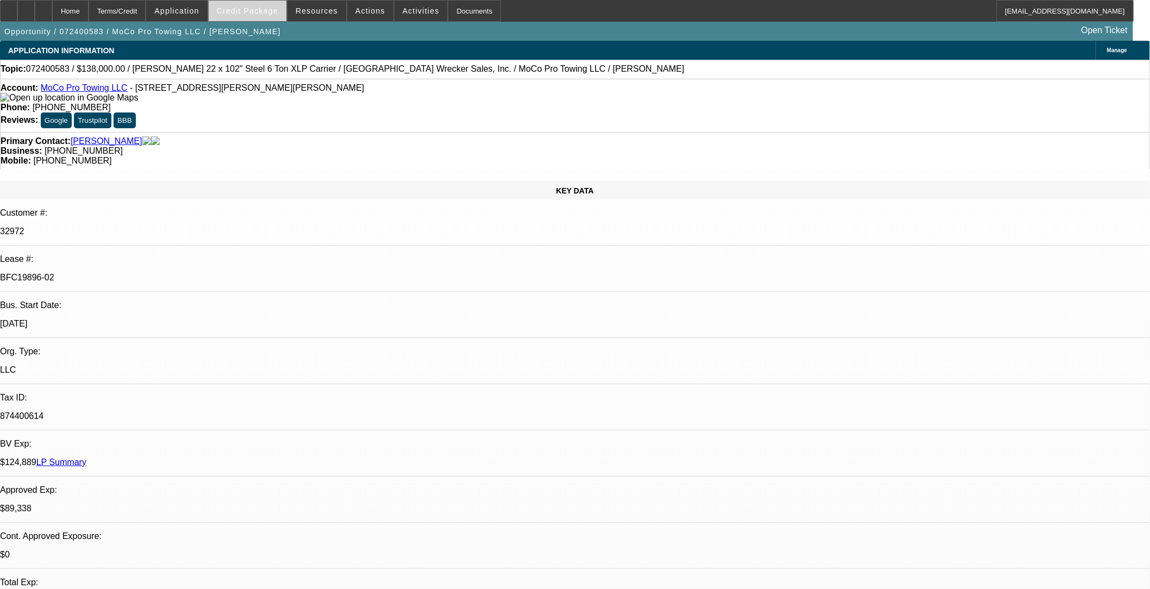
select select "1"
select select "2"
select select "6"
select select "1"
select select "2"
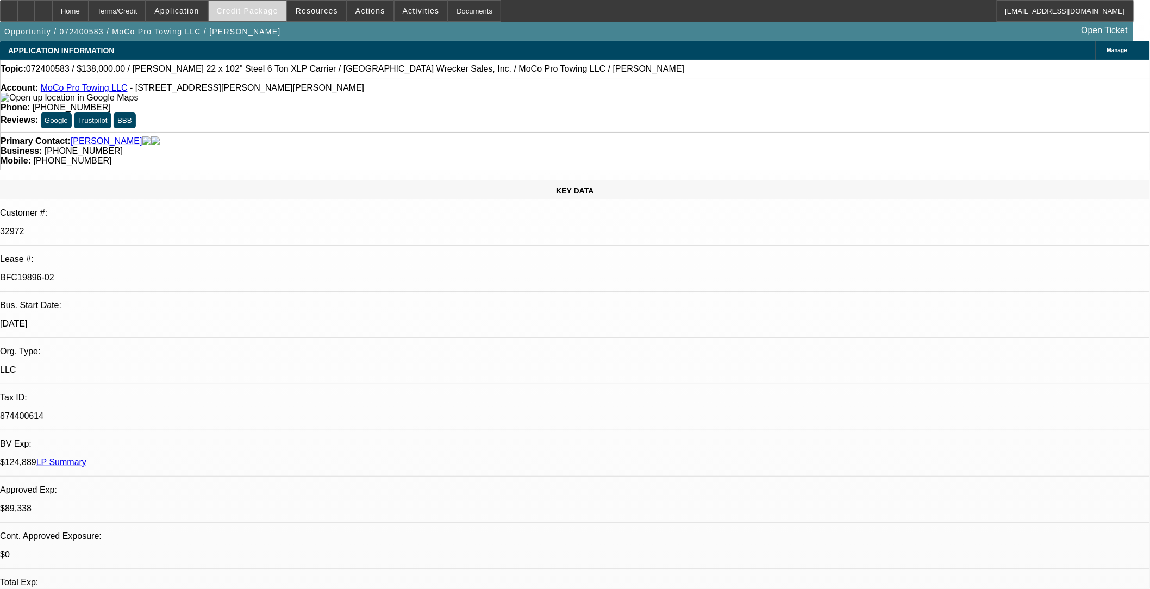
select select "6"
select select "1"
select select "2"
select select "6"
click at [263, 18] on span at bounding box center [248, 11] width 78 height 26
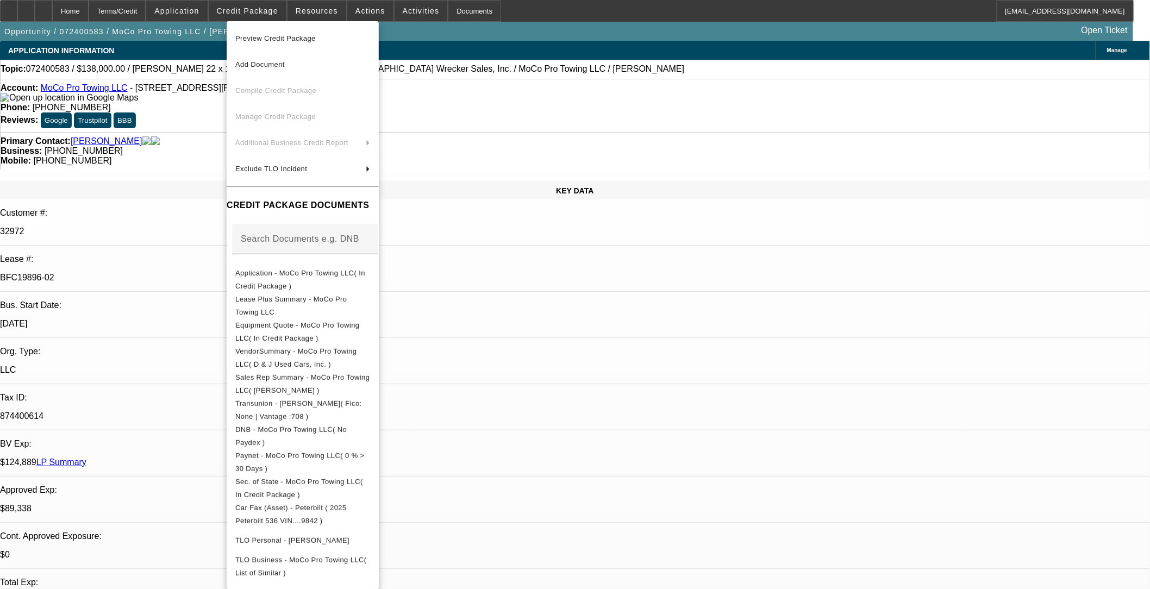
drag, startPoint x: 207, startPoint y: 336, endPoint x: 285, endPoint y: 316, distance: 80.2
click at [207, 336] on div at bounding box center [575, 294] width 1150 height 589
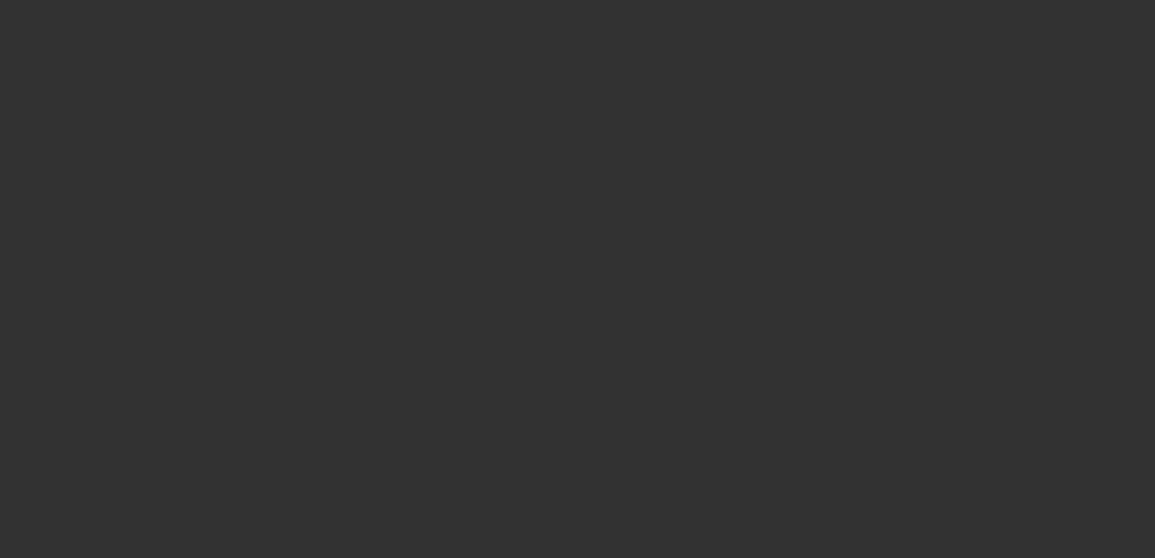
select select "0"
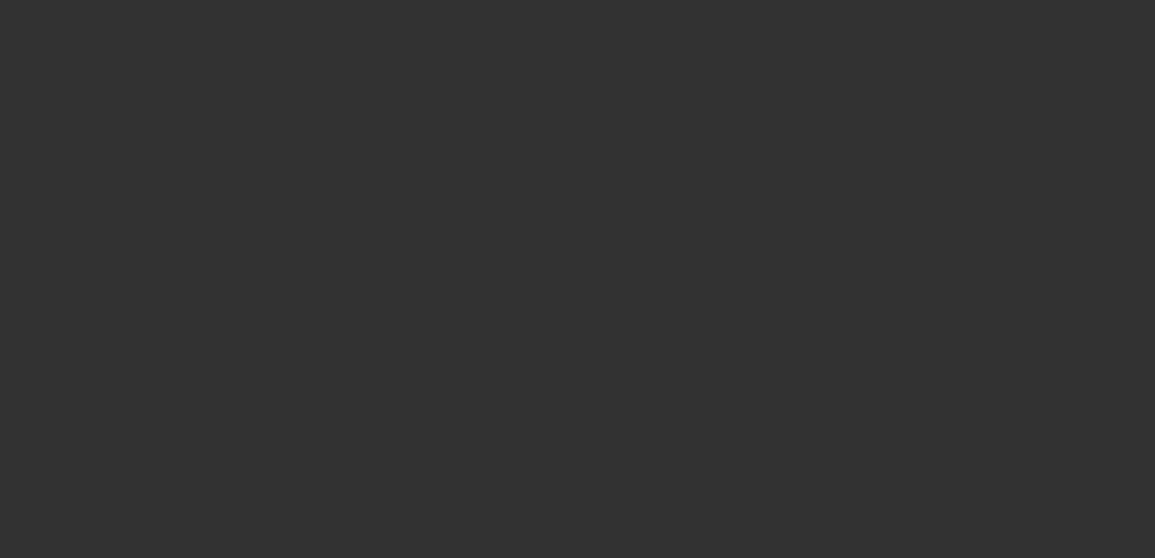
select select "0"
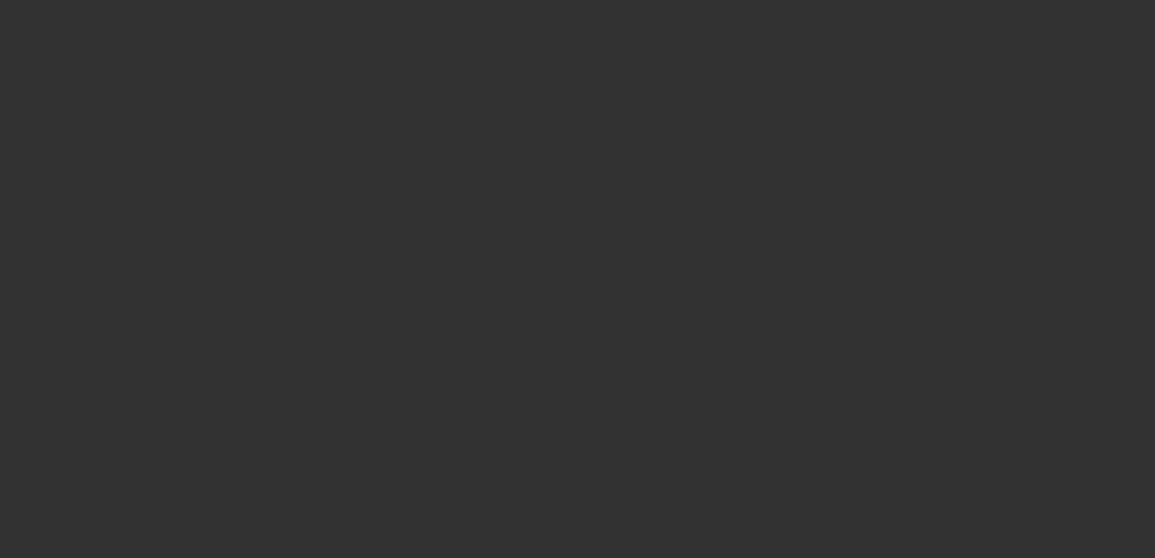
select select "0"
select select "1"
select select "2"
select select "6"
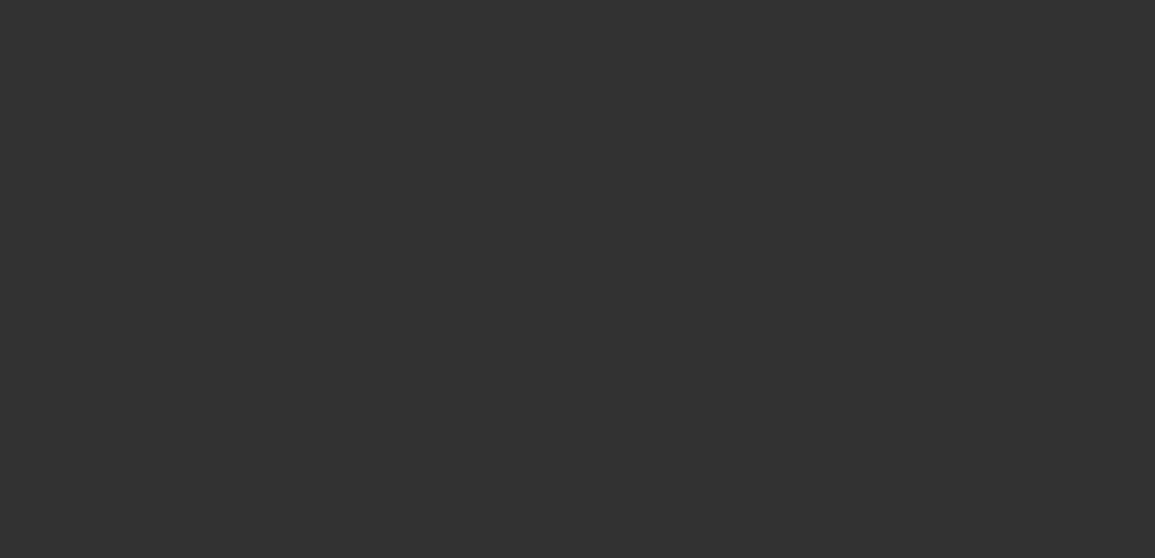
select select "1"
select select "2"
select select "6"
select select "1"
select select "2"
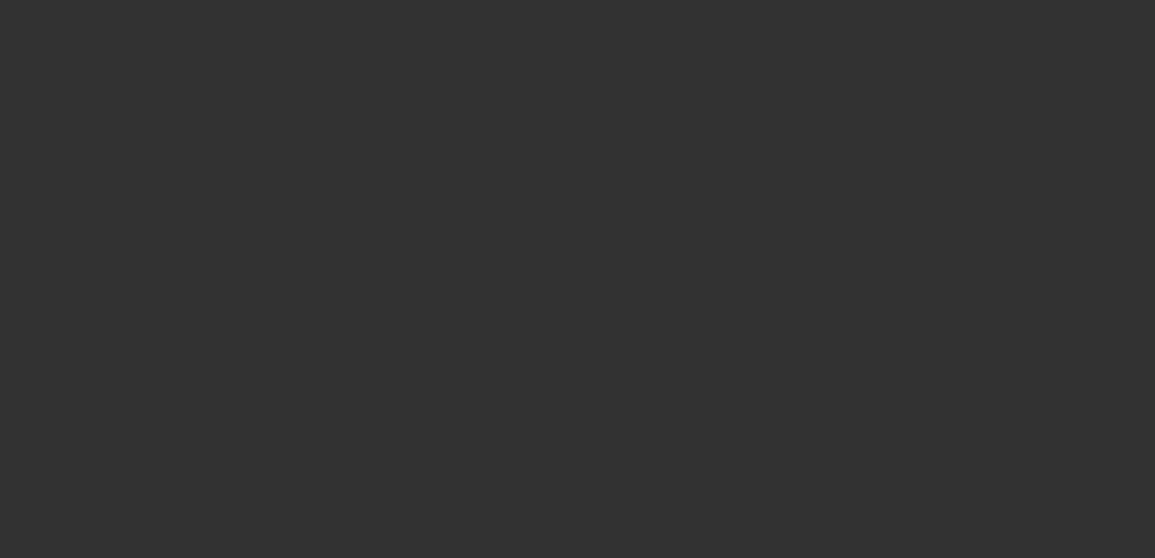
select select "6"
select select "1"
select select "2"
select select "6"
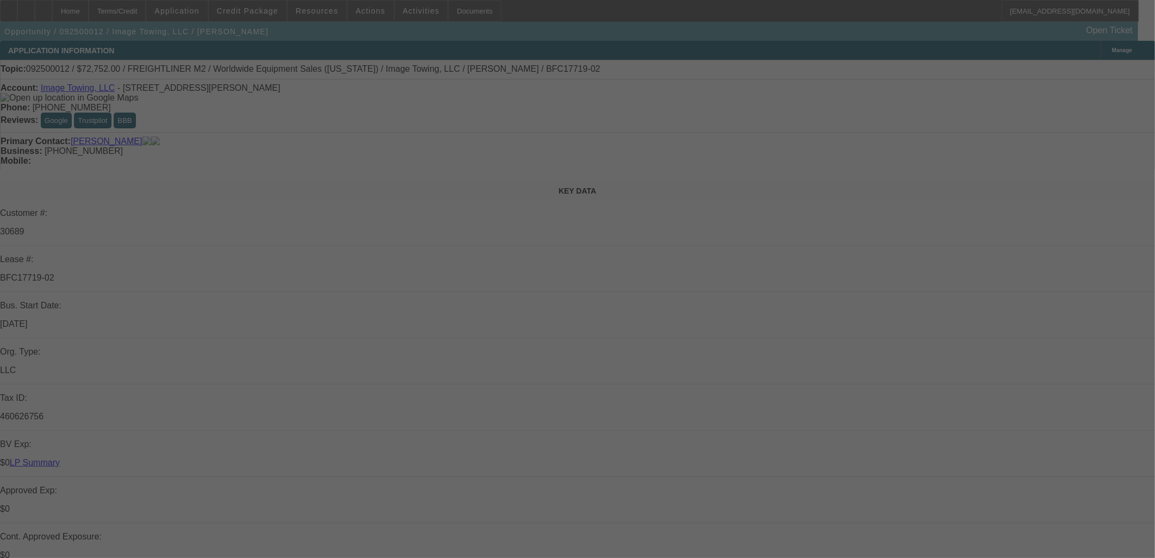
select select "0"
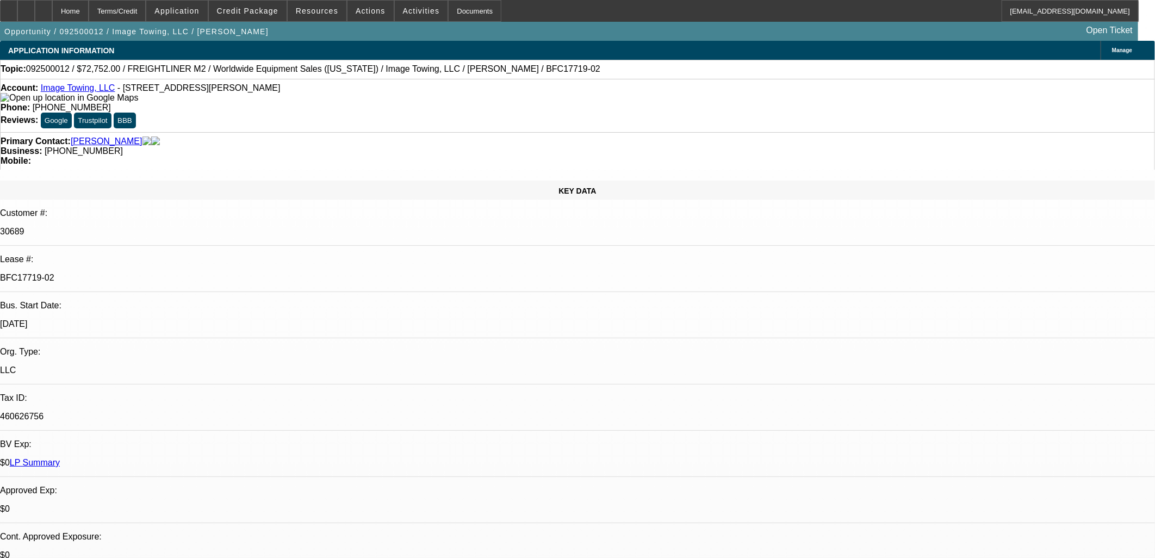
select select "6"
select select "0"
select select "6"
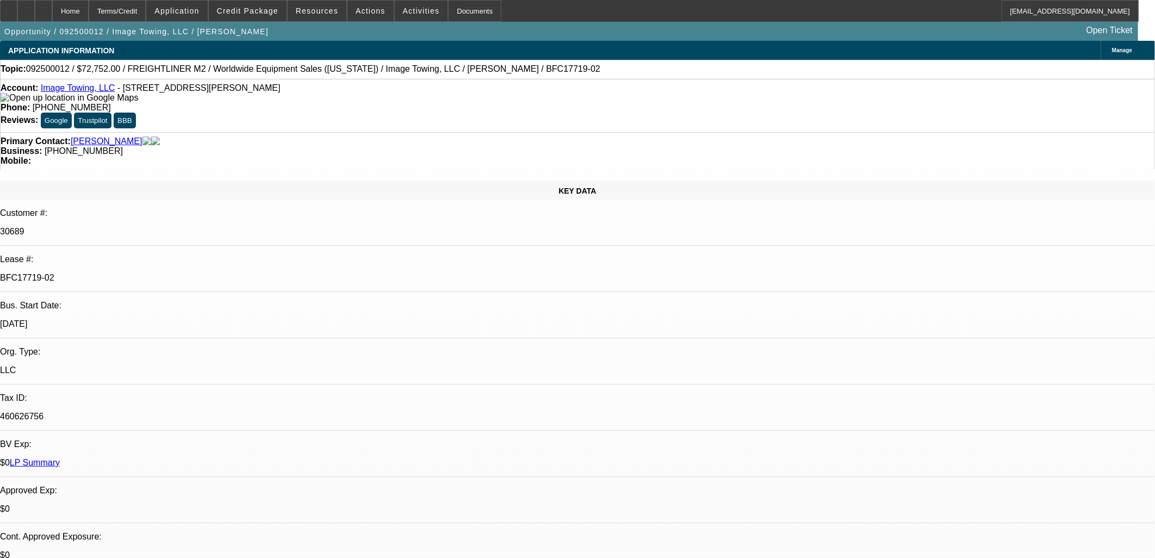
select select "0"
select select "6"
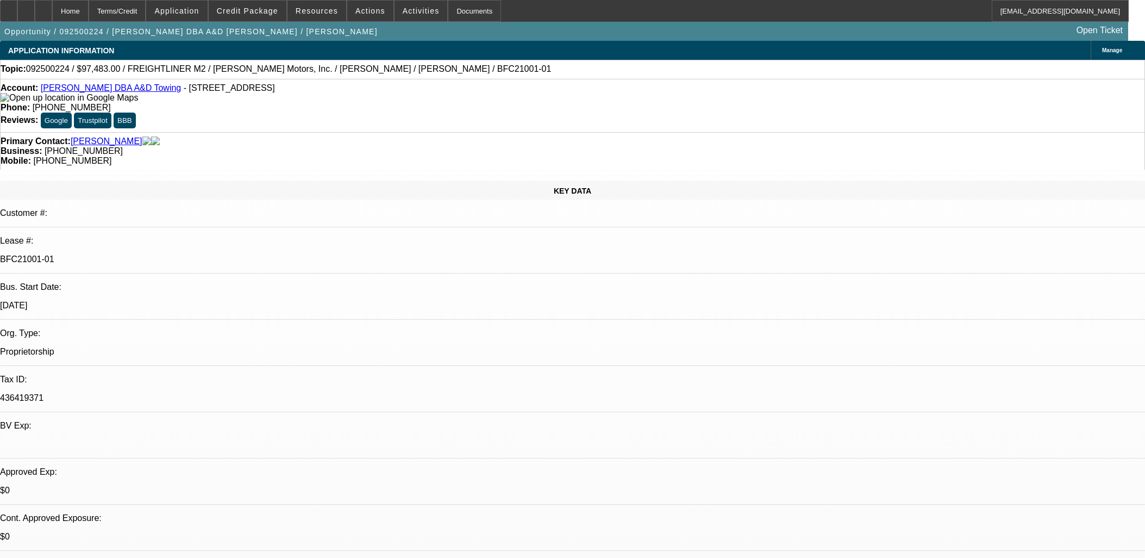
select select "0"
select select "6"
select select "0"
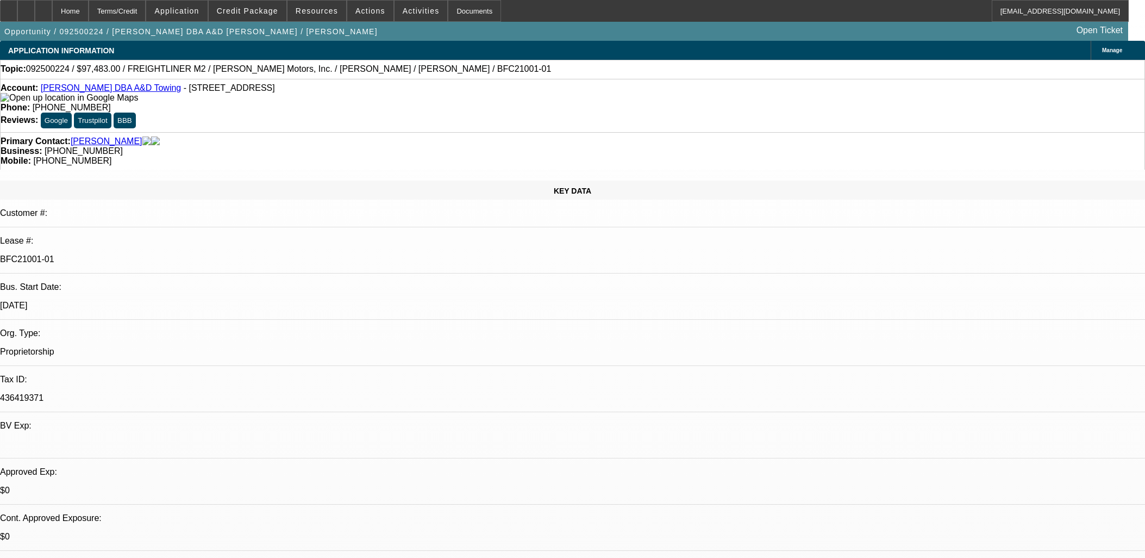
select select "0"
select select "6"
select select "0"
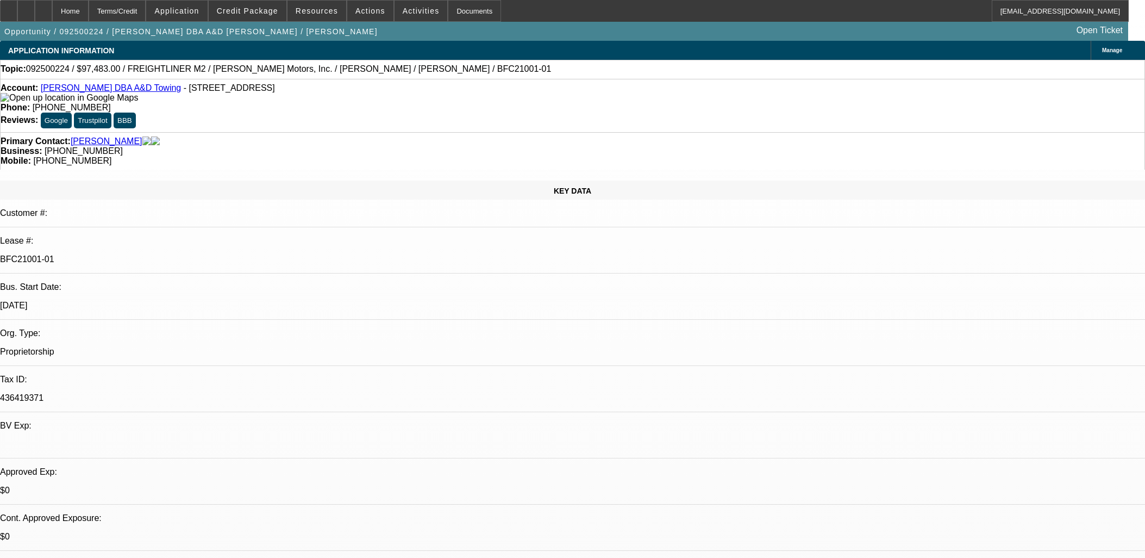
select select "0"
select select "6"
select select "0"
select select "2"
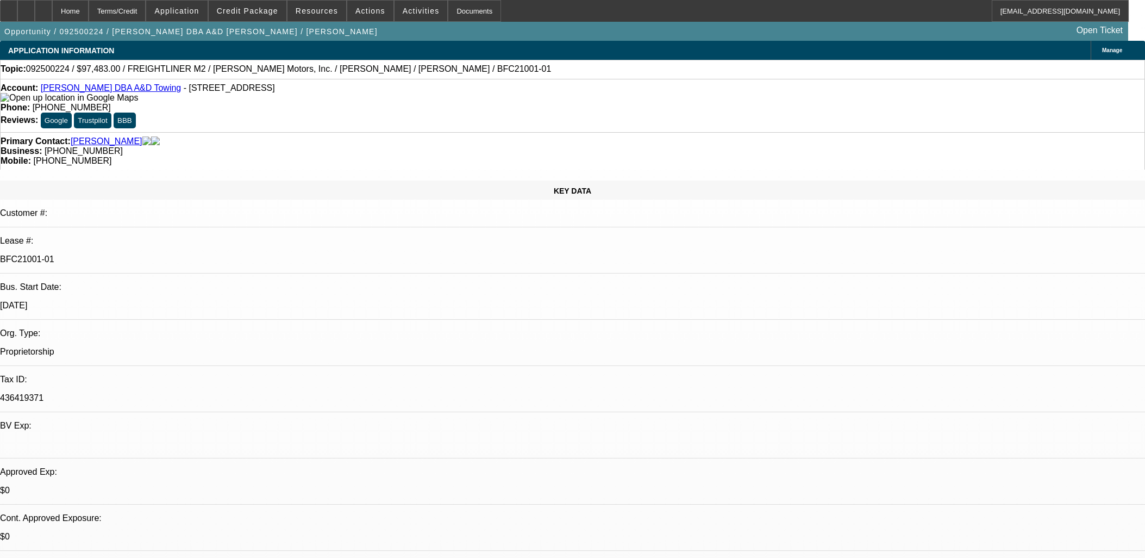
select select "0"
select select "6"
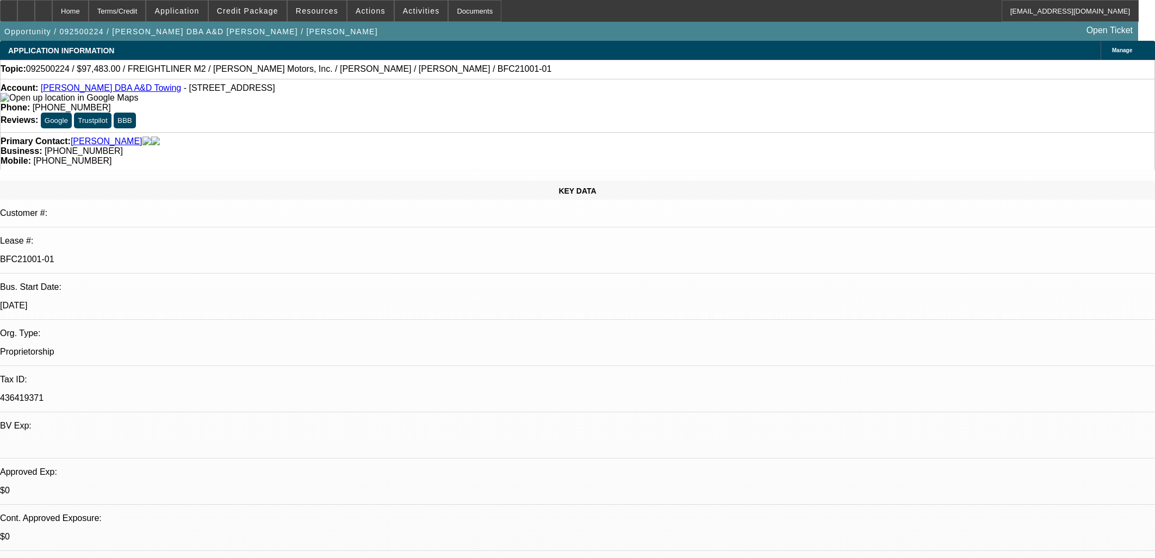
select select "0"
select select "6"
select select "0"
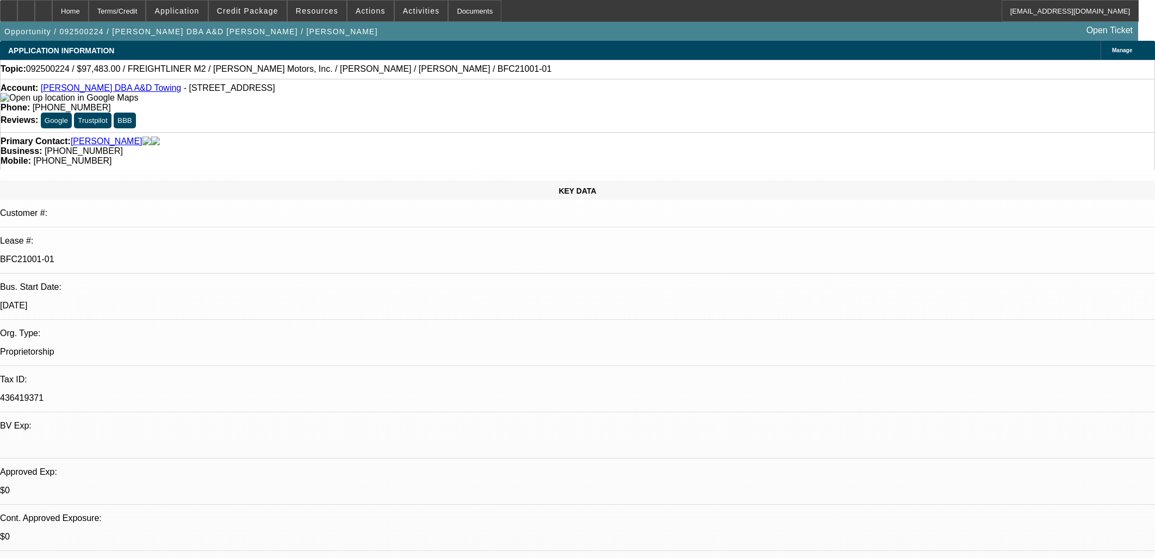
select select "0"
select select "6"
select select "0"
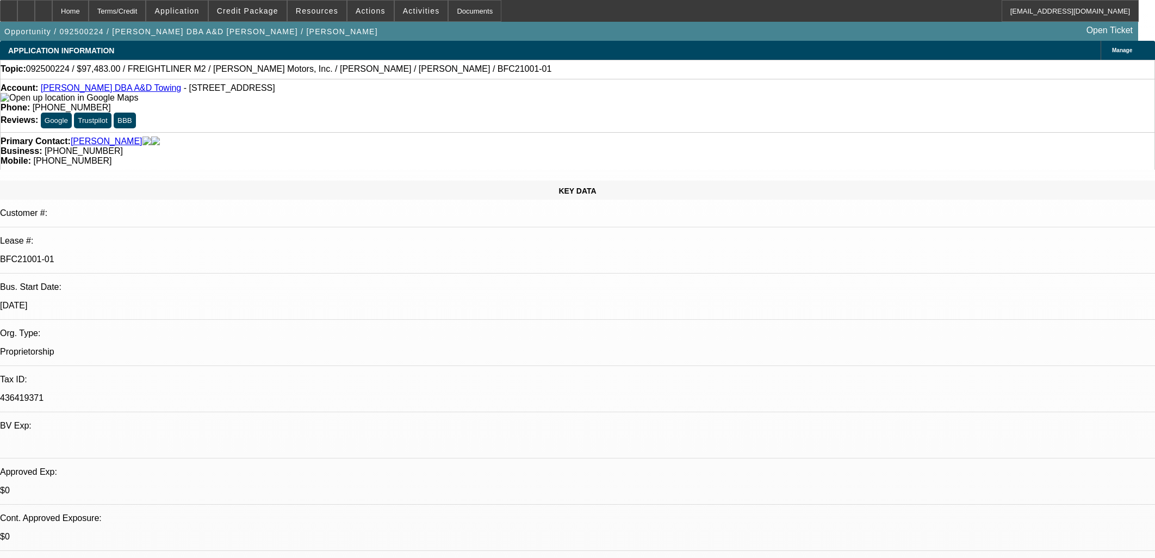
select select "0"
select select "6"
select select "0"
select select "2"
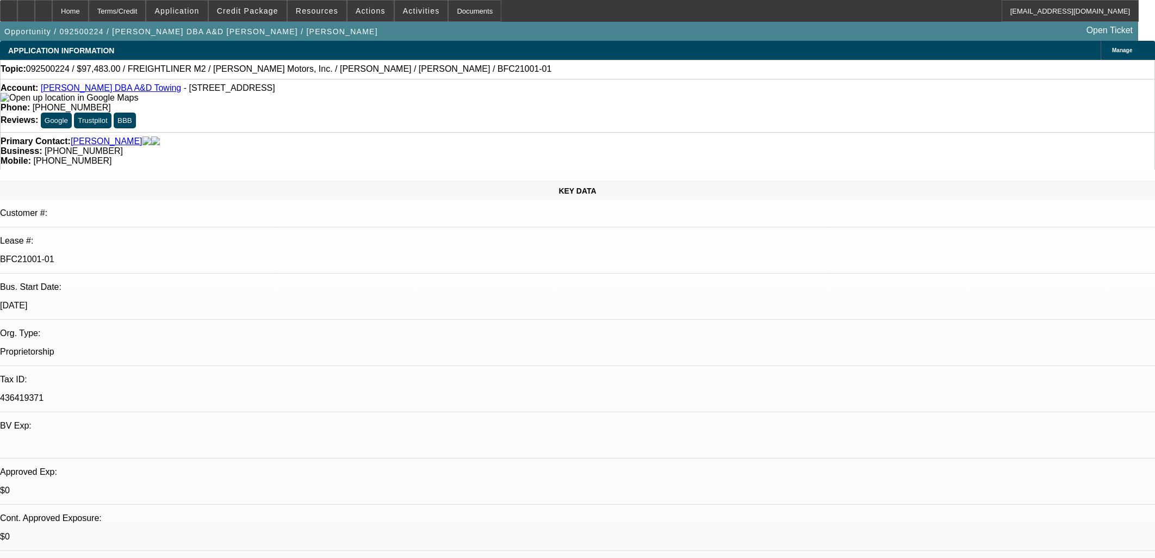
select select "0"
select select "6"
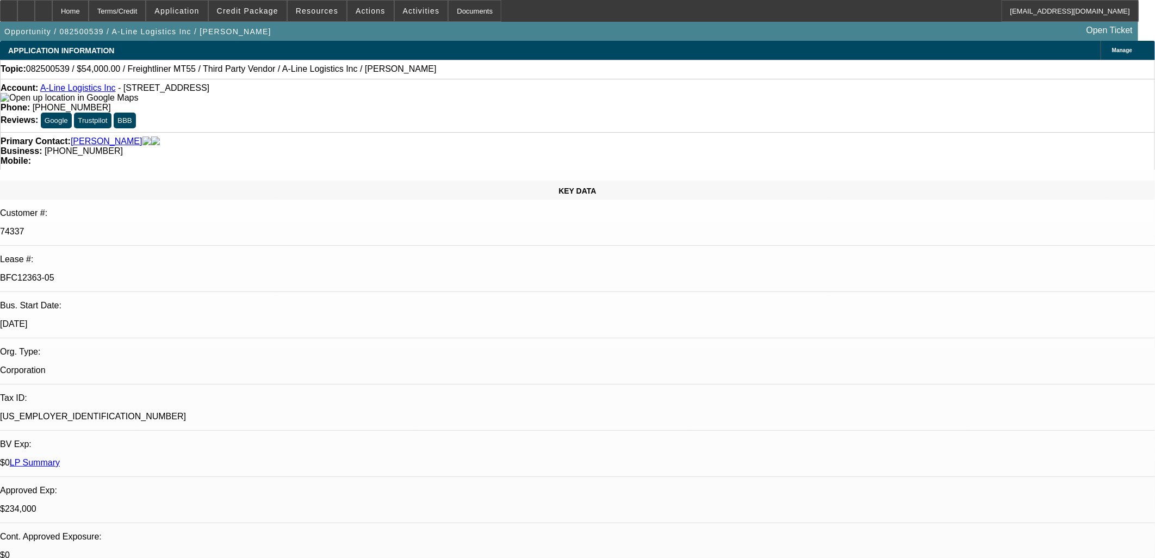
select select "0"
select select "6"
select select "0"
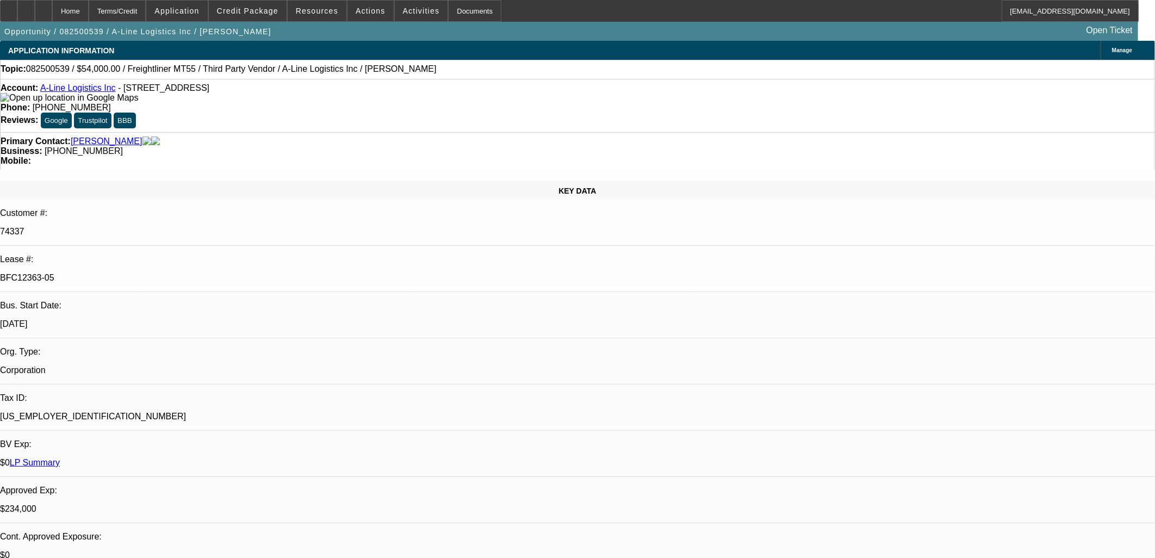
select select "0"
select select "0.1"
select select "4"
select select "0"
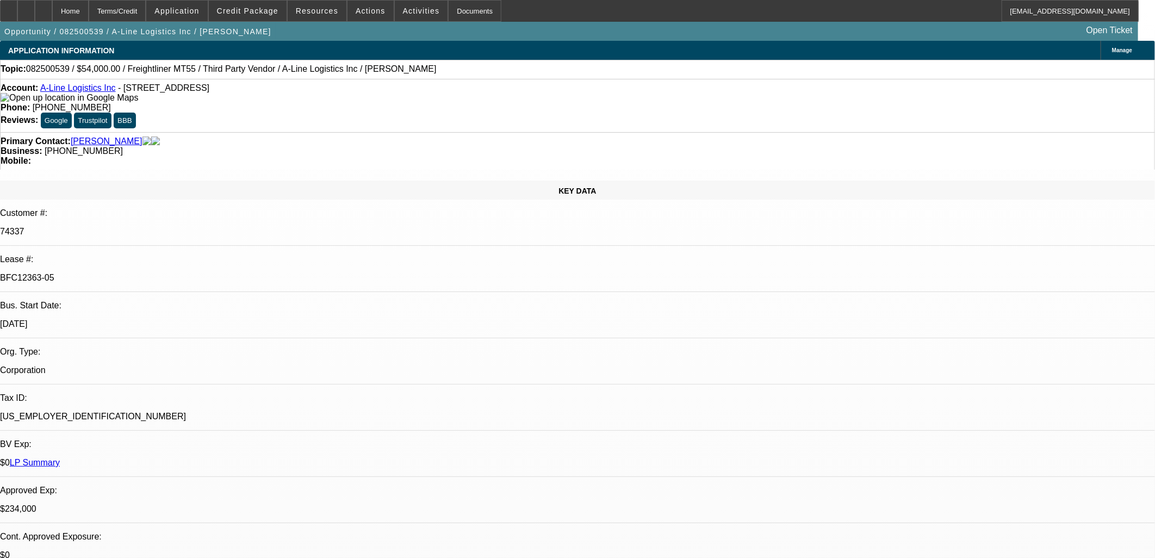
select select "0.1"
select select "4"
select select "0"
select select "0.1"
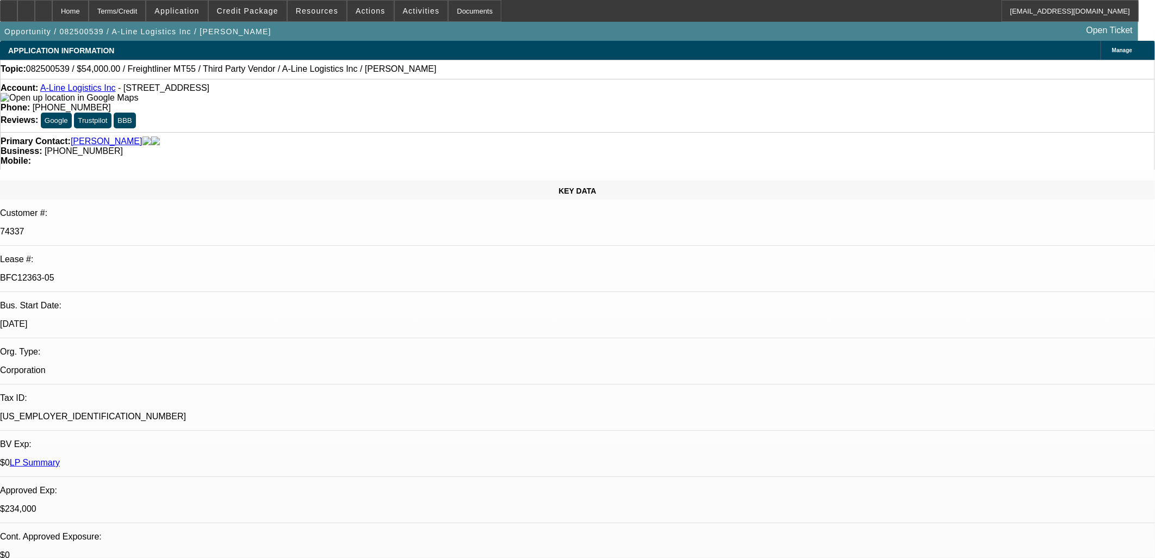
select select "4"
select select "0"
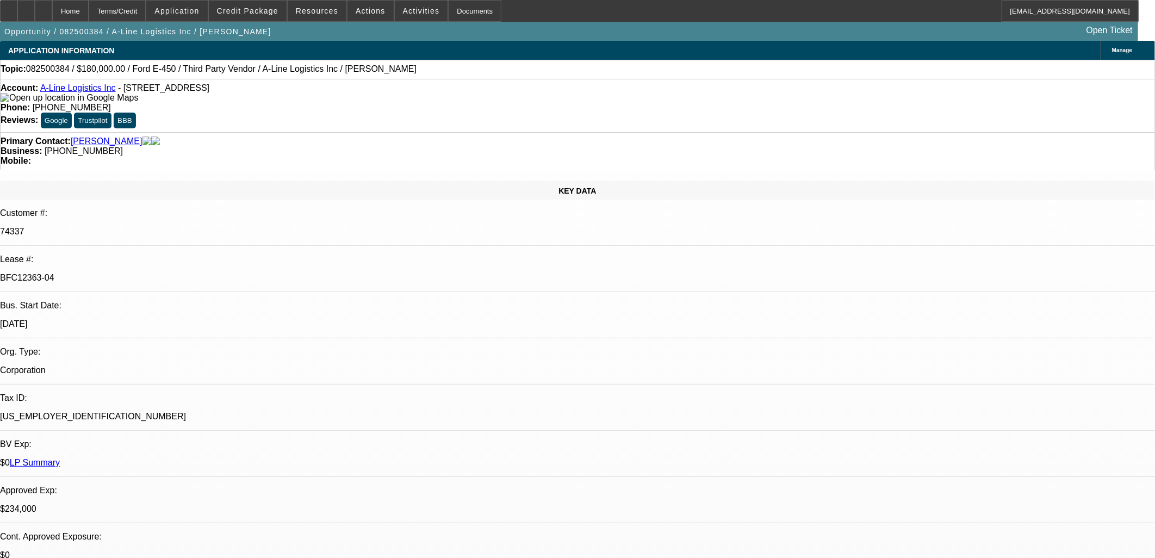
select select "0"
select select "0.1"
select select "0"
select select "0.1"
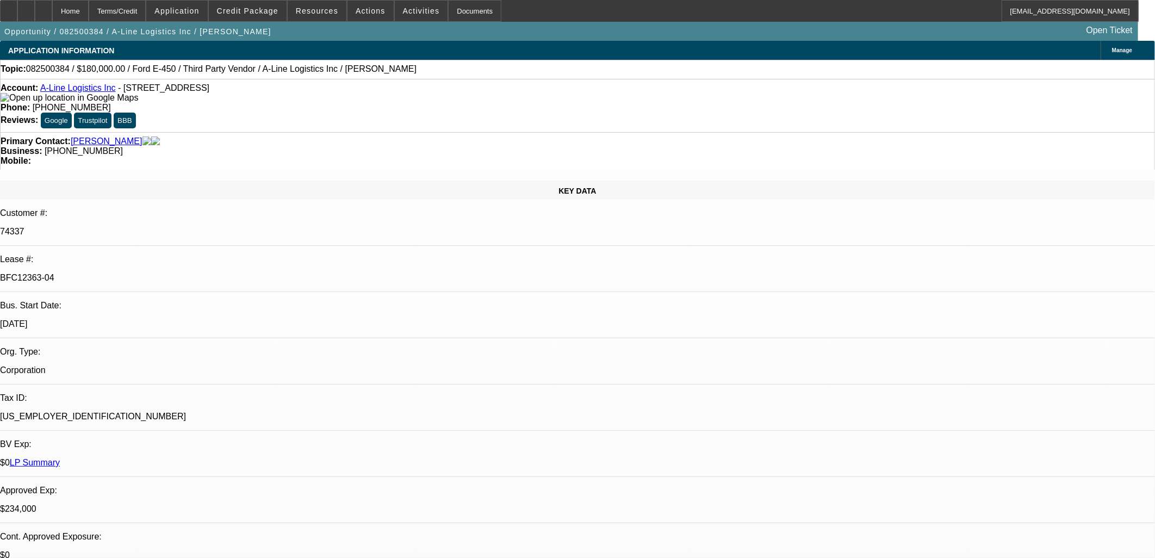
select select "0"
select select "0.1"
select select "1"
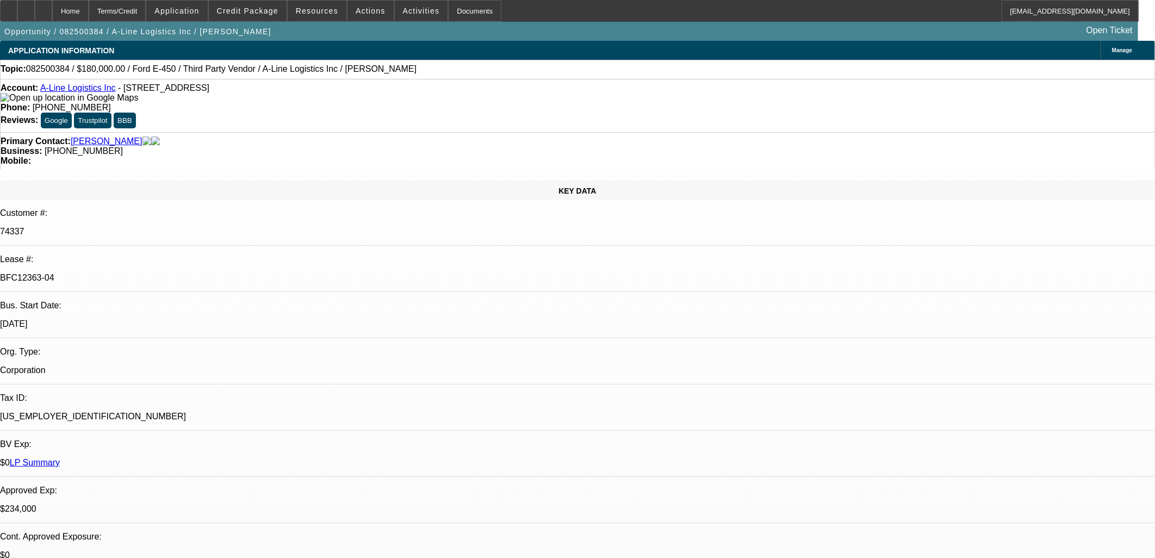
select select "6"
select select "1"
select select "4"
select select "1"
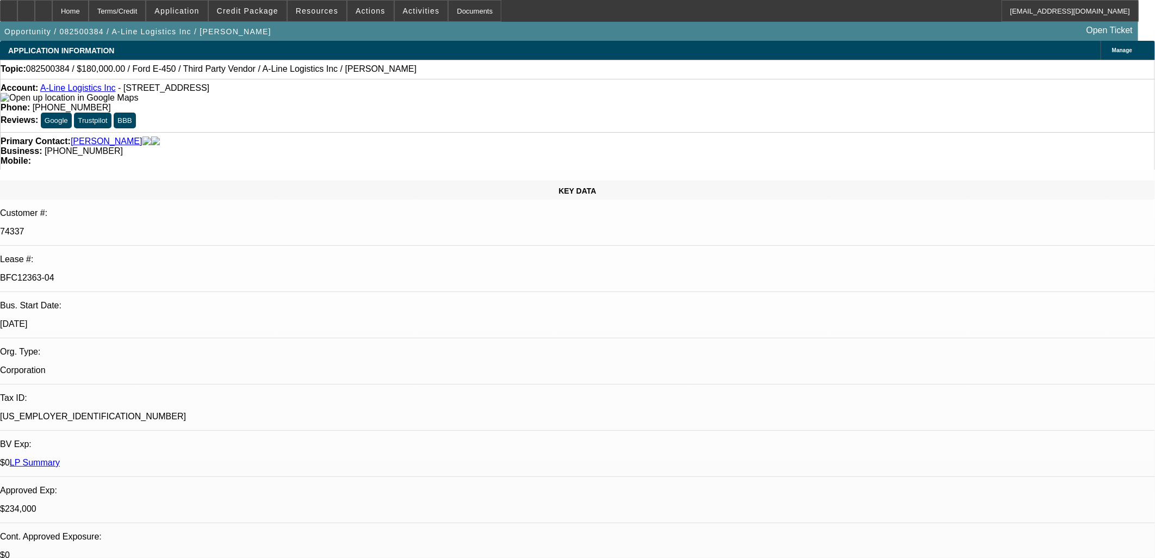
select select "1"
select select "4"
select select "1"
select select "4"
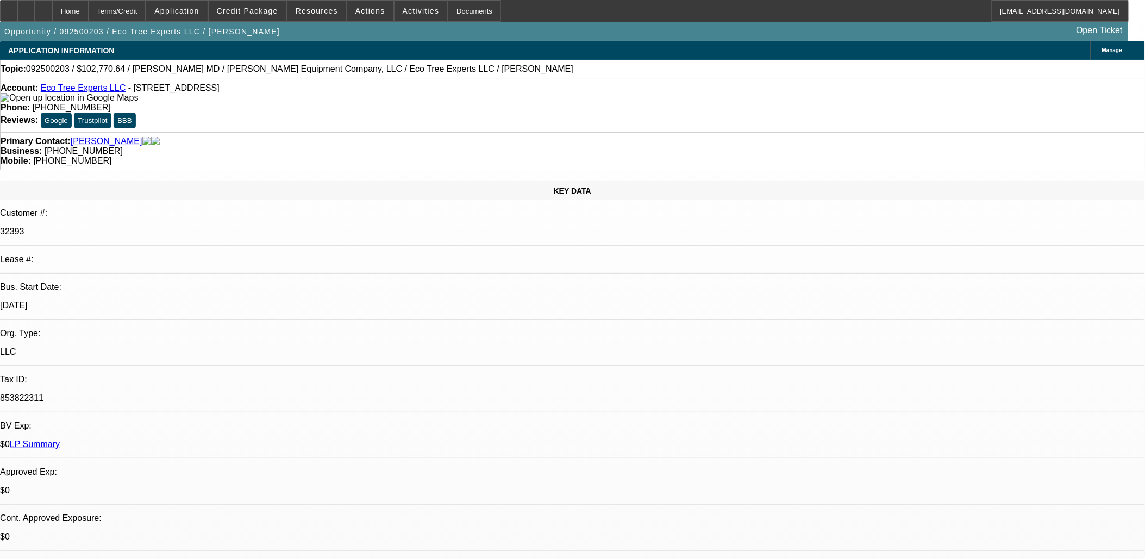
select select "0"
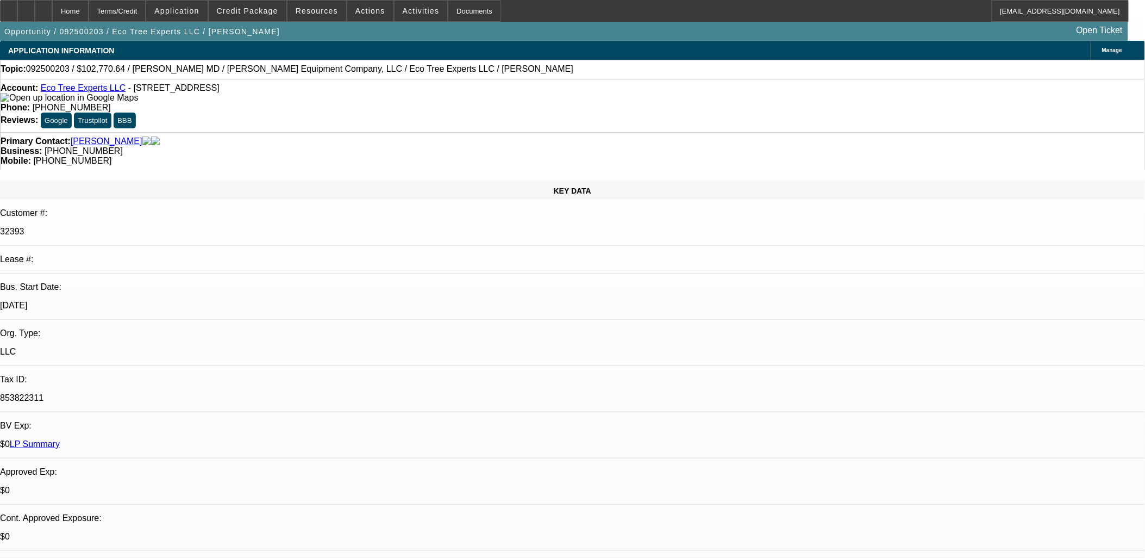
select select "0"
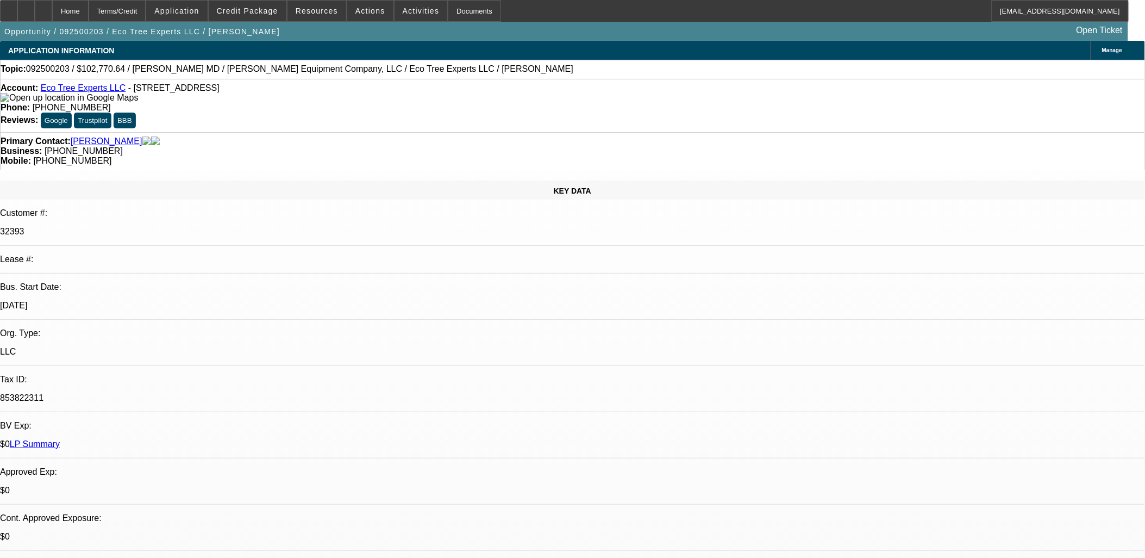
select select "0"
select select "1"
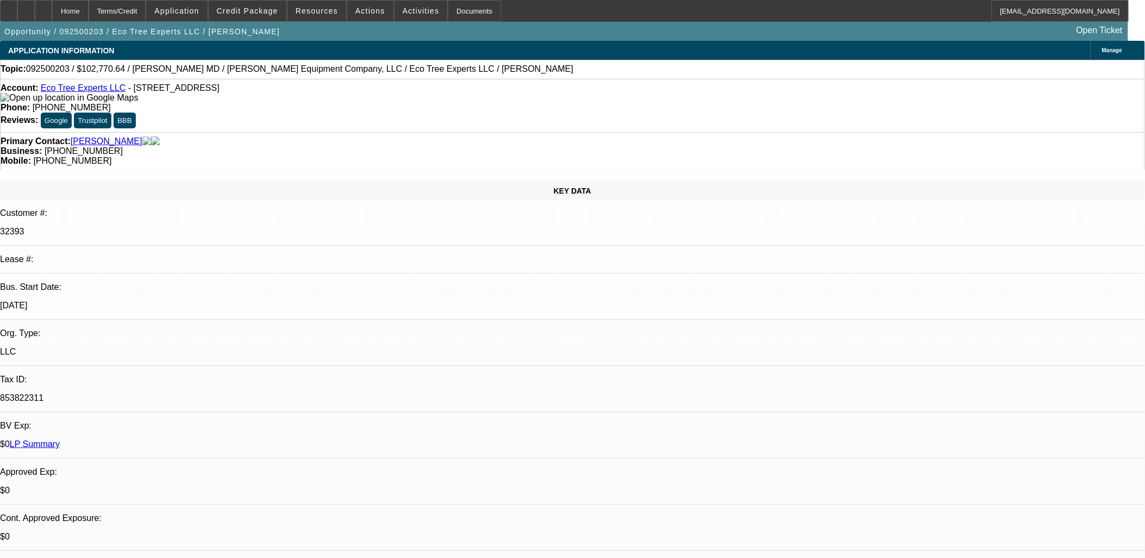
select select "6"
select select "1"
select select "6"
select select "1"
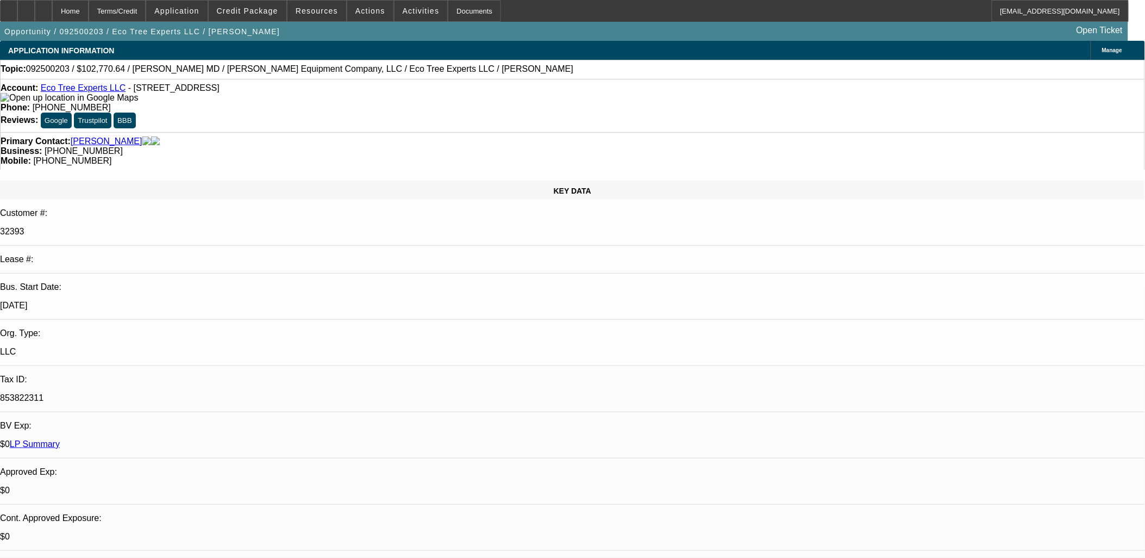
select select "1"
select select "6"
select select "1"
select select "6"
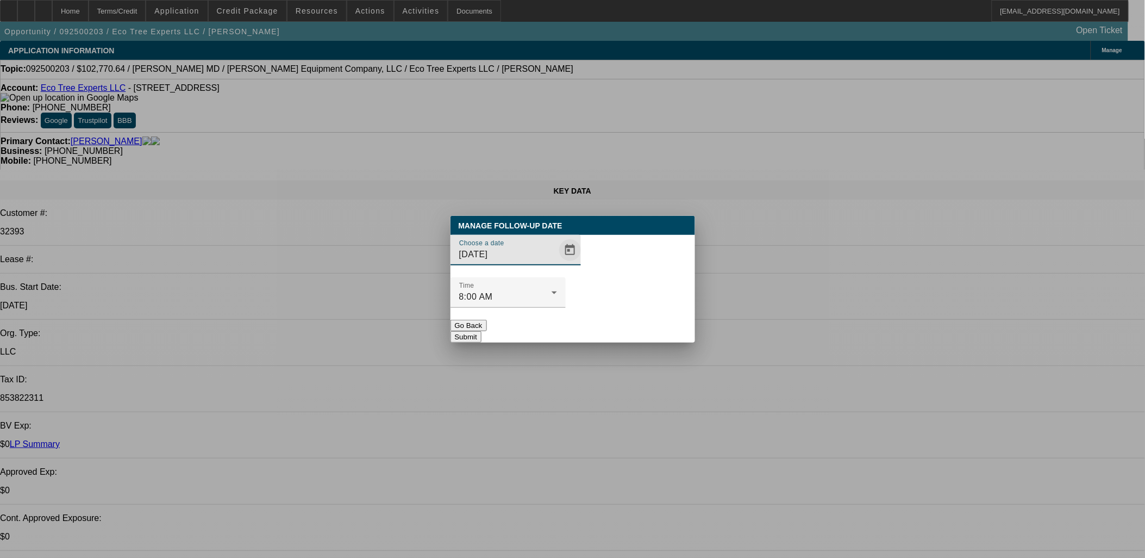
click at [557, 263] on span "Open calendar" at bounding box center [570, 250] width 26 height 26
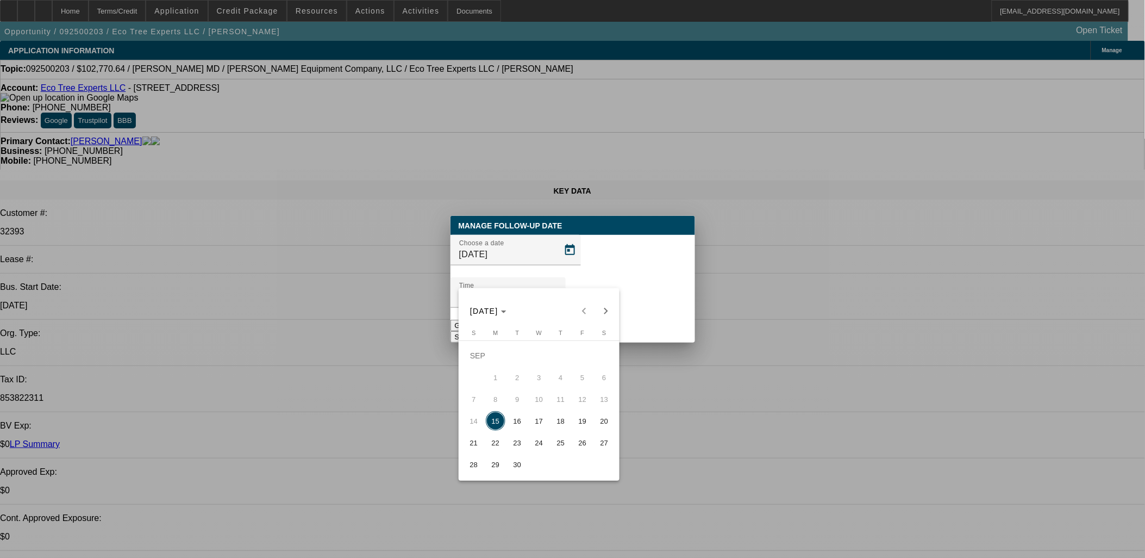
click at [556, 426] on span "18" at bounding box center [561, 421] width 20 height 20
type input "[DATE]"
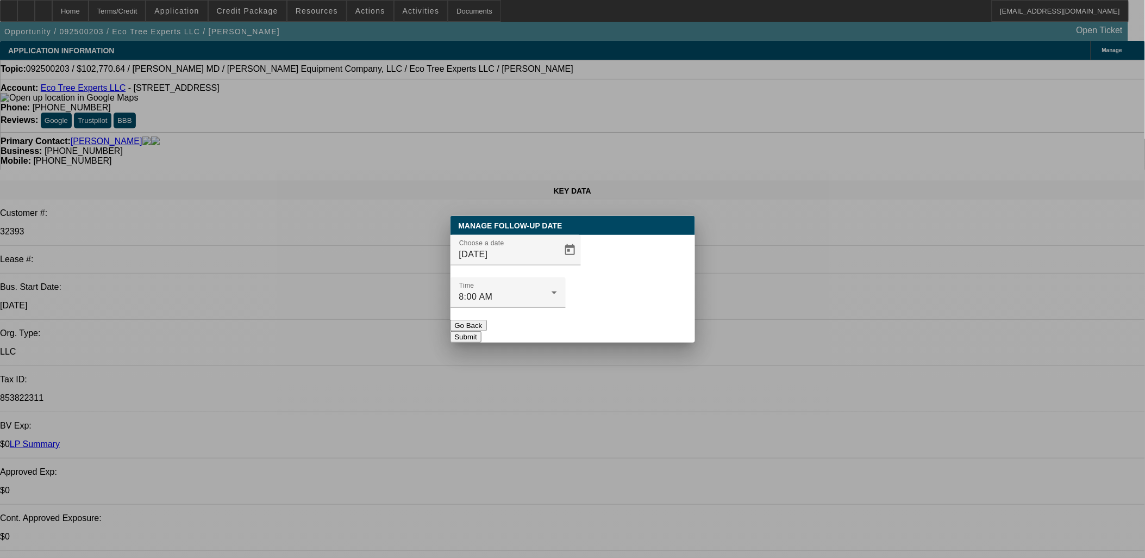
click at [482, 331] on button "Submit" at bounding box center [466, 336] width 31 height 11
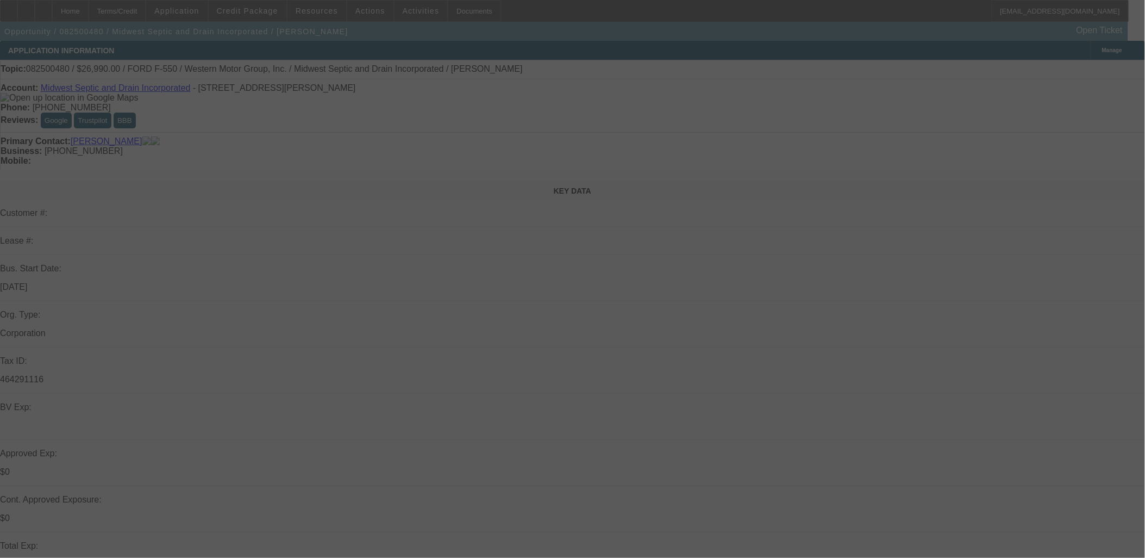
select select "0"
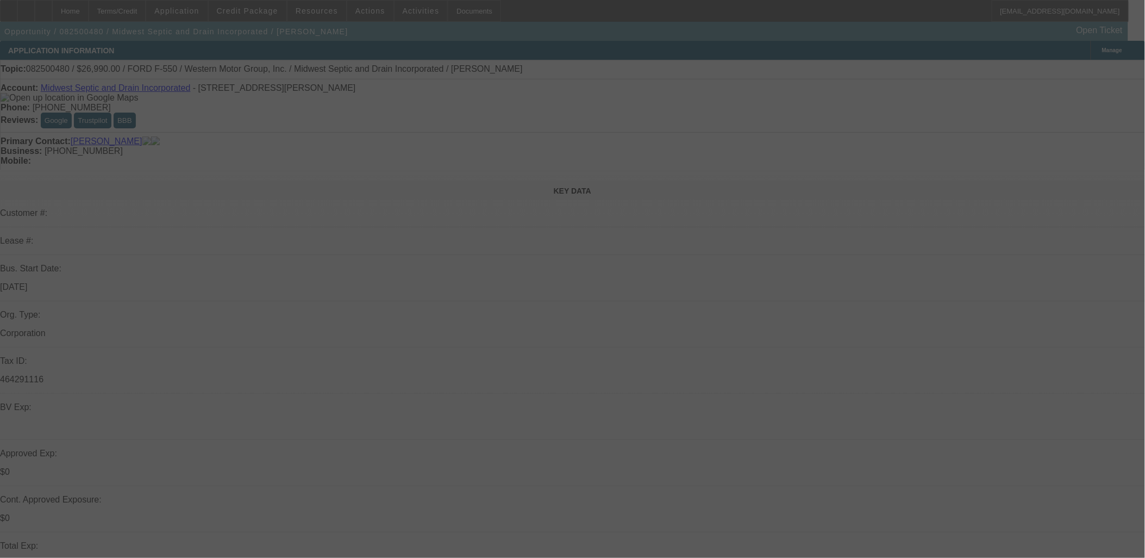
select select "0"
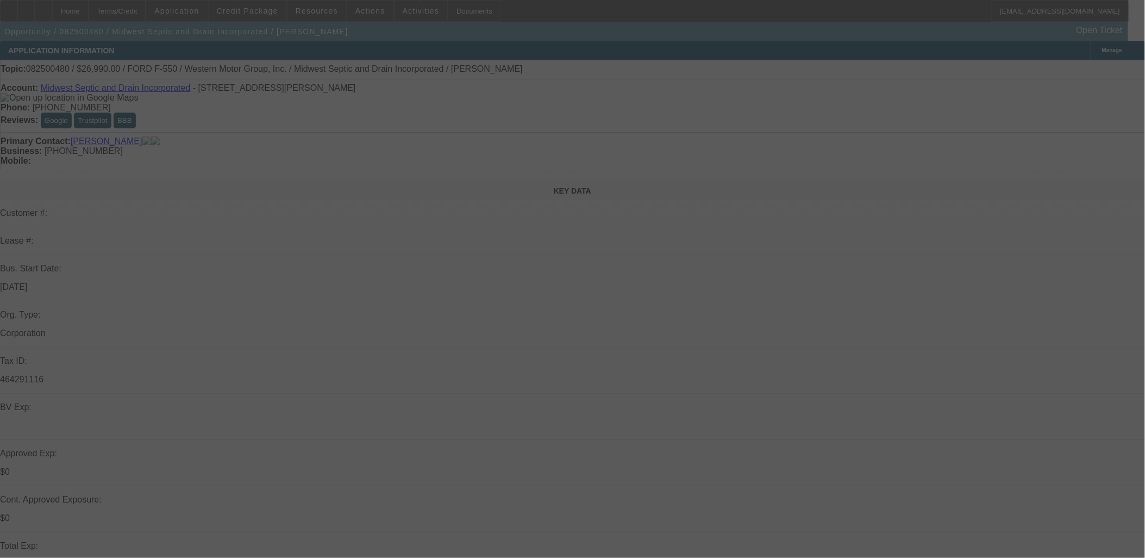
select select "0"
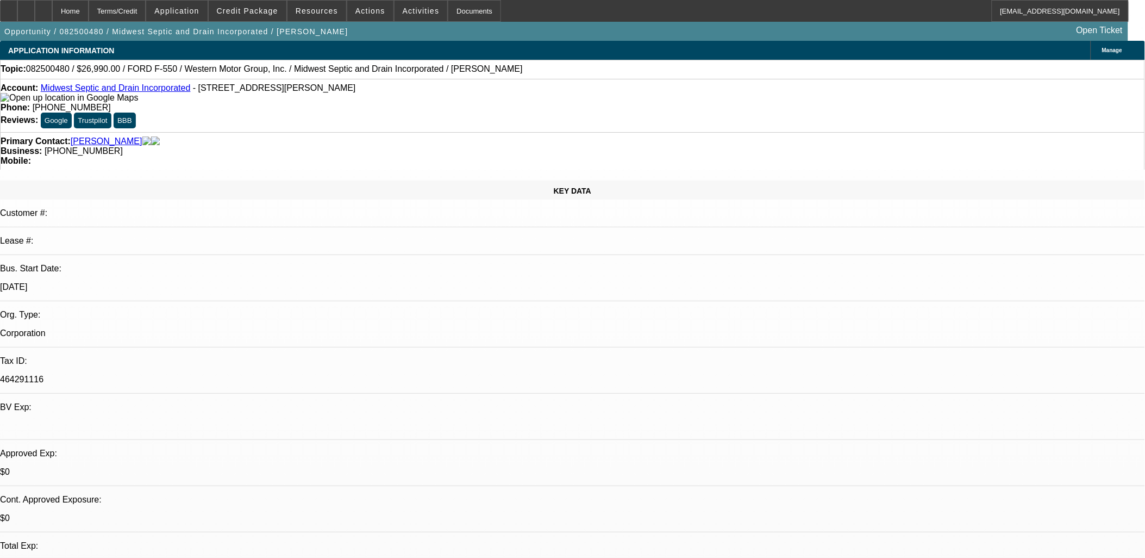
select select "1"
select select "6"
select select "1"
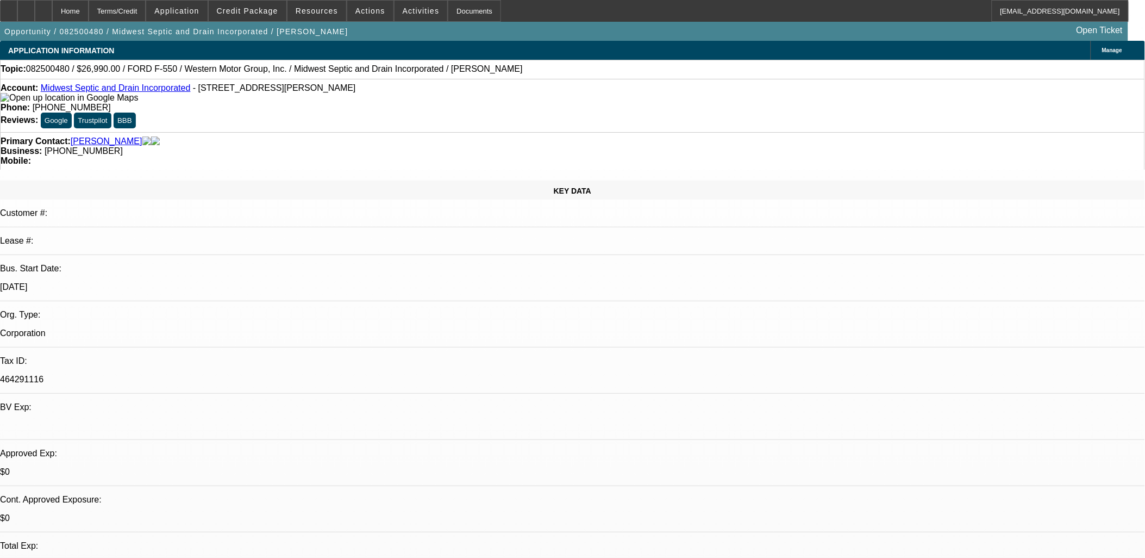
select select "6"
select select "1"
select select "6"
select select "1"
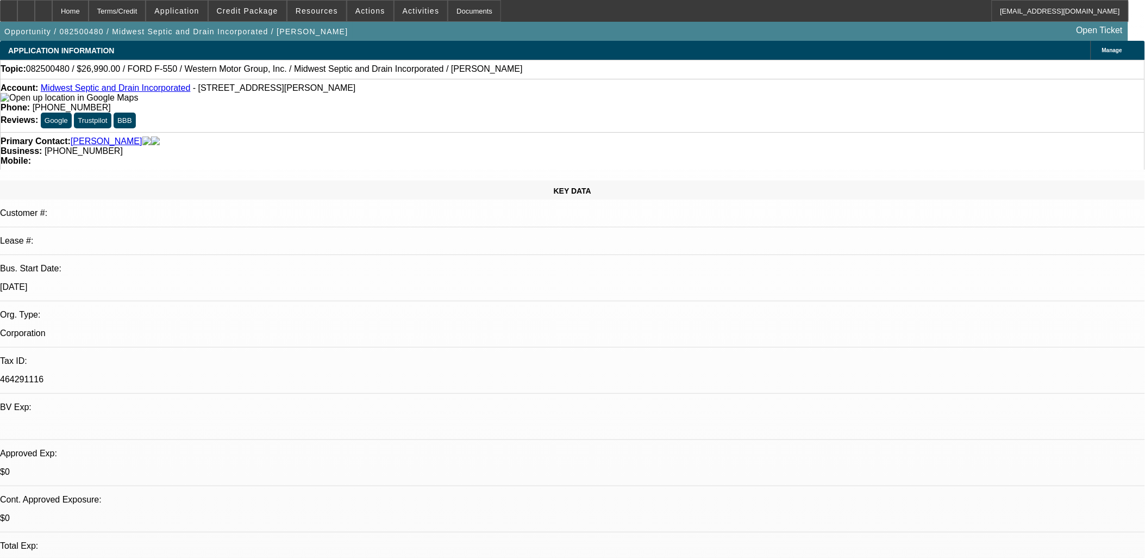
select select "1"
select select "6"
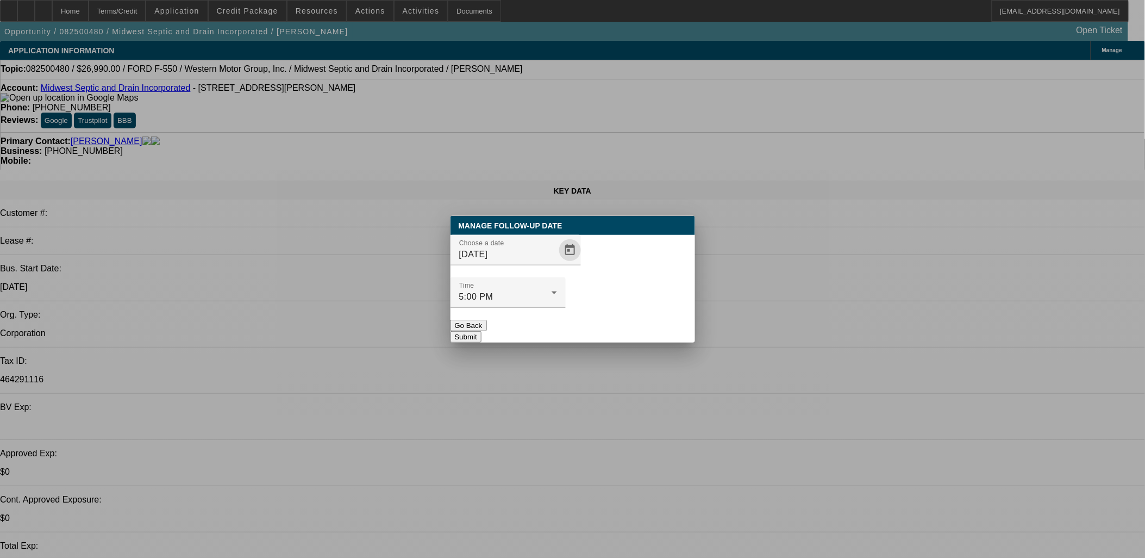
click at [557, 263] on span "Open calendar" at bounding box center [570, 250] width 26 height 26
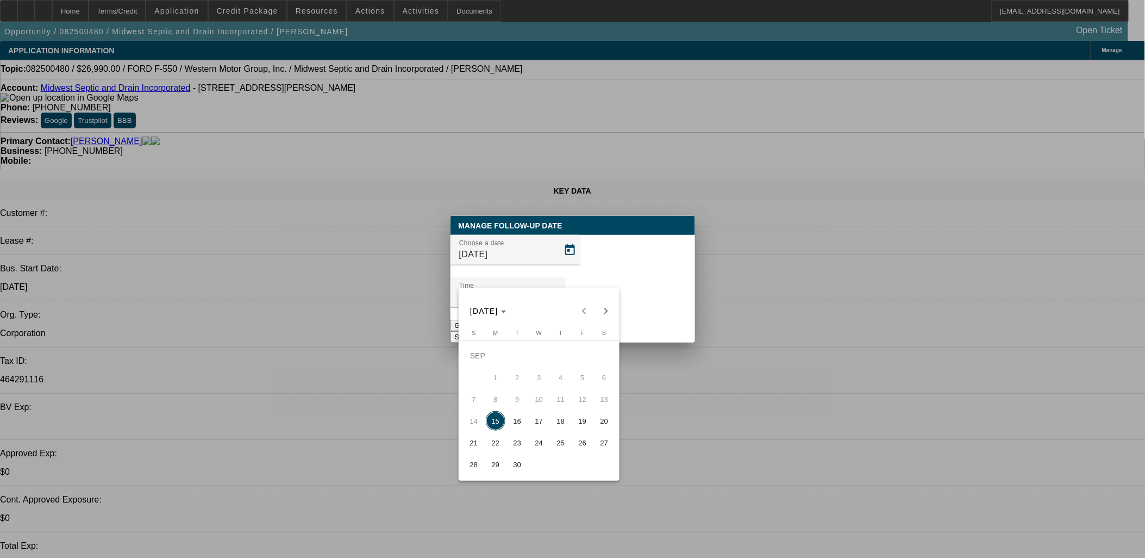
click at [560, 422] on span "18" at bounding box center [561, 421] width 20 height 20
type input "[DATE]"
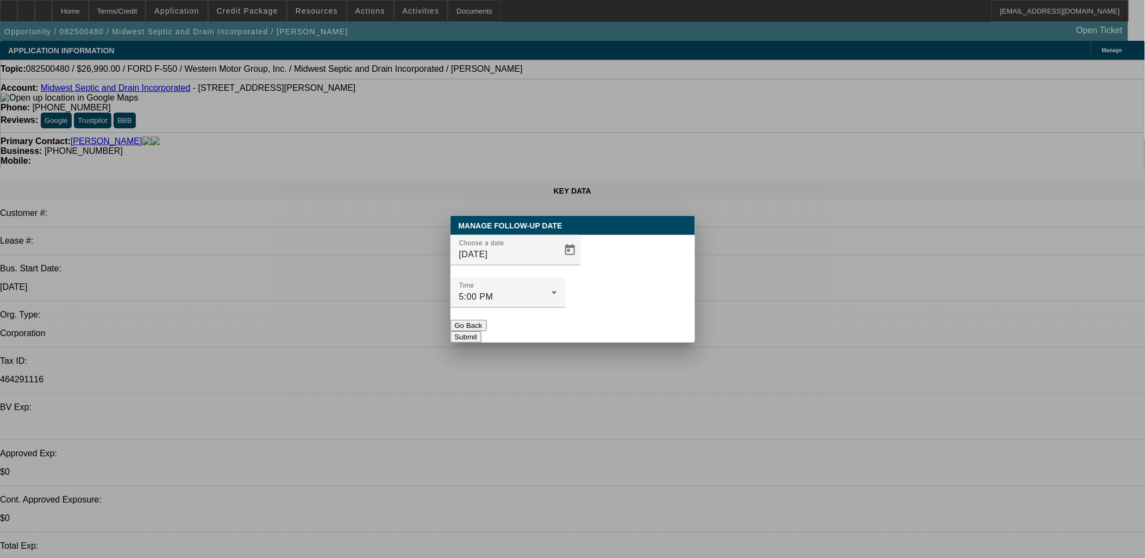
click at [482, 331] on button "Submit" at bounding box center [466, 336] width 31 height 11
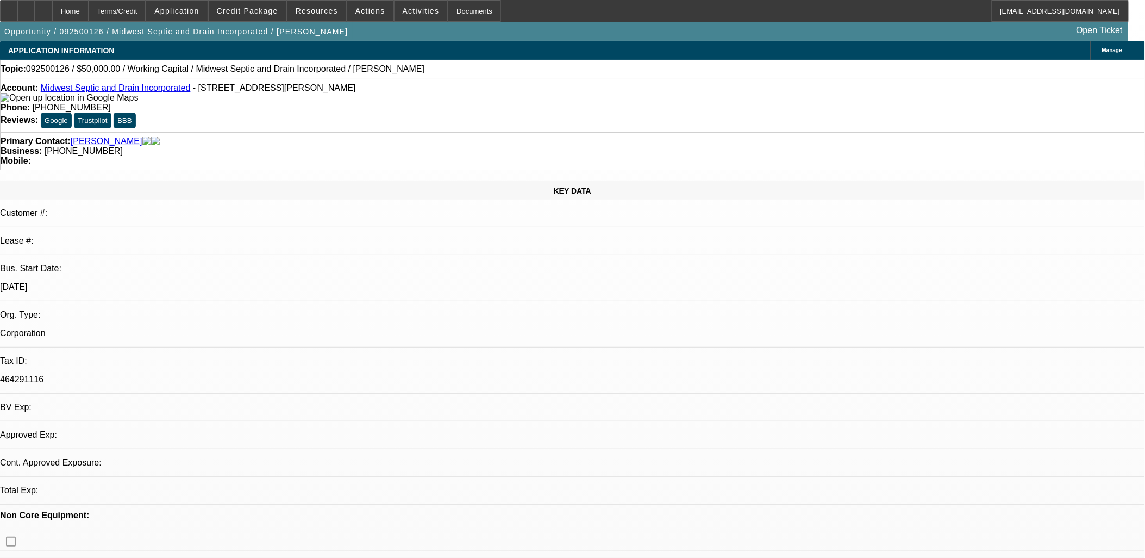
select select "0"
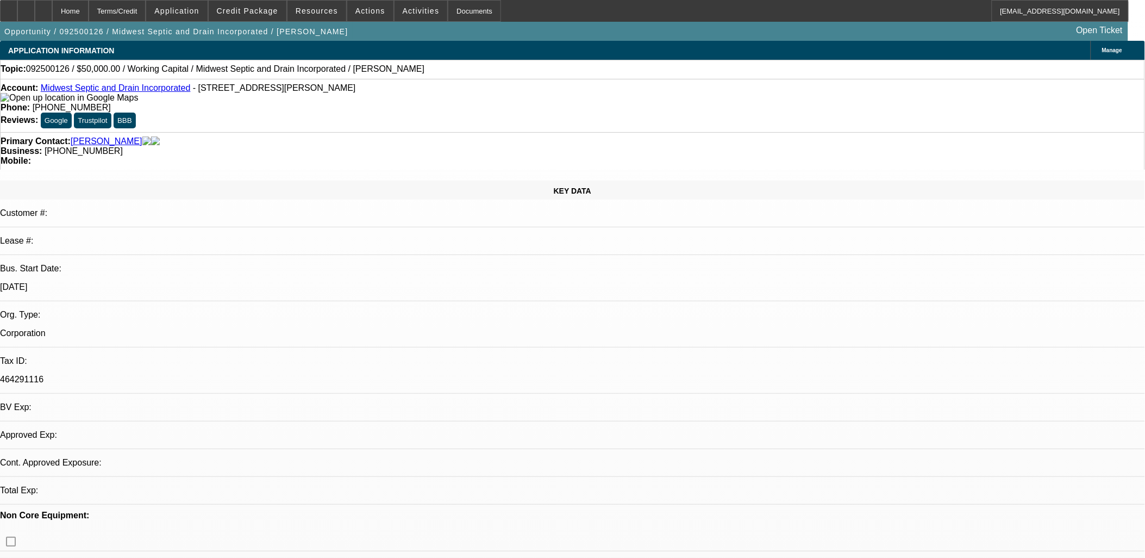
select select "0"
select select "1"
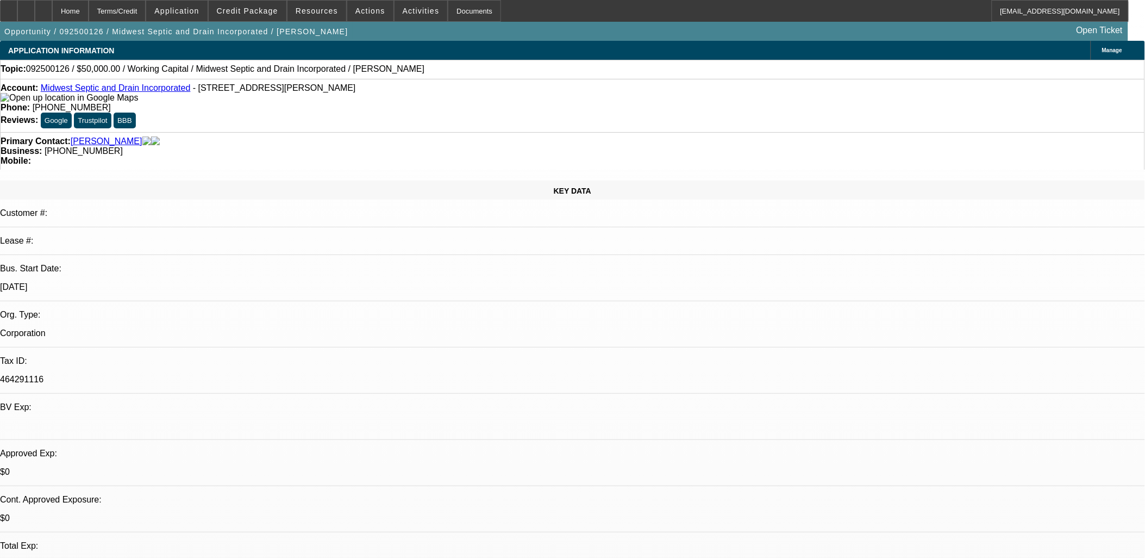
select select "2"
select select "6"
select select "1"
select select "2"
select select "6"
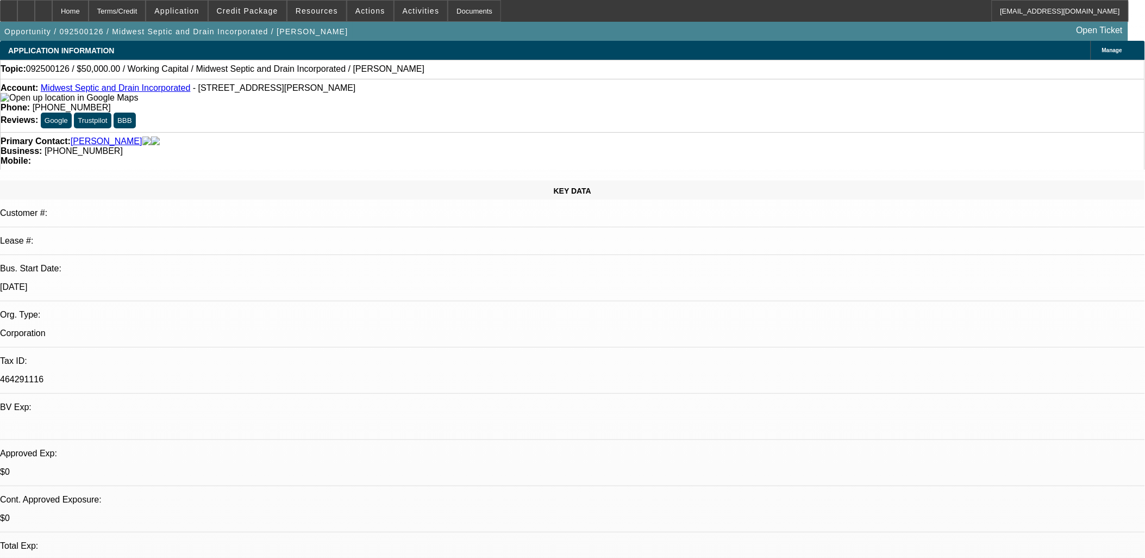
select select "1"
select select "2"
select select "6"
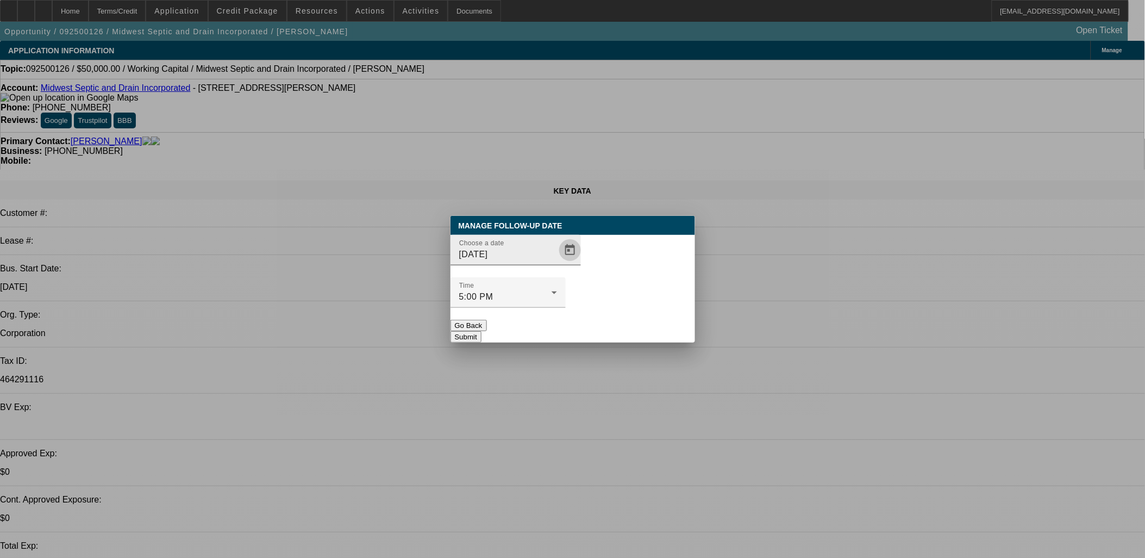
click at [557, 263] on span "Open calendar" at bounding box center [570, 250] width 26 height 26
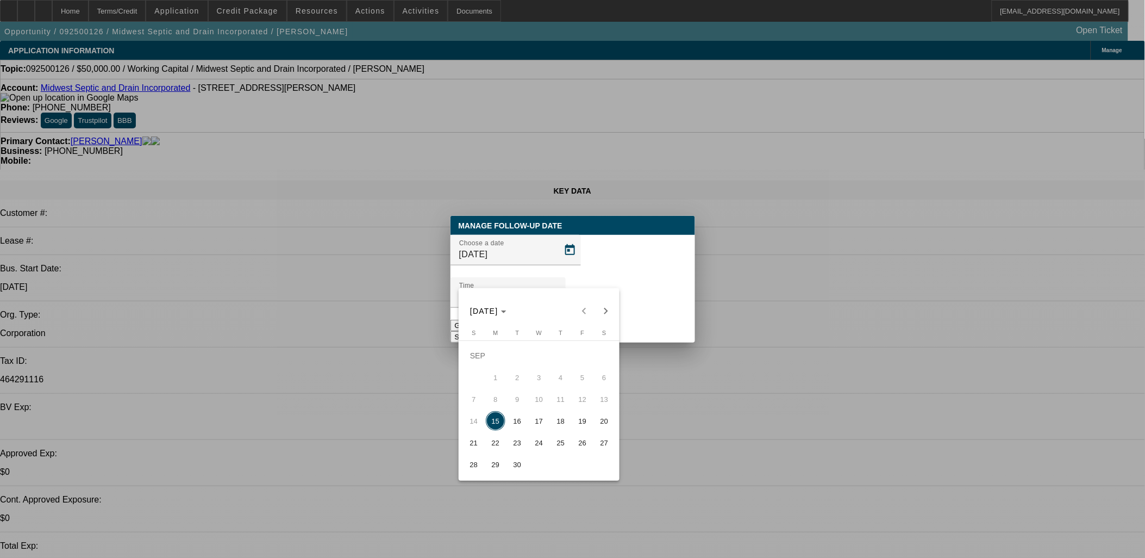
click at [559, 430] on span "18" at bounding box center [561, 421] width 20 height 20
type input "[DATE]"
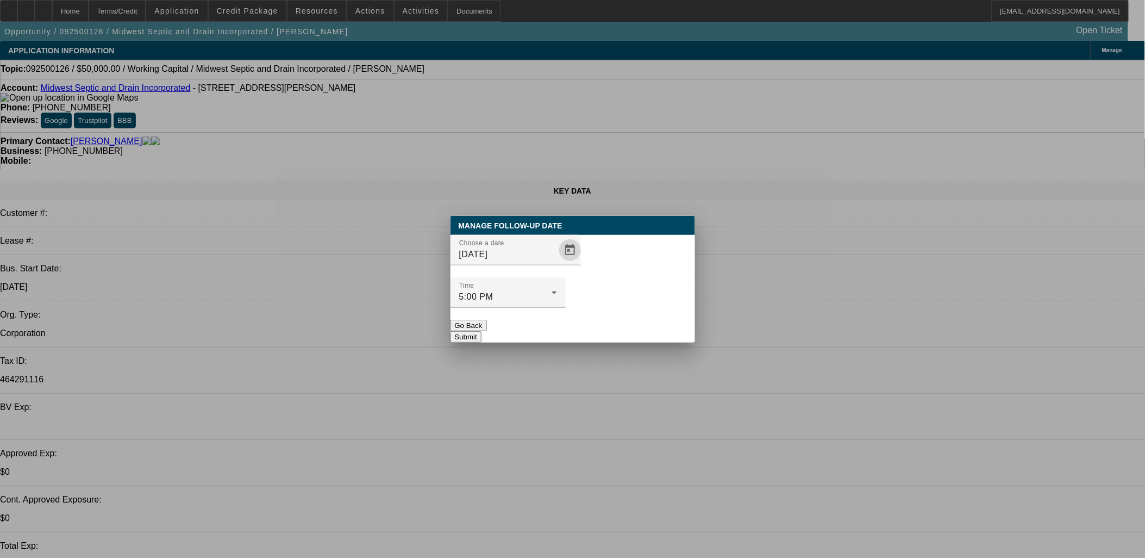
click at [566, 308] on div at bounding box center [508, 314] width 115 height 12
click at [482, 331] on button "Submit" at bounding box center [466, 336] width 31 height 11
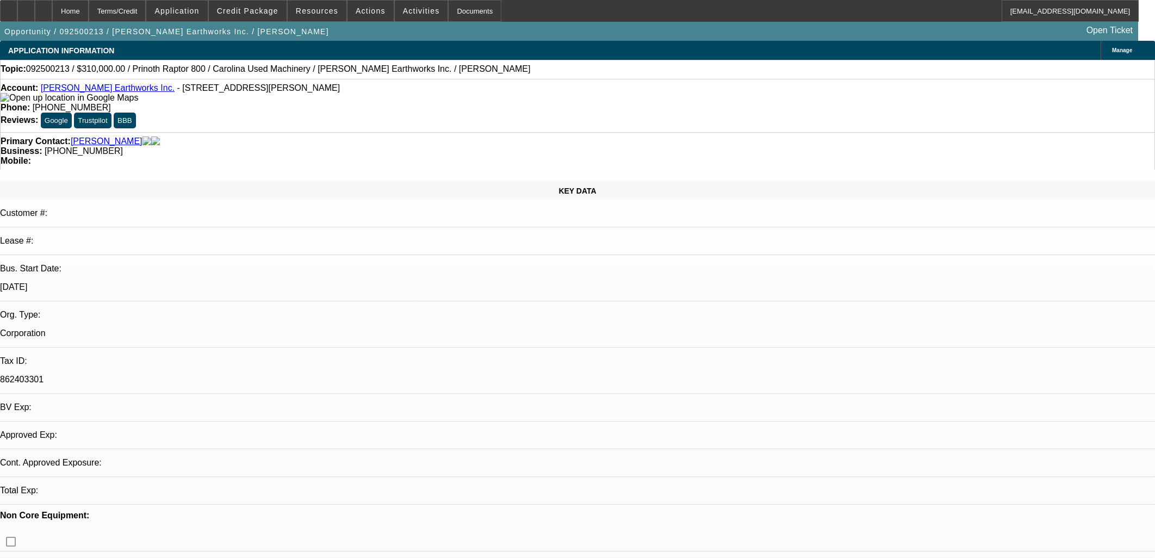
select select "0"
select select "0.1"
select select "0"
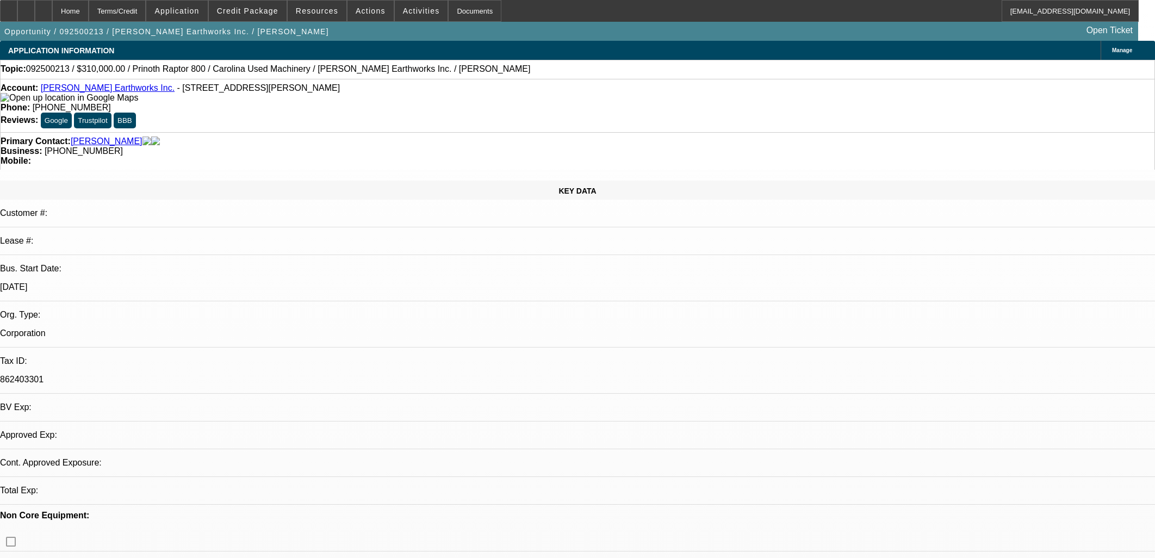
select select "0.1"
select select "1"
select select "4"
select select "1"
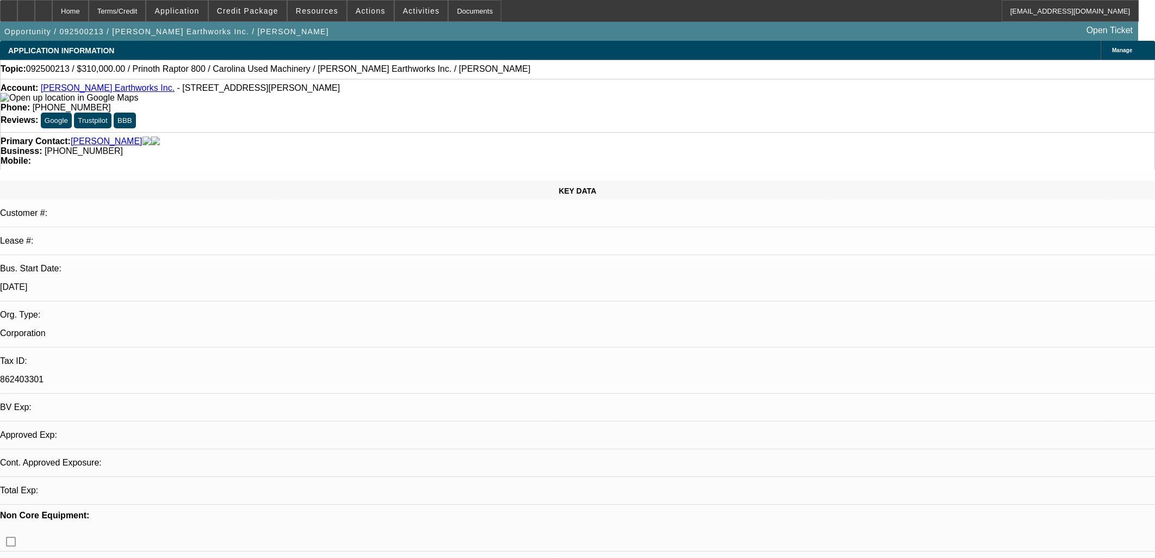
select select "1"
select select "4"
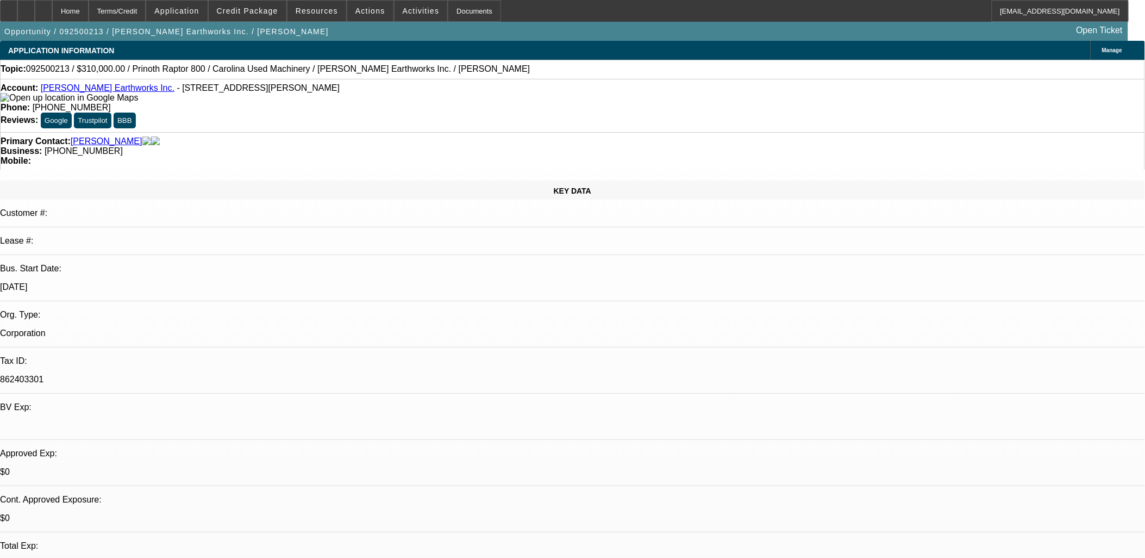
drag, startPoint x: 869, startPoint y: 159, endPoint x: 872, endPoint y: 154, distance: 6.2
drag, startPoint x: 872, startPoint y: 154, endPoint x: 839, endPoint y: 90, distance: 71.7
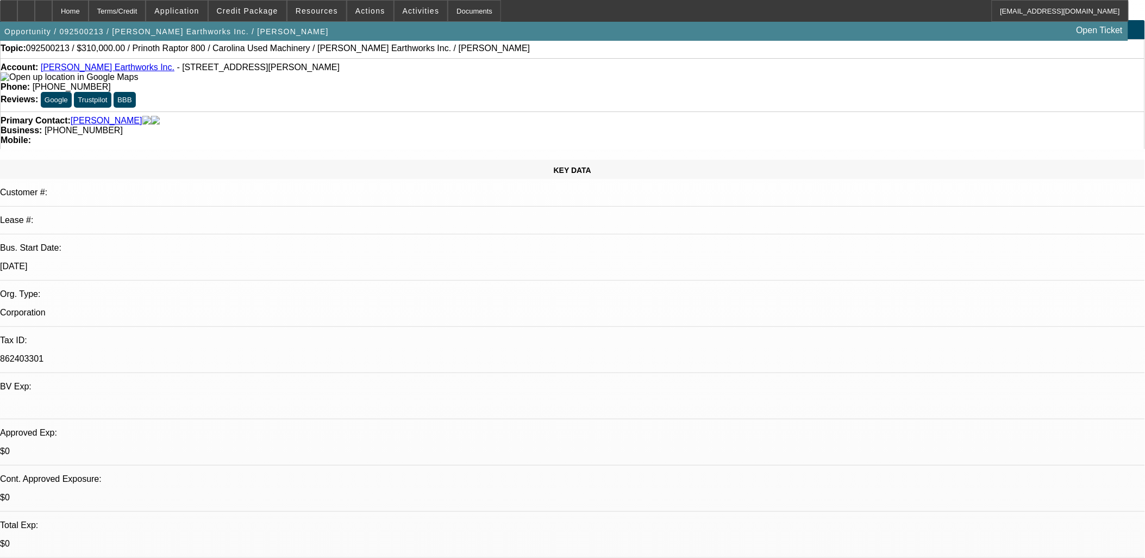
scroll to position [0, 0]
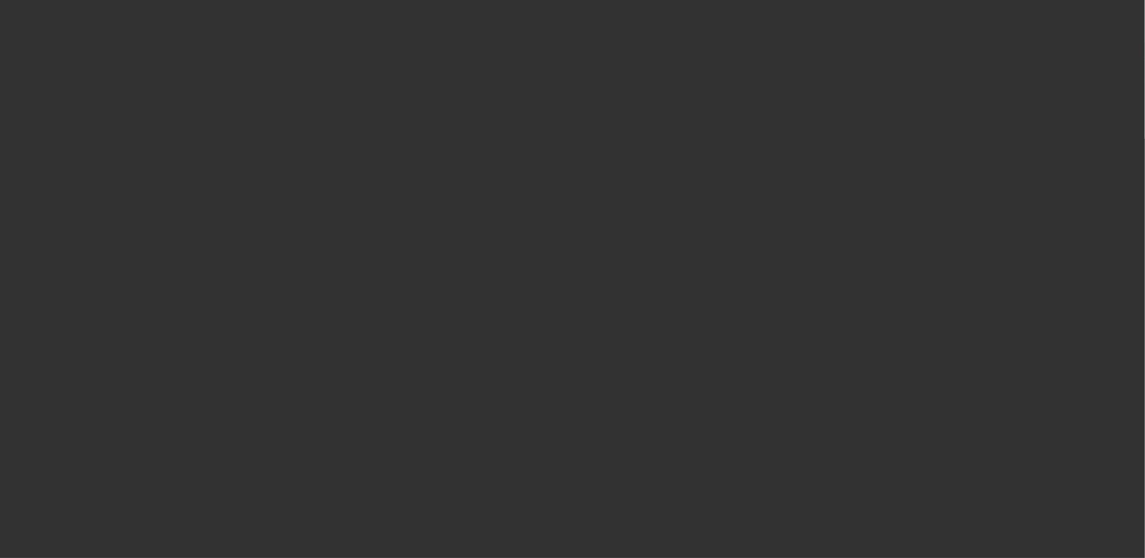
click at [557, 263] on span "Open calendar" at bounding box center [570, 250] width 26 height 26
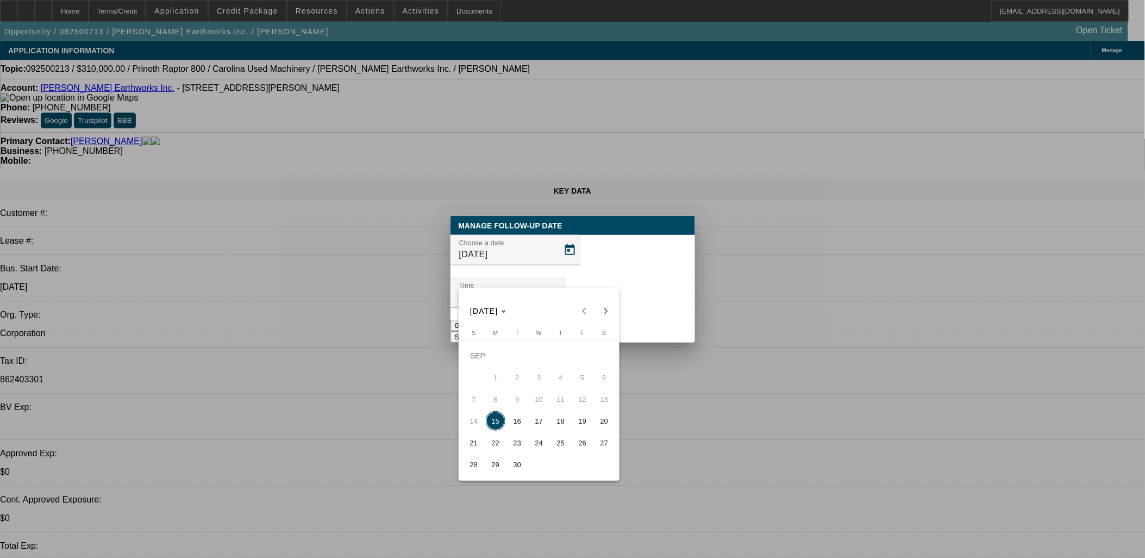
drag, startPoint x: 545, startPoint y: 426, endPoint x: 556, endPoint y: 420, distance: 12.6
click at [556, 420] on tr "14 15 16 17 18 19 20" at bounding box center [539, 421] width 152 height 22
click at [550, 422] on button "18" at bounding box center [561, 421] width 22 height 22
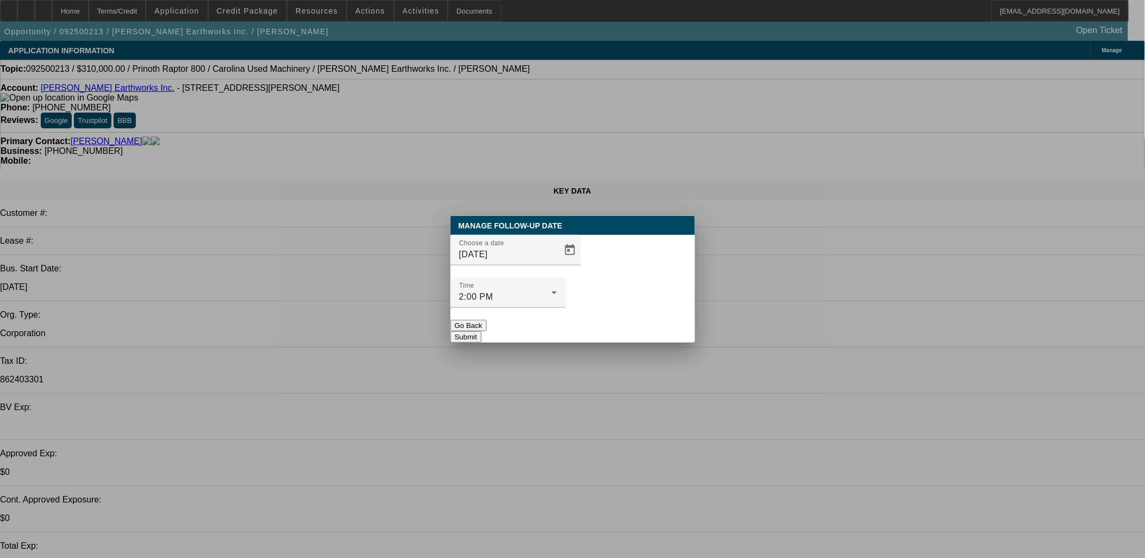
click at [544, 421] on div at bounding box center [572, 279] width 1145 height 558
click at [557, 263] on span "Open calendar" at bounding box center [570, 250] width 26 height 26
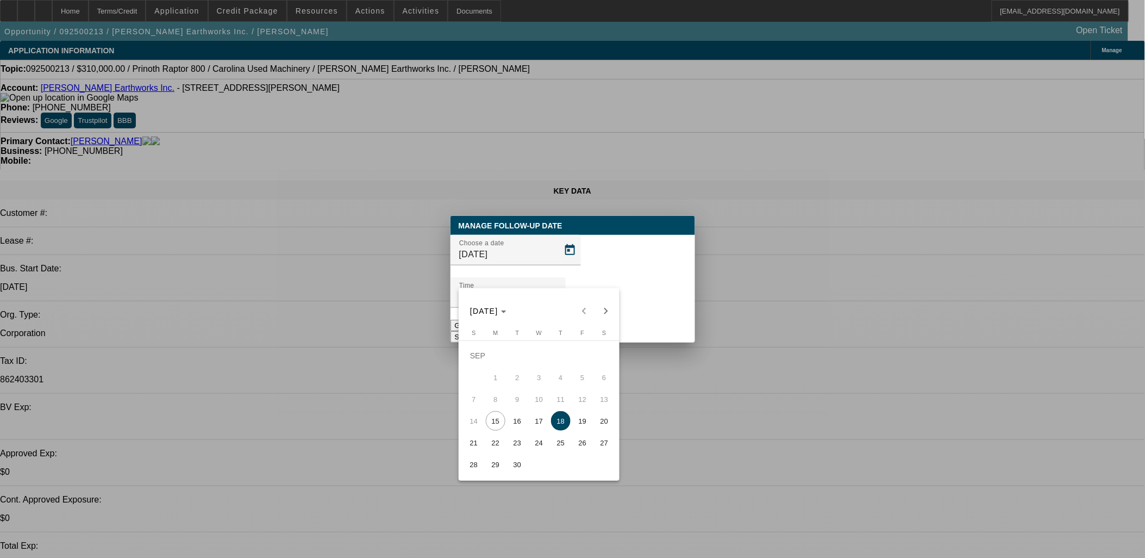
click at [536, 431] on span "17" at bounding box center [539, 421] width 20 height 20
type input "9/17/2025"
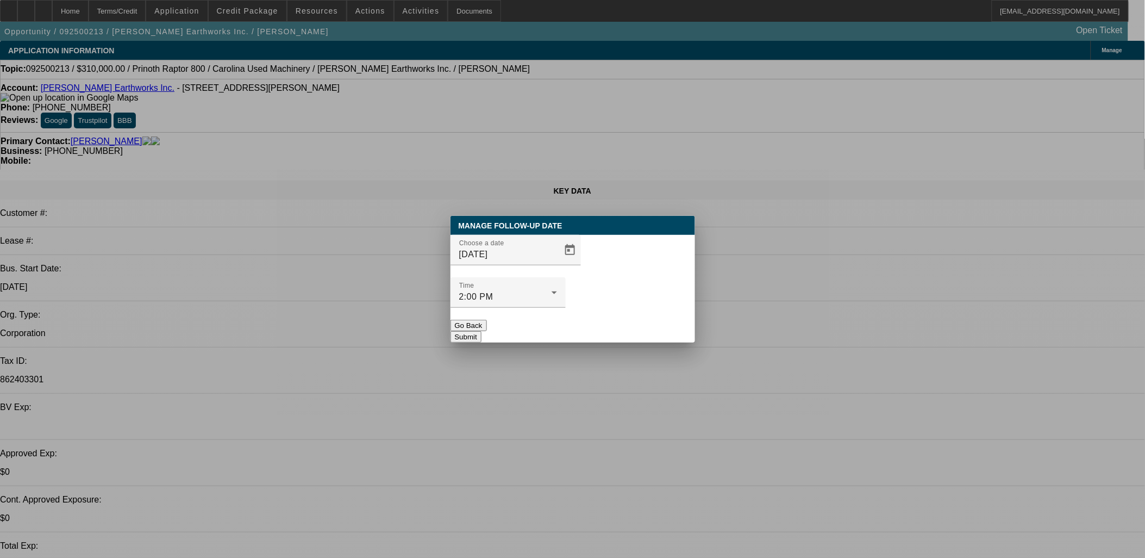
drag, startPoint x: 602, startPoint y: 323, endPoint x: 607, endPoint y: 319, distance: 6.1
click at [605, 321] on div "Manage Follow-Up Date Choose a date 9/17/2025 Time 2:00 PM Go Back Submit" at bounding box center [573, 279] width 245 height 127
drag, startPoint x: 613, startPoint y: 307, endPoint x: 756, endPoint y: 276, distance: 145.7
click at [482, 331] on button "Submit" at bounding box center [466, 336] width 31 height 11
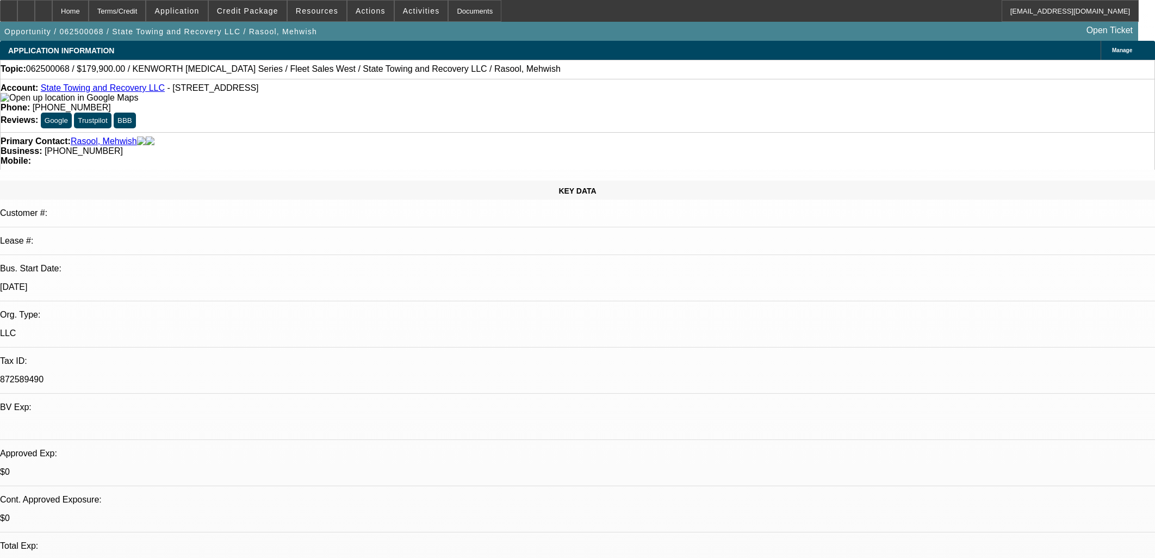
select select "0"
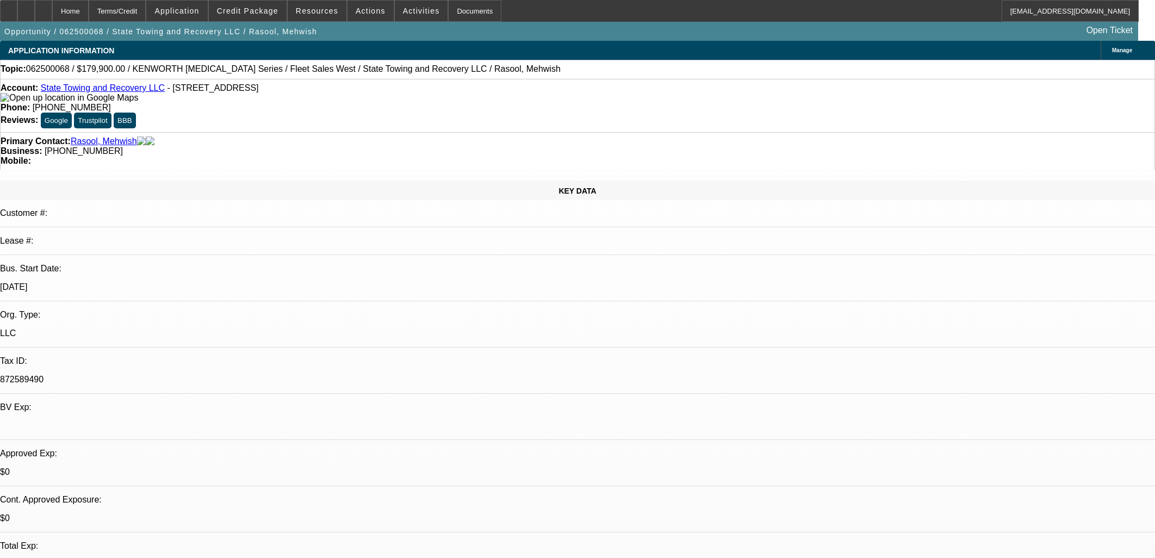
select select "0"
select select "0.2"
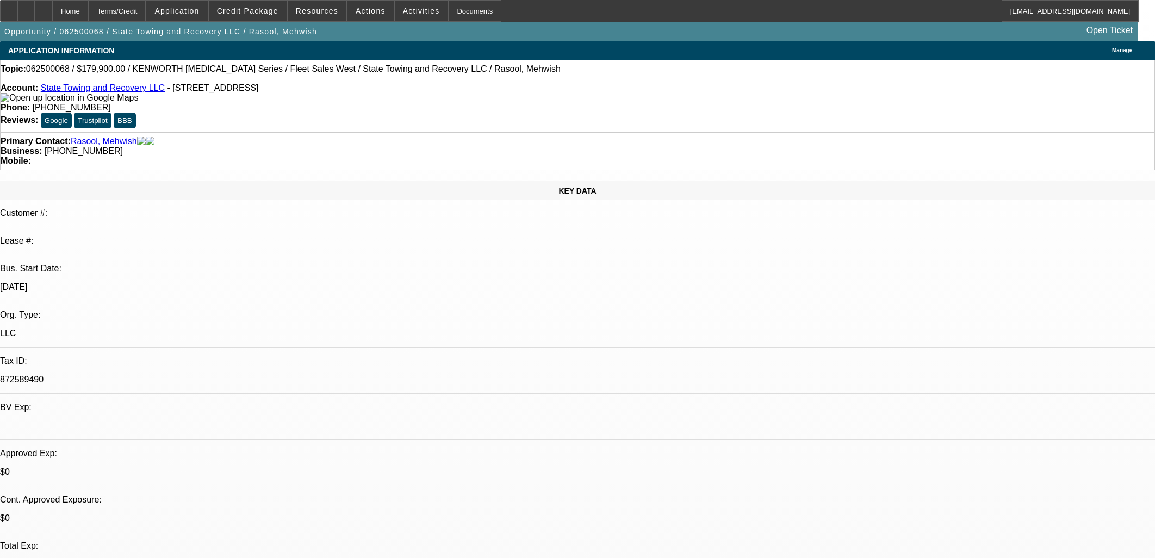
select select "0"
select select "1"
select select "6"
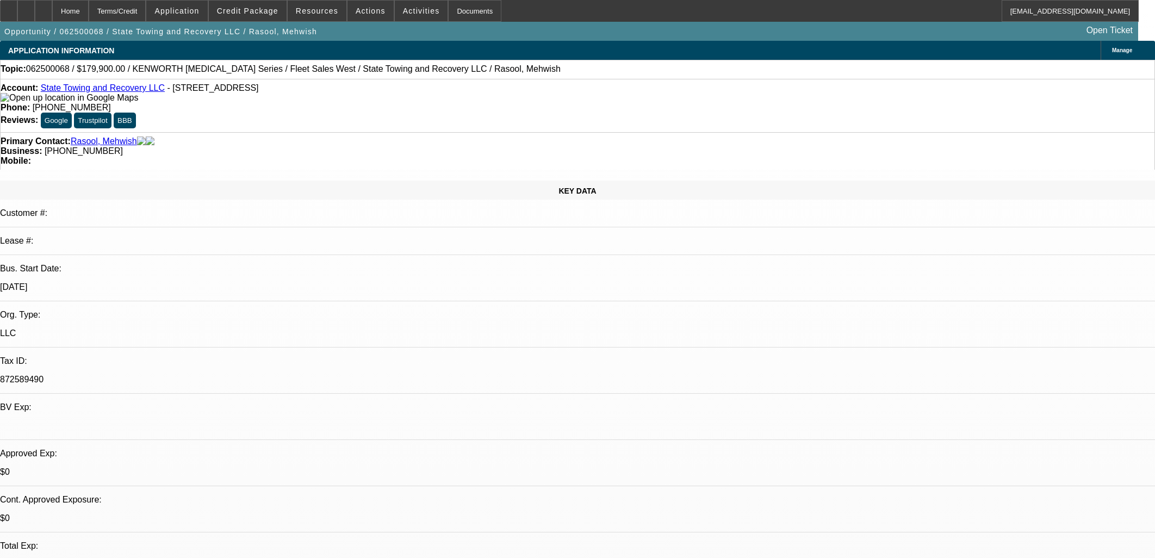
select select "1"
select select "6"
select select "1"
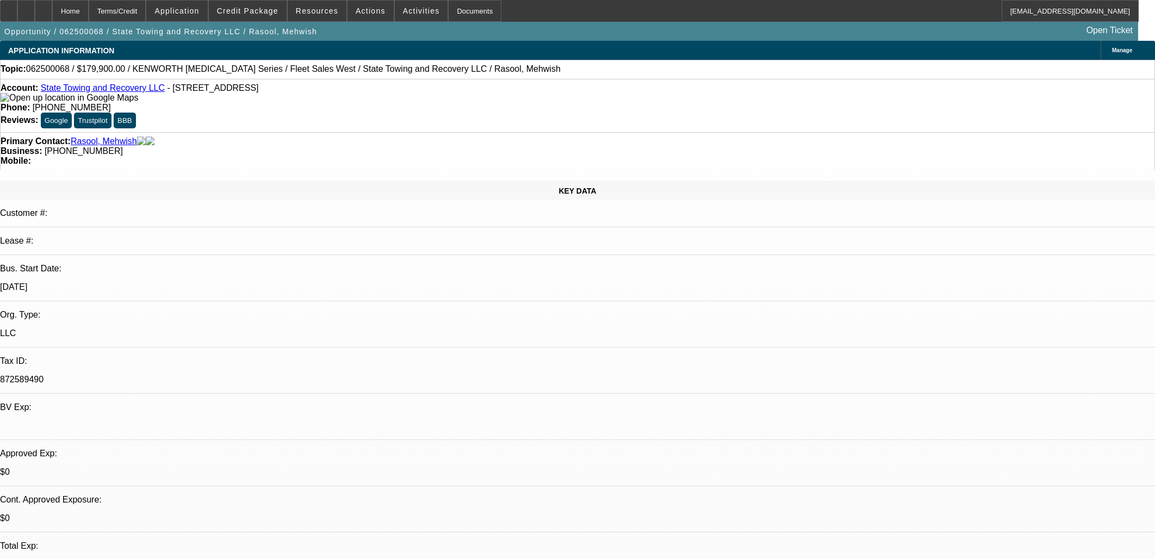
select select "6"
select select "1"
select select "2"
select select "6"
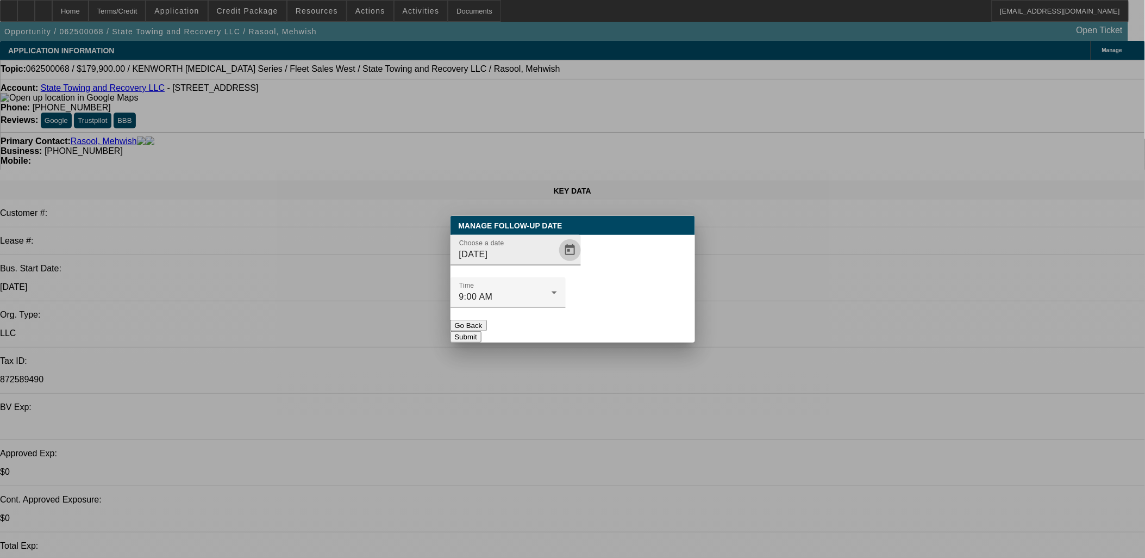
click at [560, 263] on span "Open calendar" at bounding box center [570, 250] width 26 height 26
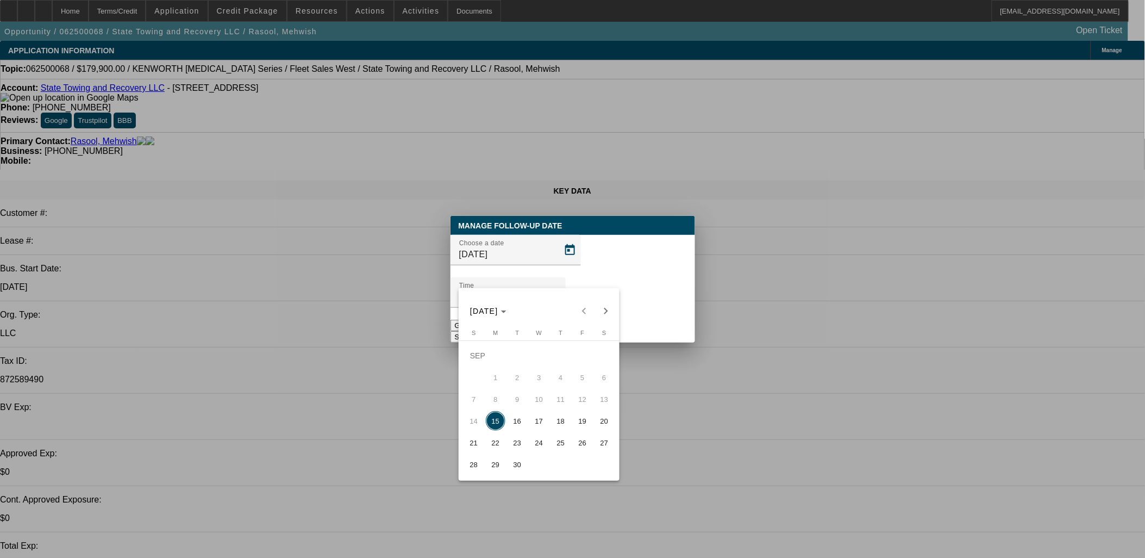
click at [517, 420] on span "16" at bounding box center [518, 421] width 20 height 20
type input "9/16/2025"
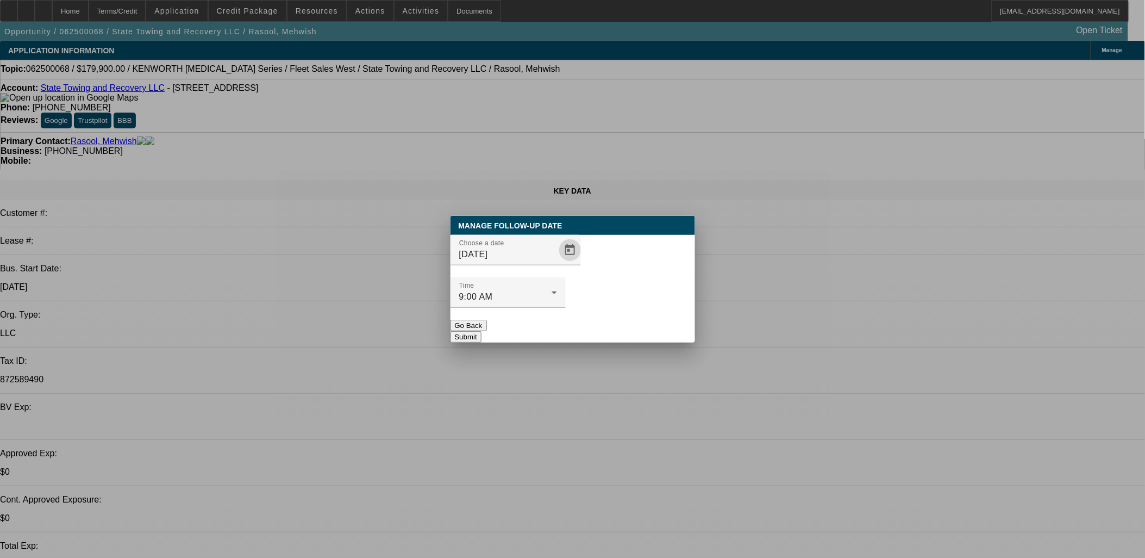
click at [482, 331] on button "Submit" at bounding box center [466, 336] width 31 height 11
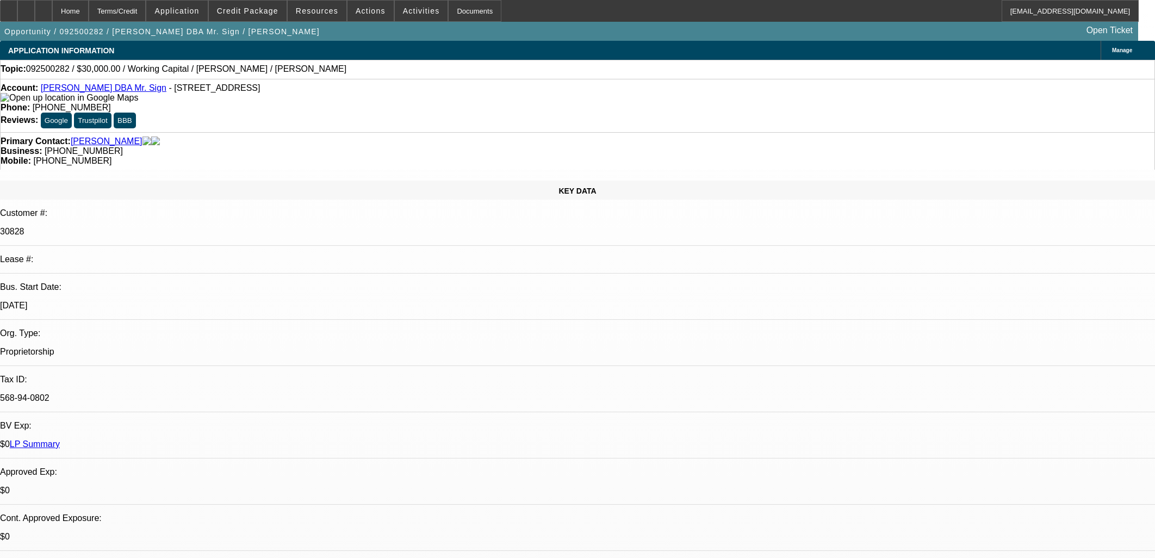
select select "0"
select select "2"
select select "0"
select select "6"
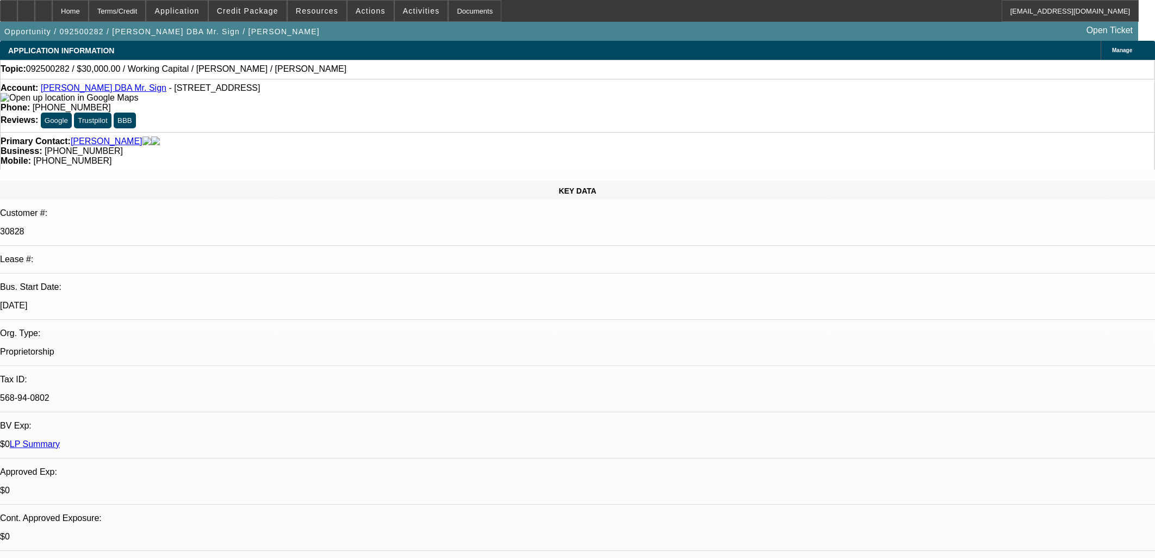
select select "0"
select select "0.1"
select select "4"
select select "0"
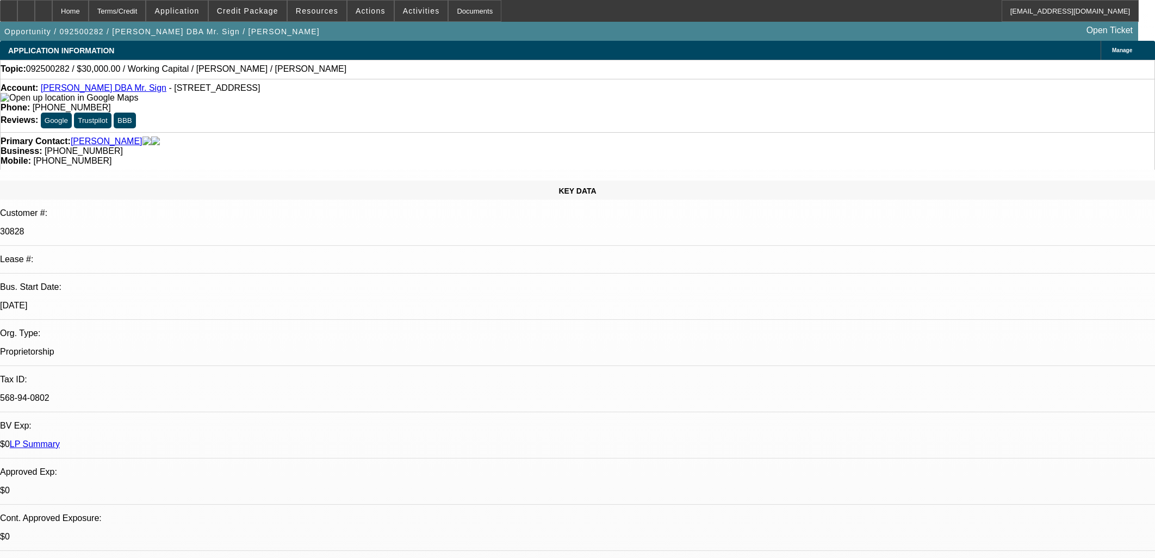
select select "2"
select select "0.1"
select select "4"
select select "0"
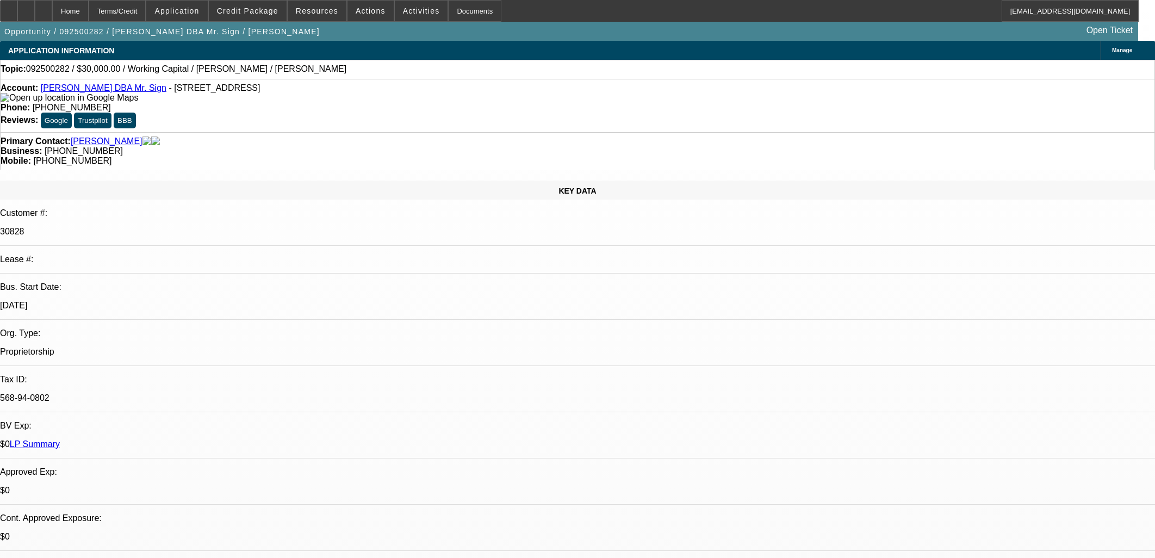
select select "2"
select select "0.1"
select select "4"
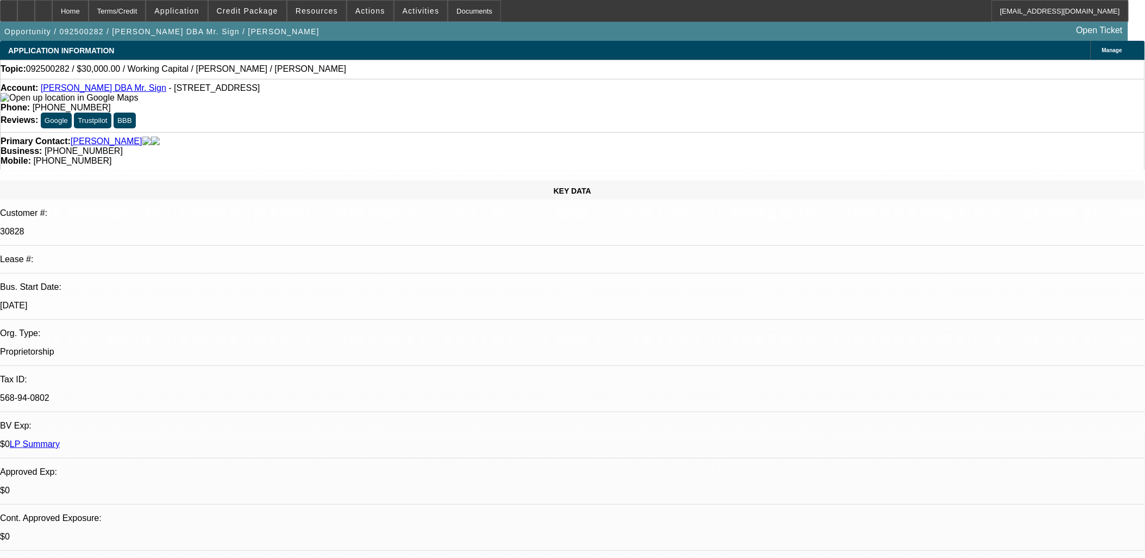
scroll to position [297, 0]
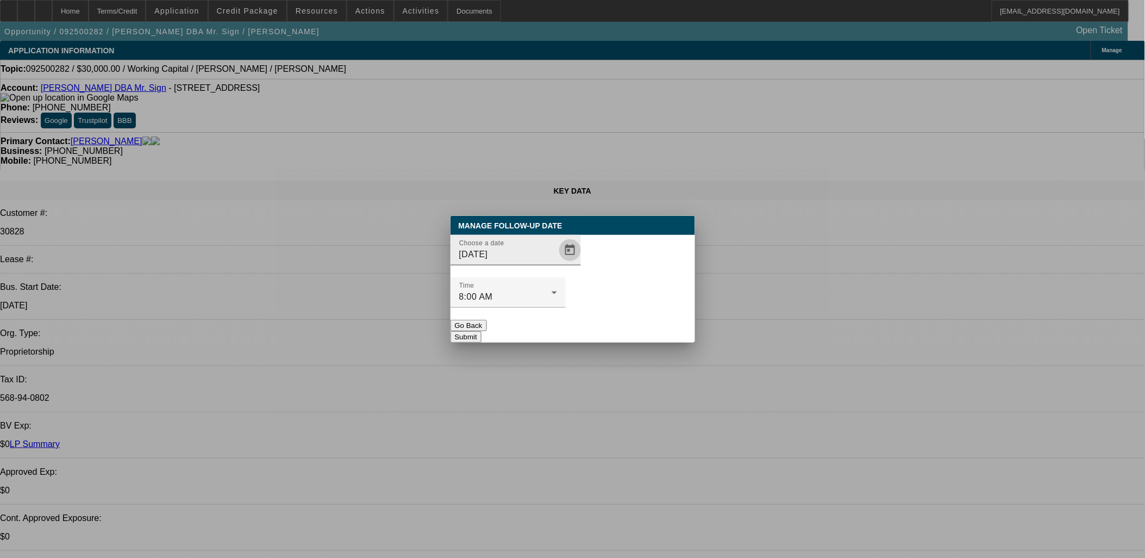
click at [557, 263] on span "Open calendar" at bounding box center [570, 250] width 26 height 26
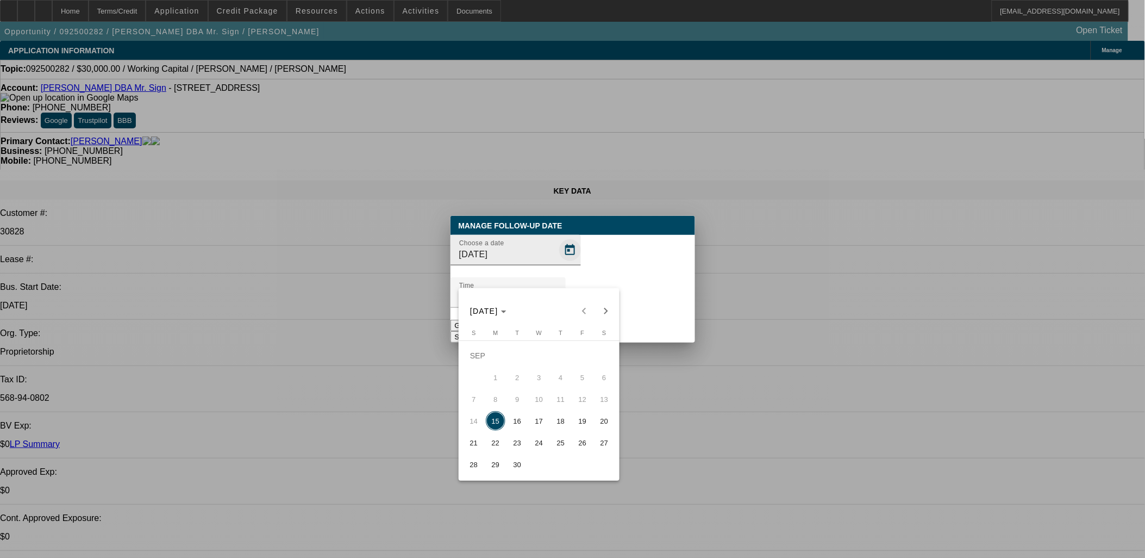
click at [540, 413] on button "17" at bounding box center [539, 421] width 22 height 22
type input "[DATE]"
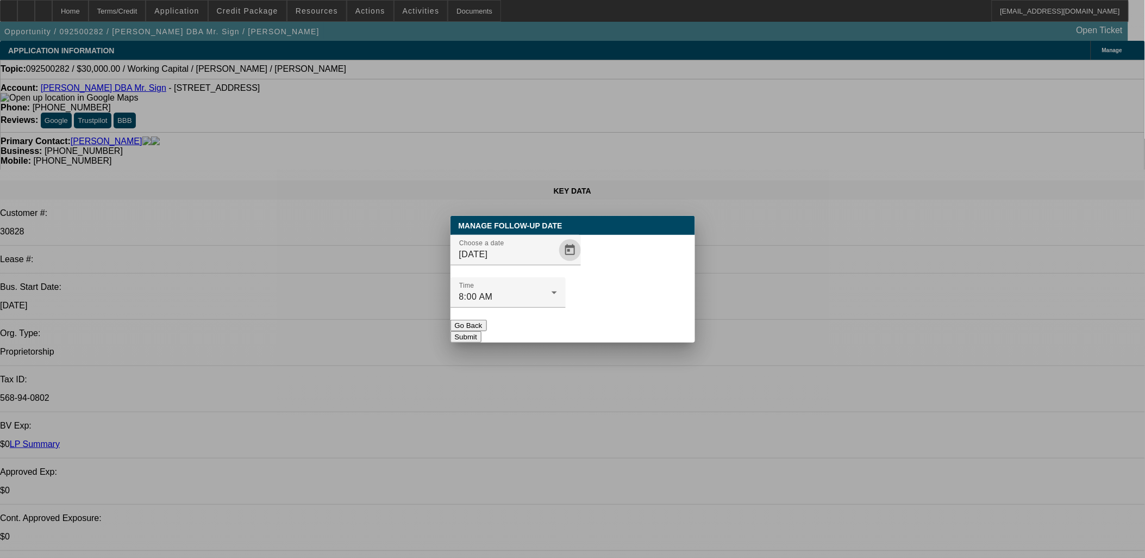
drag, startPoint x: 619, startPoint y: 304, endPoint x: 428, endPoint y: 313, distance: 191.0
click at [482, 331] on button "Submit" at bounding box center [466, 336] width 31 height 11
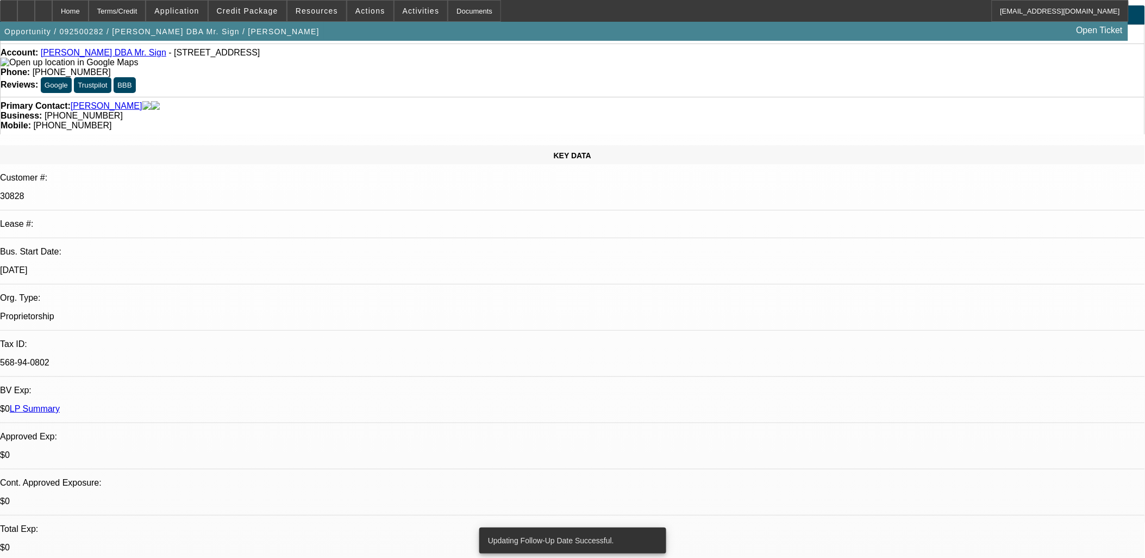
scroll to position [0, 0]
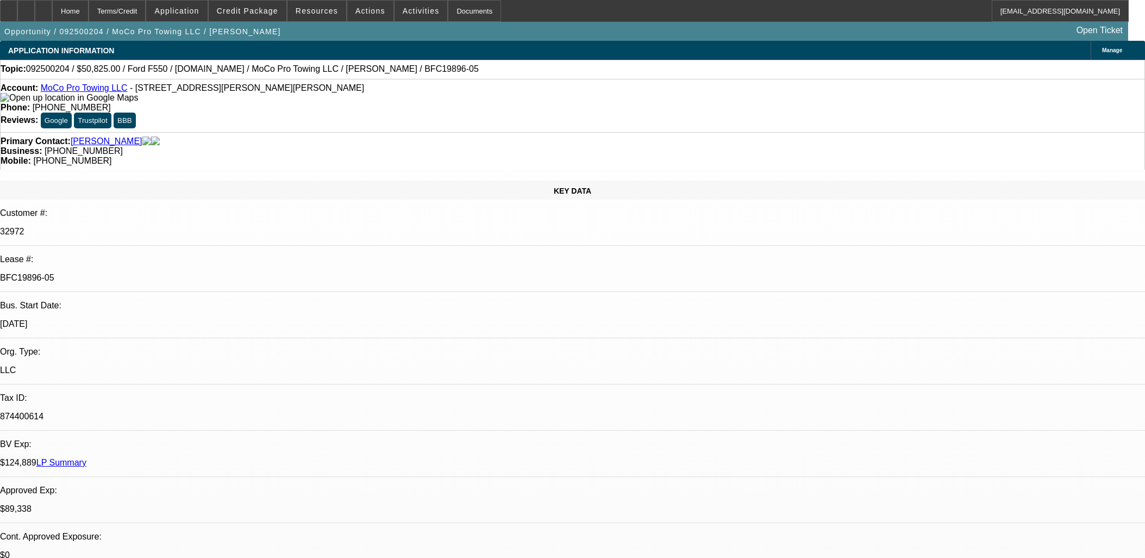
select select "0"
select select "2"
select select "0"
select select "6"
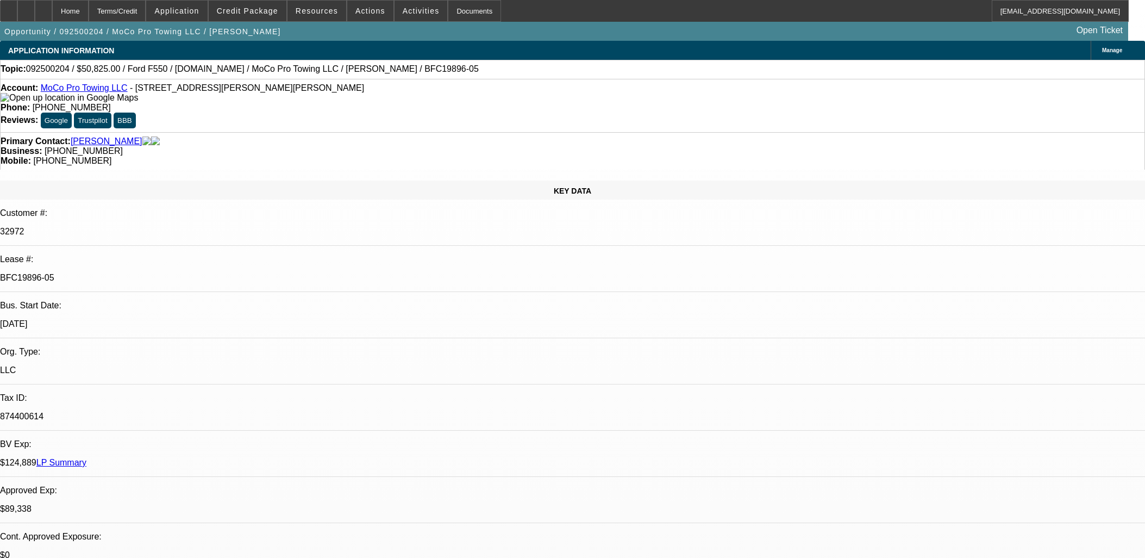
select select "0"
select select "2"
select select "0"
select select "6"
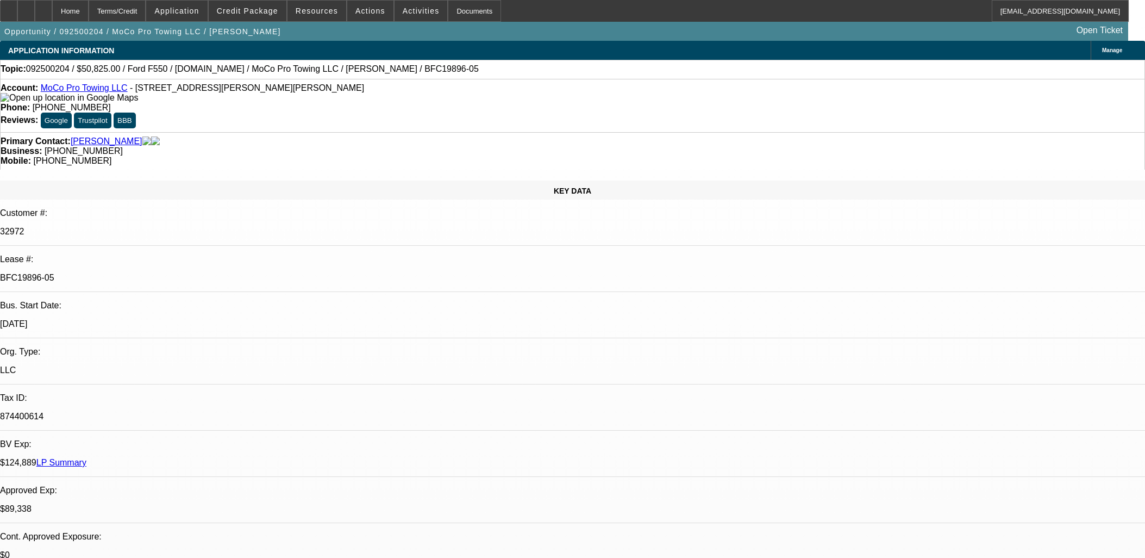
select select "0"
select select "2"
select select "0"
select select "6"
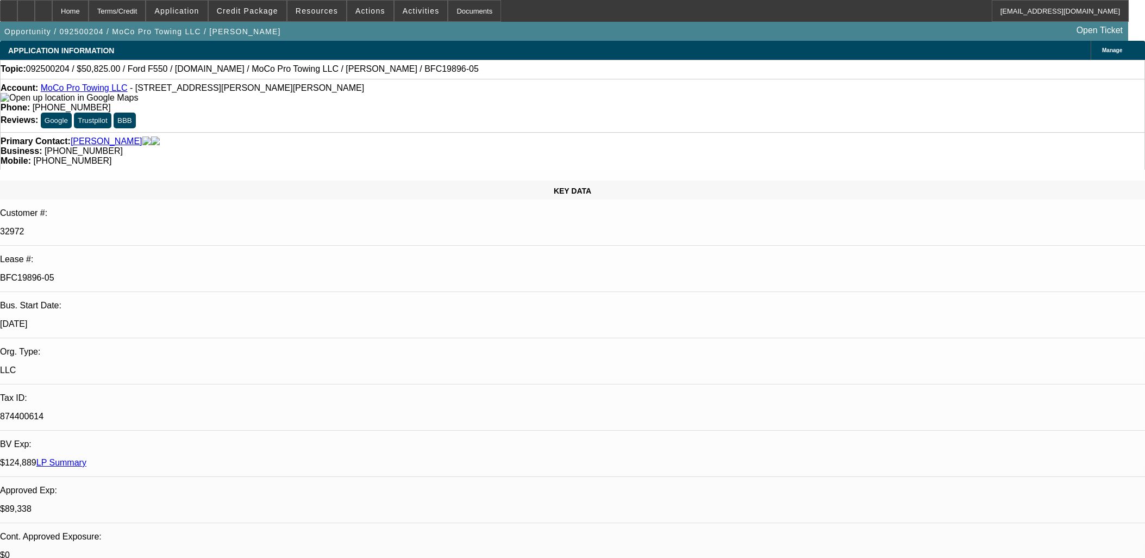
select select "0"
select select "2"
select select "0"
select select "6"
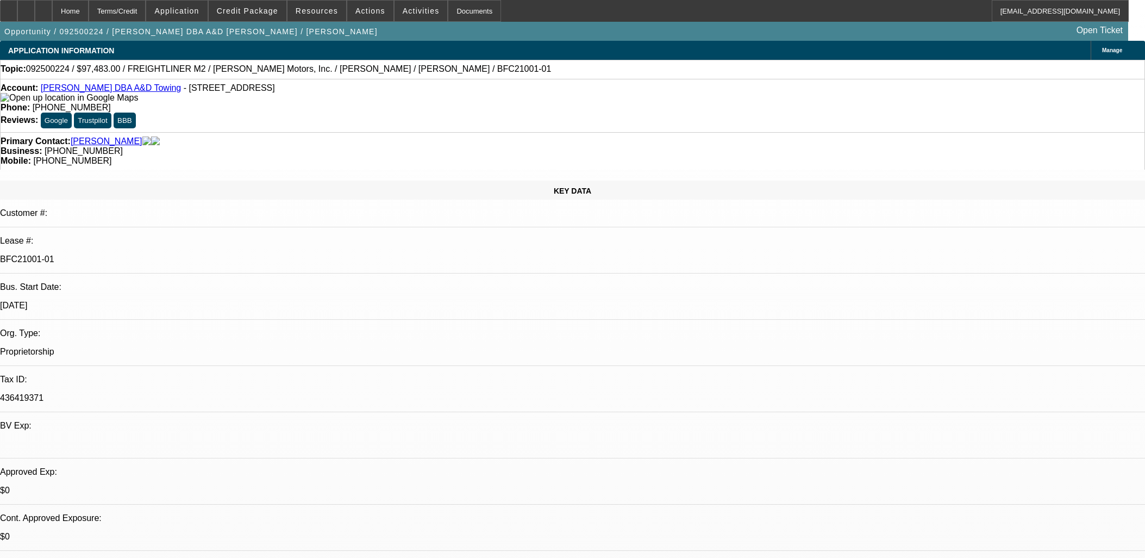
select select "0"
select select "6"
select select "0"
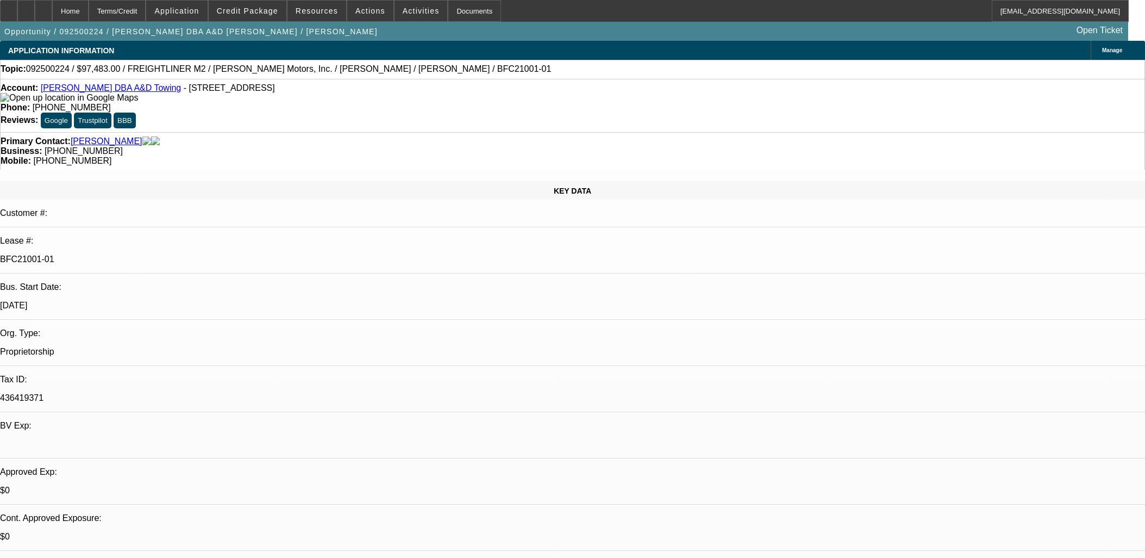
select select "0"
select select "6"
select select "0"
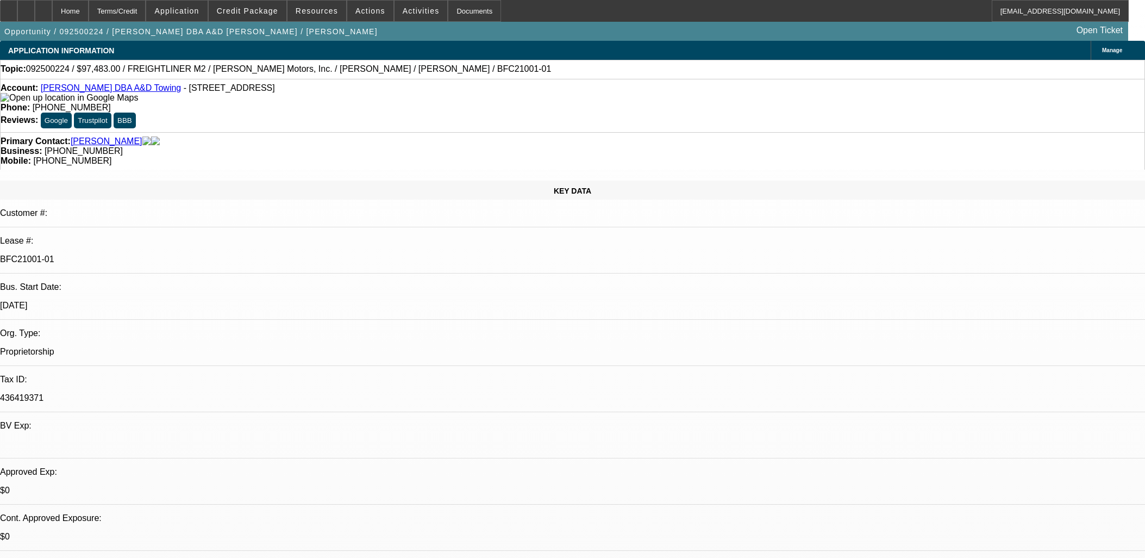
select select "0"
select select "6"
select select "0"
select select "2"
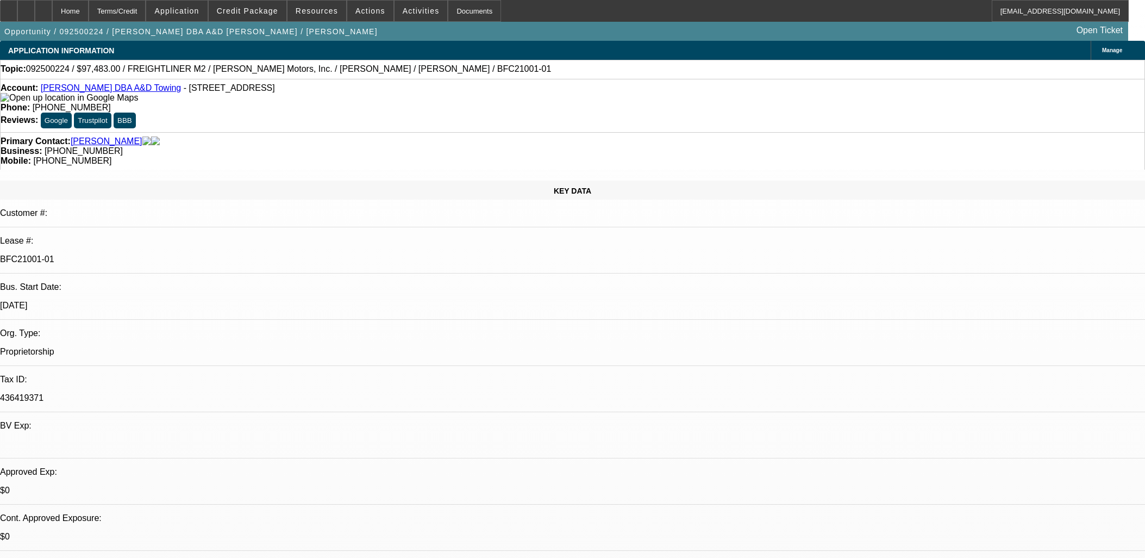
select select "0"
select select "6"
select select "0"
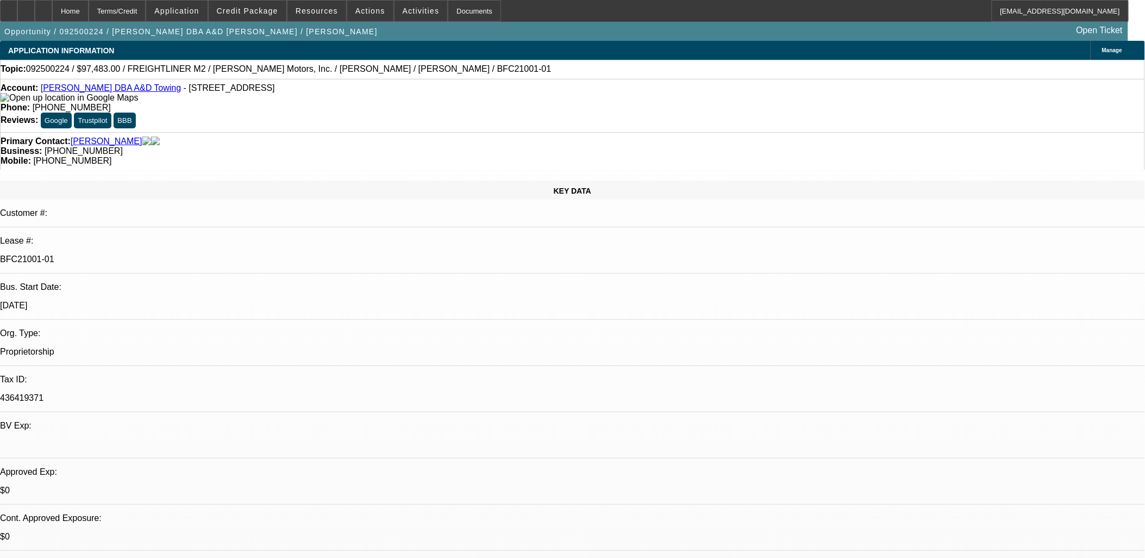
select select "0"
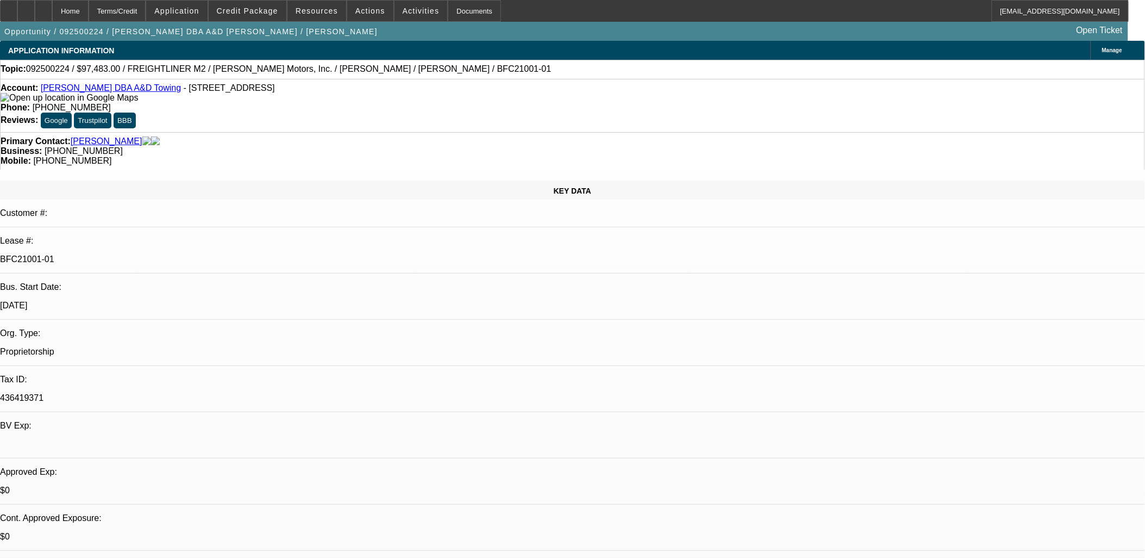
select select "0"
select select "2"
select select "0"
select select "1"
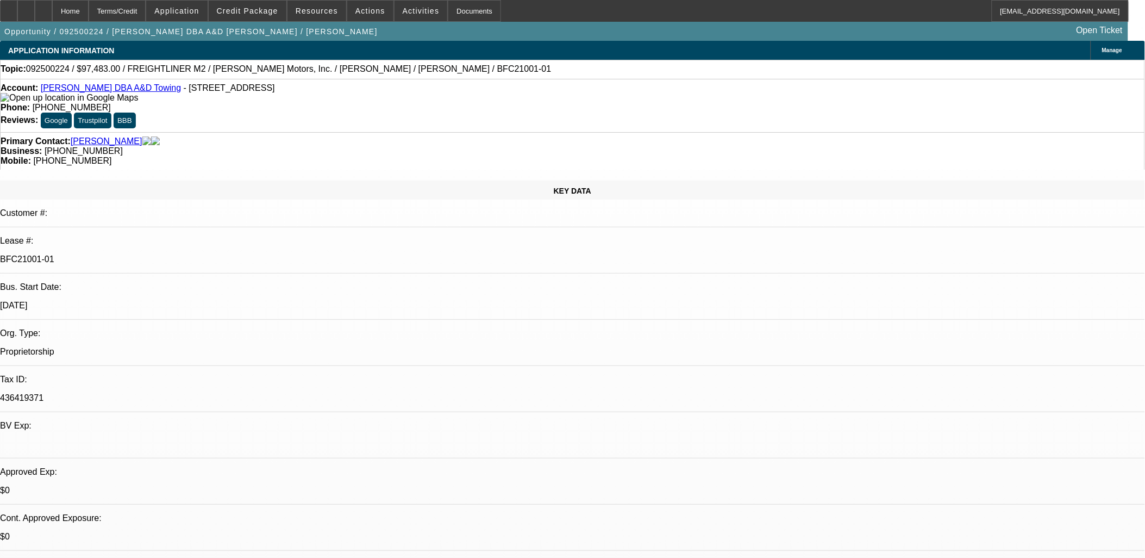
select select "1"
select select "6"
select select "1"
select select "6"
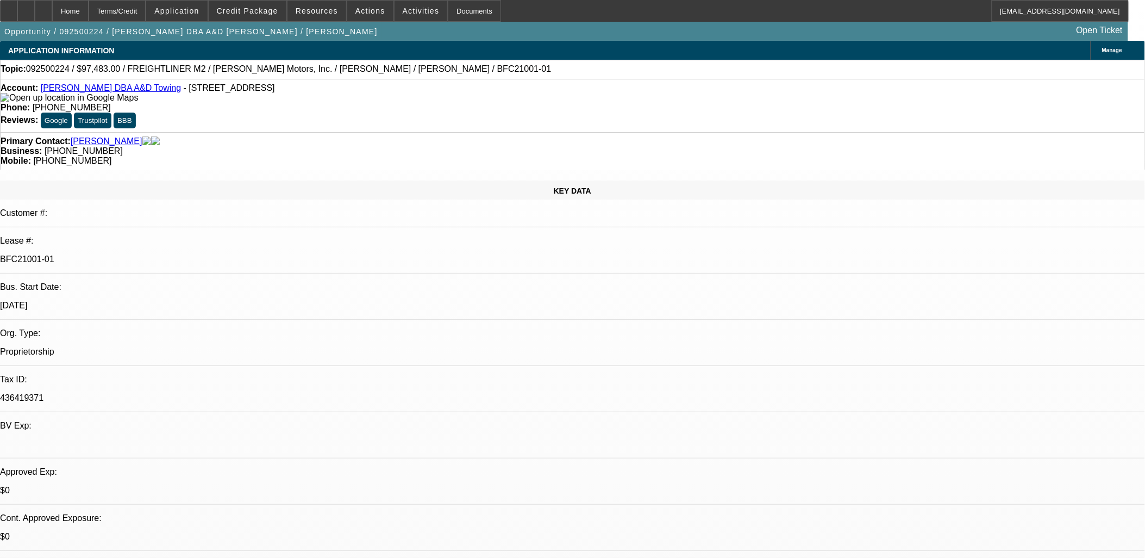
select select "1"
select select "6"
select select "1"
select select "2"
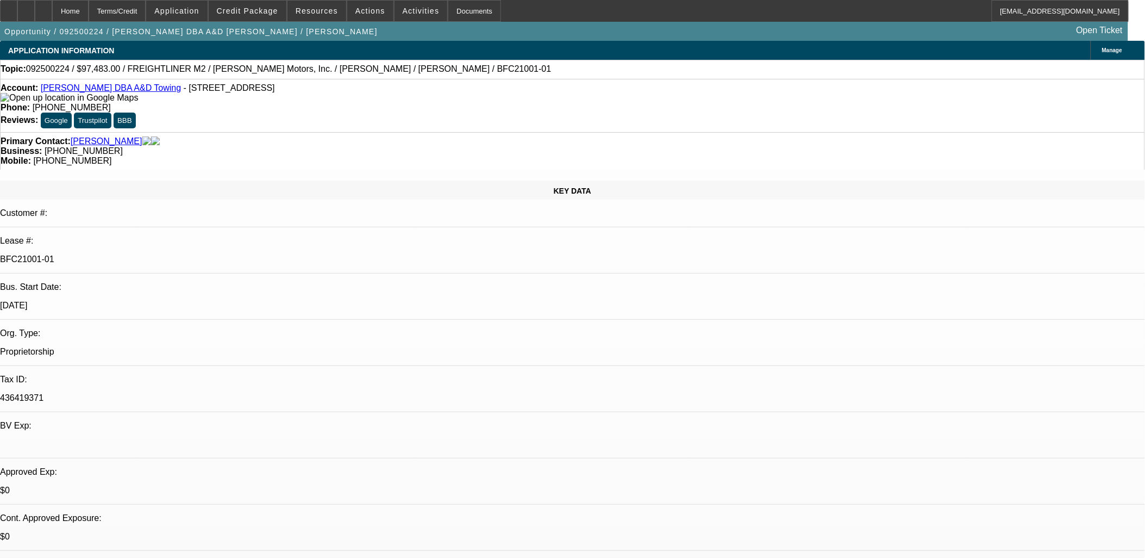
select select "6"
click at [902, 215] on button "reply_all Reply All" at bounding box center [907, 218] width 68 height 26
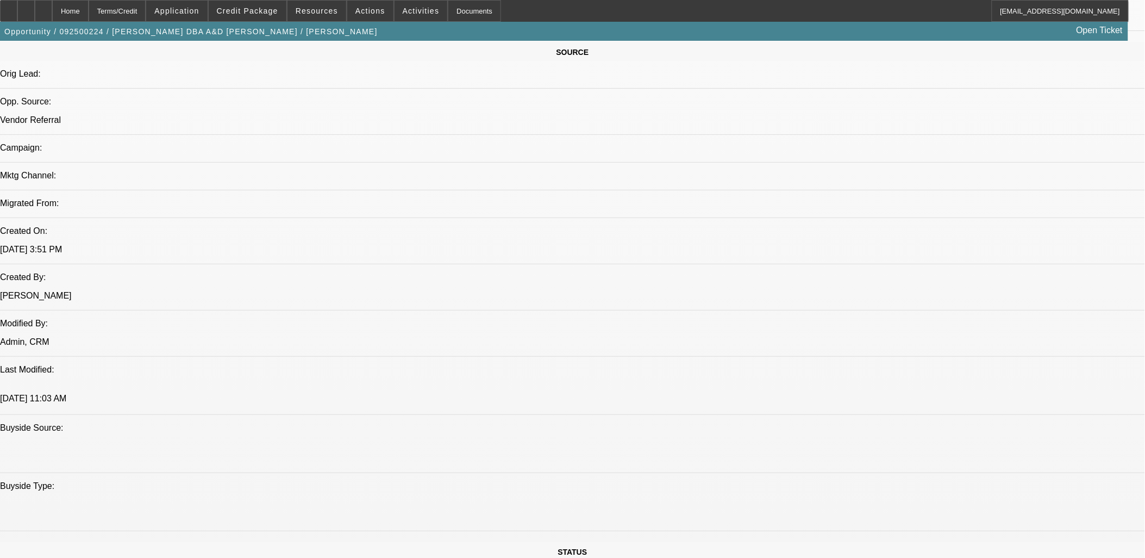
scroll to position [1147, 0]
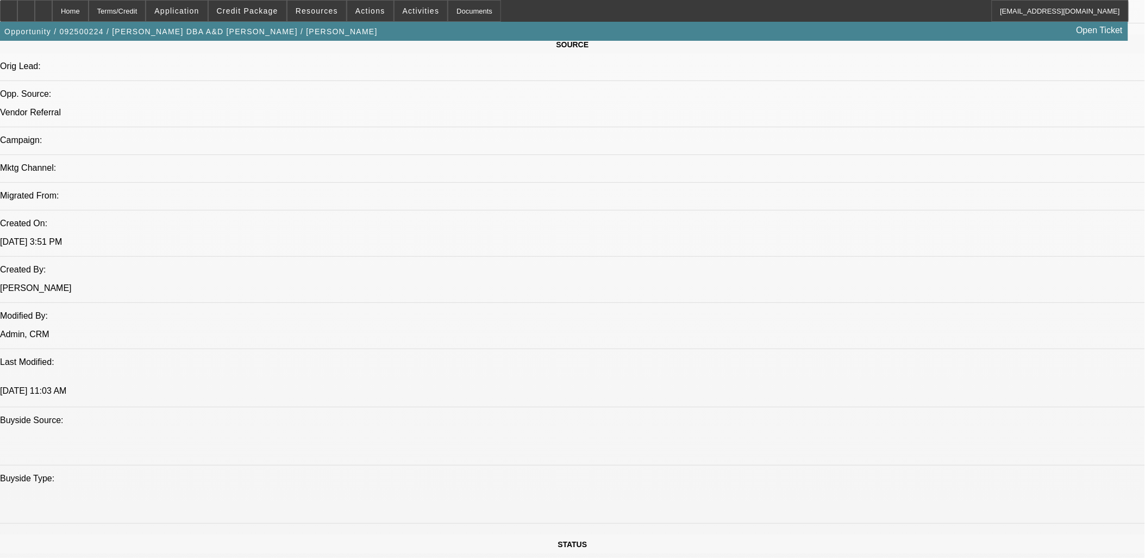
scroll to position [845, 0]
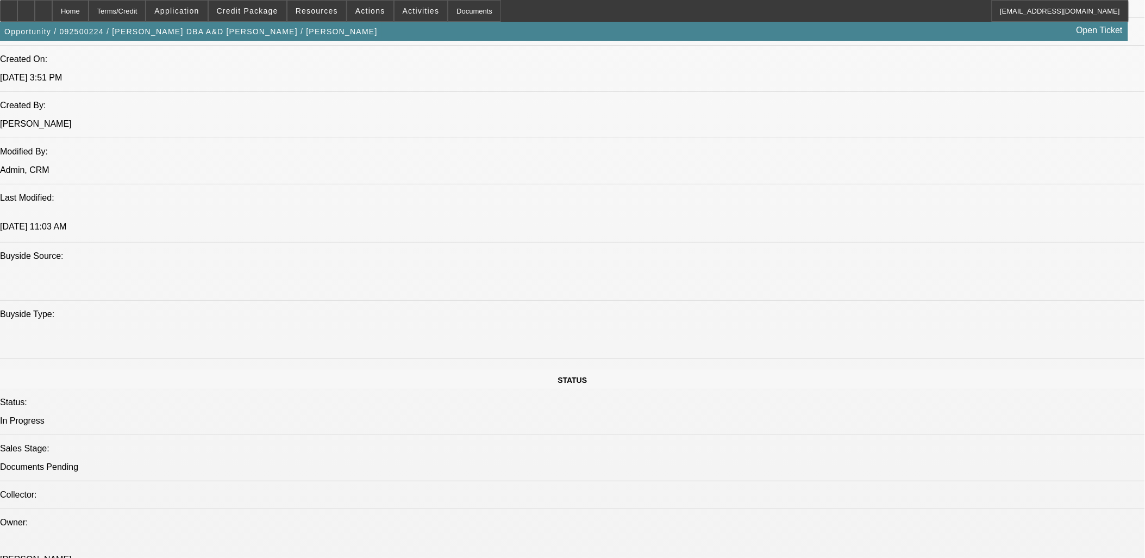
drag, startPoint x: 945, startPoint y: 191, endPoint x: 960, endPoint y: 205, distance: 20.8
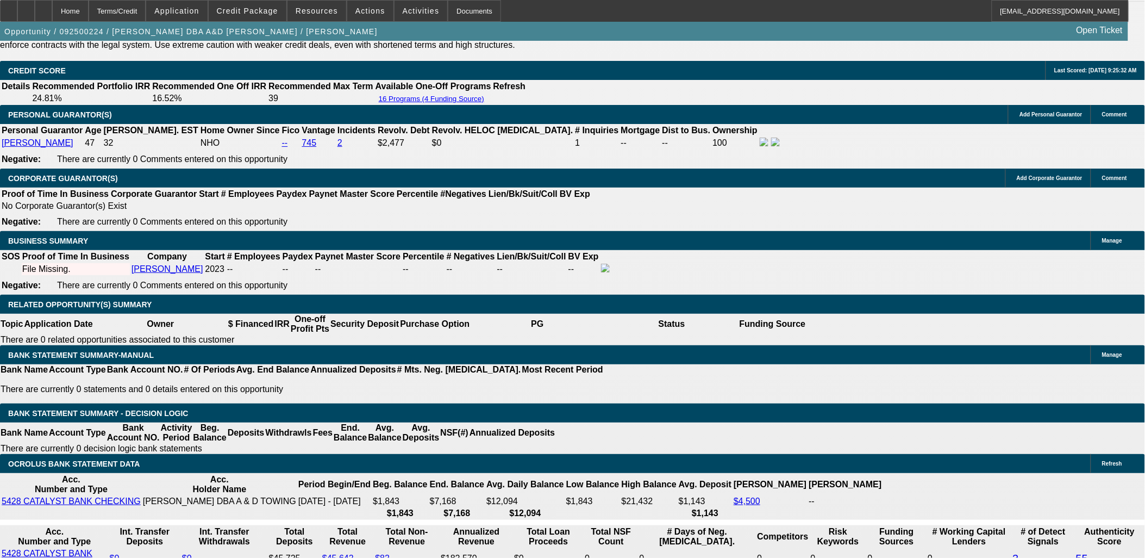
scroll to position [1609, 0]
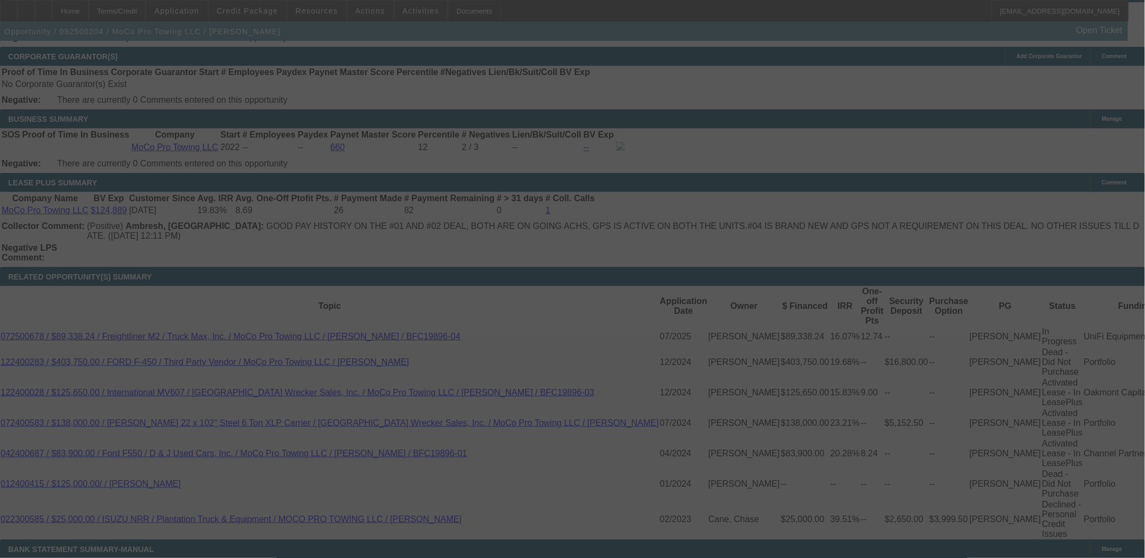
scroll to position [1692, 0]
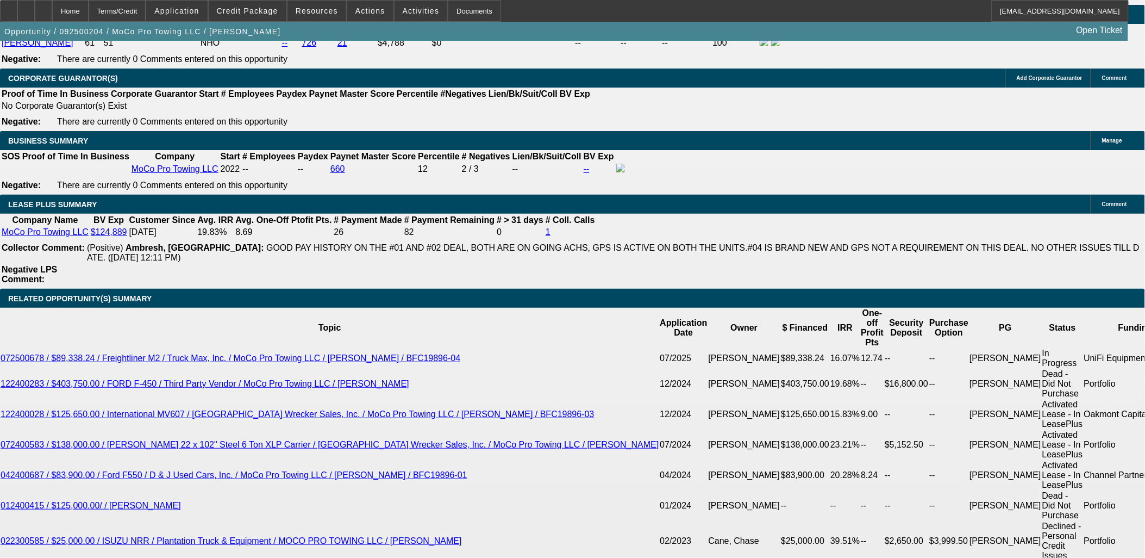
select select "0"
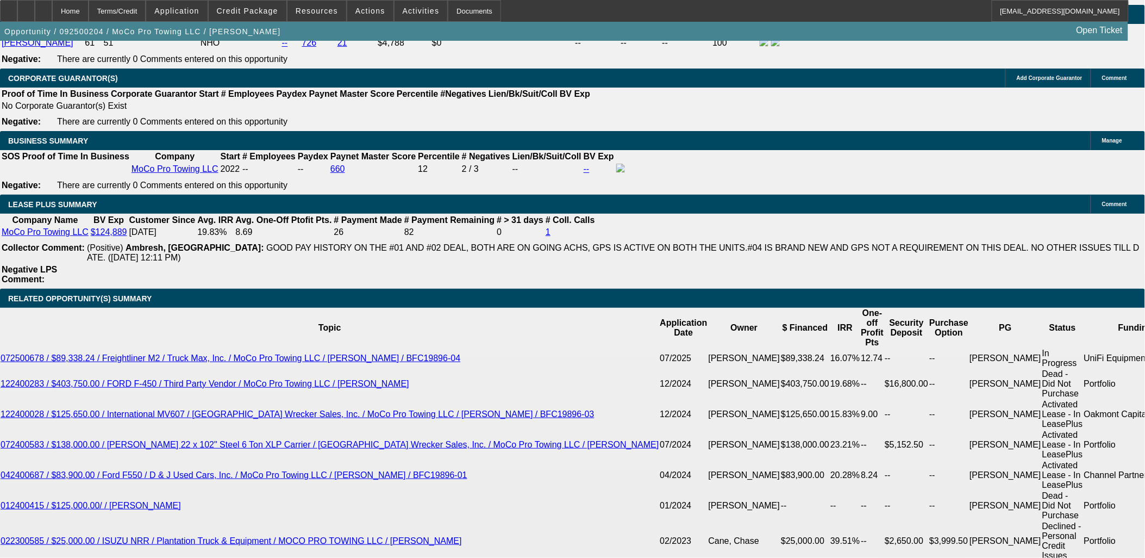
select select "0"
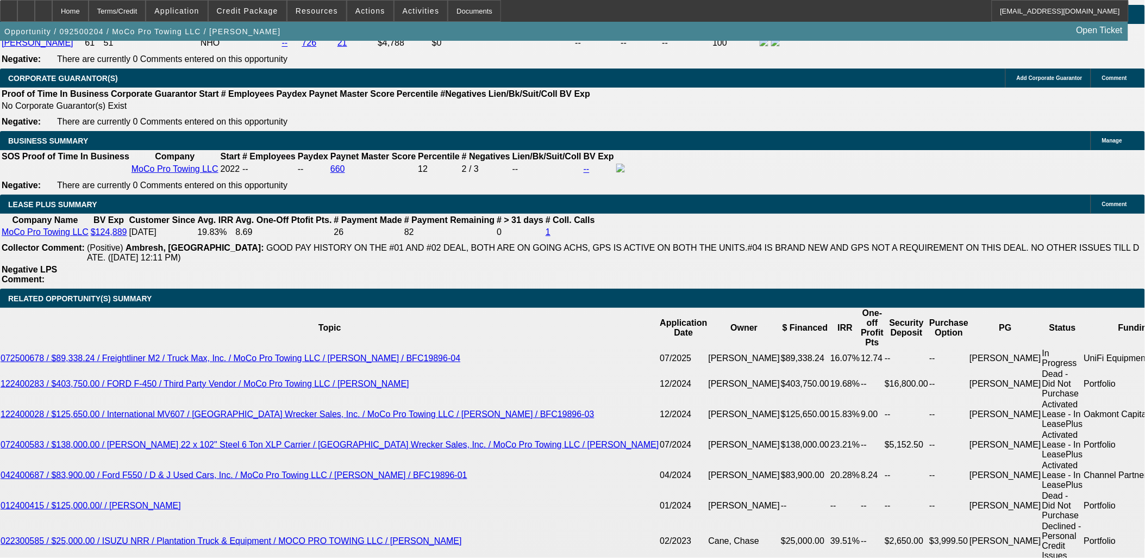
select select "0"
select select "1"
select select "2"
select select "6"
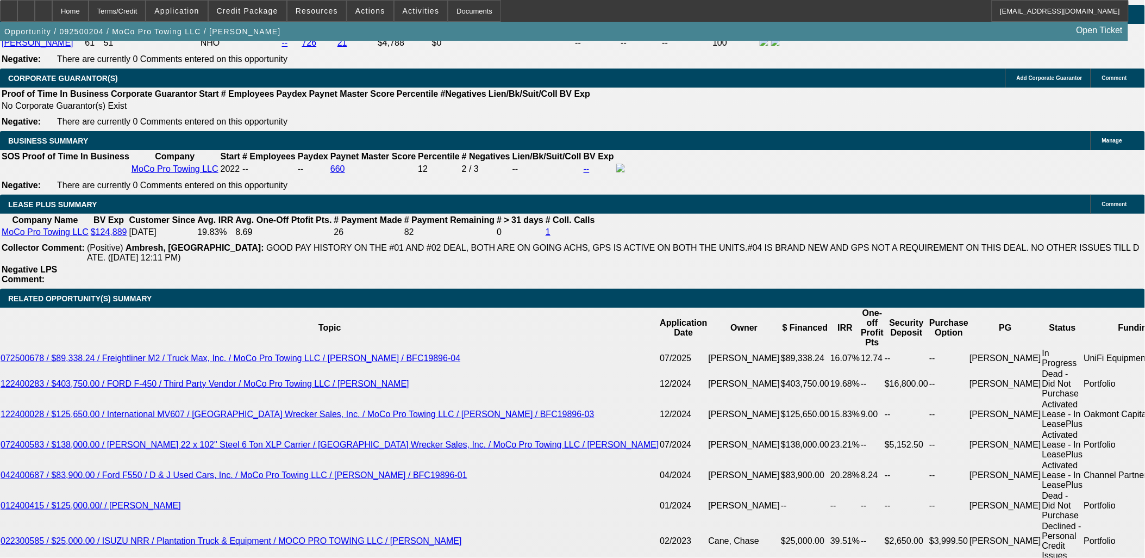
select select "1"
select select "2"
select select "6"
select select "1"
select select "2"
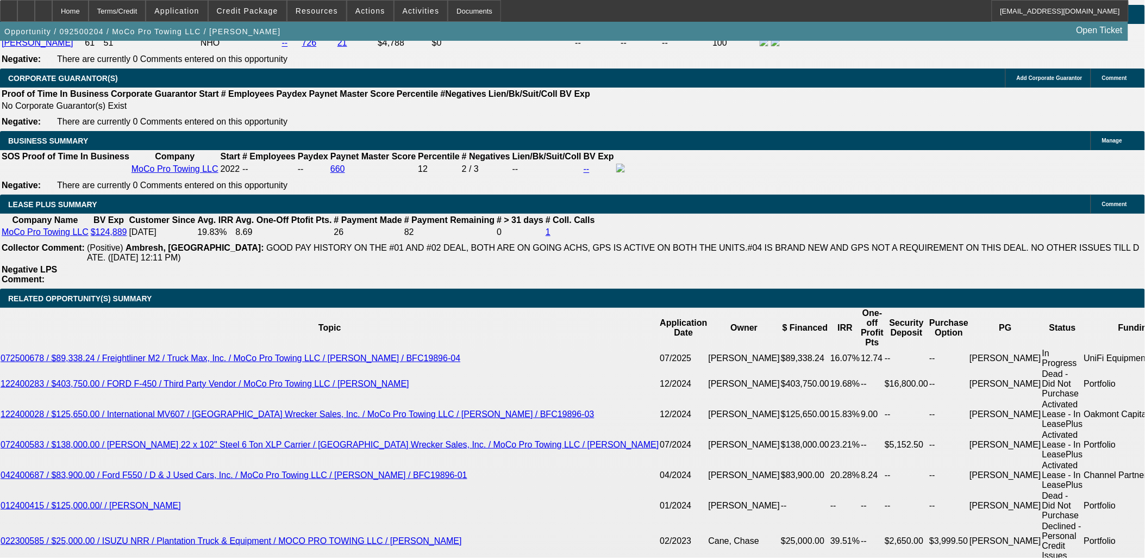
select select "6"
select select "1"
select select "2"
select select "6"
click at [906, 145] on span "Reply All" at bounding box center [918, 143] width 29 height 8
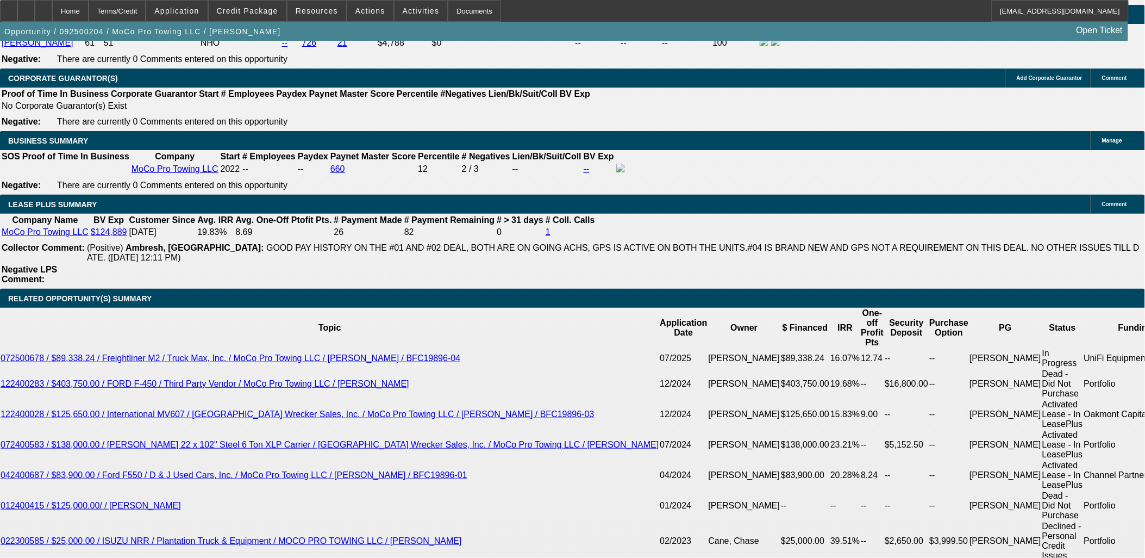
drag, startPoint x: 871, startPoint y: 107, endPoint x: 881, endPoint y: 111, distance: 10.7
click at [756, 264] on div "APPLICATION INFORMATION Manage Topic: 092500204 / $50,825.00 / Ford F550 / Equi…" at bounding box center [572, 365] width 1145 height 4033
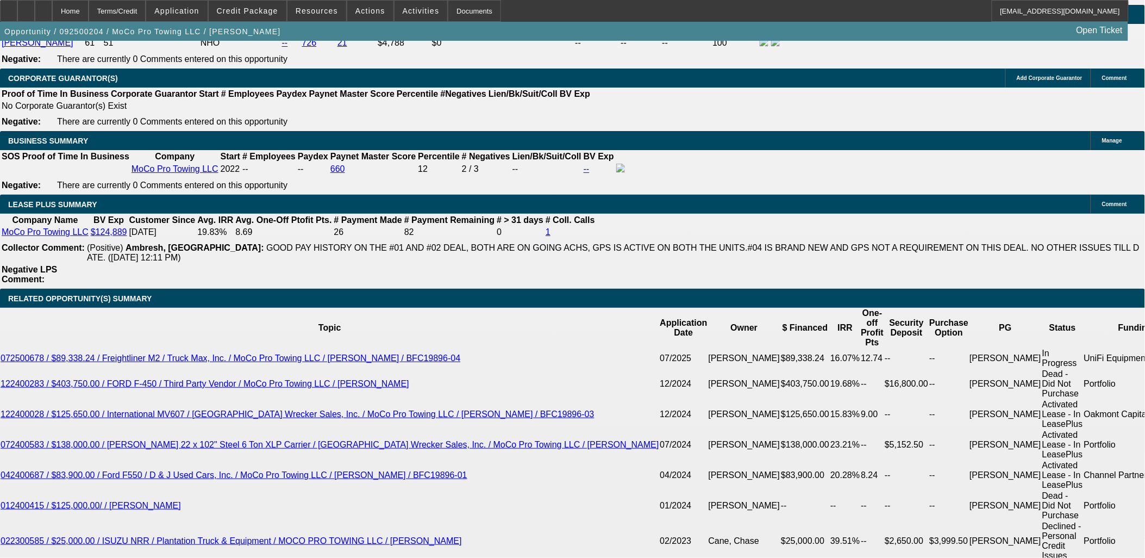
drag, startPoint x: 973, startPoint y: 457, endPoint x: 773, endPoint y: 401, distance: 207.9
drag, startPoint x: 773, startPoint y: 401, endPoint x: 843, endPoint y: 423, distance: 73.6
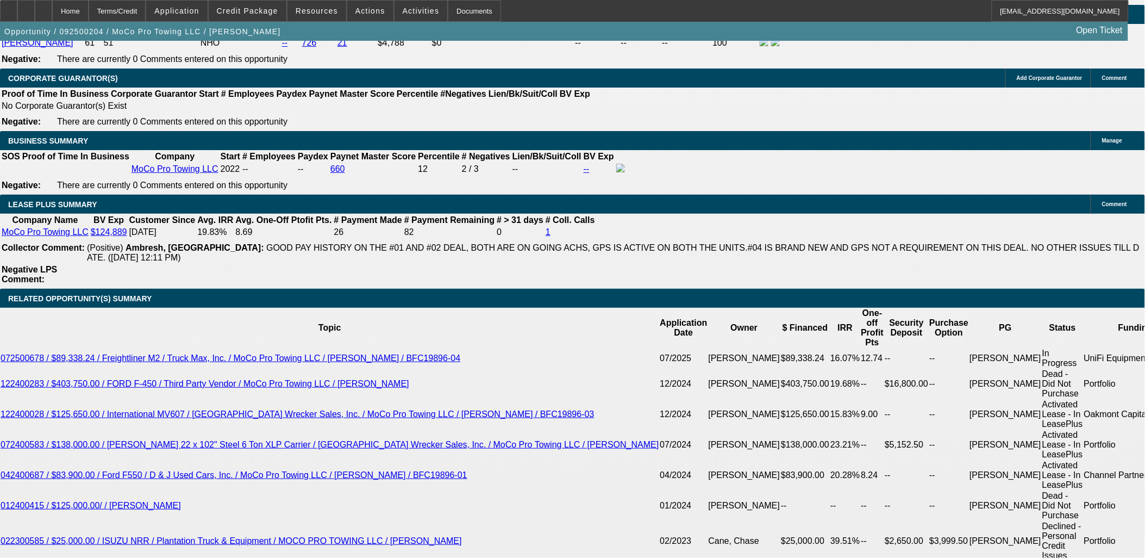
drag, startPoint x: 689, startPoint y: 346, endPoint x: 676, endPoint y: 344, distance: 13.3
drag, startPoint x: 676, startPoint y: 344, endPoint x: 897, endPoint y: 422, distance: 235.4
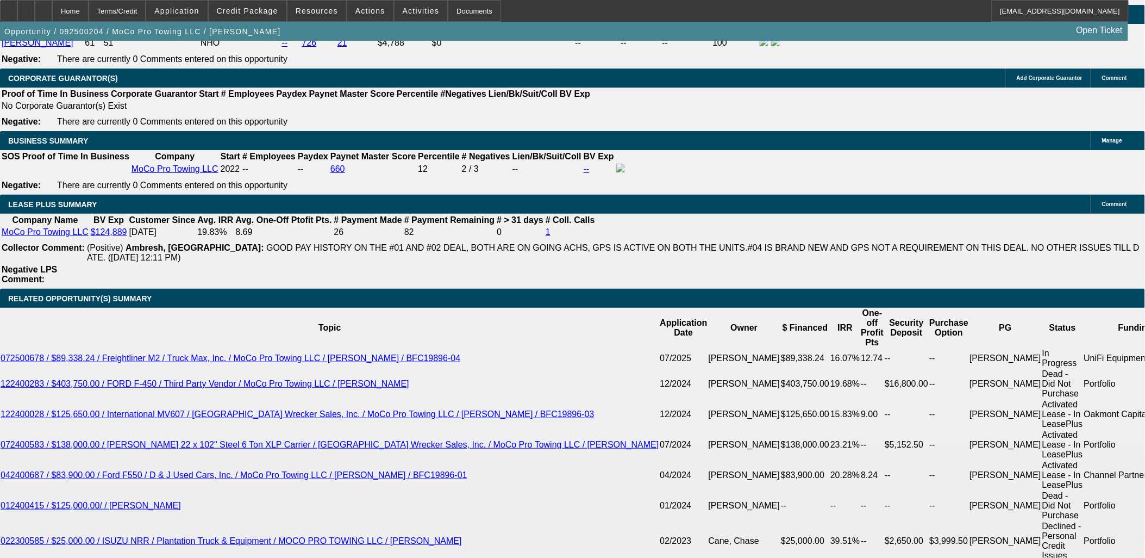
drag, startPoint x: 943, startPoint y: 424, endPoint x: 764, endPoint y: 386, distance: 182.3
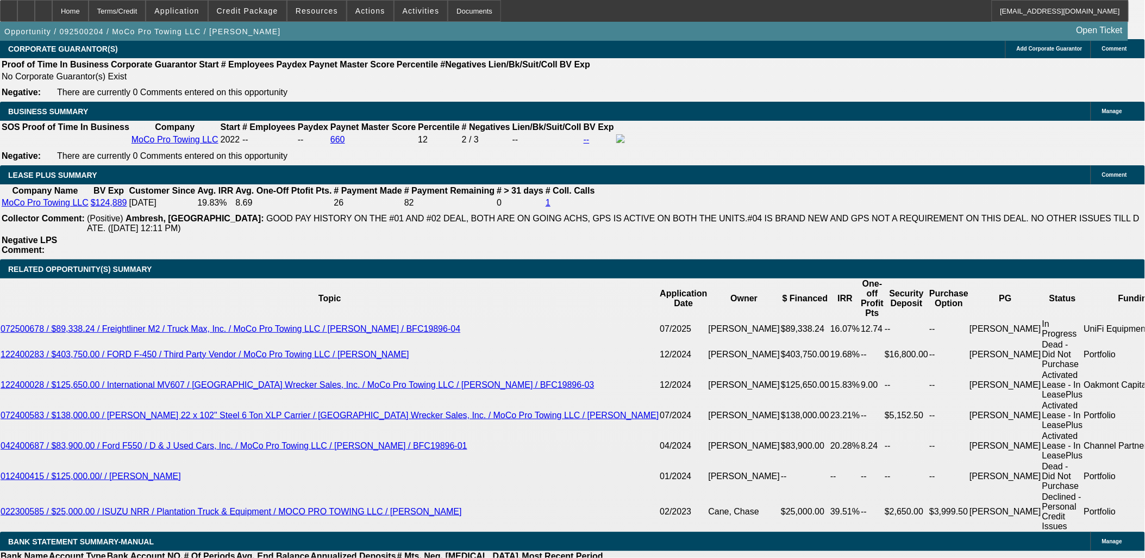
scroll to position [1719, 0]
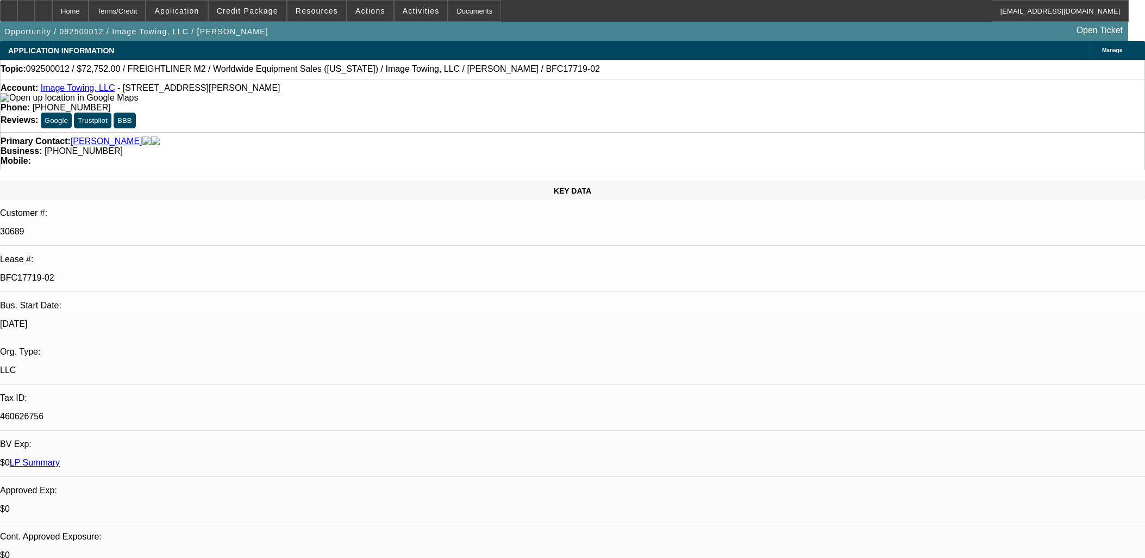
select select "0"
select select "6"
select select "0"
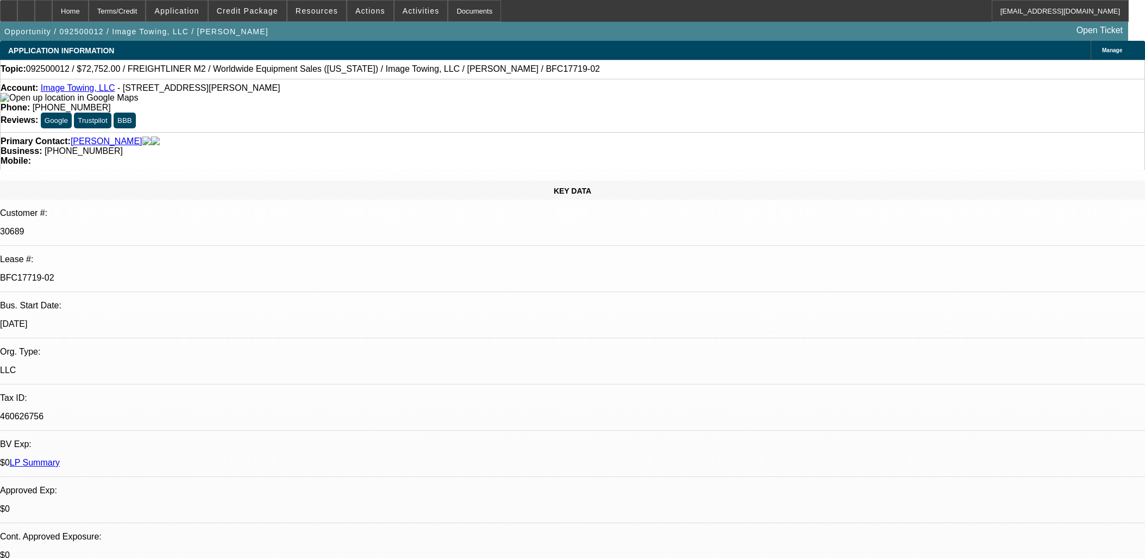
select select "0"
select select "6"
select select "0"
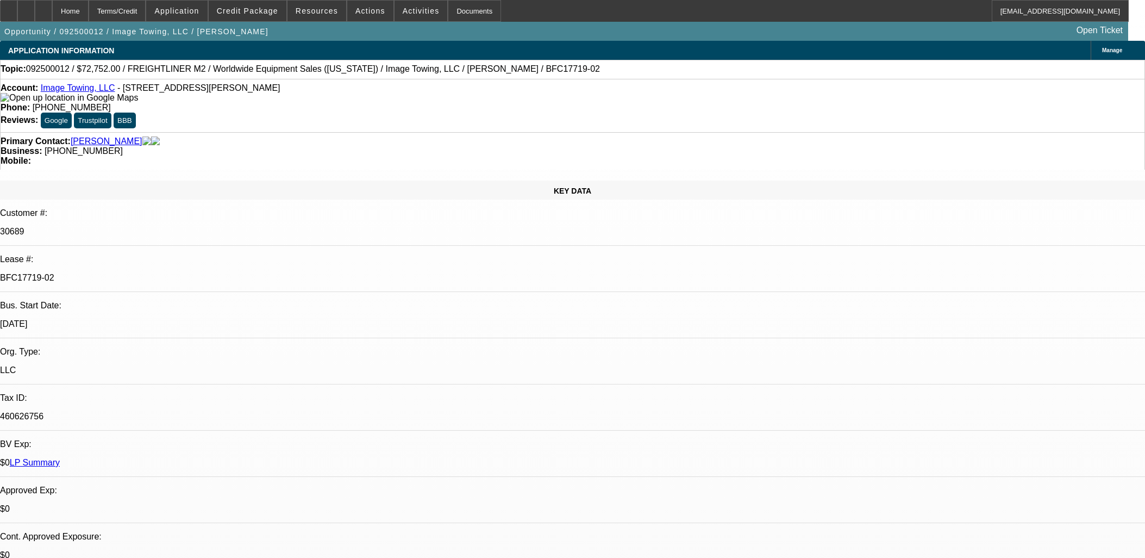
select select "0"
select select "6"
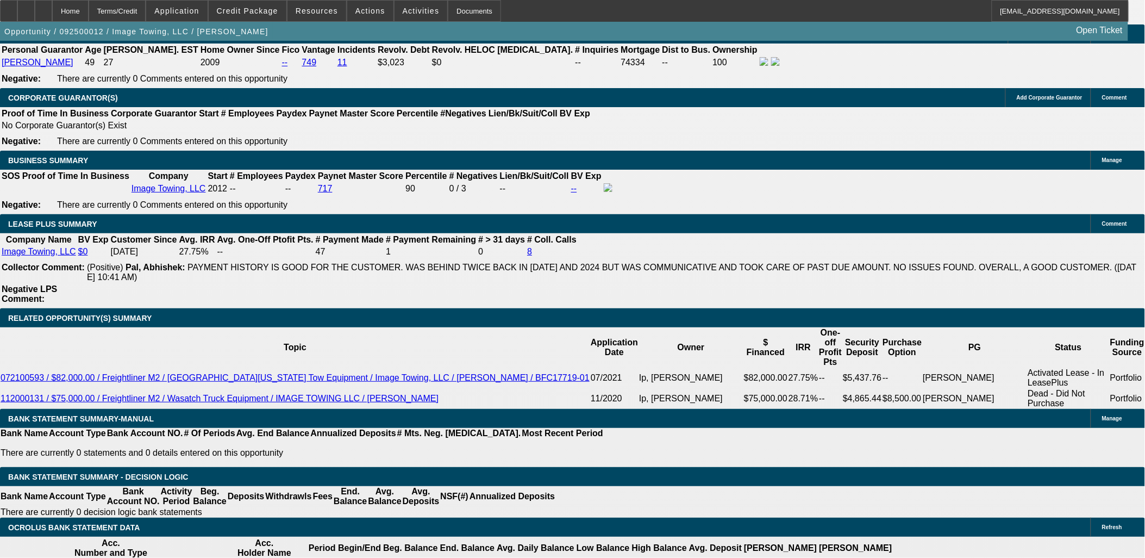
scroll to position [1711, 0]
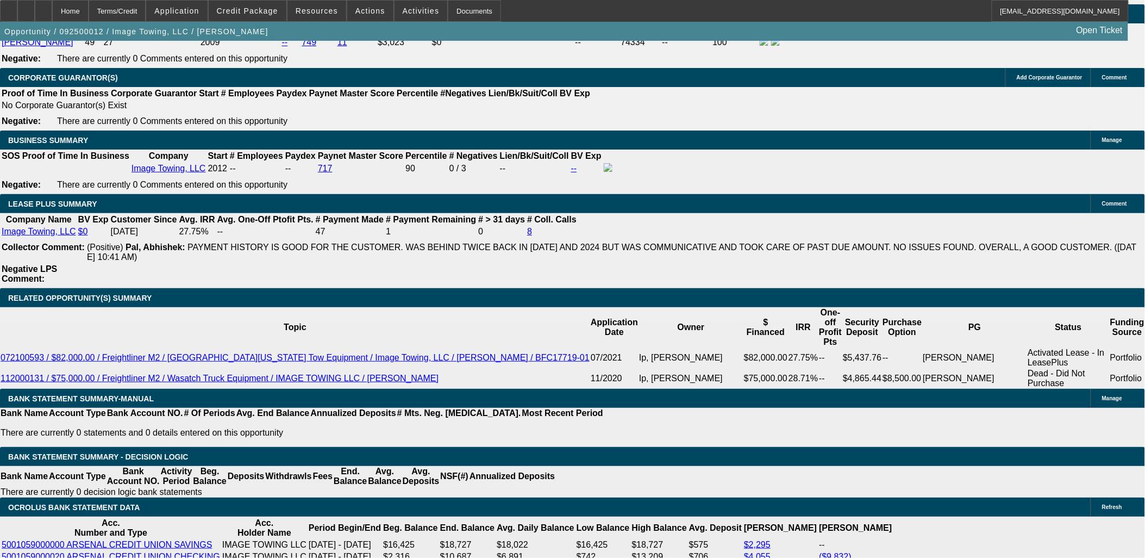
drag, startPoint x: 822, startPoint y: 417, endPoint x: 776, endPoint y: 358, distance: 75.2
drag, startPoint x: 774, startPoint y: 359, endPoint x: 840, endPoint y: 436, distance: 101.8
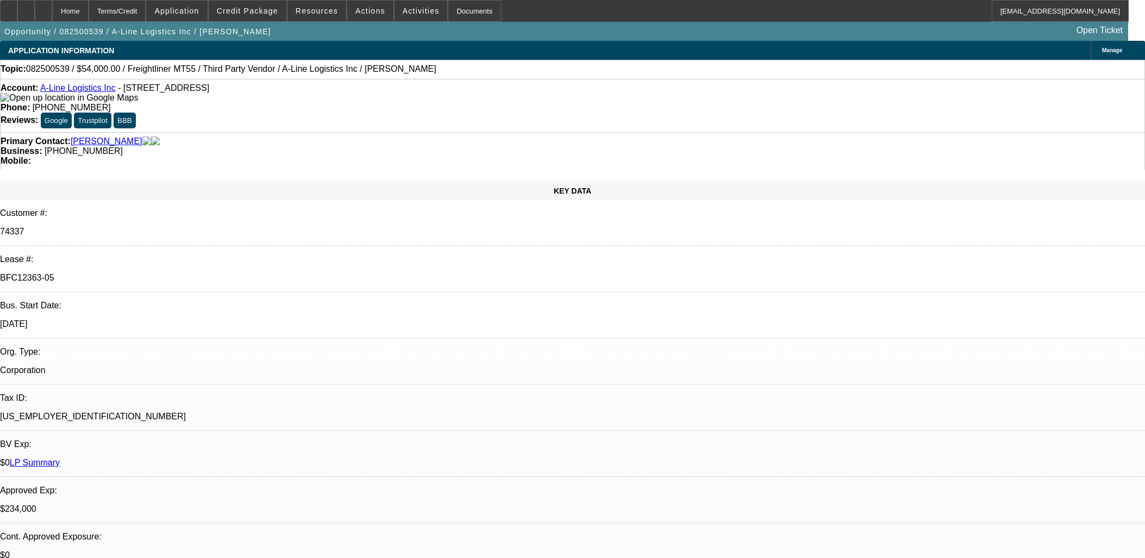
select select "0"
select select "6"
select select "0"
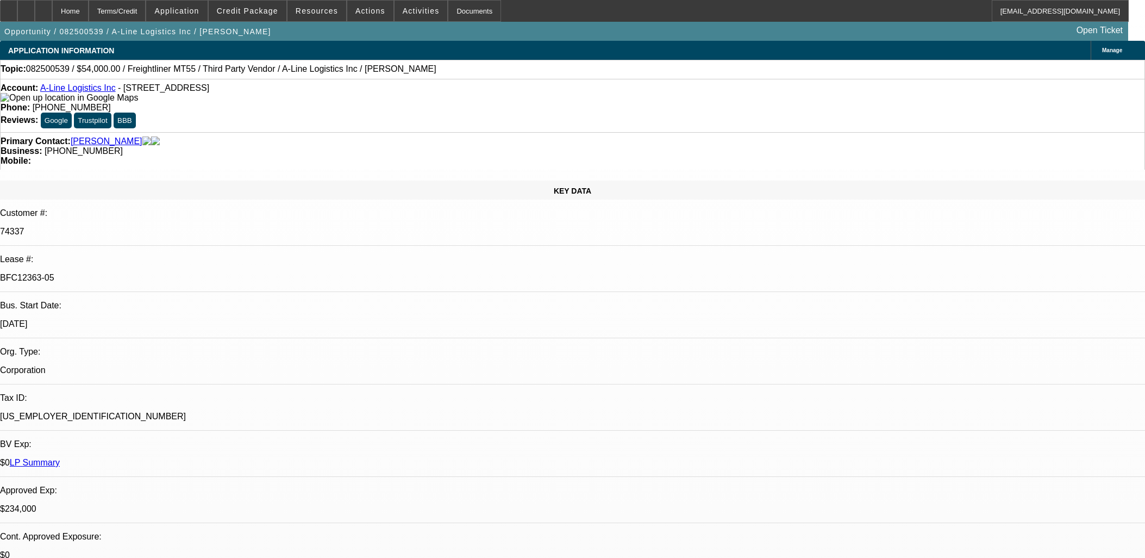
select select "0"
select select "0.1"
select select "4"
select select "0"
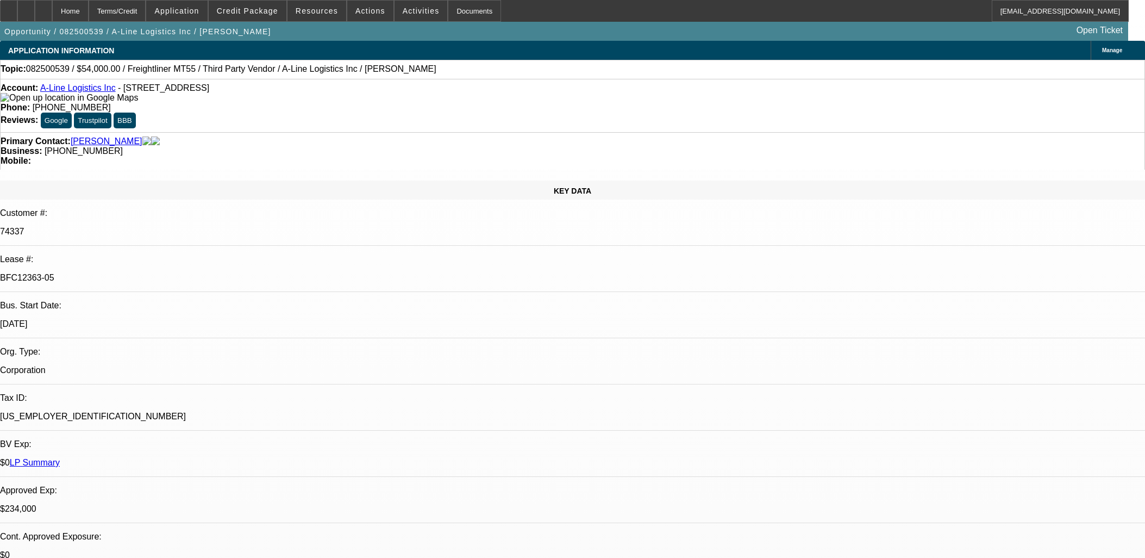
select select "0.1"
select select "4"
select select "0"
select select "0.1"
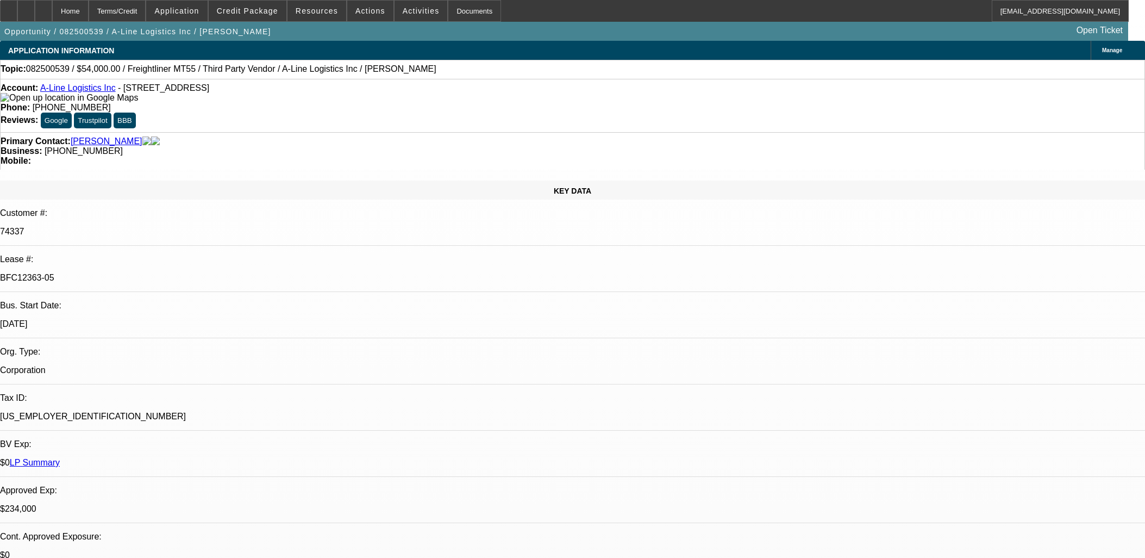
select select "4"
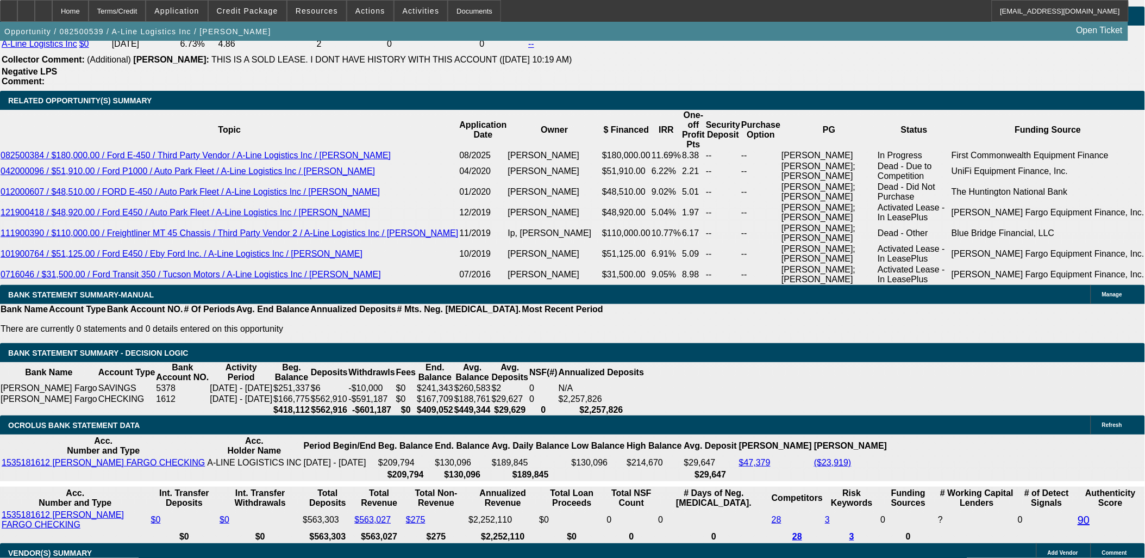
scroll to position [1932, 0]
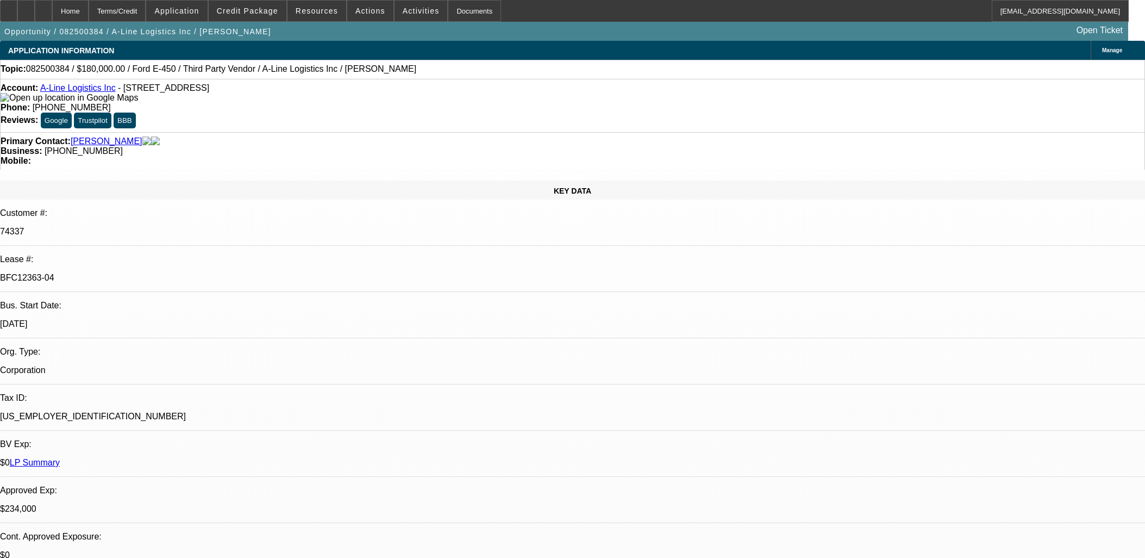
select select "0"
select select "6"
select select "0"
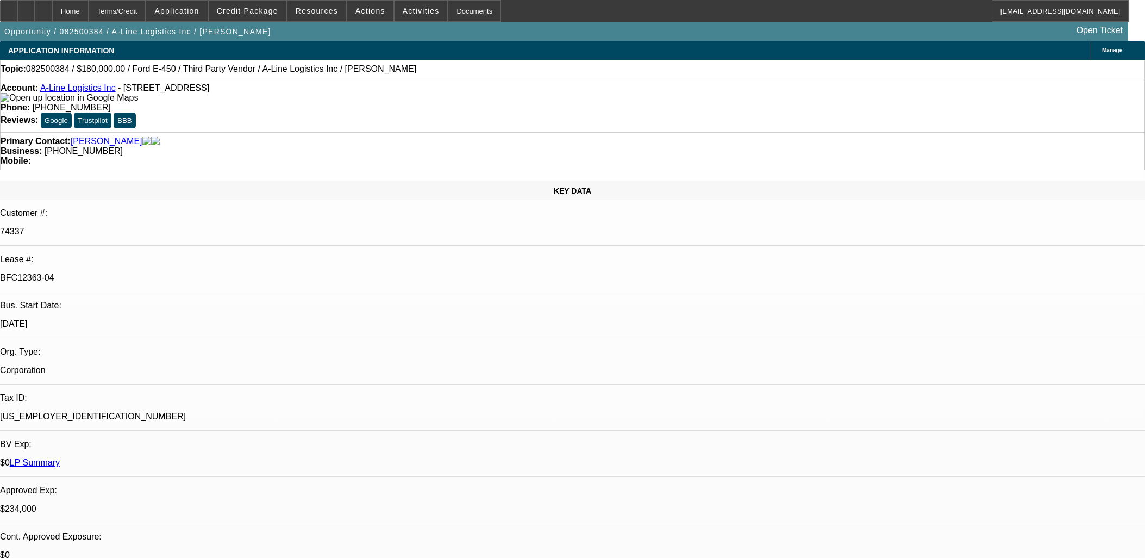
select select "0"
select select "0.1"
select select "4"
select select "0"
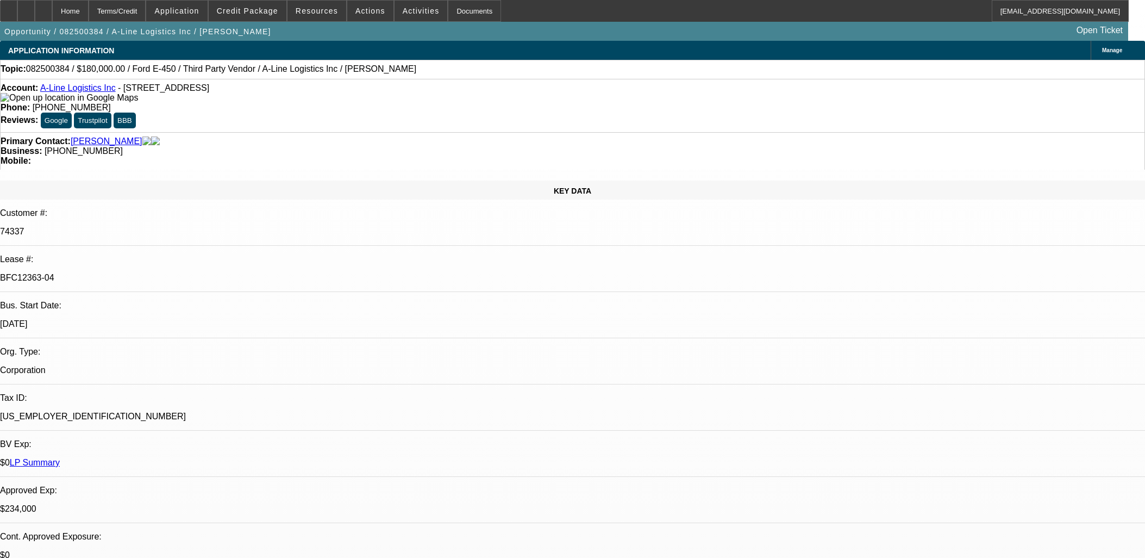
select select "0.1"
select select "4"
select select "0"
select select "0.1"
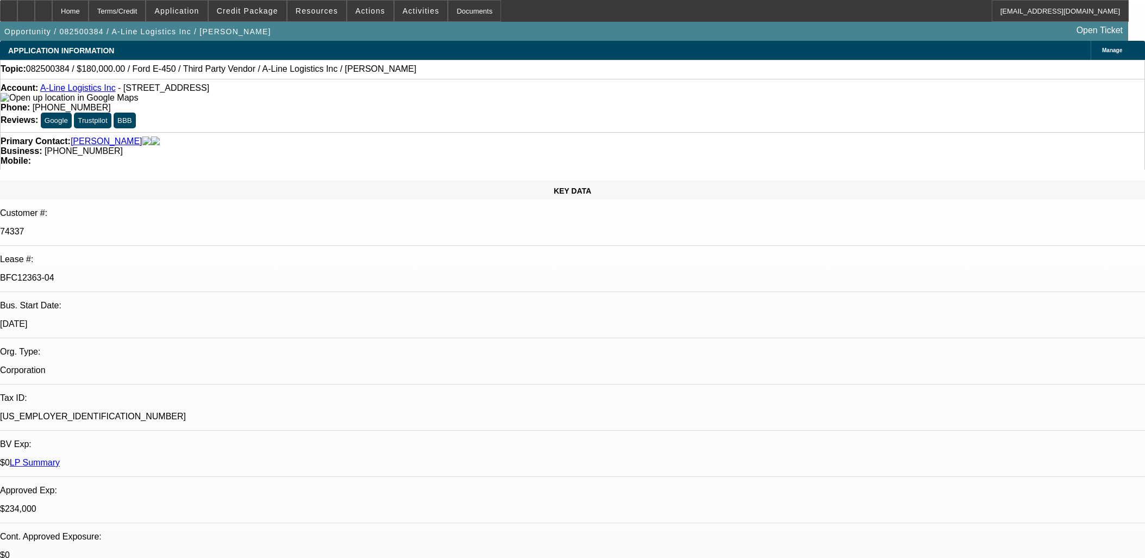
select select "4"
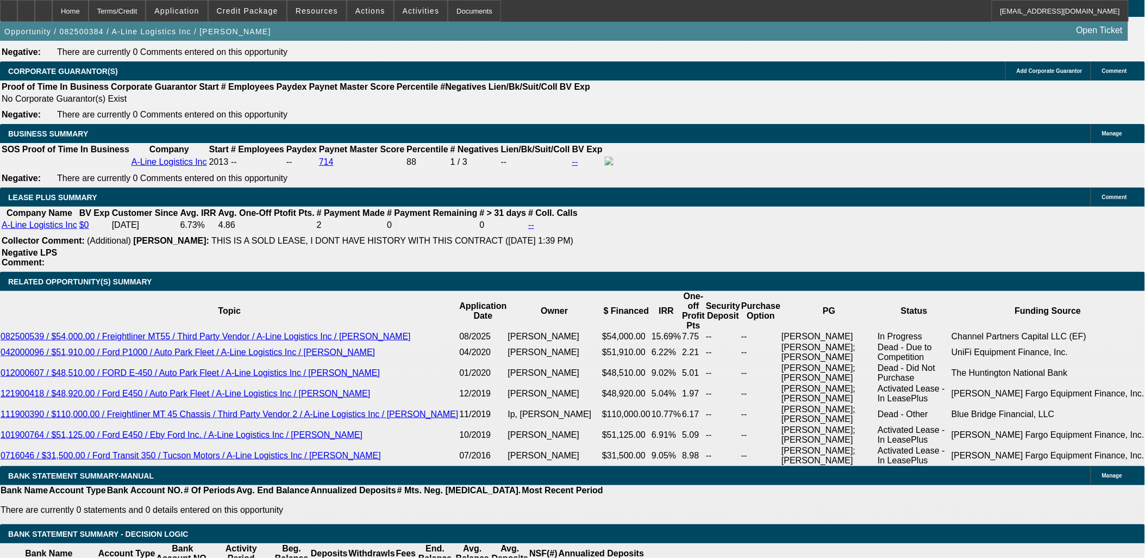
scroll to position [1993, 0]
